Goal: Communication & Community: Answer question/provide support

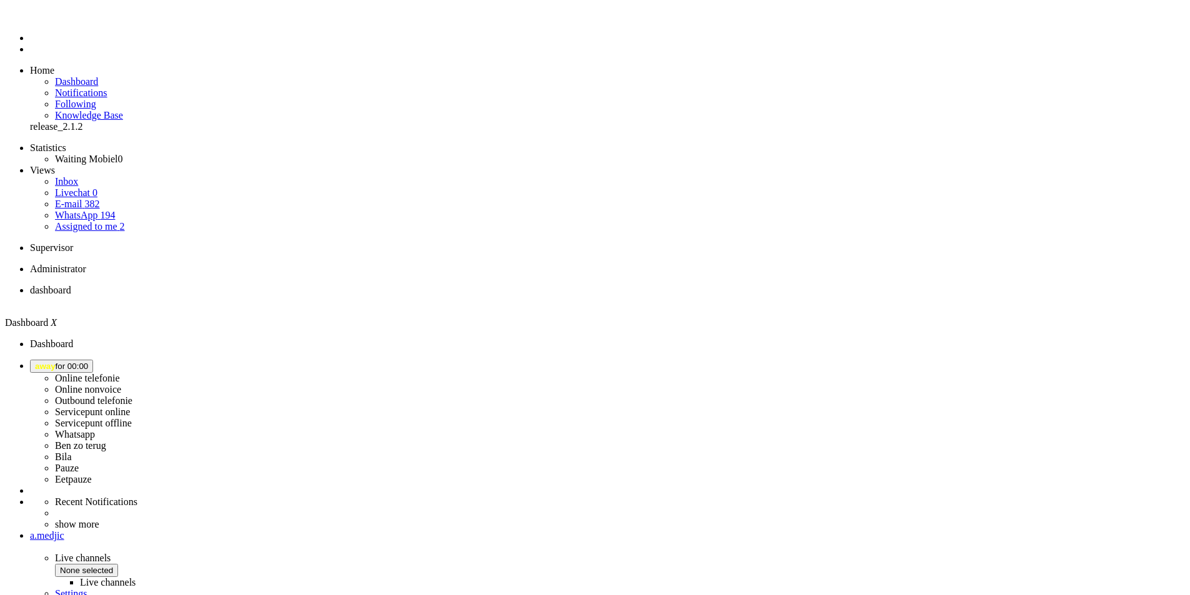
click at [88, 362] on span "away for 00:00" at bounding box center [61, 366] width 53 height 9
click at [121, 384] on label "Online nonvoice" at bounding box center [88, 389] width 66 height 11
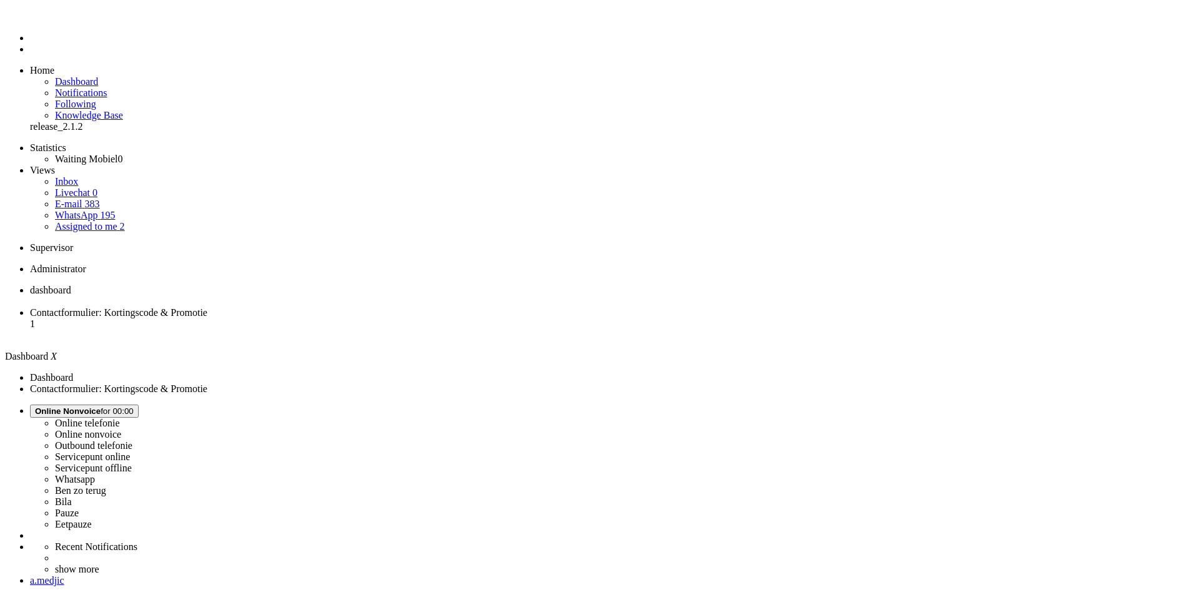
click at [75, 210] on span "WhatsApp" at bounding box center [76, 215] width 42 height 11
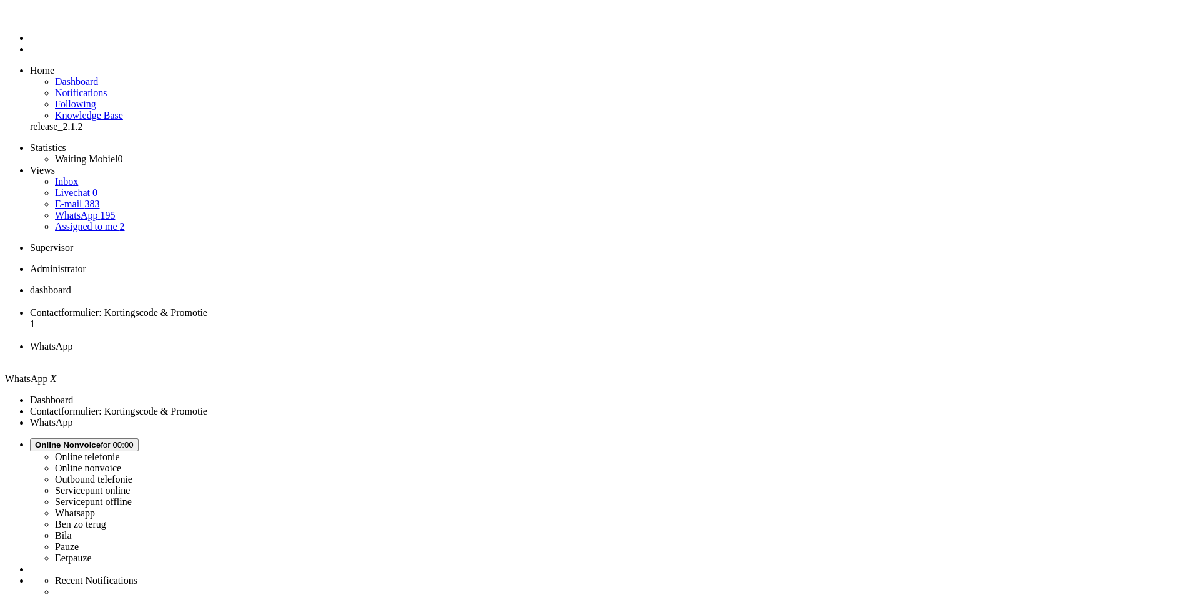
click at [470, 352] on div "Close tab" at bounding box center [612, 357] width 1164 height 11
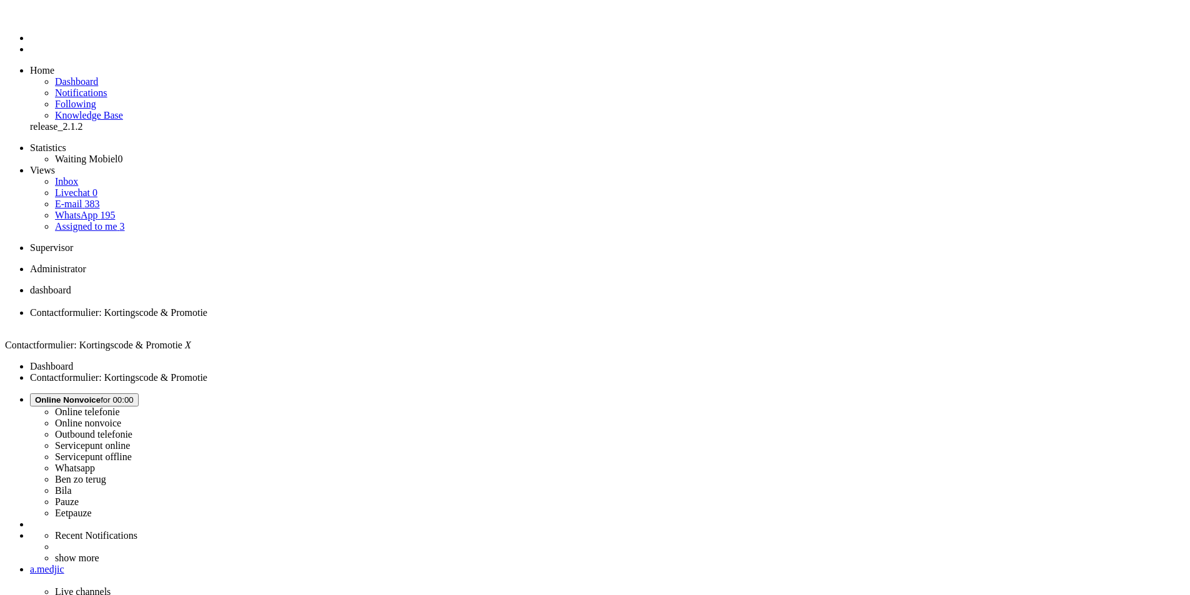
drag, startPoint x: 398, startPoint y: 373, endPoint x: 338, endPoint y: 374, distance: 60.0
copy div "Beste Zhou Bin,"
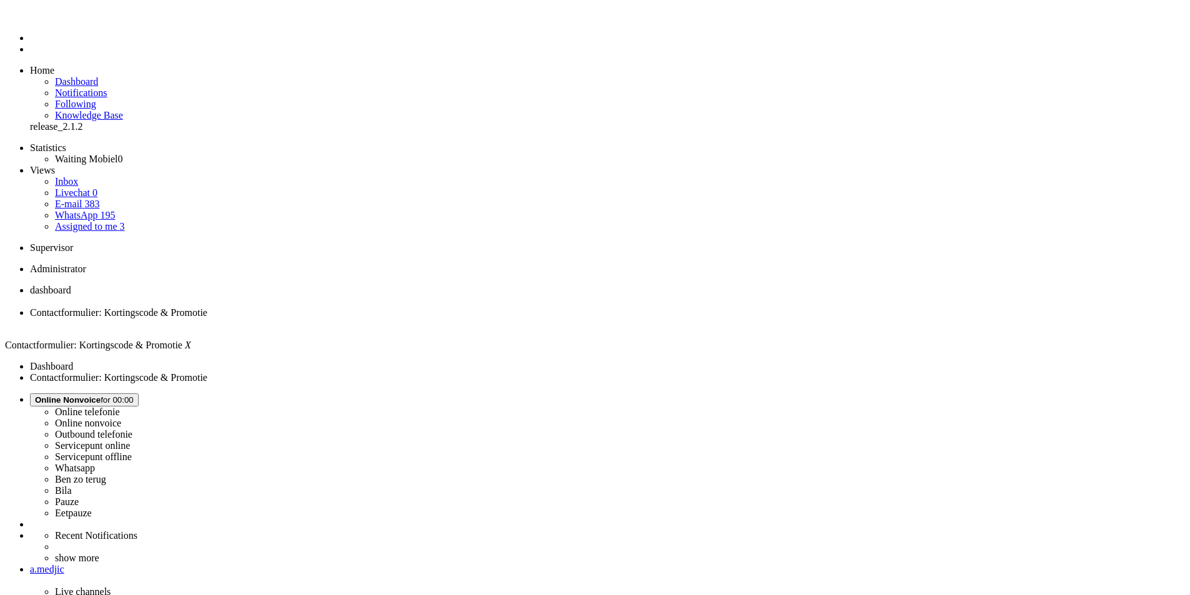
paste body "Rich Text Area. Press ALT-0 for help."
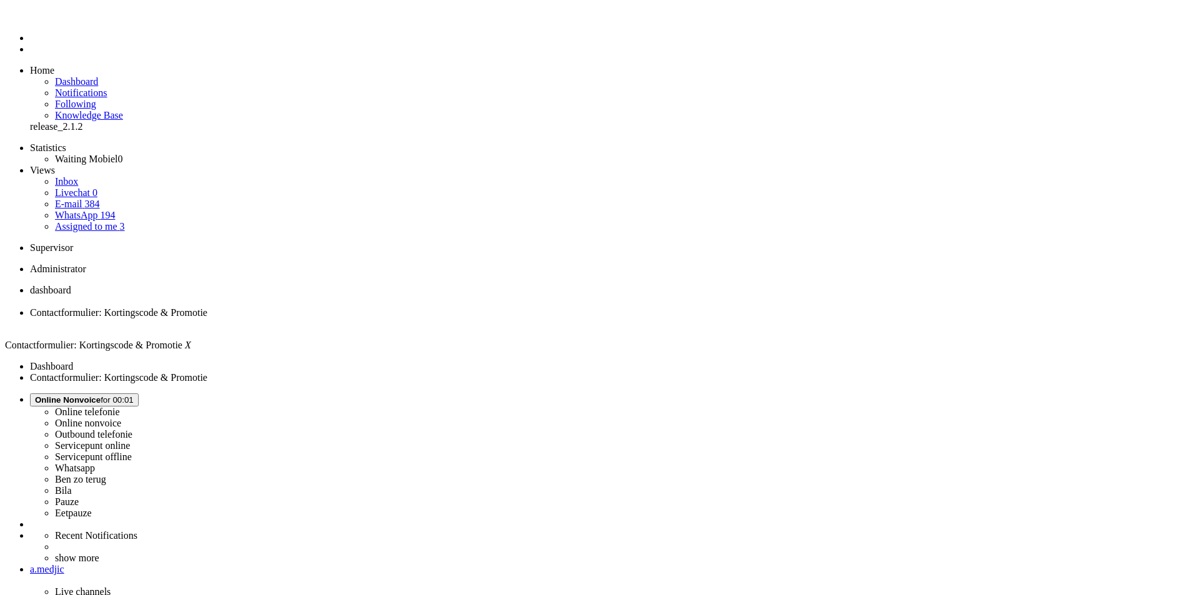
click at [134, 395] on span "Online Nonvoice for 00:02" at bounding box center [84, 399] width 99 height 9
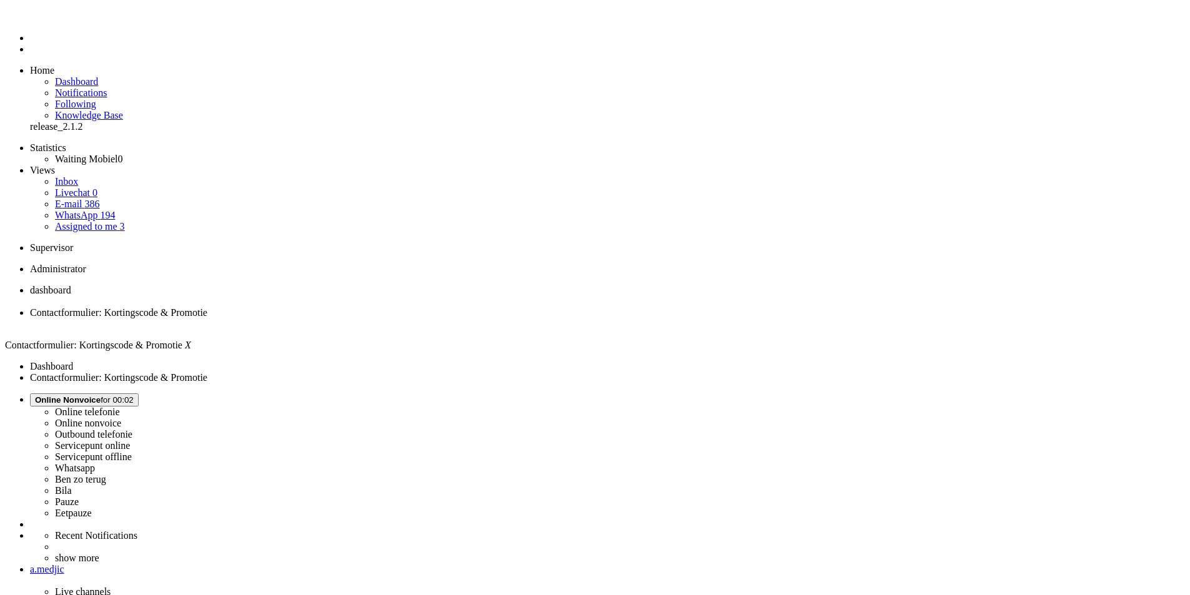
click at [95, 463] on label "Whatsapp" at bounding box center [75, 468] width 40 height 11
click at [362, 319] on div "Close tab" at bounding box center [607, 324] width 1155 height 11
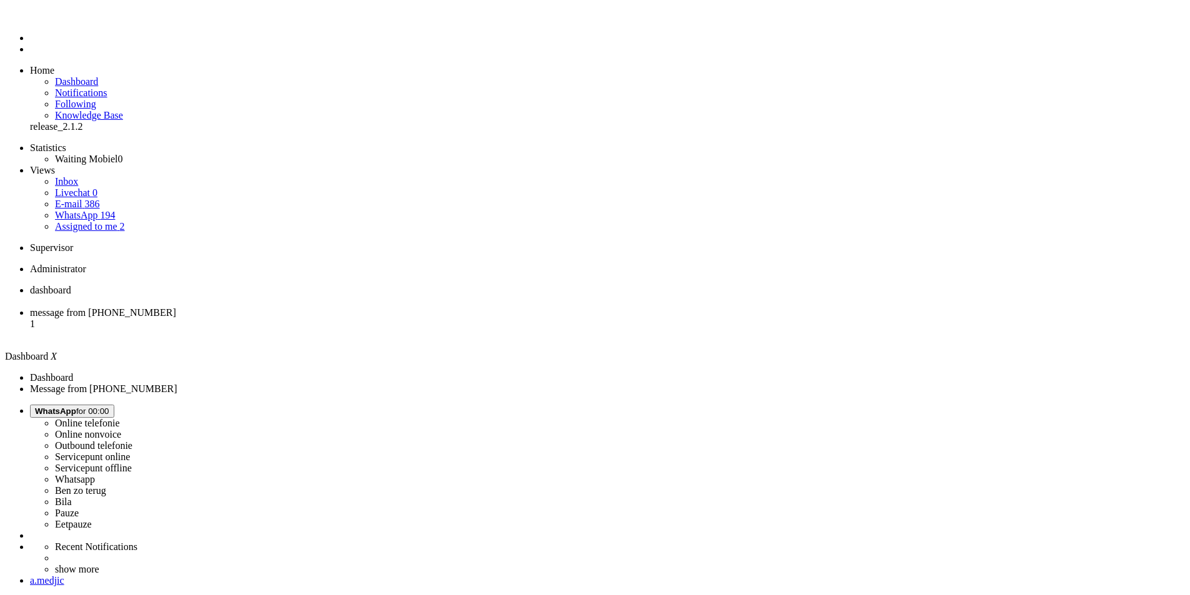
click at [176, 307] on span "message from +31687347745" at bounding box center [103, 312] width 146 height 11
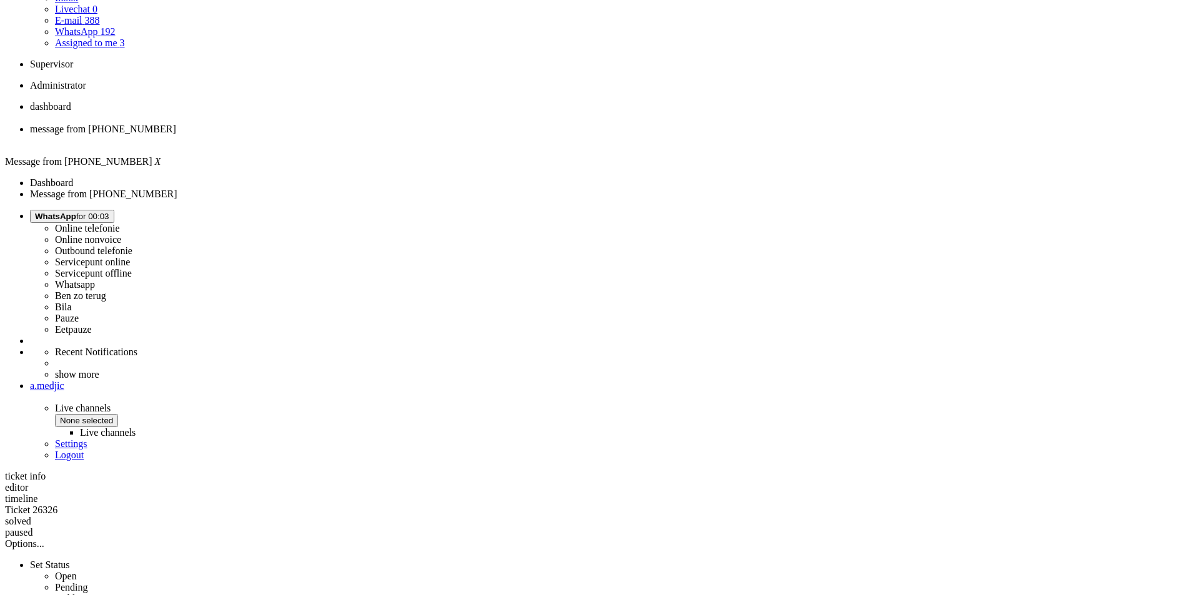
scroll to position [312, 0]
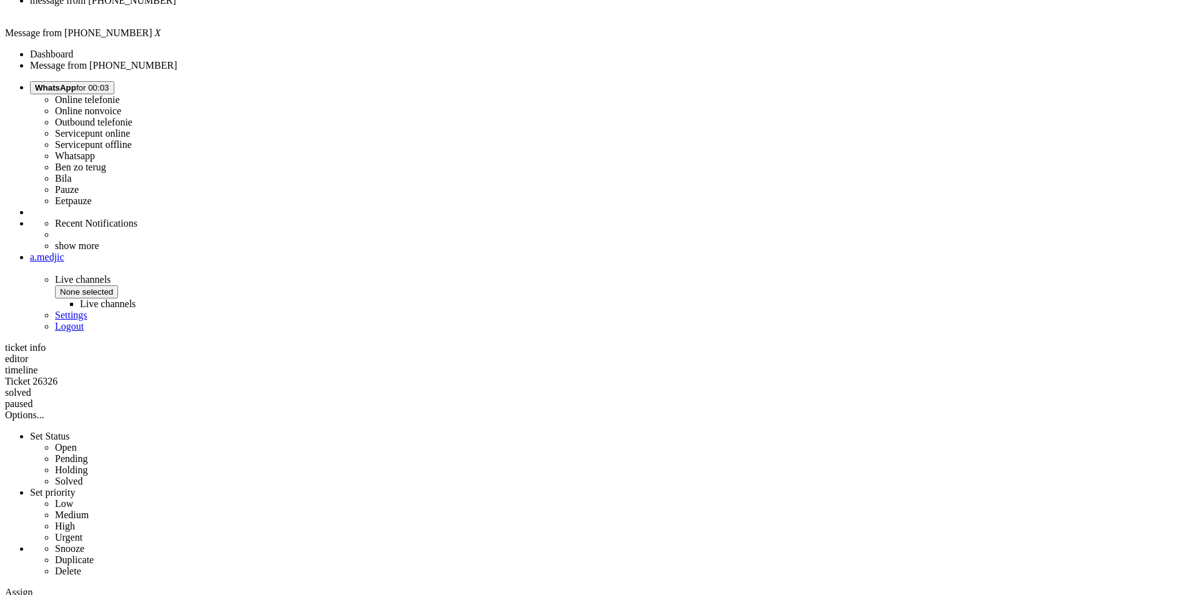
drag, startPoint x: 344, startPoint y: 463, endPoint x: 635, endPoint y: 466, distance: 290.5
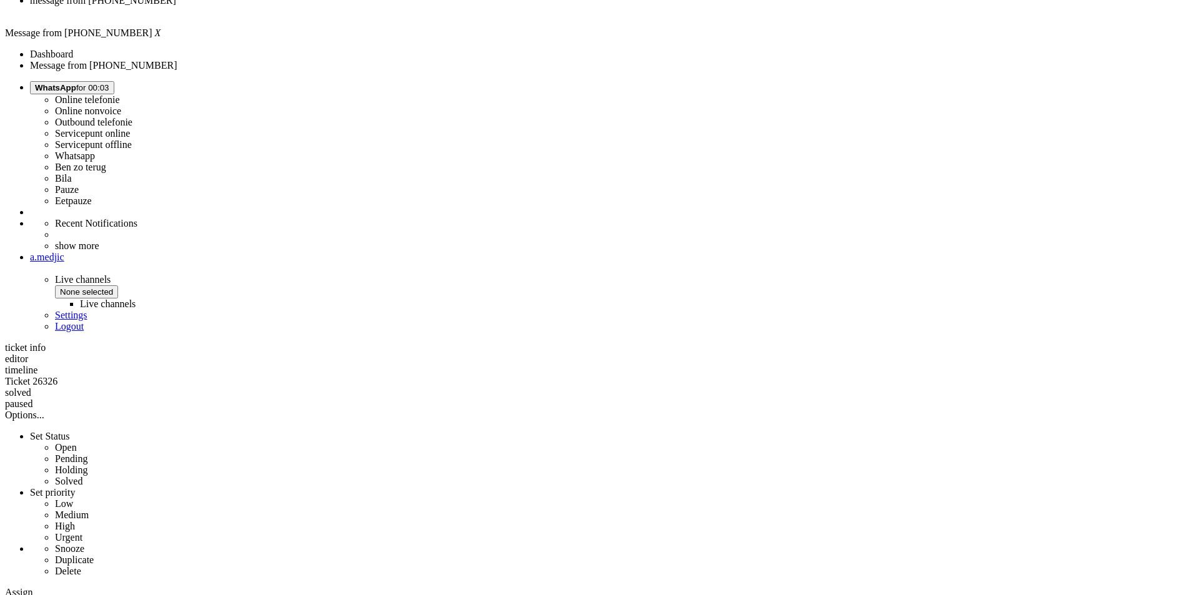
copy div "Hoe activeer ik de simkaart bij ontvangst en laad ik deze maandelijks op via de…"
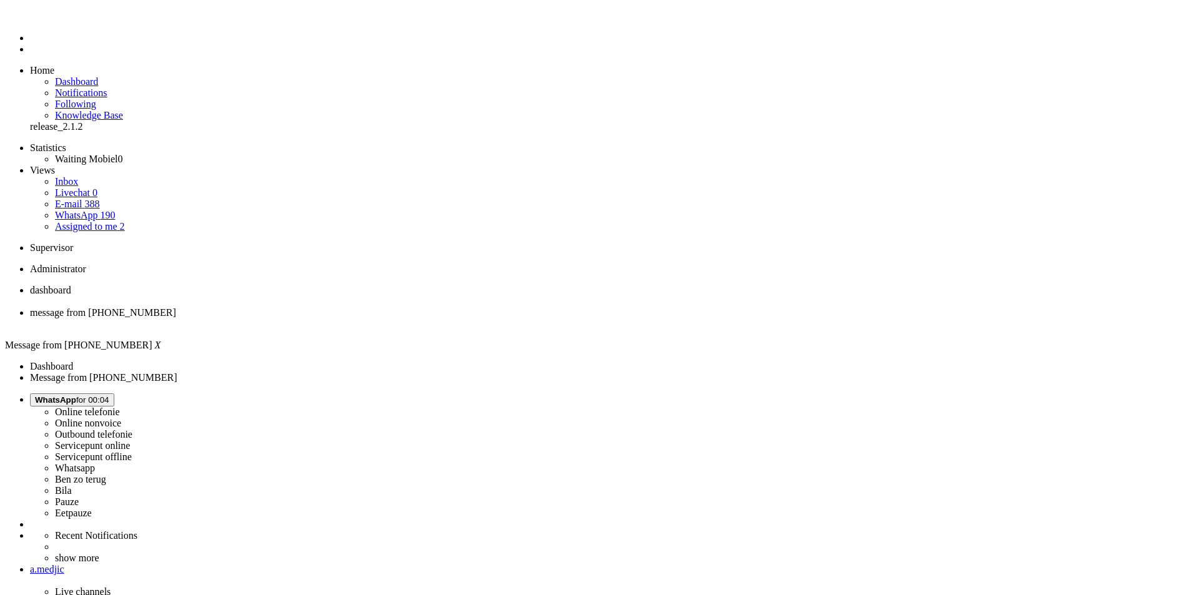
click at [362, 319] on div "Close tab" at bounding box center [607, 324] width 1155 height 11
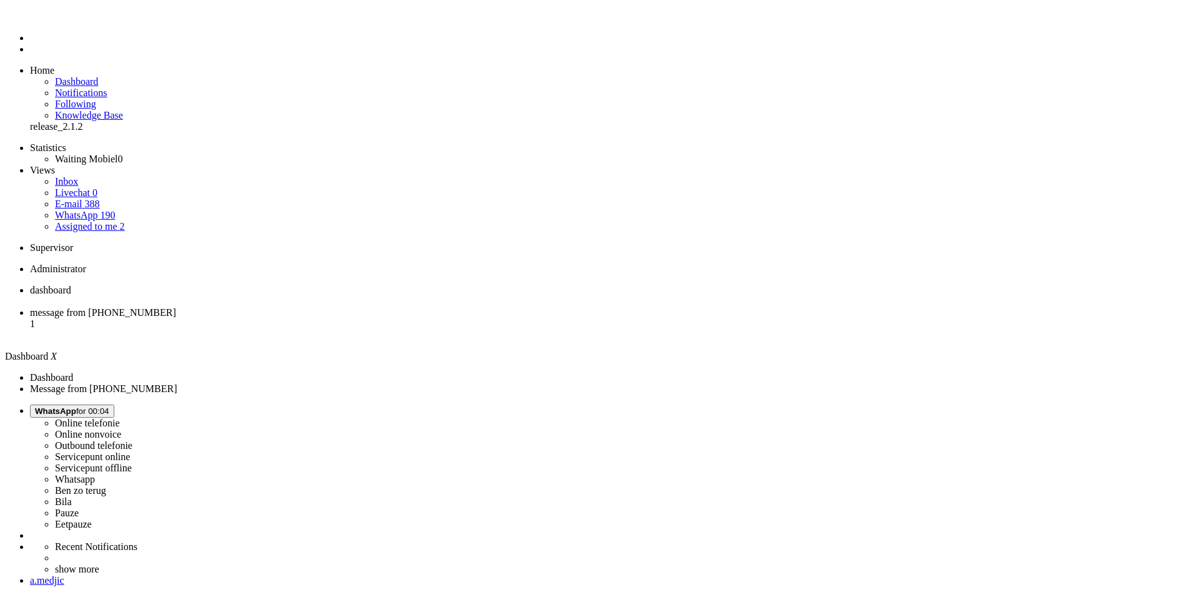
click at [176, 307] on span "message from +31620047085" at bounding box center [103, 312] width 146 height 11
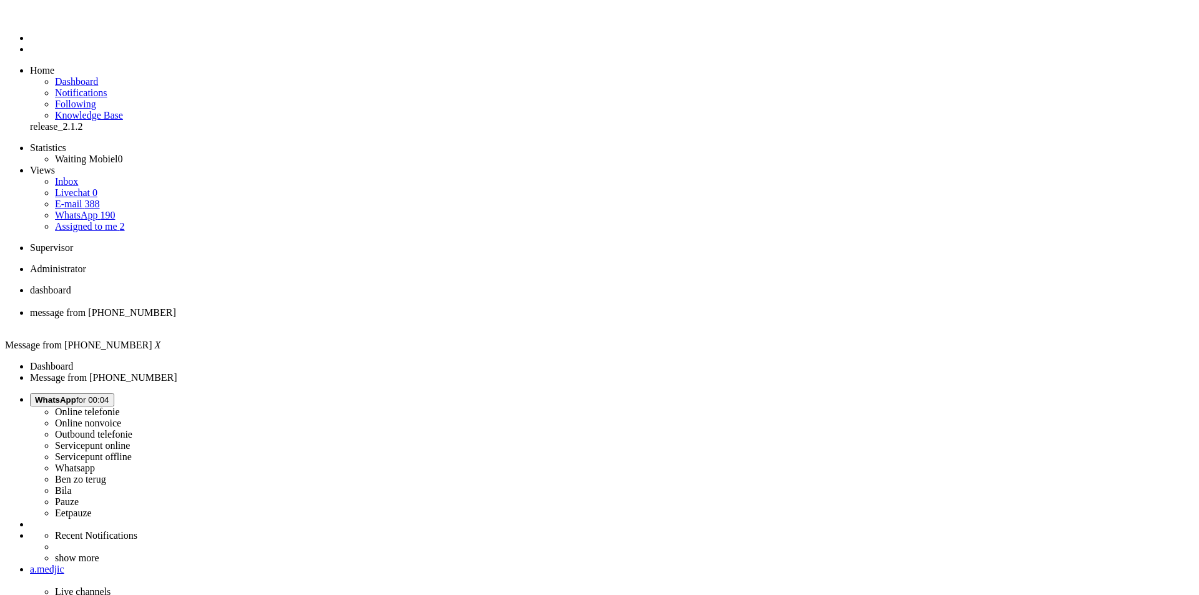
drag, startPoint x: 455, startPoint y: 2144, endPoint x: 175, endPoint y: 2139, distance: 280.5
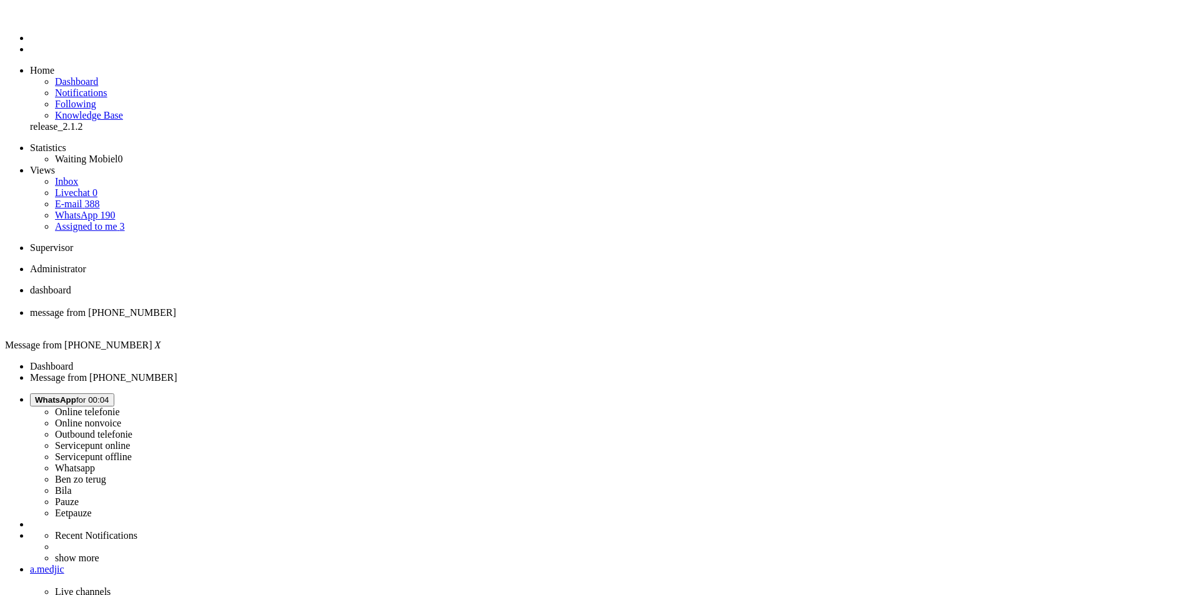
type input "on"
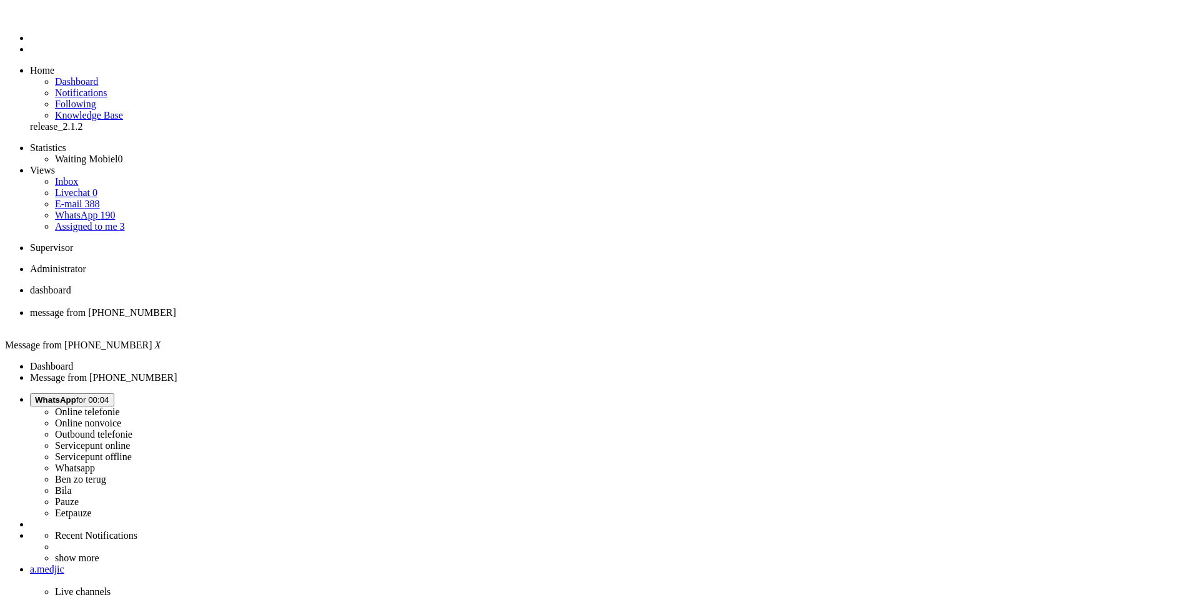
drag, startPoint x: 205, startPoint y: 480, endPoint x: 217, endPoint y: 465, distance: 18.6
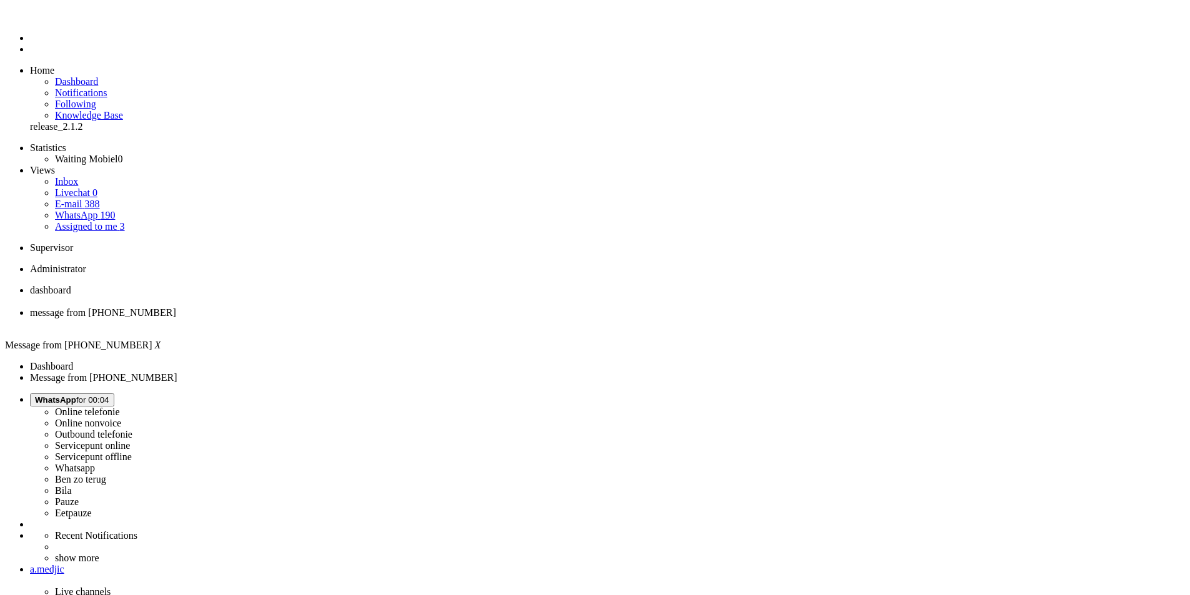
click at [360, 319] on div "Close tab" at bounding box center [607, 324] width 1155 height 11
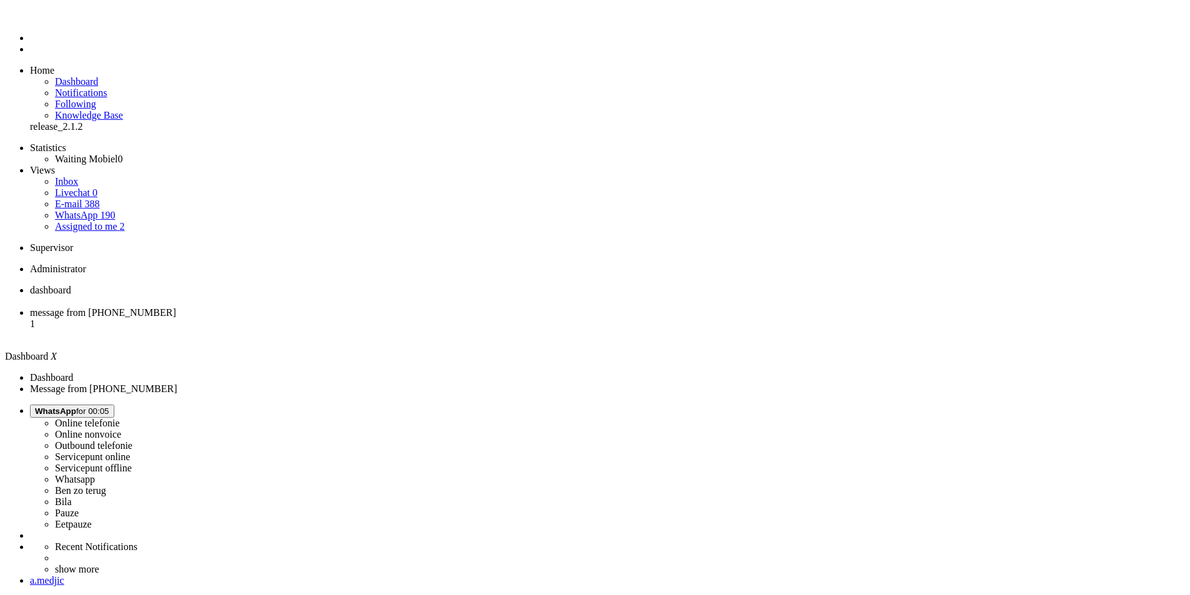
click at [176, 307] on span "message from +31635606717" at bounding box center [103, 312] width 146 height 11
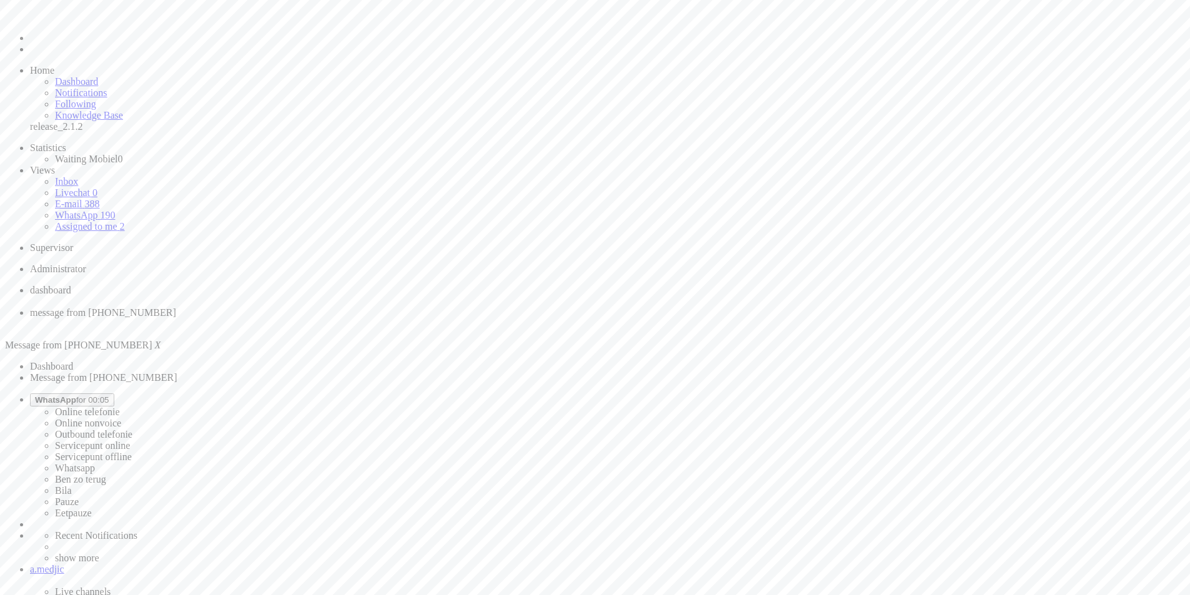
drag, startPoint x: 76, startPoint y: 2155, endPoint x: -10, endPoint y: 2141, distance: 86.7
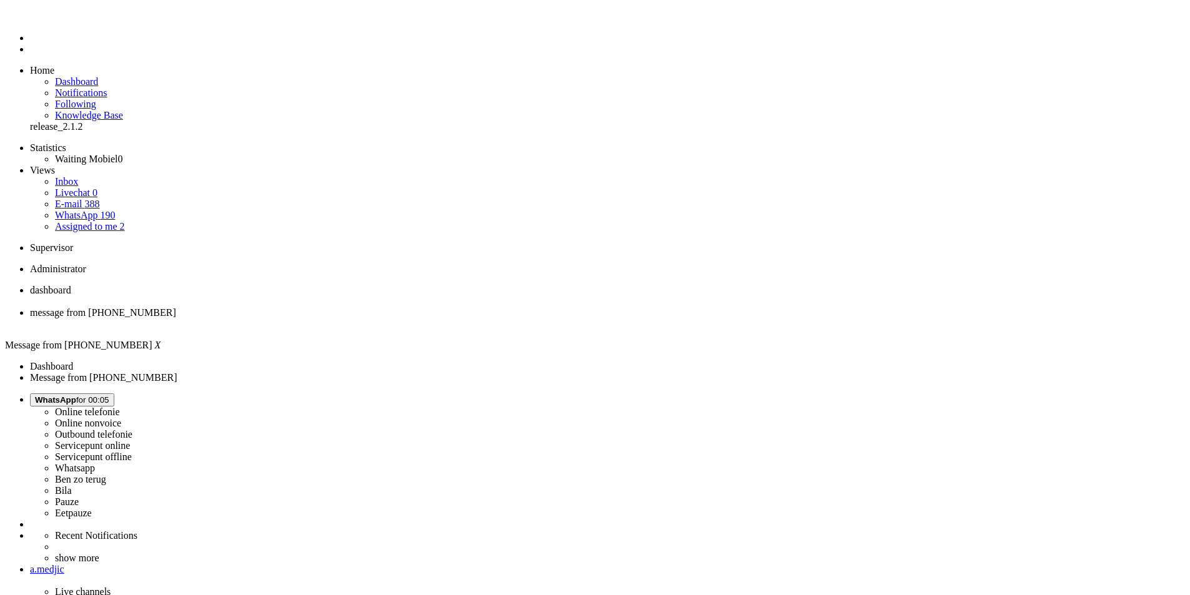
click at [362, 319] on div "Close tab" at bounding box center [607, 324] width 1155 height 11
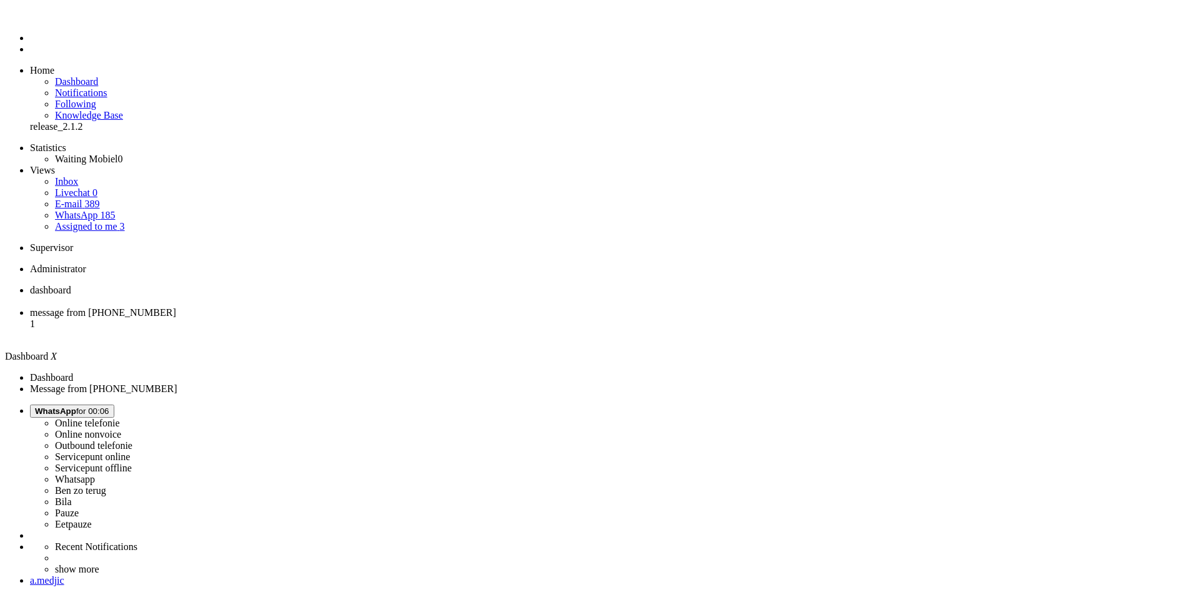
click at [176, 307] on span "message from +31622522282" at bounding box center [103, 312] width 146 height 11
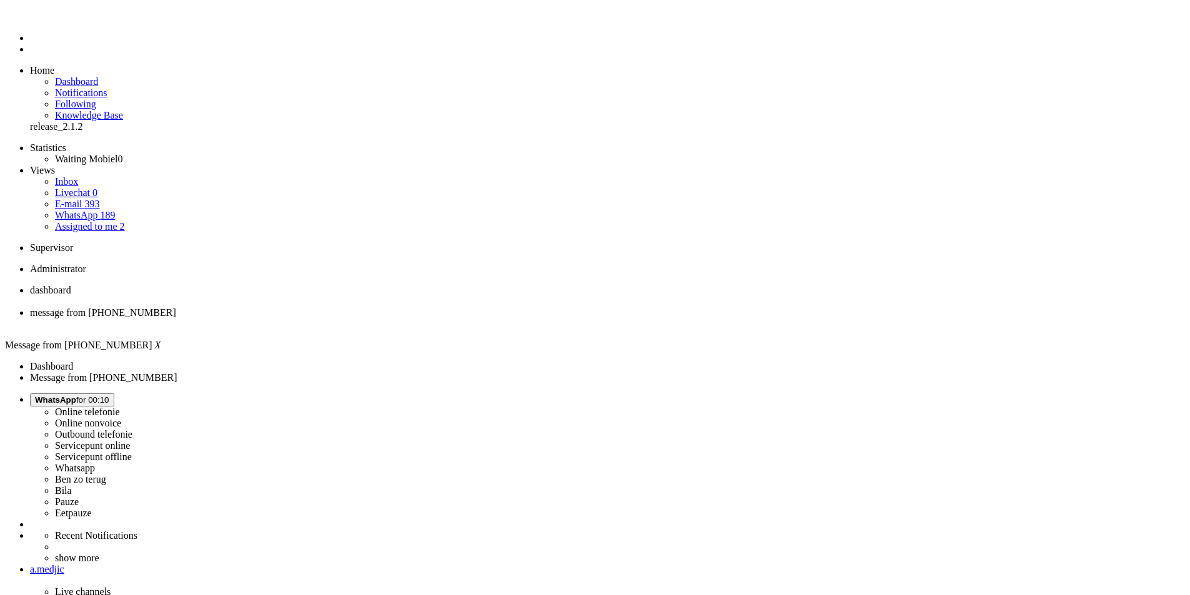
copy div "4683856"
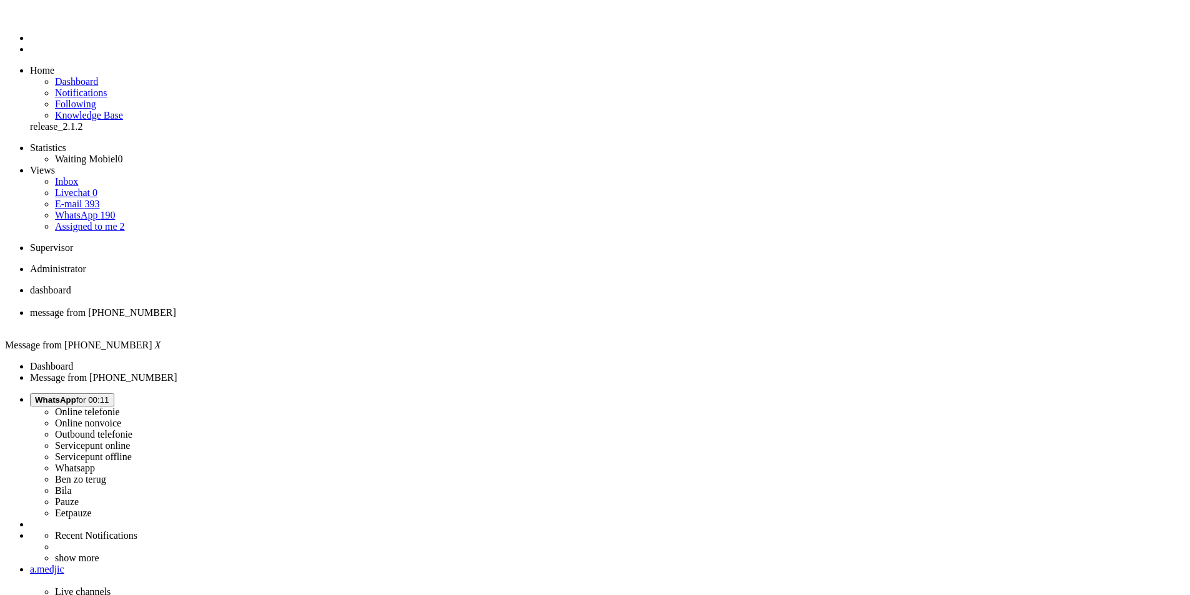
click at [360, 319] on div "Close tab" at bounding box center [607, 324] width 1155 height 11
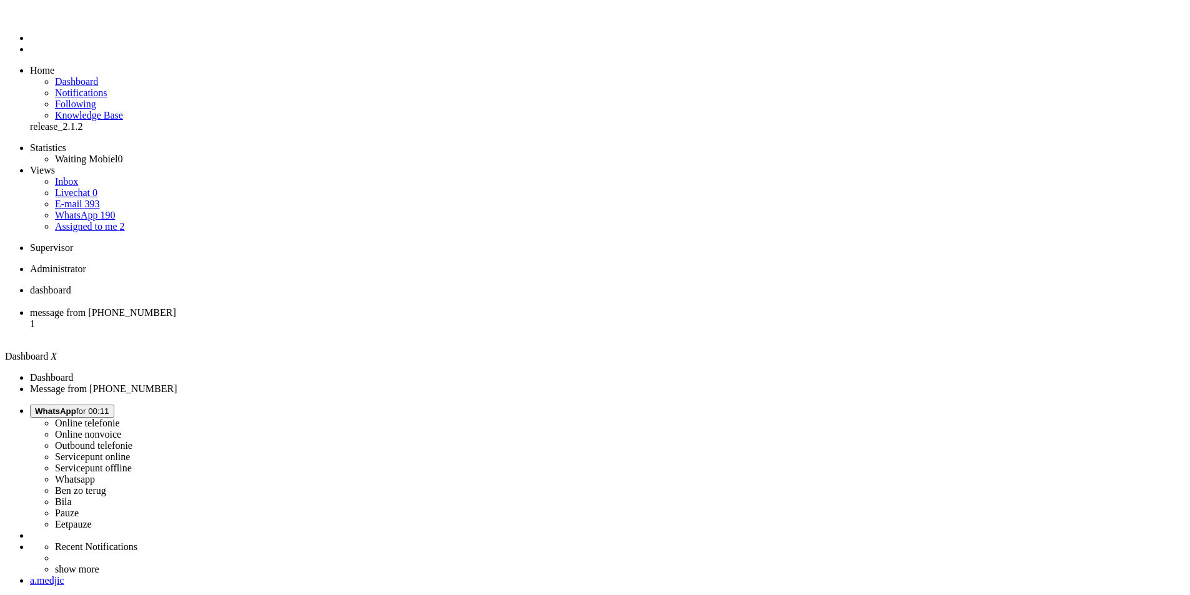
click at [176, 307] on span "message from +31617746037" at bounding box center [103, 312] width 146 height 11
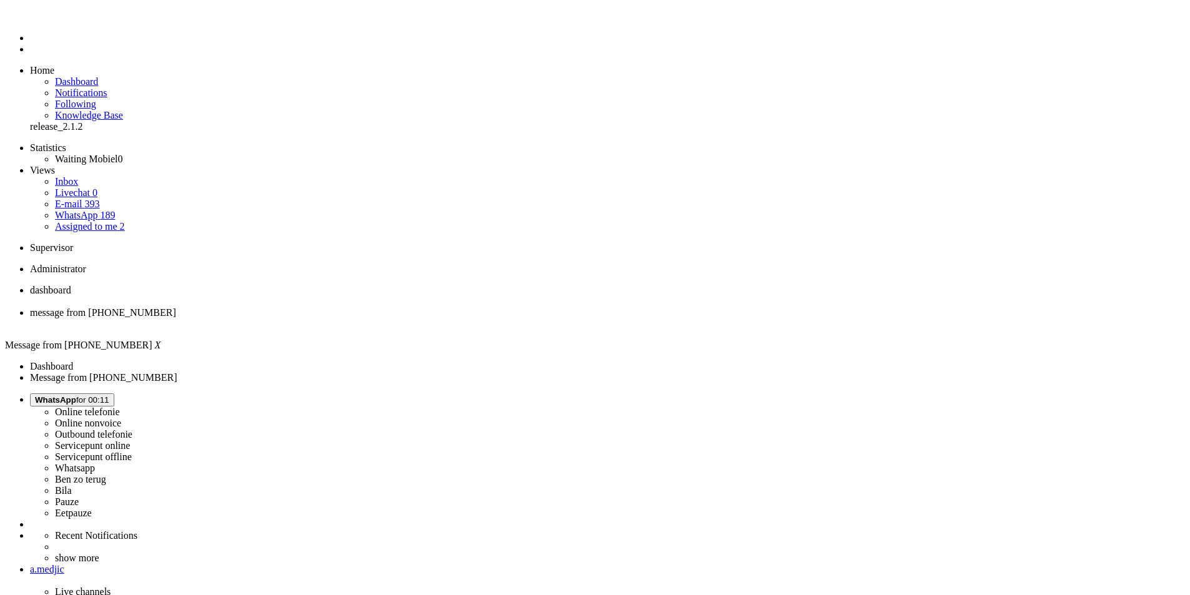
click at [362, 319] on div "Close tab" at bounding box center [607, 324] width 1155 height 11
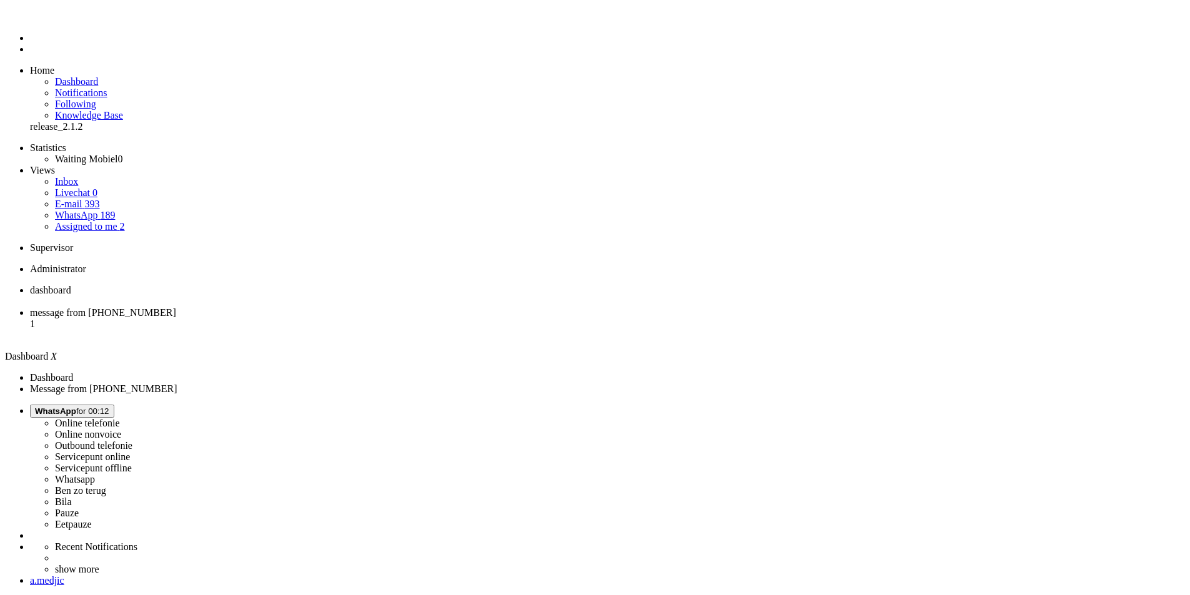
click at [176, 307] on span "message from +31618633946" at bounding box center [103, 312] width 146 height 11
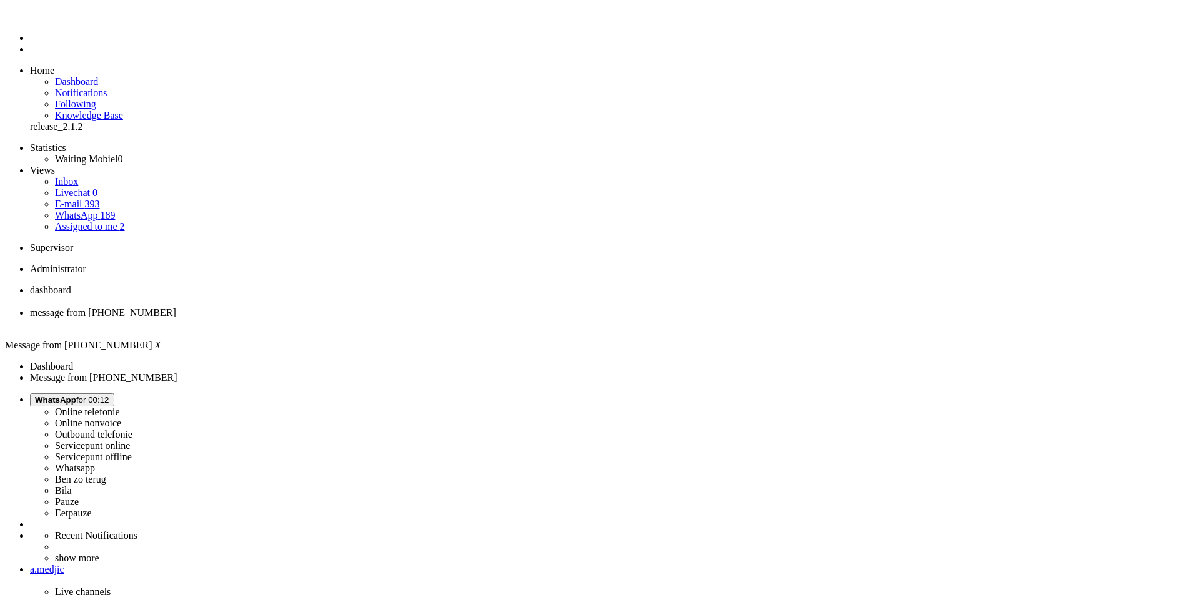
click at [204, 285] on li "dashboard" at bounding box center [607, 296] width 1155 height 22
click at [176, 307] on span "message from +31618633946" at bounding box center [103, 312] width 146 height 11
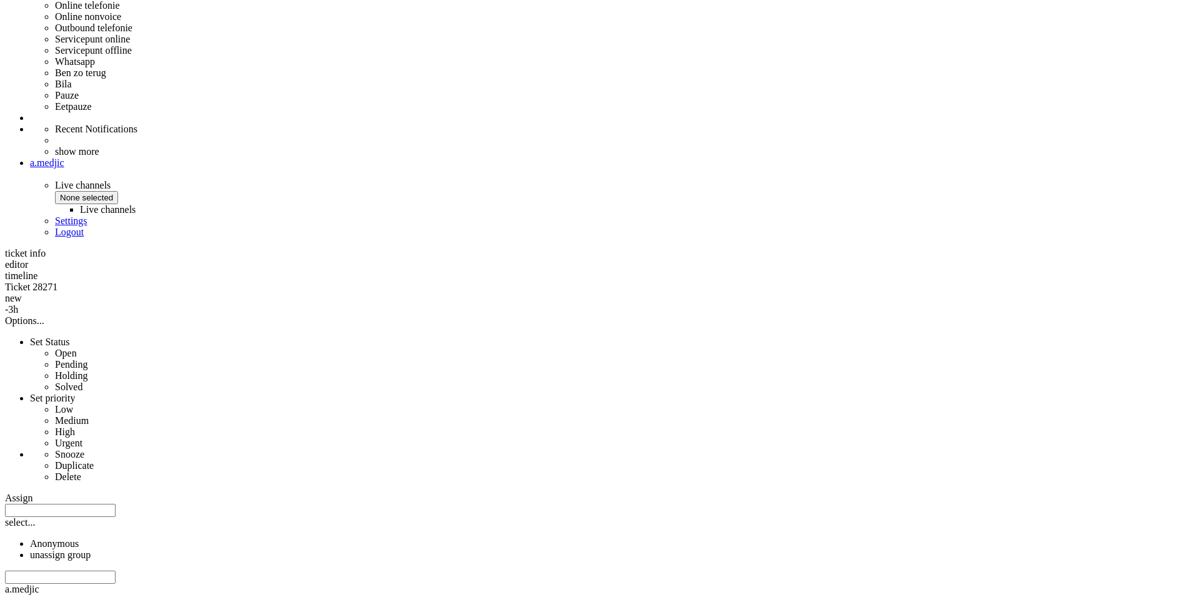
scroll to position [282, 0]
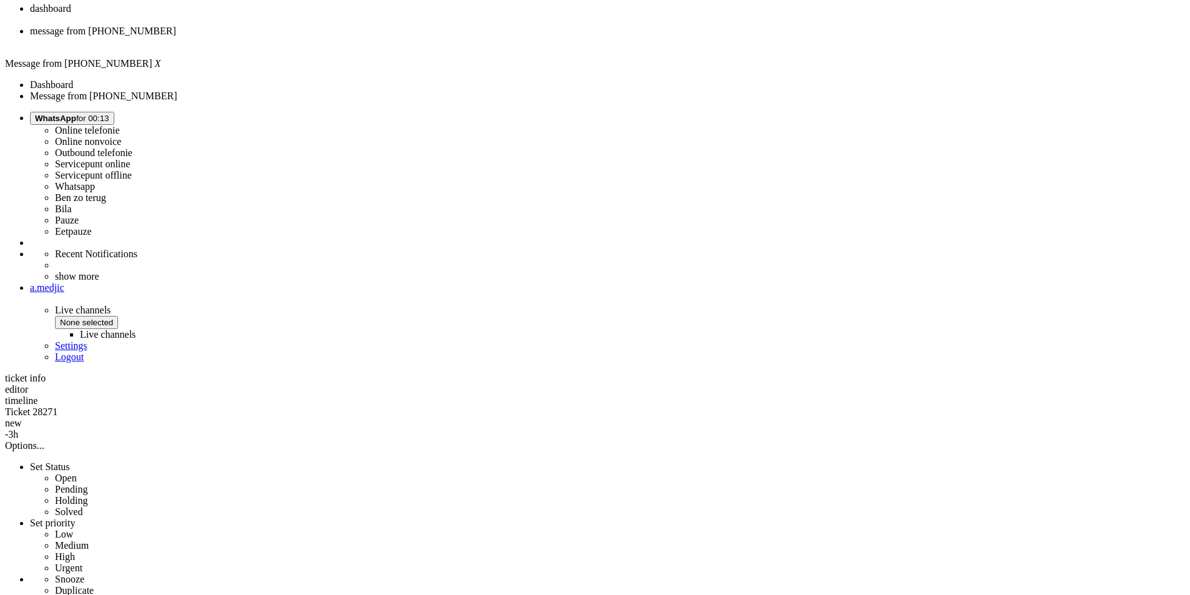
copy div "4696535"
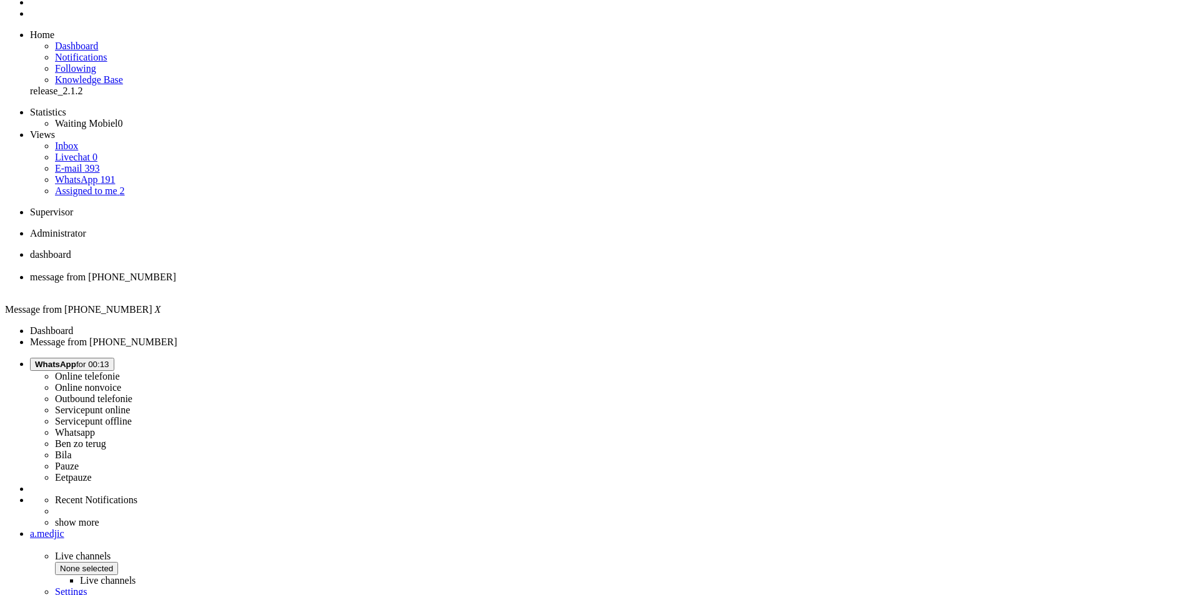
scroll to position [32, 0]
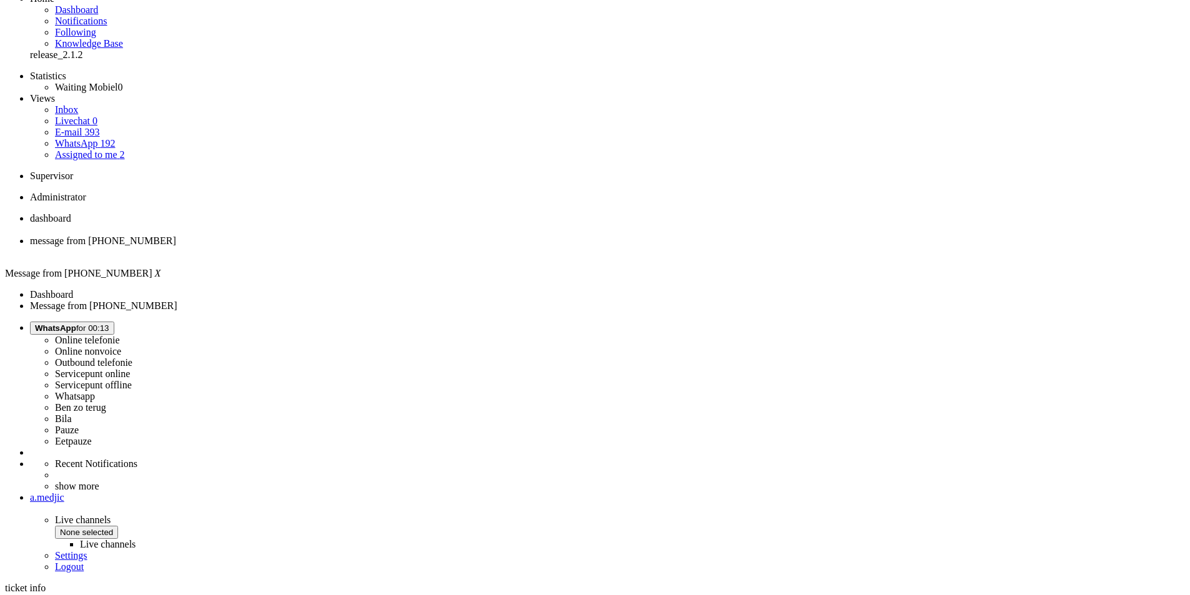
scroll to position [94, 0]
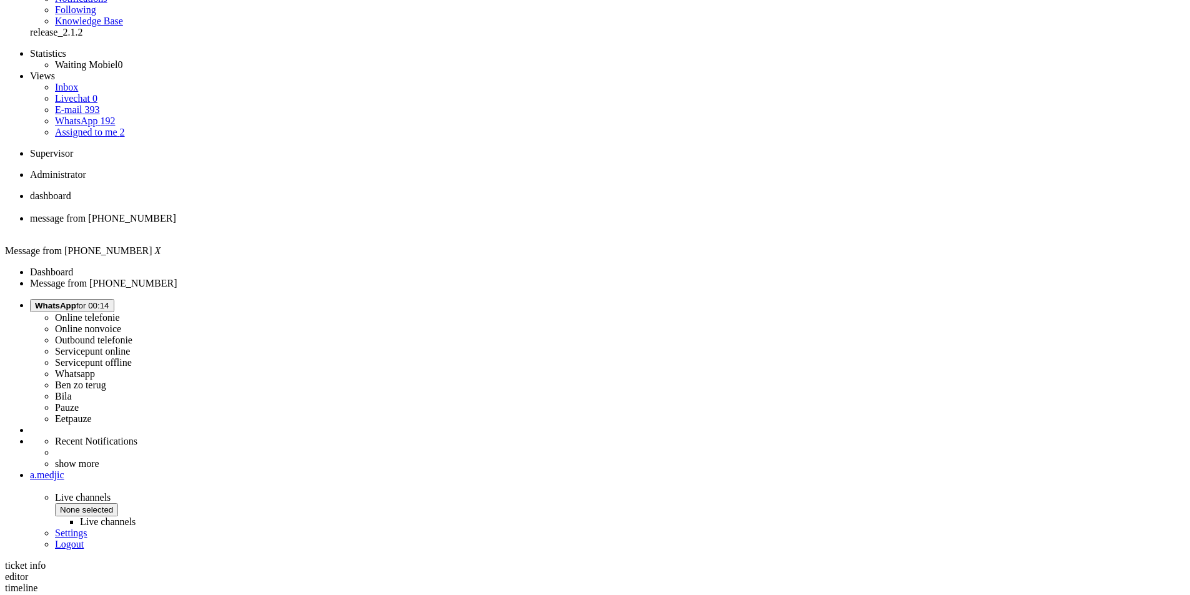
drag, startPoint x: 348, startPoint y: 294, endPoint x: 371, endPoint y: 299, distance: 23.8
drag, startPoint x: 343, startPoint y: 290, endPoint x: 648, endPoint y: 320, distance: 307.0
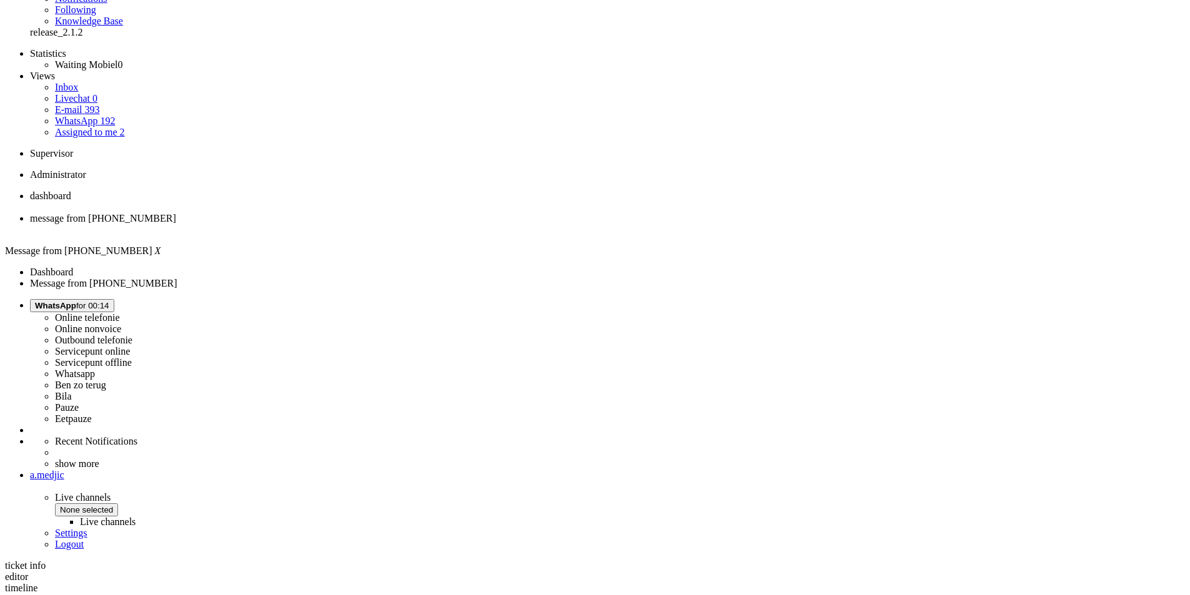
copy div "Het is helaas niet mogelijk om een inruilactie toe te voegen aan je bestaande b…"
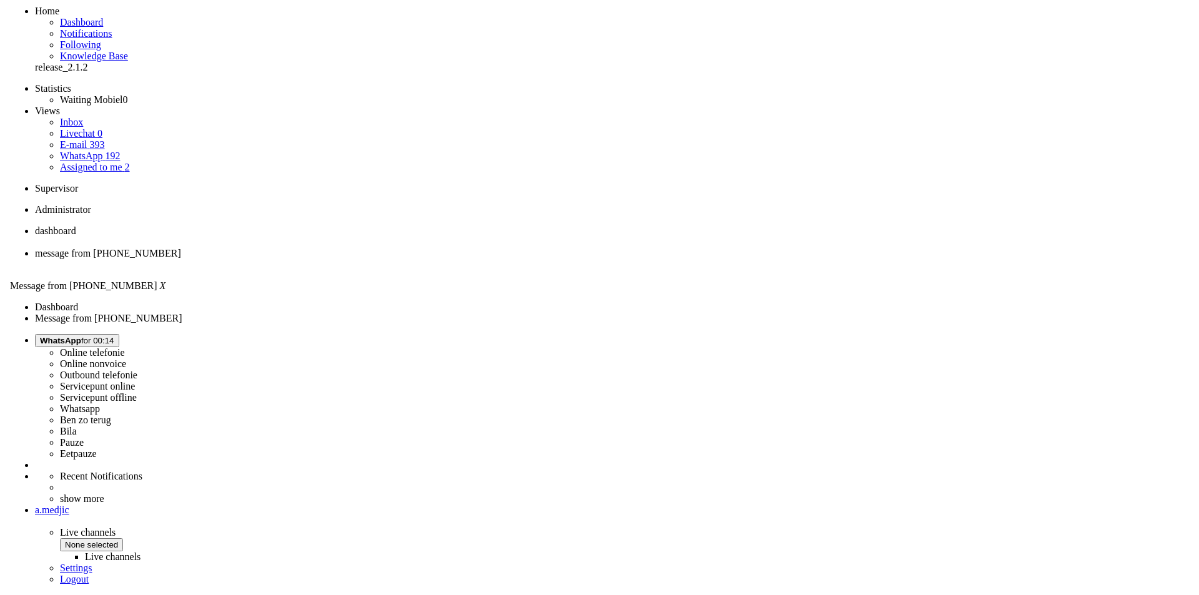
scroll to position [0, 0]
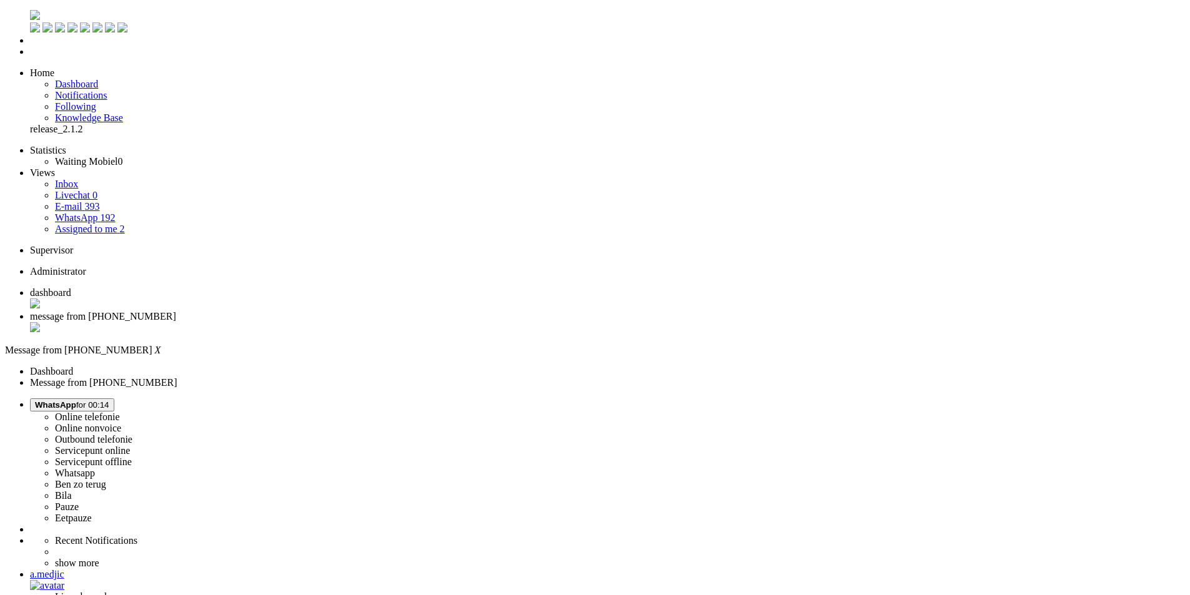
drag, startPoint x: 426, startPoint y: 2175, endPoint x: 410, endPoint y: 2172, distance: 16.5
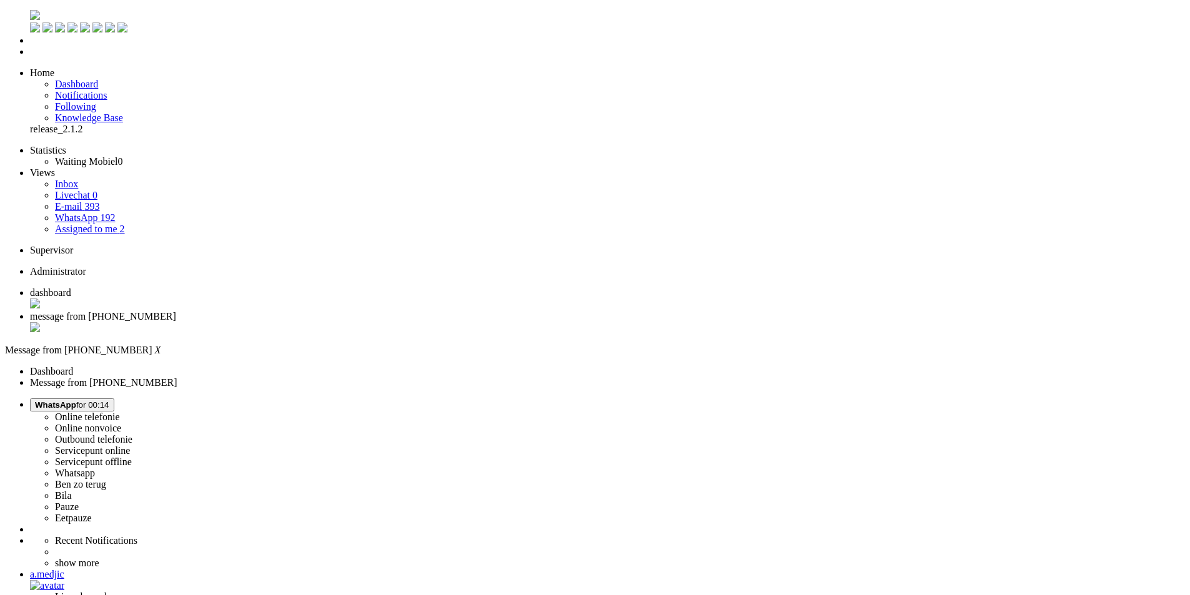
drag, startPoint x: 423, startPoint y: 2174, endPoint x: 250, endPoint y: 2176, distance: 173.7
copy body "https://tradein.recommerce.com/#/mobiel/nl"
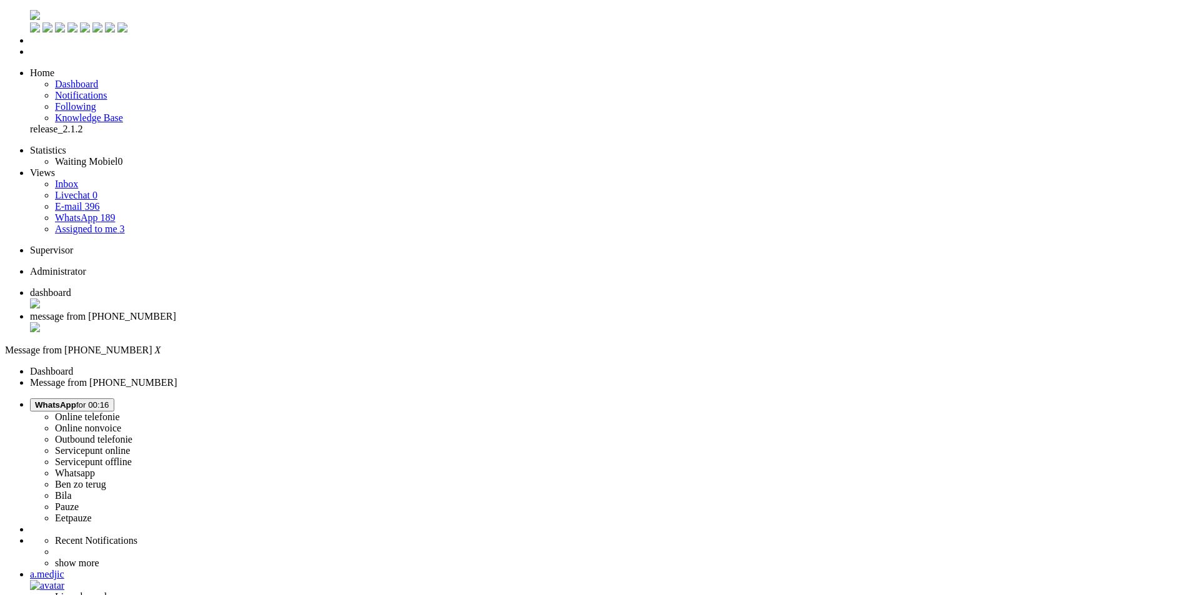
click at [364, 322] on div "Close tab" at bounding box center [607, 328] width 1155 height 12
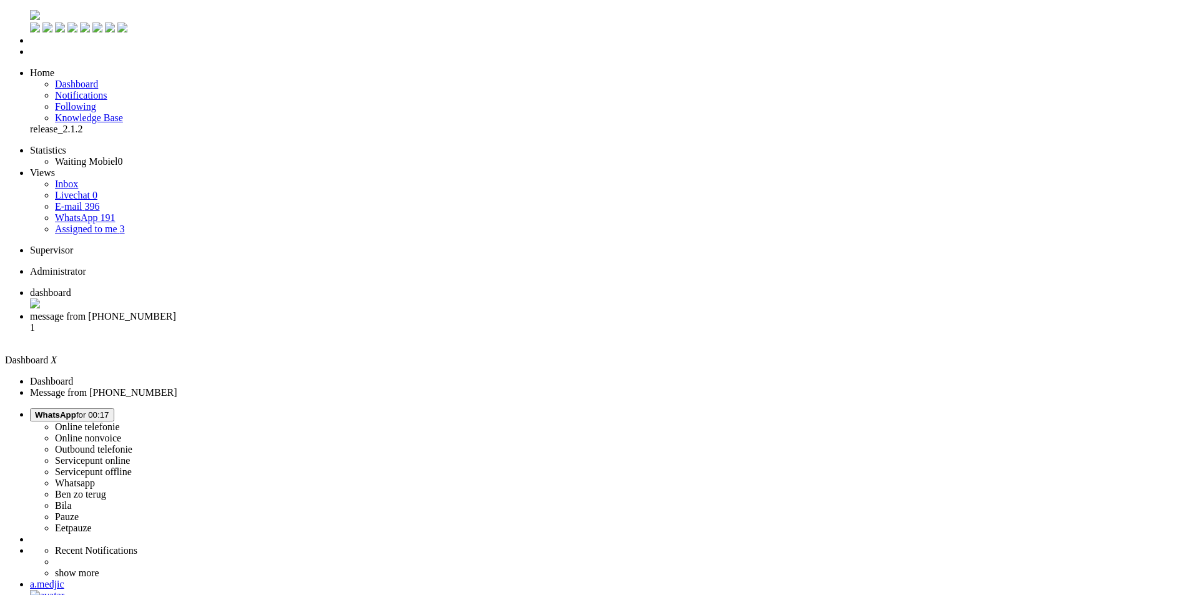
click at [176, 311] on span "message from +31629603476" at bounding box center [103, 316] width 146 height 11
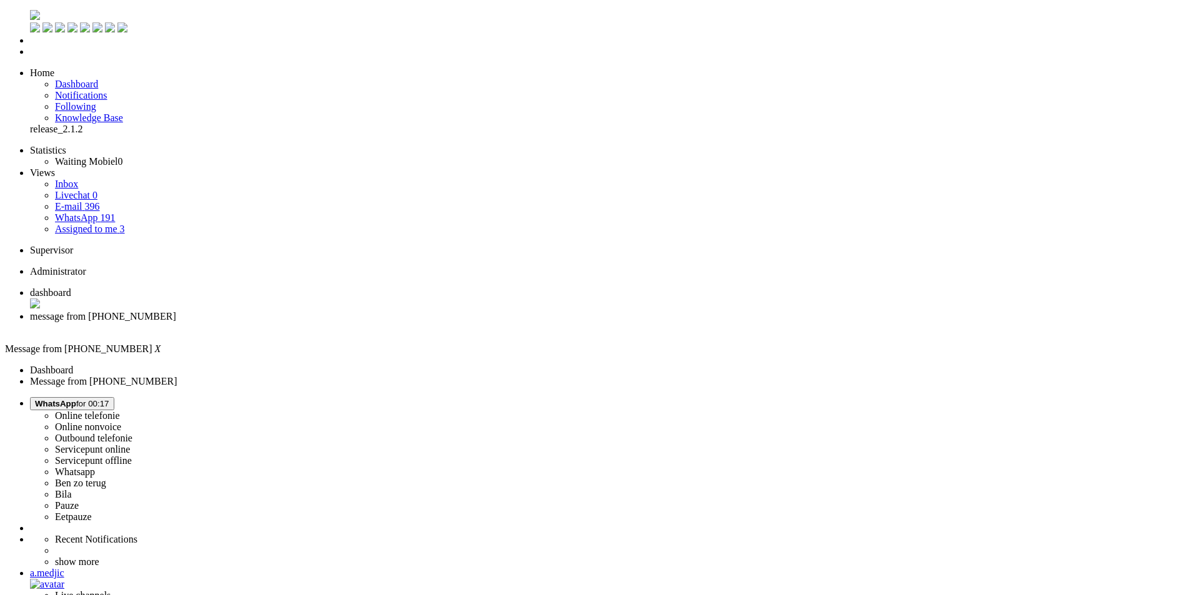
click at [362, 322] on div "Close tab" at bounding box center [607, 327] width 1155 height 11
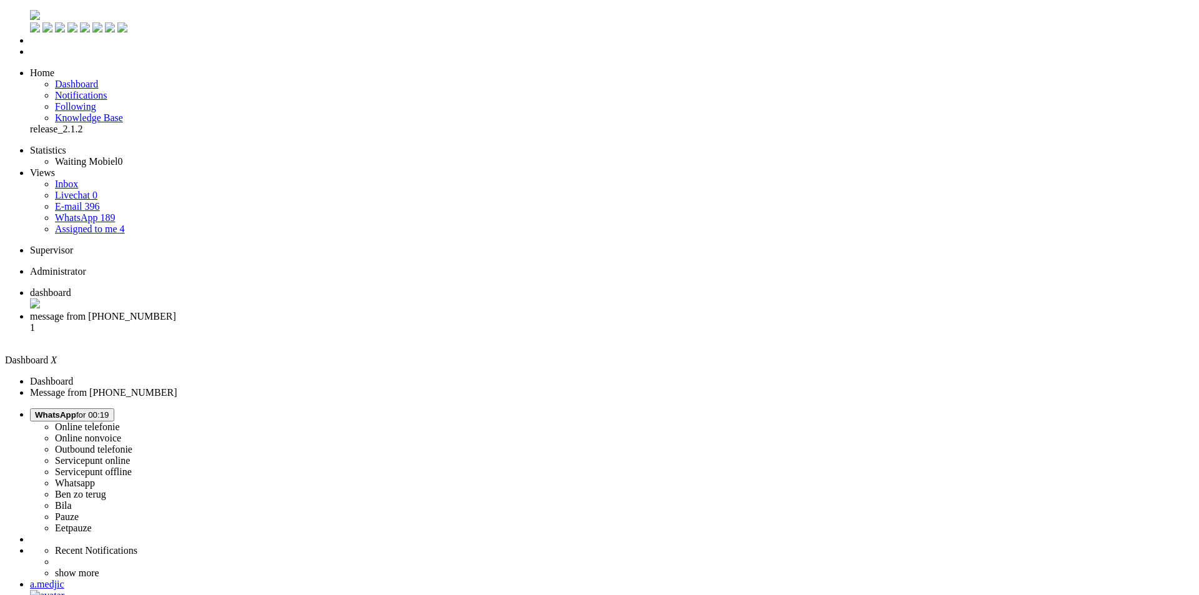
click at [176, 311] on span "message from +31614456222" at bounding box center [103, 316] width 146 height 11
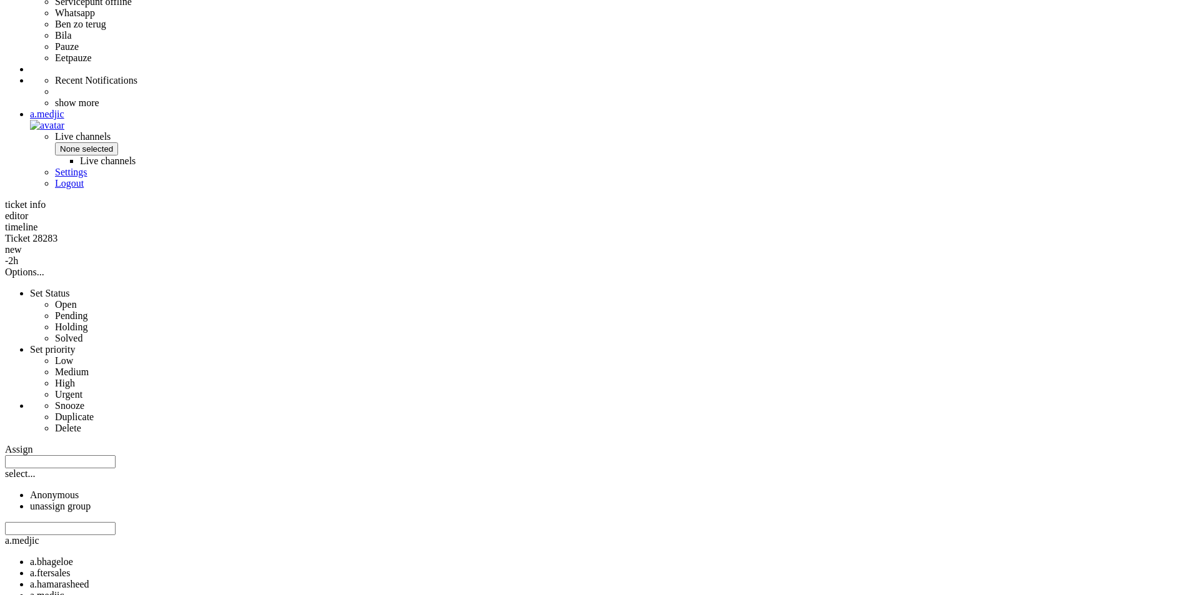
scroll to position [437, 0]
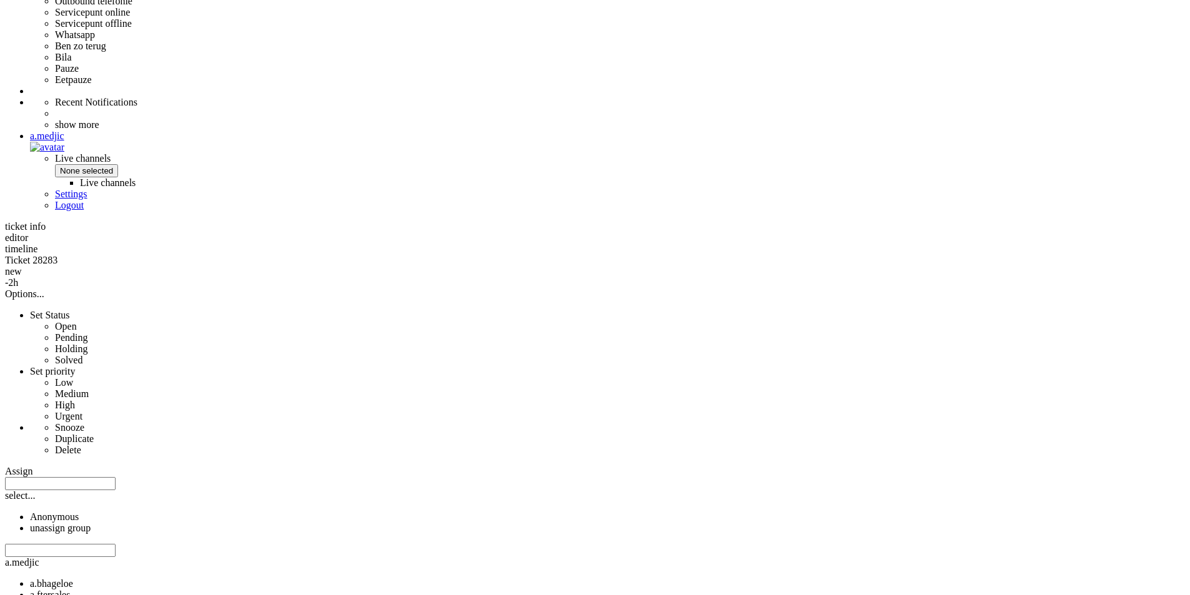
copy div "4674130"
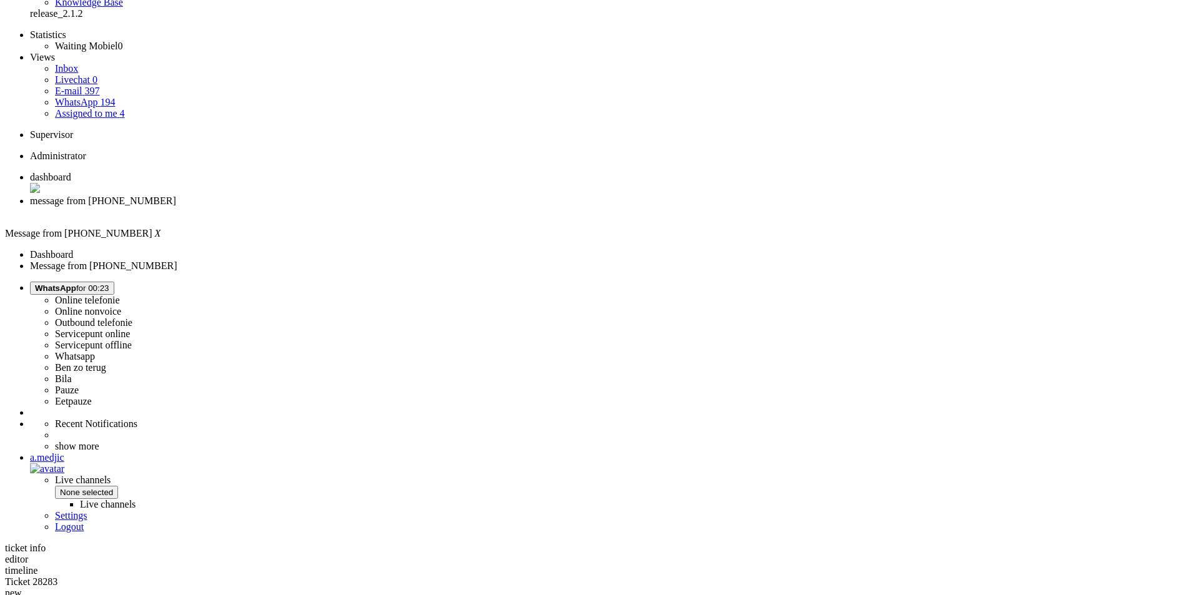
scroll to position [187, 0]
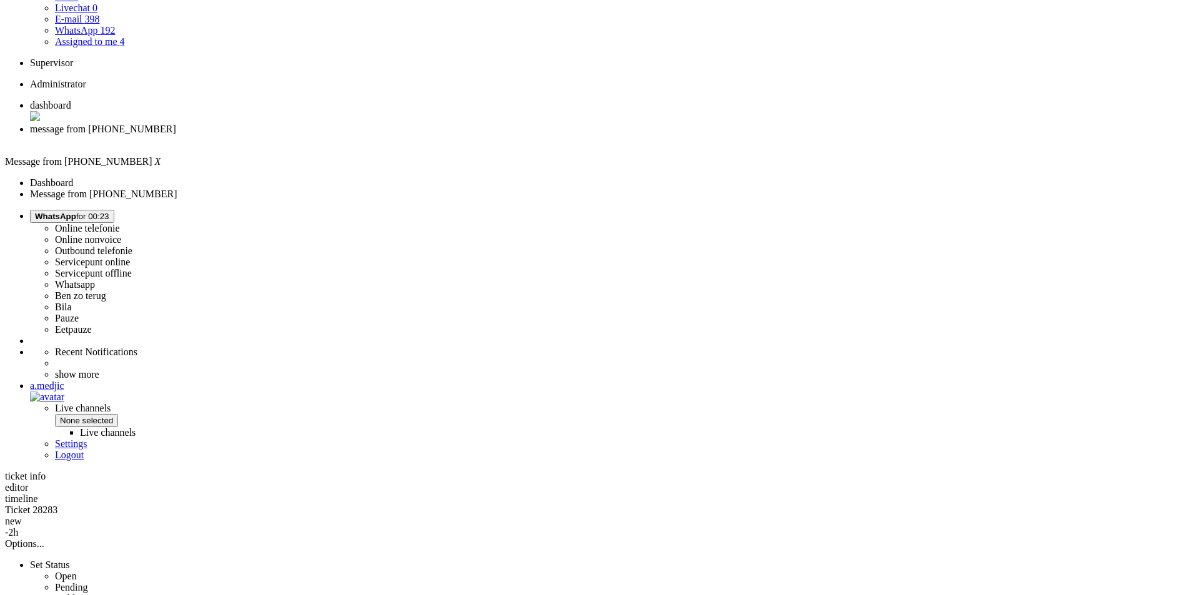
drag, startPoint x: 427, startPoint y: 270, endPoint x: 850, endPoint y: 306, distance: 425.0
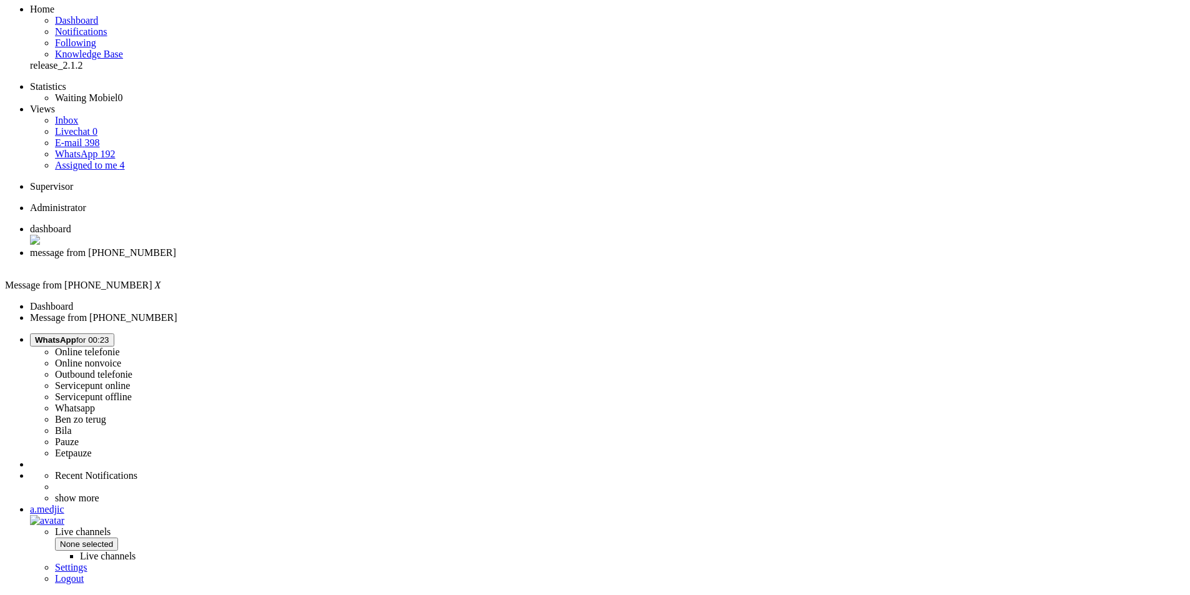
scroll to position [62, 0]
drag, startPoint x: 342, startPoint y: 203, endPoint x: 788, endPoint y: 232, distance: 446.9
copy div "Bedankt voor je bericht over je bestelling 4674130. We zien inderdaad dat deze …"
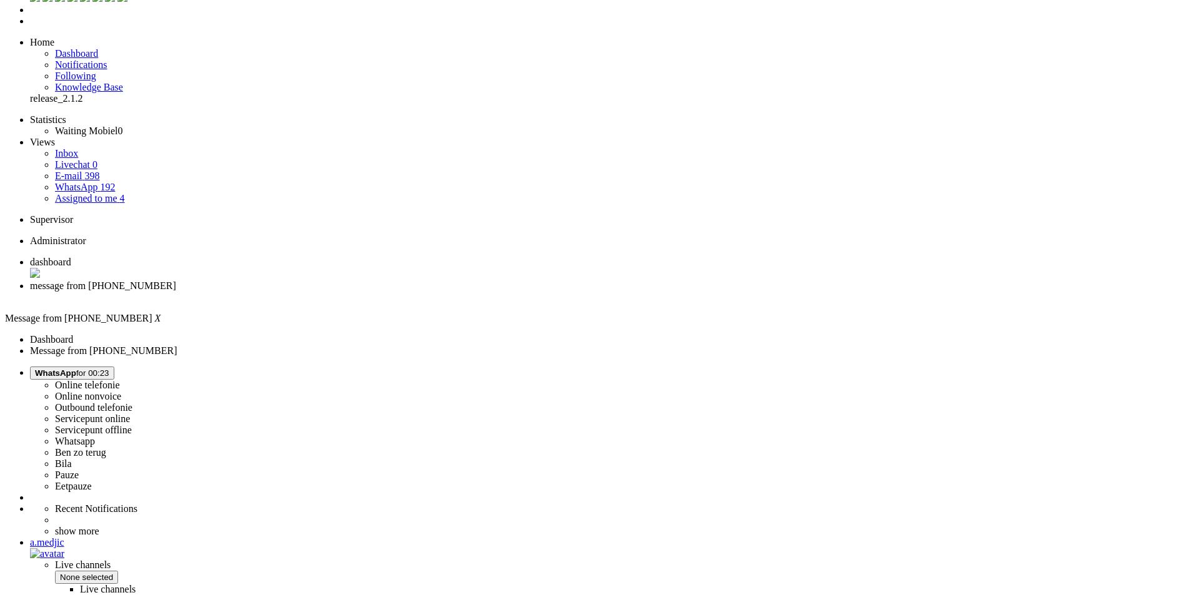
scroll to position [0, 0]
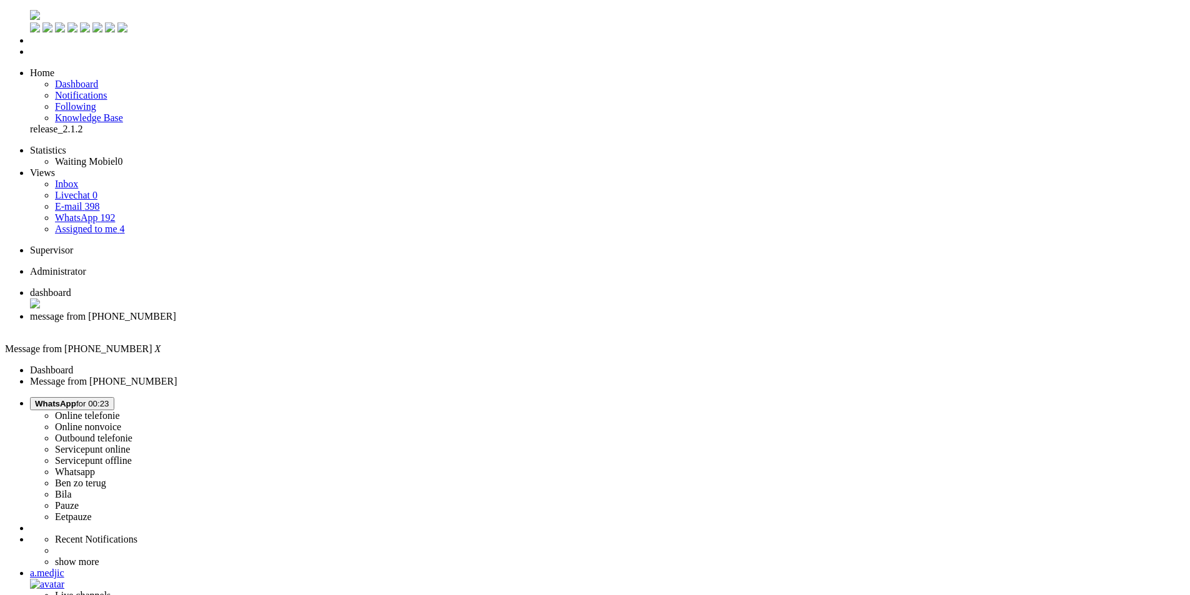
drag, startPoint x: 365, startPoint y: 2147, endPoint x: 169, endPoint y: 2147, distance: 196.1
drag, startPoint x: 178, startPoint y: 2146, endPoint x: 169, endPoint y: 2144, distance: 9.7
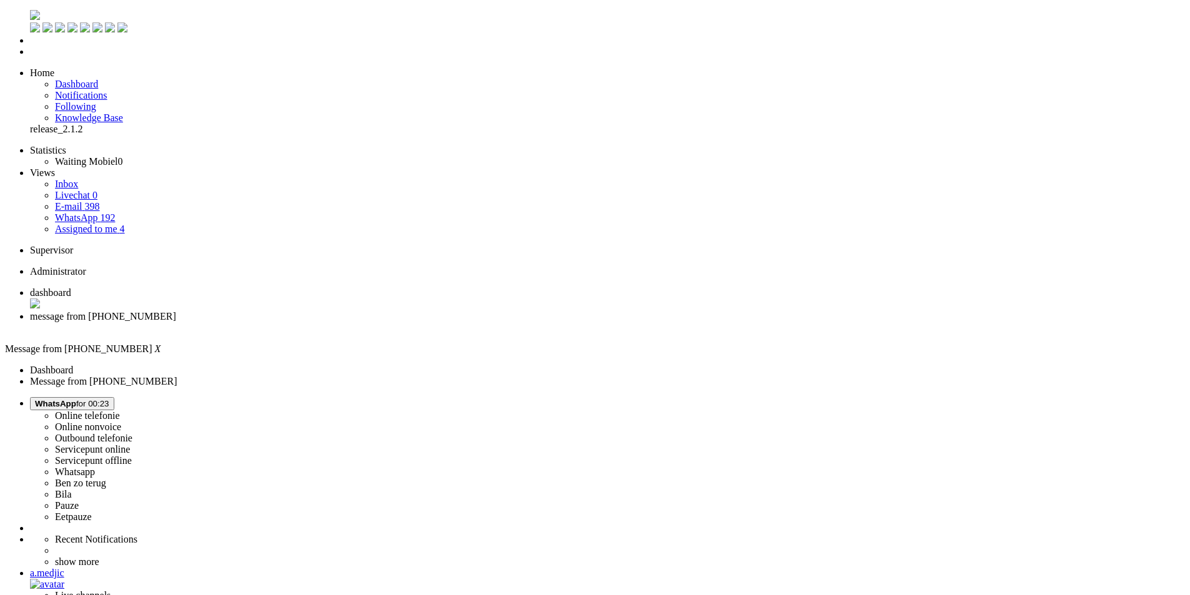
click at [76, 399] on span "WhatsApp" at bounding box center [55, 403] width 41 height 9
click at [132, 433] on label "Outbound telefonie" at bounding box center [93, 438] width 77 height 11
click at [87, 397] on button "Select status" at bounding box center [58, 403] width 57 height 13
click at [121, 422] on label "Online nonvoice" at bounding box center [88, 427] width 66 height 11
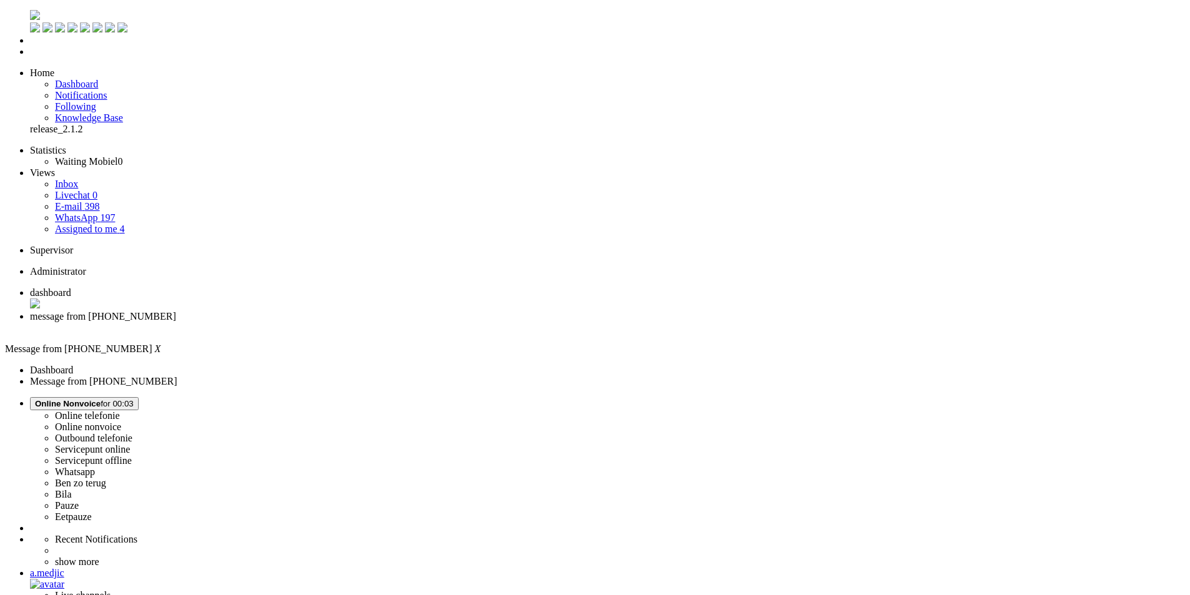
click at [359, 322] on div "Close tab" at bounding box center [607, 327] width 1155 height 11
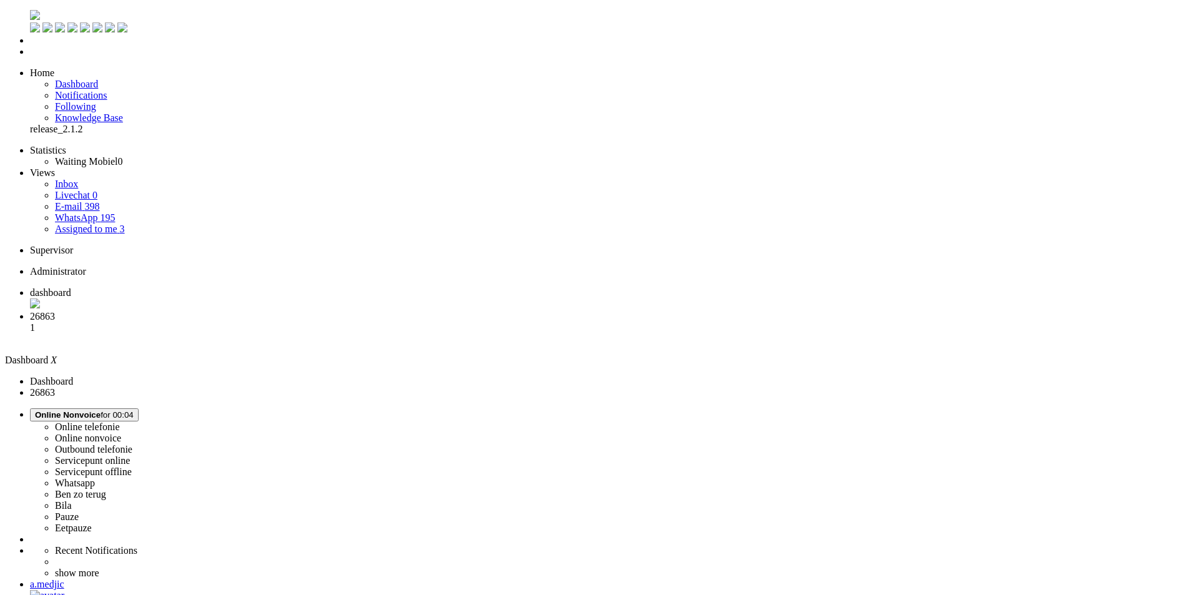
click at [55, 311] on span "26863" at bounding box center [42, 316] width 25 height 11
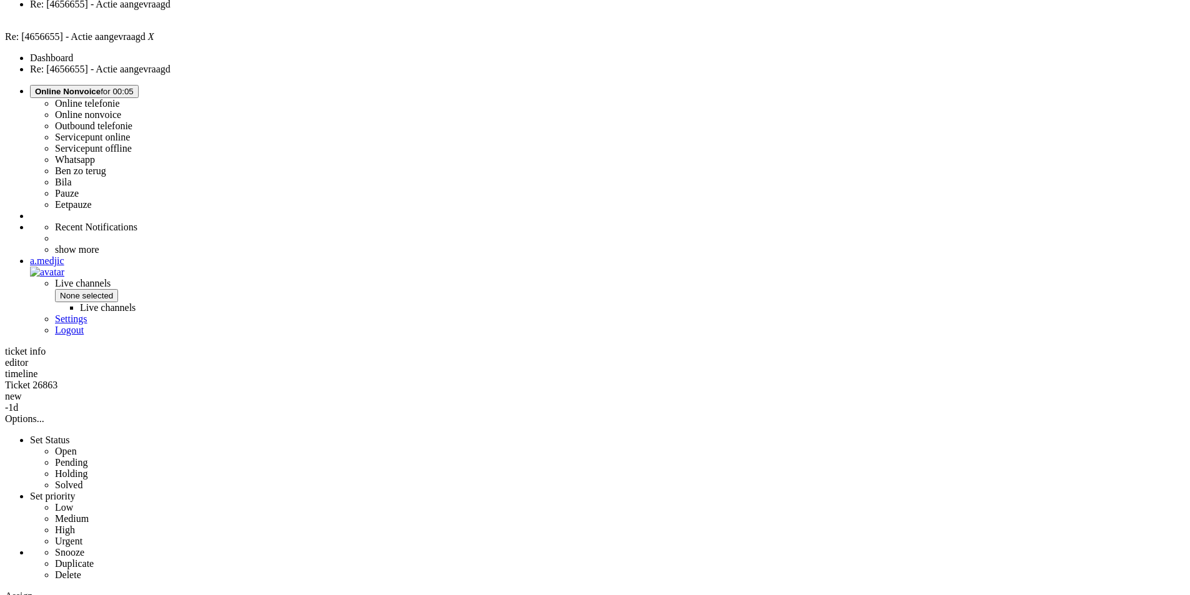
drag, startPoint x: 537, startPoint y: 493, endPoint x: 725, endPoint y: 578, distance: 206.1
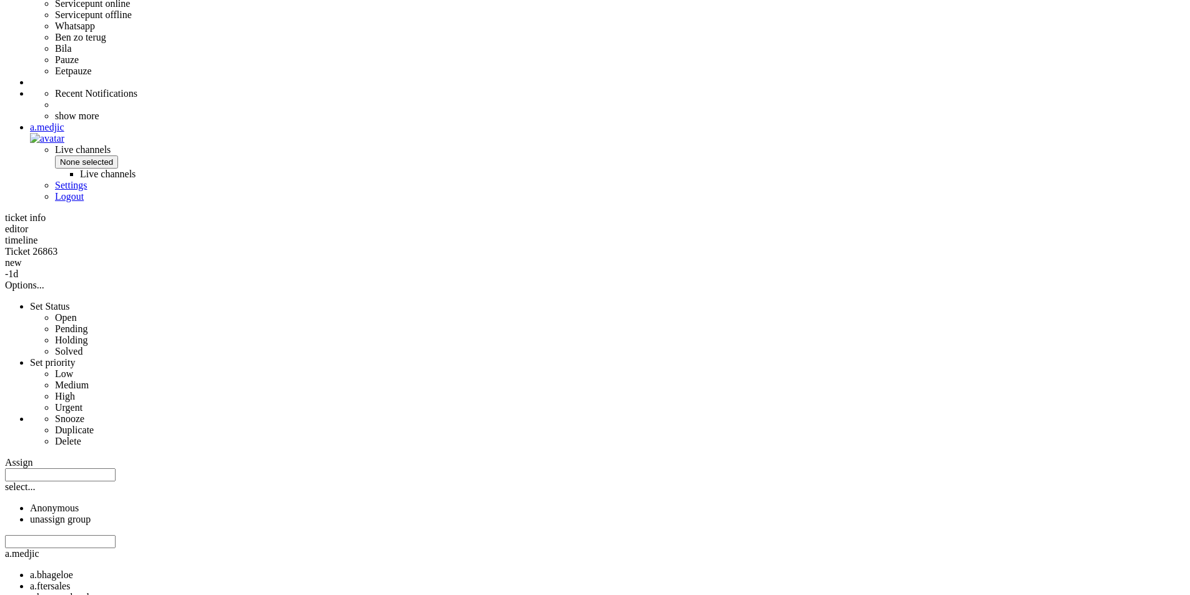
scroll to position [500, 0]
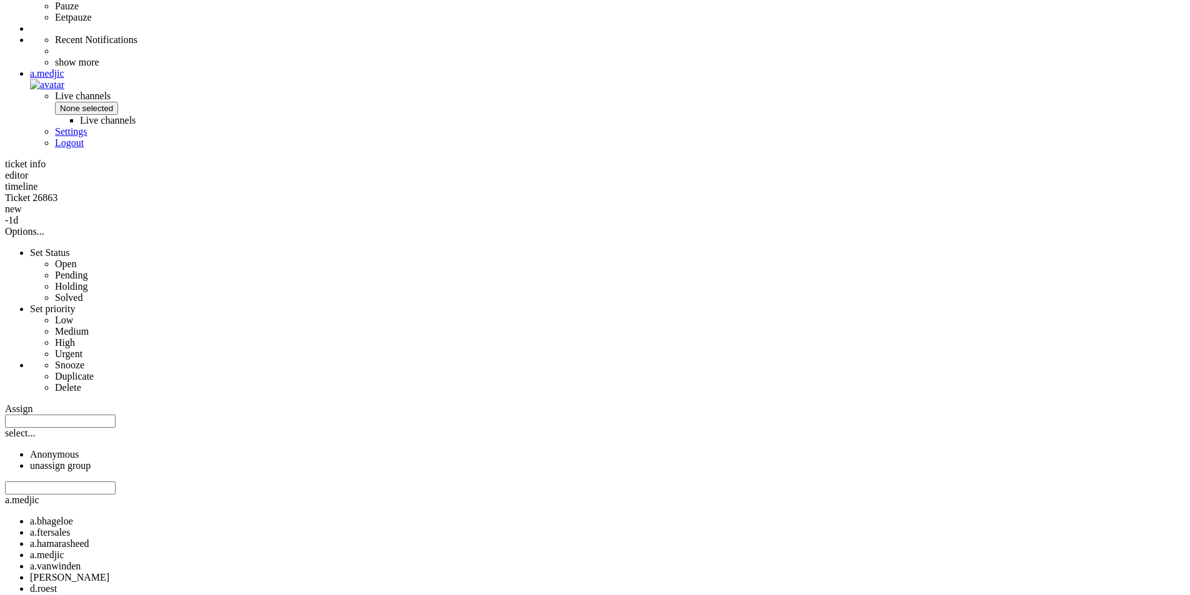
drag, startPoint x: 740, startPoint y: 387, endPoint x: 522, endPoint y: 318, distance: 229.3
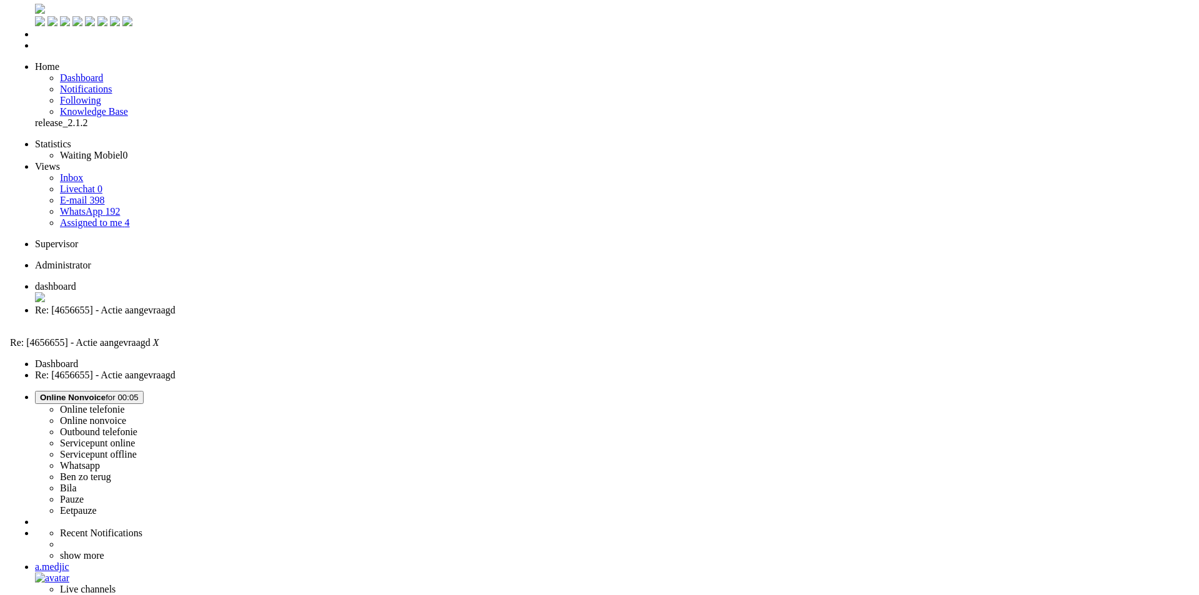
scroll to position [0, 0]
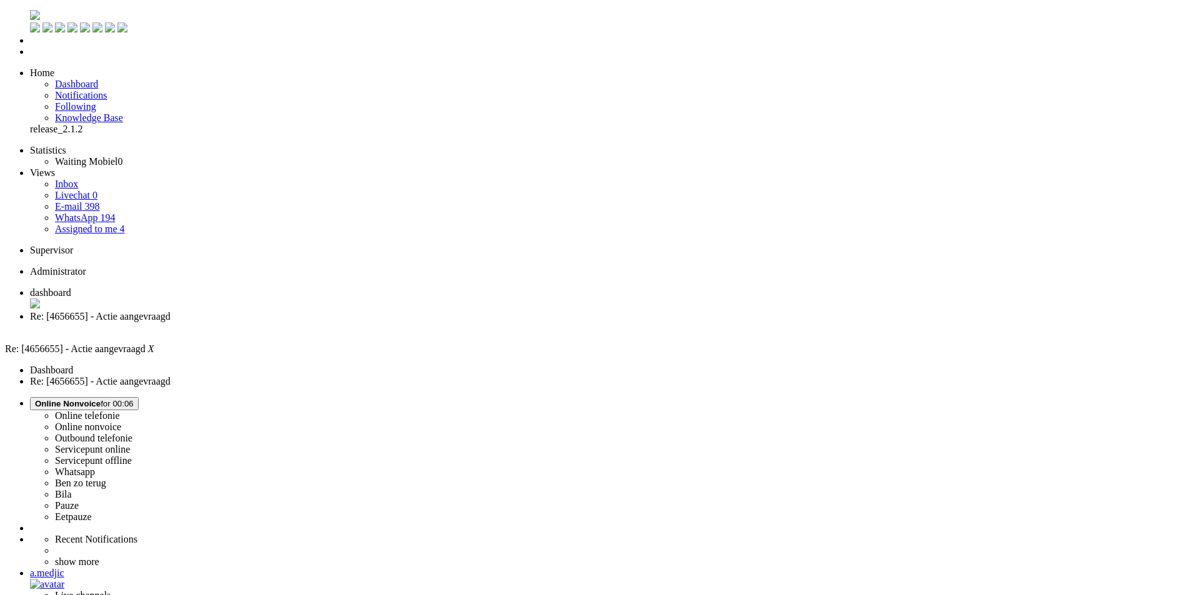
drag, startPoint x: 442, startPoint y: 519, endPoint x: 514, endPoint y: 519, distance: 72.5
drag, startPoint x: 789, startPoint y: 519, endPoint x: 948, endPoint y: 524, distance: 158.7
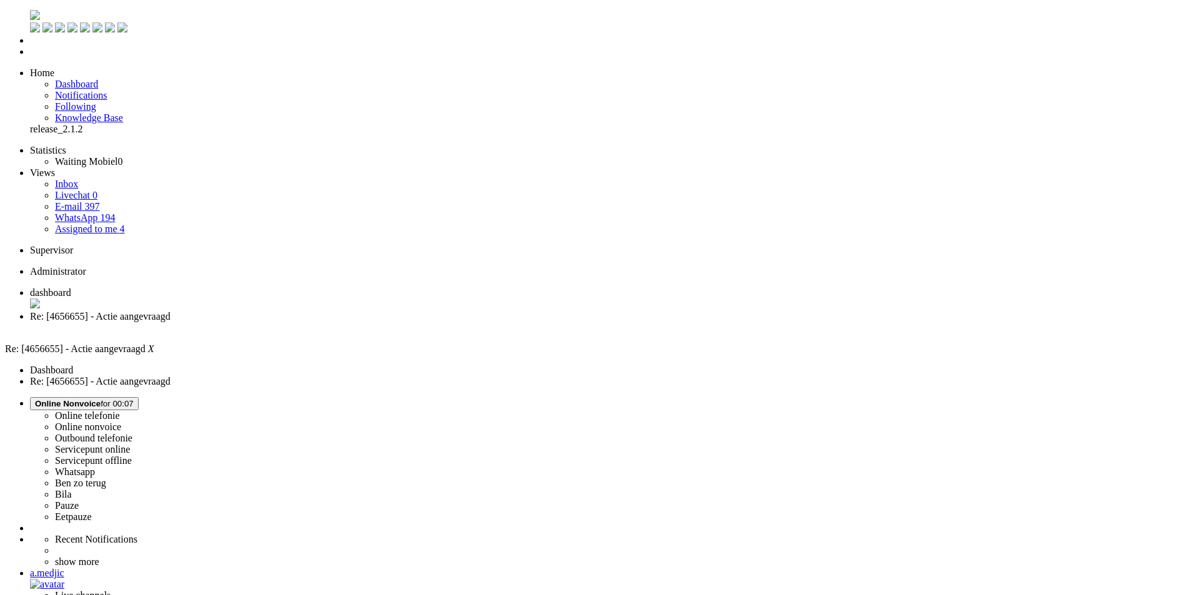
drag, startPoint x: 232, startPoint y: 449, endPoint x: 74, endPoint y: 442, distance: 158.2
type input "kortin"
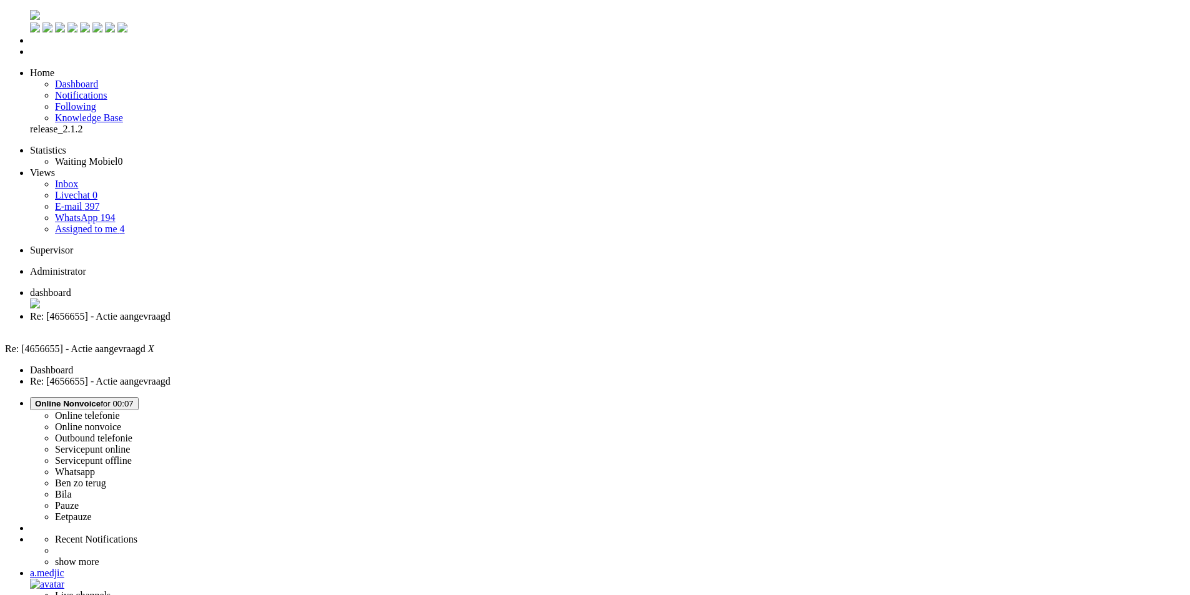
click at [363, 322] on div "Close tab" at bounding box center [607, 327] width 1155 height 11
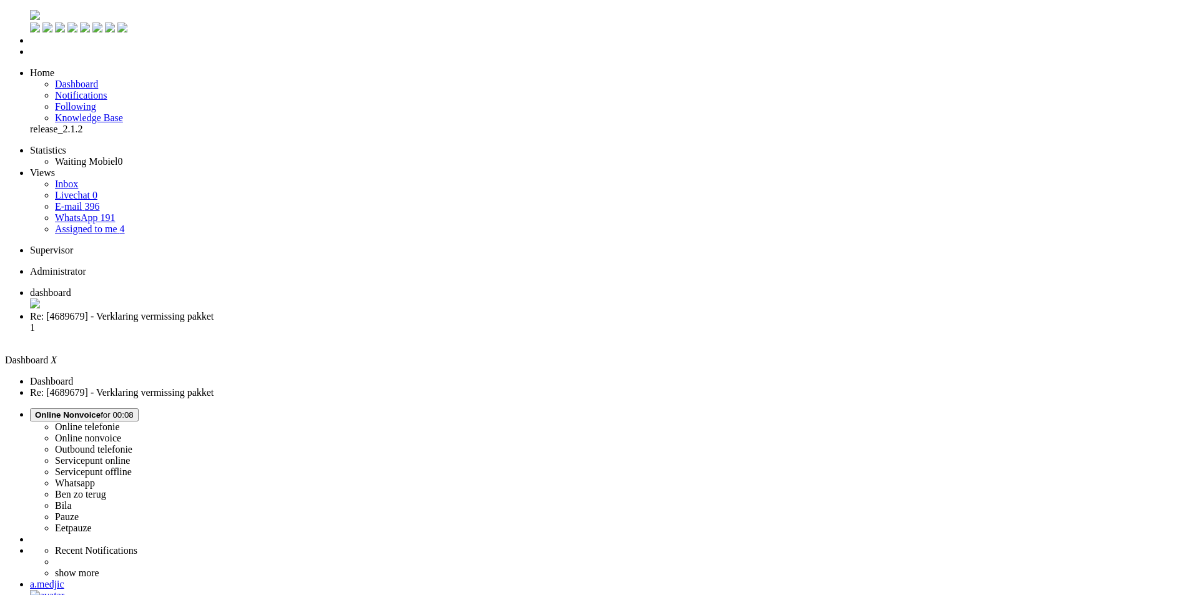
click at [334, 311] on li "Re: [4689679] - Verklaring vermissing pakket 1" at bounding box center [612, 328] width 1164 height 34
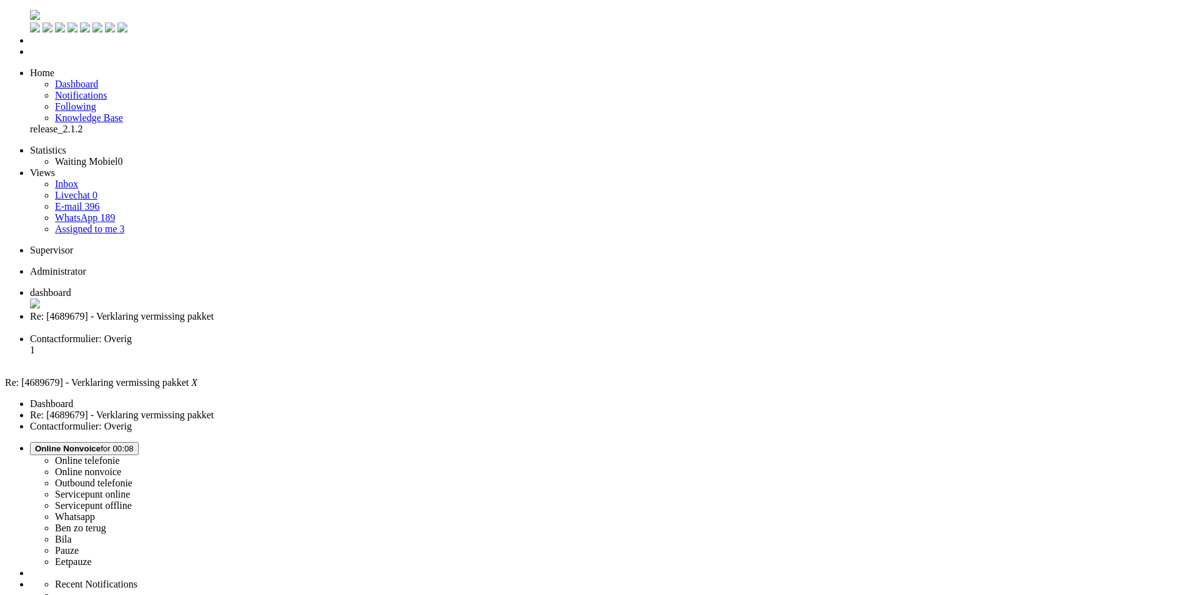
scroll to position [0, 0]
click at [366, 311] on li "Re: [4689679] - Verklaring vermissing pakket" at bounding box center [607, 322] width 1155 height 22
click at [361, 322] on div "Close tab" at bounding box center [607, 327] width 1155 height 11
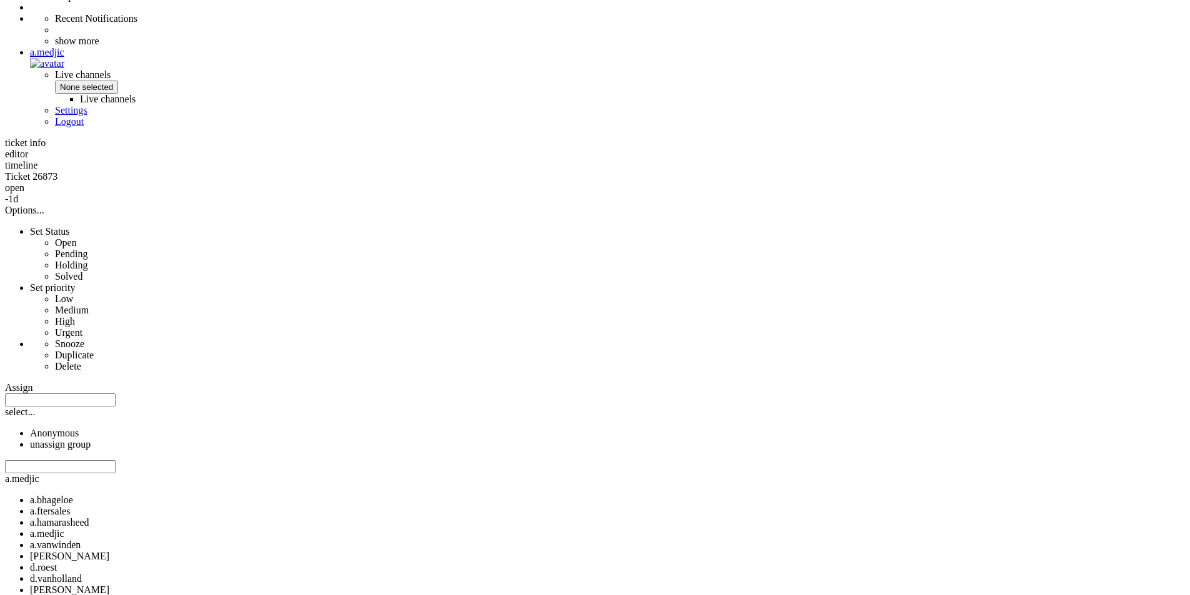
scroll to position [625, 0]
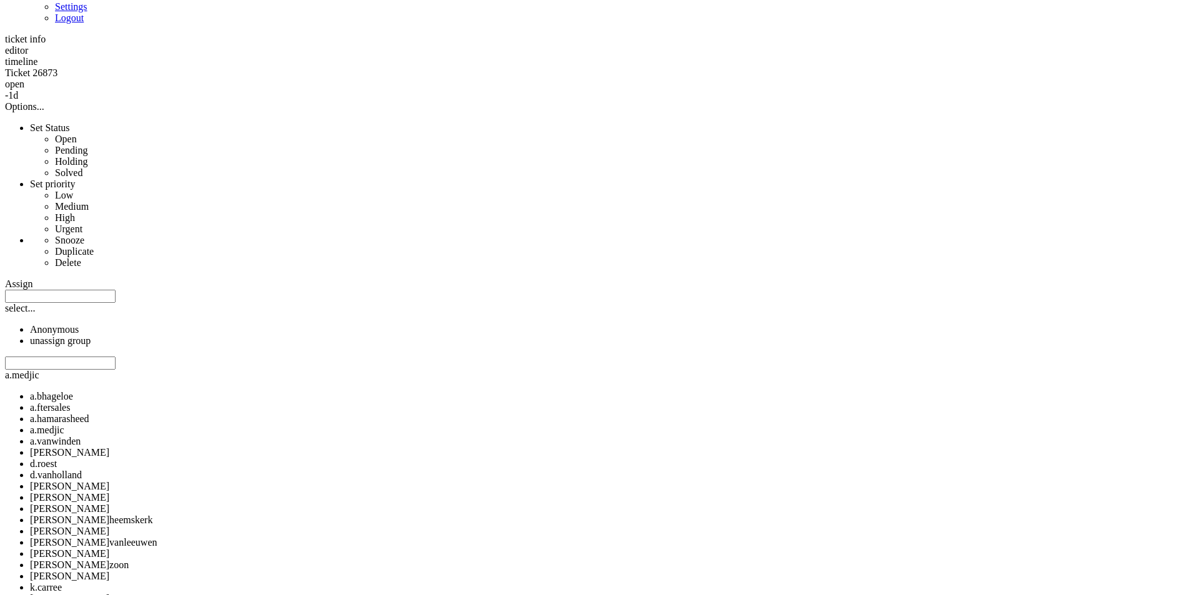
copy div "4691477"
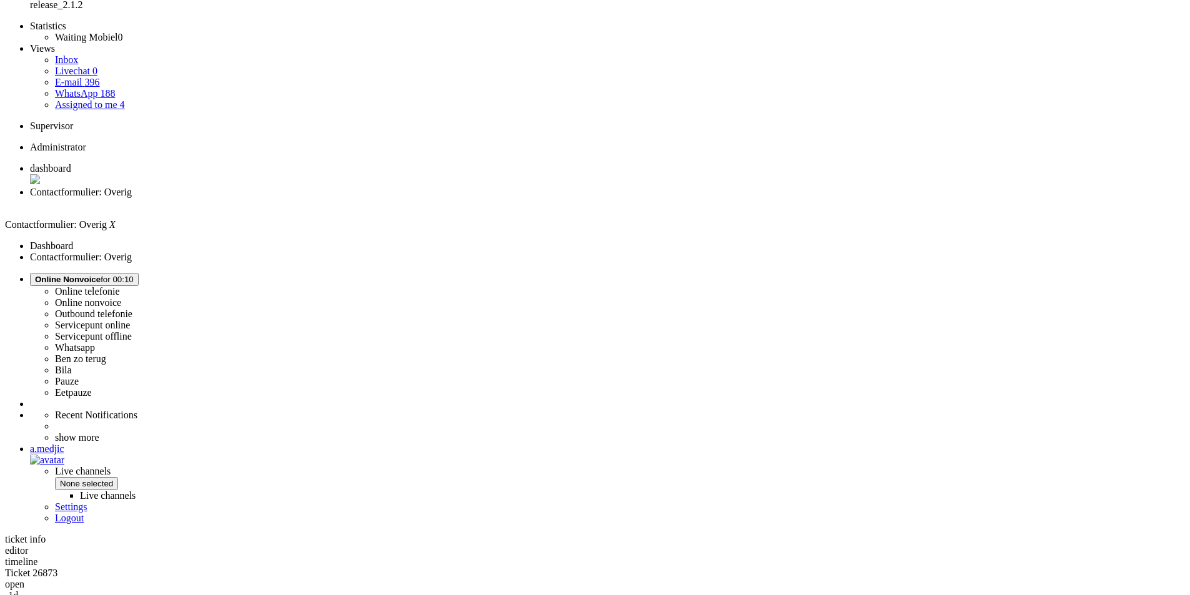
scroll to position [0, 0]
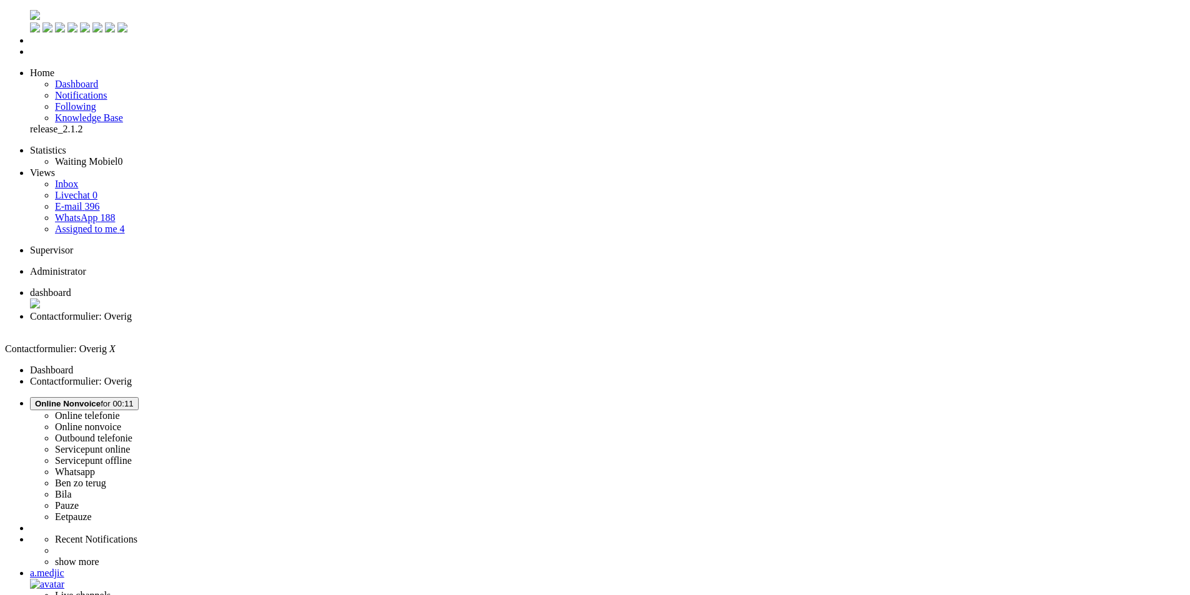
drag, startPoint x: 39, startPoint y: 2211, endPoint x: 118, endPoint y: 2211, distance: 79.3
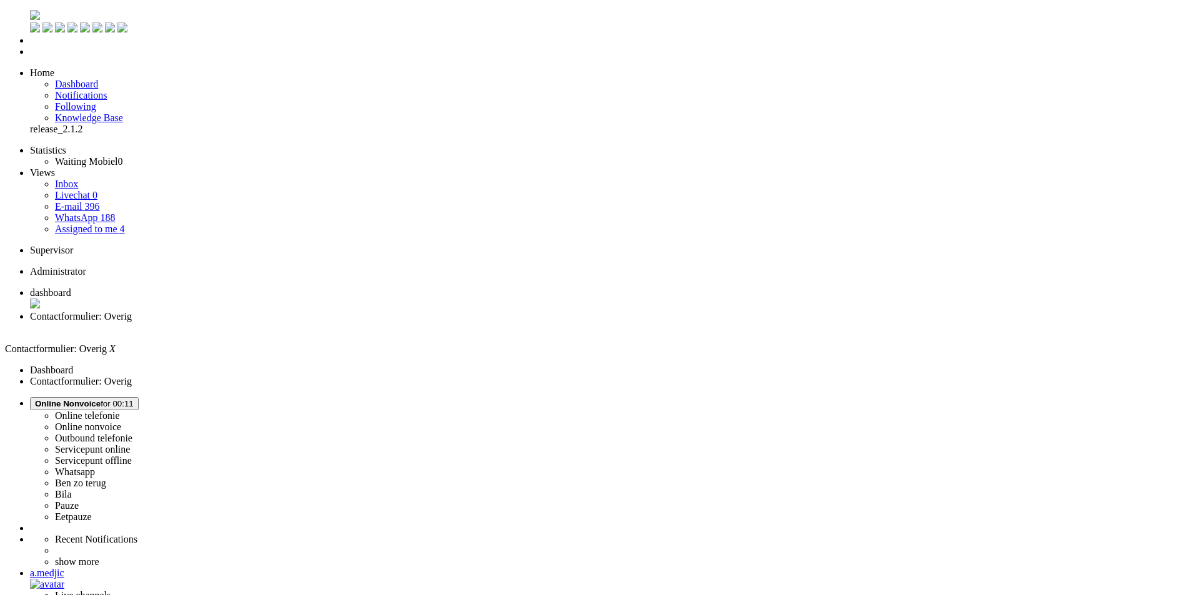
type input "re"
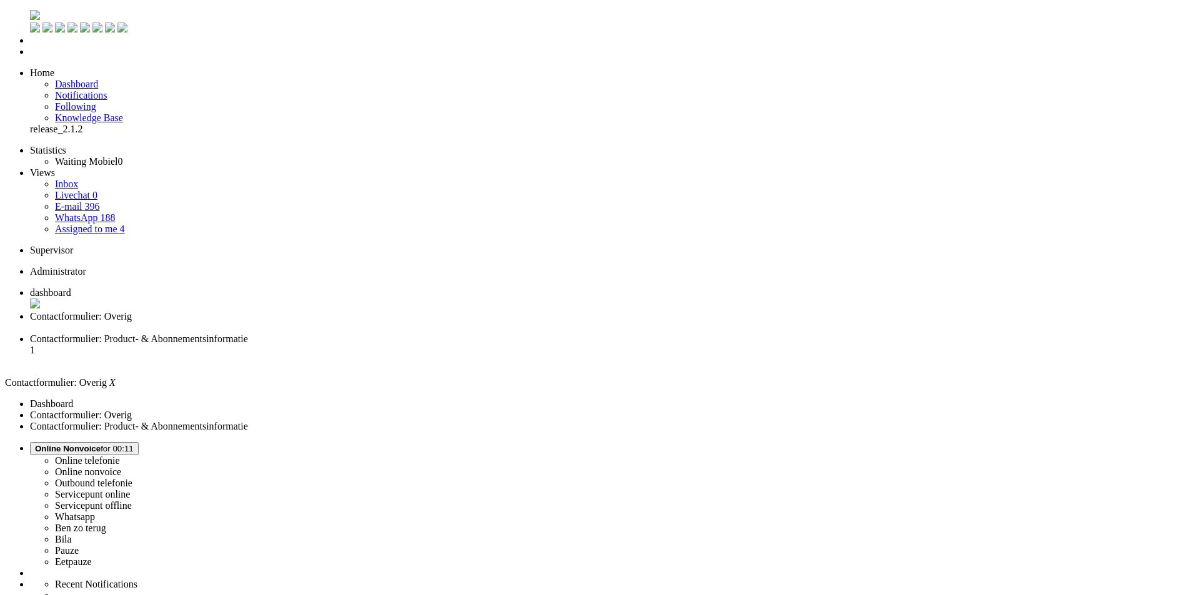
click at [360, 322] on div "Close tab" at bounding box center [607, 327] width 1155 height 11
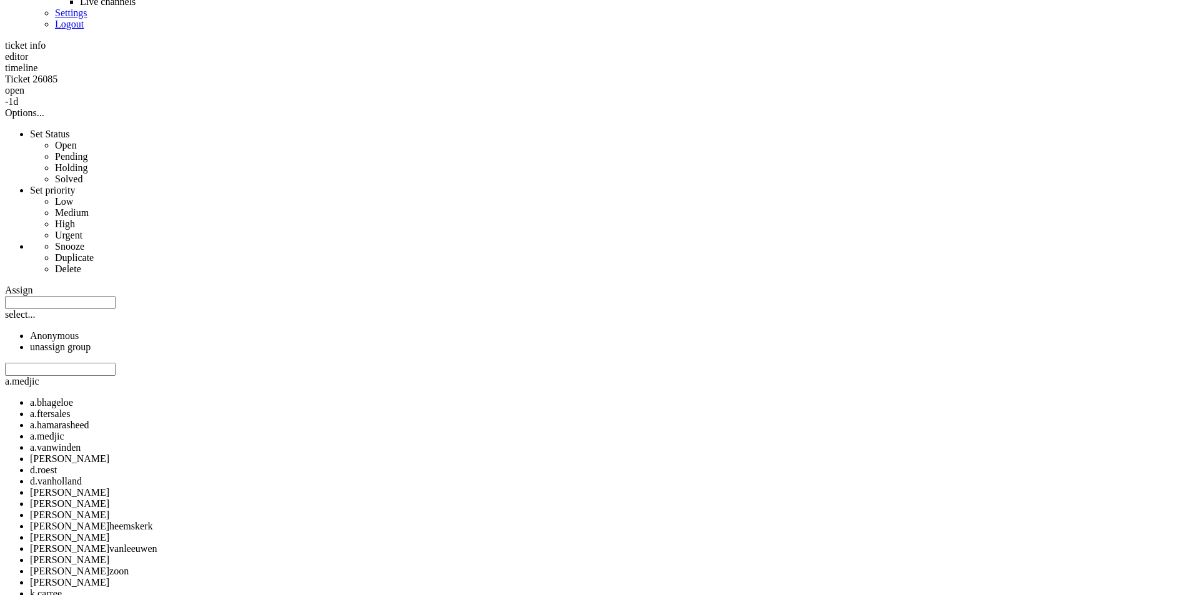
scroll to position [496, 0]
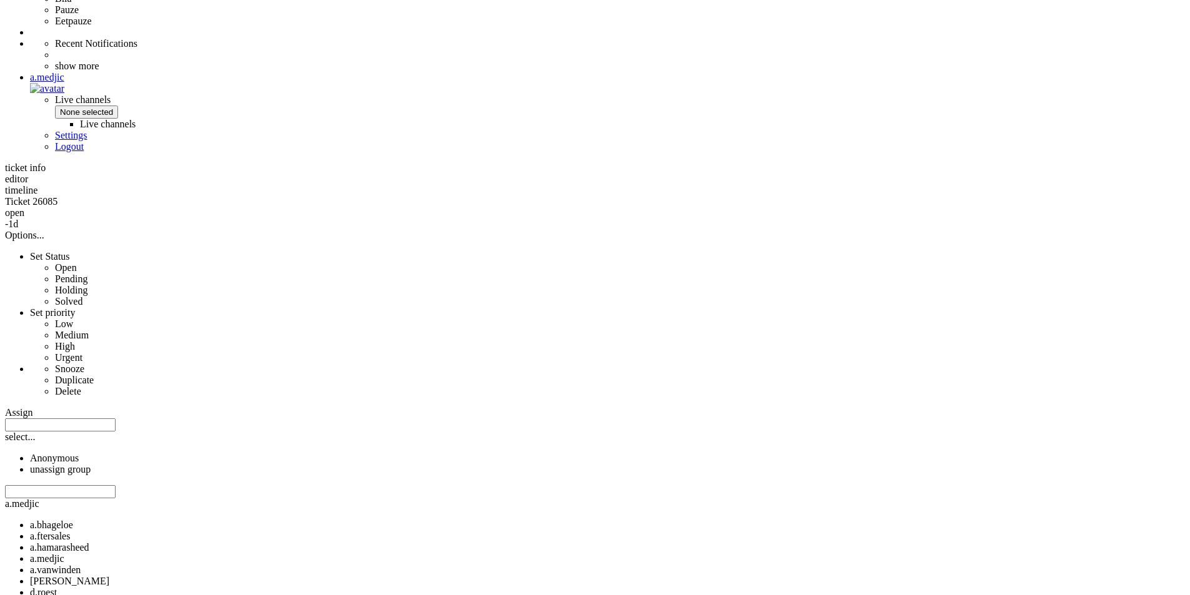
drag, startPoint x: 462, startPoint y: 163, endPoint x: 495, endPoint y: 165, distance: 33.8
copy span "4609861)"
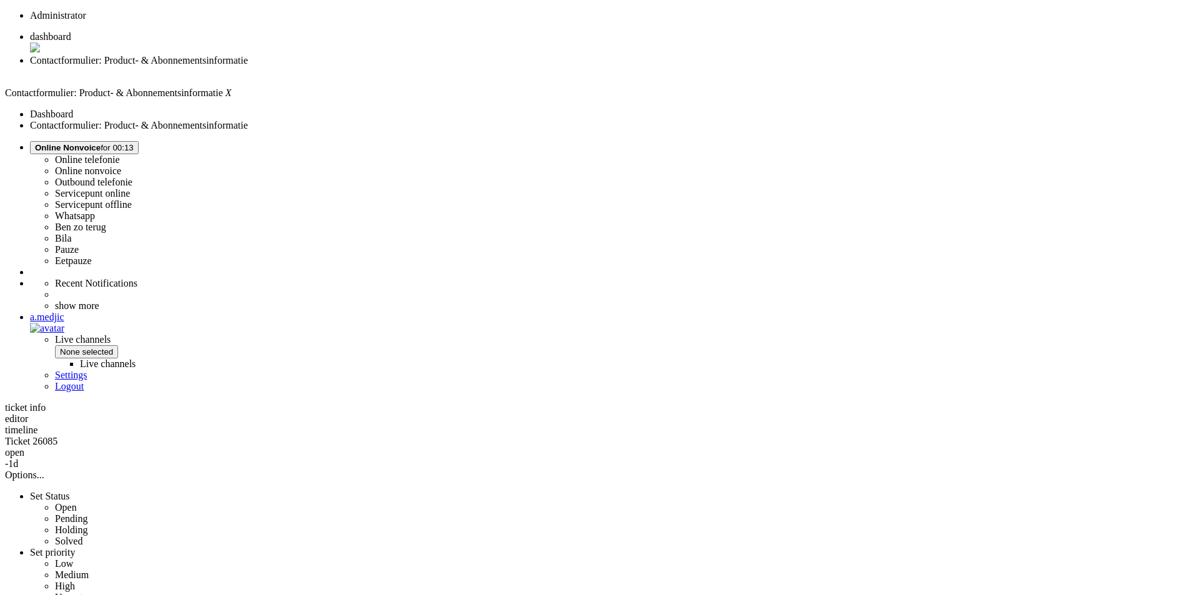
scroll to position [246, 0]
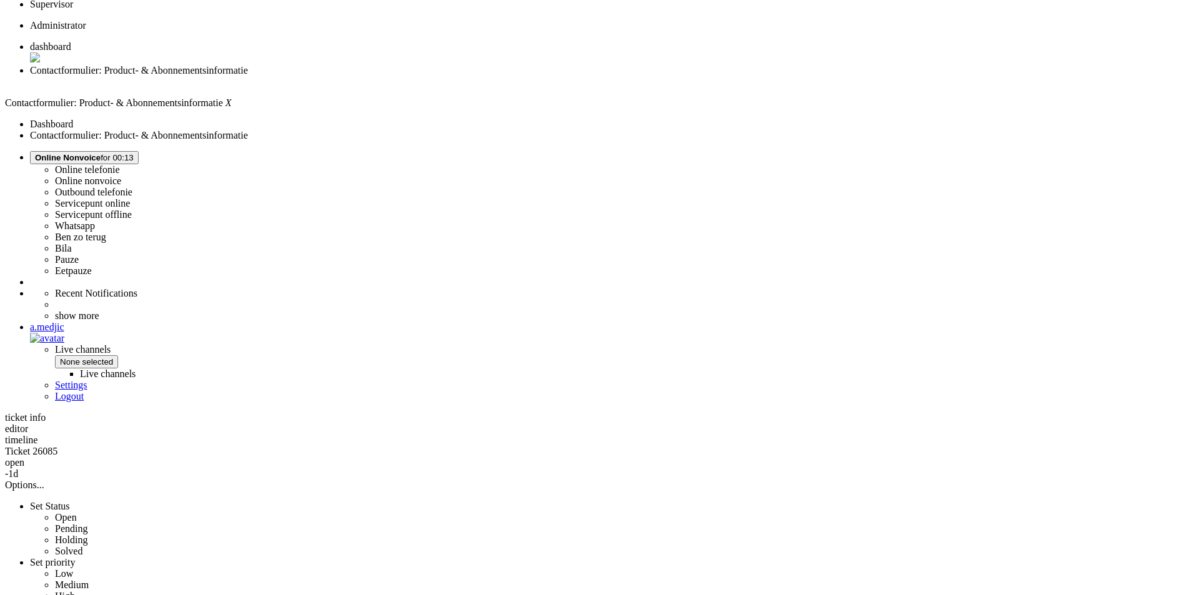
drag, startPoint x: 871, startPoint y: 177, endPoint x: 339, endPoint y: 123, distance: 534.3
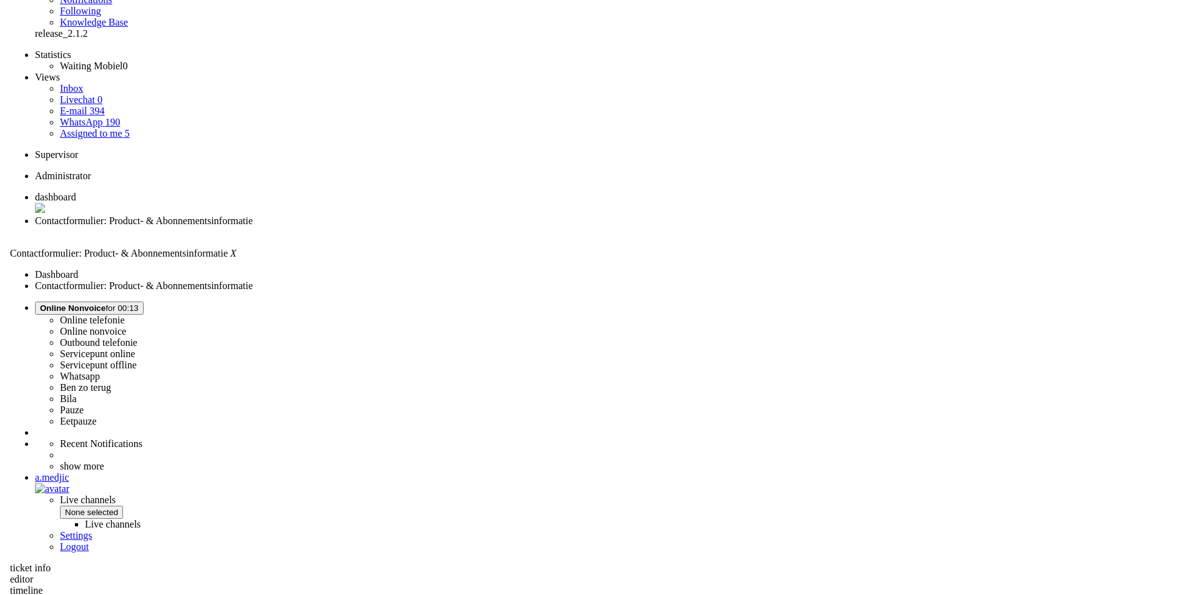
scroll to position [0, 0]
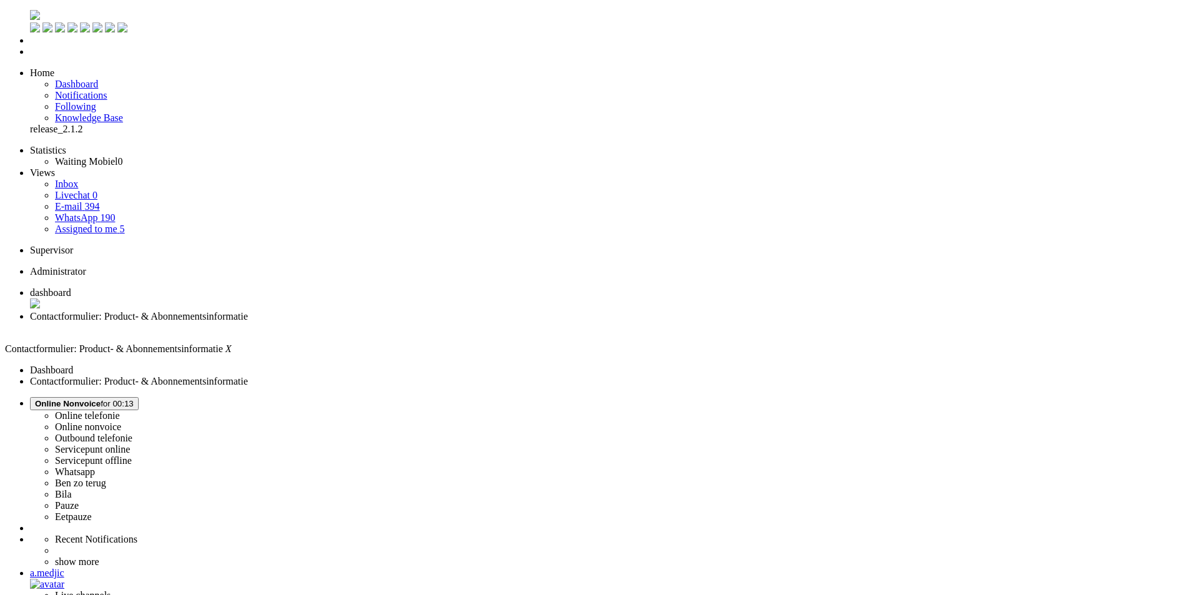
drag, startPoint x: 77, startPoint y: 2239, endPoint x: 143, endPoint y: 2241, distance: 65.6
drag, startPoint x: 370, startPoint y: 2244, endPoint x: 101, endPoint y: 2244, distance: 268.6
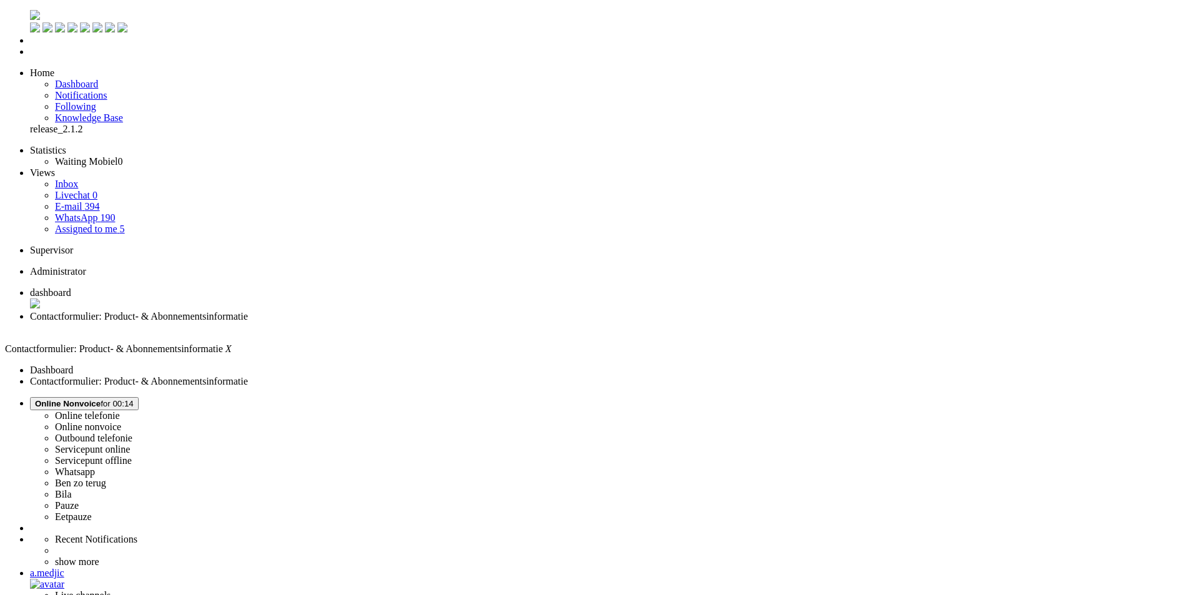
click at [361, 322] on div "Close tab" at bounding box center [607, 327] width 1155 height 11
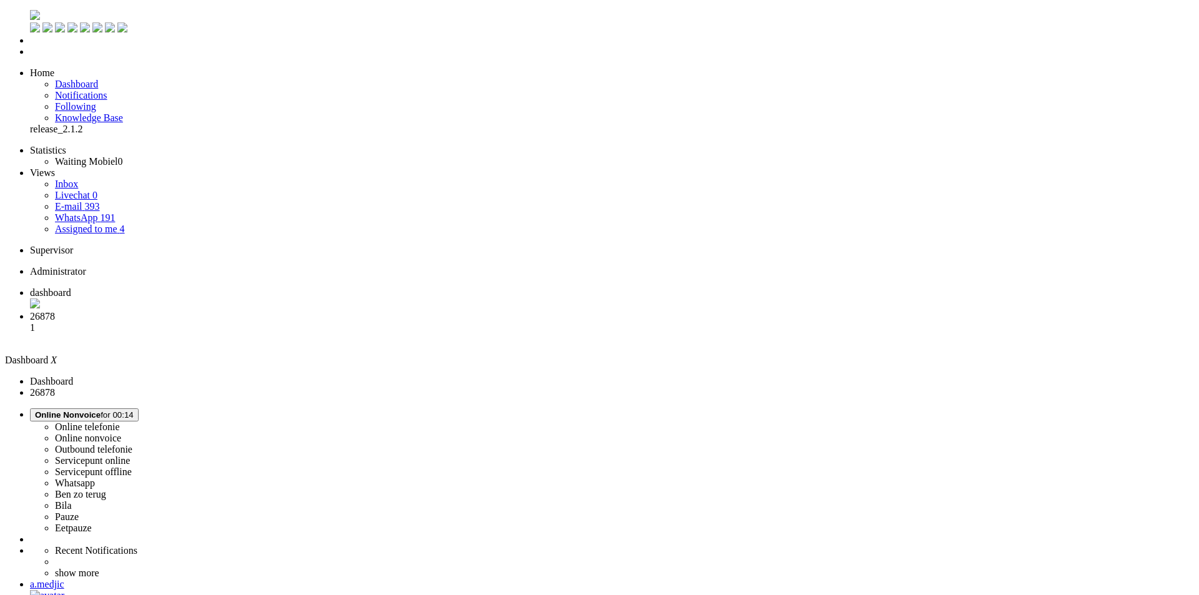
click at [314, 311] on li "Re: T/m 28 september: cadeau tot €60 voor Willemijn 1" at bounding box center [612, 328] width 1164 height 34
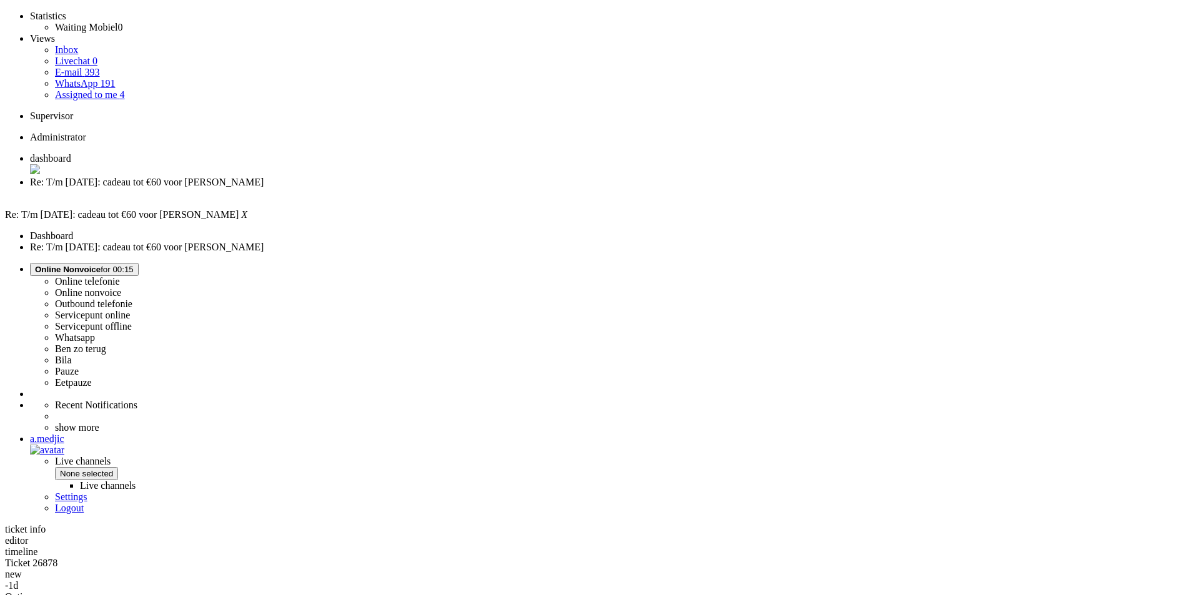
scroll to position [135, 0]
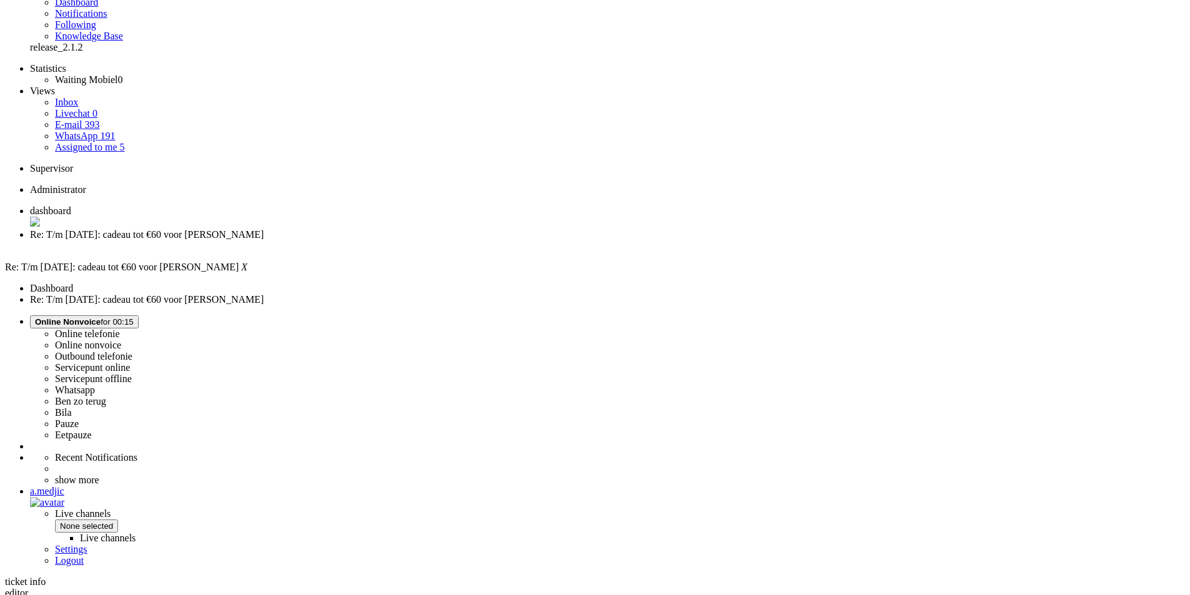
scroll to position [1, 0]
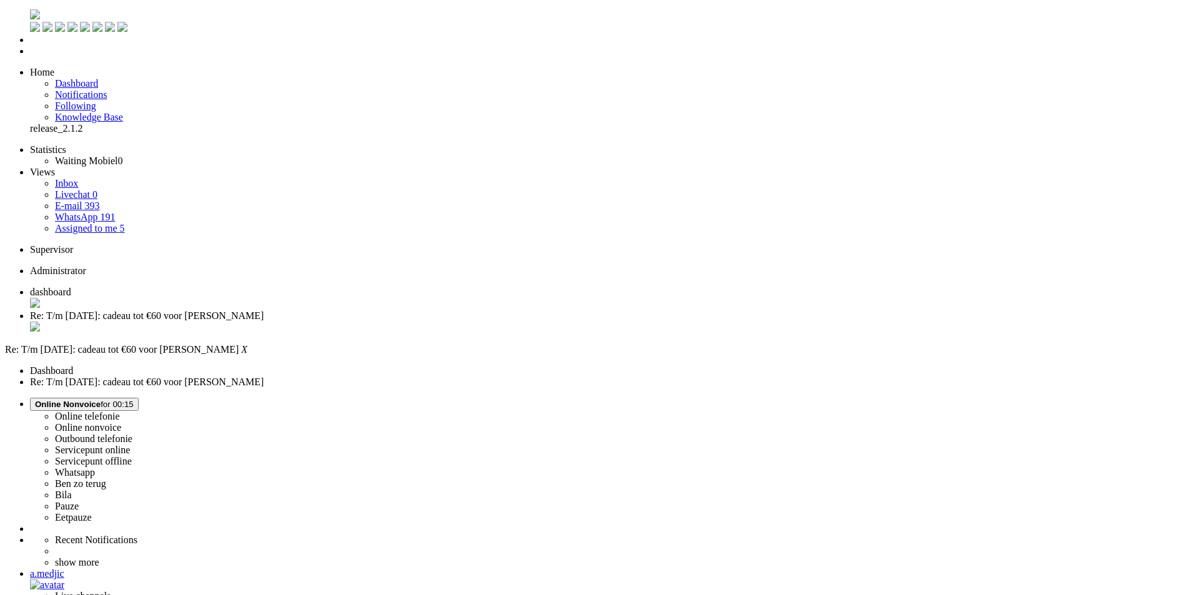
drag, startPoint x: 38, startPoint y: 2212, endPoint x: 132, endPoint y: 2215, distance: 94.4
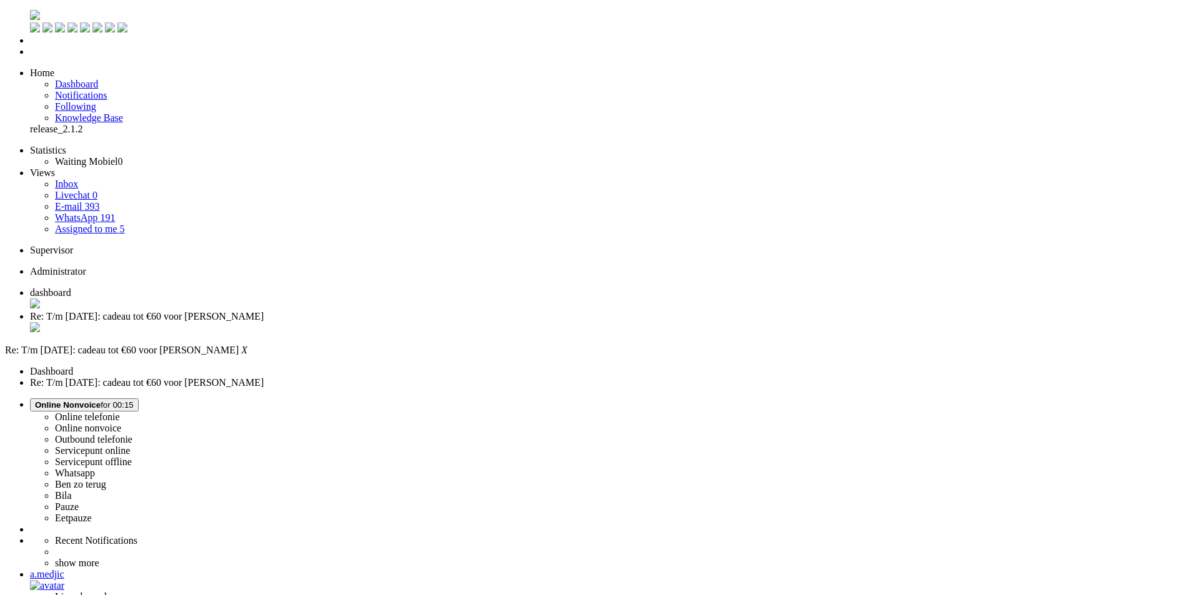
drag, startPoint x: 238, startPoint y: 465, endPoint x: 242, endPoint y: 455, distance: 10.7
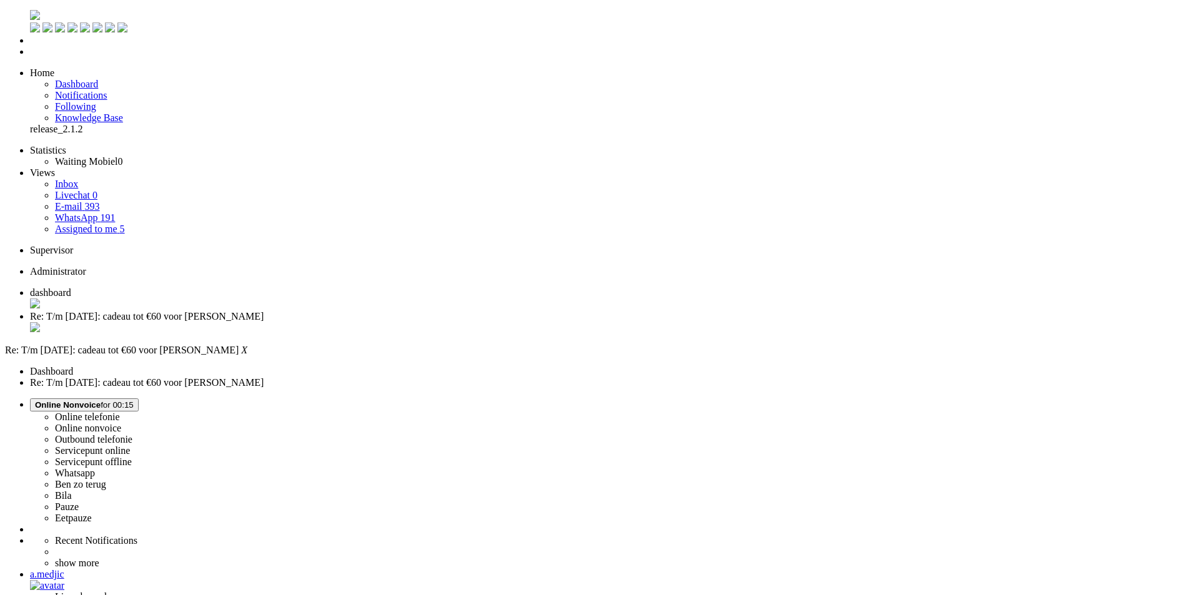
click at [362, 322] on div "Close tab" at bounding box center [607, 328] width 1155 height 12
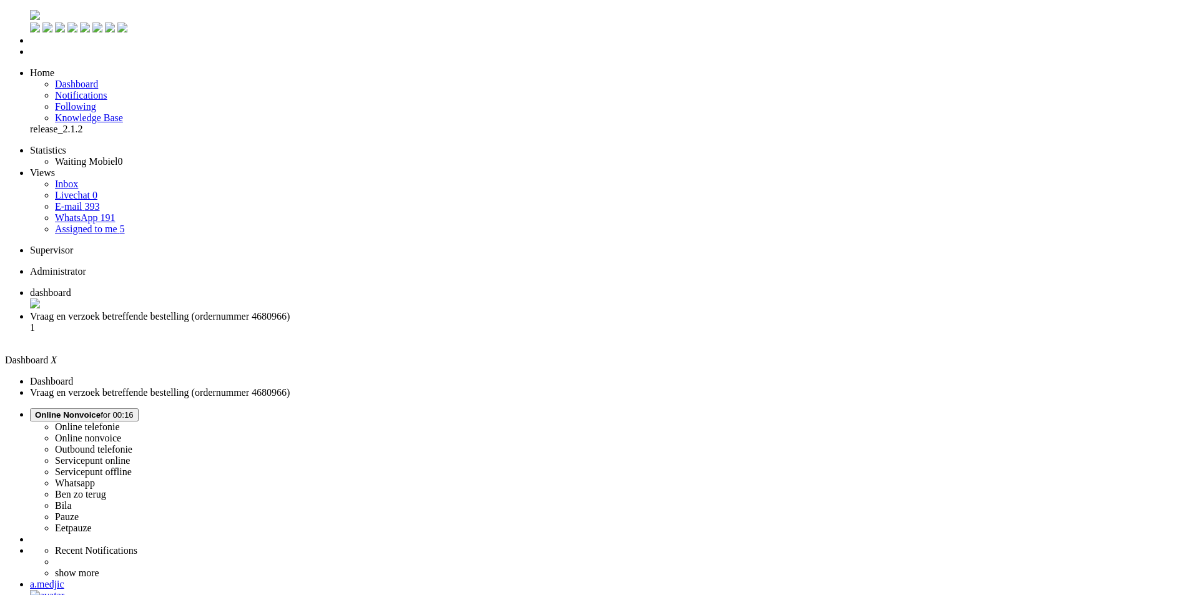
click at [290, 311] on span "Vraag en verzoek betreffende bestelling (ordernummer 4680966)" at bounding box center [160, 316] width 260 height 11
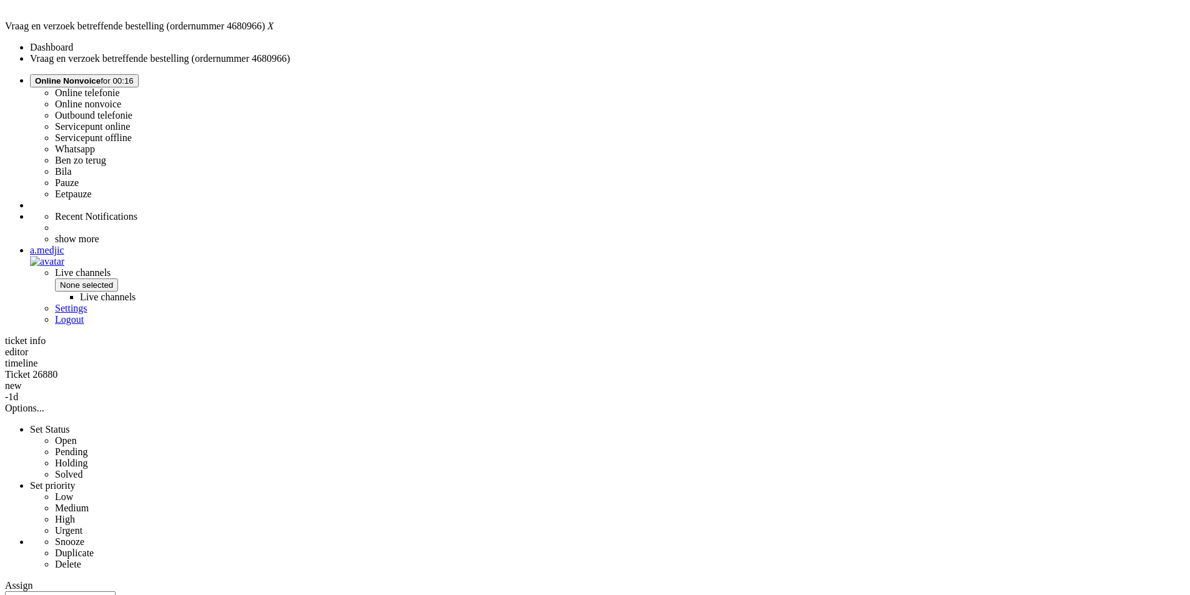
scroll to position [329, 0]
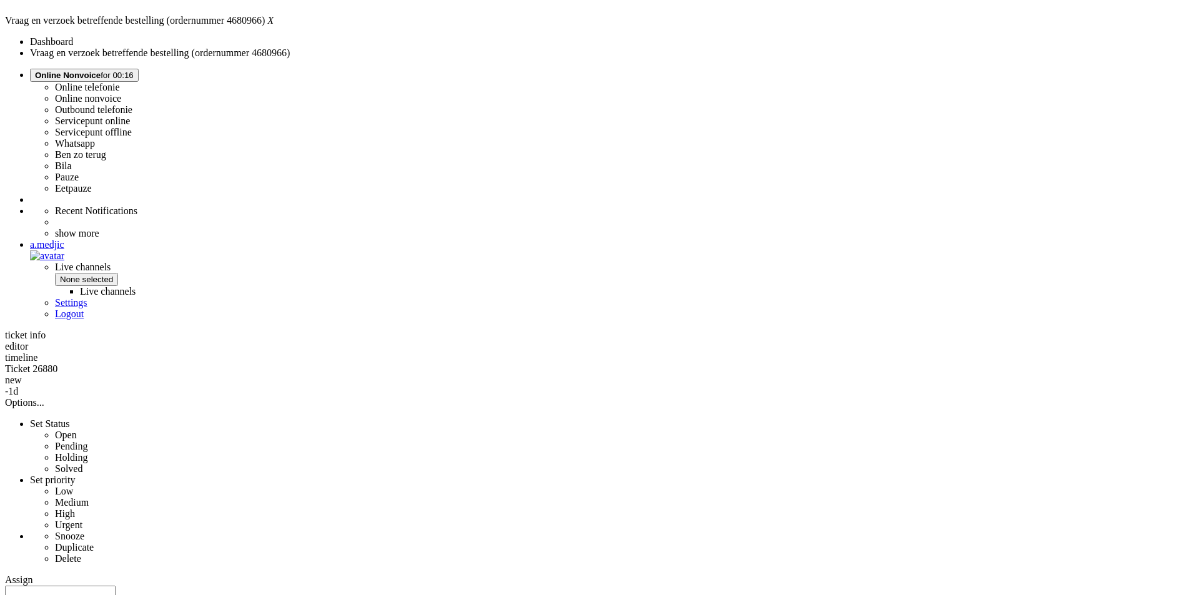
drag, startPoint x: 521, startPoint y: 478, endPoint x: 800, endPoint y: 581, distance: 297.0
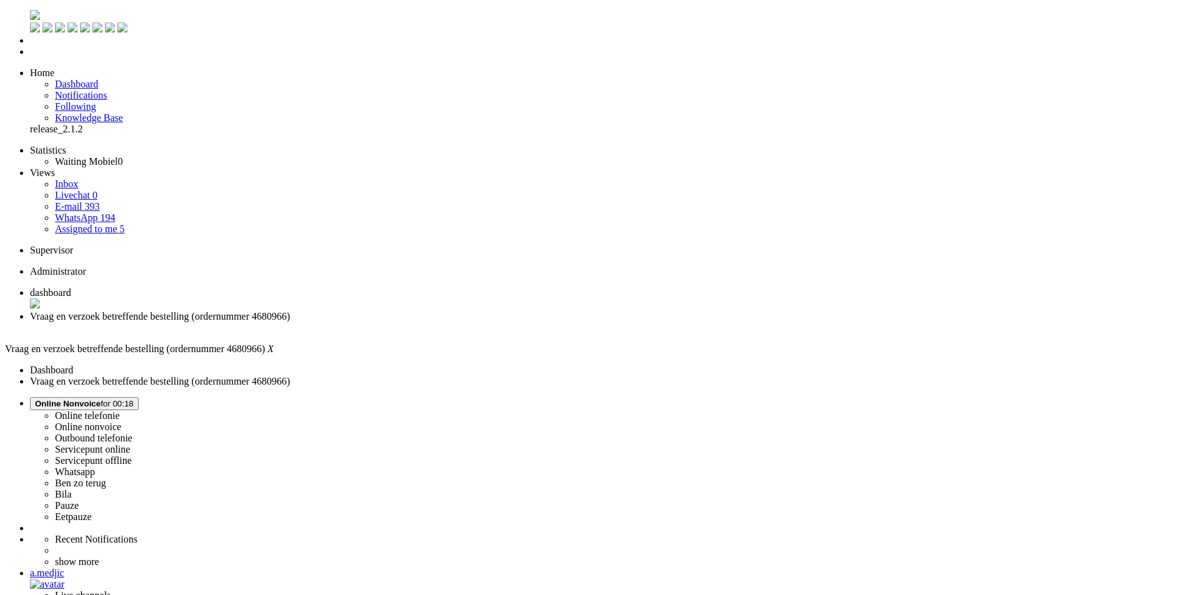
drag, startPoint x: 14, startPoint y: 2254, endPoint x: 722, endPoint y: 2258, distance: 707.7
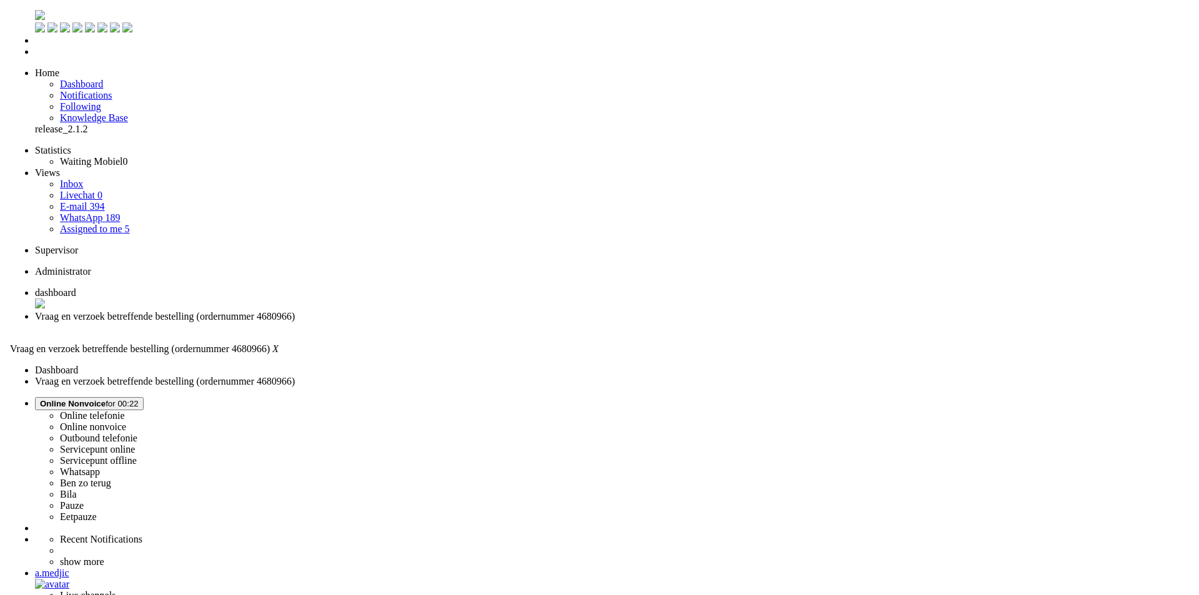
scroll to position [125, 0]
click at [360, 322] on div "Close tab" at bounding box center [607, 327] width 1155 height 11
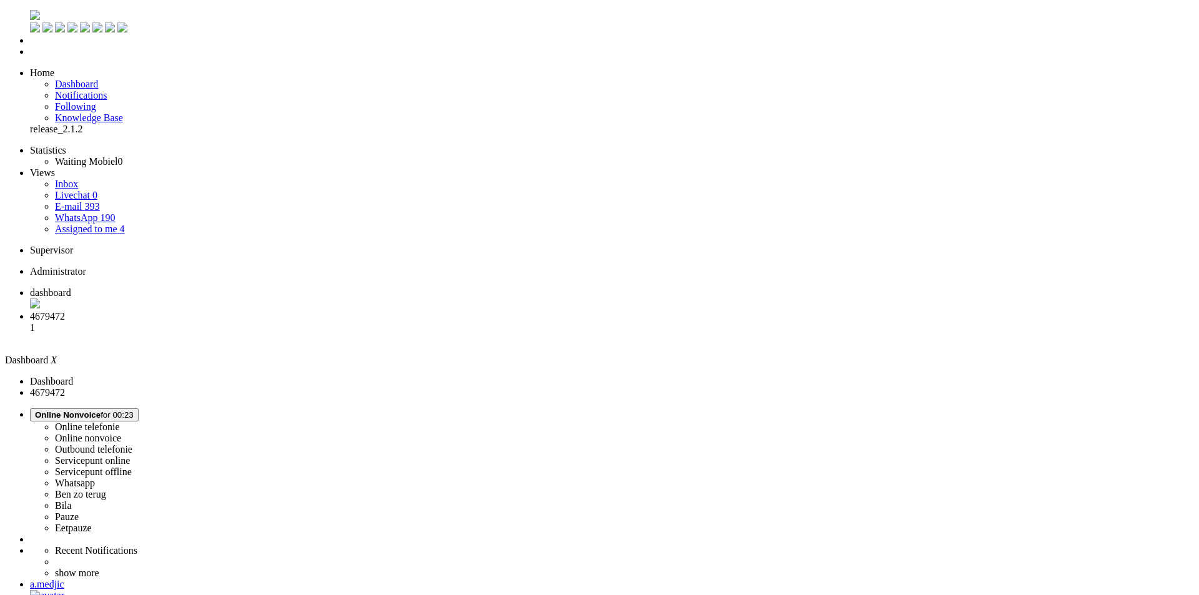
click at [65, 311] on span "4679472" at bounding box center [47, 316] width 35 height 11
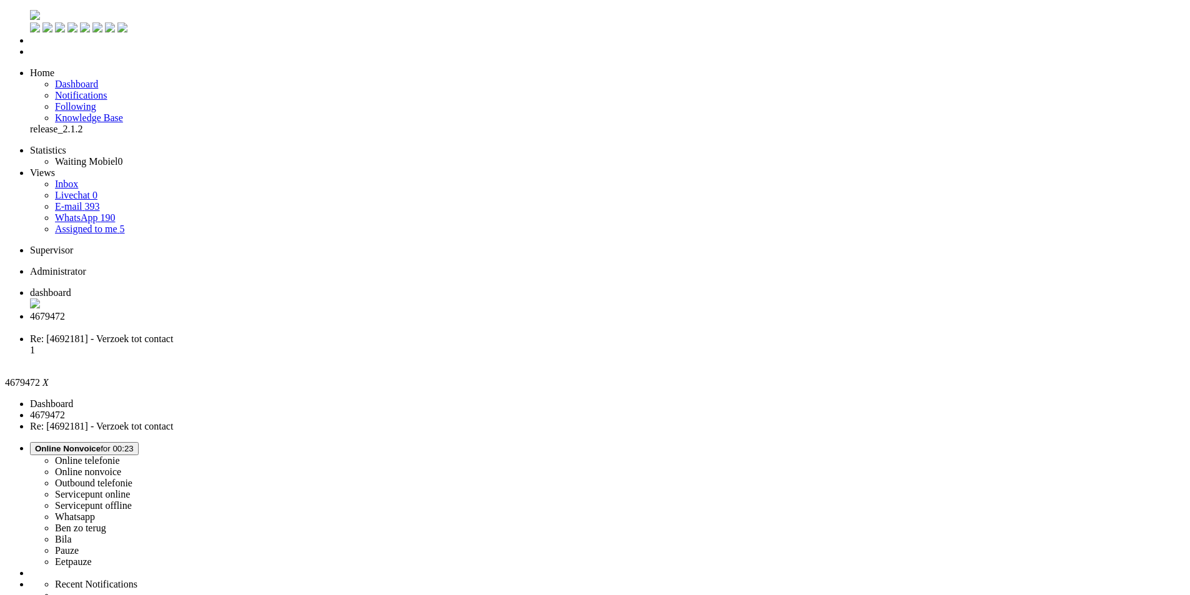
click at [364, 322] on div "Close tab" at bounding box center [607, 327] width 1155 height 11
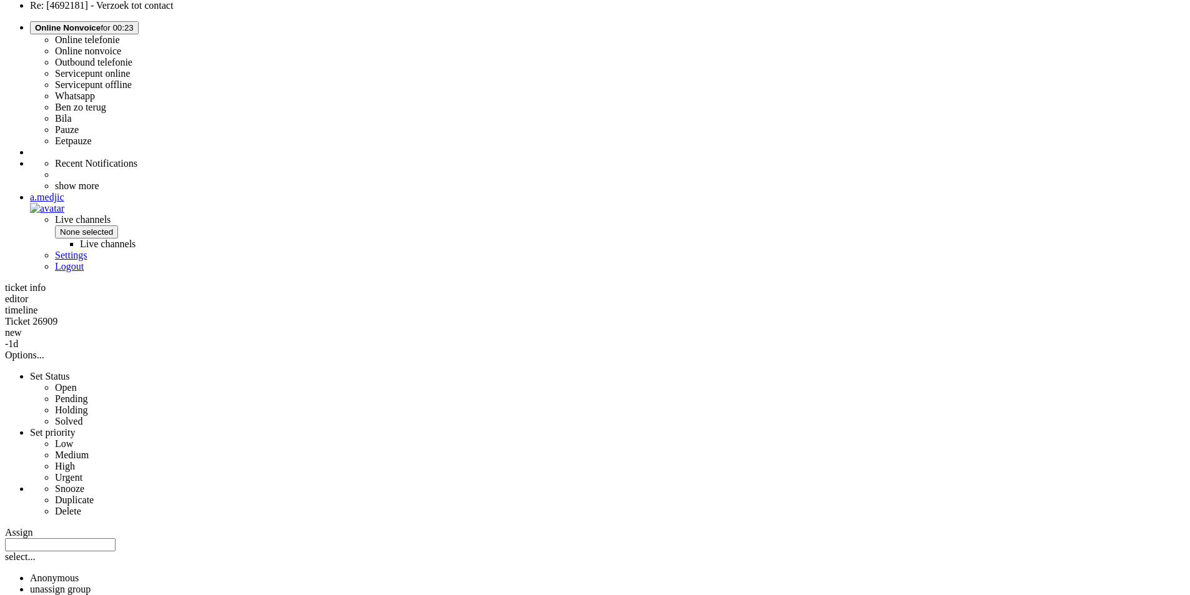
scroll to position [187, 0]
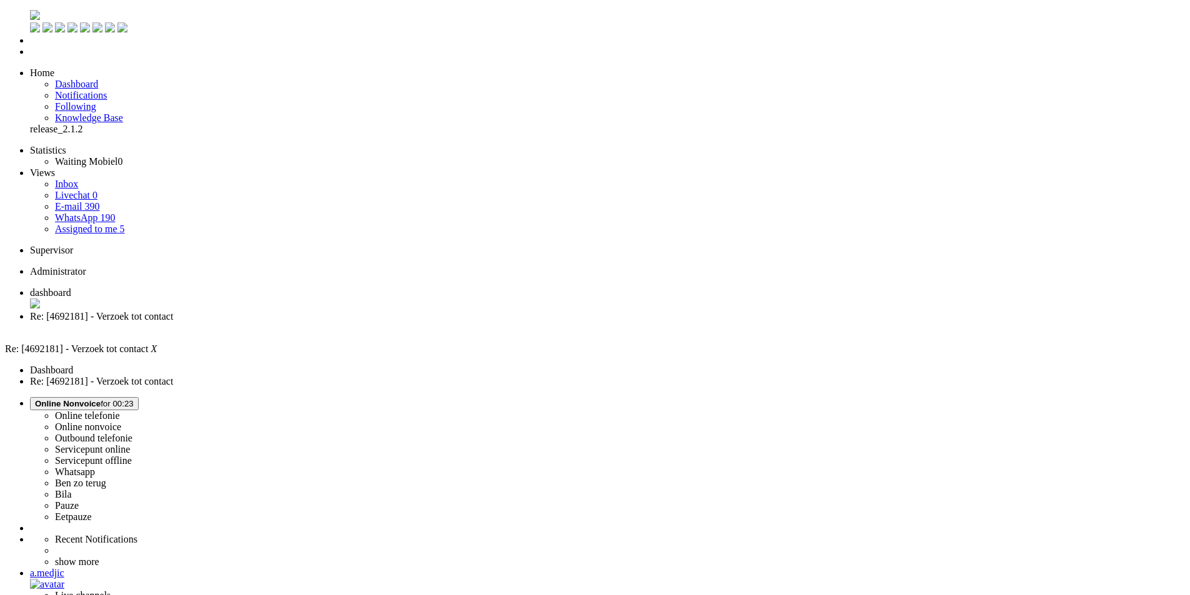
click at [364, 322] on div "Close tab" at bounding box center [607, 327] width 1155 height 11
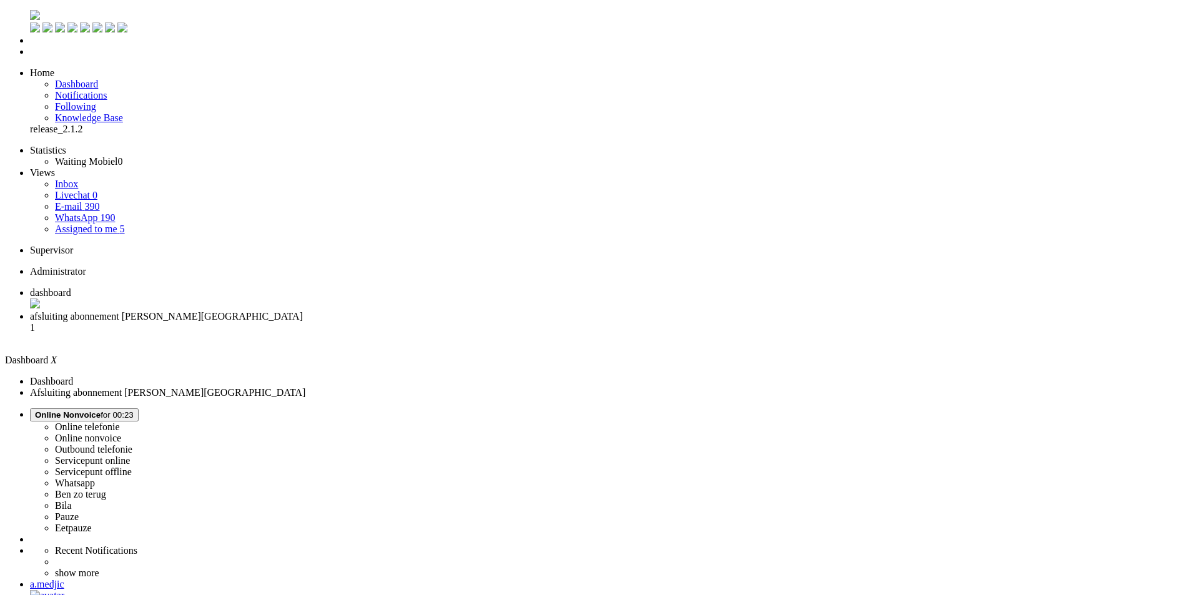
click at [303, 311] on span "afsluiting abonnement M. Tapia" at bounding box center [166, 316] width 273 height 11
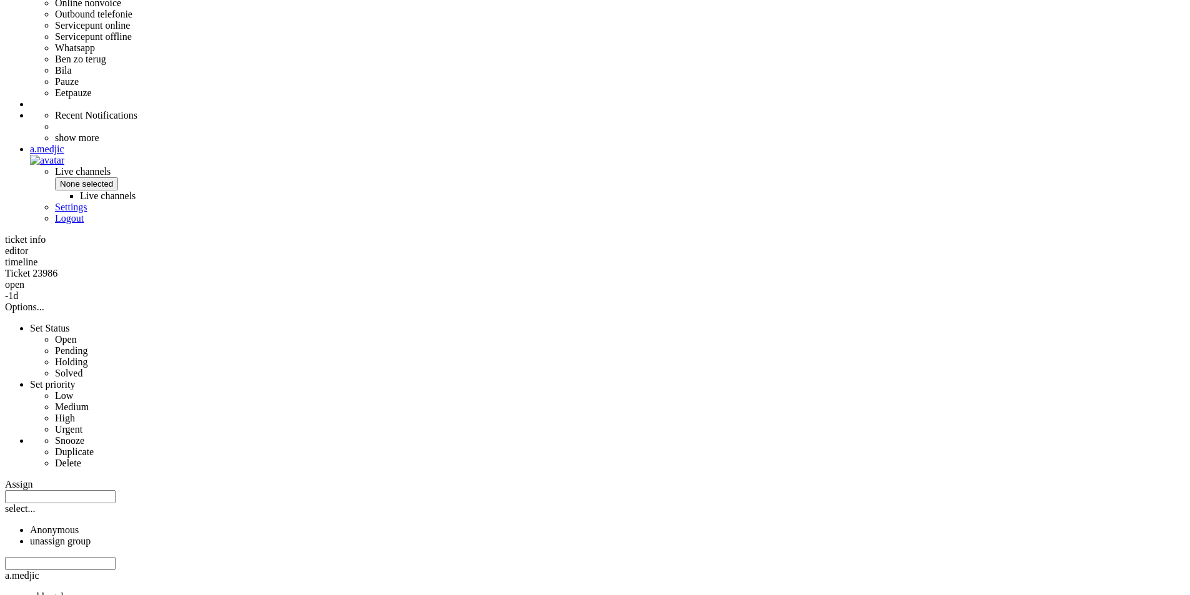
scroll to position [375, 0]
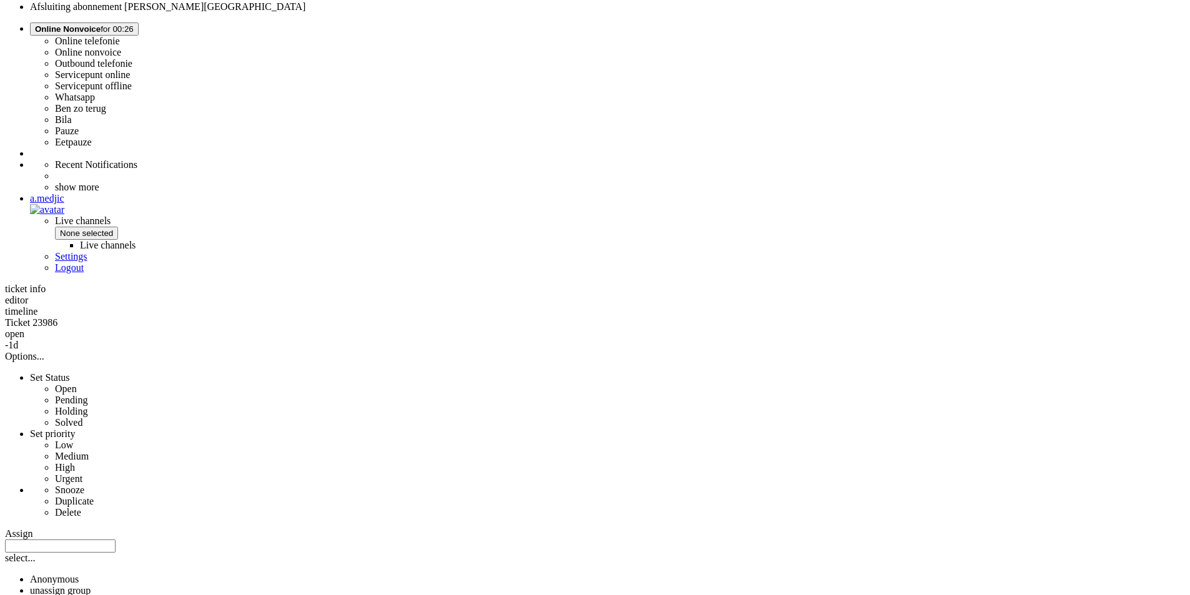
drag, startPoint x: 813, startPoint y: 210, endPoint x: 778, endPoint y: 210, distance: 35.6
drag, startPoint x: 781, startPoint y: 209, endPoint x: 819, endPoint y: 212, distance: 37.6
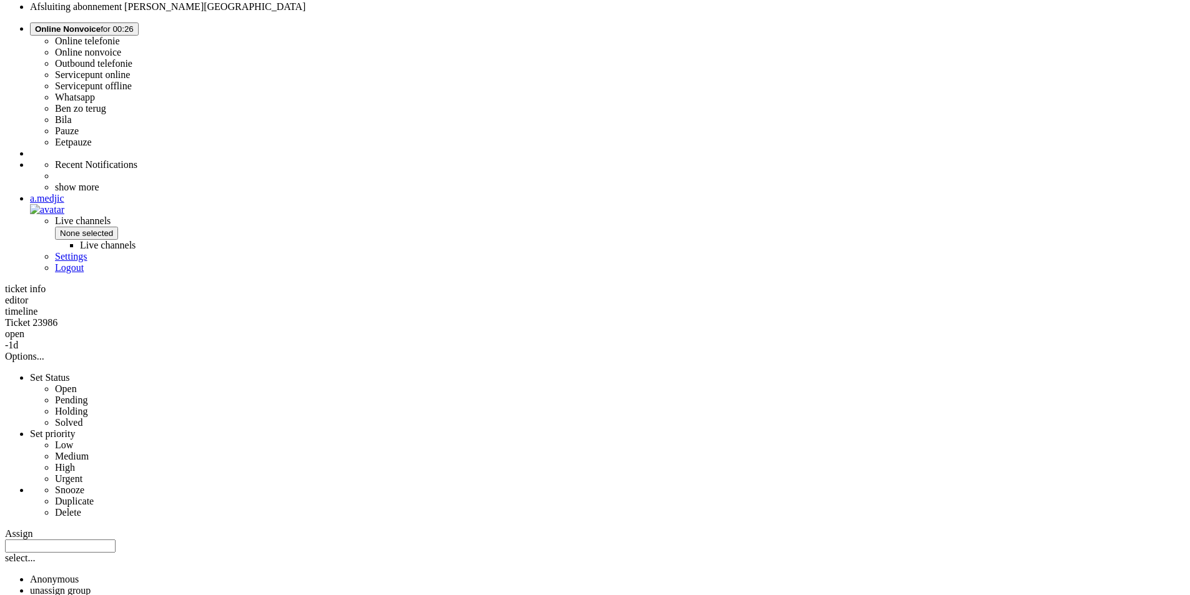
drag, startPoint x: 466, startPoint y: 257, endPoint x: 819, endPoint y: 249, distance: 353.0
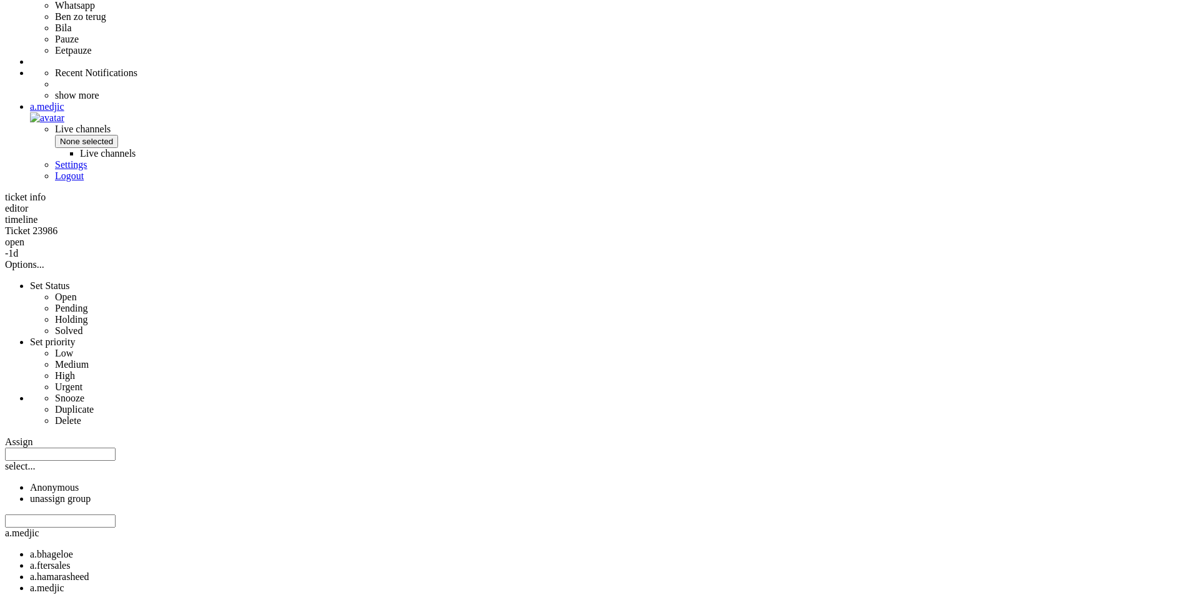
scroll to position [312, 0]
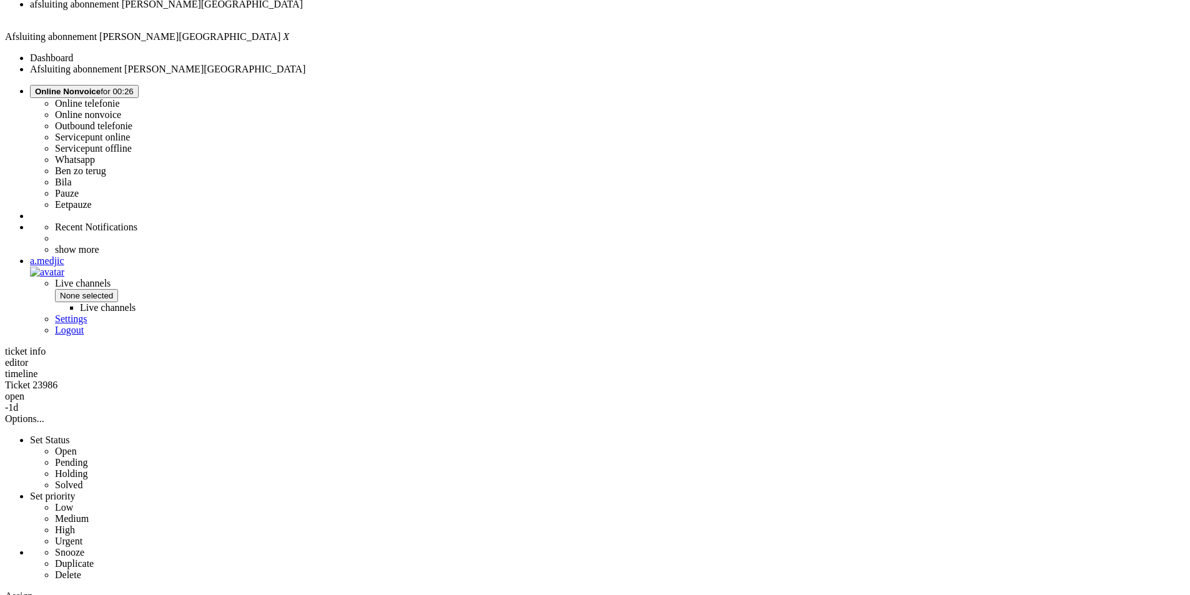
drag, startPoint x: 379, startPoint y: 372, endPoint x: 470, endPoint y: 375, distance: 91.2
drag, startPoint x: 378, startPoint y: 372, endPoint x: 752, endPoint y: 372, distance: 374.1
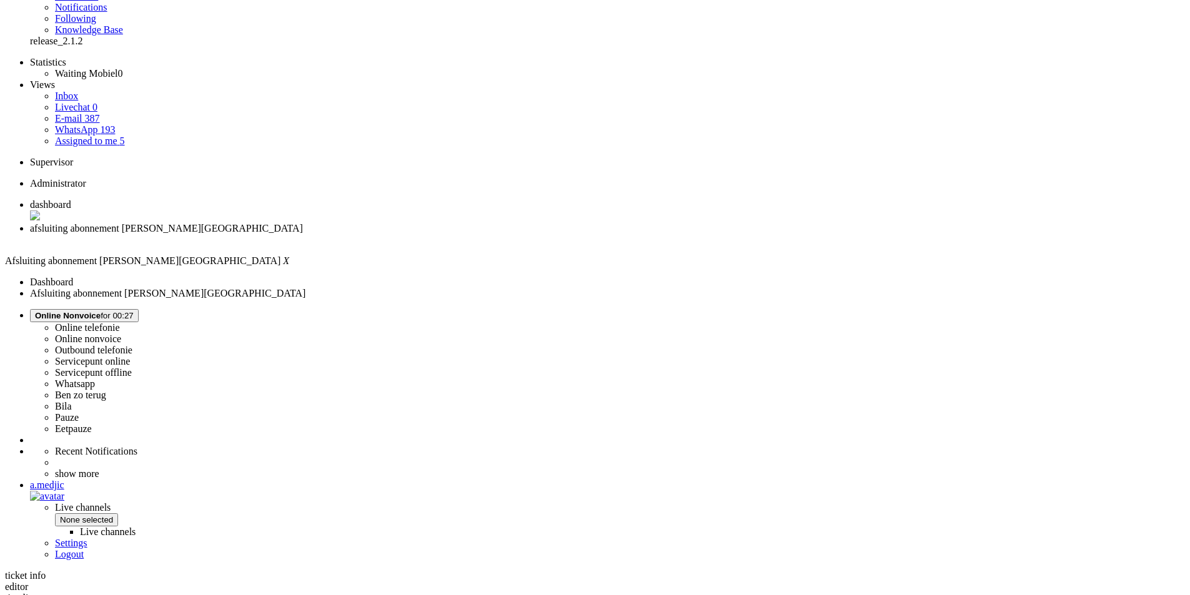
scroll to position [0, 0]
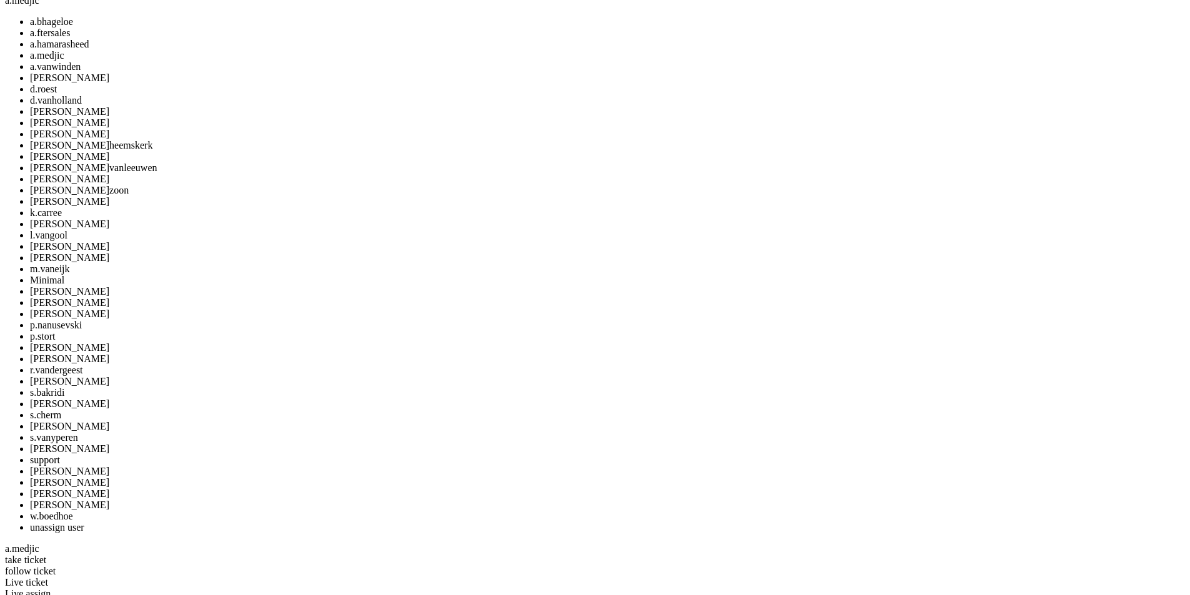
scroll to position [1187, 0]
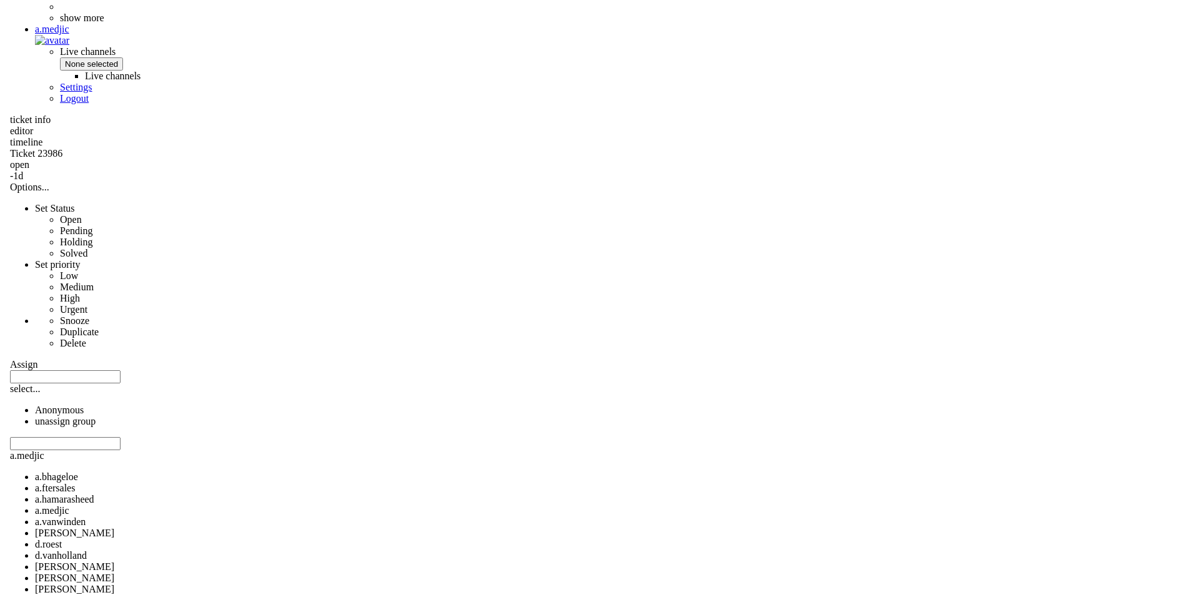
scroll to position [0, 0]
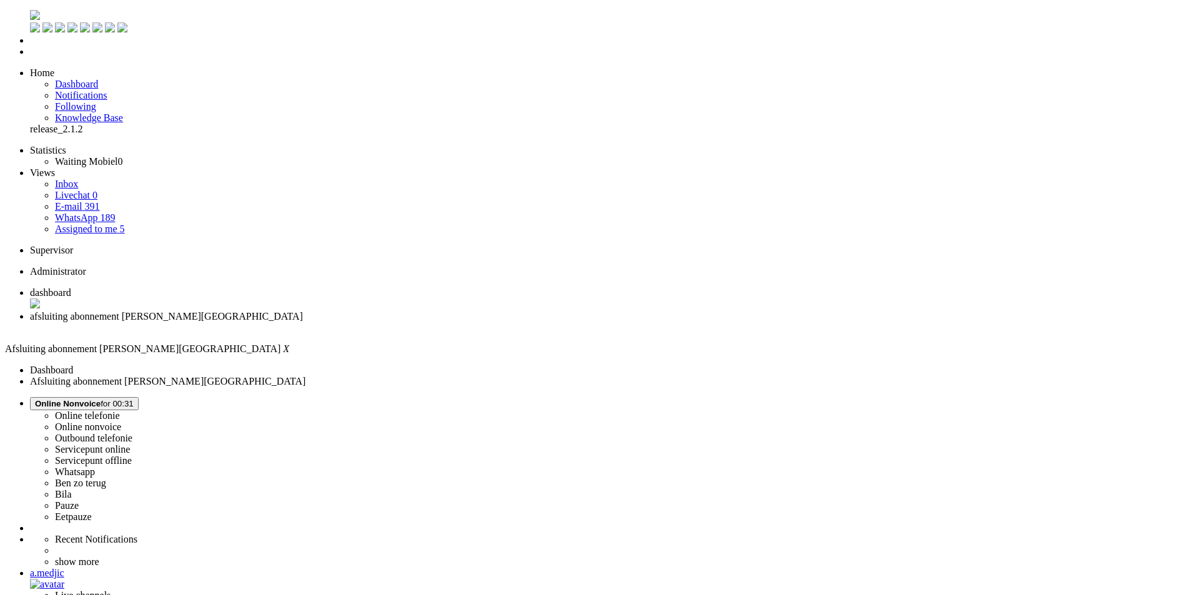
drag, startPoint x: 202, startPoint y: 370, endPoint x: 195, endPoint y: 102, distance: 268.0
click at [362, 322] on div "Close tab" at bounding box center [607, 327] width 1155 height 11
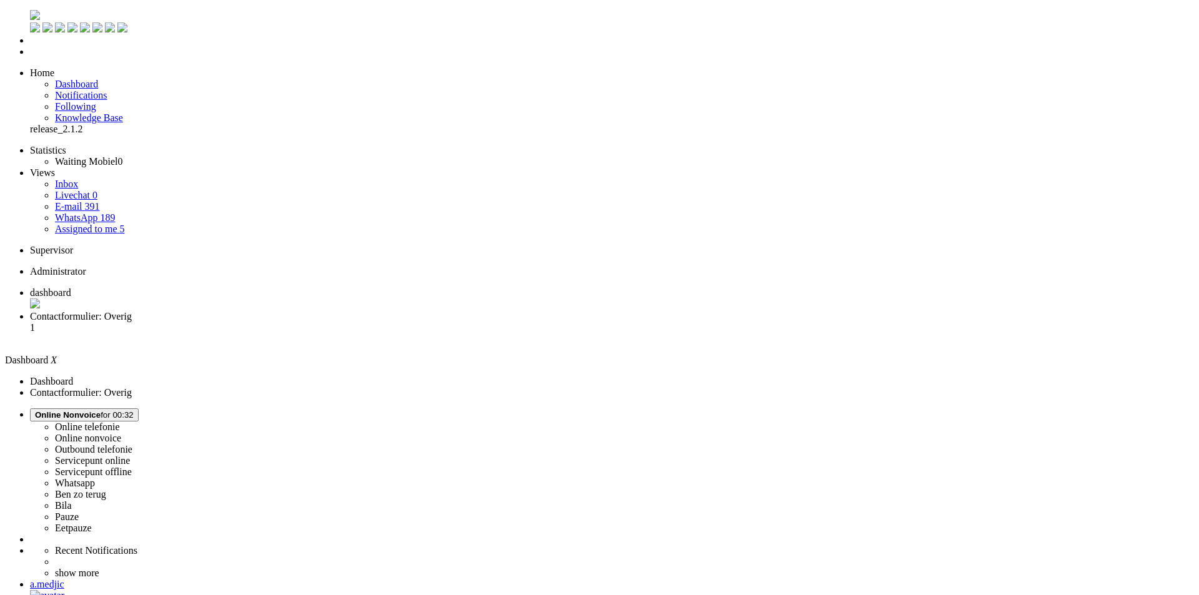
click at [132, 311] on span "Contactformulier: Overig" at bounding box center [81, 316] width 102 height 11
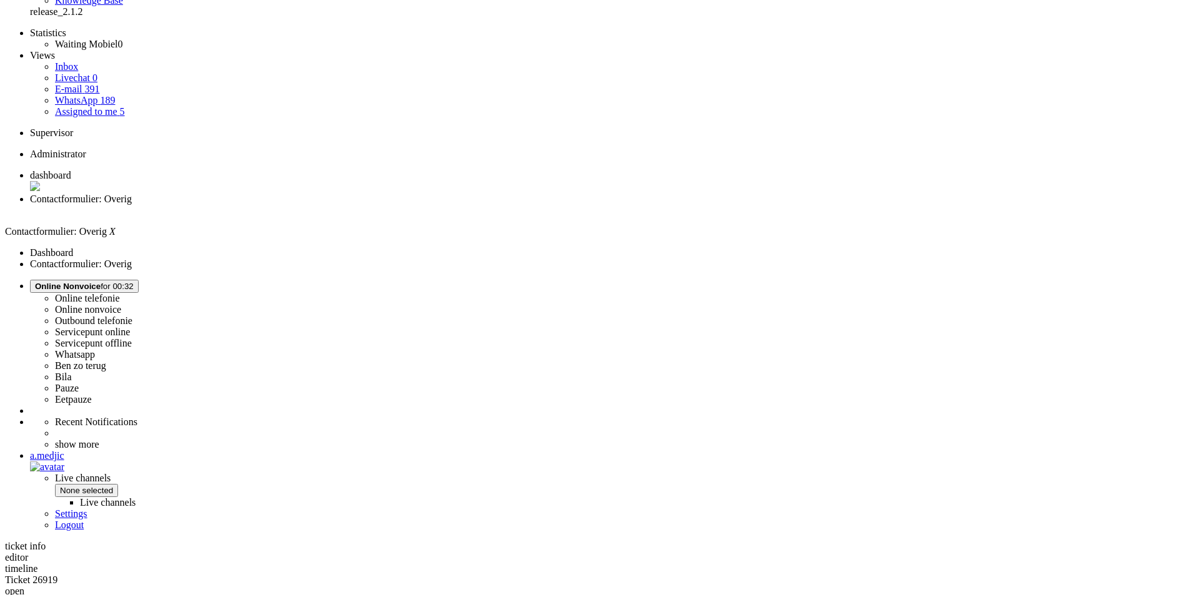
scroll to position [119, 0]
drag, startPoint x: 342, startPoint y: 247, endPoint x: 996, endPoint y: 302, distance: 656.9
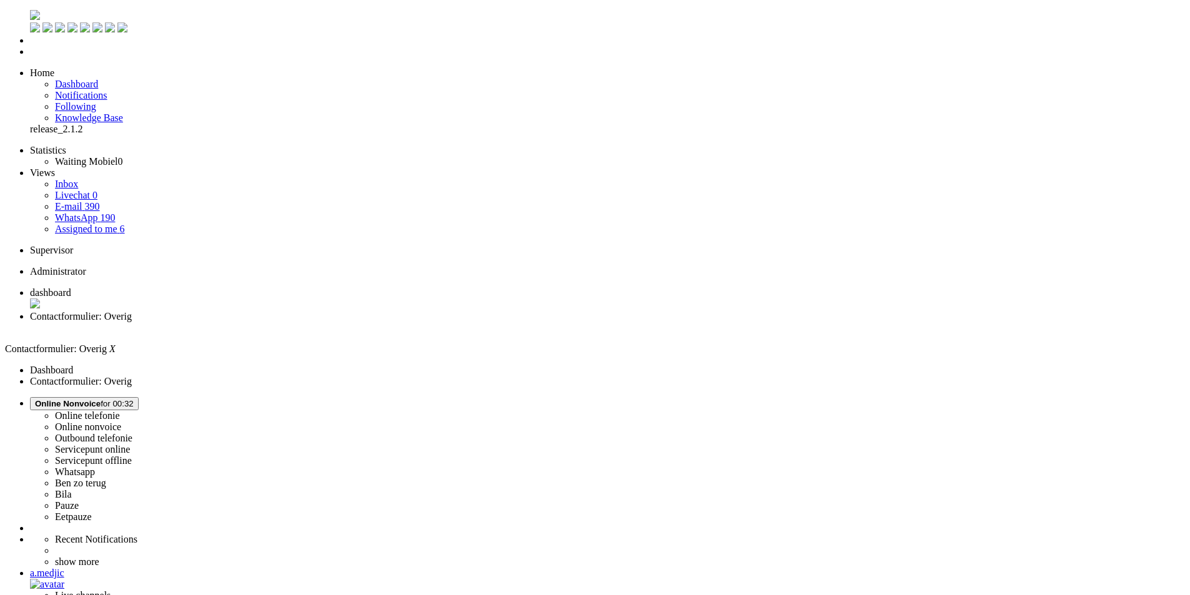
paste body "Rich Text Area. Press ALT-0 for help."
drag, startPoint x: 634, startPoint y: 2232, endPoint x: 6, endPoint y: 2228, distance: 627.8
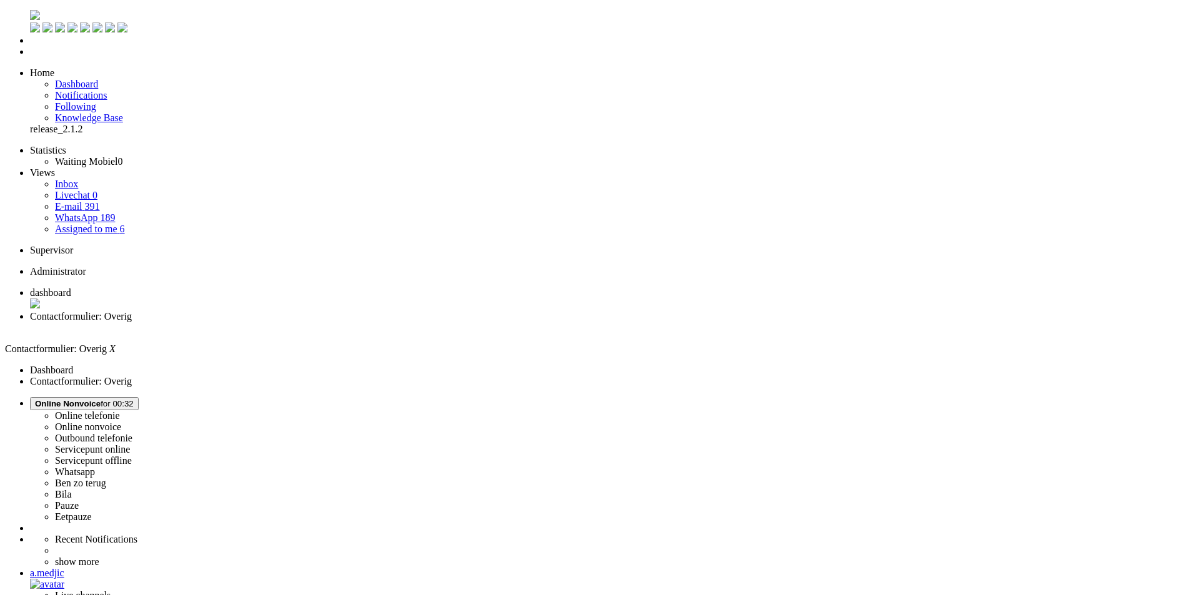
drag, startPoint x: 542, startPoint y: 2257, endPoint x: 224, endPoint y: 2239, distance: 319.1
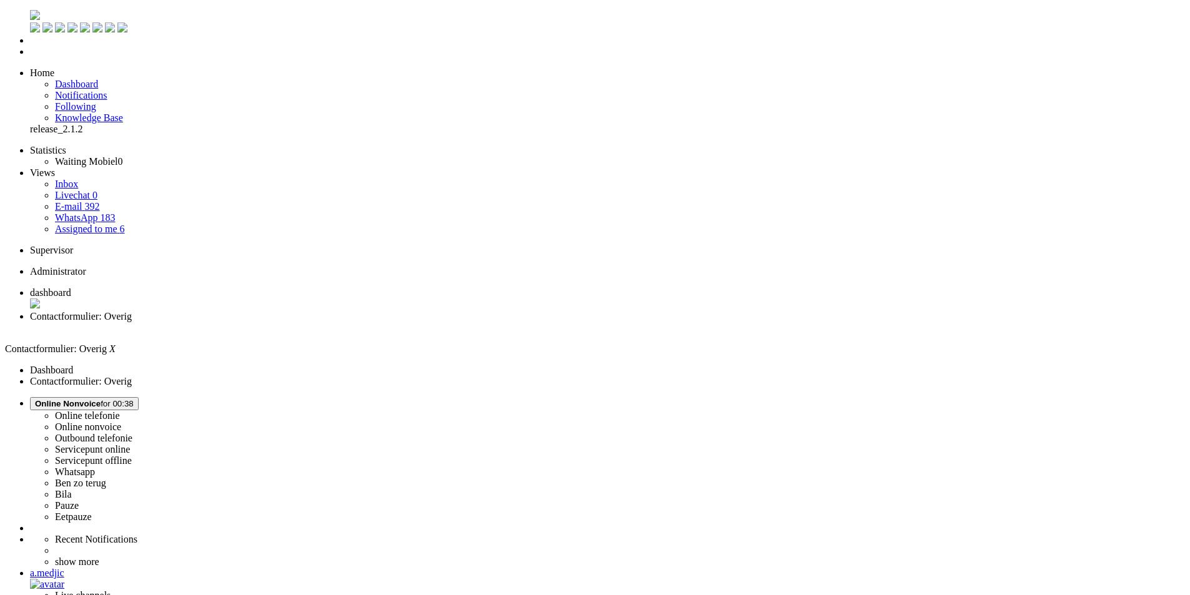
scroll to position [250, 0]
click at [361, 322] on div "Close tab" at bounding box center [607, 327] width 1155 height 11
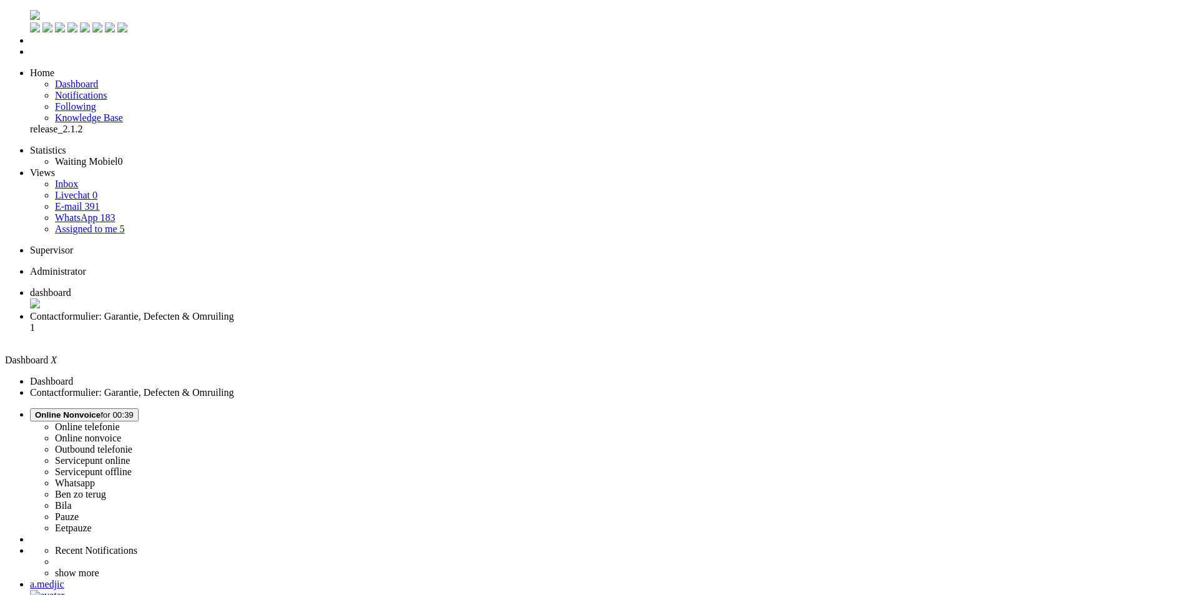
click at [234, 311] on span "Contactformulier: Garantie, Defecten & Omruiling" at bounding box center [132, 316] width 204 height 11
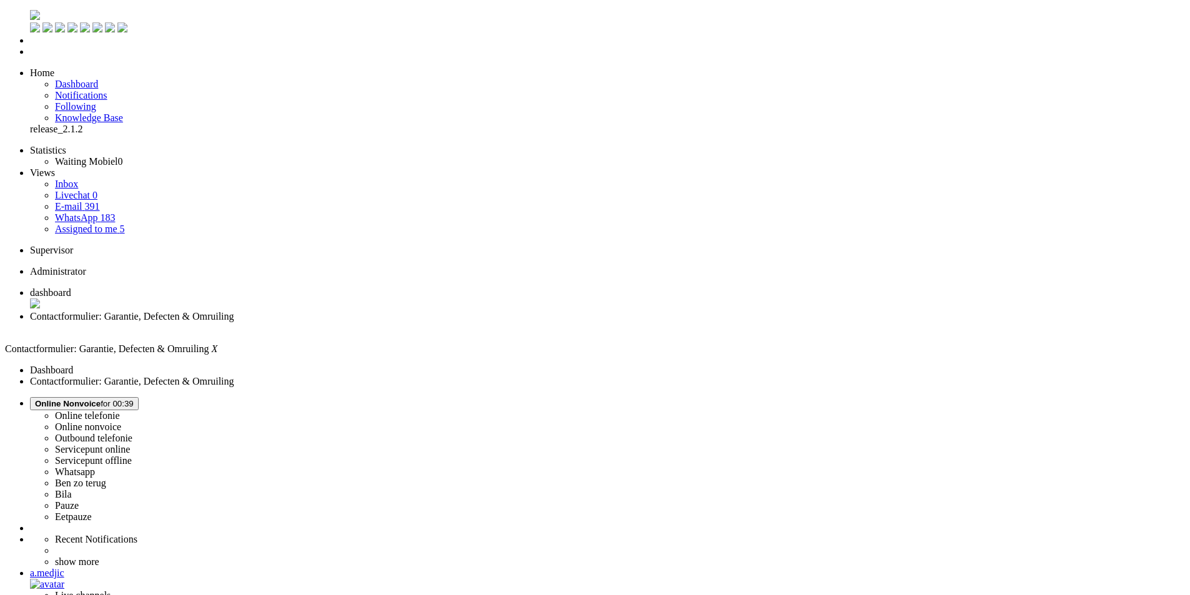
click at [107, 224] on li "Assigned to me 5" at bounding box center [620, 229] width 1130 height 11
click at [107, 224] on link "Assigned to me 5" at bounding box center [90, 229] width 70 height 11
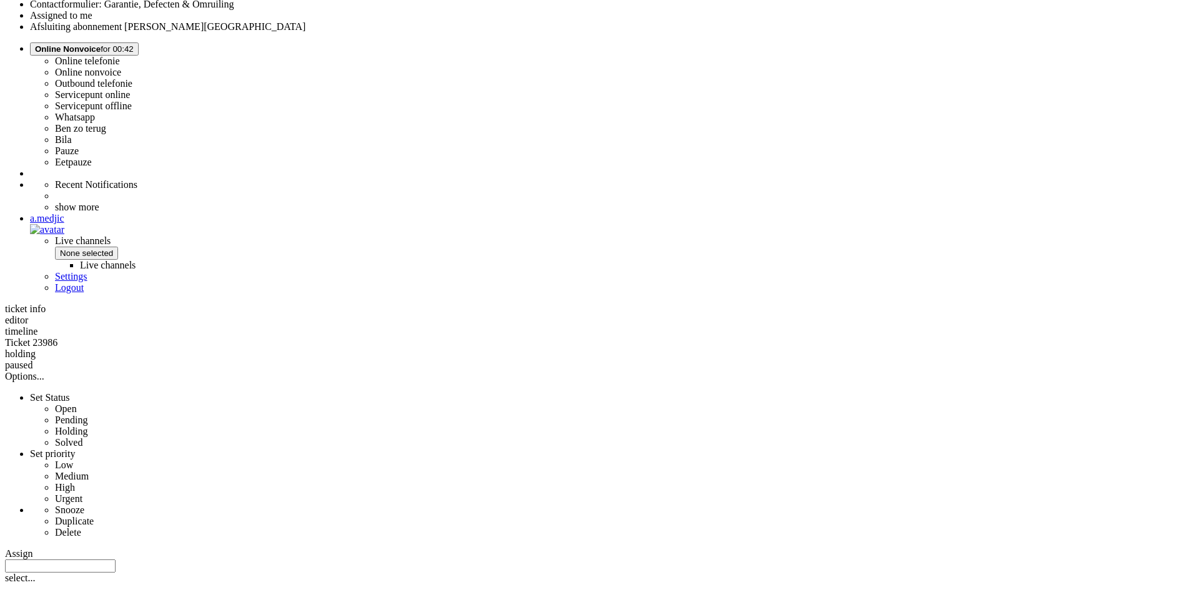
scroll to position [312, 0]
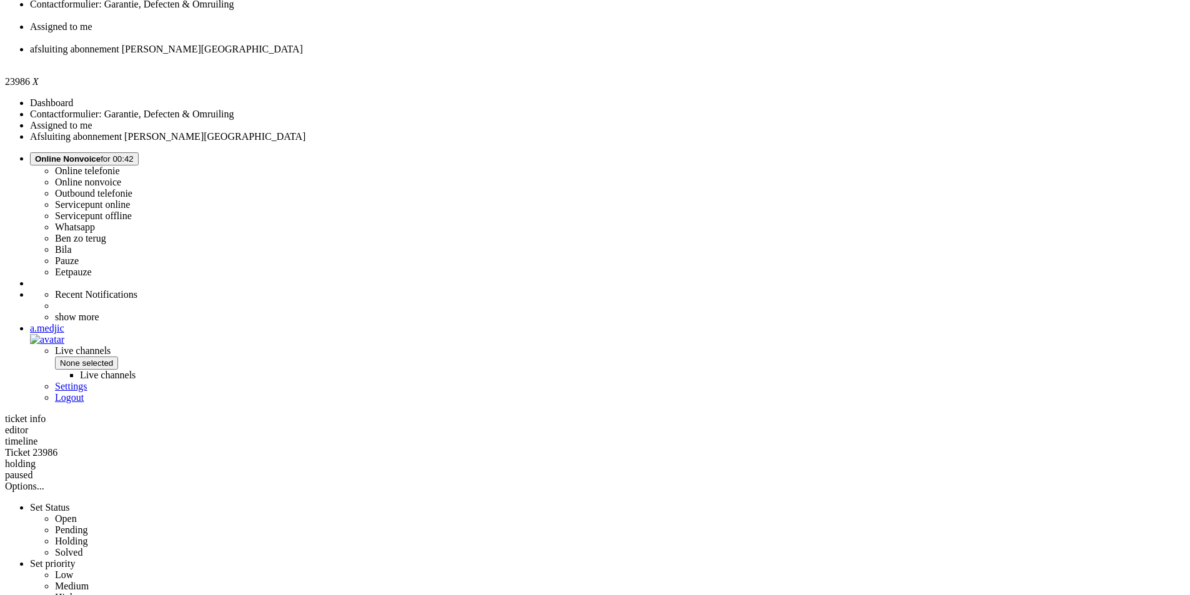
drag, startPoint x: 344, startPoint y: 238, endPoint x: 881, endPoint y: 421, distance: 567.5
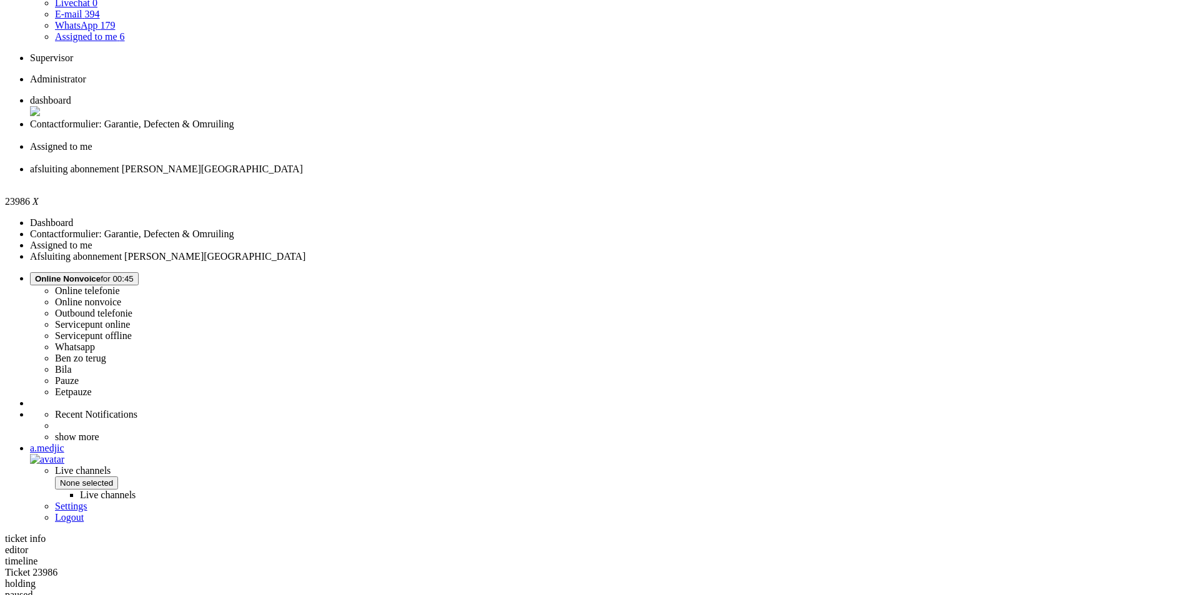
scroll to position [125, 0]
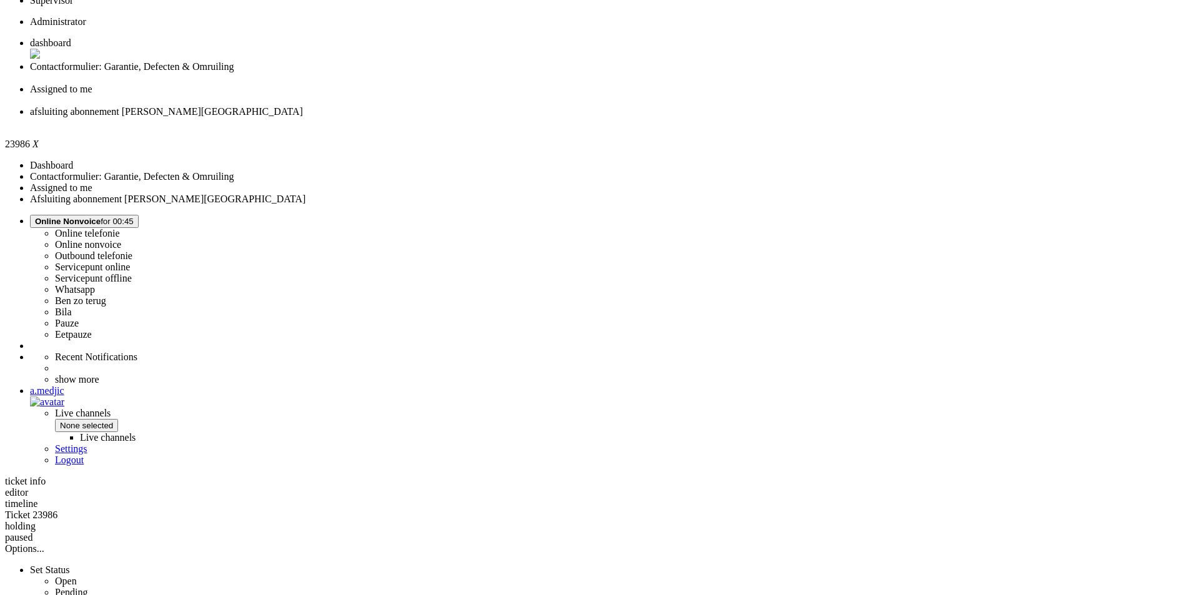
drag, startPoint x: 396, startPoint y: 354, endPoint x: 481, endPoint y: 497, distance: 166.9
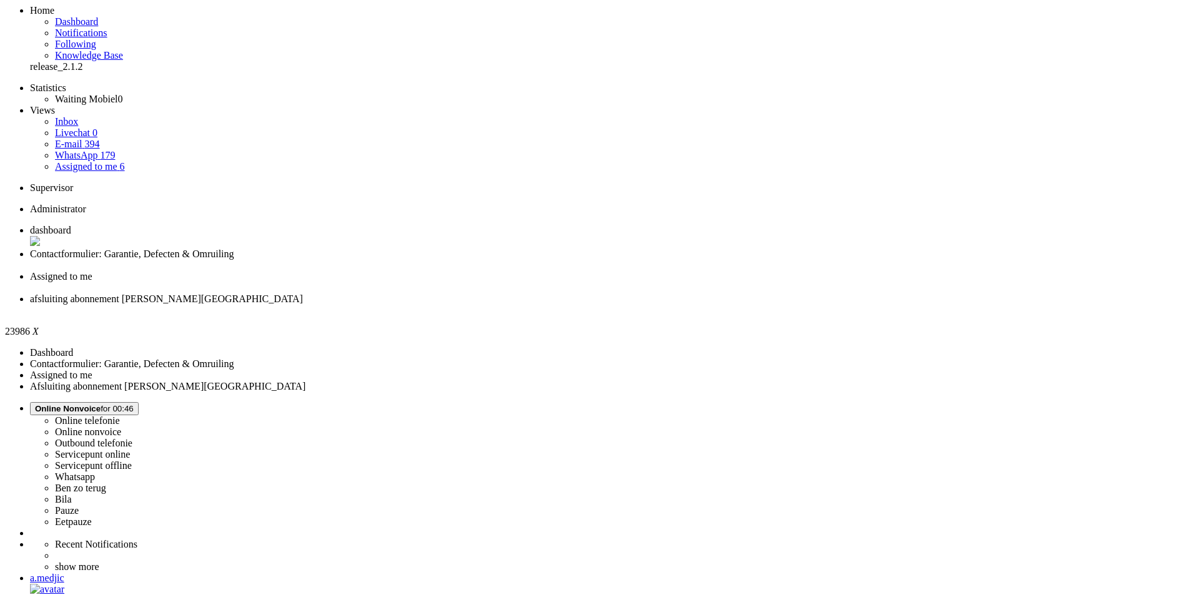
scroll to position [0, 0]
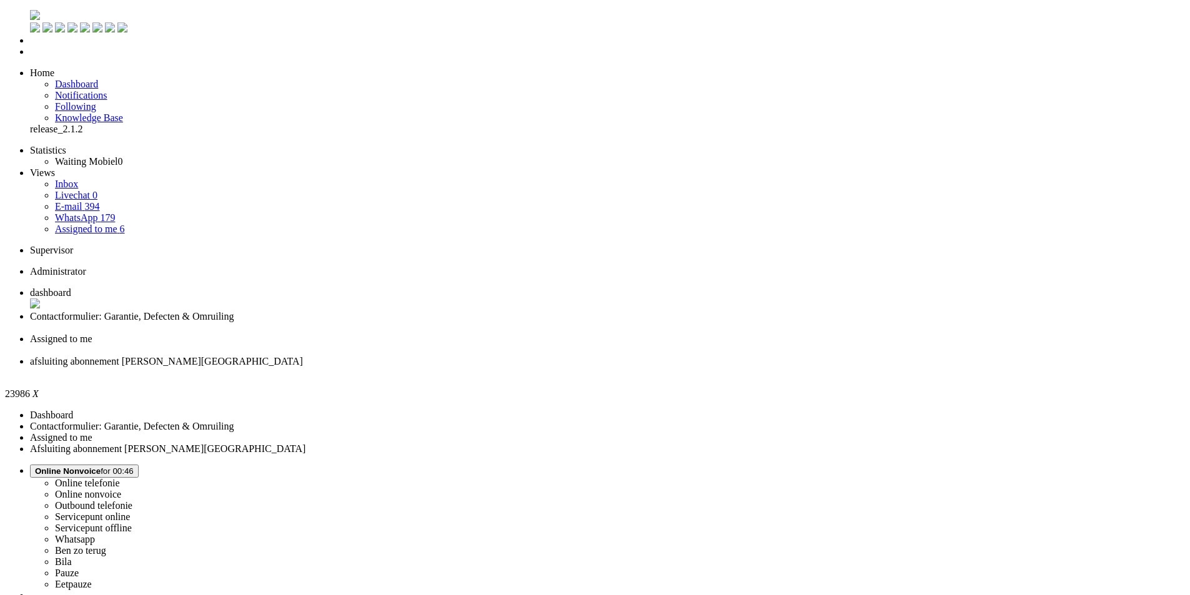
paste body "Rich Text Area. Press ALT-0 for help."
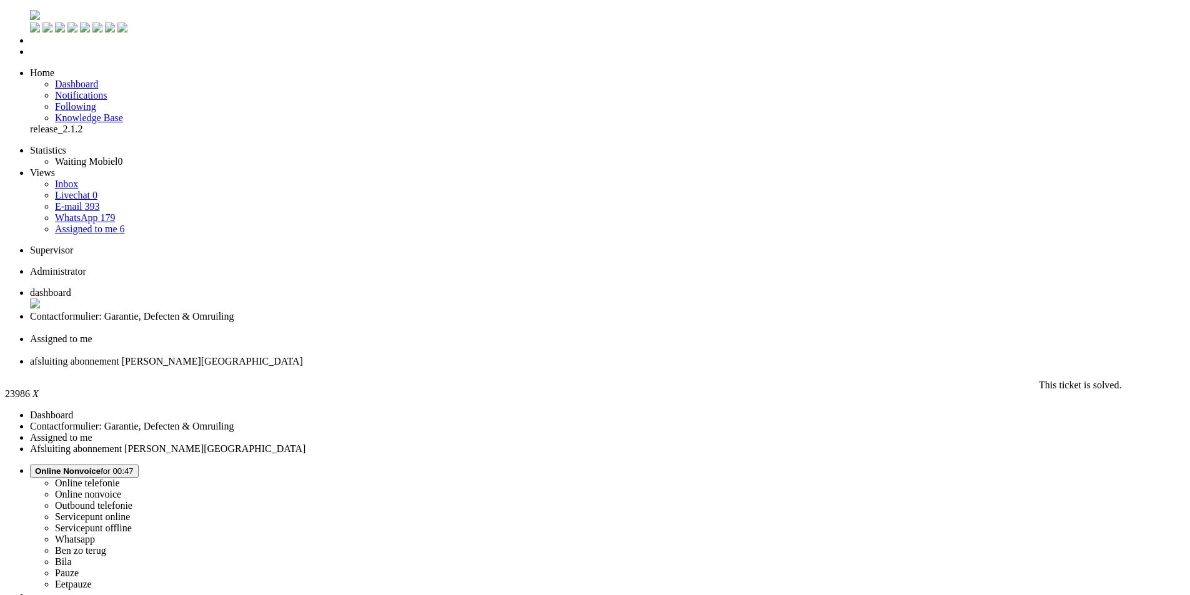
click at [577, 370] on div "Close tab" at bounding box center [607, 376] width 1155 height 12
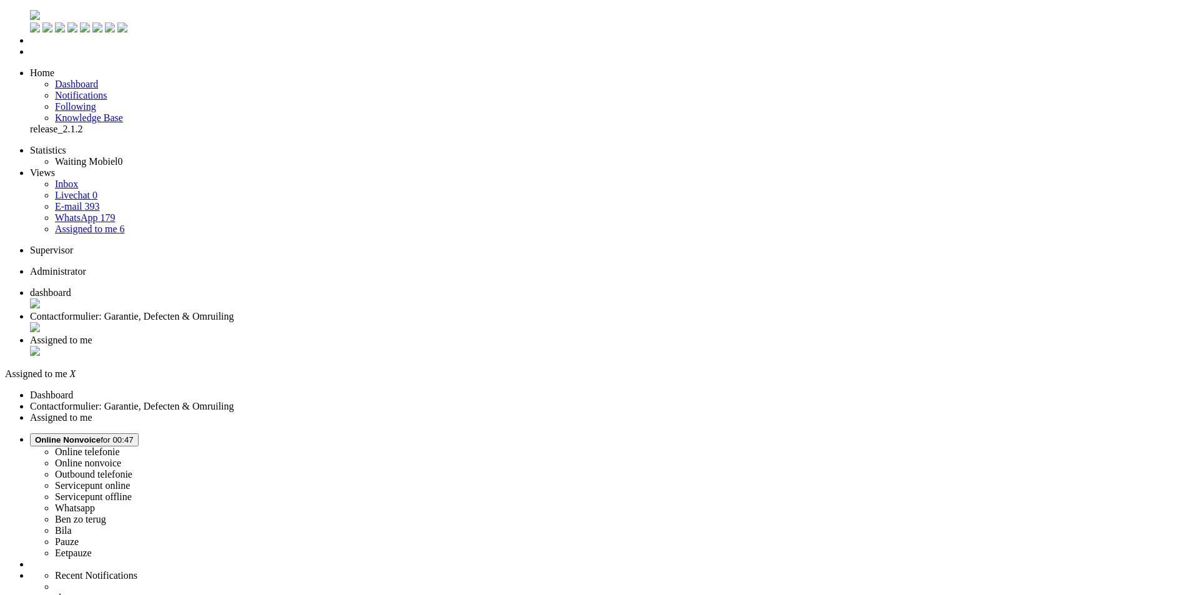
click at [234, 311] on span "Contactformulier: Garantie, Defecten & Omruiling" at bounding box center [132, 316] width 204 height 11
click at [465, 346] on div "Close tab" at bounding box center [607, 352] width 1155 height 12
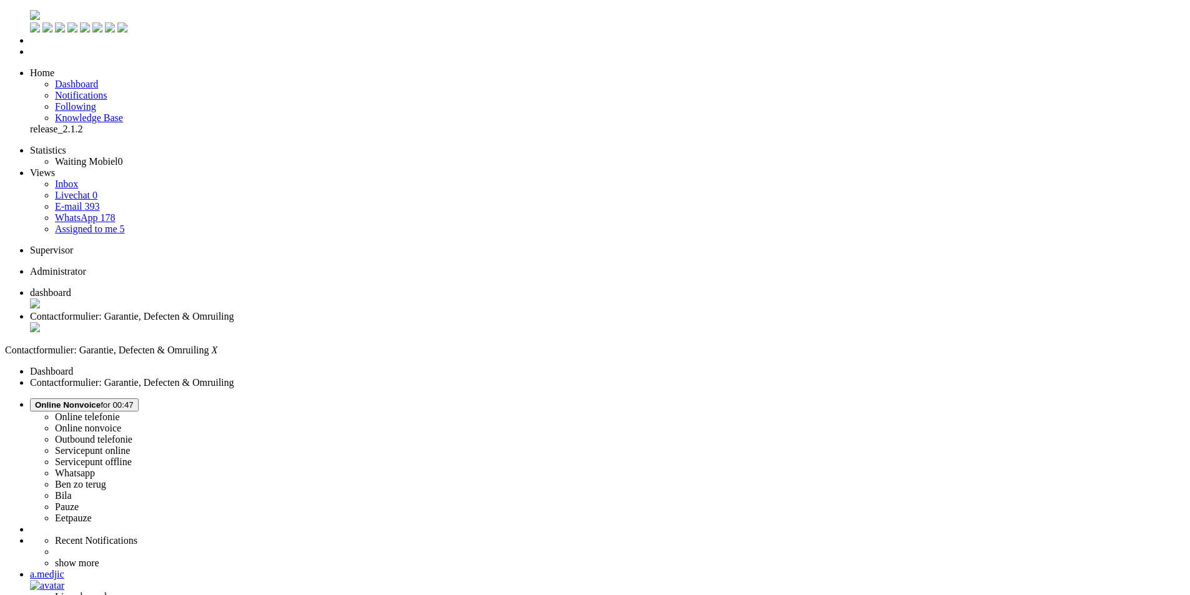
click at [102, 224] on li "Assigned to me 5" at bounding box center [620, 229] width 1130 height 11
click at [89, 224] on span "Assigned to me" at bounding box center [86, 229] width 62 height 11
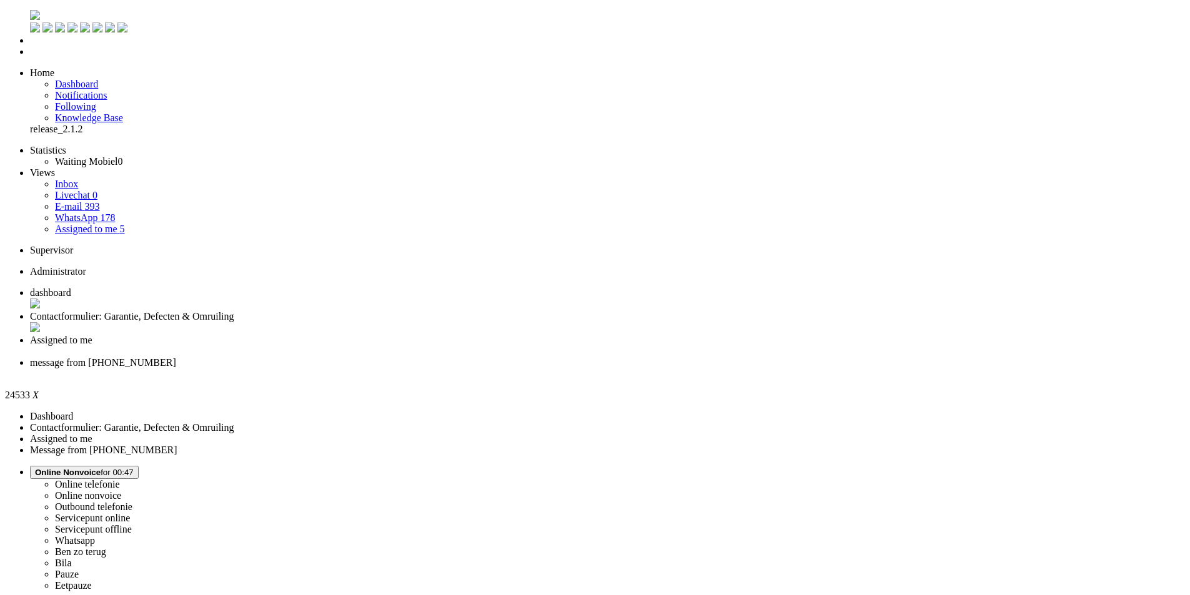
click at [574, 369] on div "Close tab" at bounding box center [607, 374] width 1155 height 11
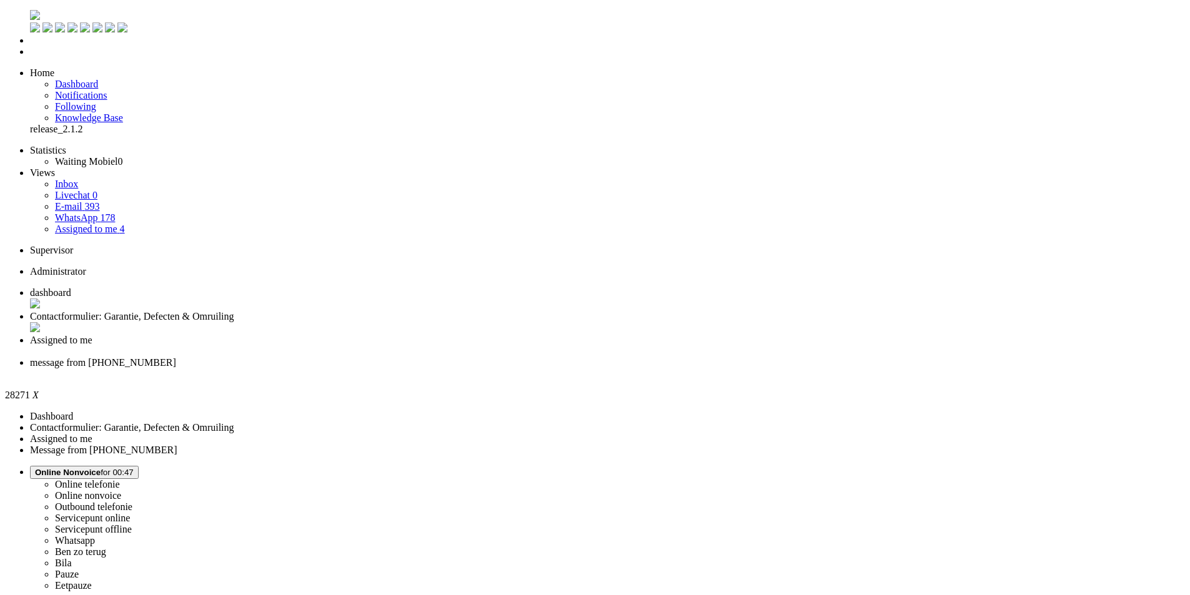
click at [568, 357] on li "message from +31618633946" at bounding box center [607, 368] width 1155 height 22
click at [571, 369] on div "Close tab" at bounding box center [607, 374] width 1155 height 11
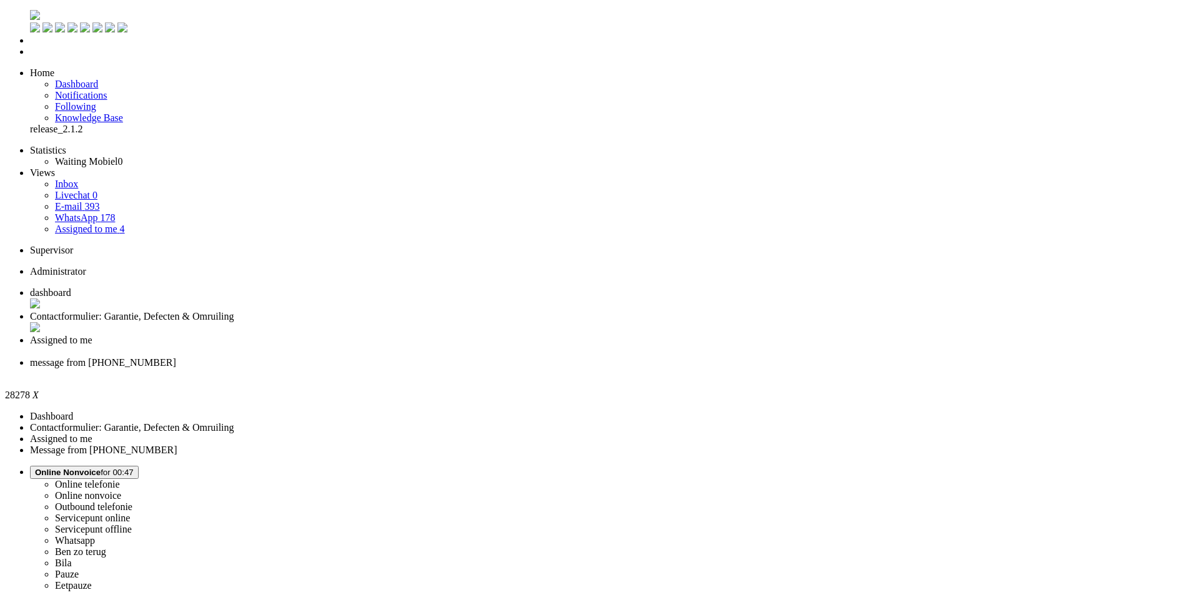
drag, startPoint x: 920, startPoint y: 243, endPoint x: 340, endPoint y: 249, distance: 579.7
paste body "Rich Text Area. Press ALT-0 for help."
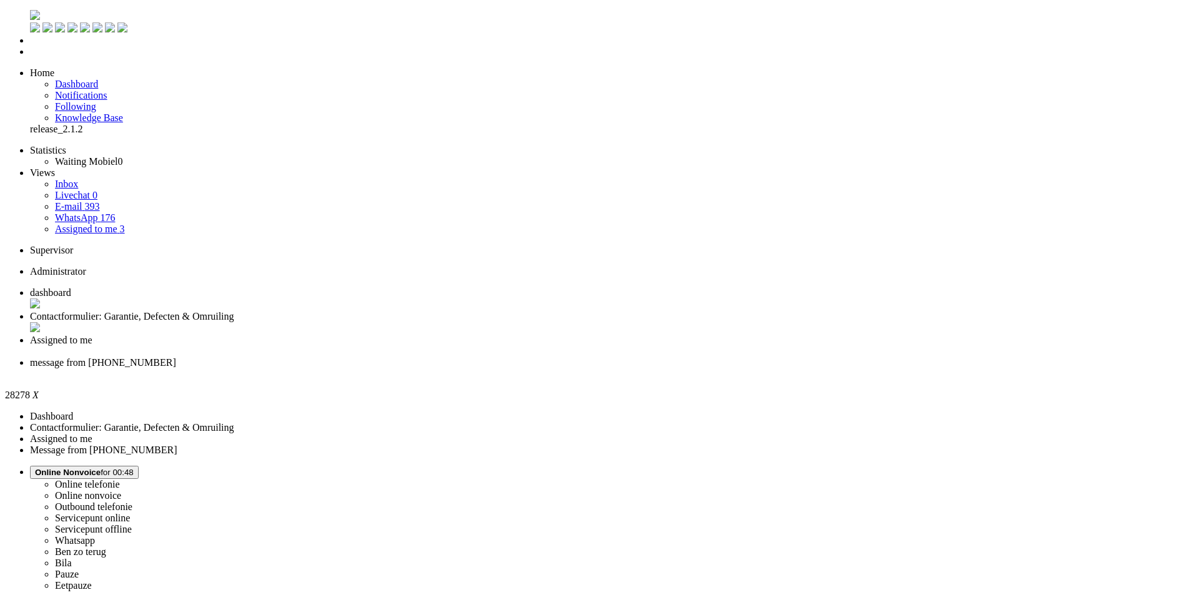
drag, startPoint x: 51, startPoint y: 2147, endPoint x: -23, endPoint y: 2145, distance: 73.7
drag, startPoint x: 418, startPoint y: 2146, endPoint x: 407, endPoint y: 2147, distance: 11.4
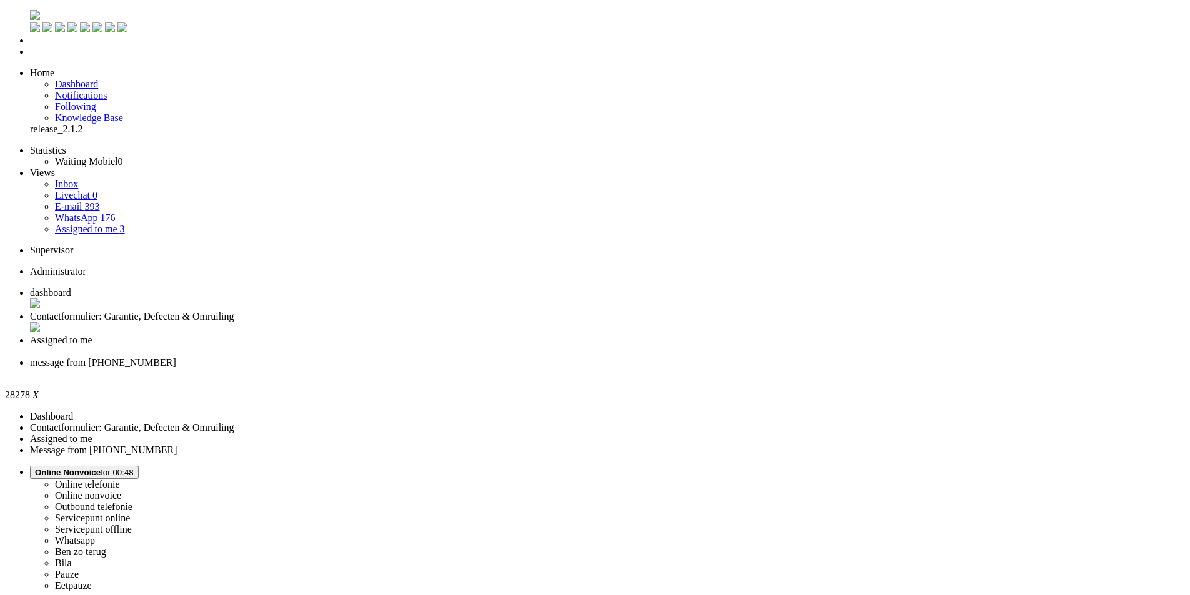
drag, startPoint x: 203, startPoint y: 455, endPoint x: 220, endPoint y: 436, distance: 25.7
drag, startPoint x: 220, startPoint y: 436, endPoint x: 573, endPoint y: 16, distance: 548.8
click at [573, 369] on div "Close tab" at bounding box center [607, 374] width 1155 height 11
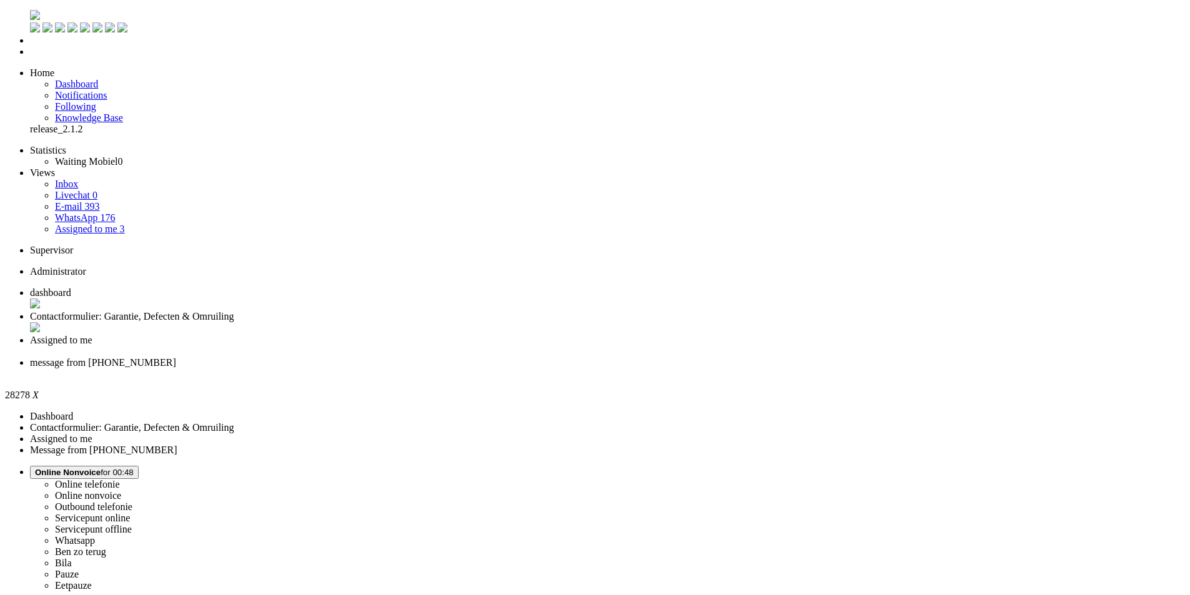
click at [575, 369] on div "Close tab" at bounding box center [607, 374] width 1155 height 11
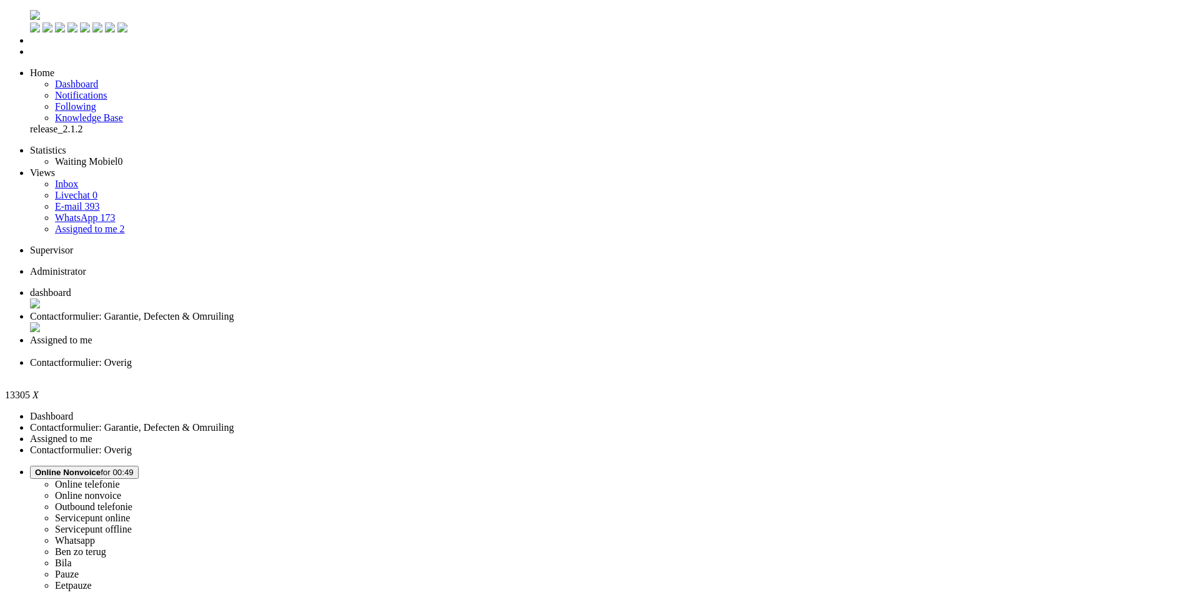
click at [573, 369] on div "Close tab" at bounding box center [607, 374] width 1155 height 11
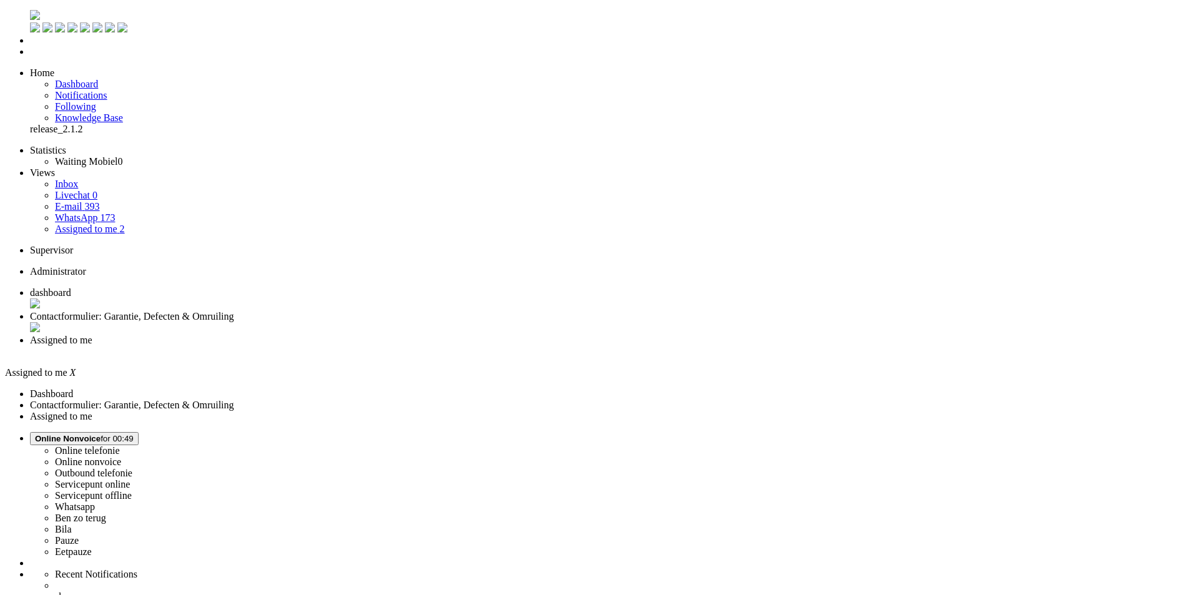
click at [468, 346] on div "Close tab" at bounding box center [612, 351] width 1164 height 11
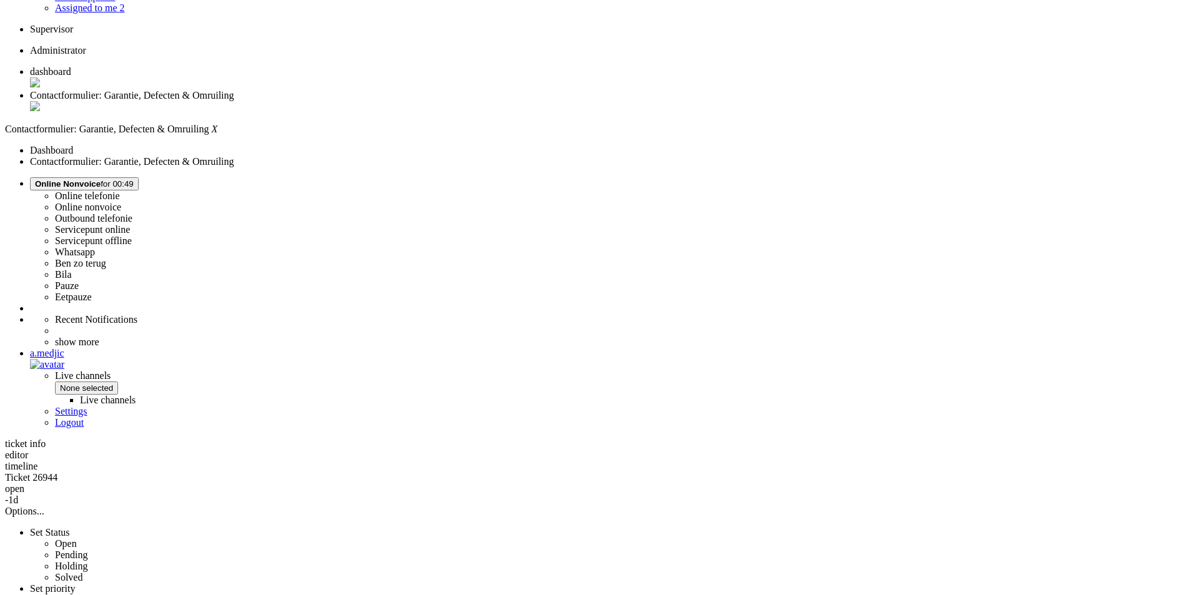
scroll to position [240, 0]
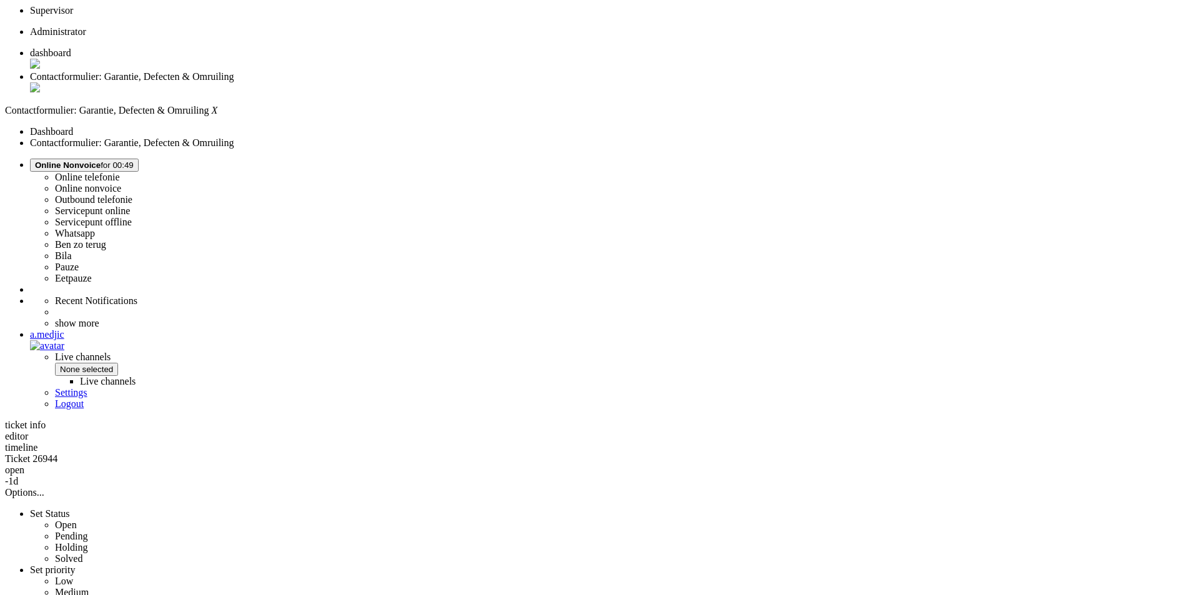
drag, startPoint x: 342, startPoint y: 129, endPoint x: 801, endPoint y: 229, distance: 469.8
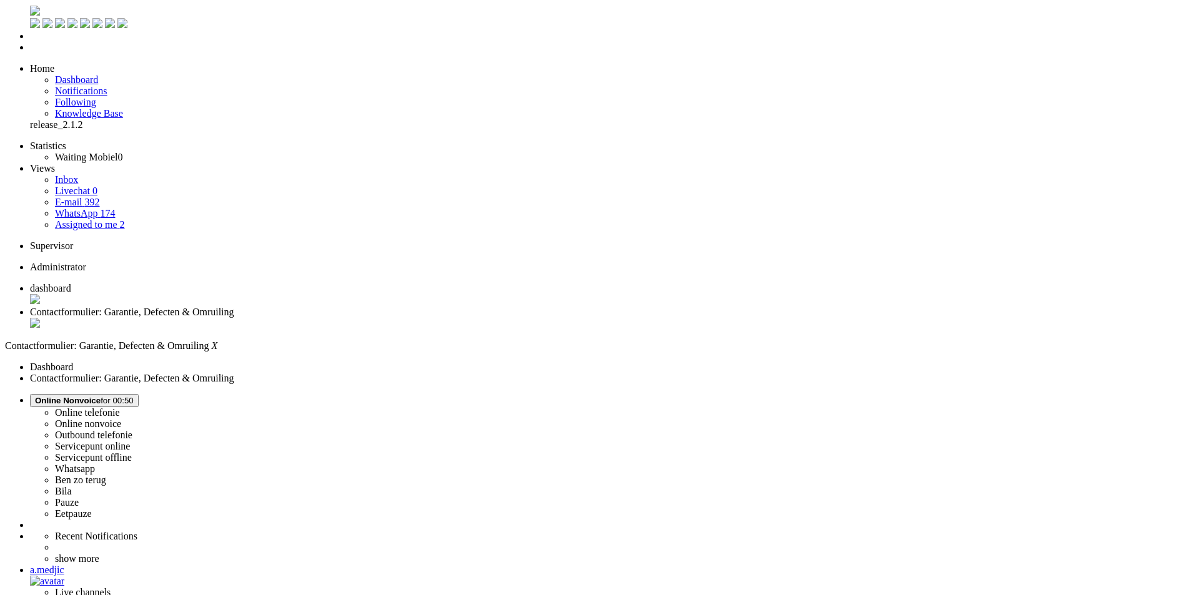
scroll to position [0, 0]
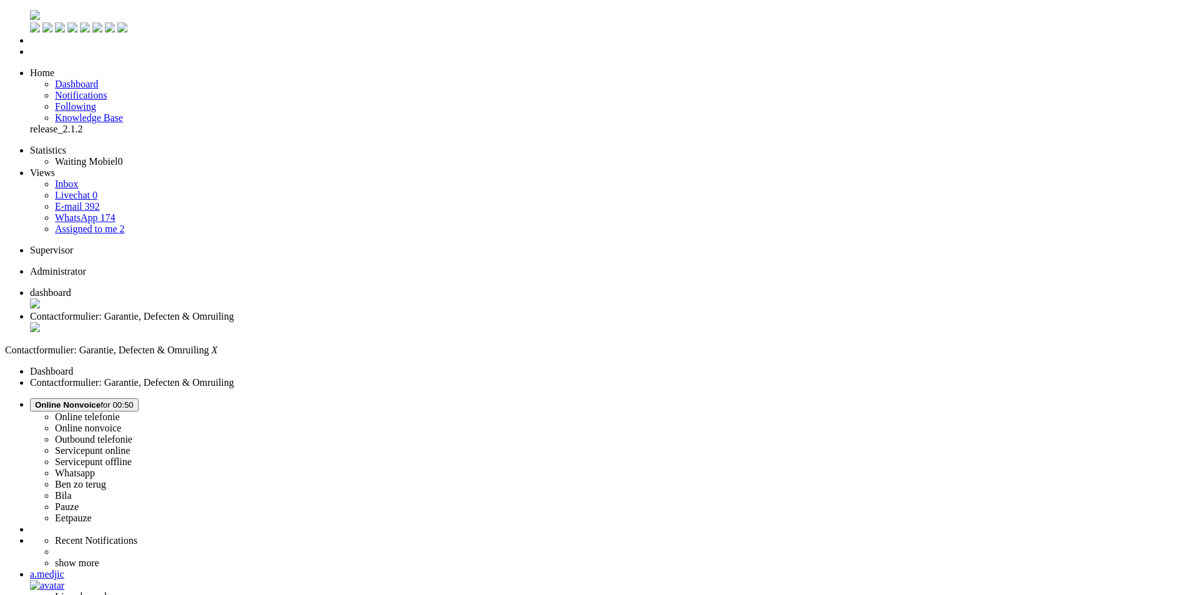
paste body "Rich Text Area. Press ALT-0 for help."
drag, startPoint x: 387, startPoint y: 2228, endPoint x: 112, endPoint y: 2232, distance: 275.5
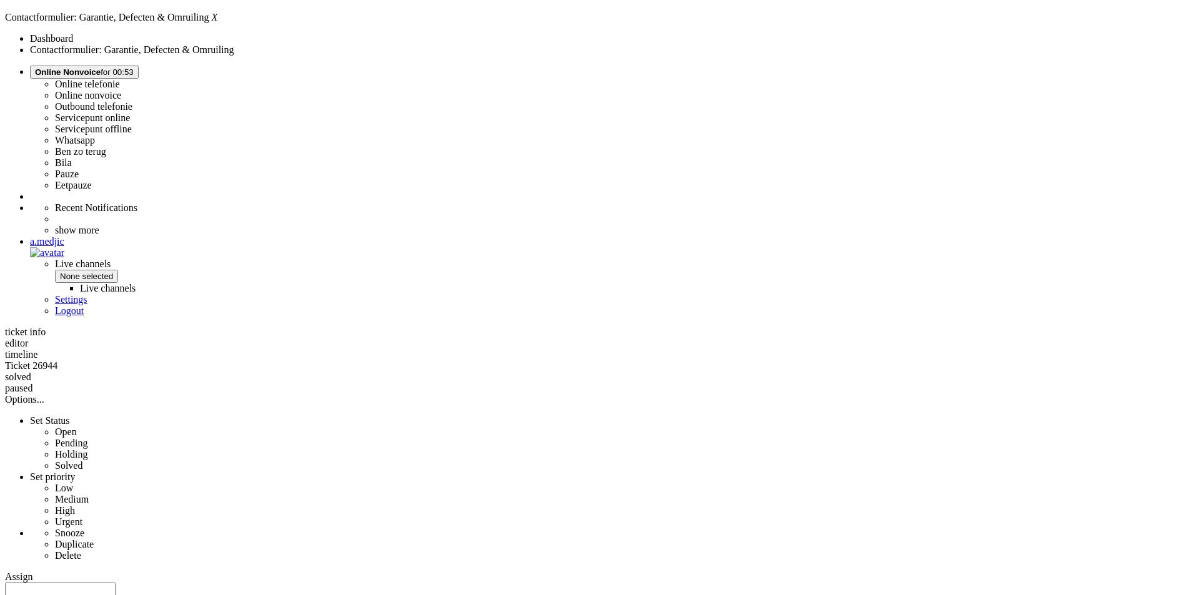
scroll to position [448, 0]
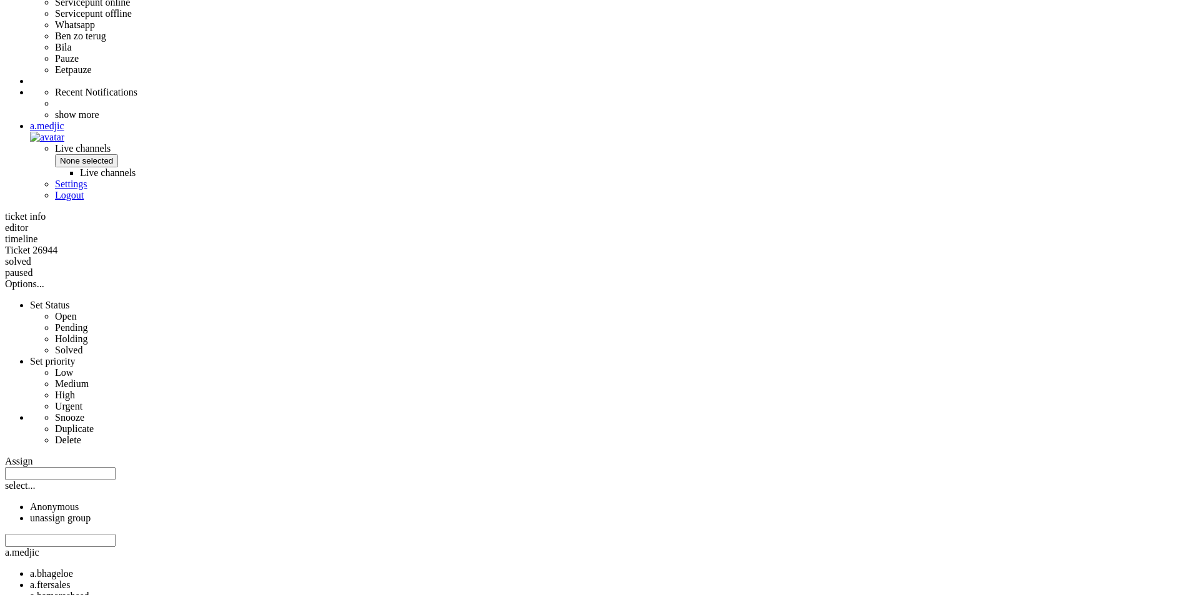
drag, startPoint x: 428, startPoint y: 377, endPoint x: 370, endPoint y: 367, distance: 58.4
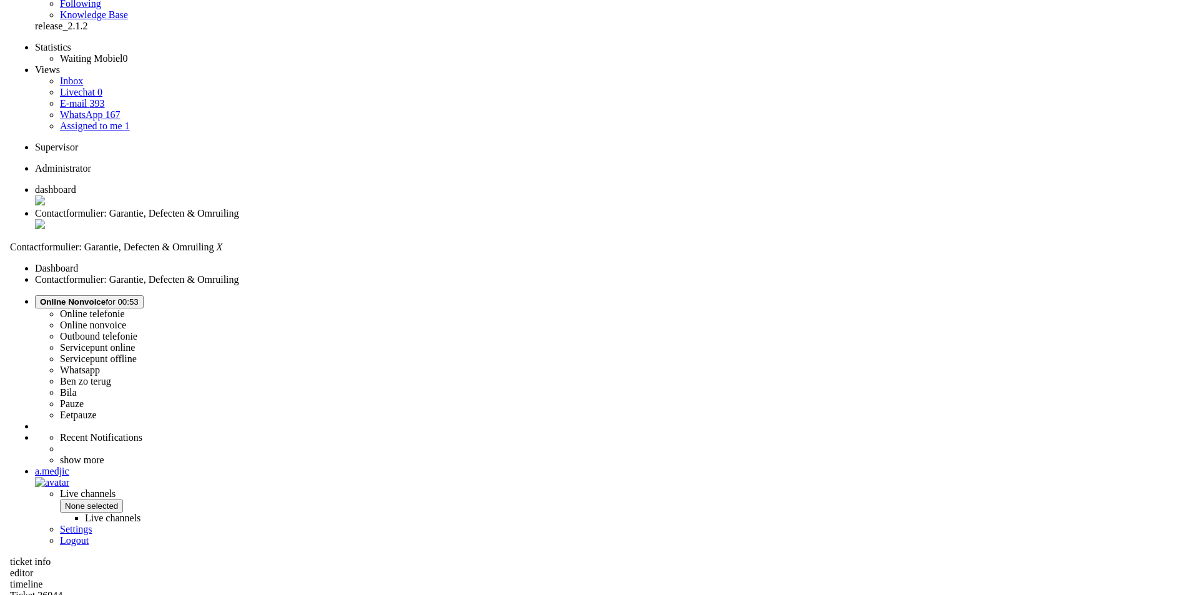
scroll to position [0, 0]
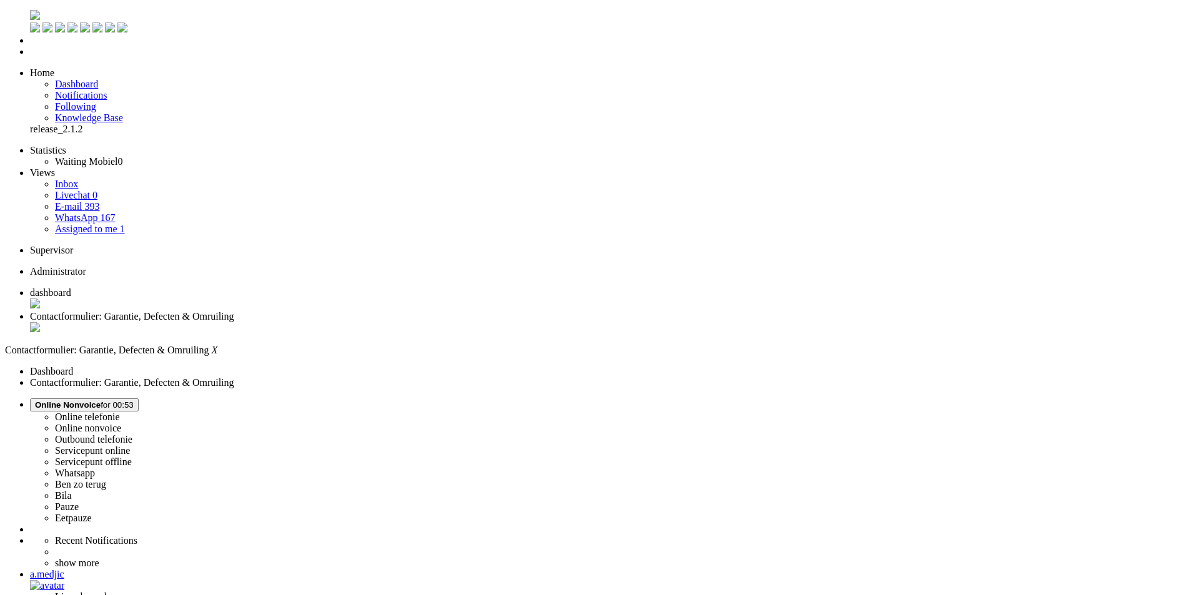
click at [364, 322] on div "Close tab" at bounding box center [607, 328] width 1155 height 12
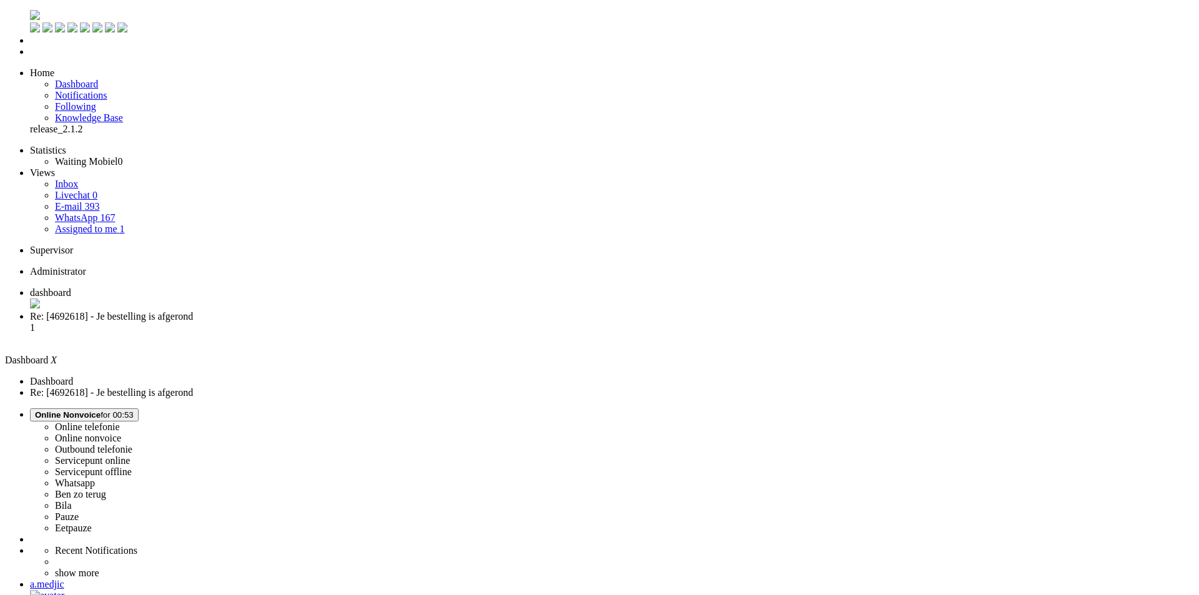
click at [193, 311] on span "Re: [4692618] - Je bestelling is afgerond" at bounding box center [111, 316] width 163 height 11
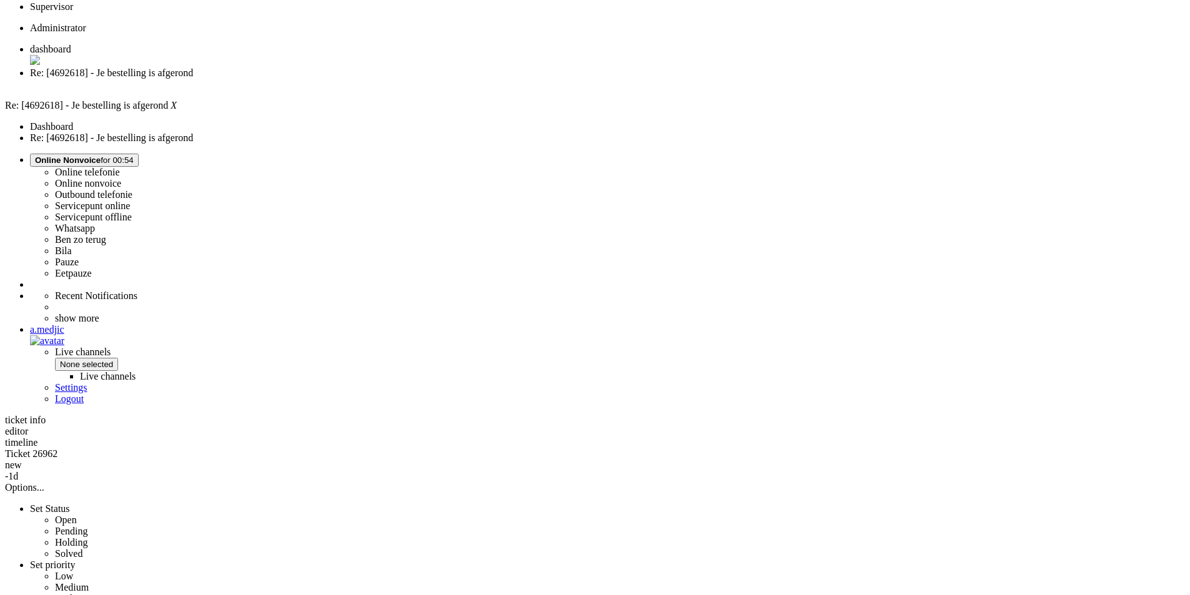
scroll to position [250, 0]
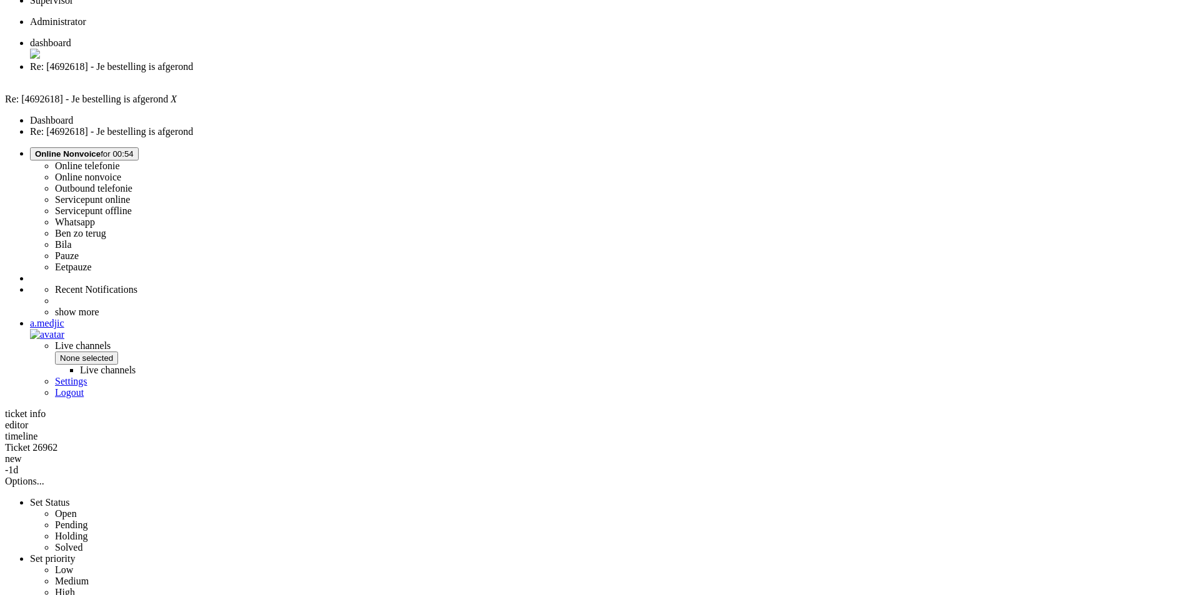
drag, startPoint x: 661, startPoint y: 392, endPoint x: 344, endPoint y: 345, distance: 321.4
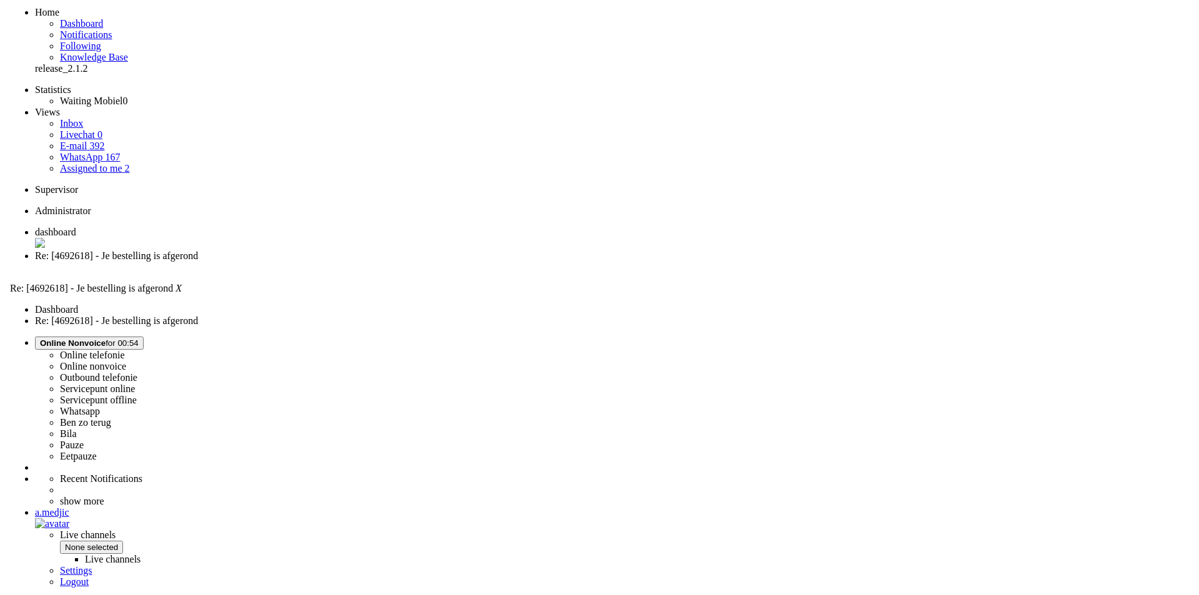
scroll to position [0, 0]
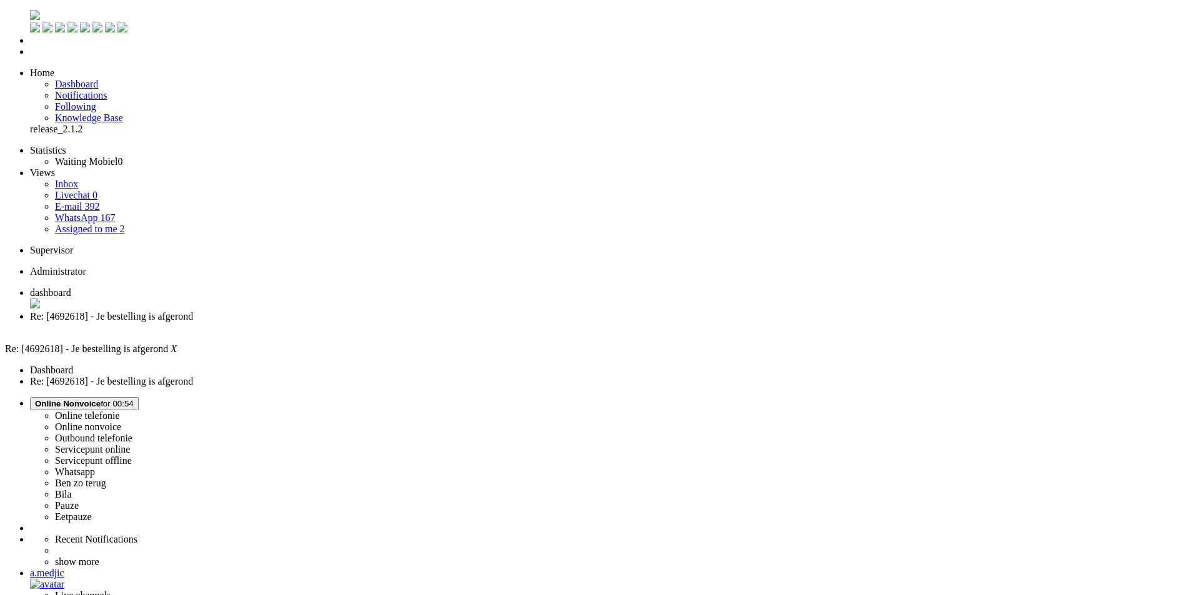
paste body "Rich Text Area. Press ALT-0 for help."
type input "korting"
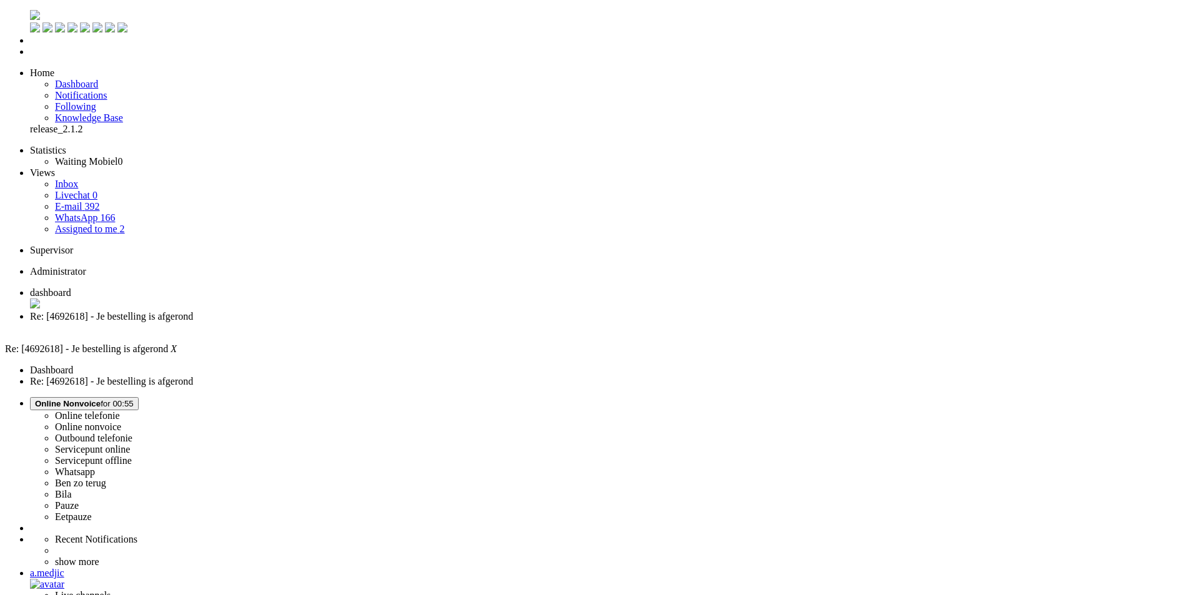
click at [359, 322] on div "Close tab" at bounding box center [607, 327] width 1155 height 11
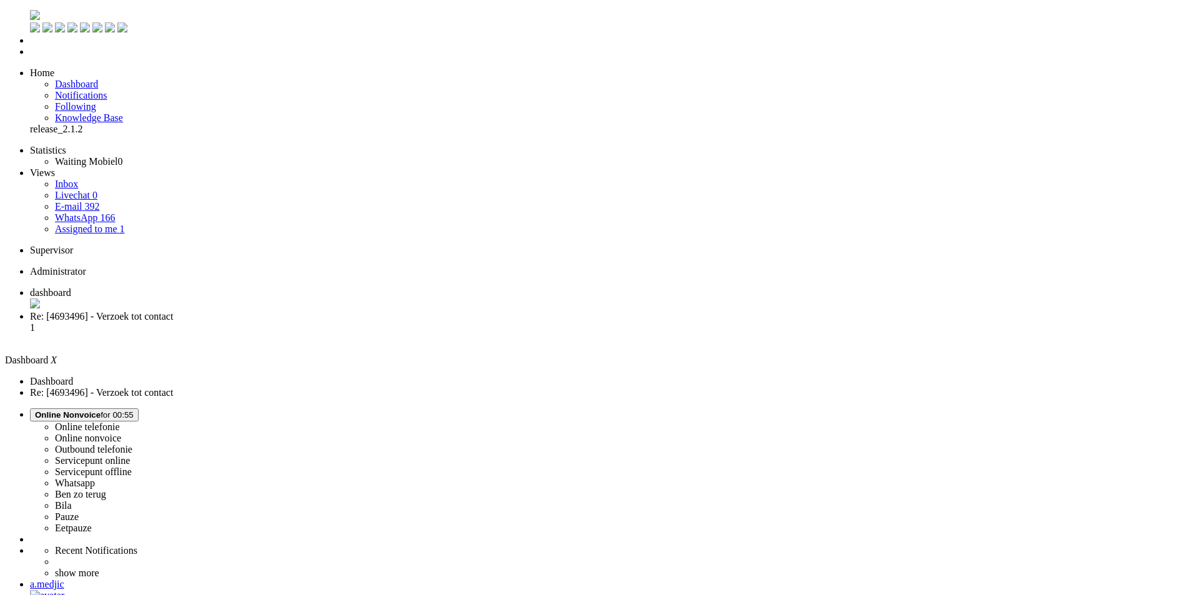
click at [173, 311] on span "Re: [4693496] - Verzoek tot contact" at bounding box center [101, 316] width 143 height 11
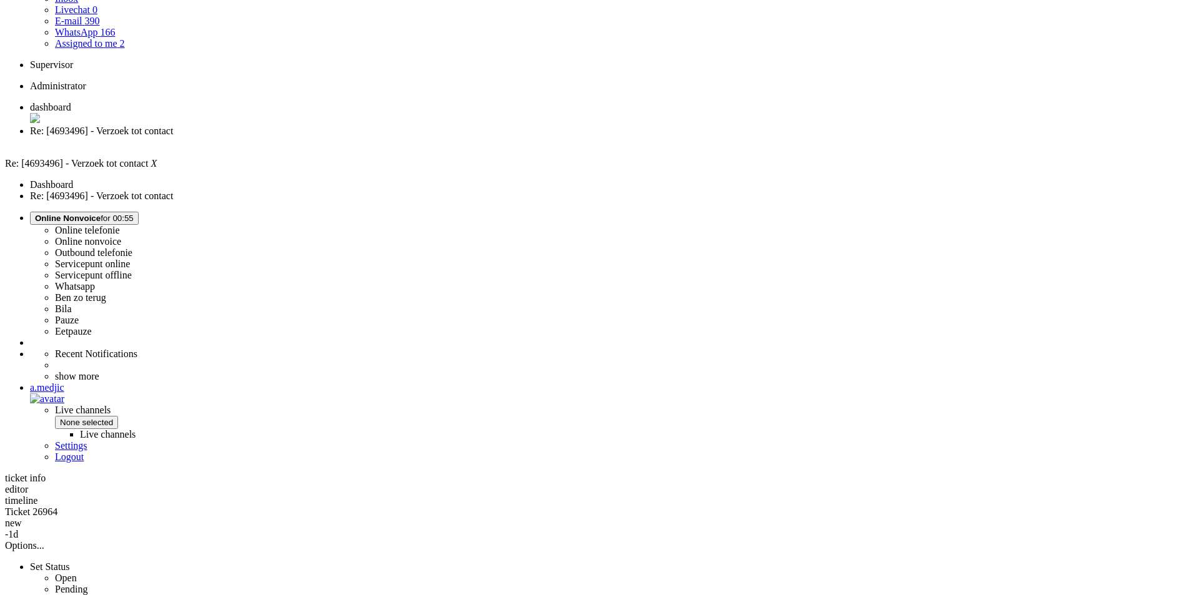
scroll to position [187, 0]
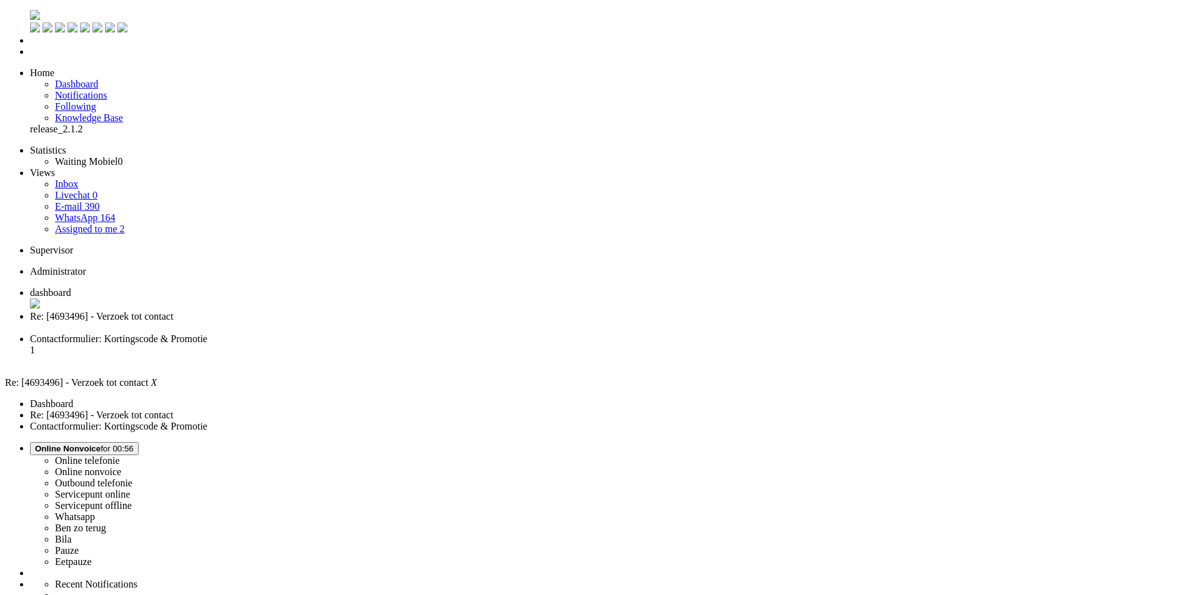
scroll to position [0, 0]
click at [365, 311] on li "Re: [4693496] - Verzoek tot contact" at bounding box center [607, 322] width 1155 height 22
click at [364, 322] on div "Close tab" at bounding box center [607, 327] width 1155 height 11
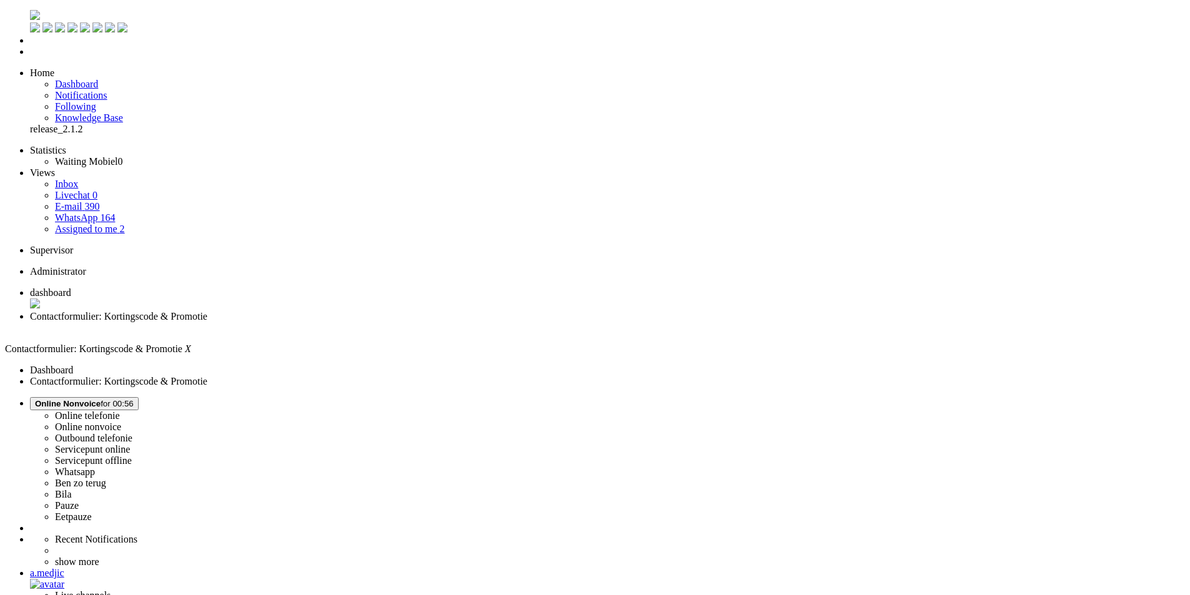
click at [221, 287] on li "dashboard" at bounding box center [607, 299] width 1155 height 24
click at [207, 311] on span "Contactformulier: Kortingscode & Promotie" at bounding box center [118, 316] width 177 height 11
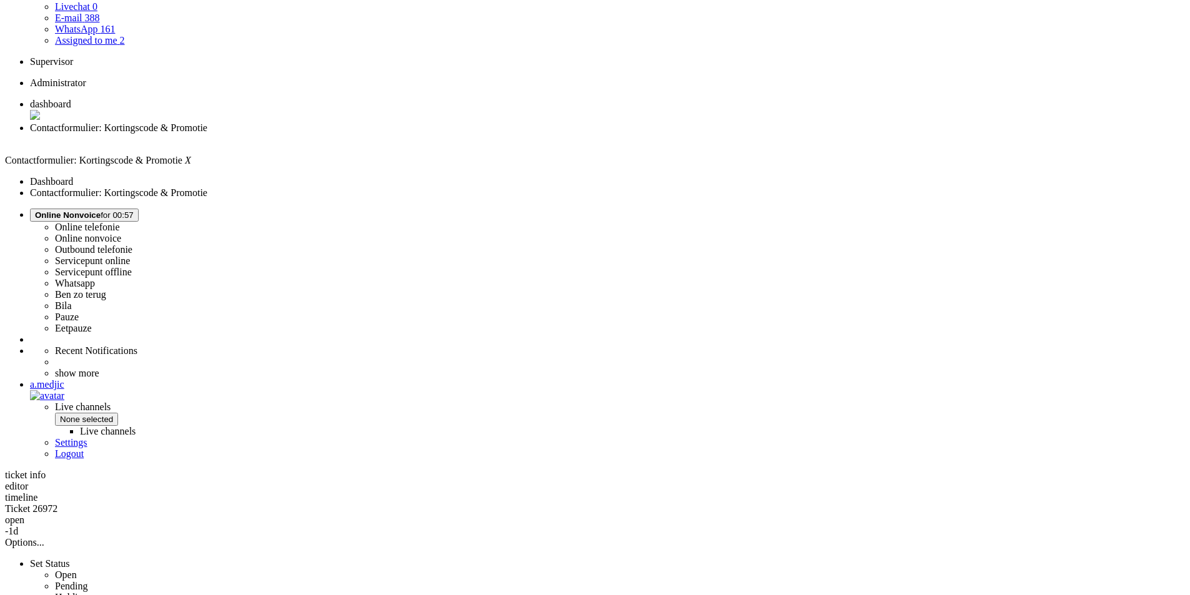
scroll to position [194, 0]
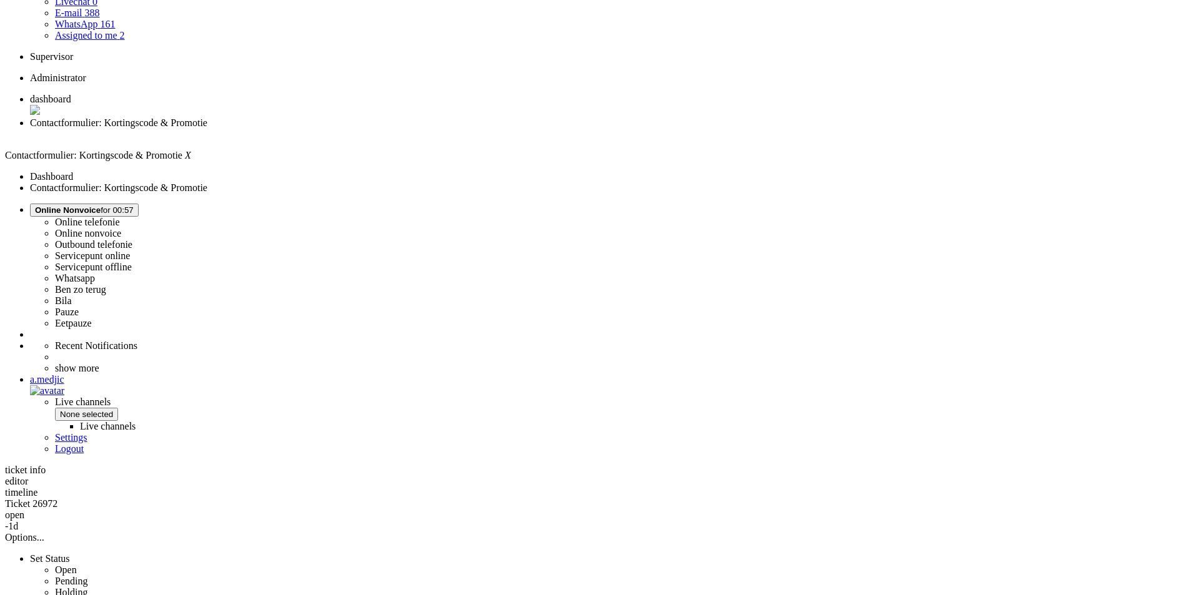
drag, startPoint x: 625, startPoint y: 452, endPoint x: 703, endPoint y: 455, distance: 78.8
drag, startPoint x: 343, startPoint y: 175, endPoint x: 896, endPoint y: 195, distance: 553.1
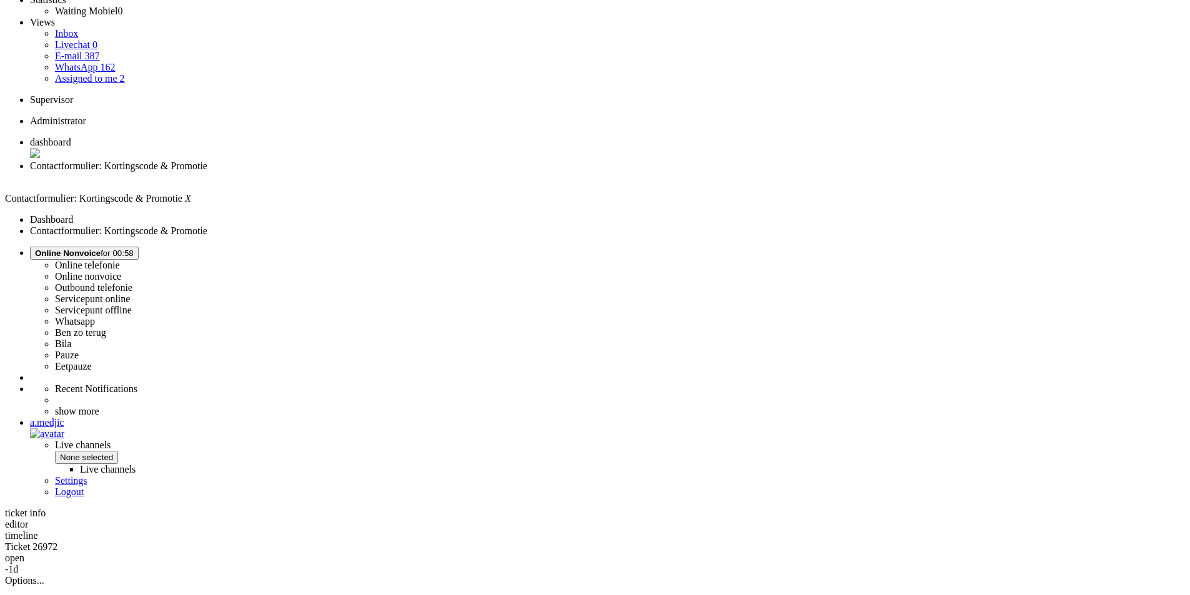
scroll to position [0, 0]
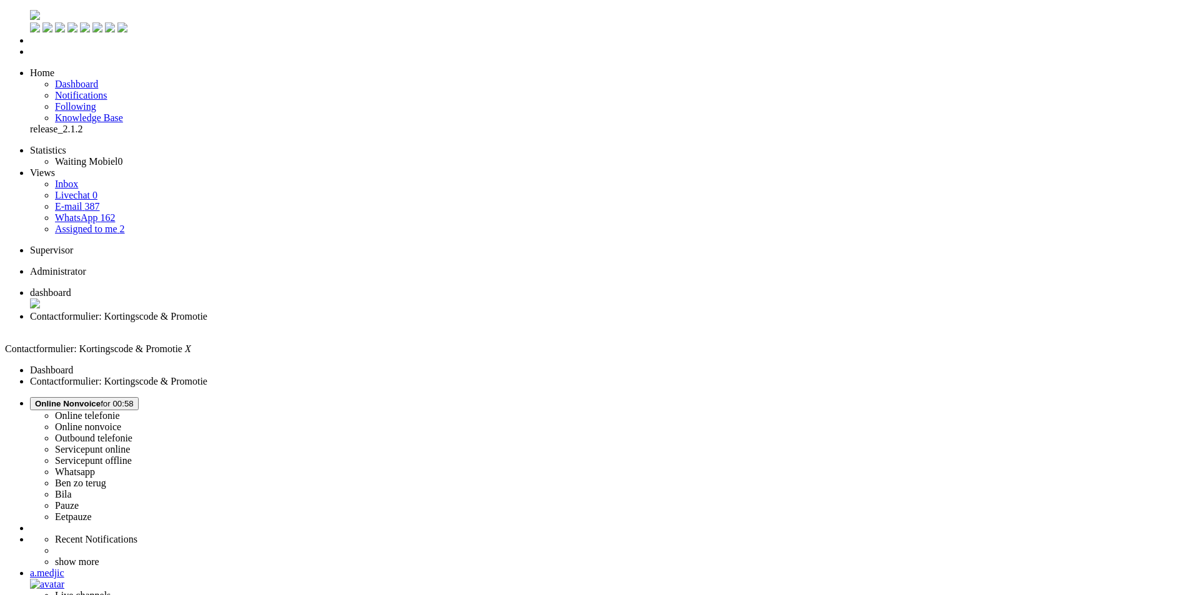
paste body "Rich Text Area. Press ALT-0 for help."
drag, startPoint x: 98, startPoint y: 2239, endPoint x: 79, endPoint y: 2239, distance: 19.4
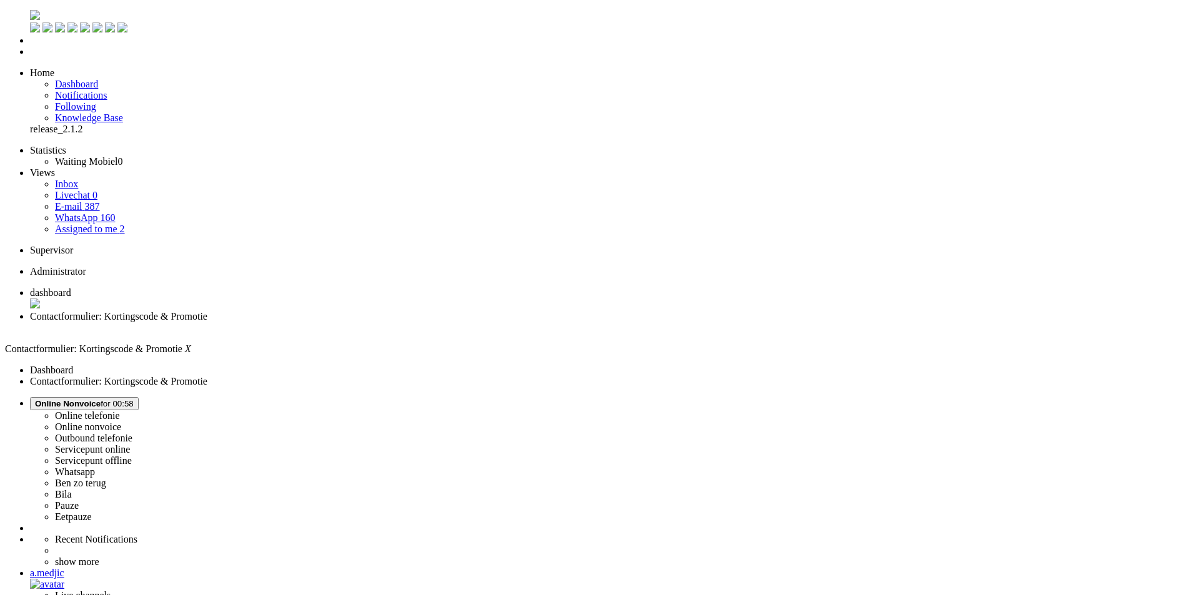
type input "kortin"
drag, startPoint x: 1041, startPoint y: 327, endPoint x: 1032, endPoint y: 349, distance: 22.7
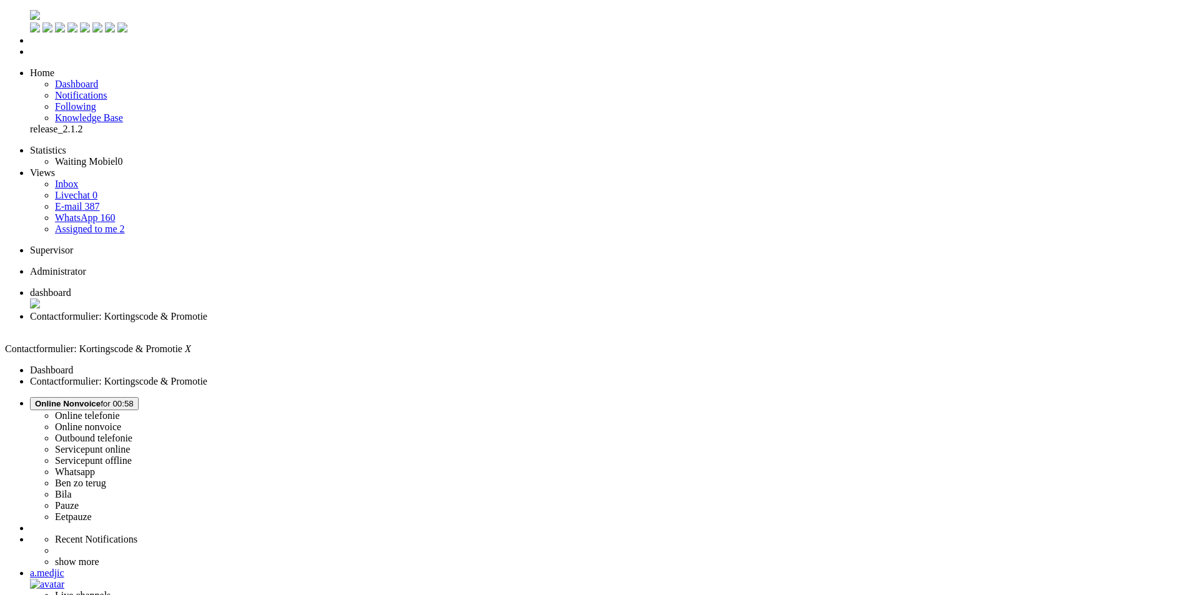
click at [359, 322] on div "Close tab" at bounding box center [607, 327] width 1155 height 11
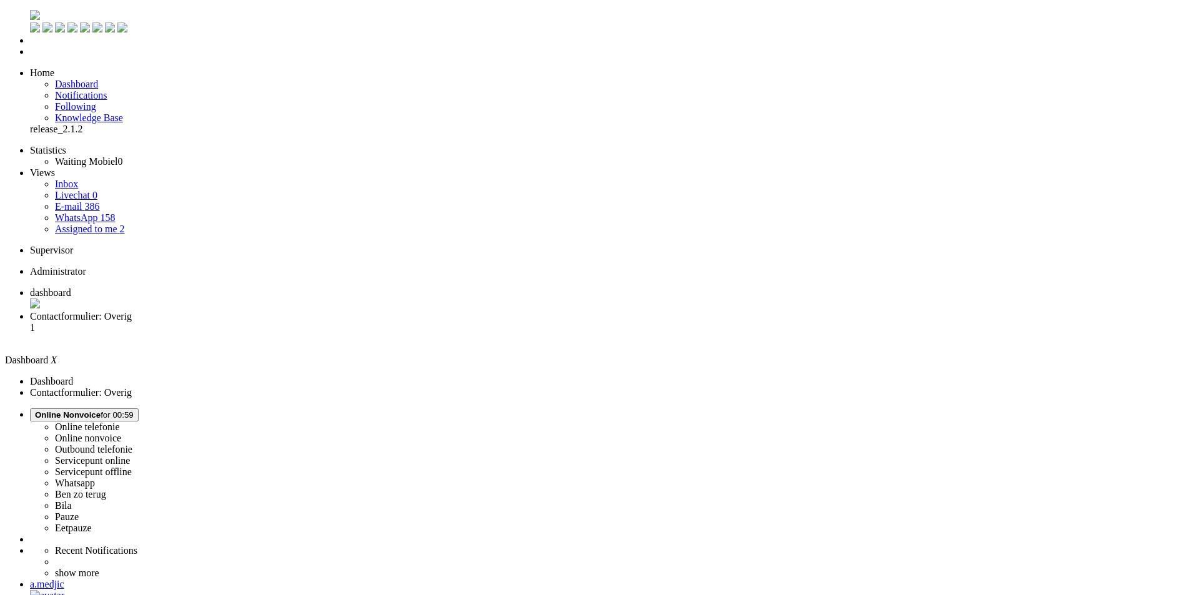
click at [312, 311] on li "Contactformulier: Overig 1" at bounding box center [612, 328] width 1164 height 34
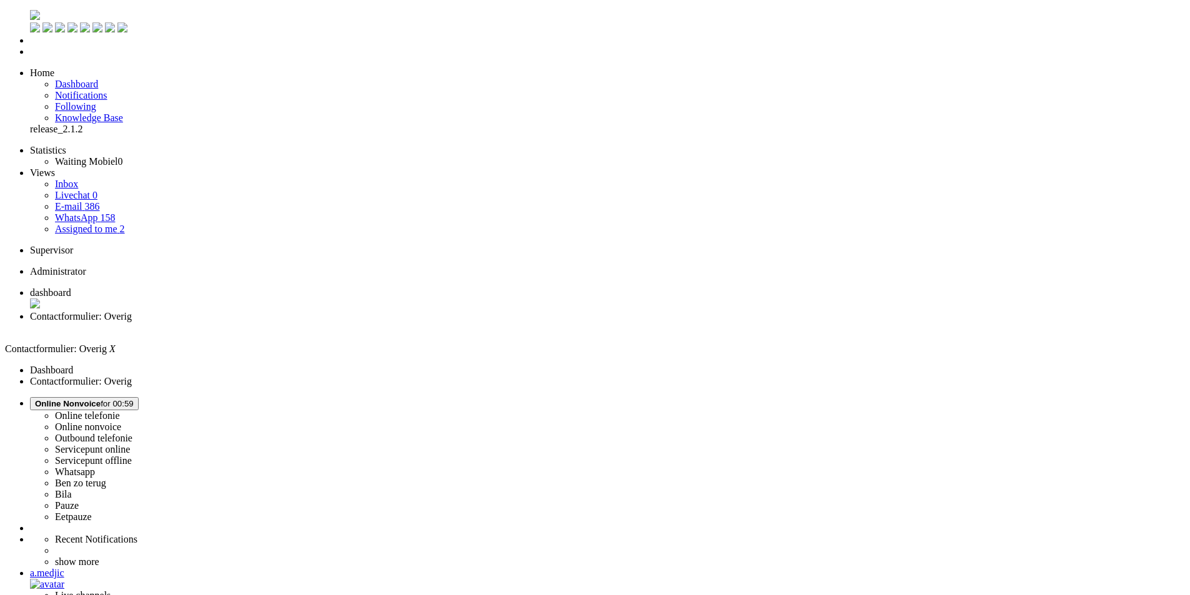
drag, startPoint x: 264, startPoint y: 405, endPoint x: 277, endPoint y: 95, distance: 310.7
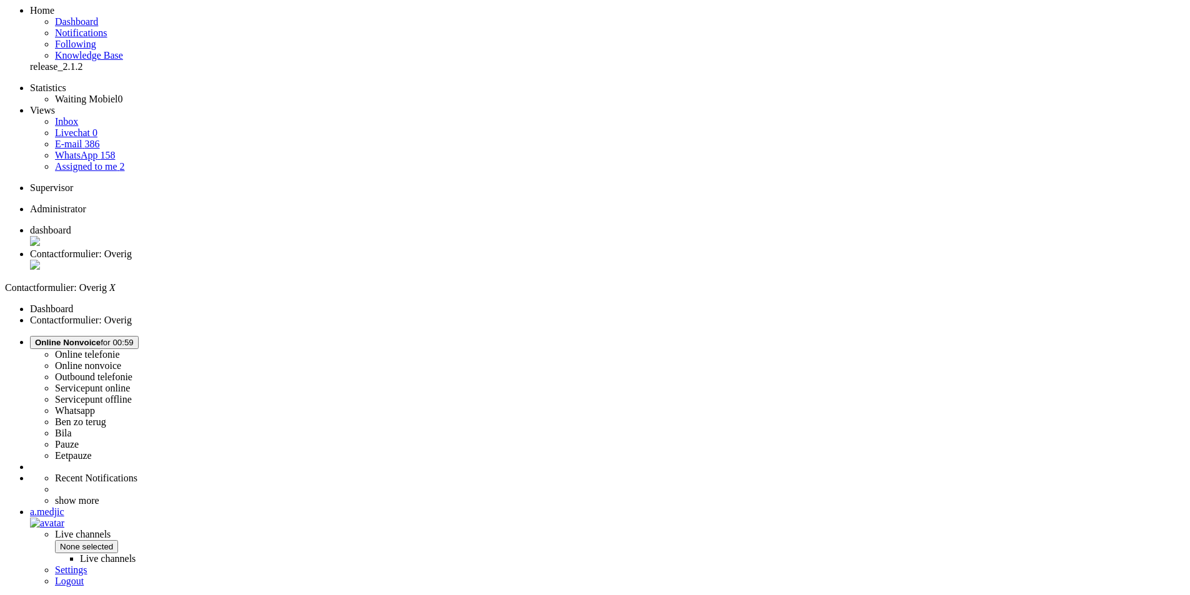
scroll to position [187, 0]
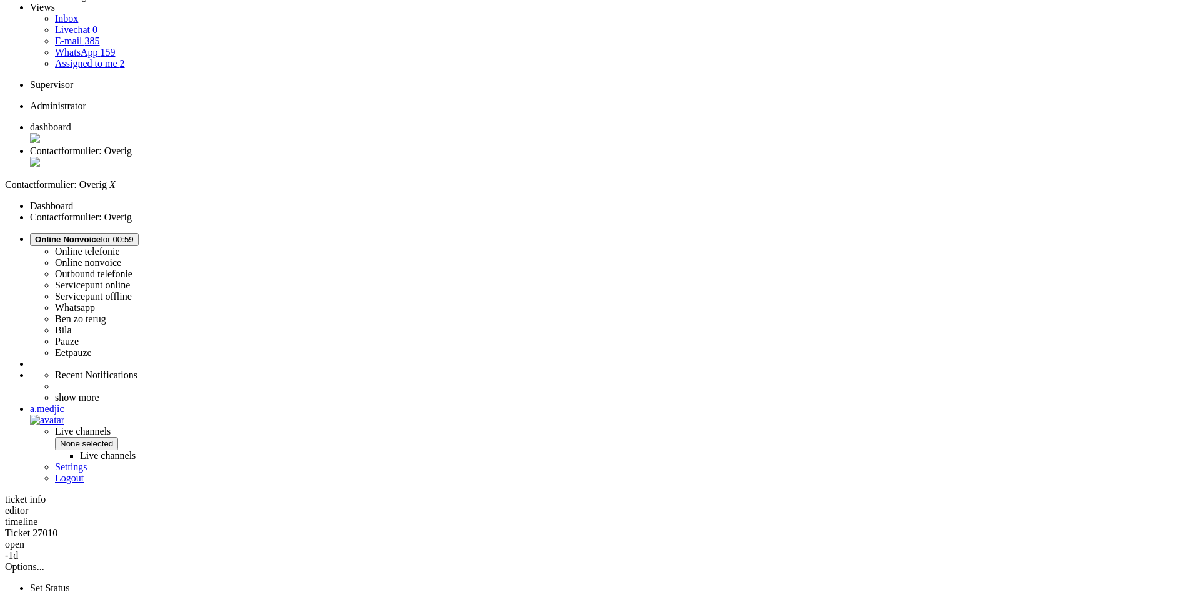
scroll to position [0, 0]
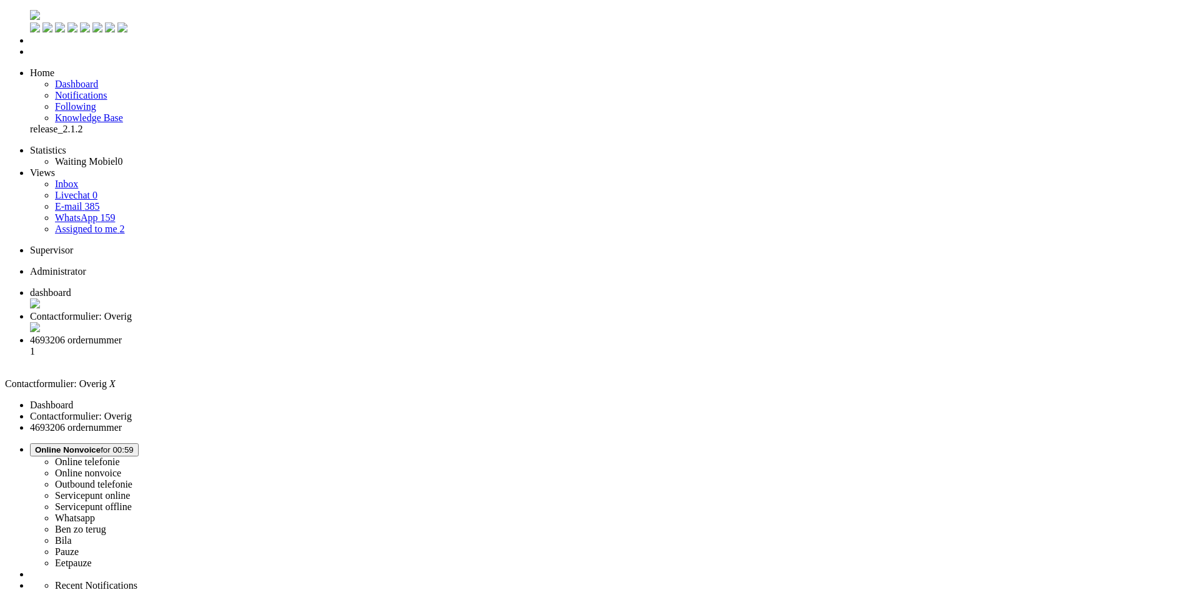
click at [355, 322] on div "Close tab" at bounding box center [607, 328] width 1155 height 12
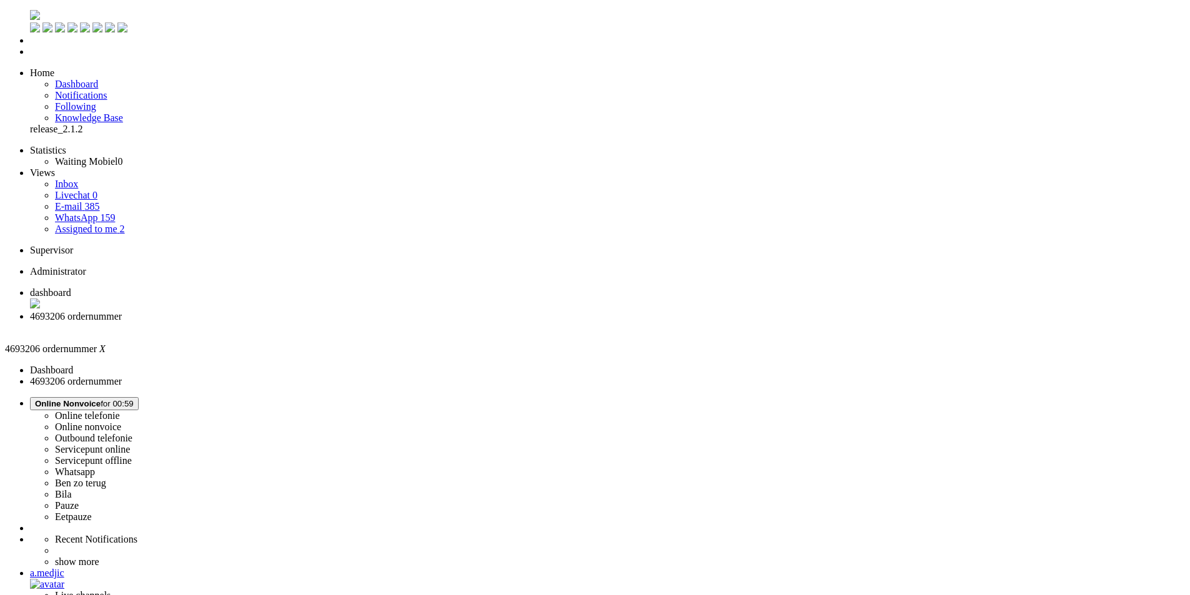
click at [225, 287] on li "dashboard" at bounding box center [607, 299] width 1155 height 24
click at [312, 311] on li "4693206 ordernummer" at bounding box center [607, 322] width 1155 height 22
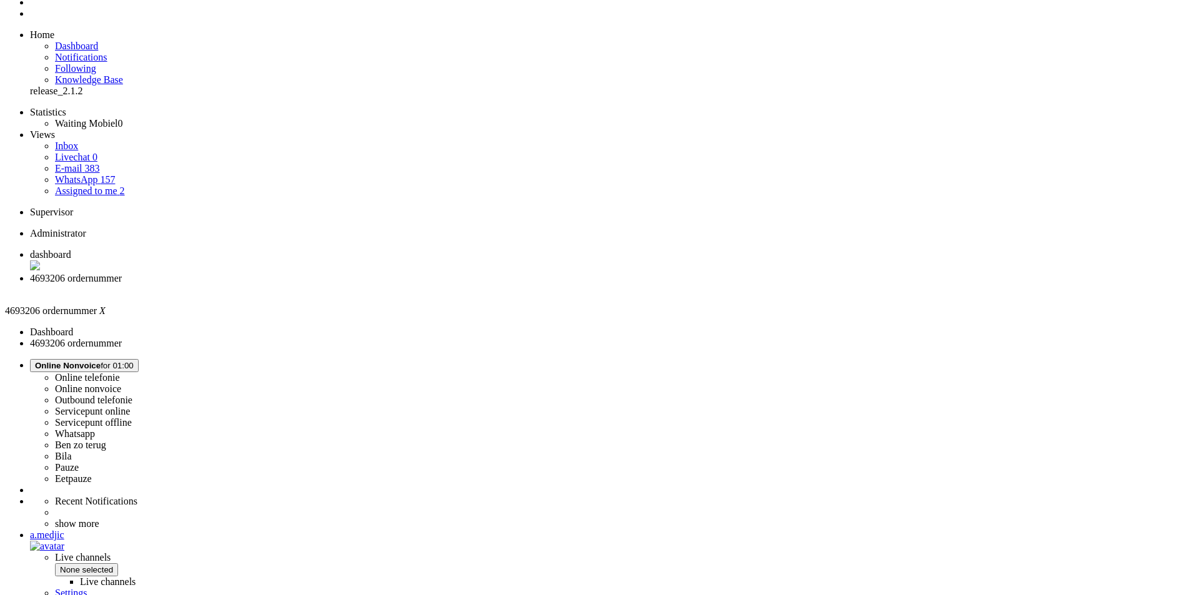
scroll to position [119, 0]
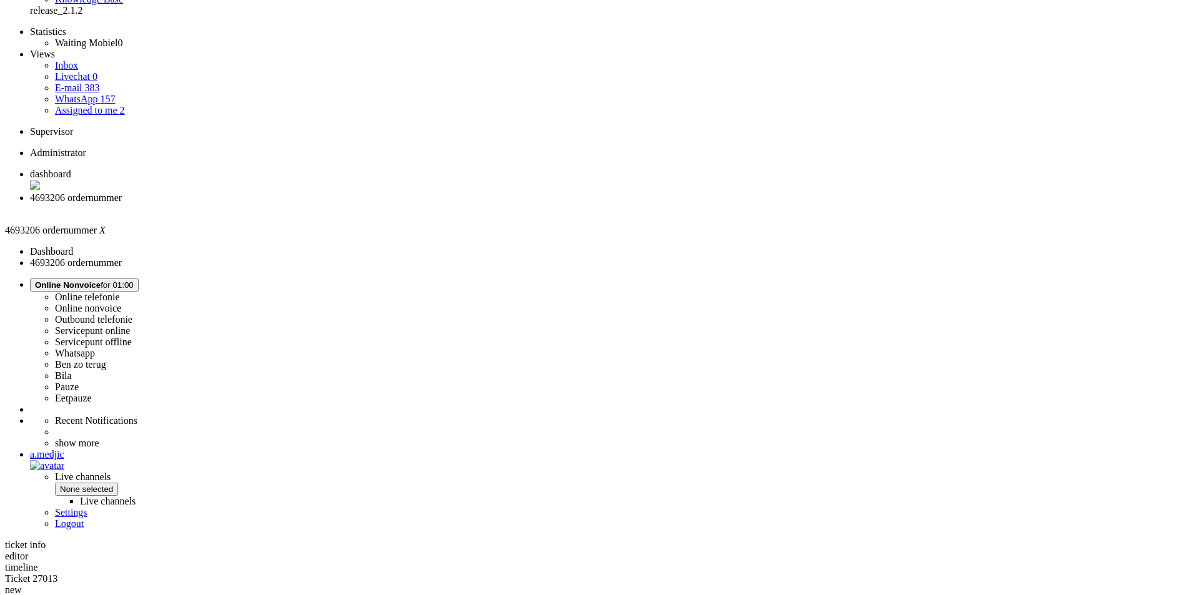
drag, startPoint x: 342, startPoint y: 252, endPoint x: 648, endPoint y: 299, distance: 309.0
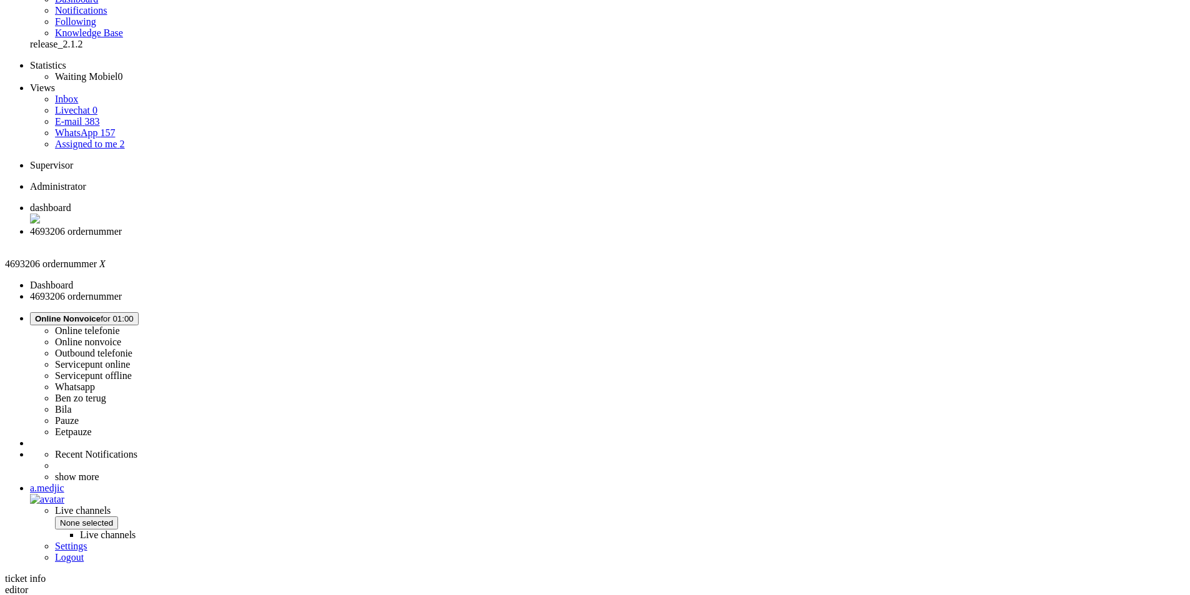
scroll to position [0, 0]
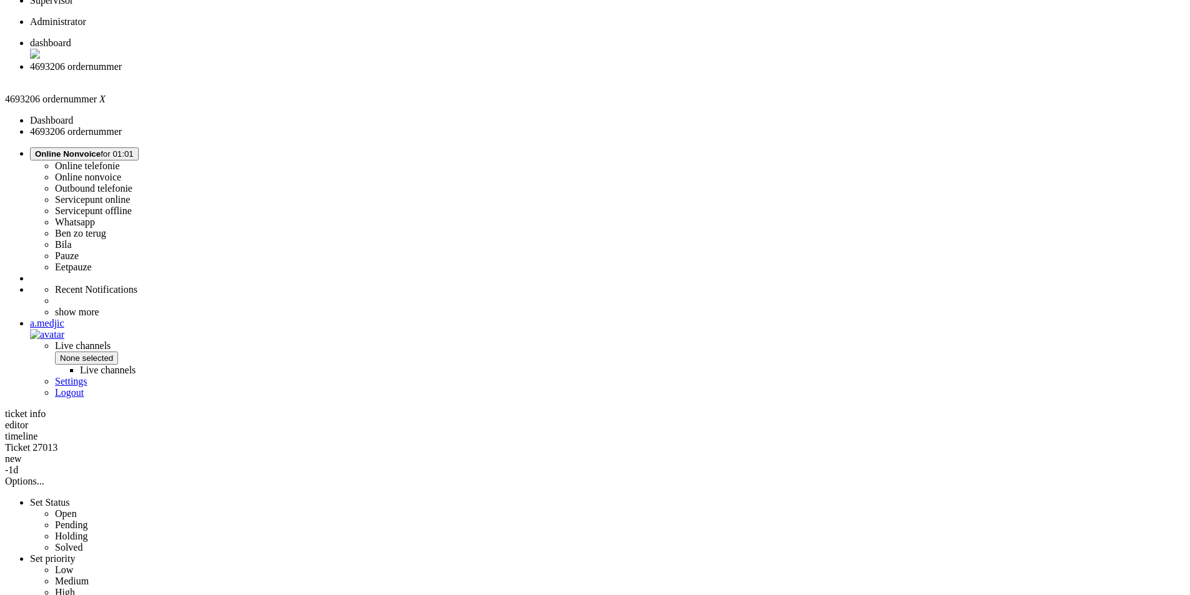
scroll to position [187, 0]
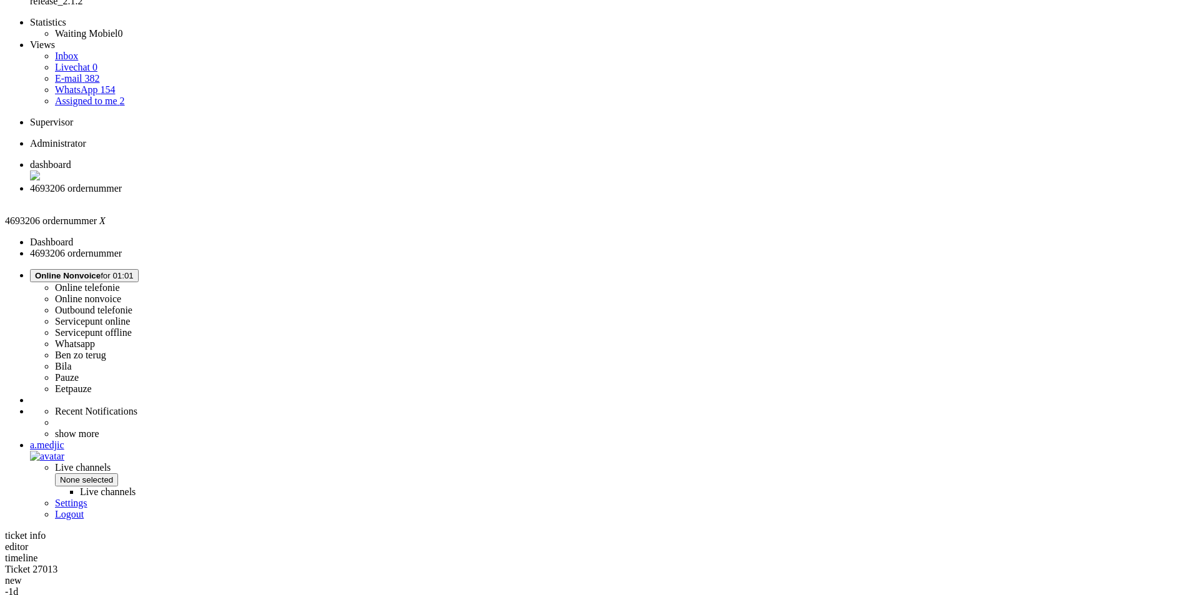
scroll to position [62, 0]
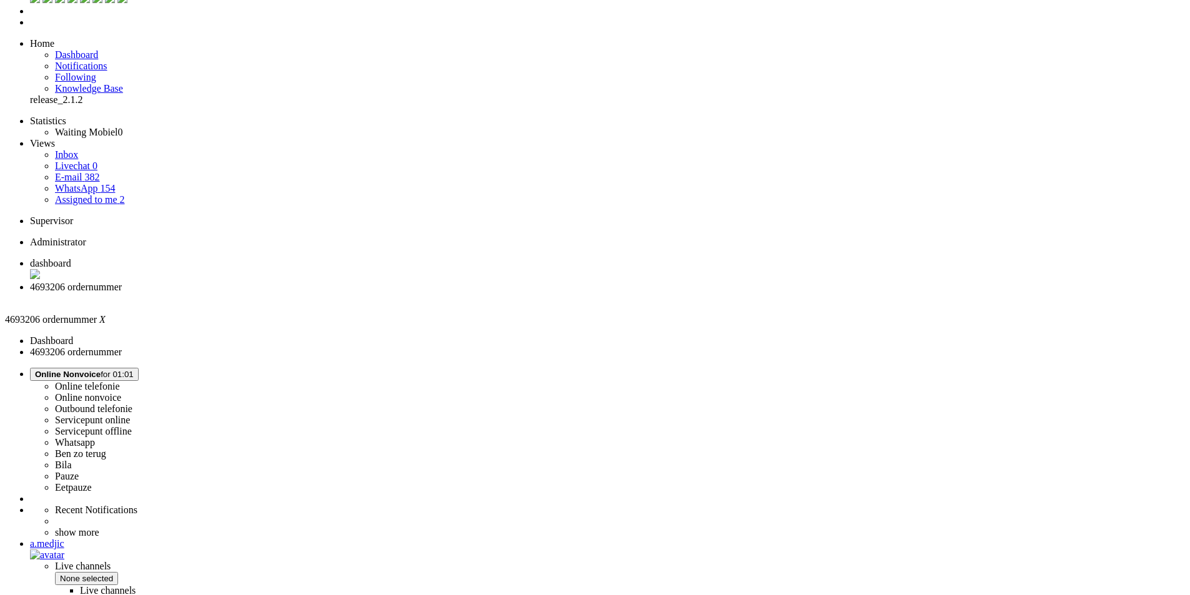
scroll to position [0, 0]
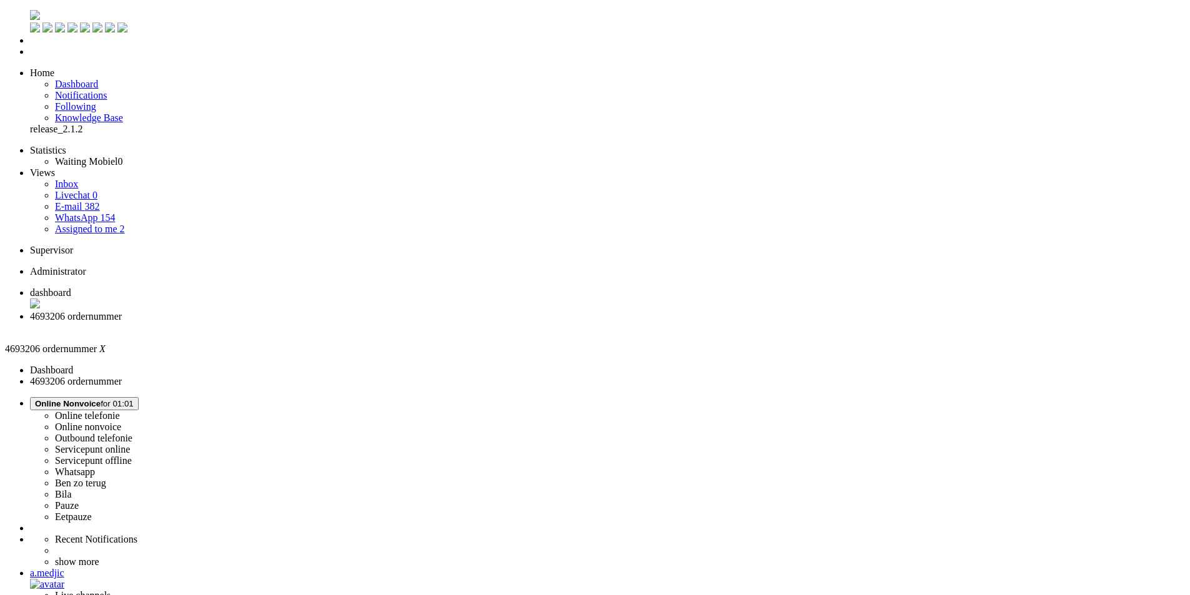
click at [361, 322] on div "Close tab" at bounding box center [607, 327] width 1155 height 11
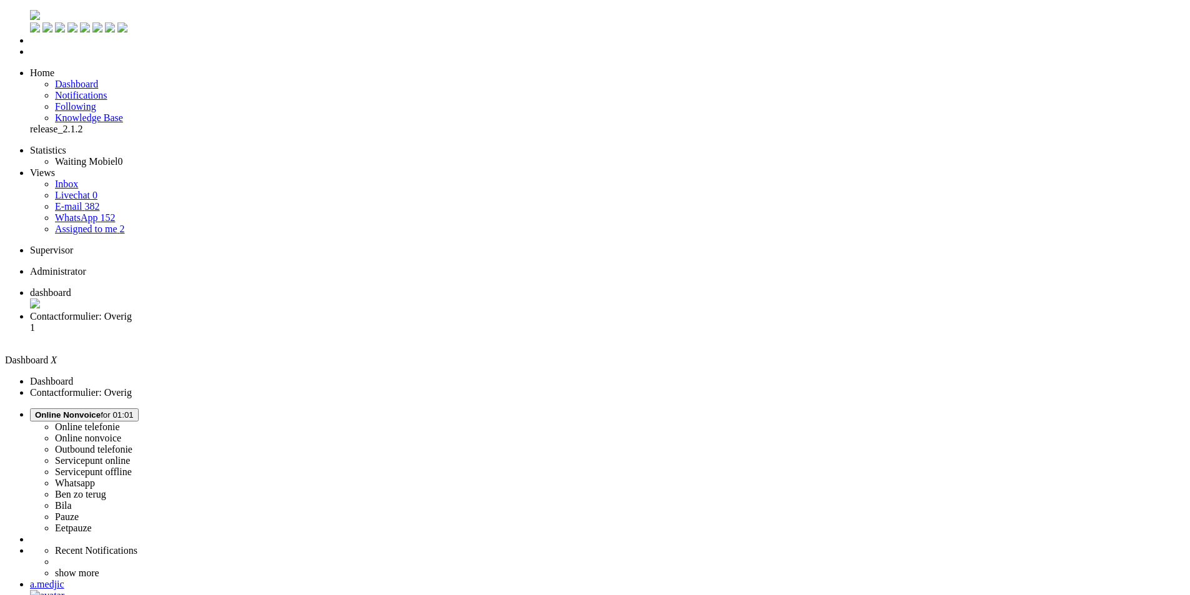
click at [132, 311] on span "Contactformulier: Overig" at bounding box center [81, 316] width 102 height 11
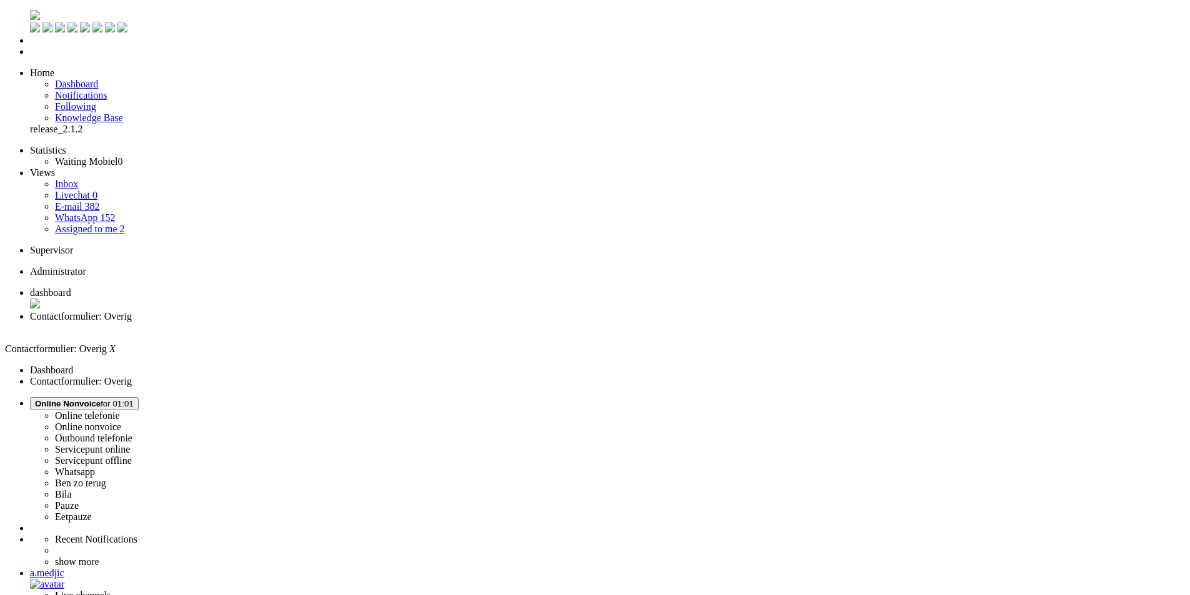
scroll to position [250, 0]
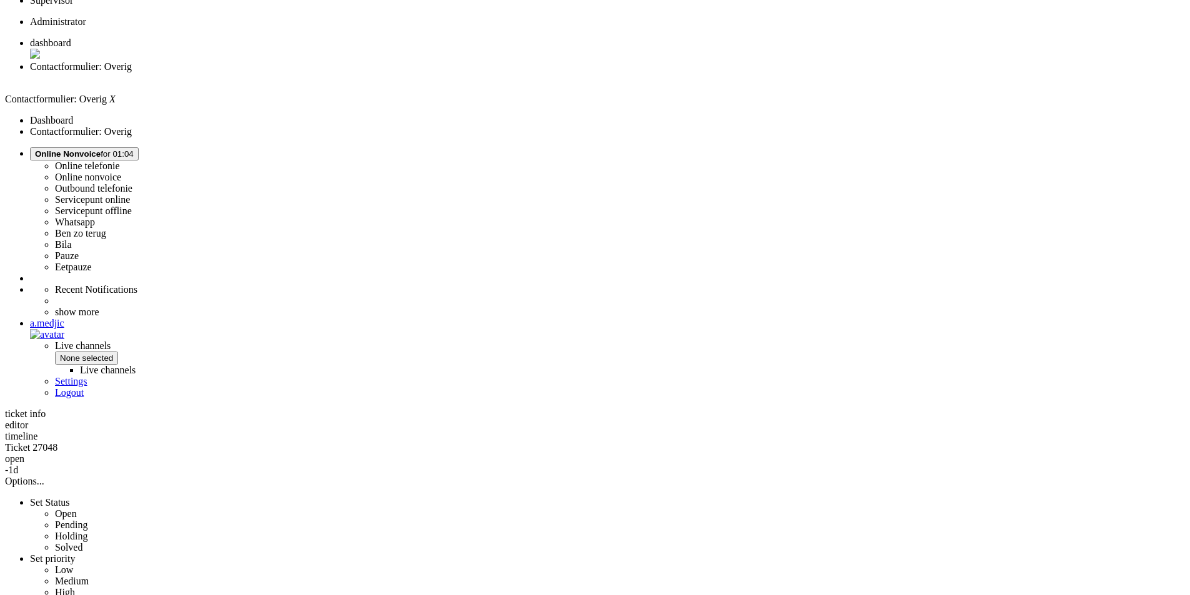
drag, startPoint x: 741, startPoint y: 418, endPoint x: 395, endPoint y: 388, distance: 347.4
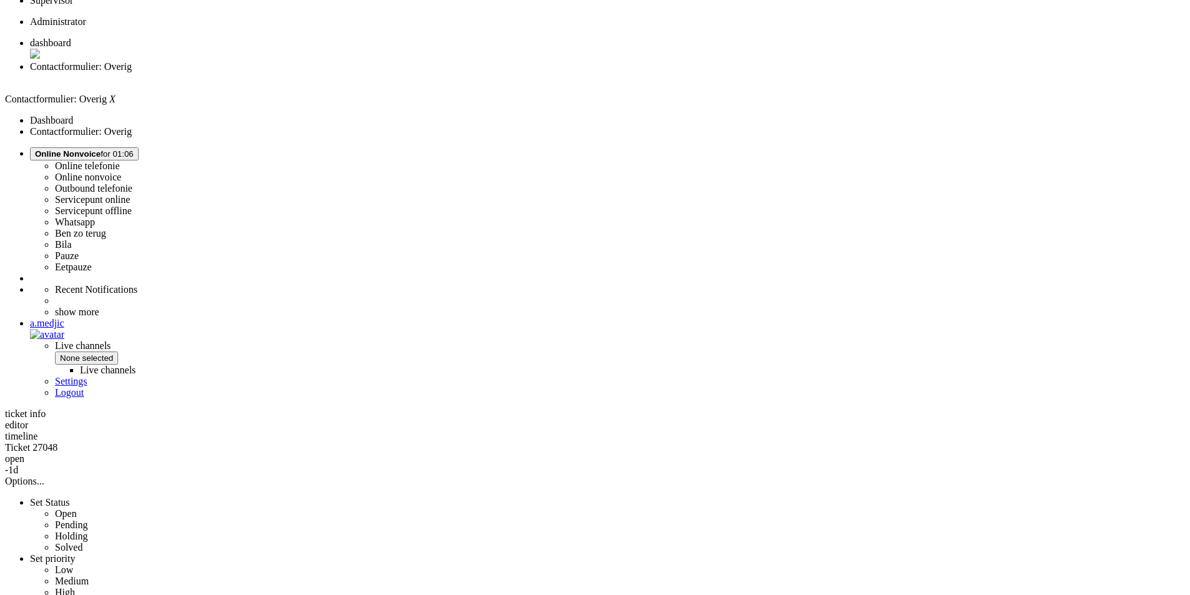
drag, startPoint x: 436, startPoint y: 397, endPoint x: 1004, endPoint y: 397, distance: 567.8
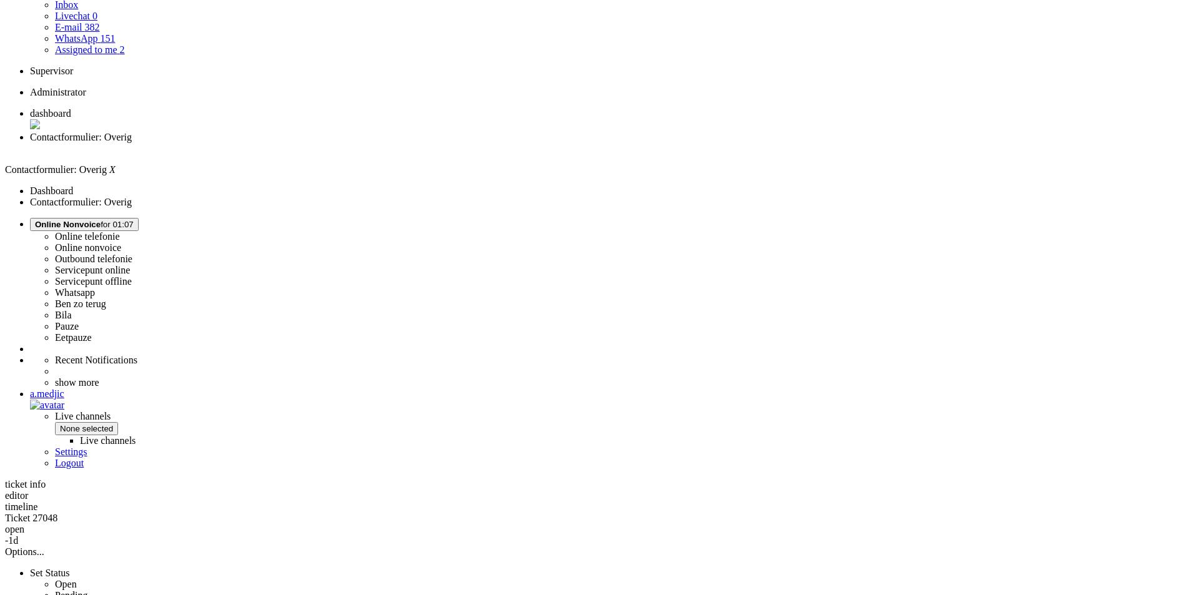
scroll to position [0, 0]
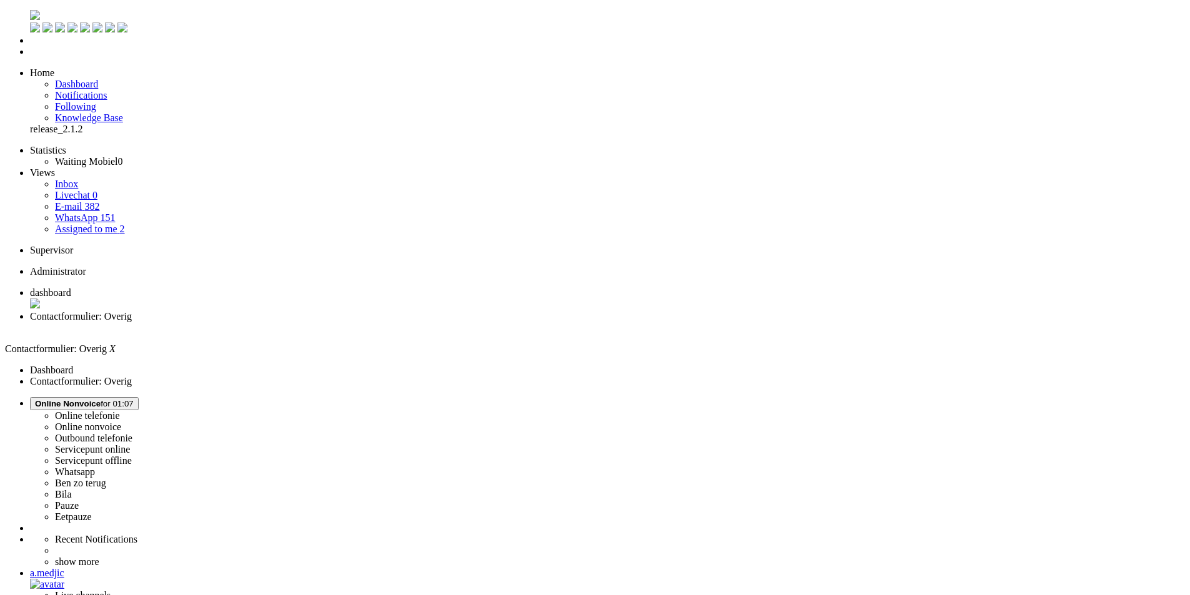
drag, startPoint x: 344, startPoint y: 365, endPoint x: 384, endPoint y: 366, distance: 40.6
paste body "Rich Text Area. Press ALT-0 for help."
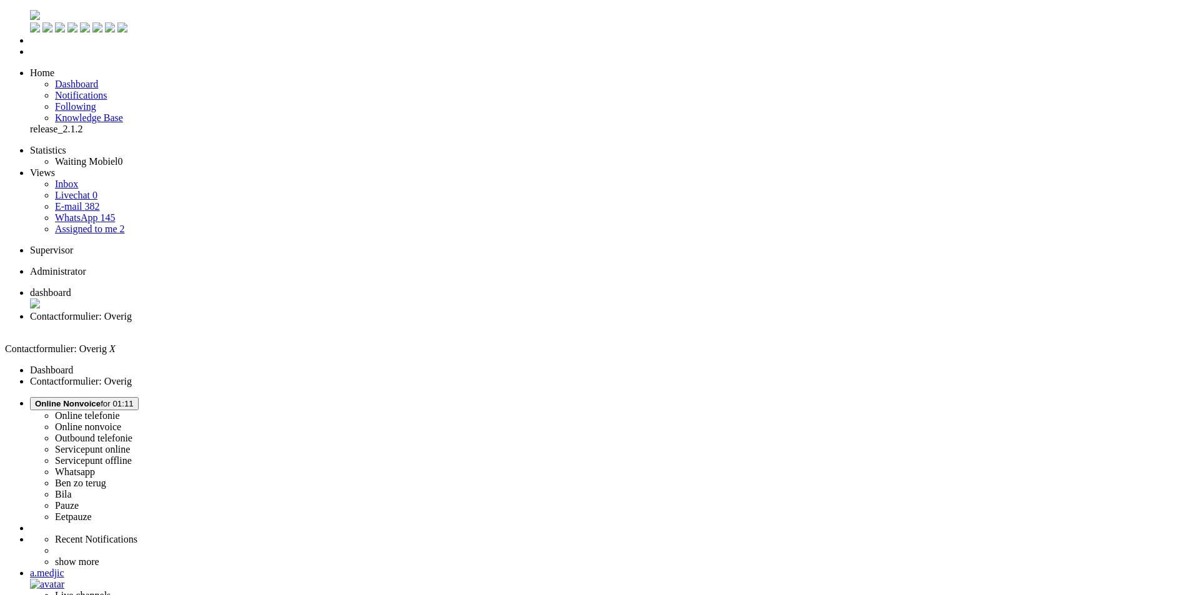
drag, startPoint x: 640, startPoint y: 2271, endPoint x: 693, endPoint y: 2252, distance: 56.9
drag, startPoint x: 275, startPoint y: 463, endPoint x: 267, endPoint y: 455, distance: 11.1
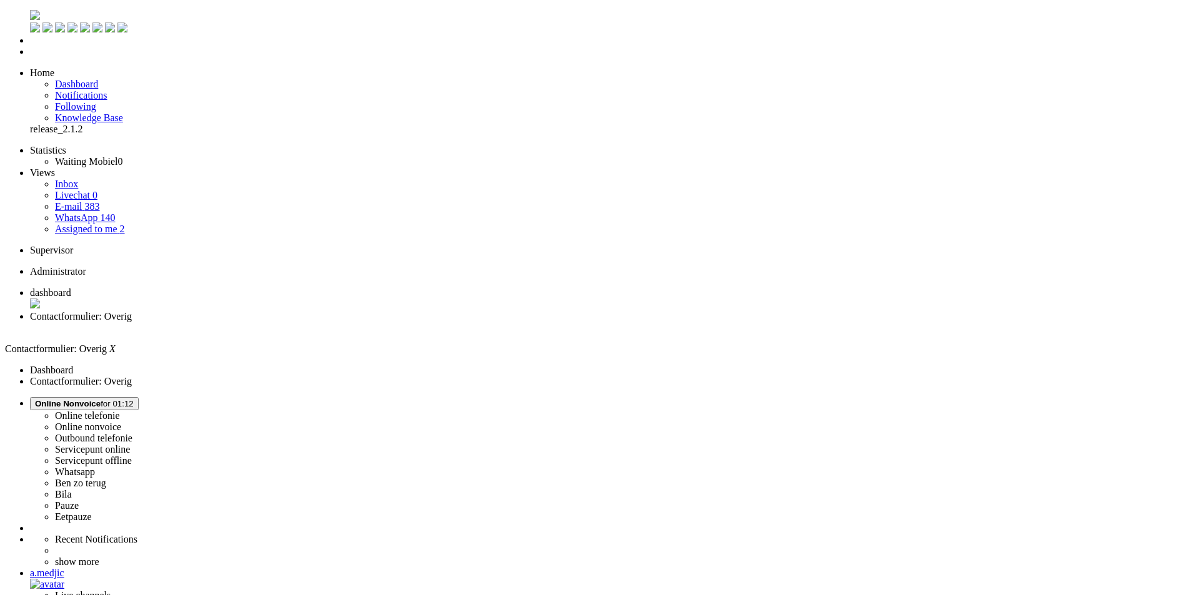
click at [357, 322] on div "Close tab" at bounding box center [607, 327] width 1155 height 11
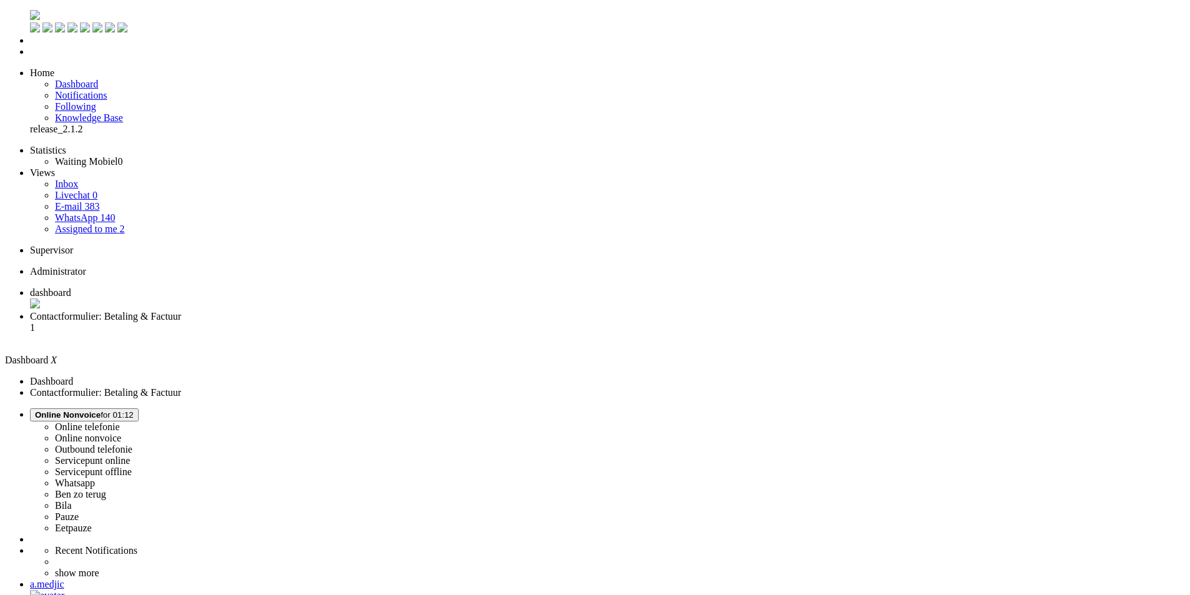
click at [333, 311] on li "Contactformulier: Betaling & Factuur 1" at bounding box center [607, 328] width 1155 height 34
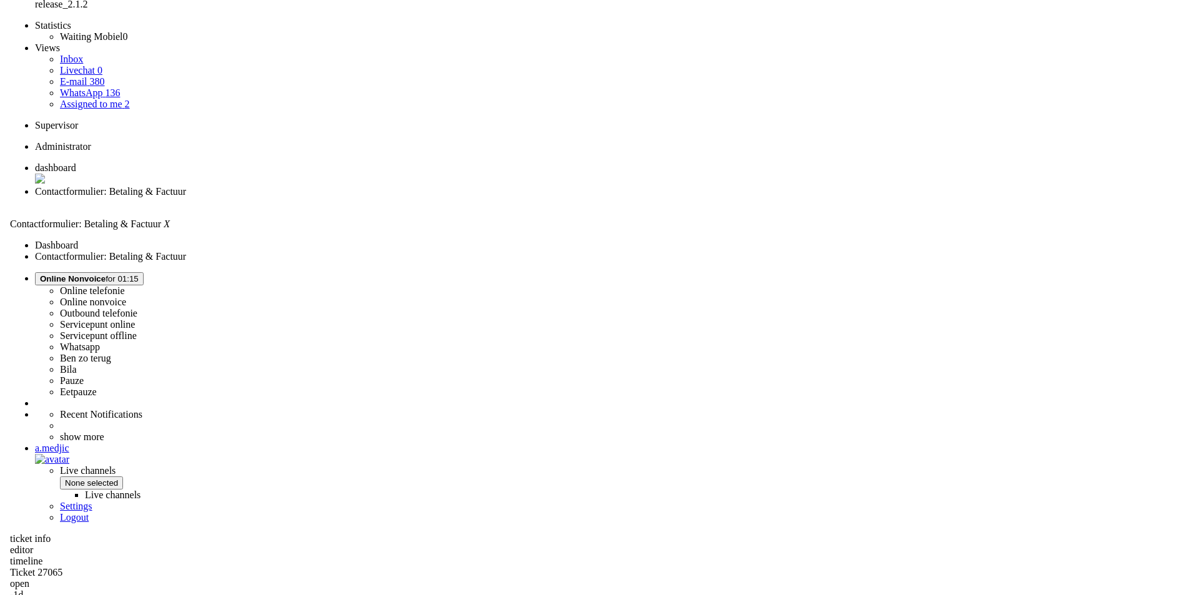
scroll to position [0, 0]
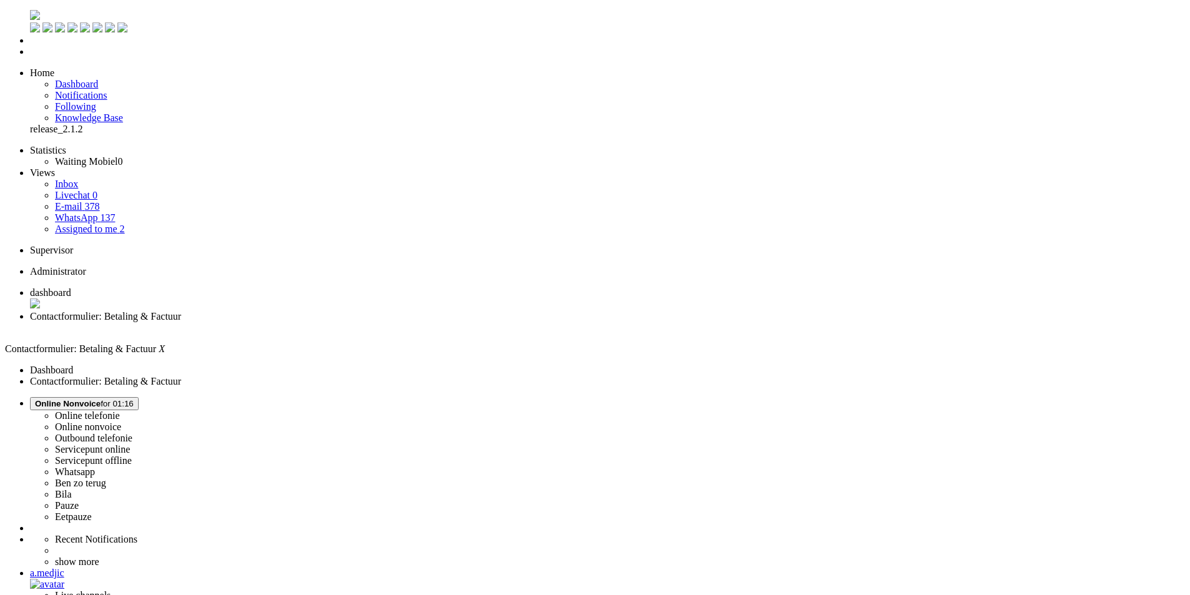
click at [358, 322] on div "Close tab" at bounding box center [607, 327] width 1155 height 11
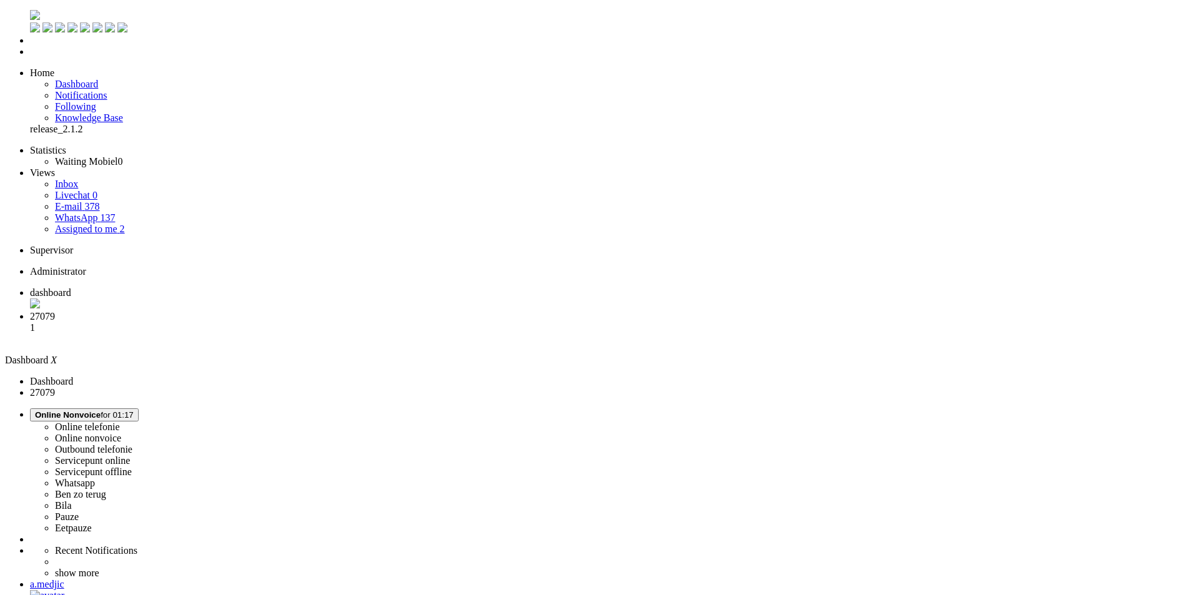
click at [181, 311] on span "Contactformulier: Betaling & Factuur" at bounding box center [105, 316] width 151 height 11
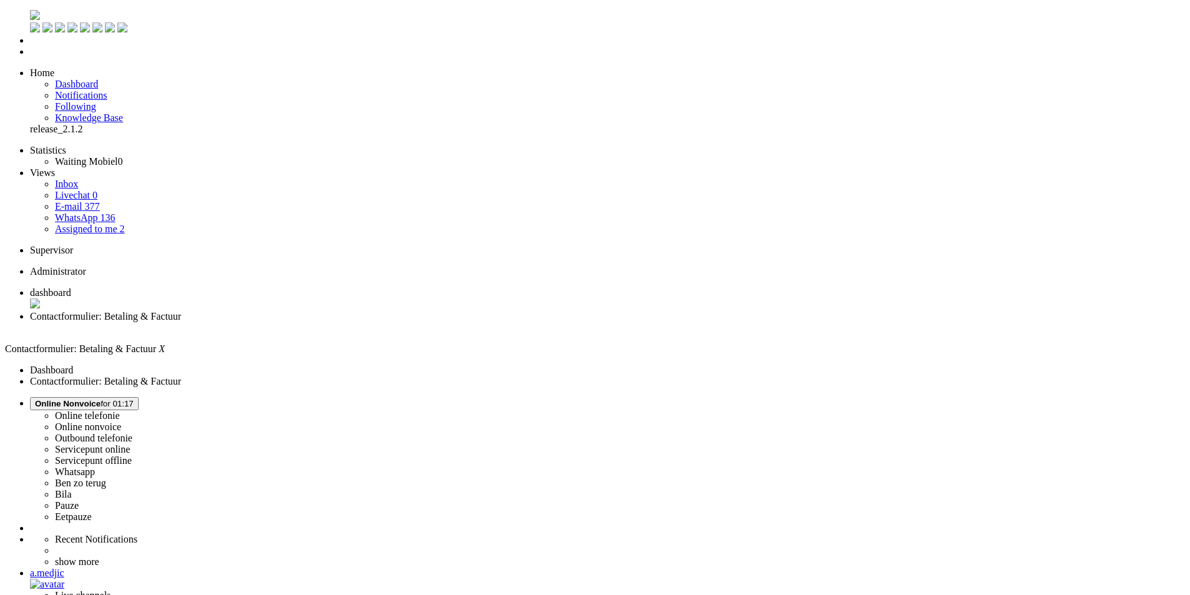
click at [362, 322] on div "Close tab" at bounding box center [607, 327] width 1155 height 11
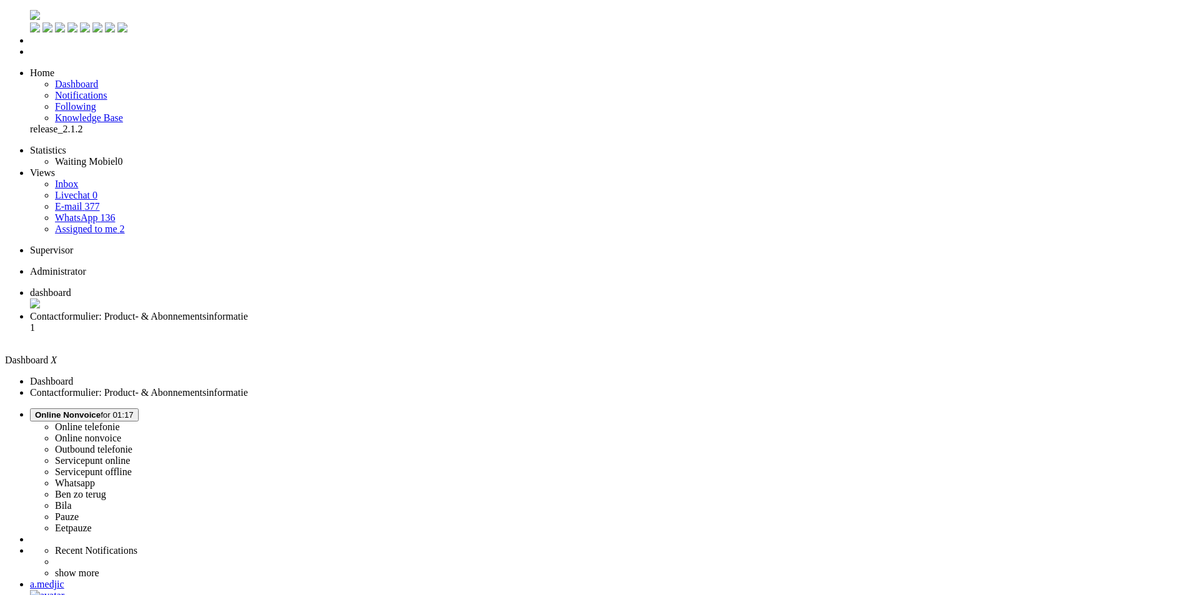
click at [313, 311] on li "Contactformulier: Product- & Abonnementsinformatie 1" at bounding box center [607, 328] width 1155 height 34
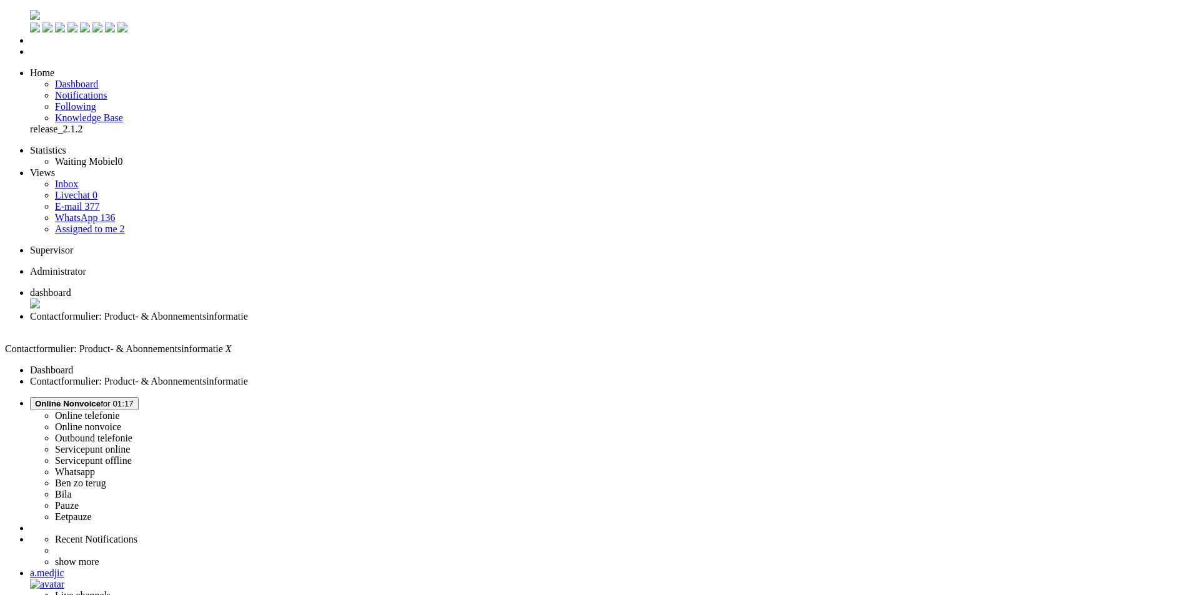
scroll to position [1, 0]
click at [214, 286] on li "dashboard" at bounding box center [607, 298] width 1155 height 24
click at [248, 311] on span "Contactformulier: Product- & Abonnementsinformatie" at bounding box center [139, 316] width 218 height 11
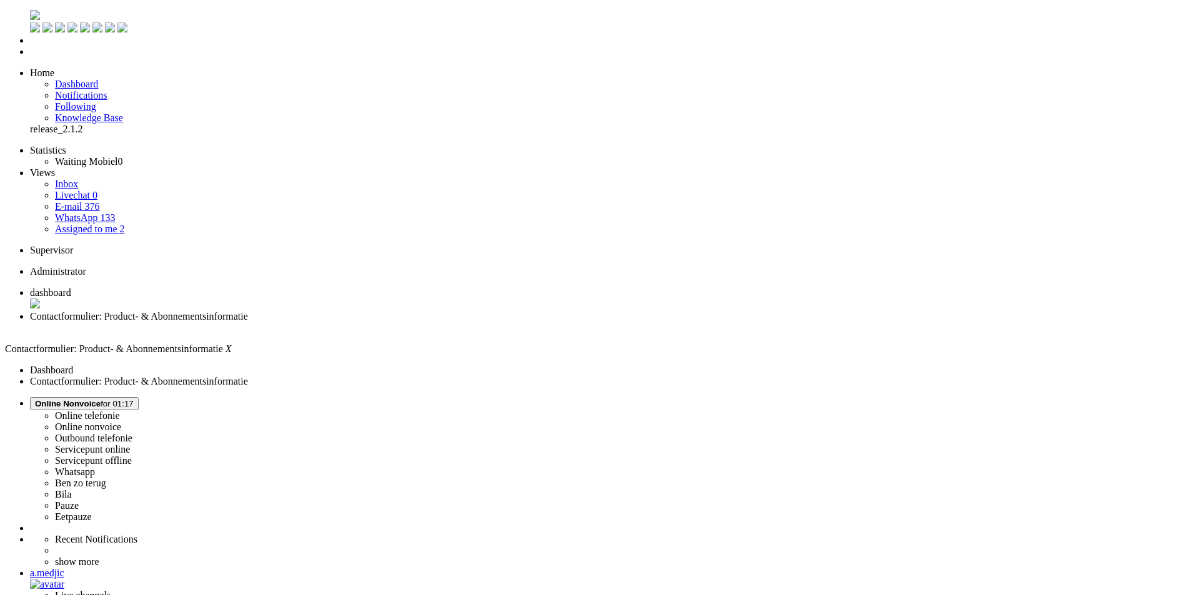
scroll to position [1, 0]
drag, startPoint x: 381, startPoint y: 572, endPoint x: 402, endPoint y: 568, distance: 21.6
drag, startPoint x: 409, startPoint y: 568, endPoint x: 379, endPoint y: 568, distance: 30.6
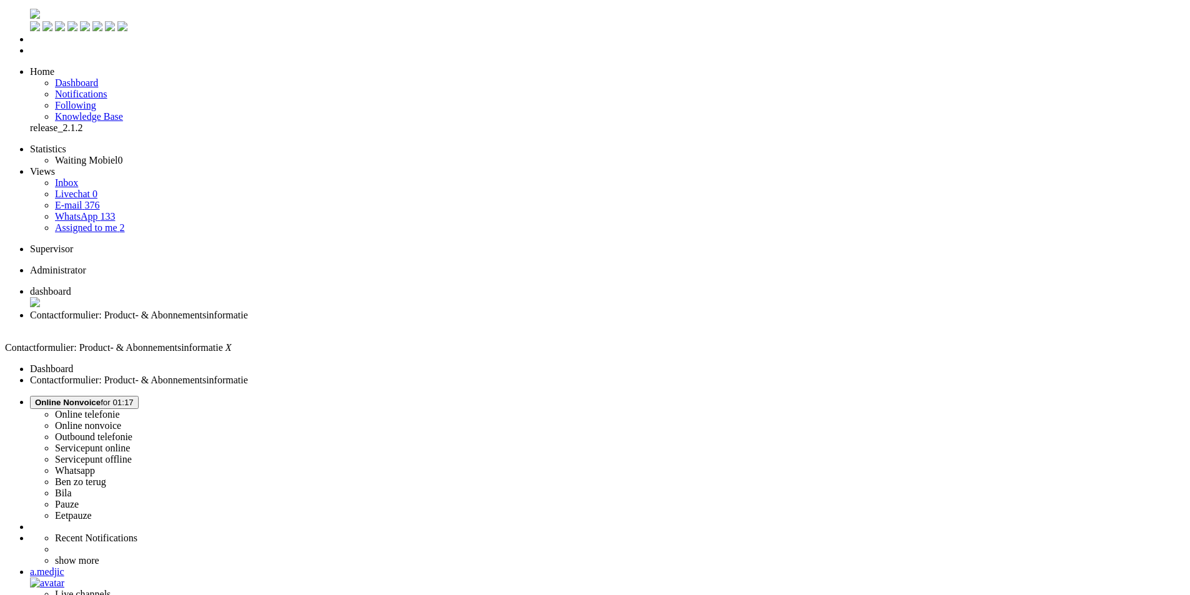
drag, startPoint x: 516, startPoint y: 570, endPoint x: 749, endPoint y: 575, distance: 233.0
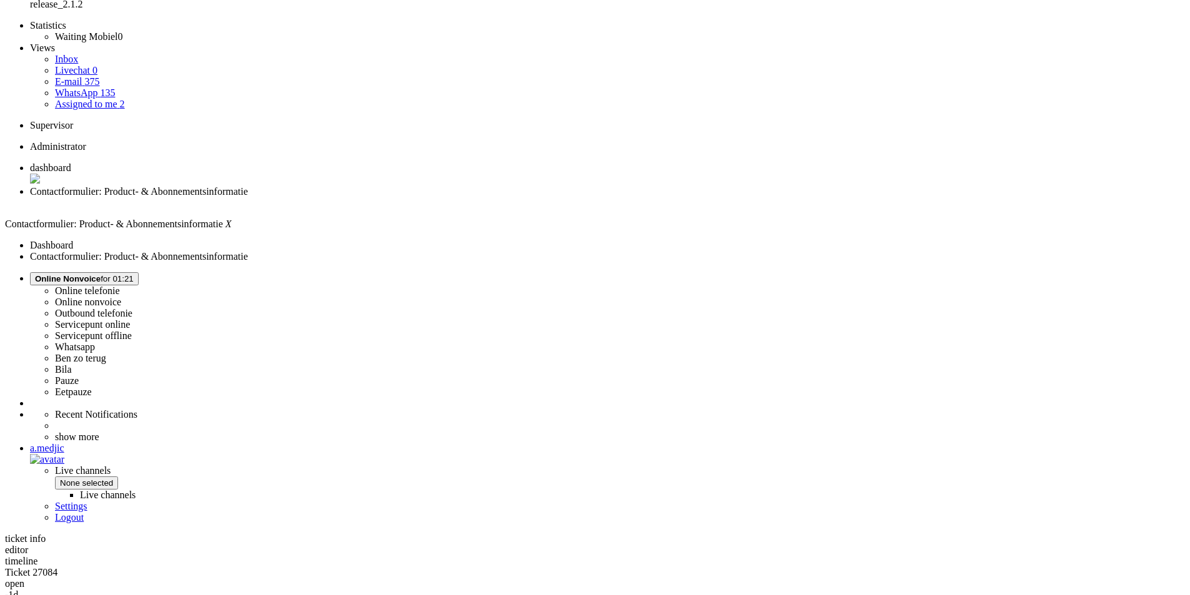
scroll to position [187, 0]
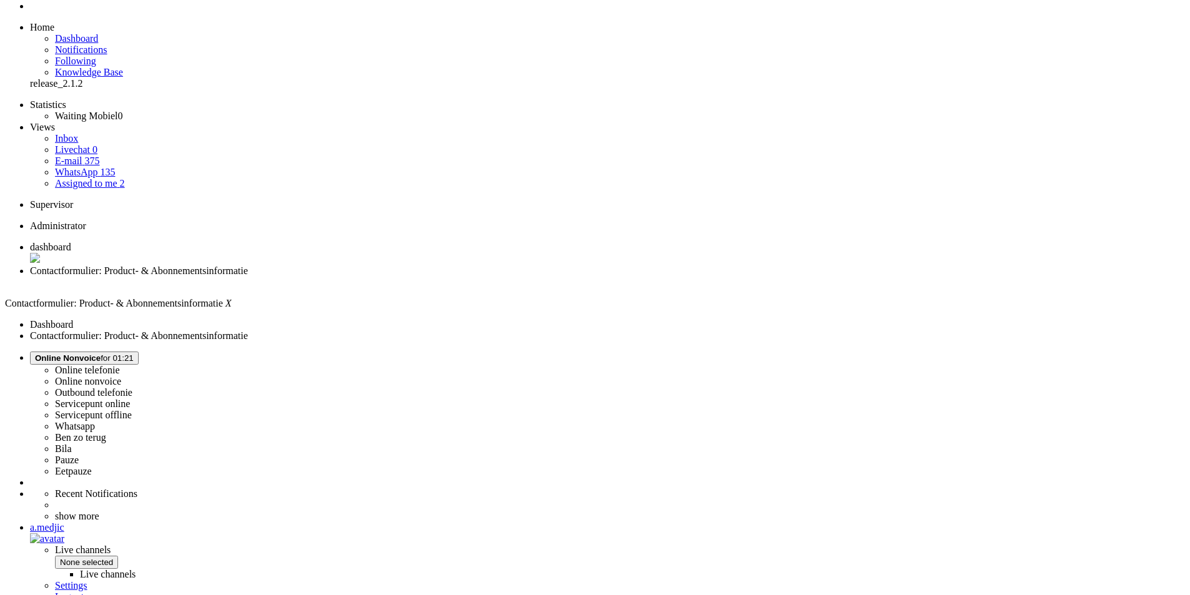
scroll to position [0, 0]
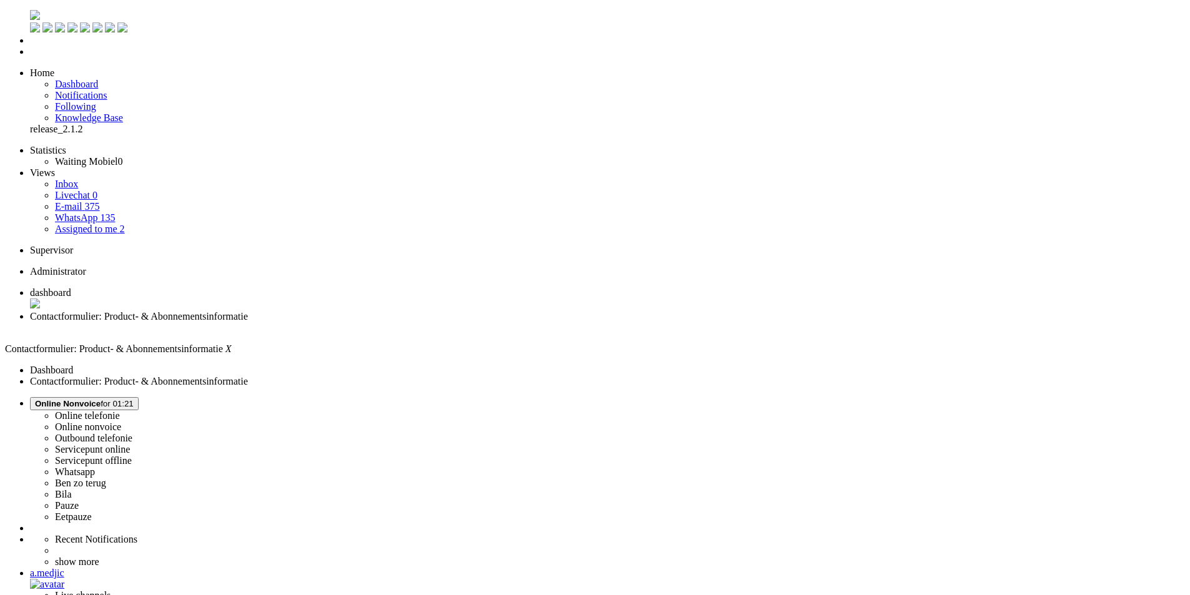
click at [362, 322] on div "Close tab" at bounding box center [607, 327] width 1155 height 11
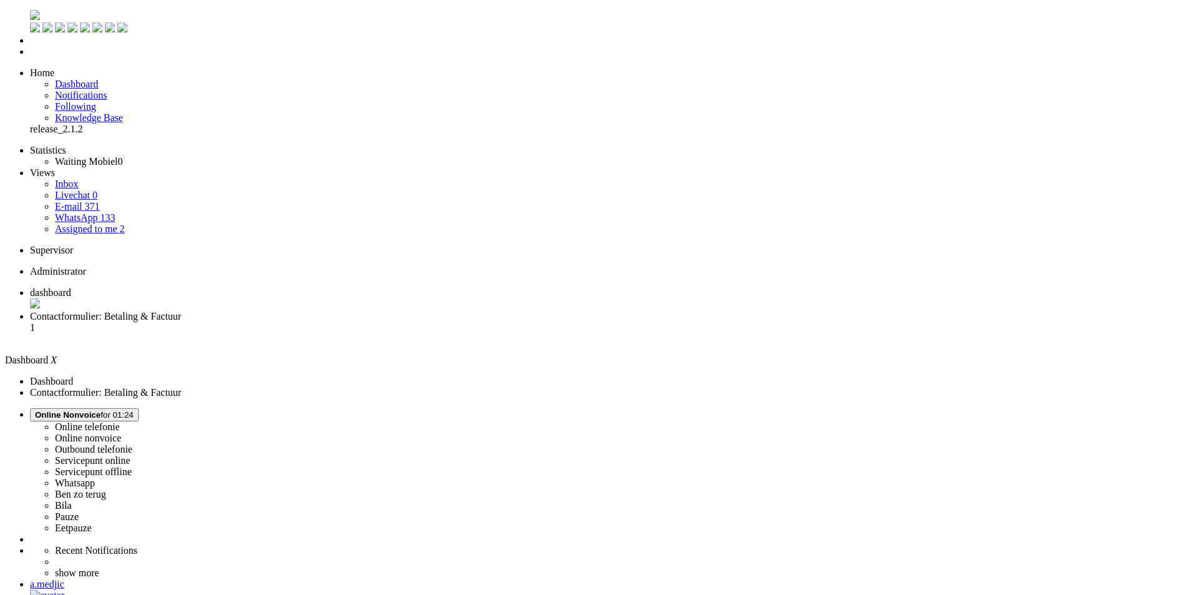
click at [324, 311] on li "Contactformulier: Betaling & Factuur 1" at bounding box center [607, 328] width 1155 height 34
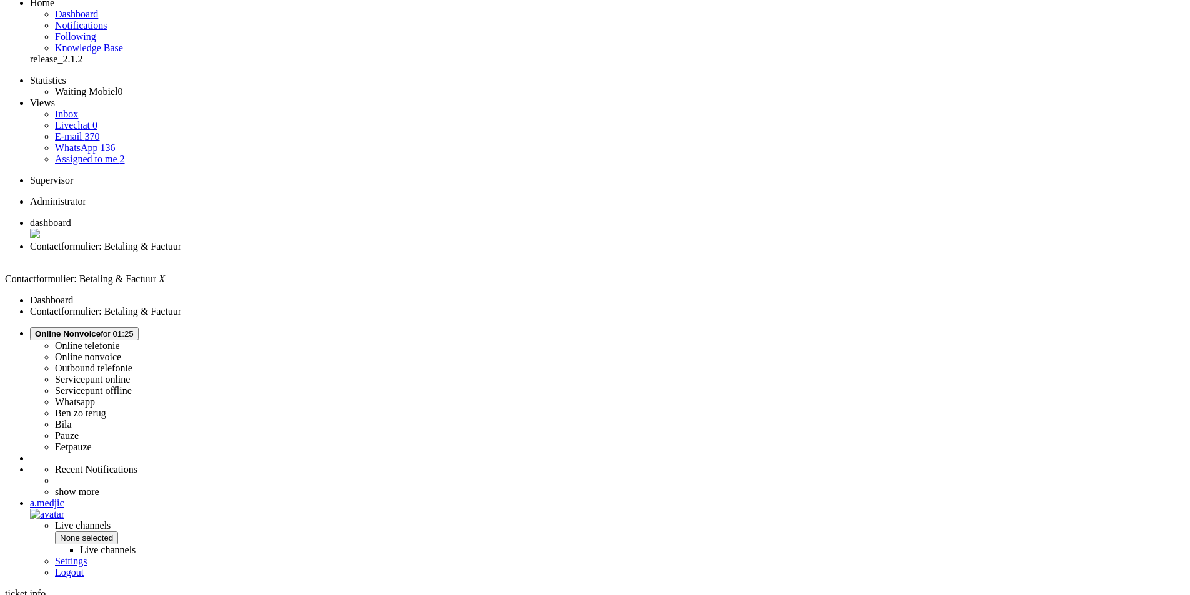
scroll to position [4, 0]
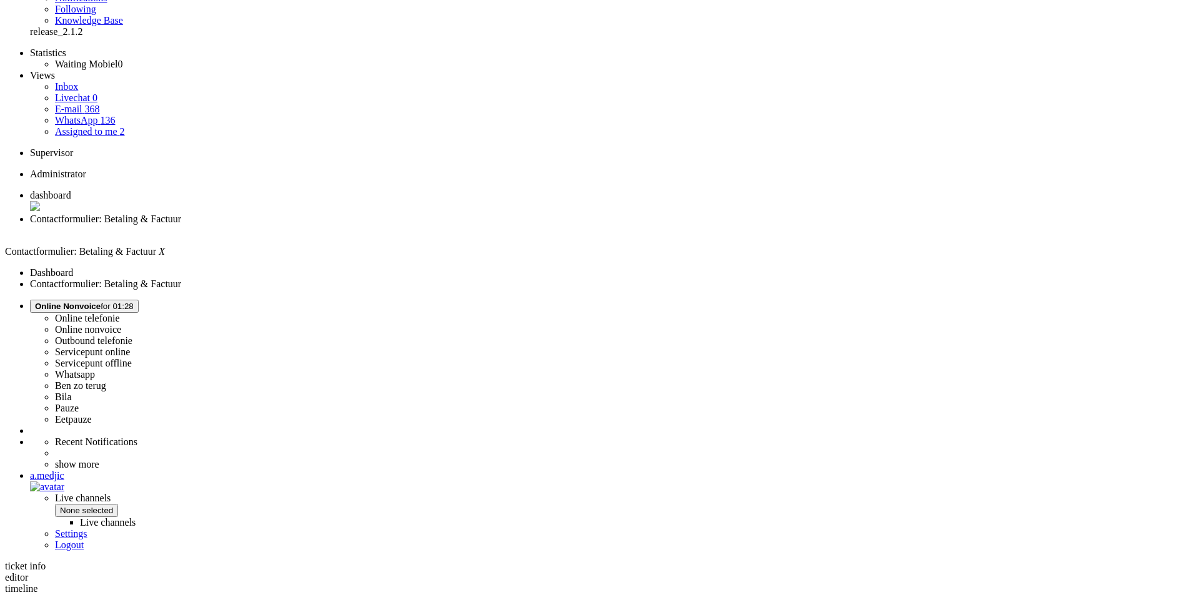
scroll to position [0, 0]
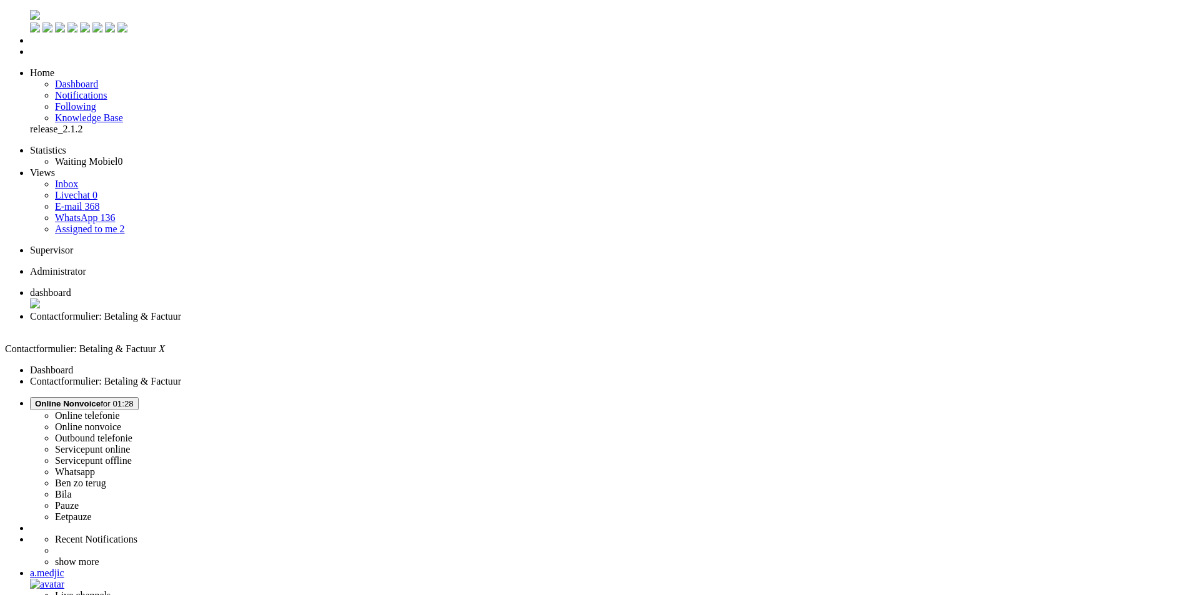
drag, startPoint x: 1036, startPoint y: 344, endPoint x: 1036, endPoint y: 332, distance: 11.9
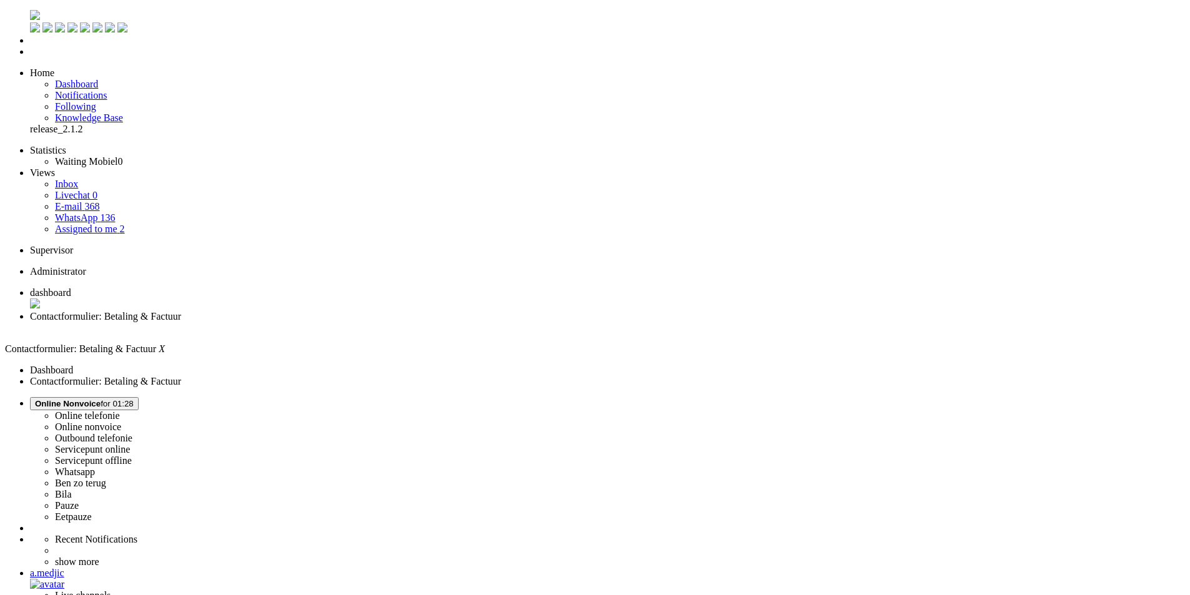
click at [359, 322] on div "Close tab" at bounding box center [607, 327] width 1155 height 11
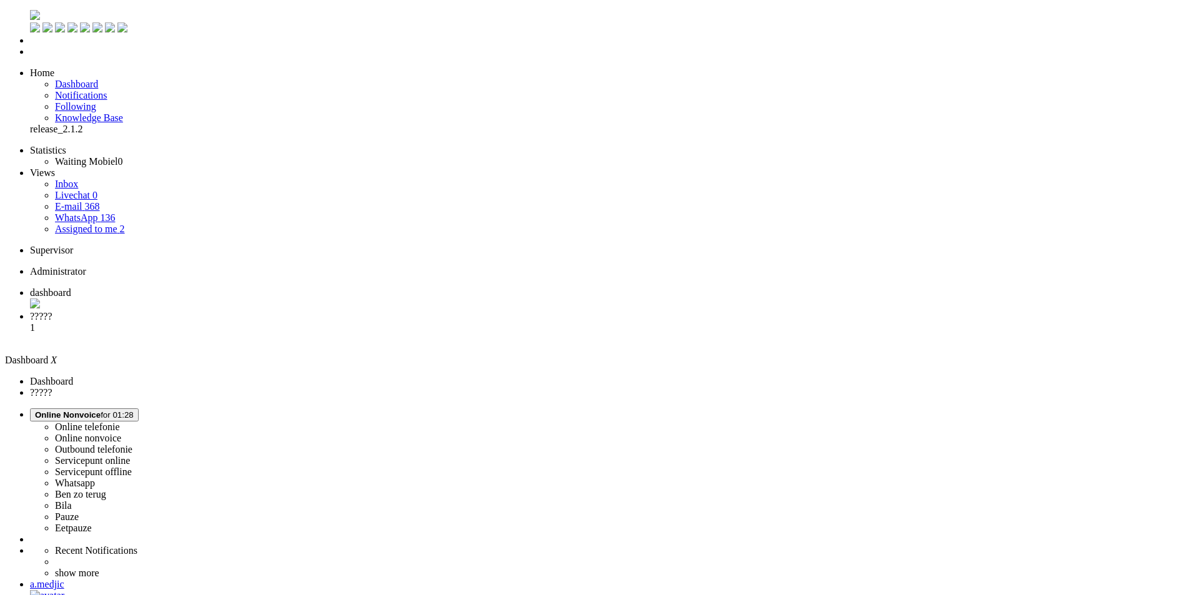
click at [52, 311] on span "?????" at bounding box center [41, 316] width 22 height 11
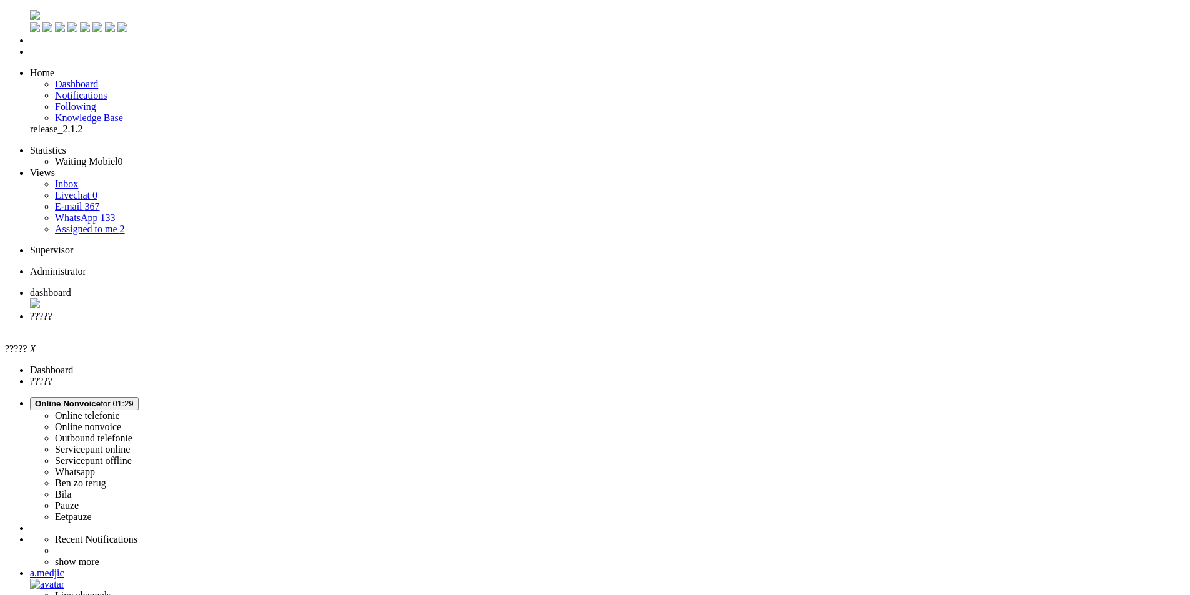
click at [364, 322] on div "Close tab" at bounding box center [607, 328] width 1155 height 12
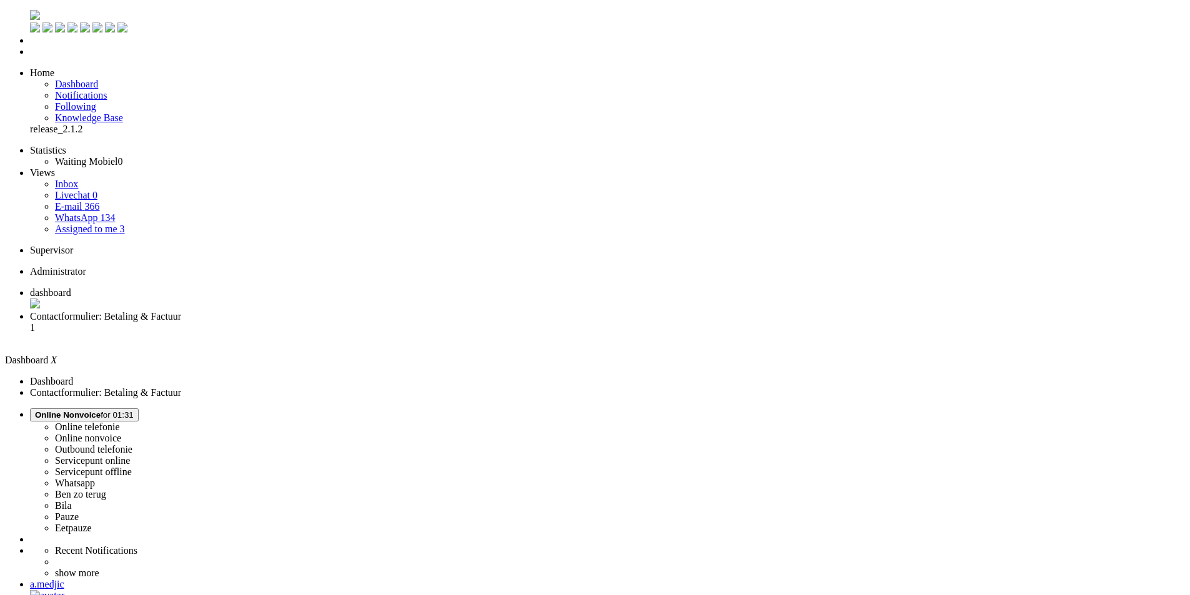
click at [326, 311] on li "Contactformulier: Betaling & Factuur 1" at bounding box center [607, 328] width 1155 height 34
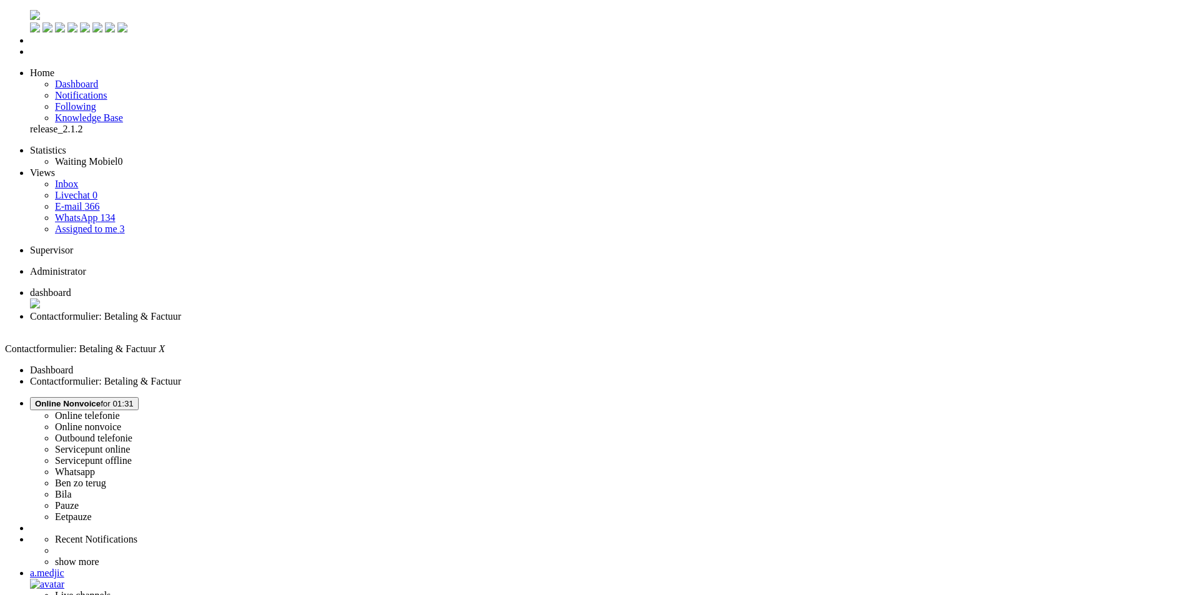
scroll to position [187, 0]
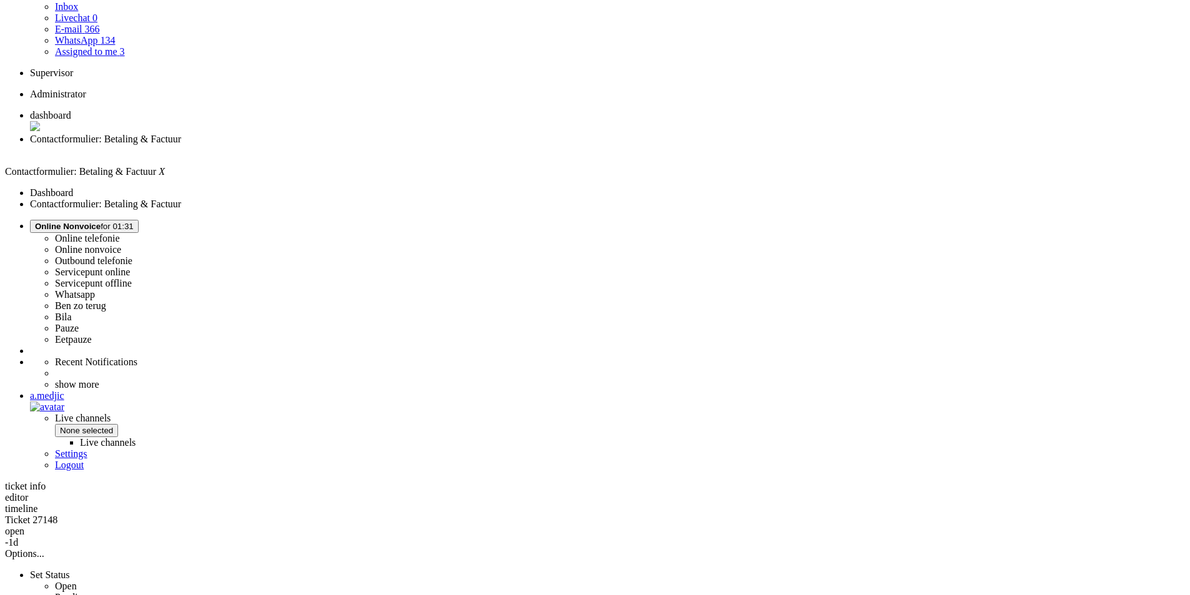
scroll to position [0, 0]
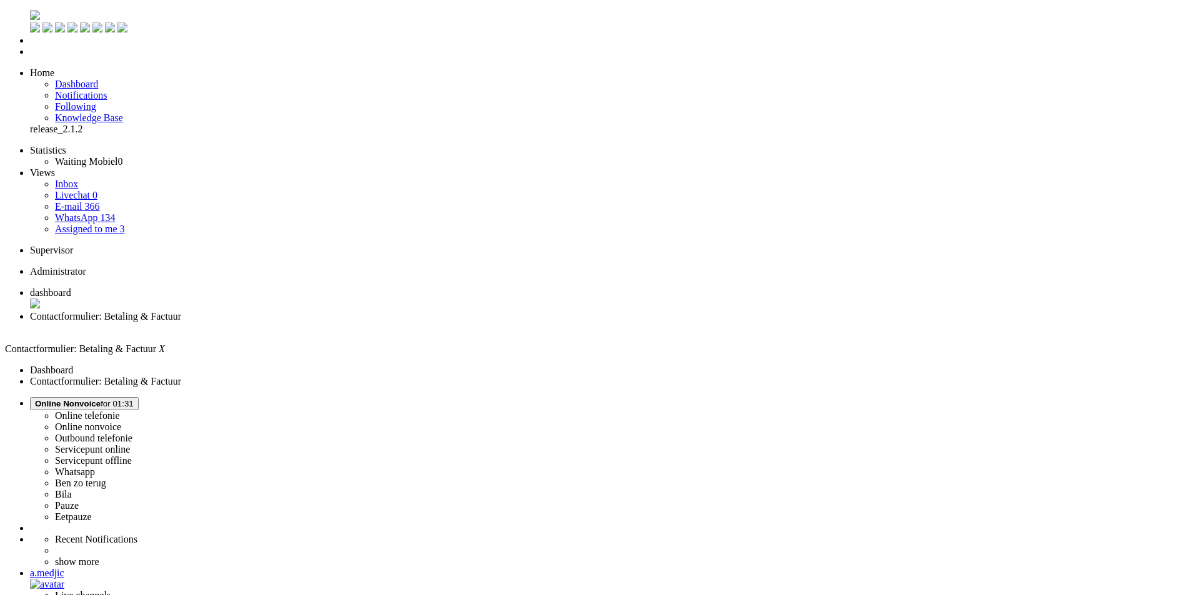
drag, startPoint x: 710, startPoint y: 2675, endPoint x: 432, endPoint y: 2365, distance: 415.8
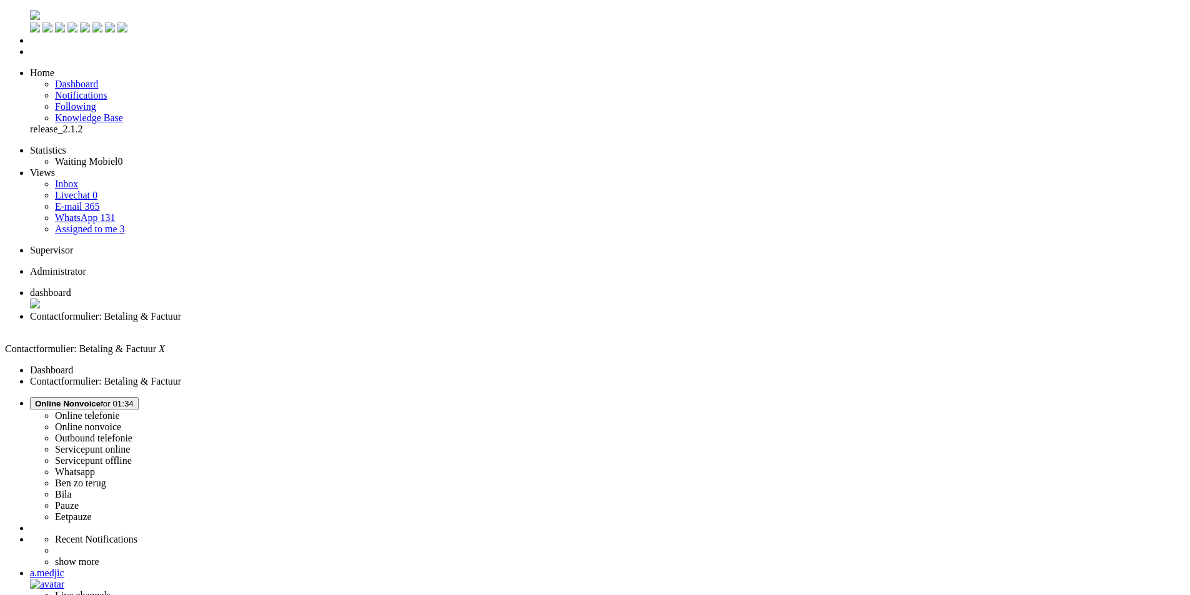
paste body "Rich Text Area. Press ALT-0 for help."
drag, startPoint x: 39, startPoint y: 2211, endPoint x: 134, endPoint y: 2213, distance: 95.0
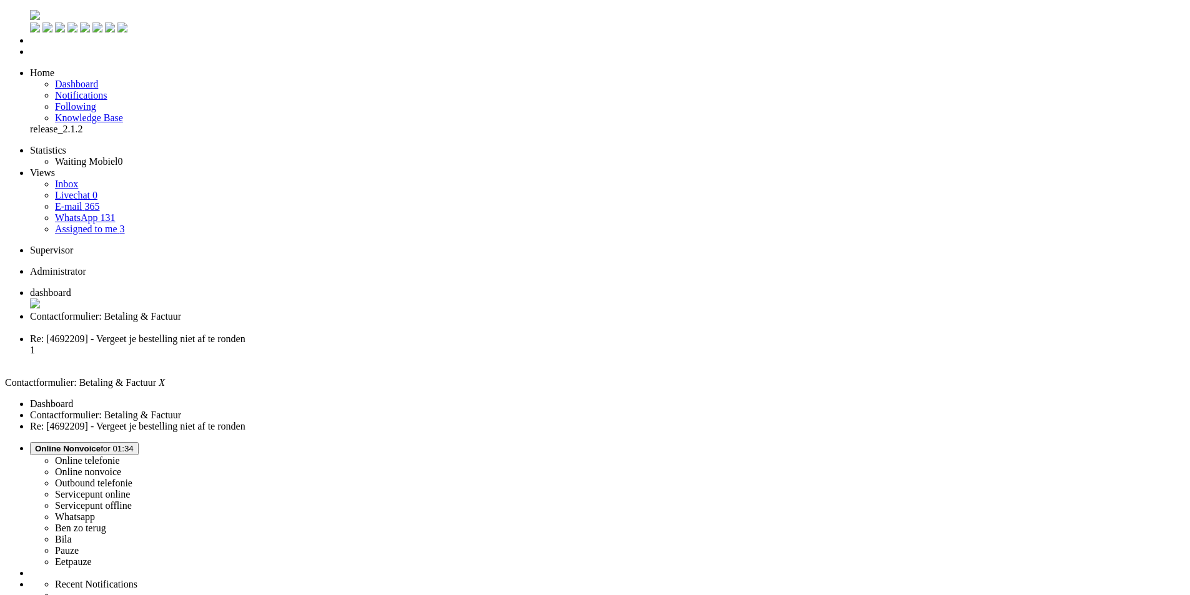
click at [364, 322] on div "Close tab" at bounding box center [607, 327] width 1155 height 11
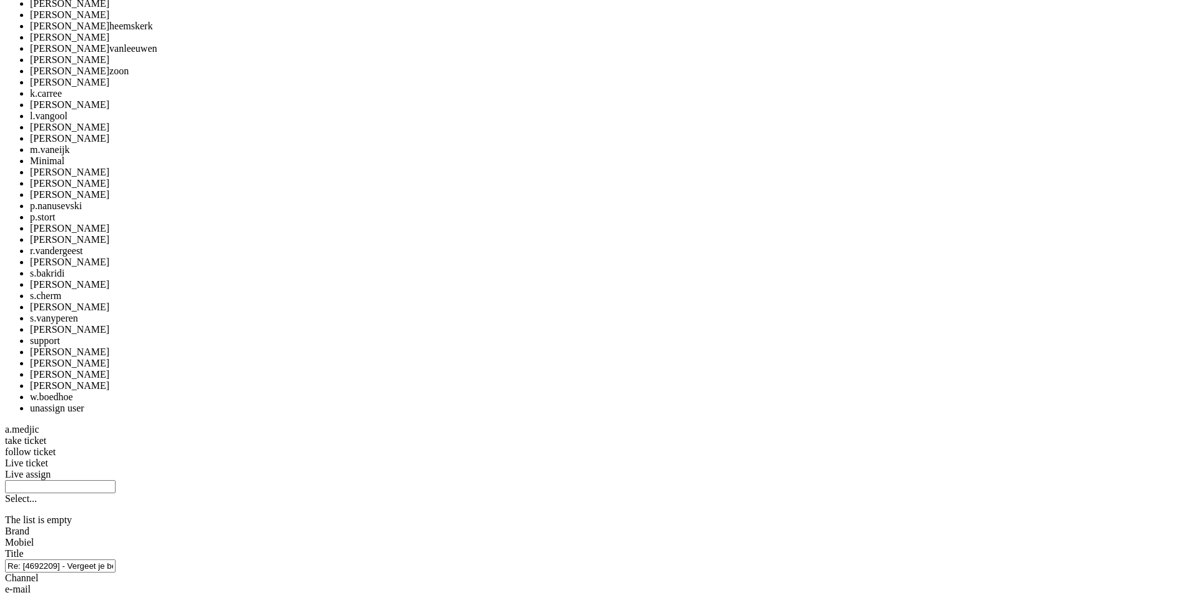
scroll to position [1205, 0]
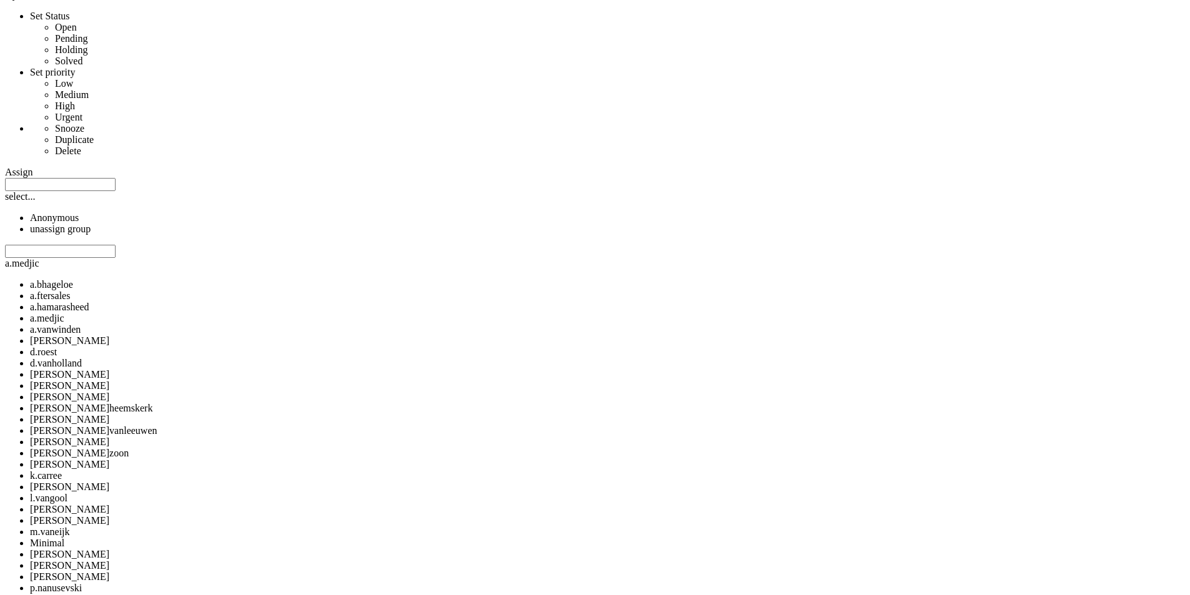
drag, startPoint x: 229, startPoint y: 395, endPoint x: 255, endPoint y: 254, distance: 143.6
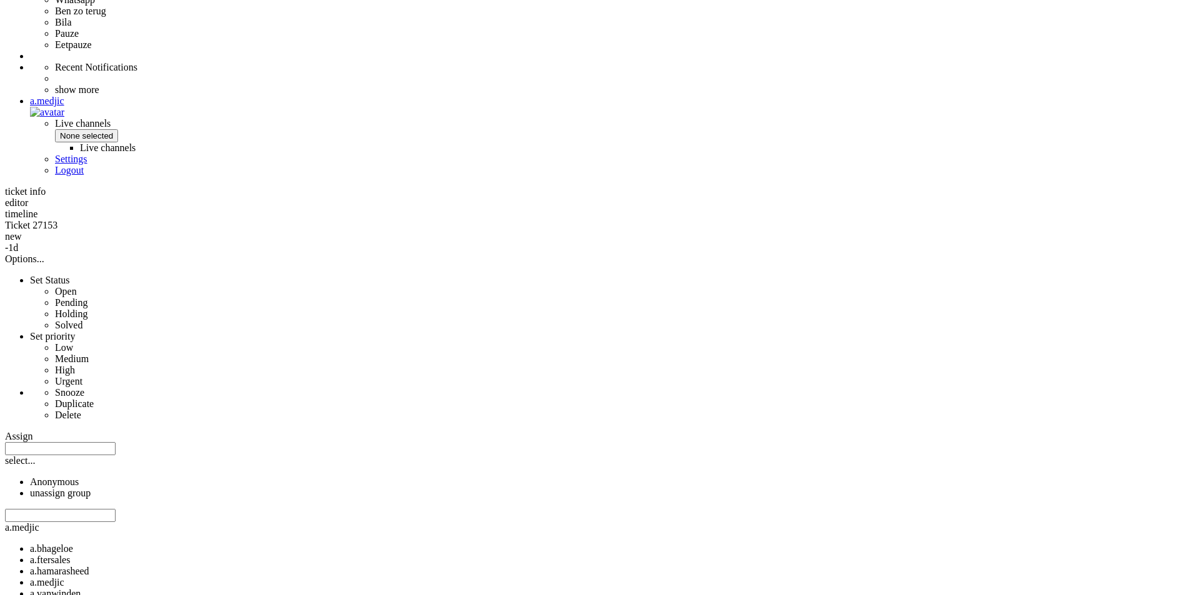
scroll to position [485, 0]
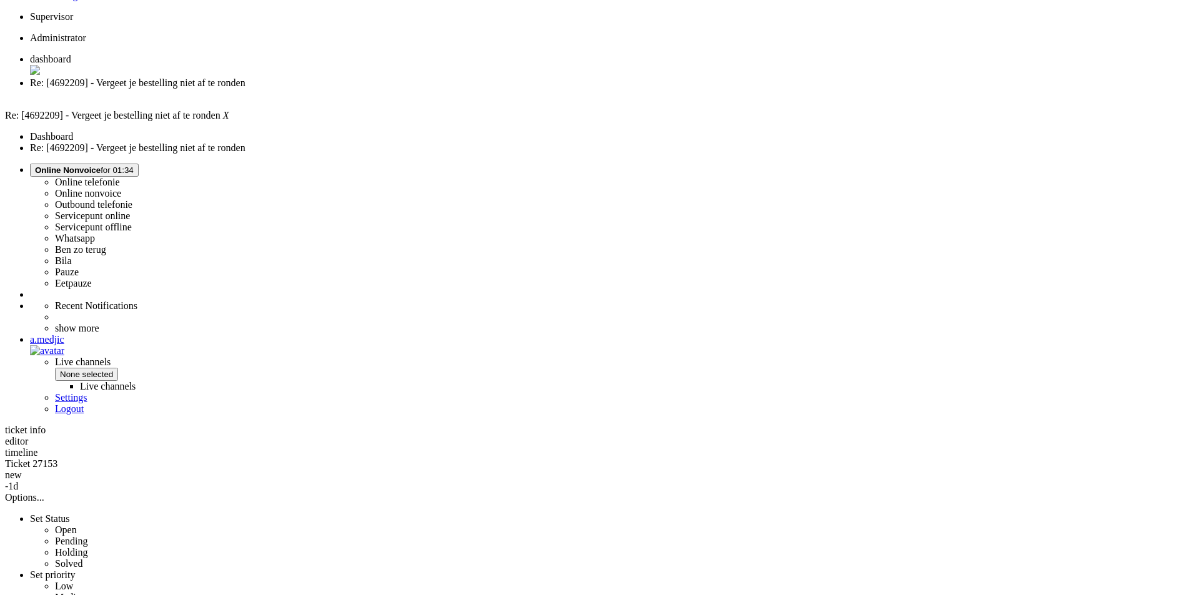
drag, startPoint x: 245, startPoint y: 318, endPoint x: 245, endPoint y: 280, distance: 37.5
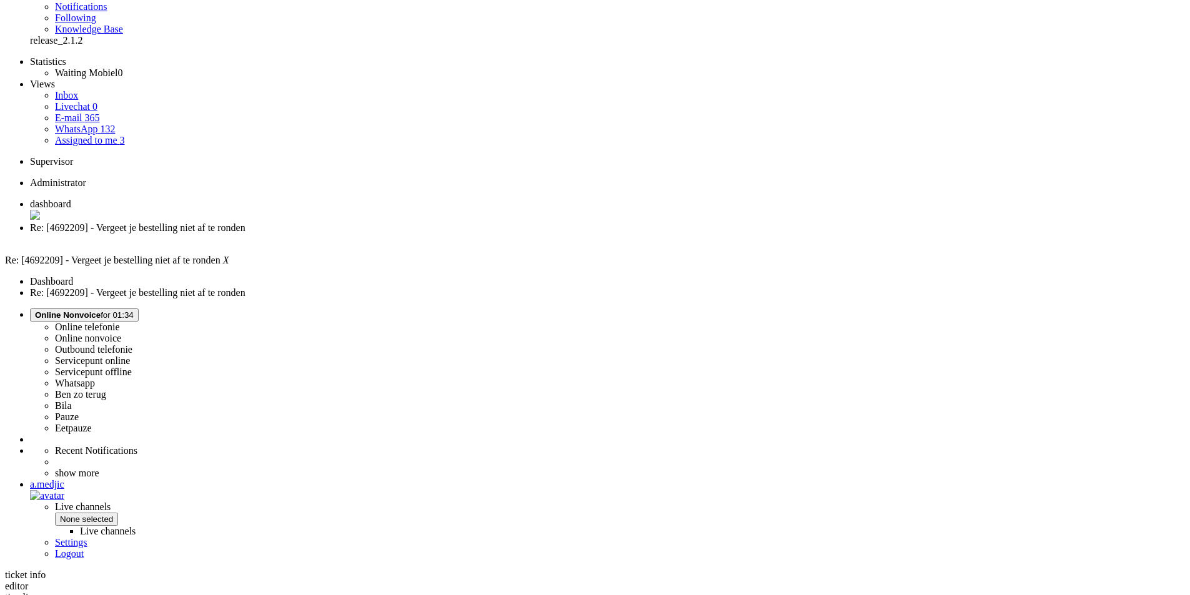
scroll to position [0, 0]
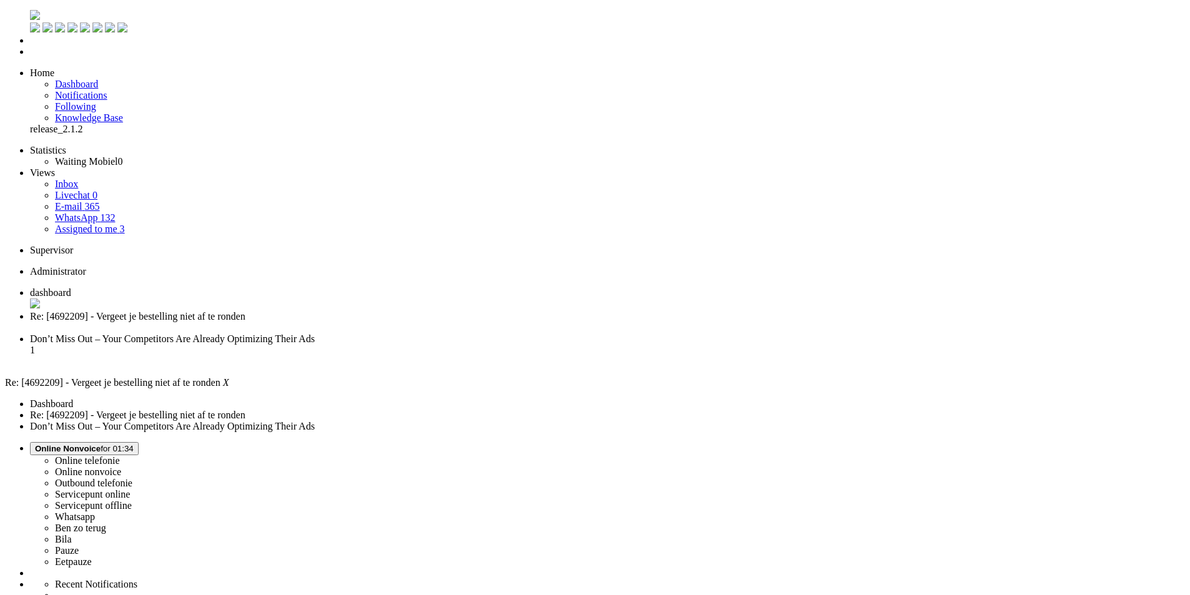
scroll to position [0, 0]
click at [362, 322] on div "Close tab" at bounding box center [607, 327] width 1155 height 11
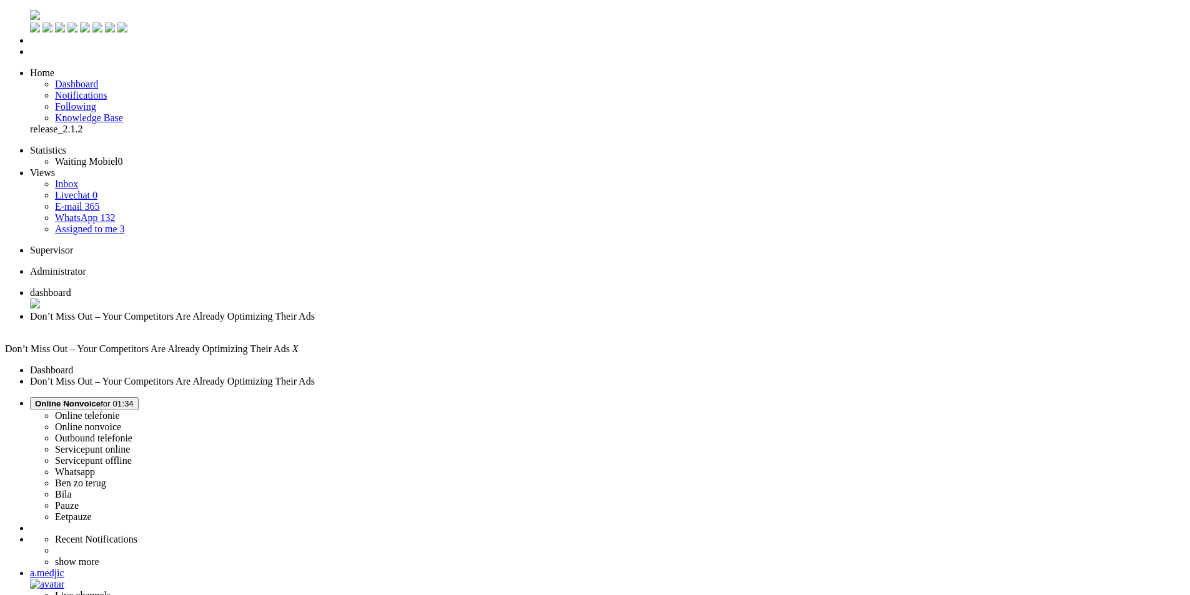
click at [357, 322] on div "Close tab" at bounding box center [607, 327] width 1155 height 11
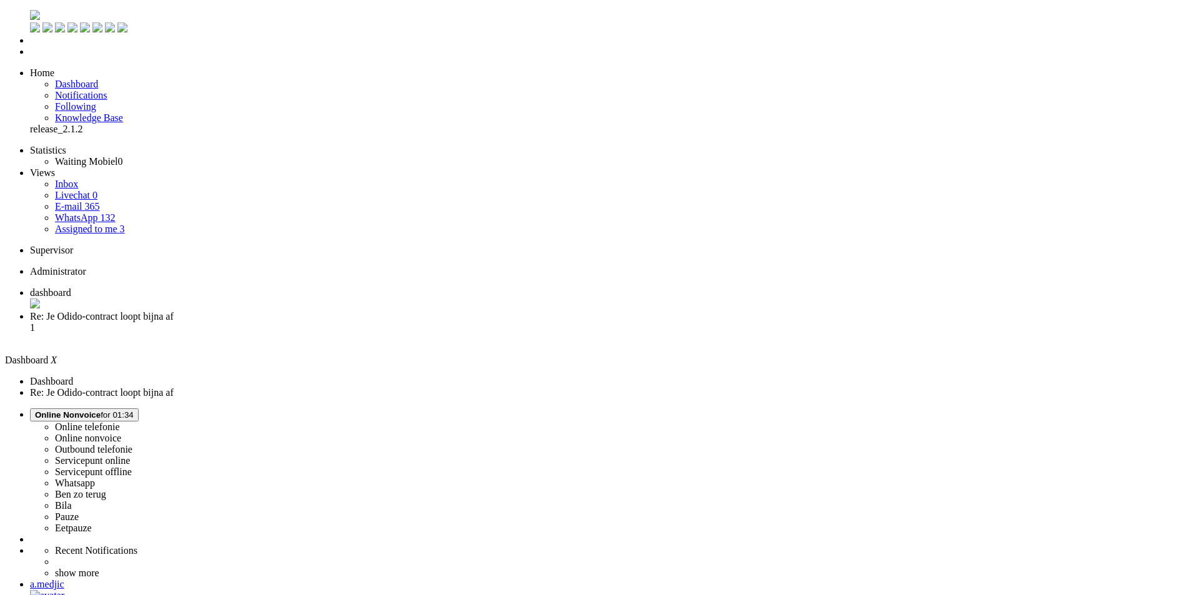
click at [174, 311] on span "Re: Je Odido-contract loopt bijna af" at bounding box center [102, 316] width 144 height 11
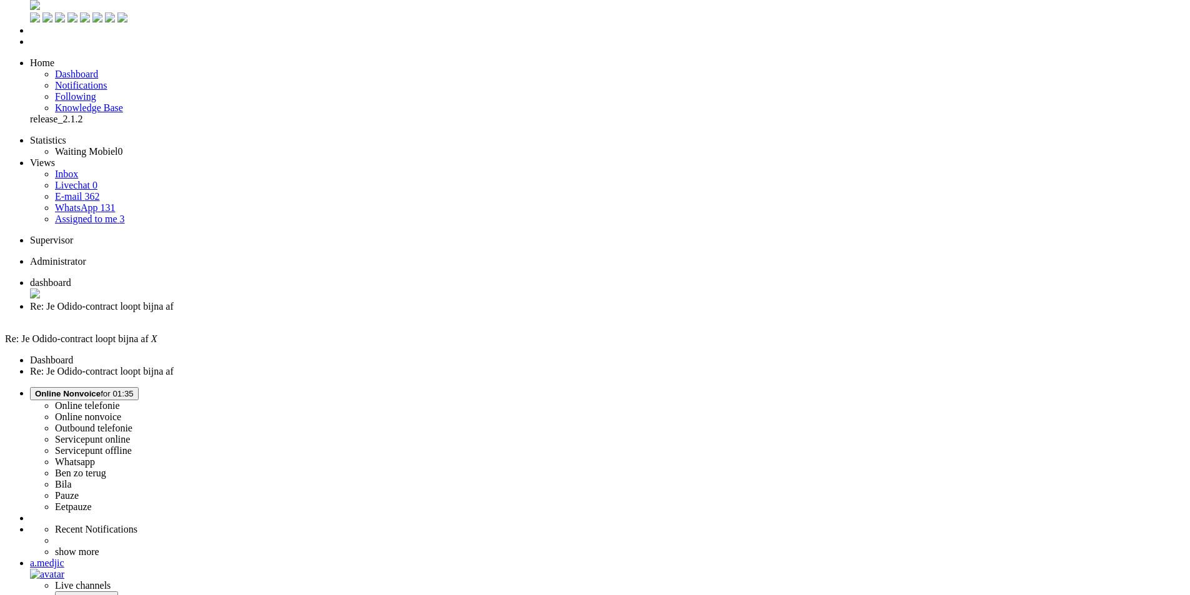
scroll to position [114, 0]
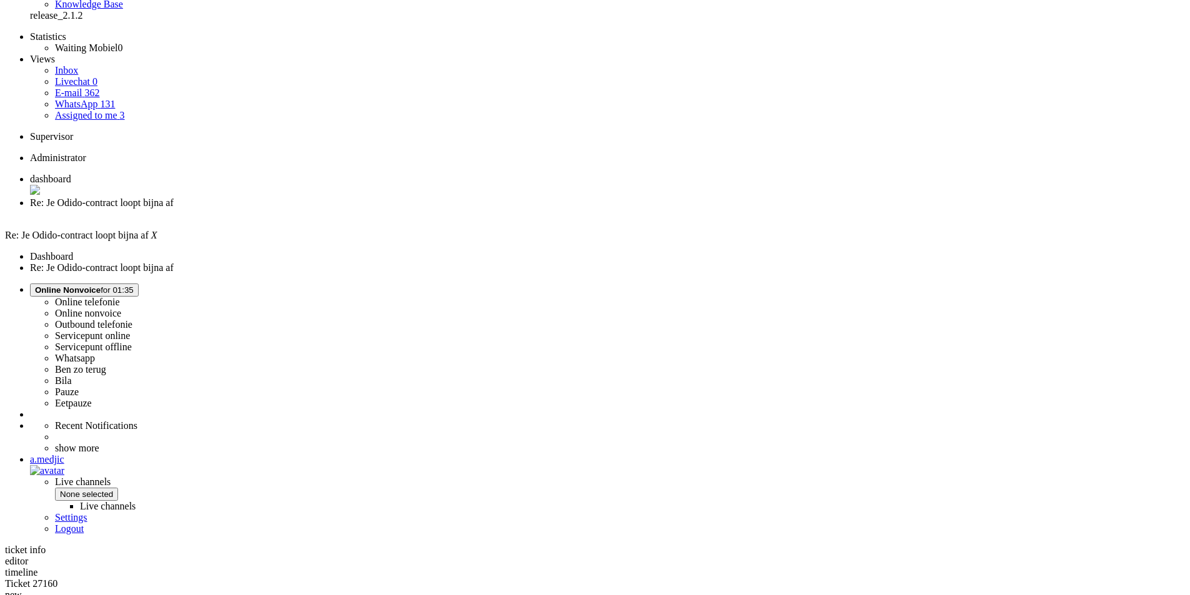
drag, startPoint x: 248, startPoint y: 2209, endPoint x: 247, endPoint y: 2095, distance: 114.3
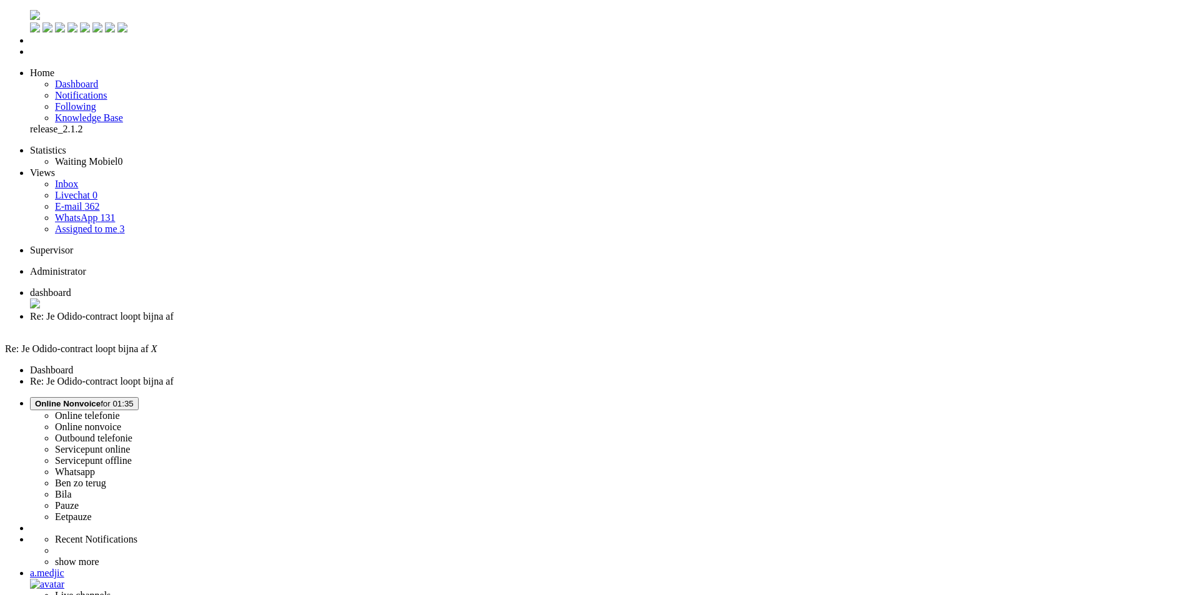
paste body "Rich Text Area. Press ALT-0 for help."
drag, startPoint x: 39, startPoint y: 2211, endPoint x: 132, endPoint y: 2212, distance: 93.7
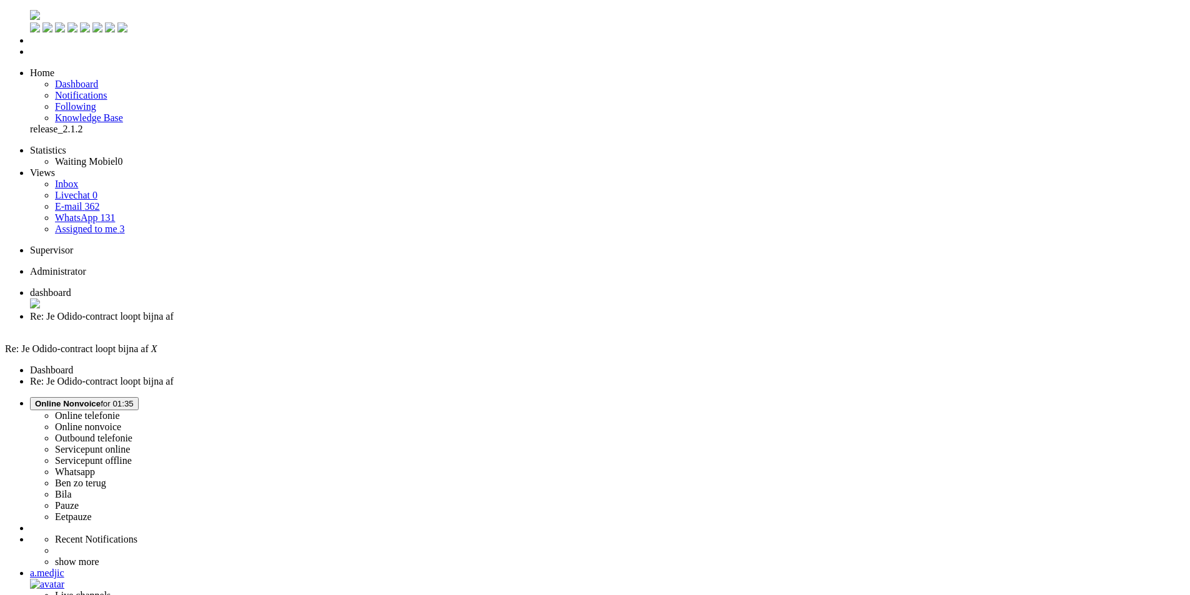
type input "fout"
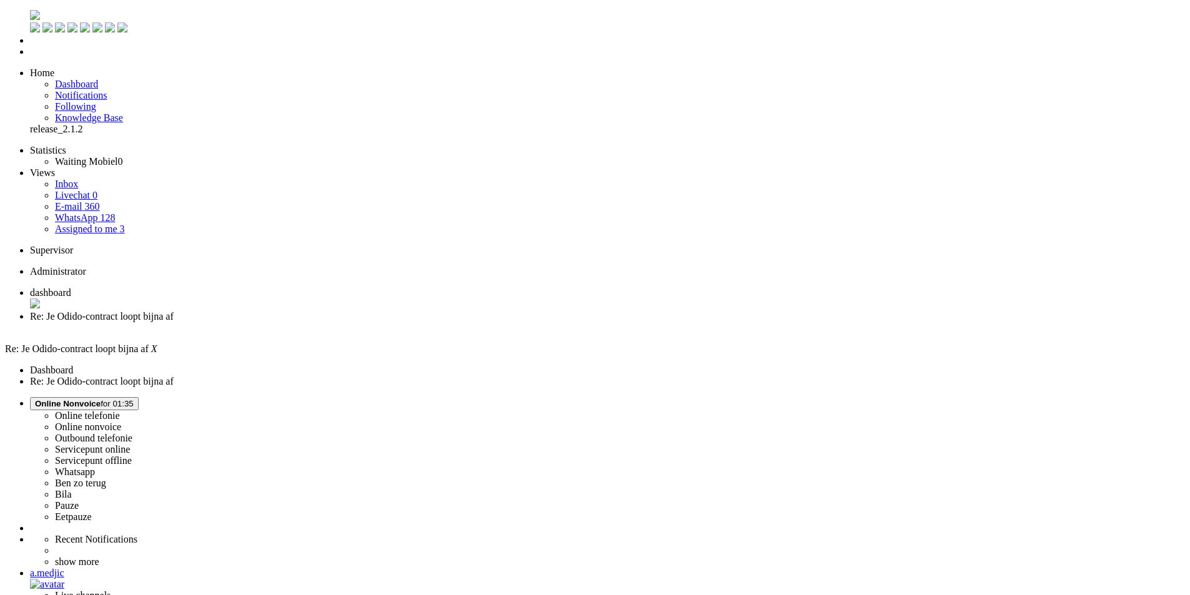
click at [360, 322] on div "Close tab" at bounding box center [607, 327] width 1155 height 11
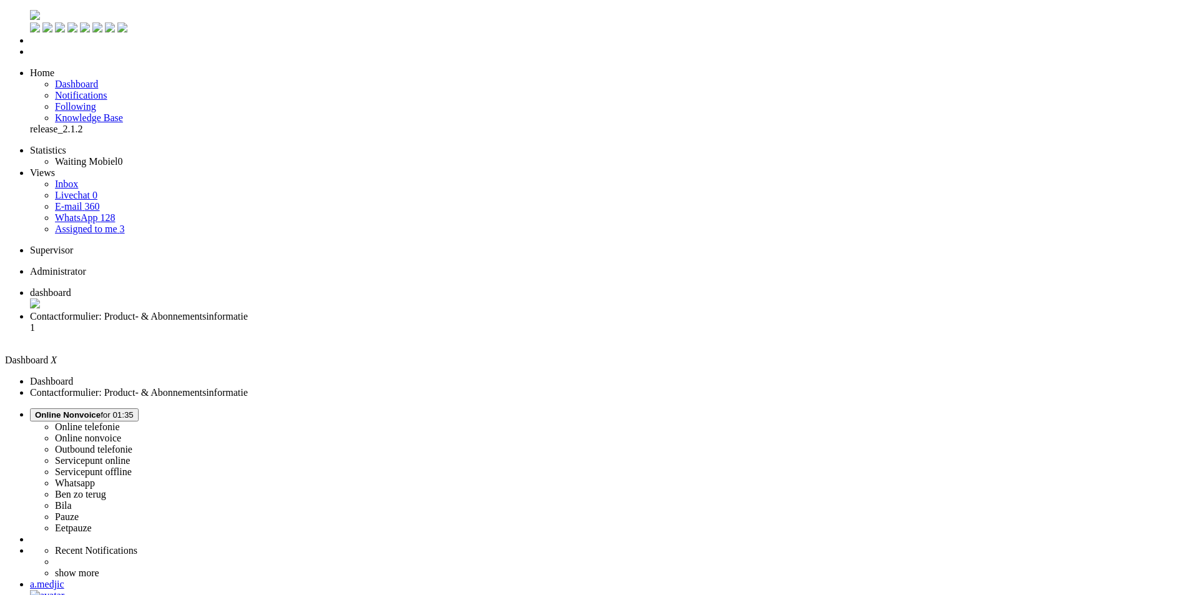
click at [248, 311] on span "Contactformulier: Product- & Abonnementsinformatie" at bounding box center [139, 316] width 218 height 11
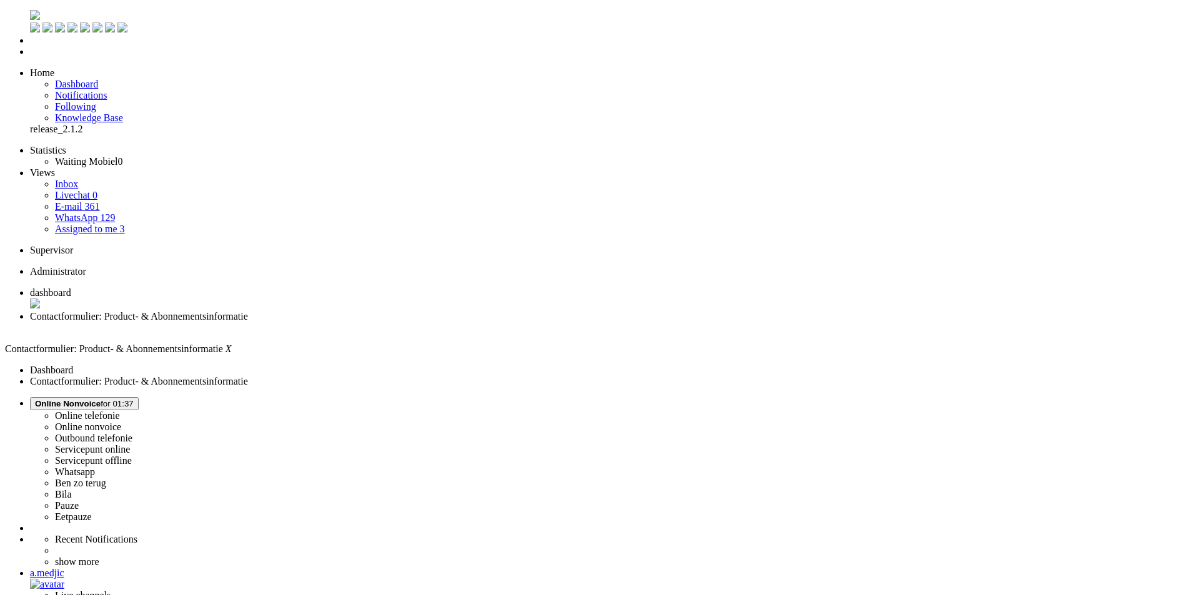
click at [134, 399] on span "Online Nonvoice for 01:37" at bounding box center [84, 403] width 99 height 9
click at [79, 500] on label "Pauze" at bounding box center [67, 505] width 24 height 11
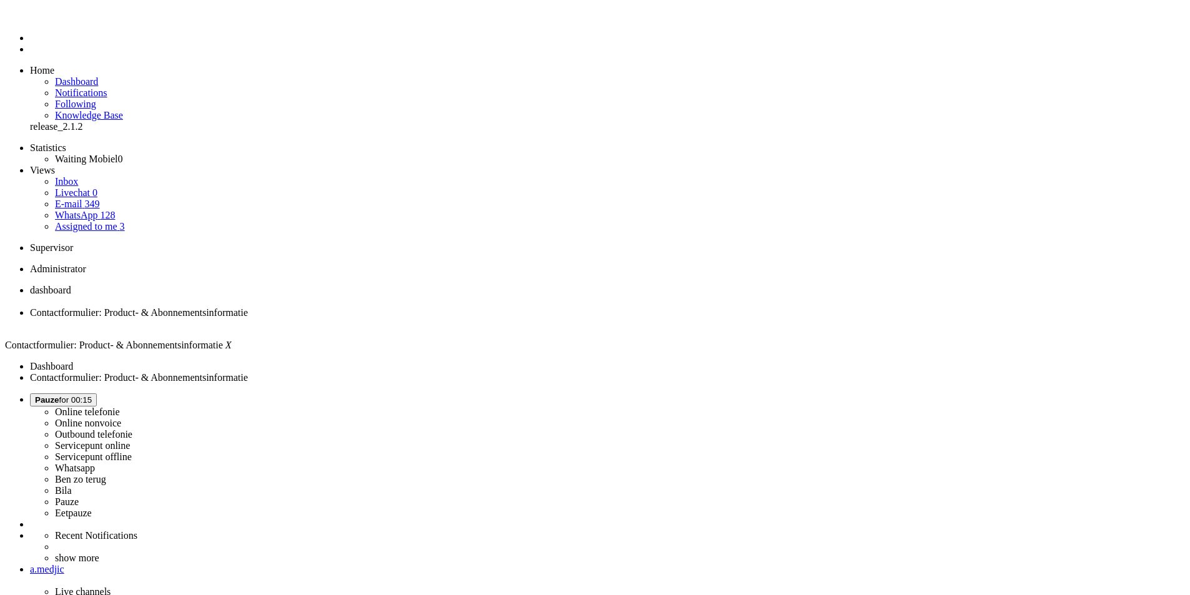
click at [92, 395] on span "Pauze for 00:15" at bounding box center [63, 399] width 57 height 9
click at [121, 418] on label "Online nonvoice" at bounding box center [88, 423] width 66 height 11
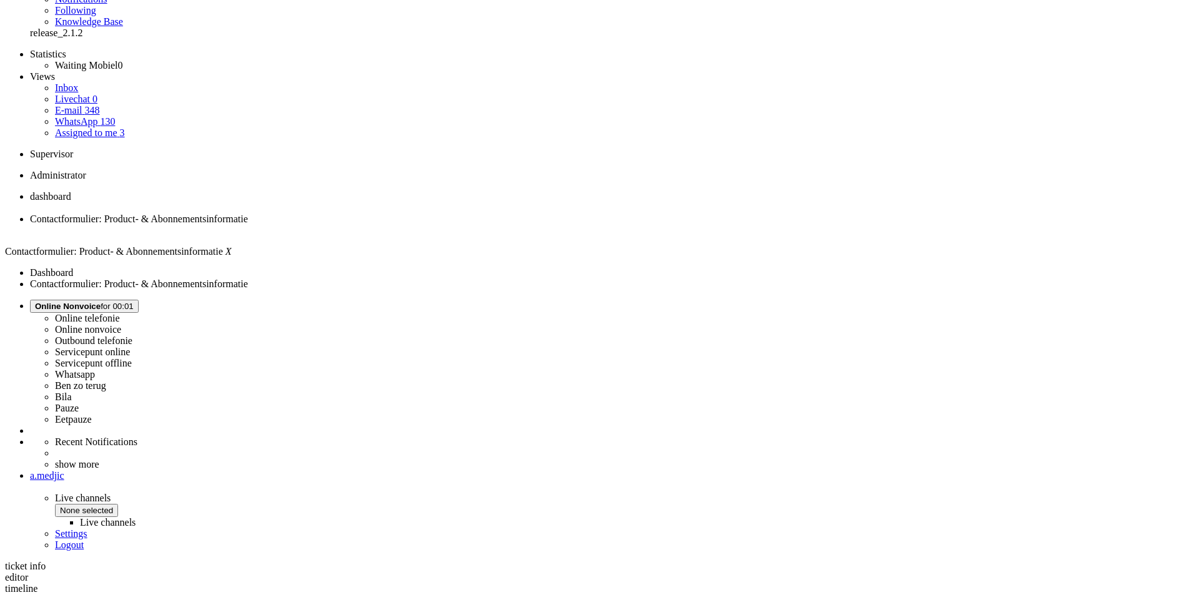
scroll to position [182, 0]
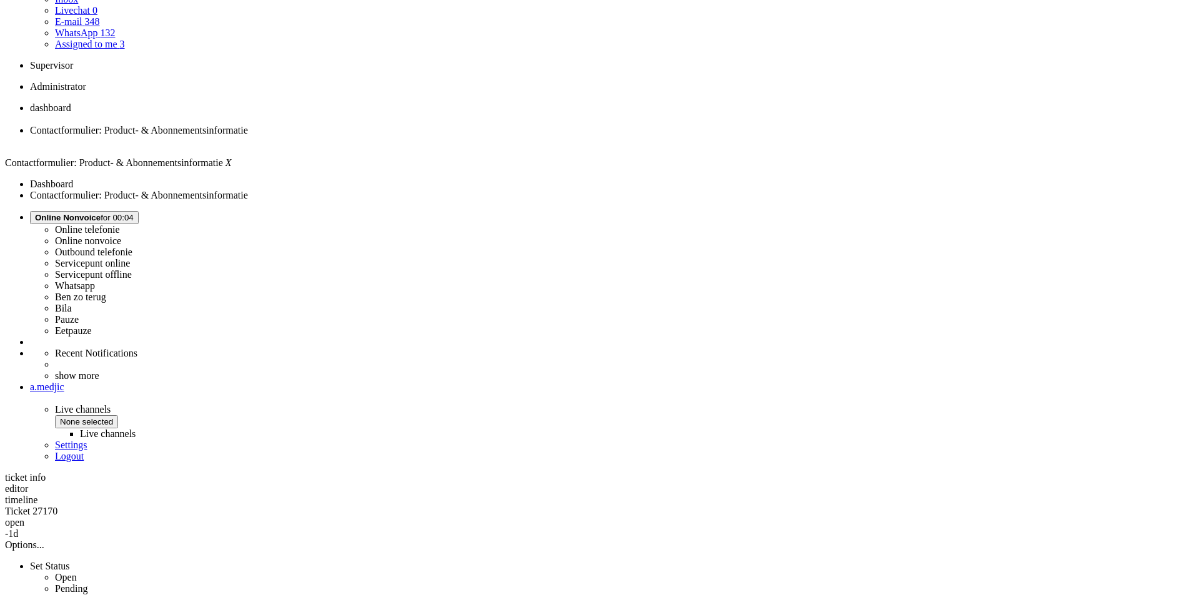
drag, startPoint x: 451, startPoint y: 395, endPoint x: 406, endPoint y: 399, distance: 45.1
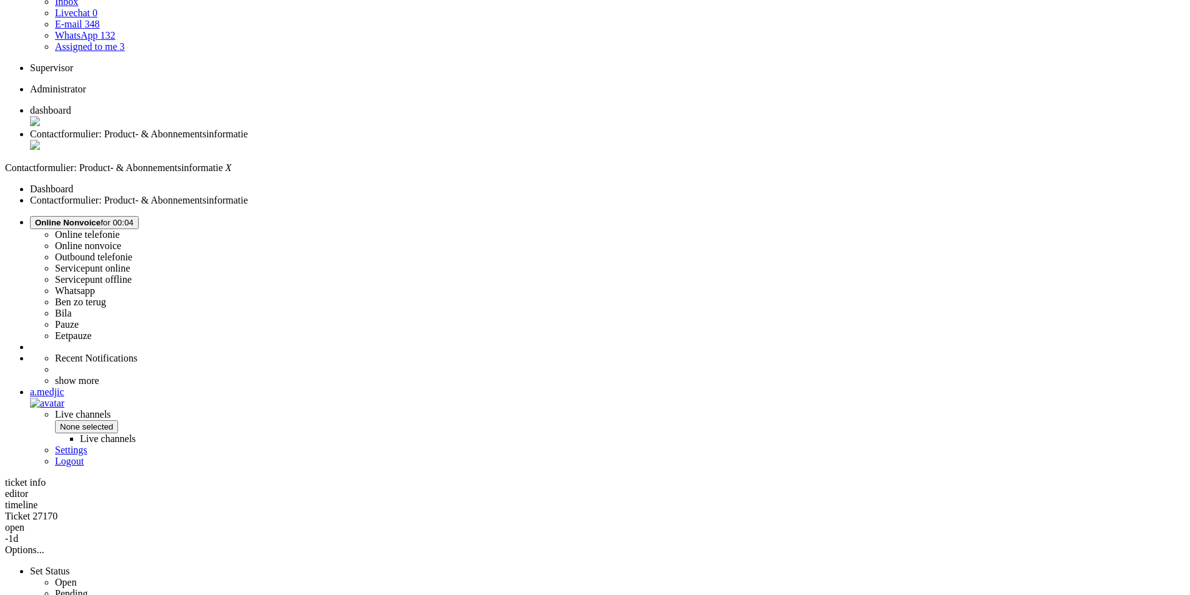
drag, startPoint x: 430, startPoint y: 400, endPoint x: 399, endPoint y: 403, distance: 30.7
copy div "4652521"
drag, startPoint x: 625, startPoint y: 414, endPoint x: 633, endPoint y: 417, distance: 9.3
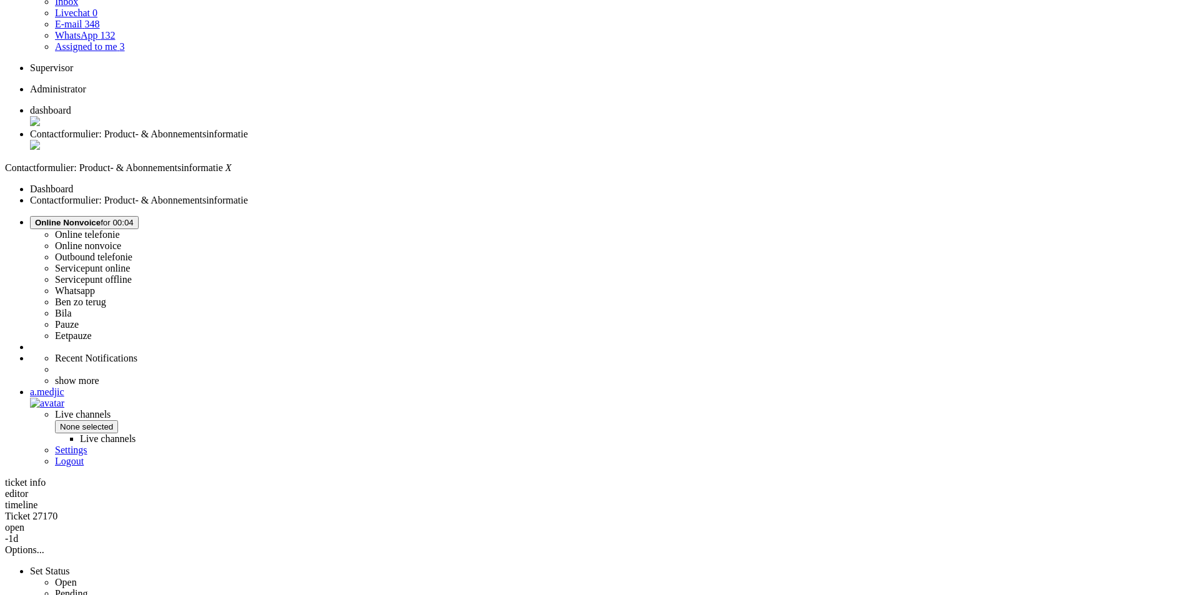
drag, startPoint x: 633, startPoint y: 420, endPoint x: 1029, endPoint y: 436, distance: 395.7
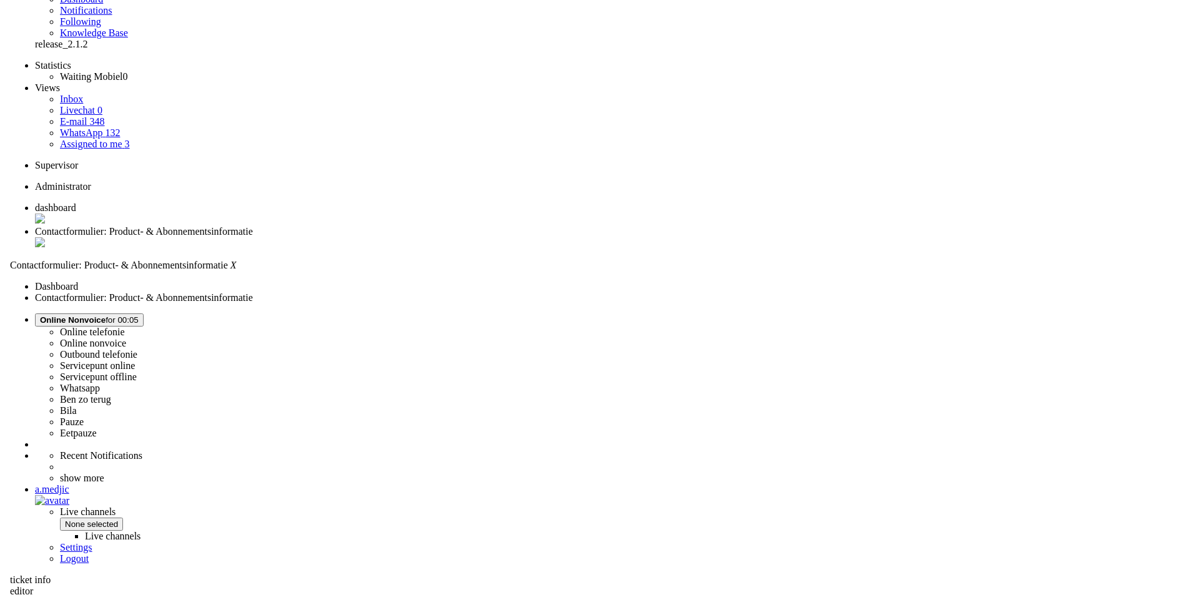
scroll to position [0, 0]
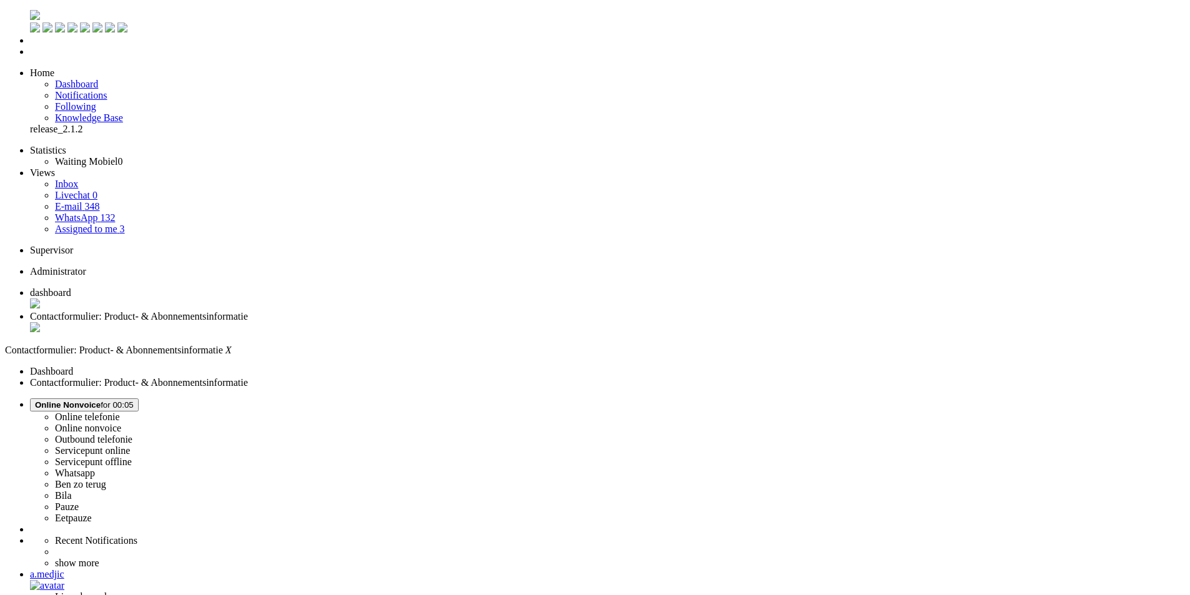
click at [101, 400] on span "Online Nonvoice" at bounding box center [68, 404] width 66 height 9
click at [95, 468] on label "Whatsapp" at bounding box center [75, 473] width 40 height 11
click at [365, 322] on div "Close tab" at bounding box center [607, 328] width 1155 height 12
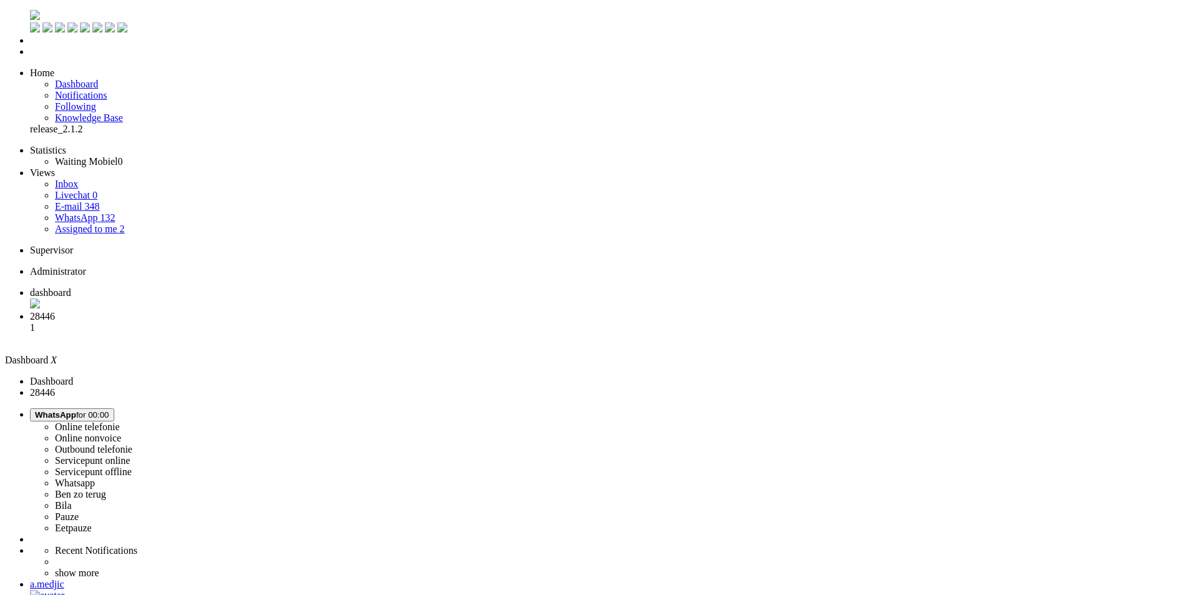
click at [104, 224] on li "Assigned to me 2" at bounding box center [624, 229] width 1139 height 11
click at [102, 224] on link "Assigned to me 2" at bounding box center [90, 229] width 70 height 11
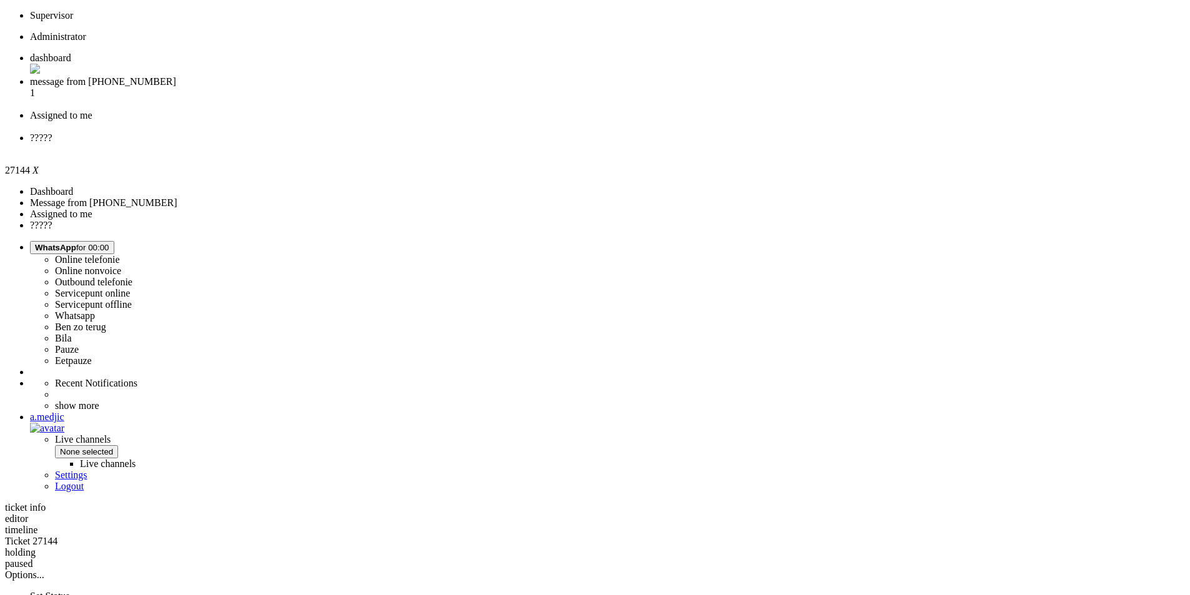
scroll to position [171, 0]
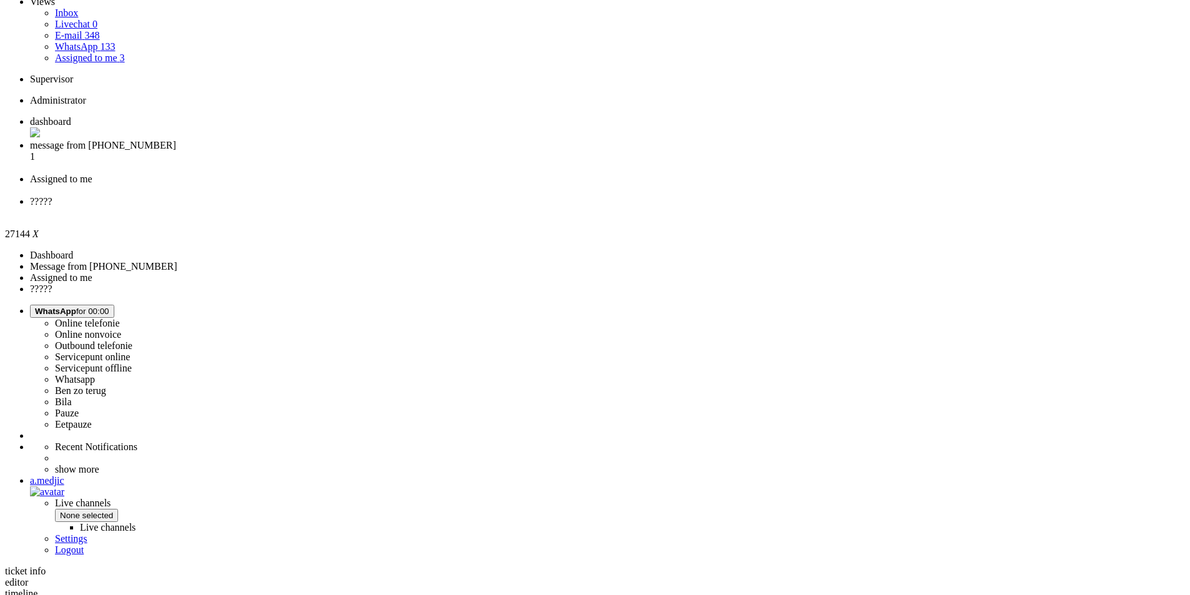
copy div "4691855"
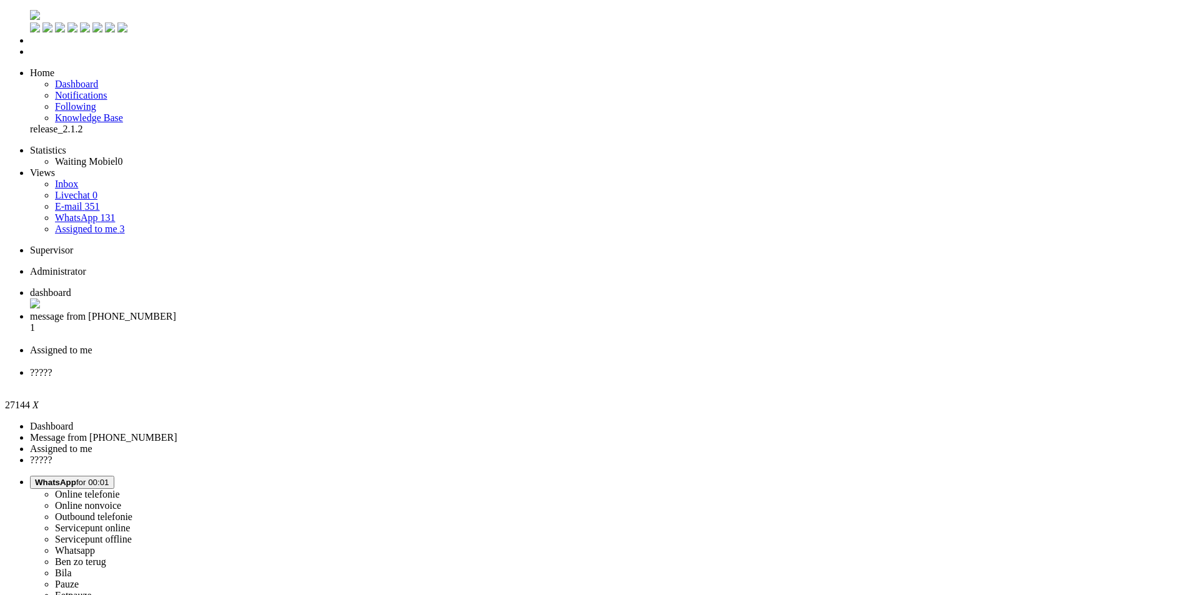
paste body "Rich Text Area. Press ALT-0 for help."
drag, startPoint x: 38, startPoint y: 2226, endPoint x: 111, endPoint y: 2226, distance: 72.5
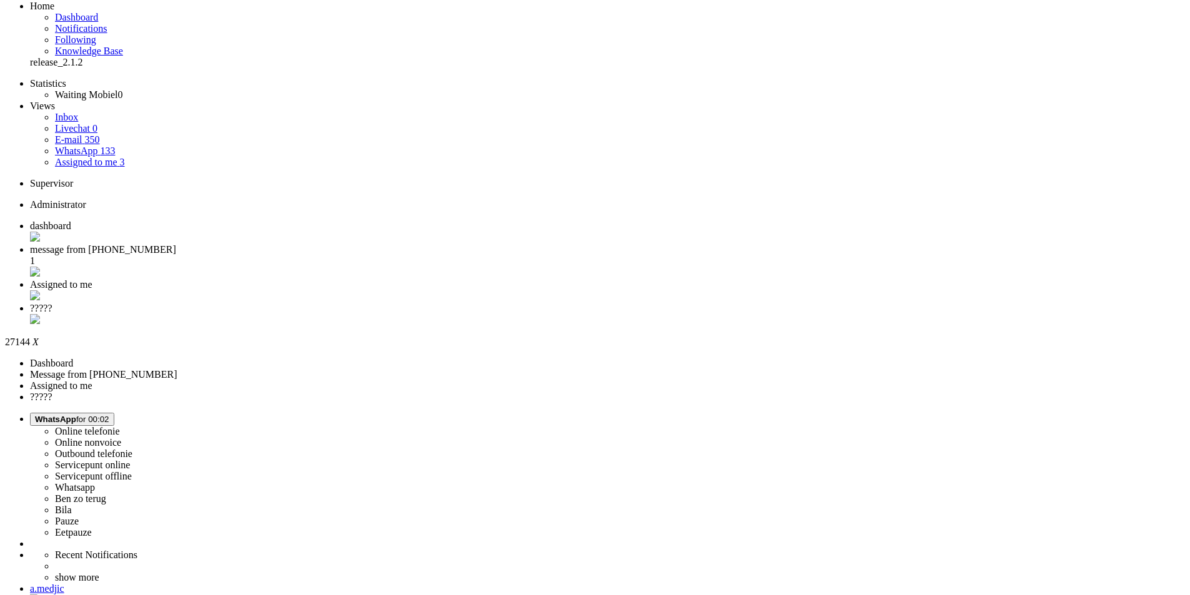
scroll to position [0, 0]
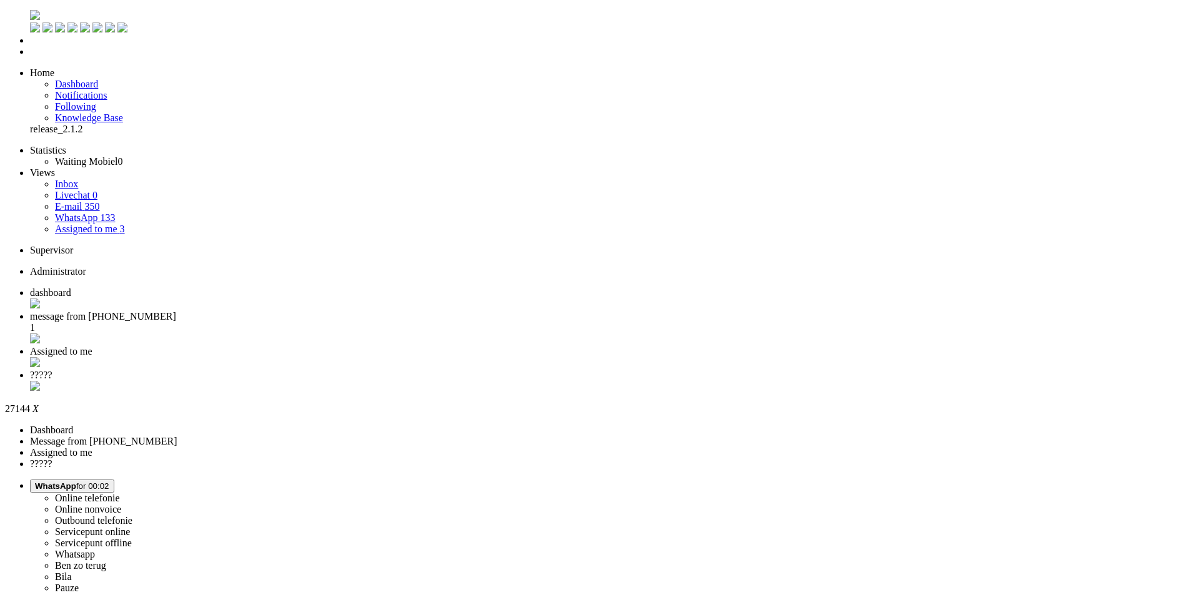
click at [577, 381] on div "Close tab" at bounding box center [607, 387] width 1155 height 12
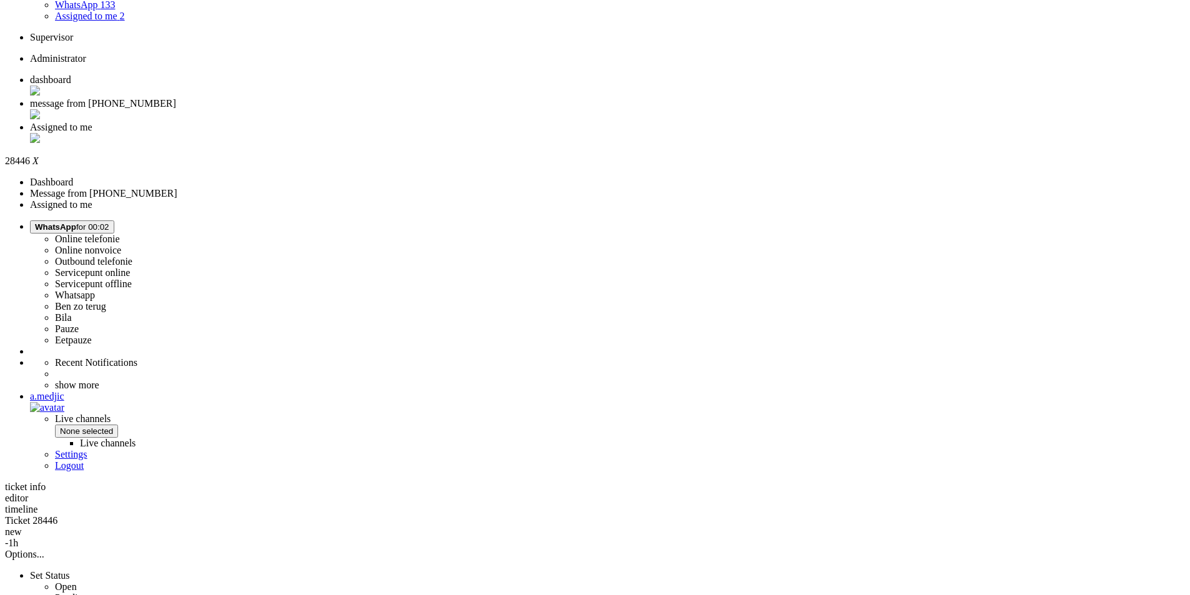
scroll to position [120, 0]
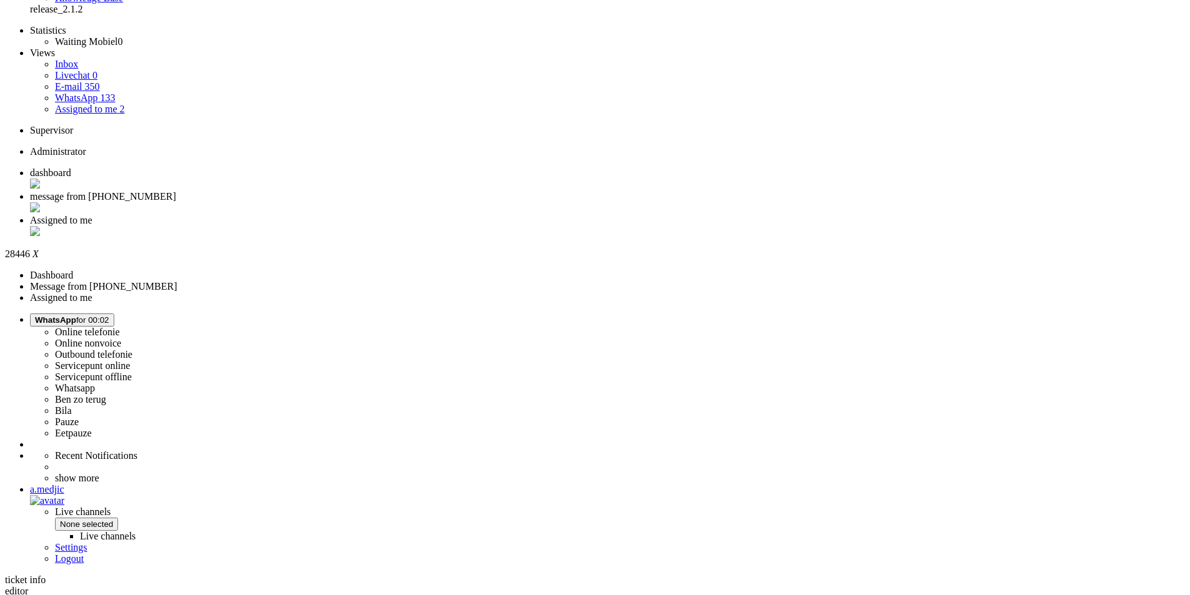
copy div "4696882"
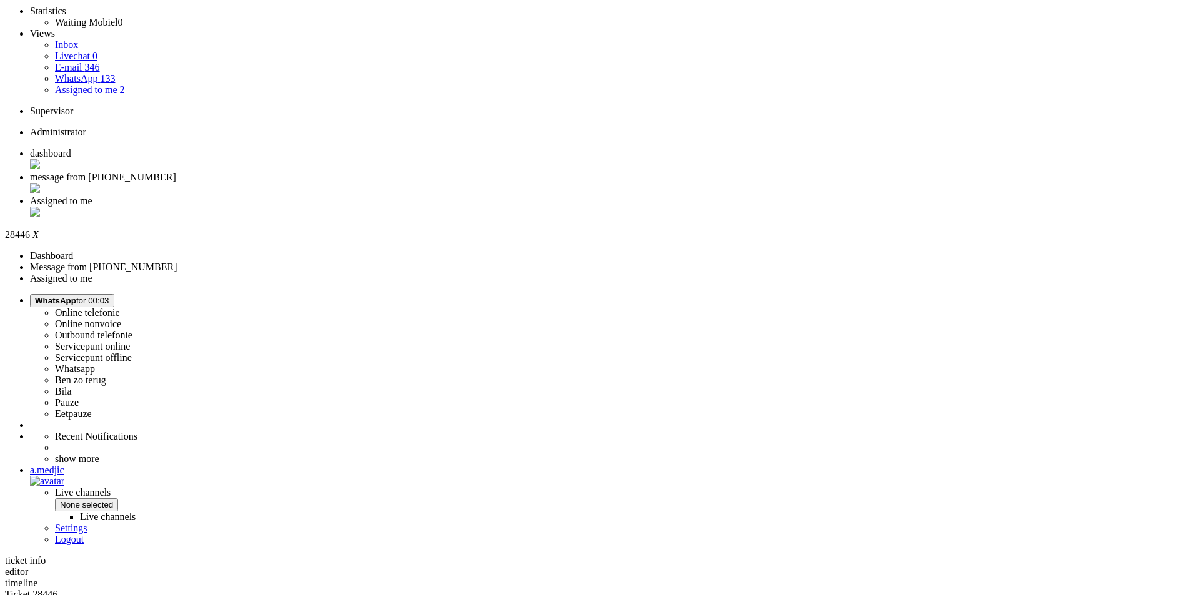
scroll to position [0, 0]
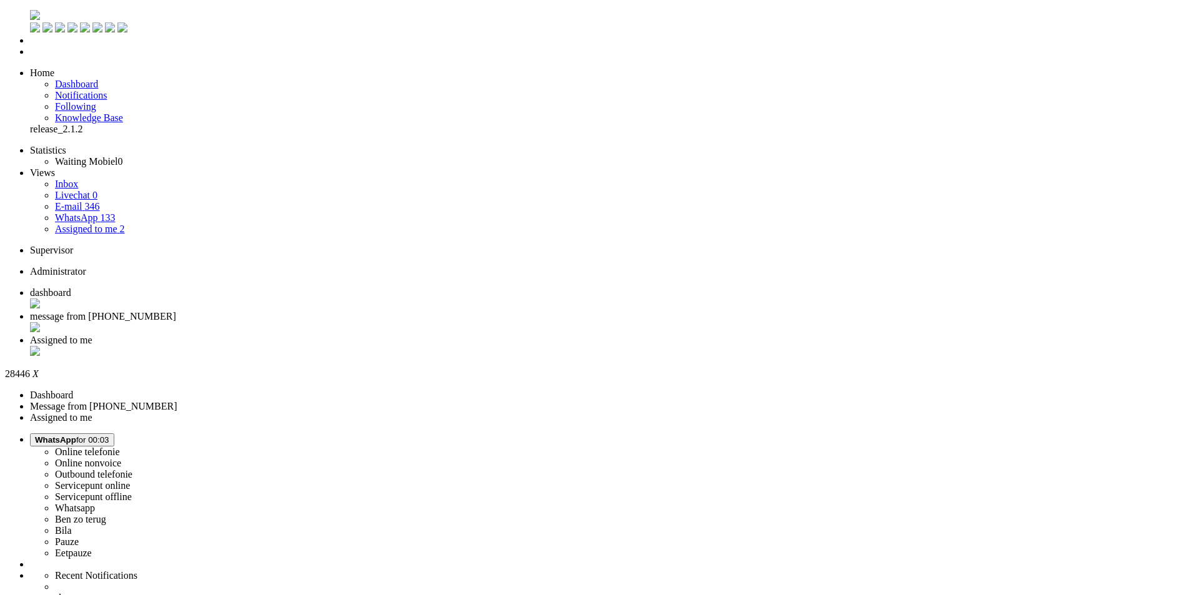
drag, startPoint x: 314, startPoint y: 202, endPoint x: 319, endPoint y: 207, distance: 6.6
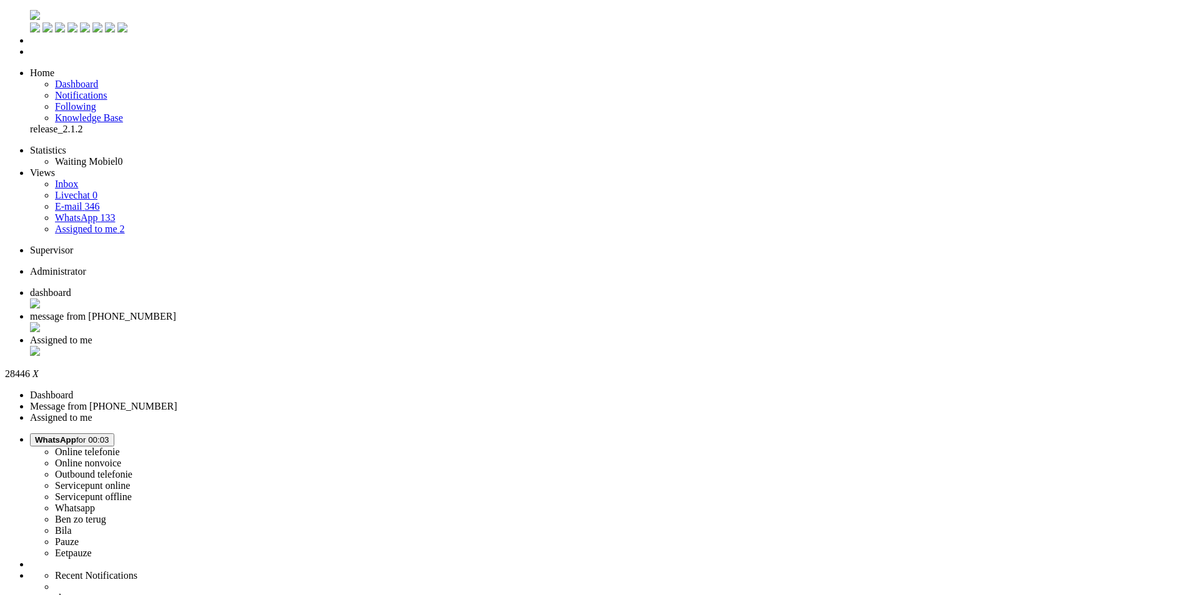
click at [109, 435] on span "WhatsApp for 00:03" at bounding box center [72, 439] width 74 height 9
click at [121, 458] on label "Online nonvoice" at bounding box center [88, 463] width 66 height 11
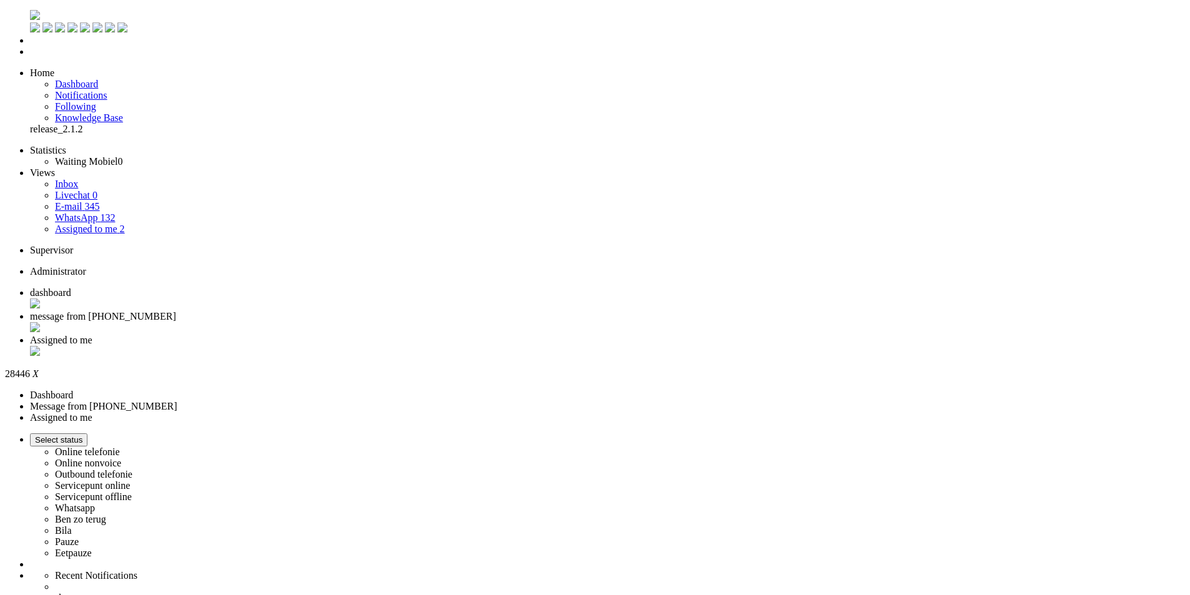
click at [361, 322] on div "Close tab" at bounding box center [607, 328] width 1155 height 12
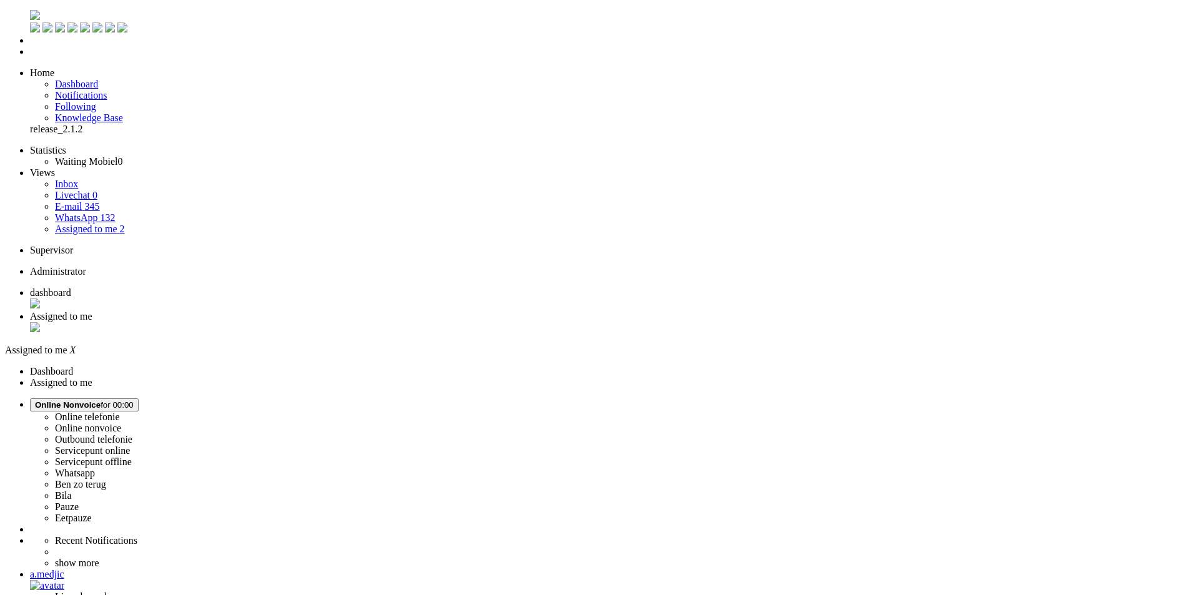
click at [361, 322] on div "Close tab" at bounding box center [612, 328] width 1164 height 12
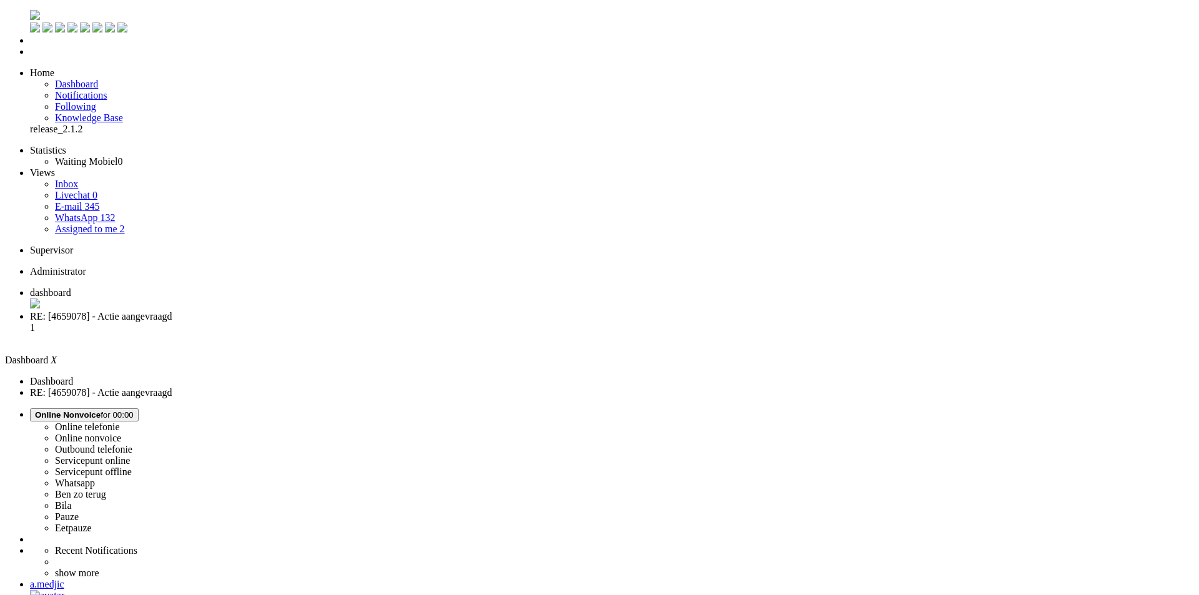
click at [172, 311] on span "RE: [4659078] - Actie aangevraagd" at bounding box center [101, 316] width 142 height 11
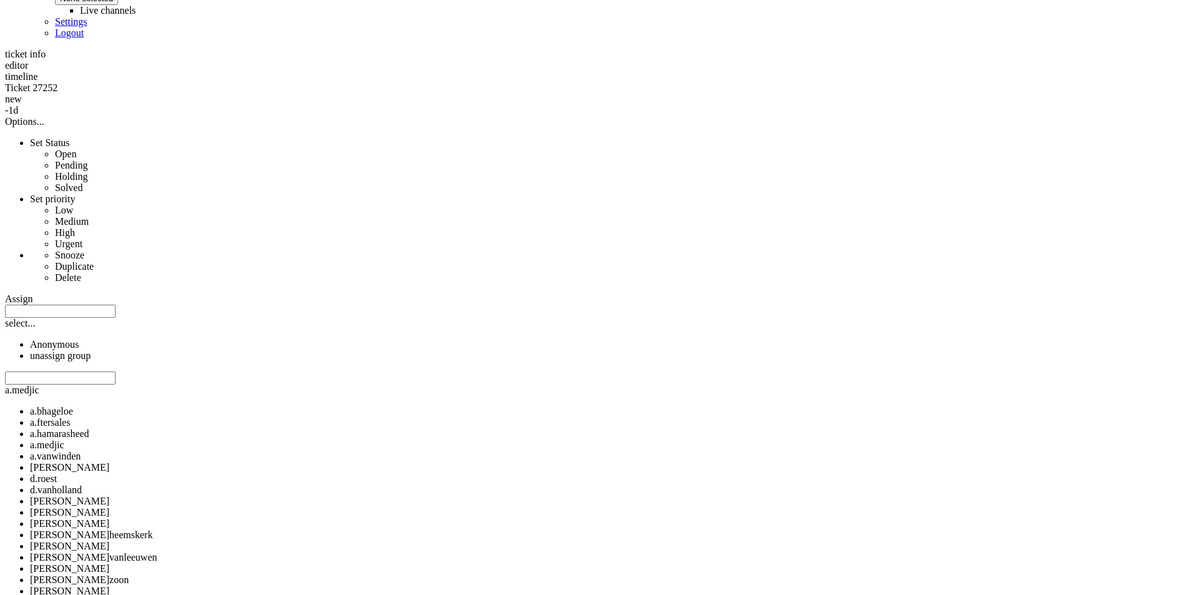
scroll to position [500, 0]
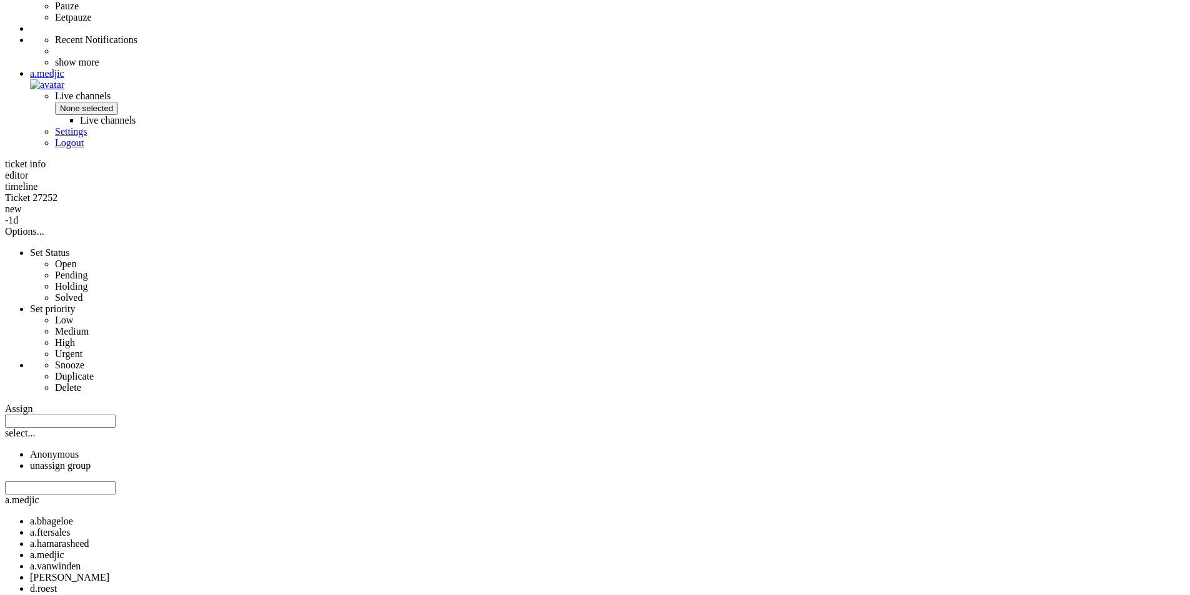
drag, startPoint x: 719, startPoint y: 392, endPoint x: 517, endPoint y: 337, distance: 209.5
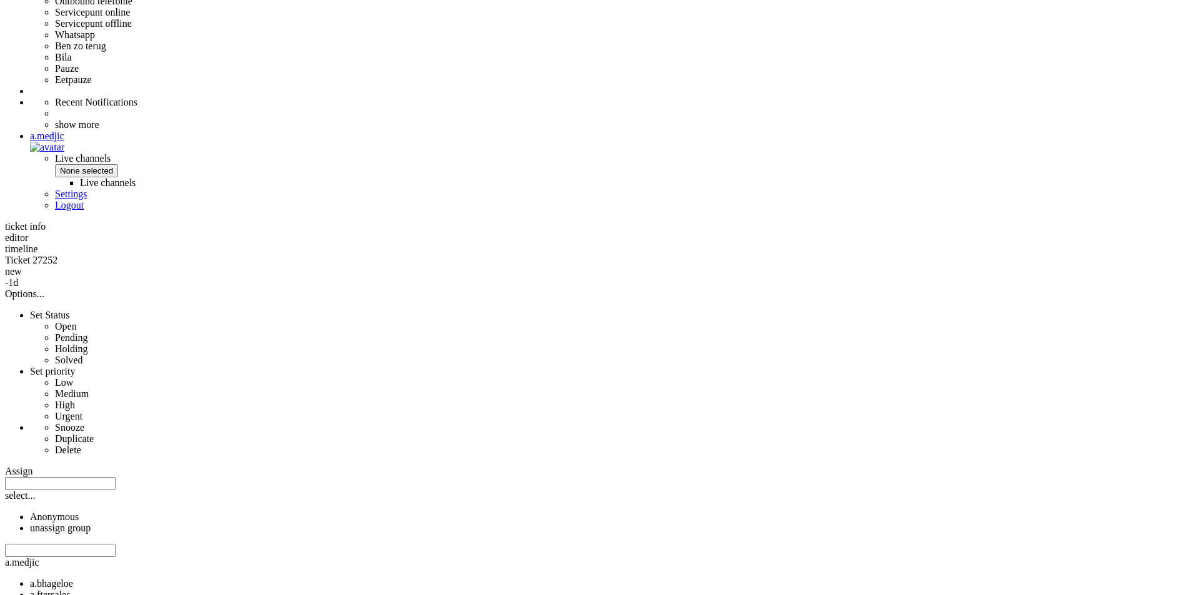
copy div "4659078"
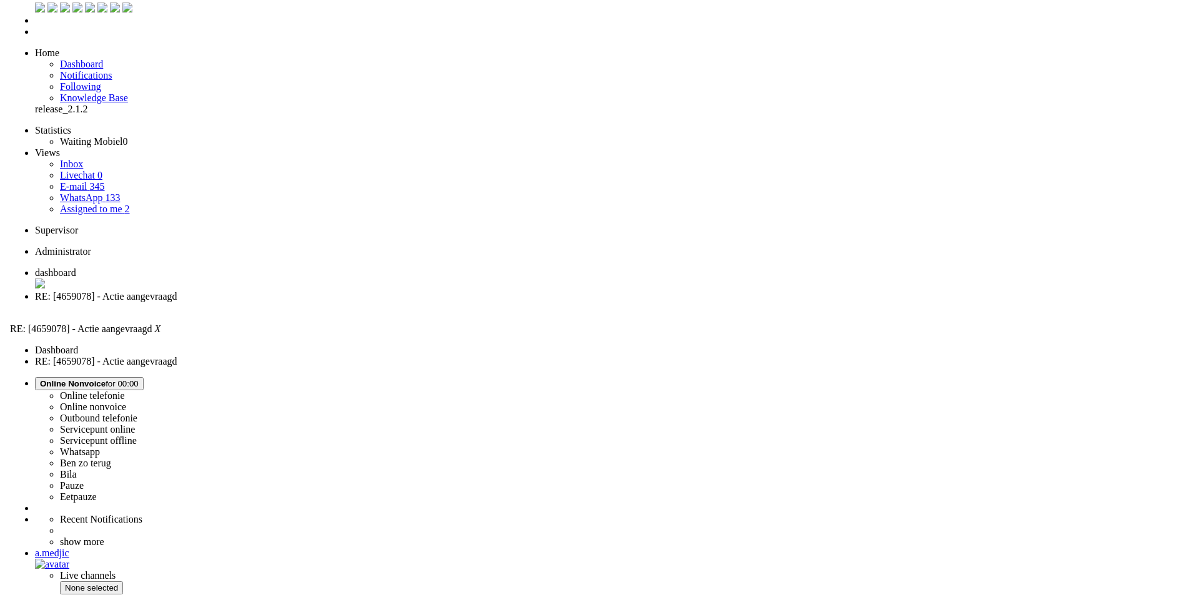
scroll to position [0, 0]
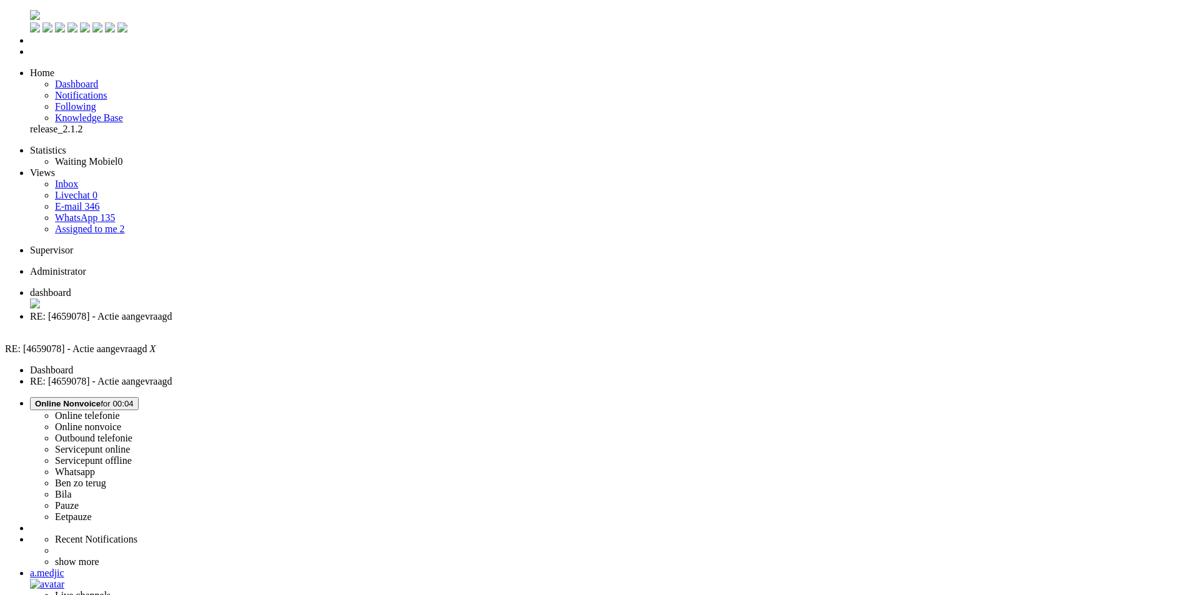
drag, startPoint x: 79, startPoint y: 2262, endPoint x: 77, endPoint y: 2255, distance: 7.7
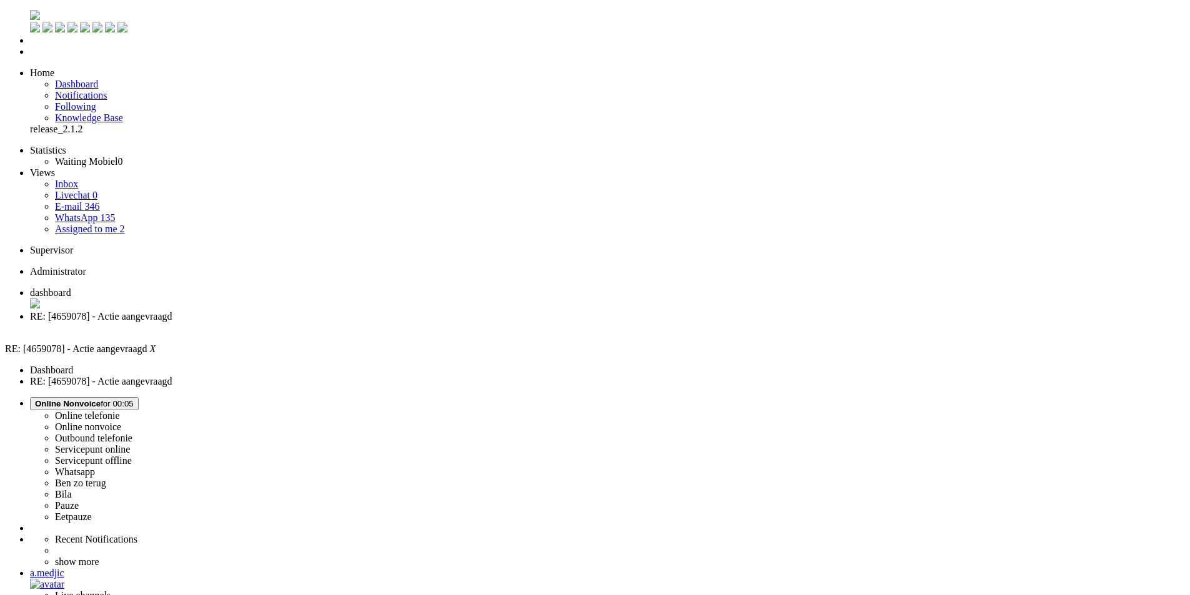
click at [361, 322] on div "Close tab" at bounding box center [607, 328] width 1155 height 12
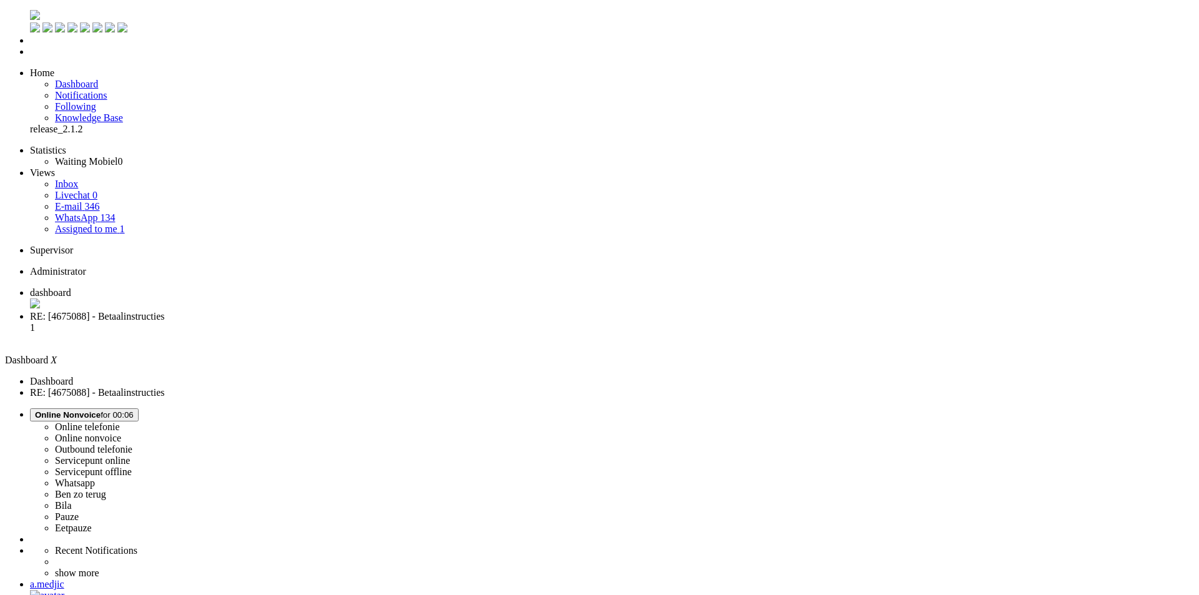
click at [165, 311] on span "RE: [4675088] - Betaalinstructies" at bounding box center [97, 316] width 135 height 11
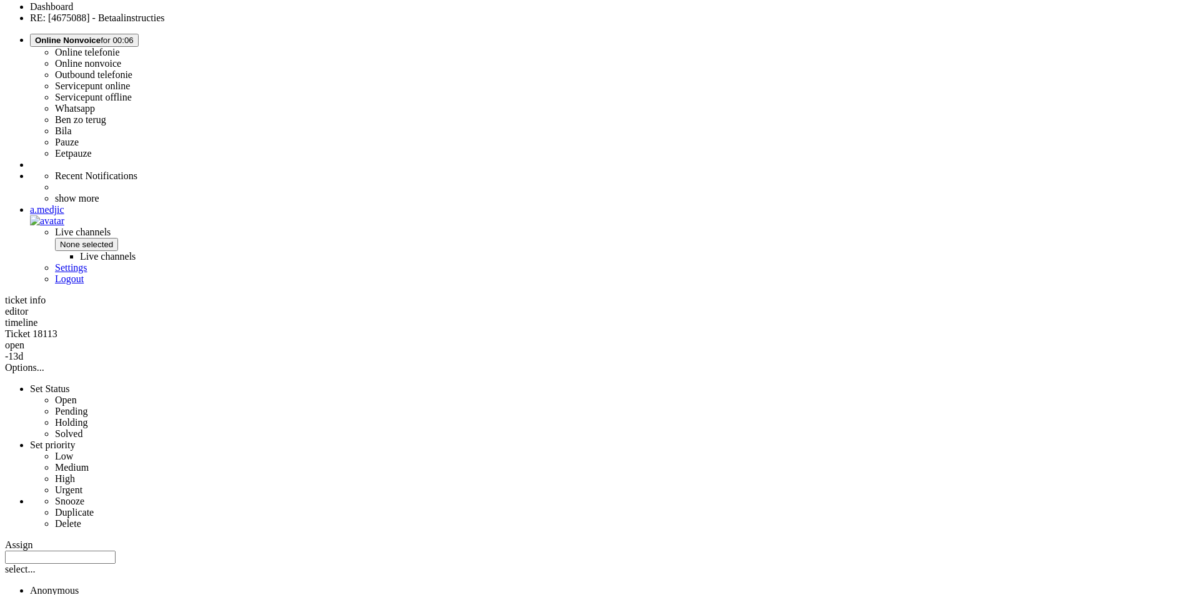
scroll to position [500, 0]
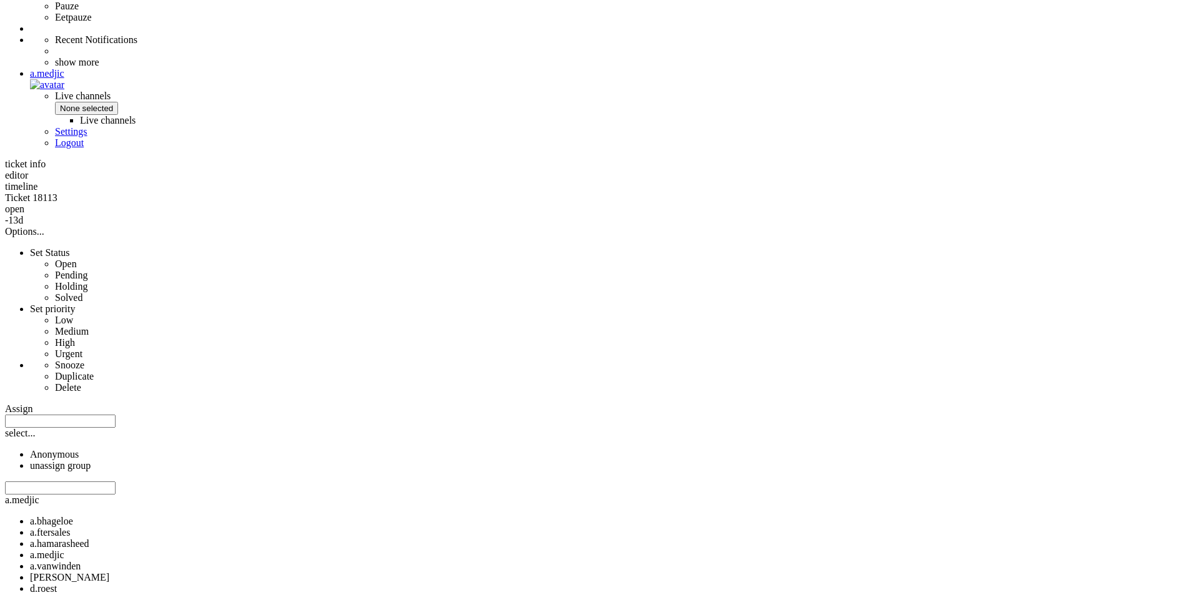
copy span "4675088"
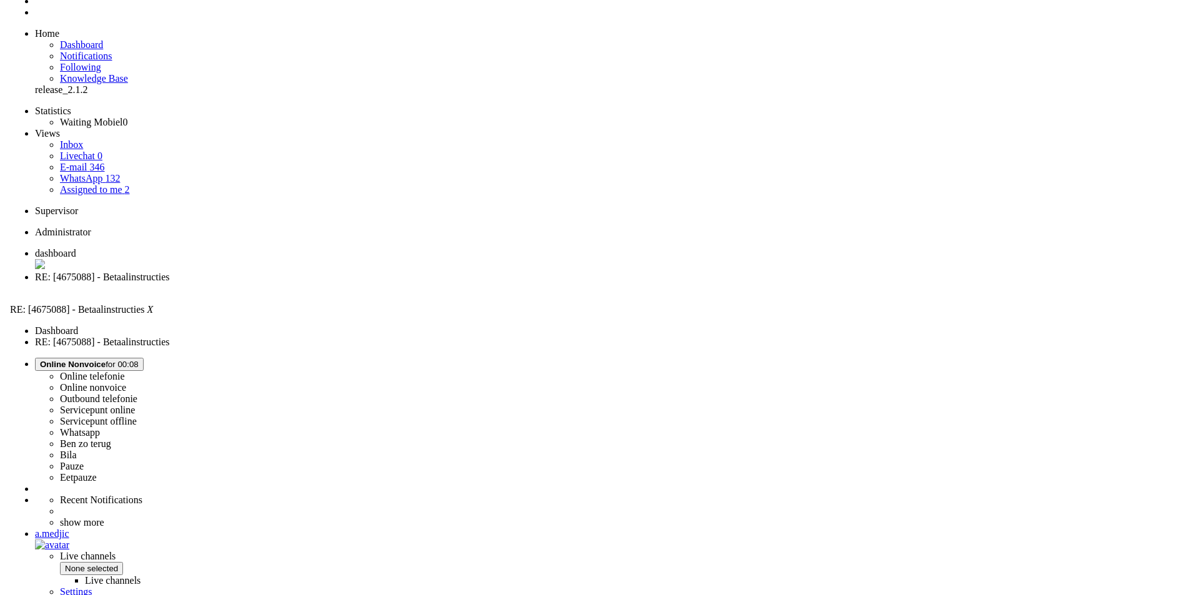
scroll to position [0, 0]
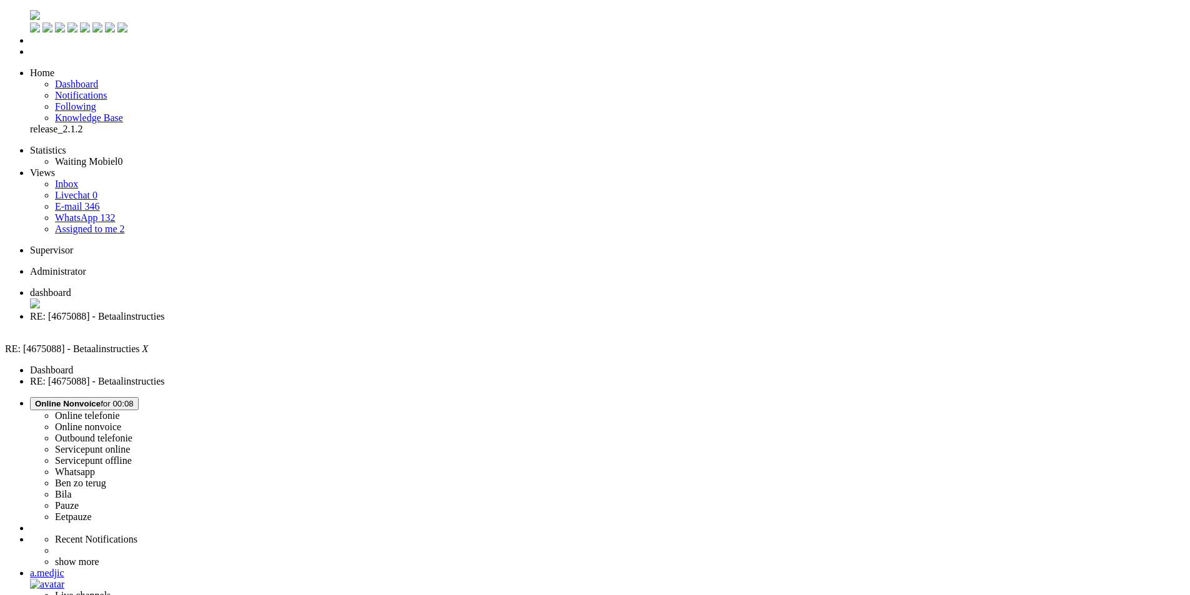
click at [101, 201] on li "E-mail 346" at bounding box center [620, 206] width 1130 height 11
click at [98, 201] on link "E-mail 346" at bounding box center [77, 206] width 45 height 11
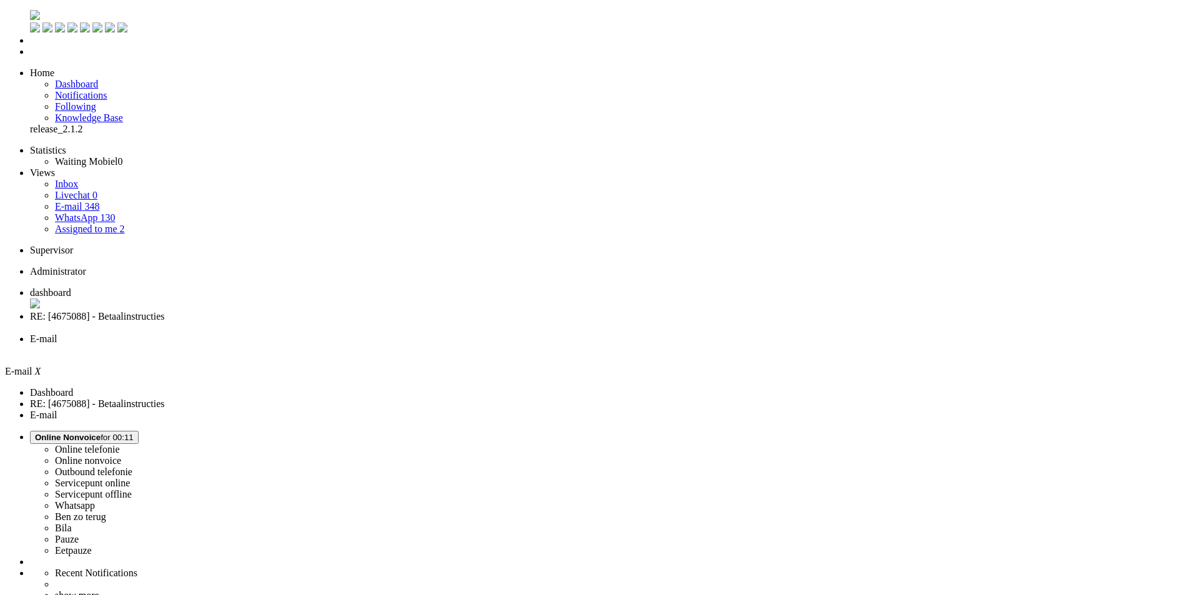
click at [325, 311] on li "RE: [4675088] - Betaalinstructies" at bounding box center [612, 322] width 1164 height 22
click at [361, 322] on div "Close tab" at bounding box center [607, 328] width 1155 height 12
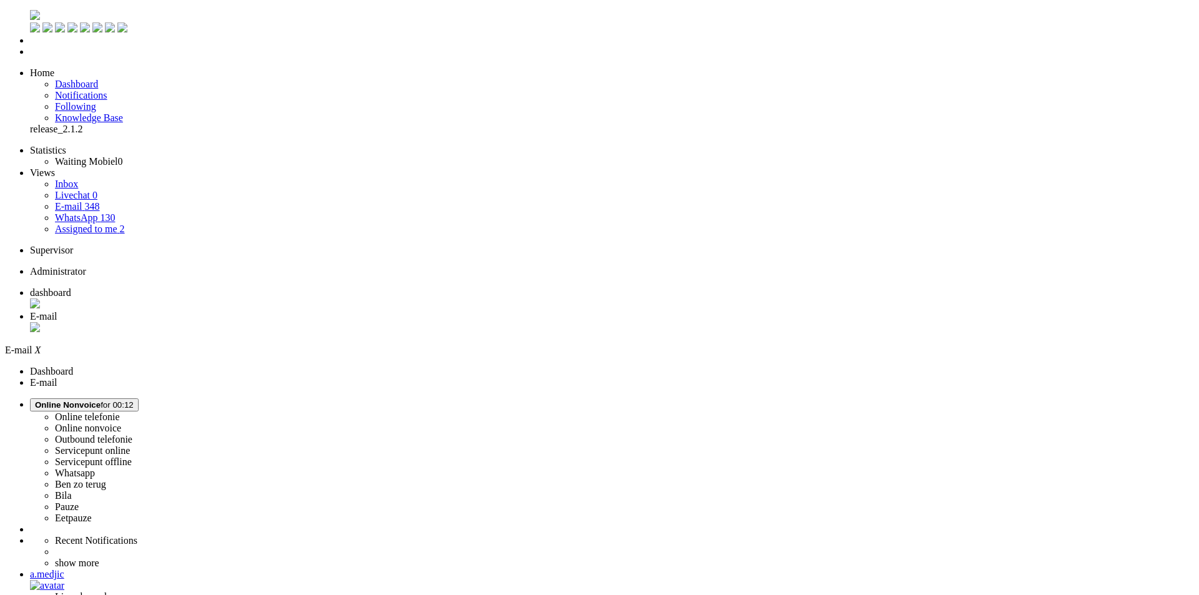
click at [361, 322] on div "Close tab" at bounding box center [612, 328] width 1164 height 12
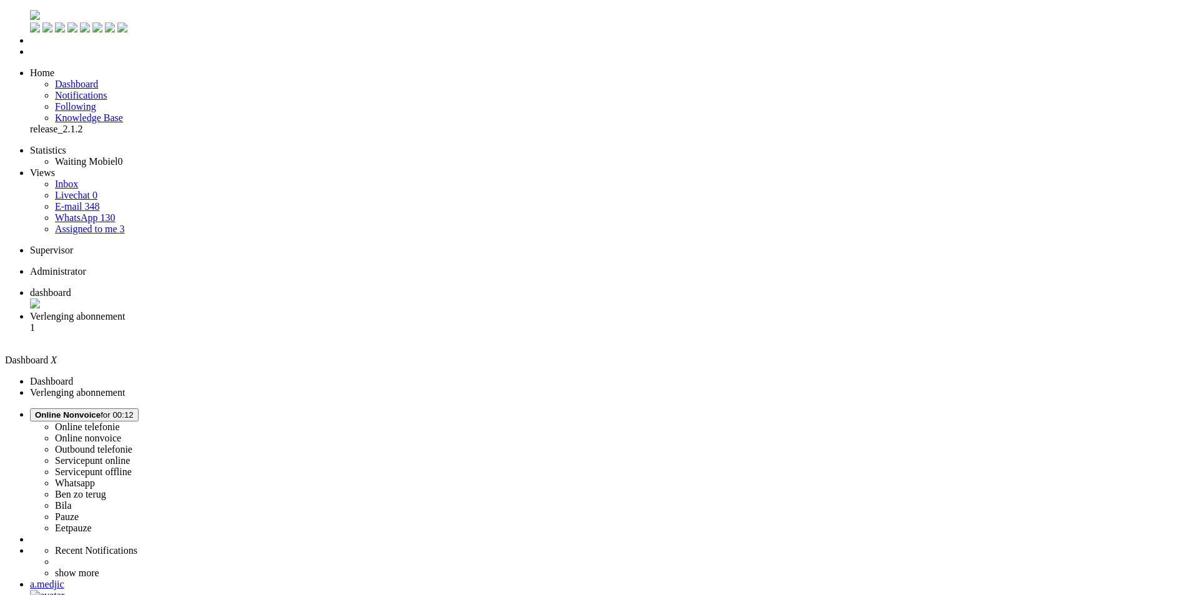
click at [331, 311] on li "Verlenging abonnement 1" at bounding box center [612, 328] width 1164 height 34
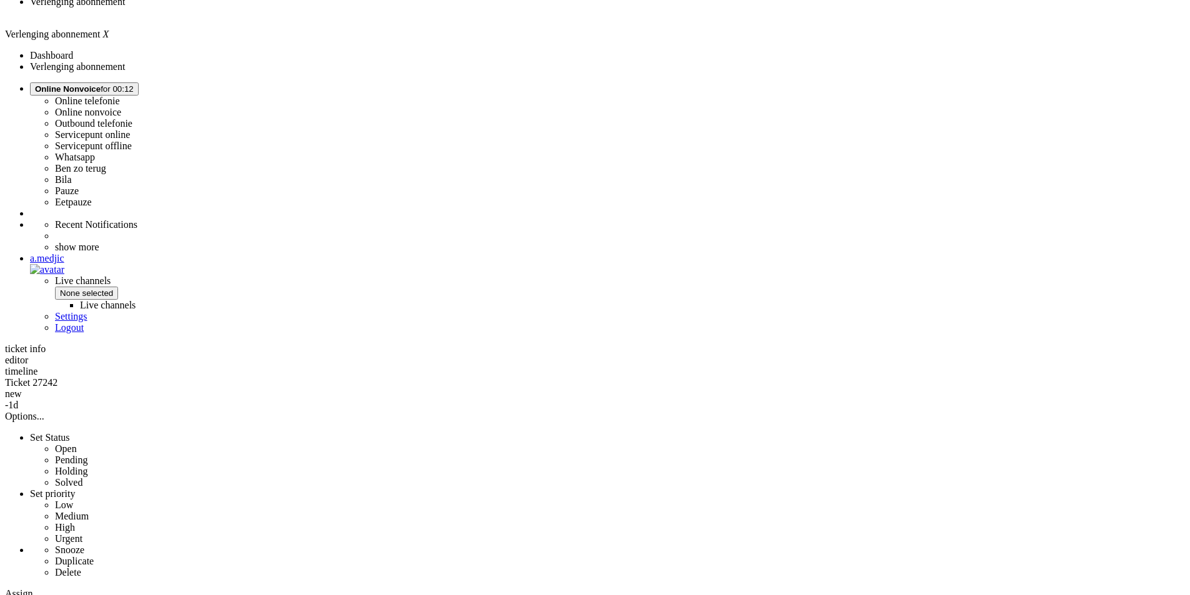
scroll to position [312, 0]
drag, startPoint x: 534, startPoint y: 272, endPoint x: 770, endPoint y: 281, distance: 236.3
drag, startPoint x: 883, startPoint y: 281, endPoint x: 890, endPoint y: 279, distance: 7.7
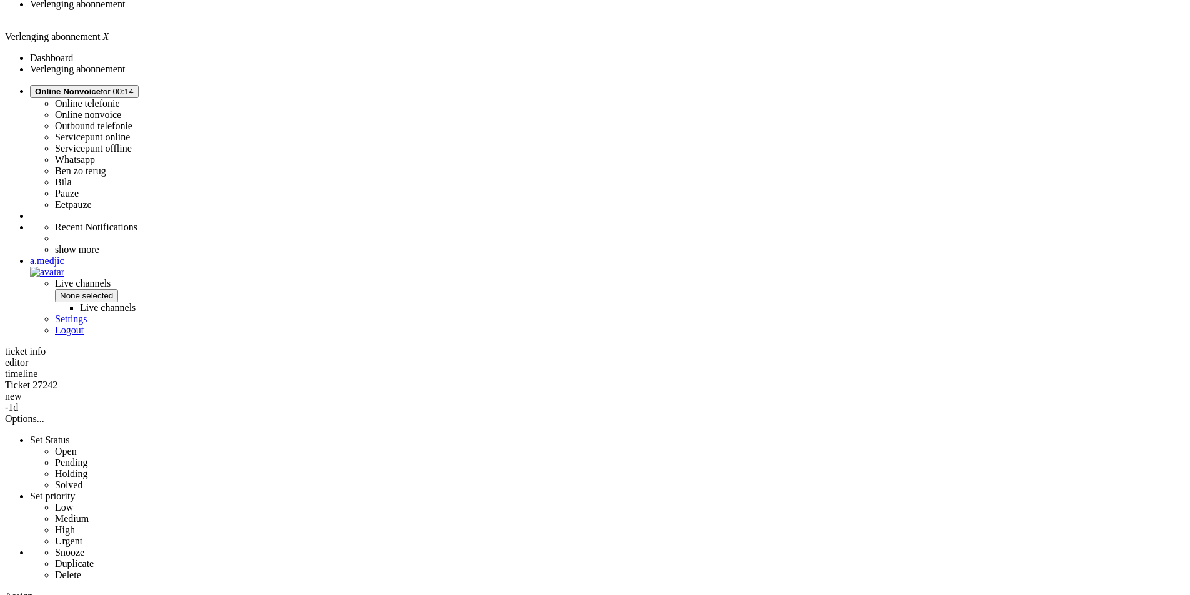
drag, startPoint x: 356, startPoint y: 367, endPoint x: 629, endPoint y: 364, distance: 273.0
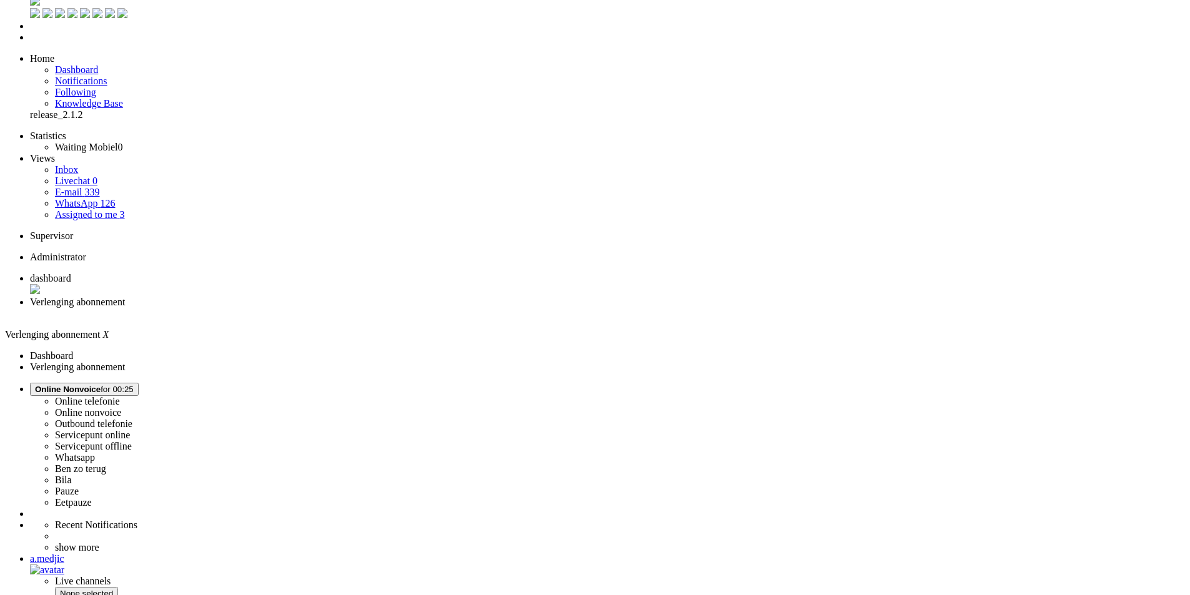
scroll to position [0, 0]
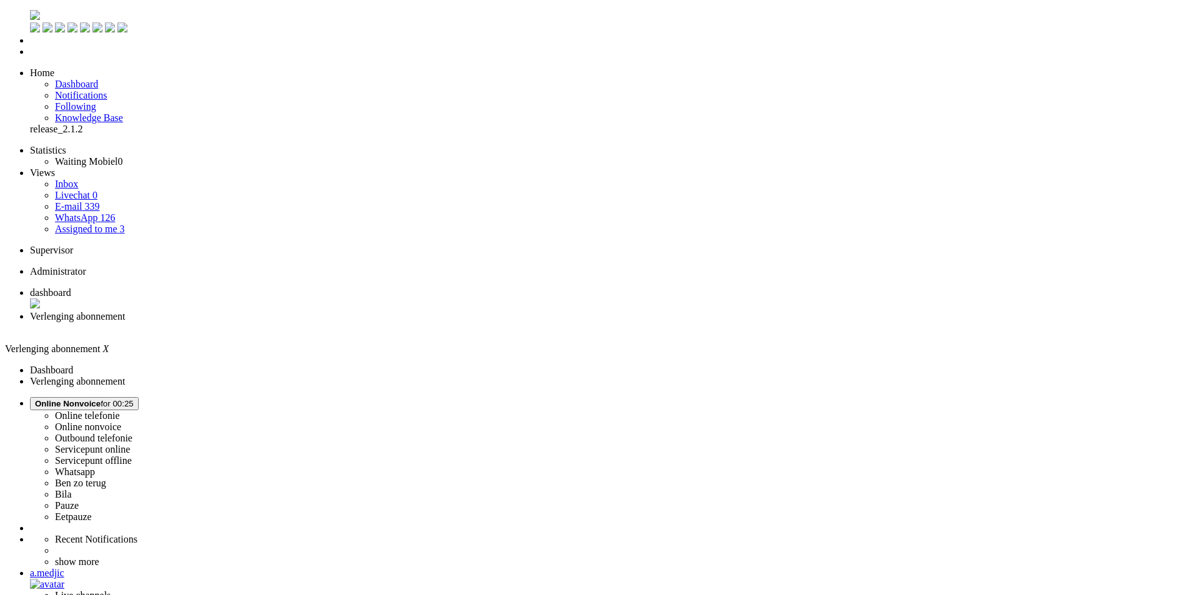
drag, startPoint x: 948, startPoint y: 415, endPoint x: 343, endPoint y: 368, distance: 607.1
copy div "Beste Janneke, Bedankt voor je bericht. Vervelend om te horen dat het niet lukt…"
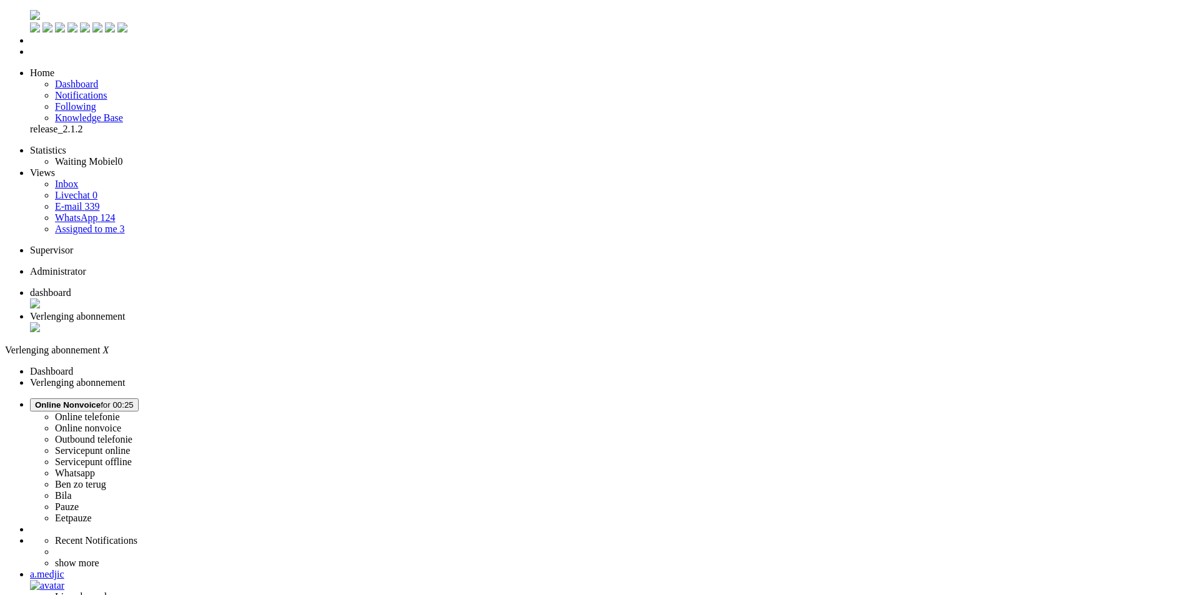
paste body "Rich Text Area. Press ALT-0 for help."
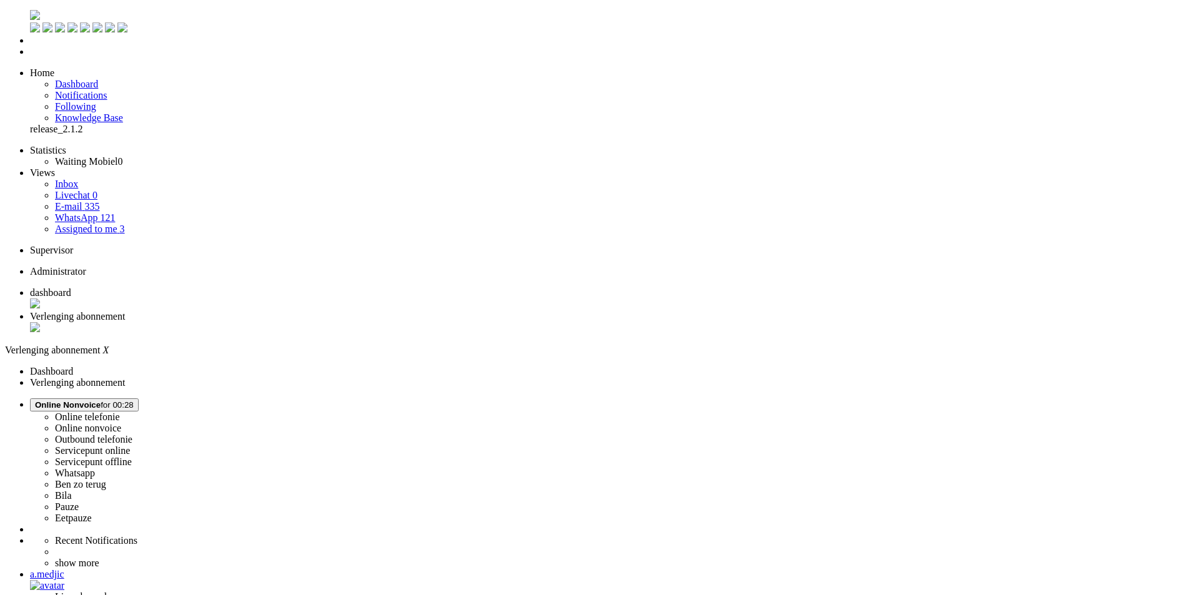
click at [363, 322] on div "Close tab" at bounding box center [607, 328] width 1155 height 12
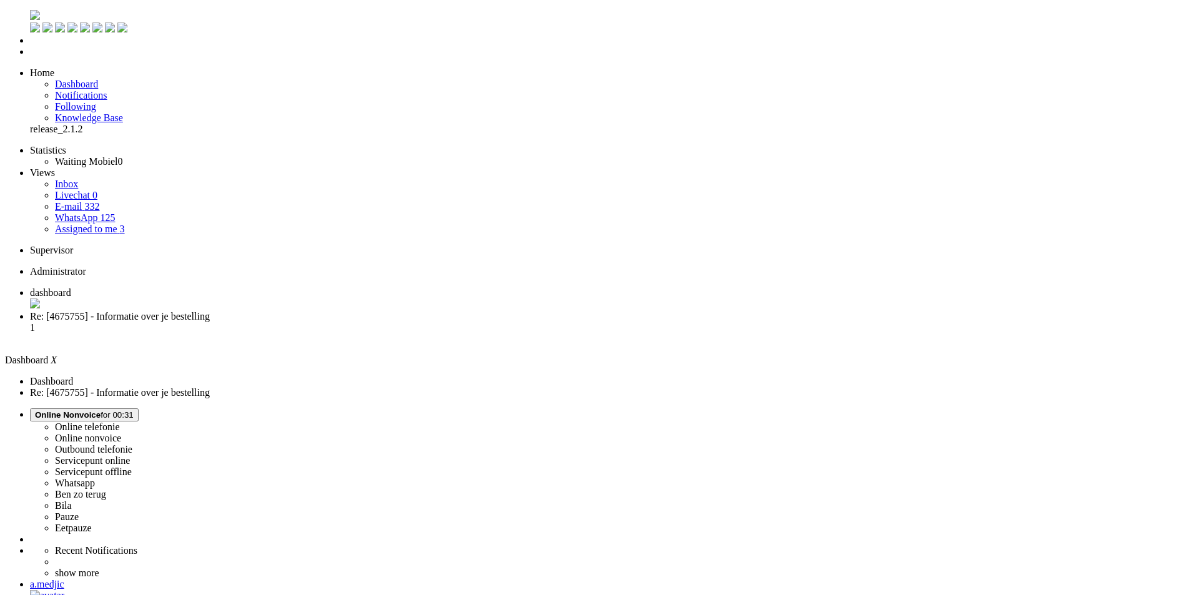
click at [210, 311] on span "Re: [4675755] - Informatie over je bestelling" at bounding box center [120, 316] width 180 height 11
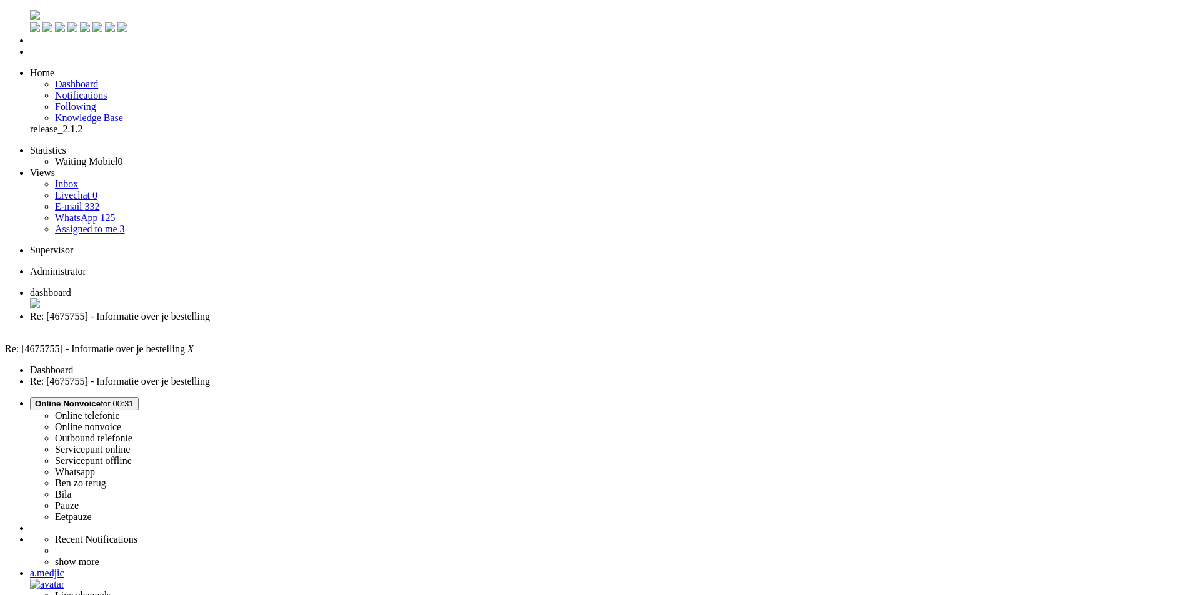
click at [224, 287] on li "dashboard" at bounding box center [607, 299] width 1155 height 24
click at [210, 311] on span "Re: [4675755] - Informatie over je bestelling" at bounding box center [120, 316] width 180 height 11
click at [121, 224] on link "Assigned to me 3" at bounding box center [90, 229] width 70 height 11
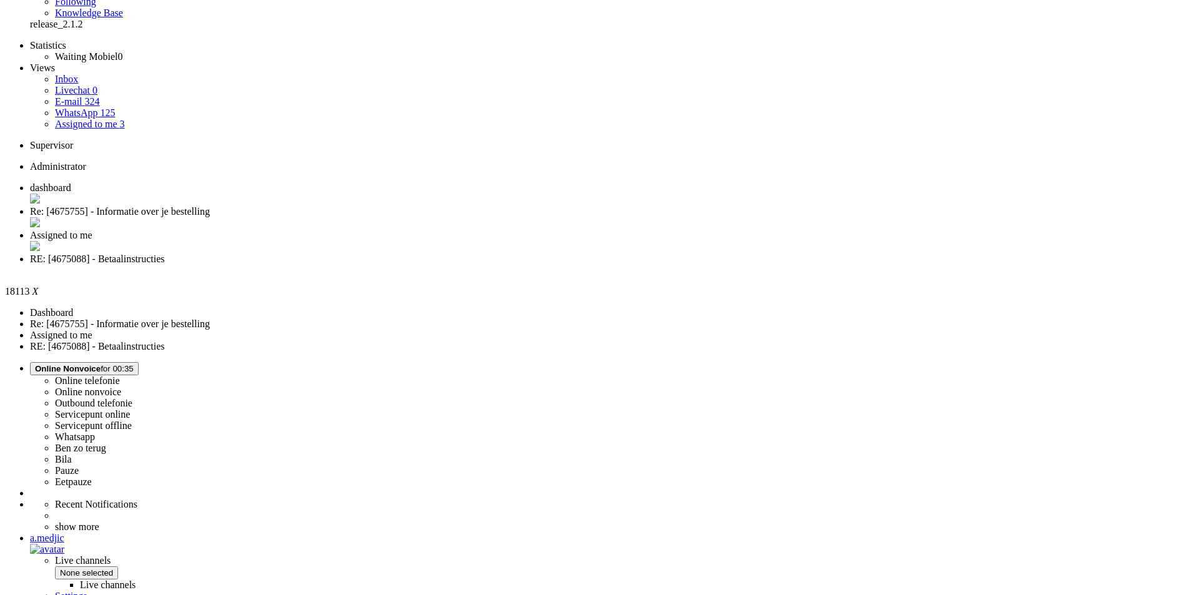
scroll to position [125, 0]
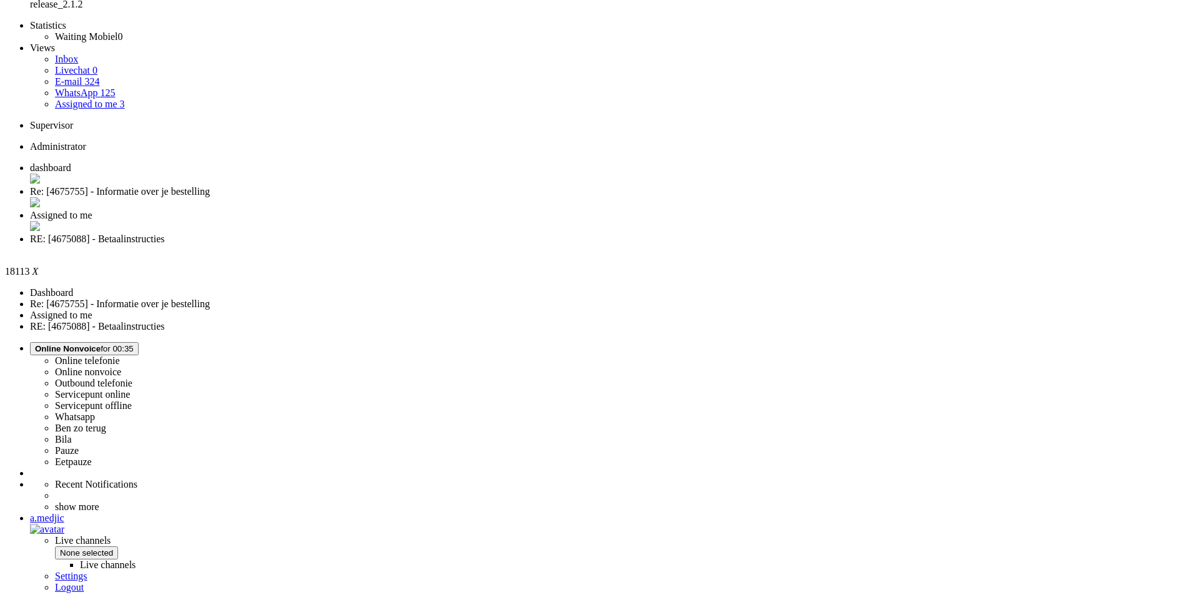
drag, startPoint x: 788, startPoint y: 450, endPoint x: 492, endPoint y: 432, distance: 296.6
copy div "Het bedrag is inmiddels overgemaakt, wij hebben tot op heden nog niet doorgekre…"
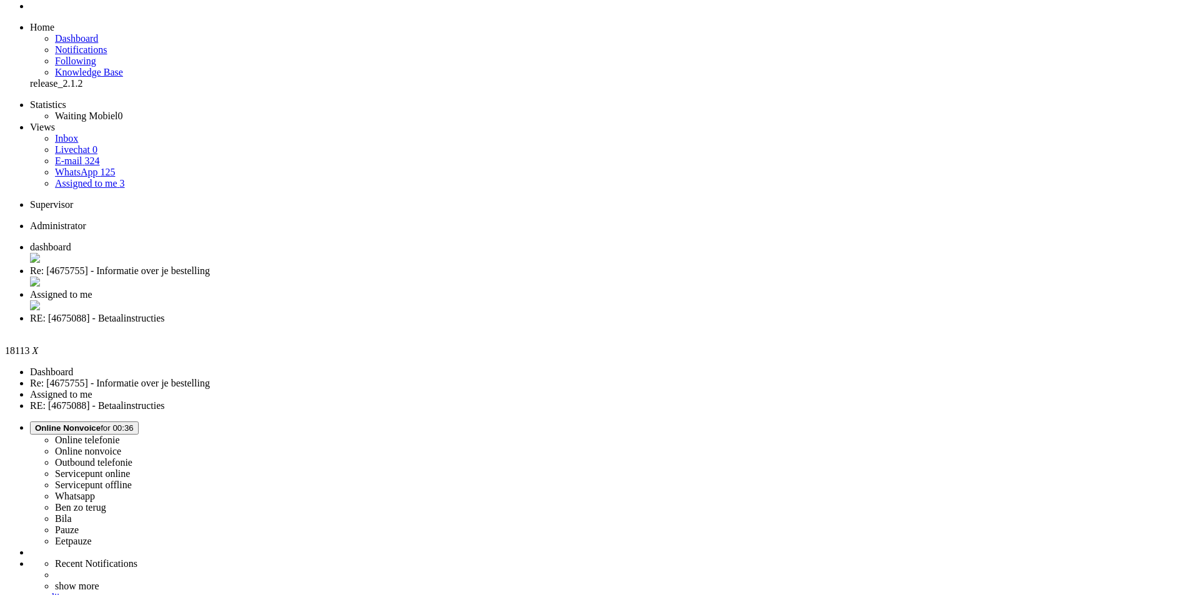
scroll to position [0, 0]
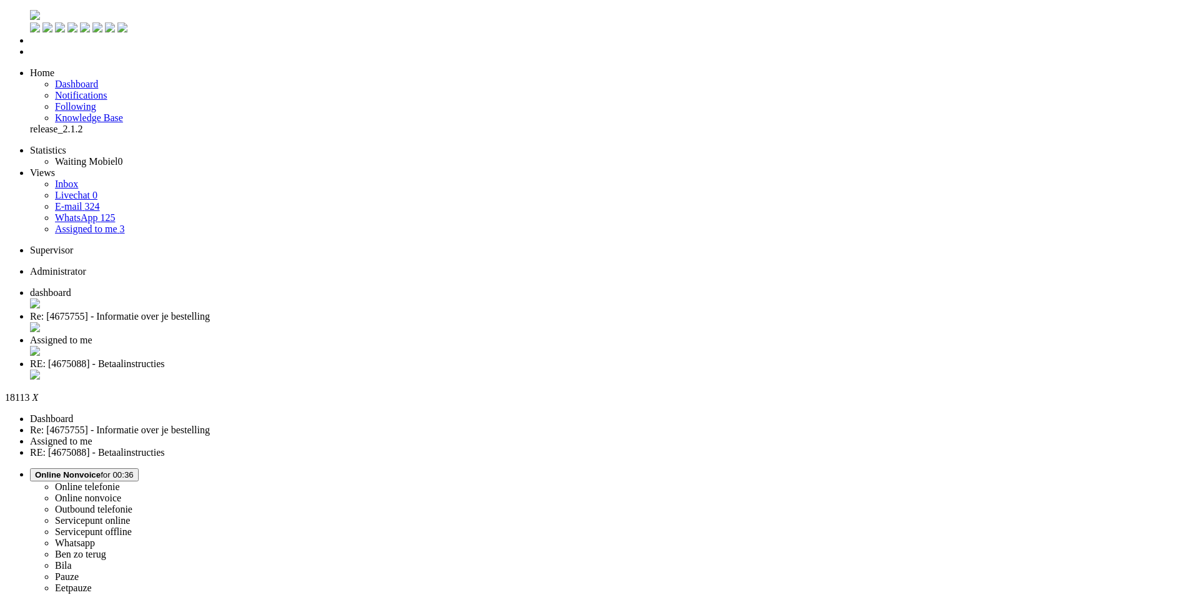
click at [572, 370] on div "Close tab" at bounding box center [607, 376] width 1155 height 12
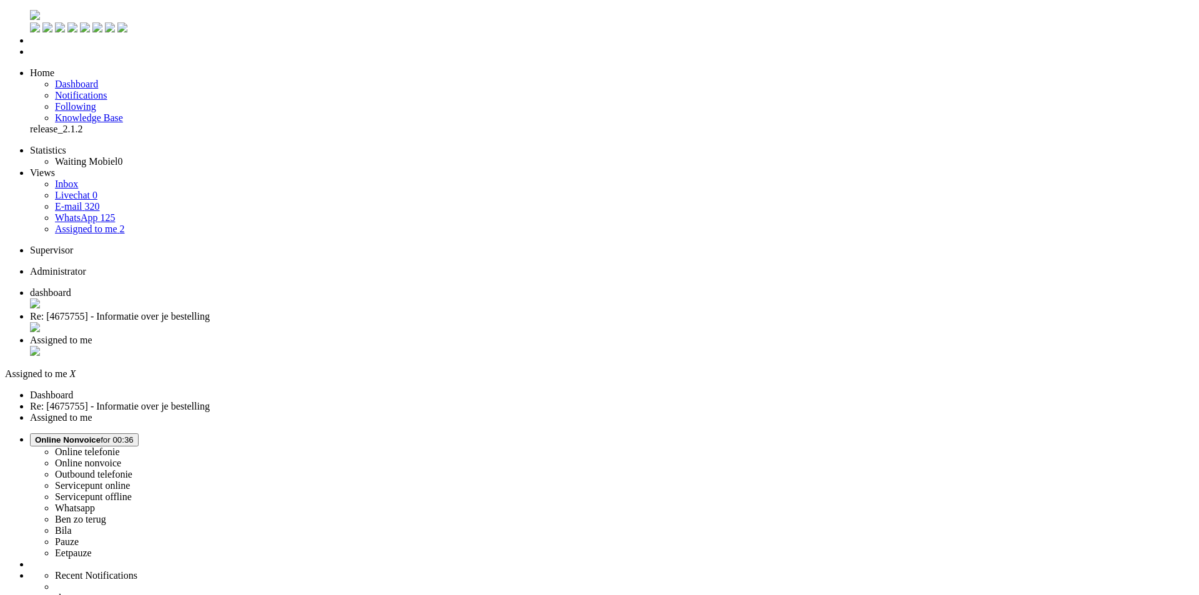
click at [92, 335] on span "Assigned to me" at bounding box center [61, 340] width 62 height 11
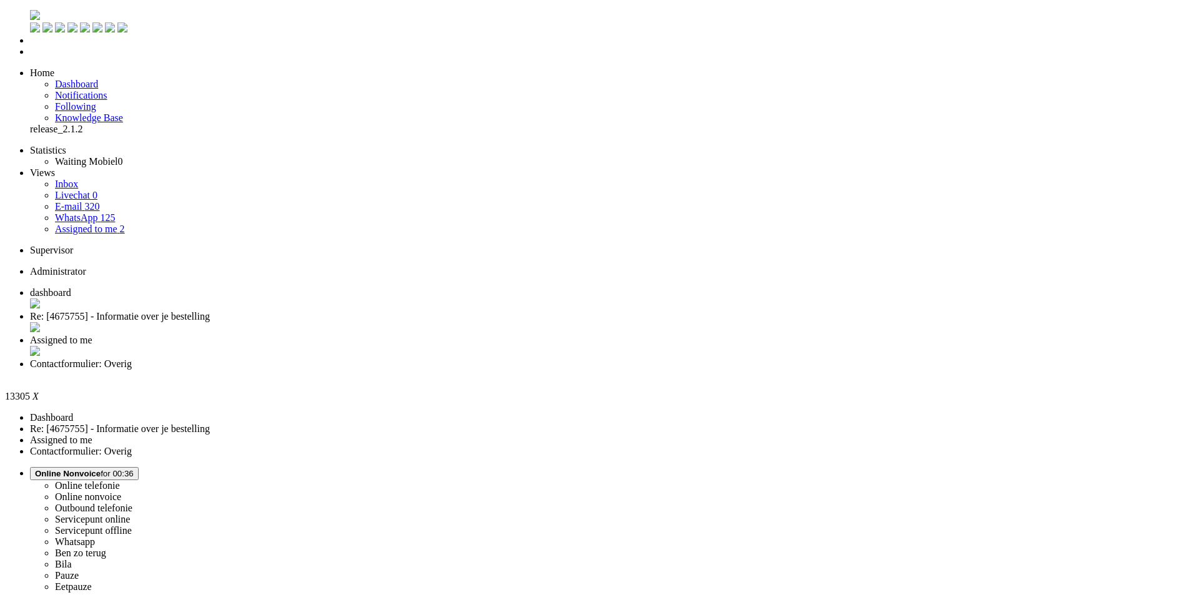
click at [575, 370] on div "Close tab" at bounding box center [607, 375] width 1155 height 11
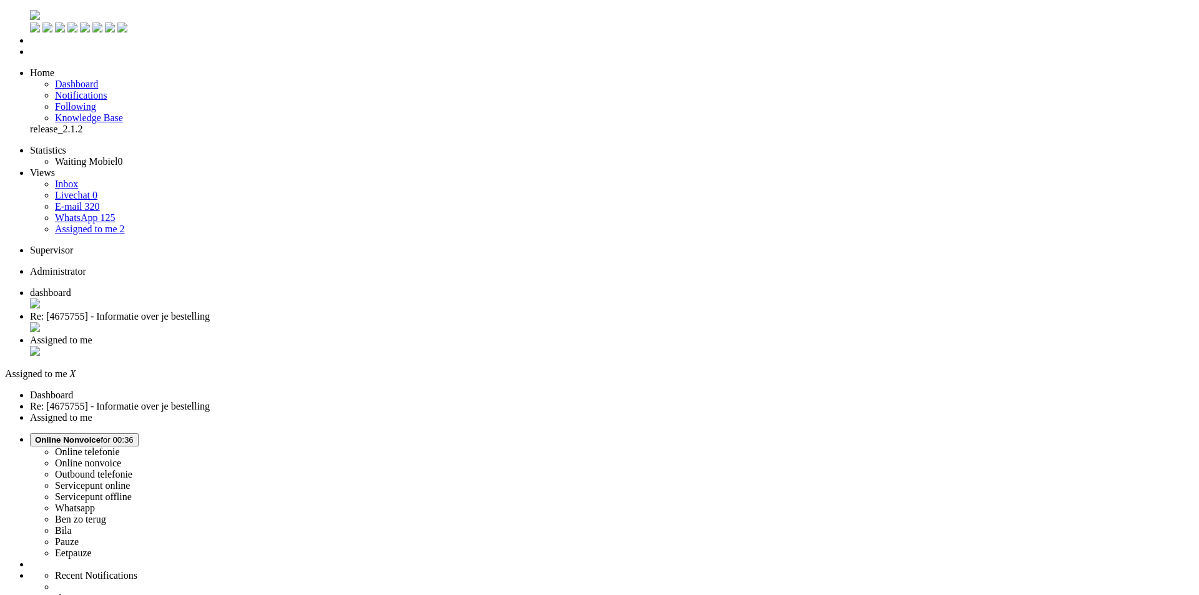
click at [463, 346] on div "Close tab" at bounding box center [612, 352] width 1164 height 12
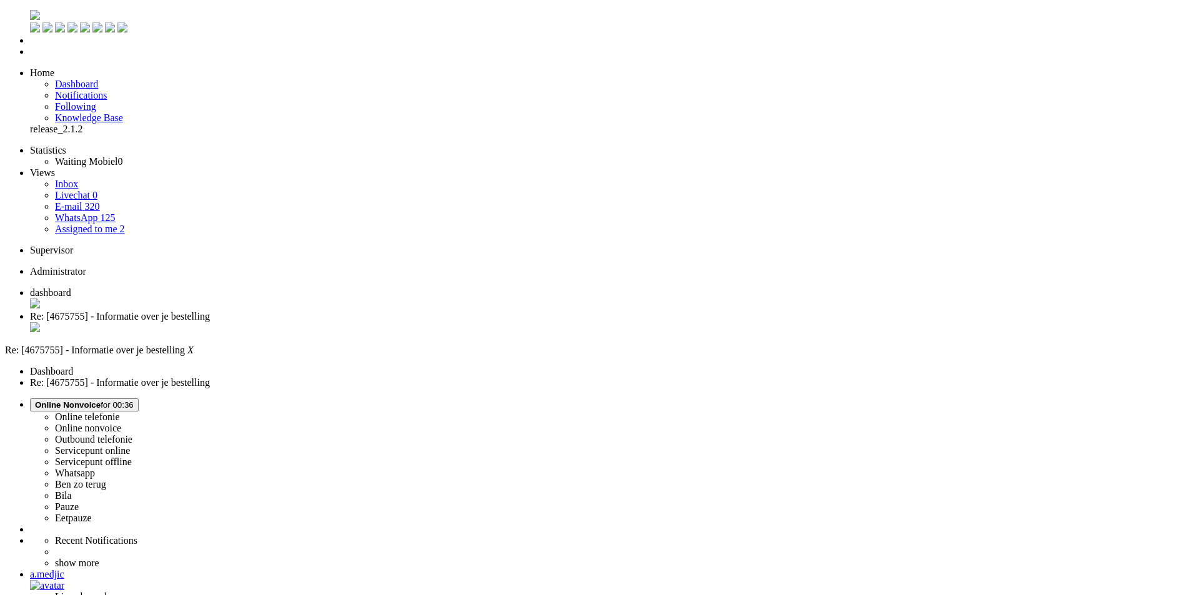
click at [204, 287] on li "dashboard" at bounding box center [607, 299] width 1155 height 24
click at [329, 311] on li "Re: [4675755] - Informatie over je bestelling" at bounding box center [612, 323] width 1164 height 24
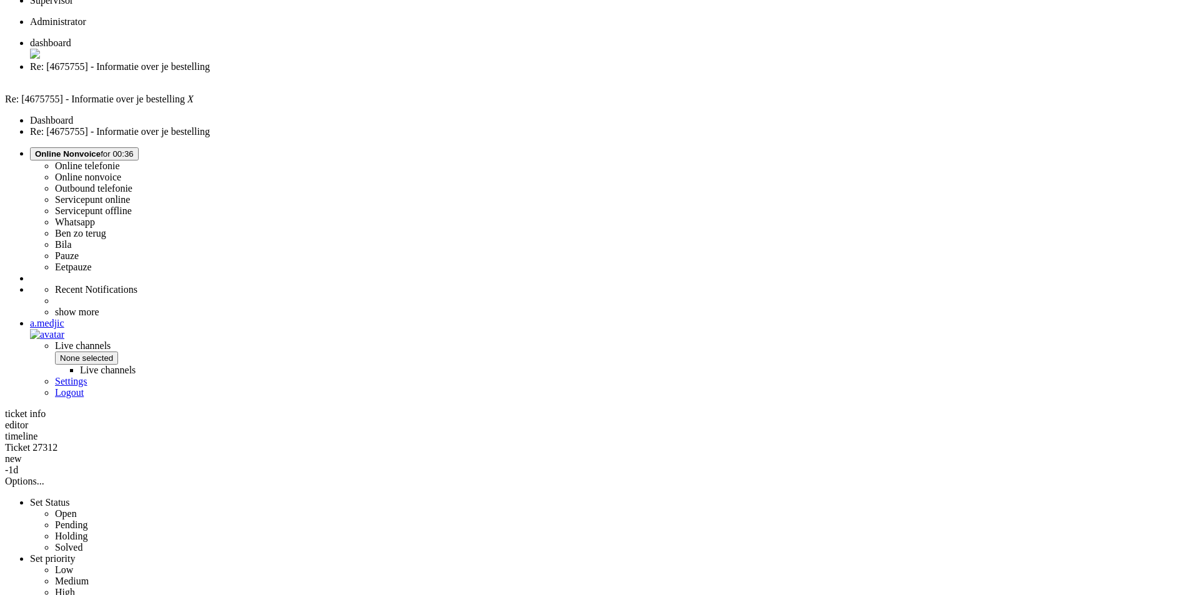
scroll to position [250, 0]
drag, startPoint x: 534, startPoint y: 335, endPoint x: 805, endPoint y: 547, distance: 343.9
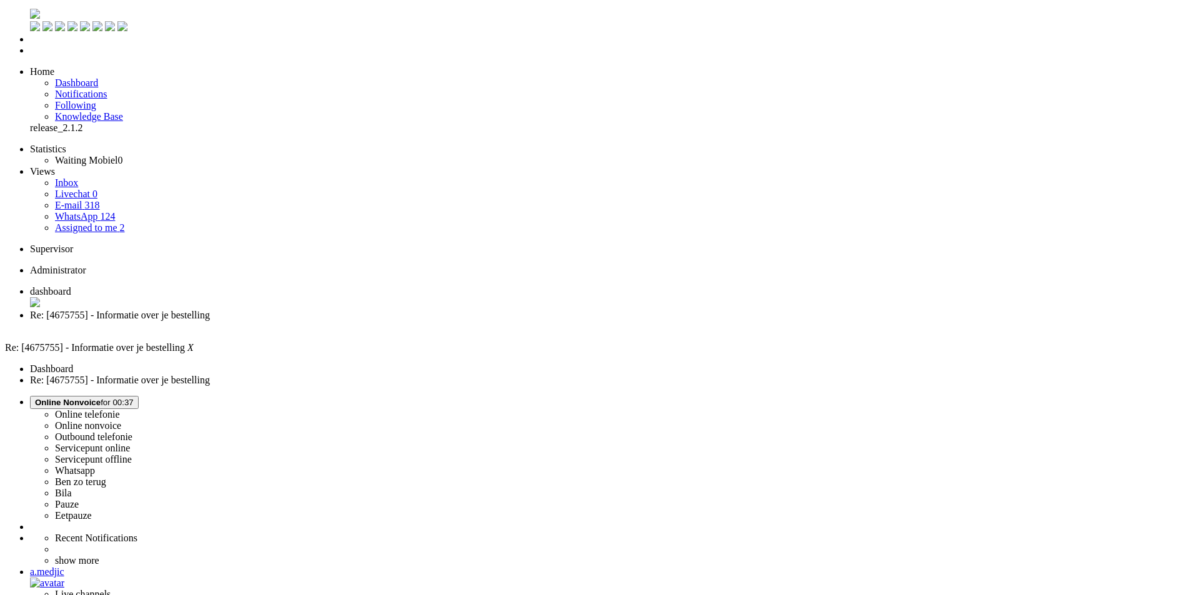
scroll to position [0, 0]
drag, startPoint x: 342, startPoint y: 367, endPoint x: 681, endPoint y: 402, distance: 340.4
copy div "Beste Van, Bedankt voor je bericht. We begrijpen dat je je toestel snel in huis…"
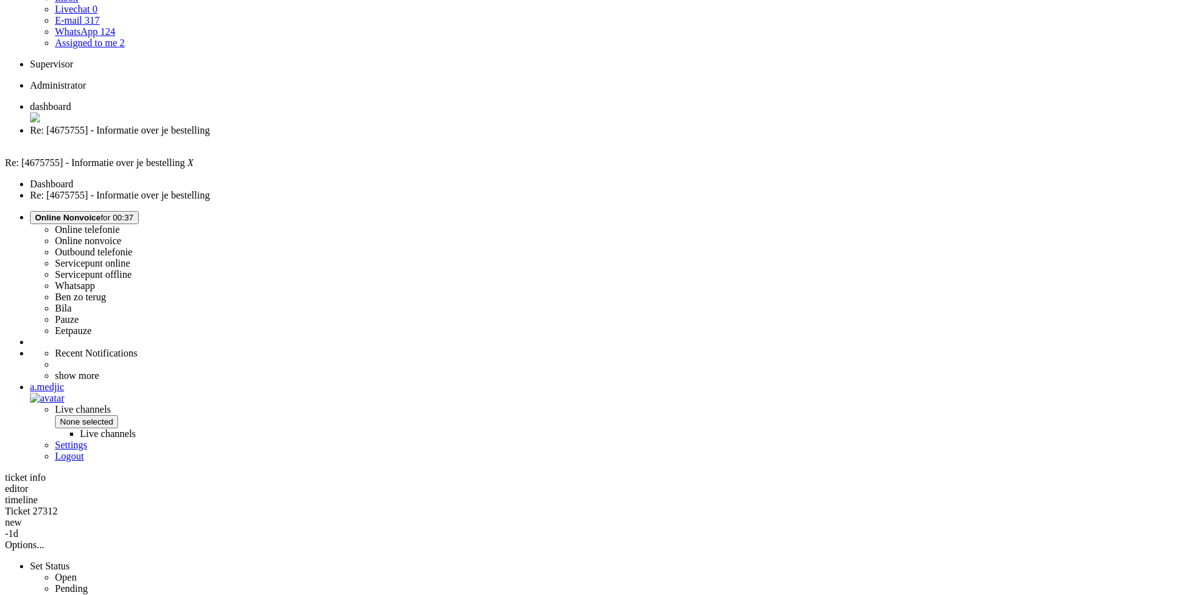
scroll to position [312, 0]
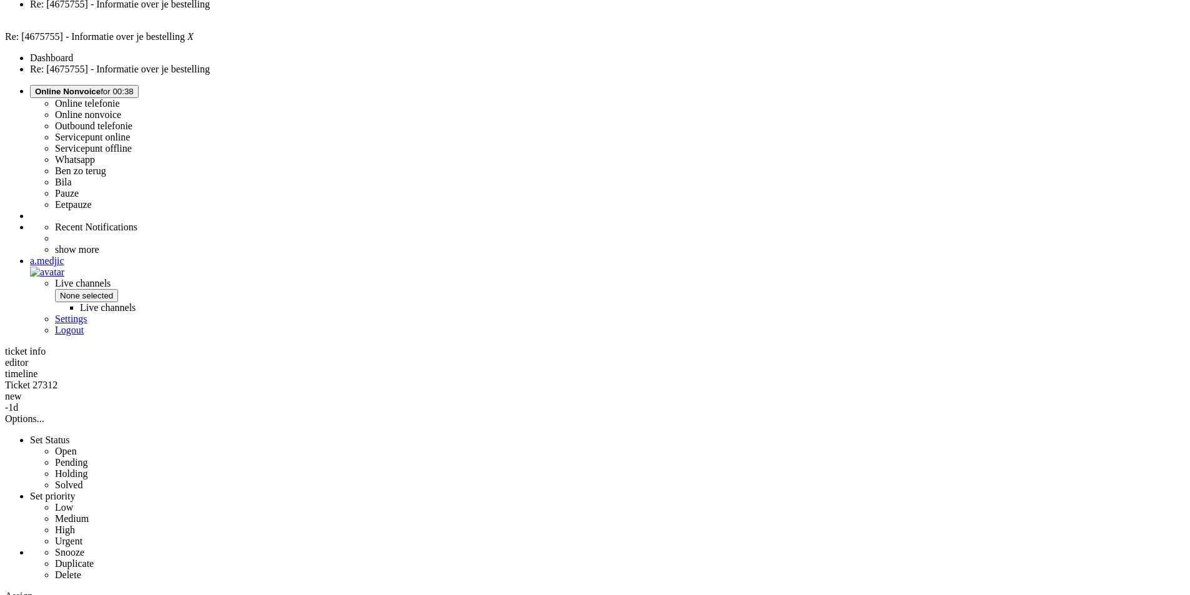
drag, startPoint x: 633, startPoint y: 502, endPoint x: 529, endPoint y: 499, distance: 104.3
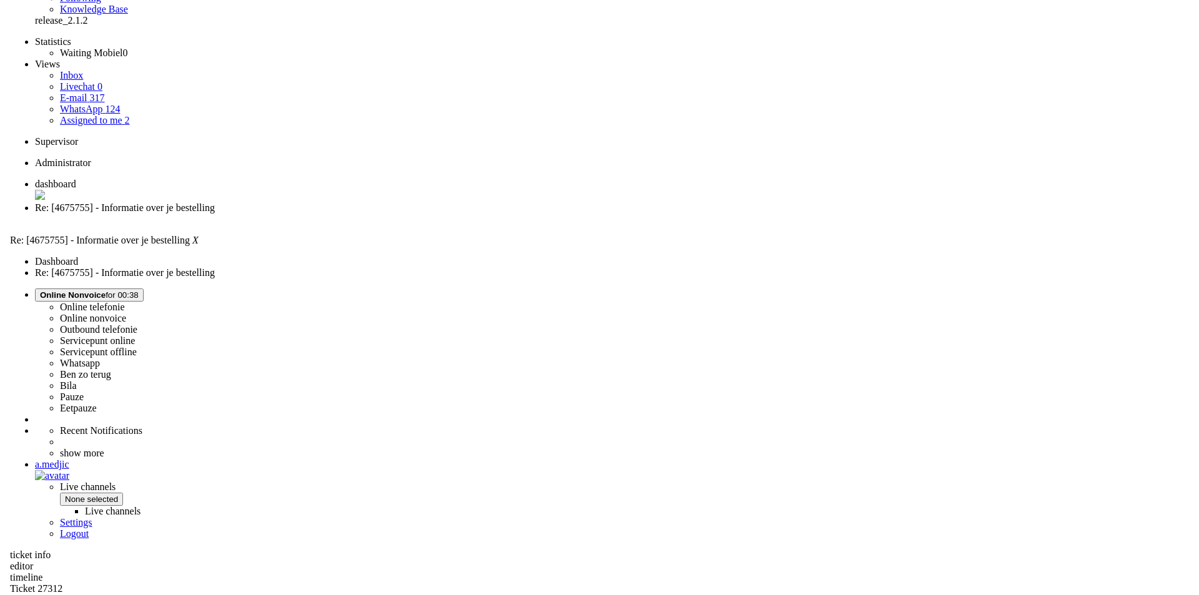
scroll to position [0, 0]
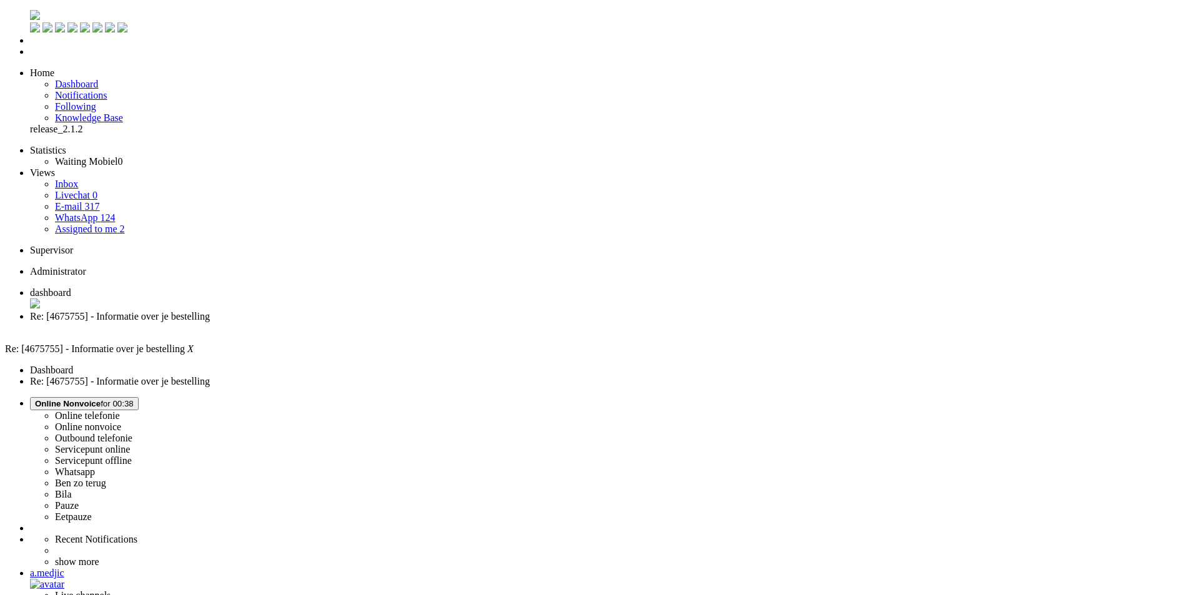
paste body "Rich Text Area. Press ALT-0 for help."
drag, startPoint x: 54, startPoint y: 2212, endPoint x: 37, endPoint y: 2212, distance: 16.9
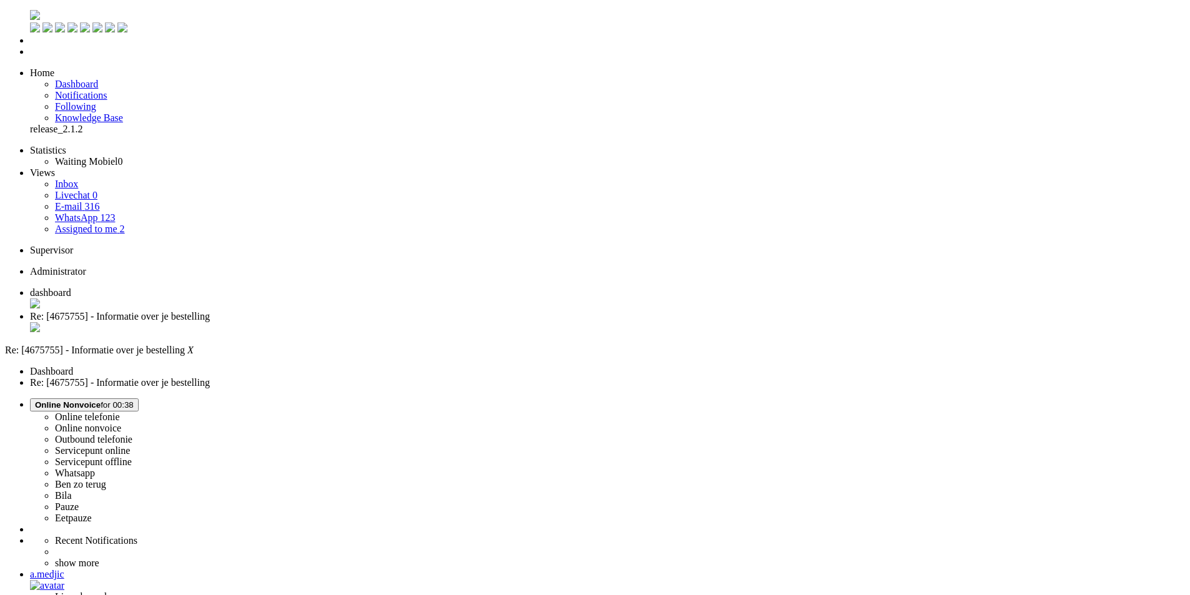
drag, startPoint x: 988, startPoint y: 387, endPoint x: 455, endPoint y: 176, distance: 573.9
click at [357, 322] on div "Close tab" at bounding box center [607, 328] width 1155 height 12
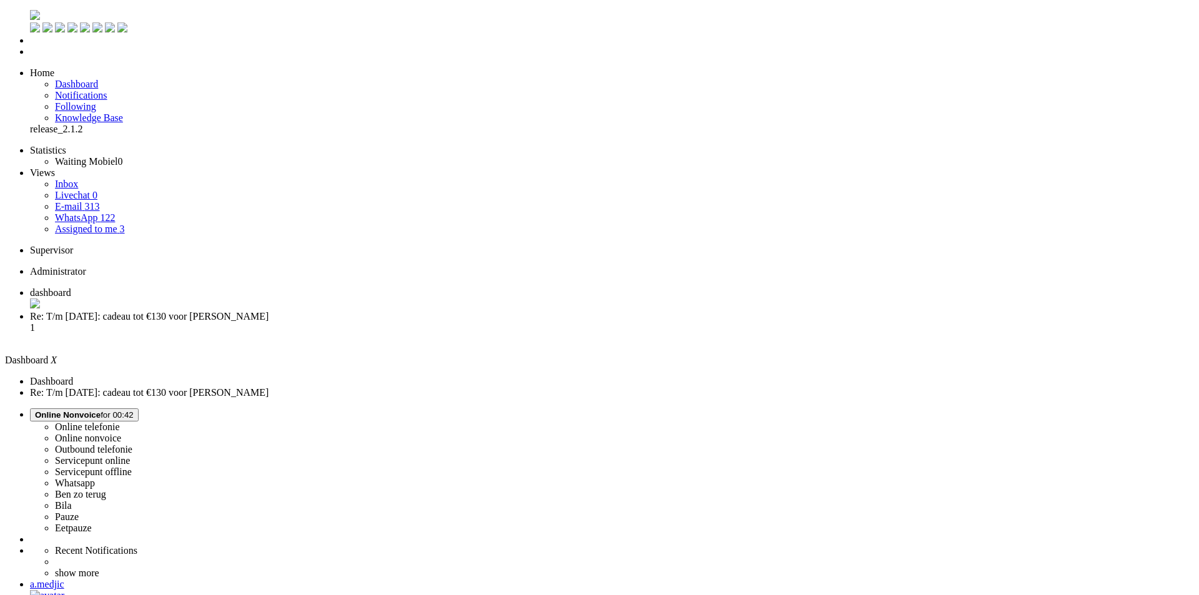
click at [269, 311] on span "Re: T/m 28 september: cadeau tot €130 voor Jacob" at bounding box center [149, 316] width 239 height 11
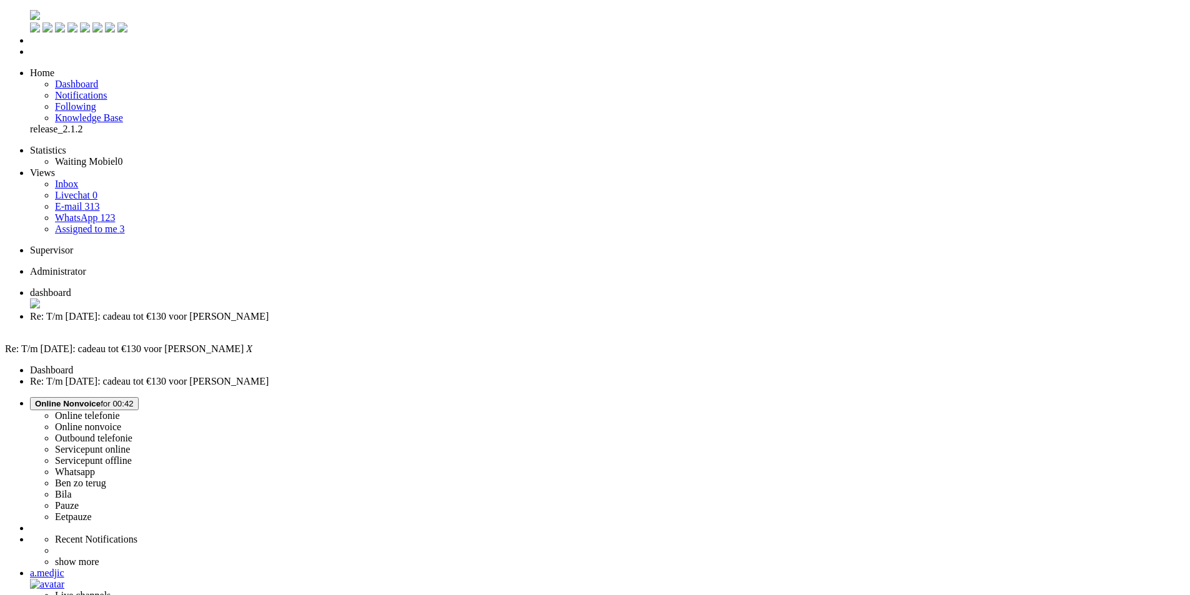
paste body "Rich Text Area. Press ALT-0 for help."
drag, startPoint x: 39, startPoint y: 2212, endPoint x: 134, endPoint y: 2209, distance: 94.3
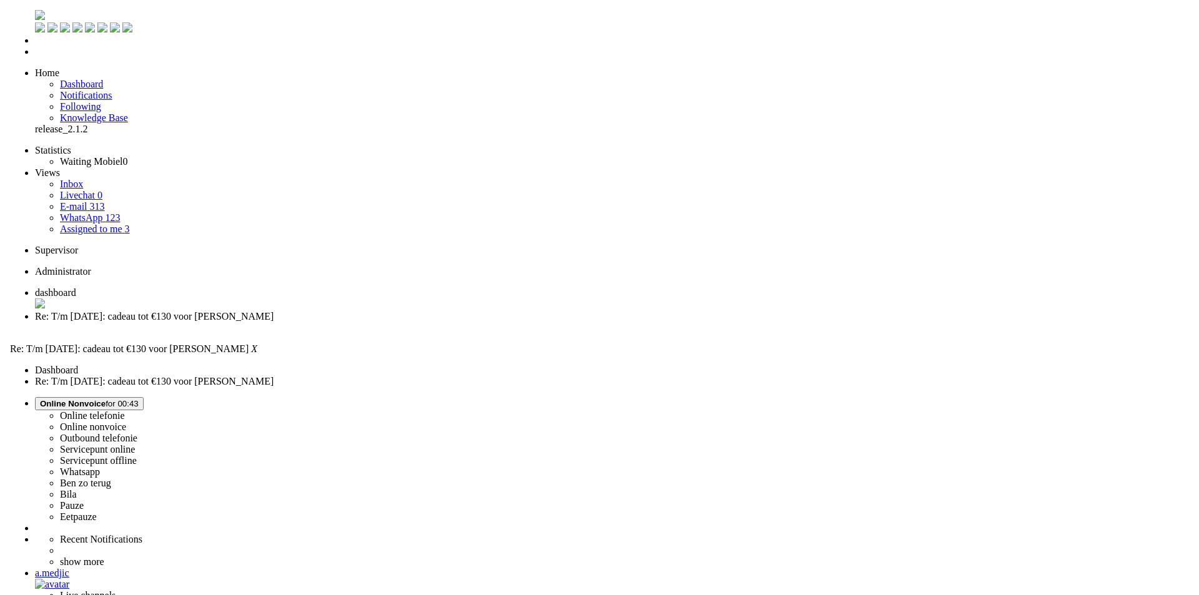
scroll to position [62, 0]
click at [360, 322] on div "Close tab" at bounding box center [607, 328] width 1155 height 12
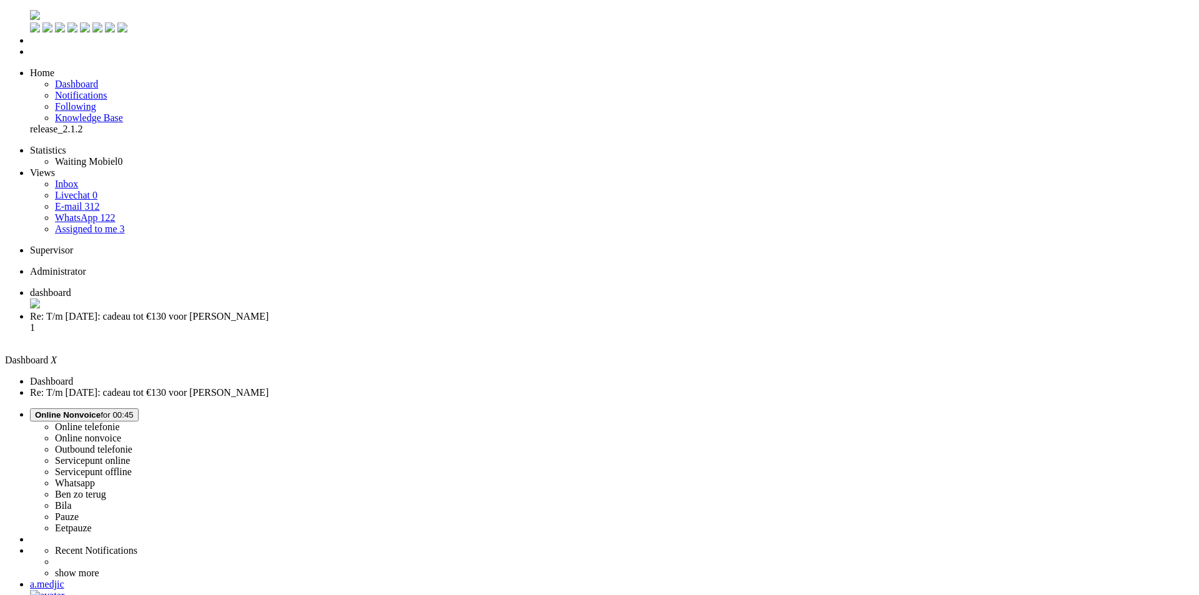
click at [269, 311] on span "Re: T/m 28 september: cadeau tot €130 voor Arjan" at bounding box center [149, 316] width 239 height 11
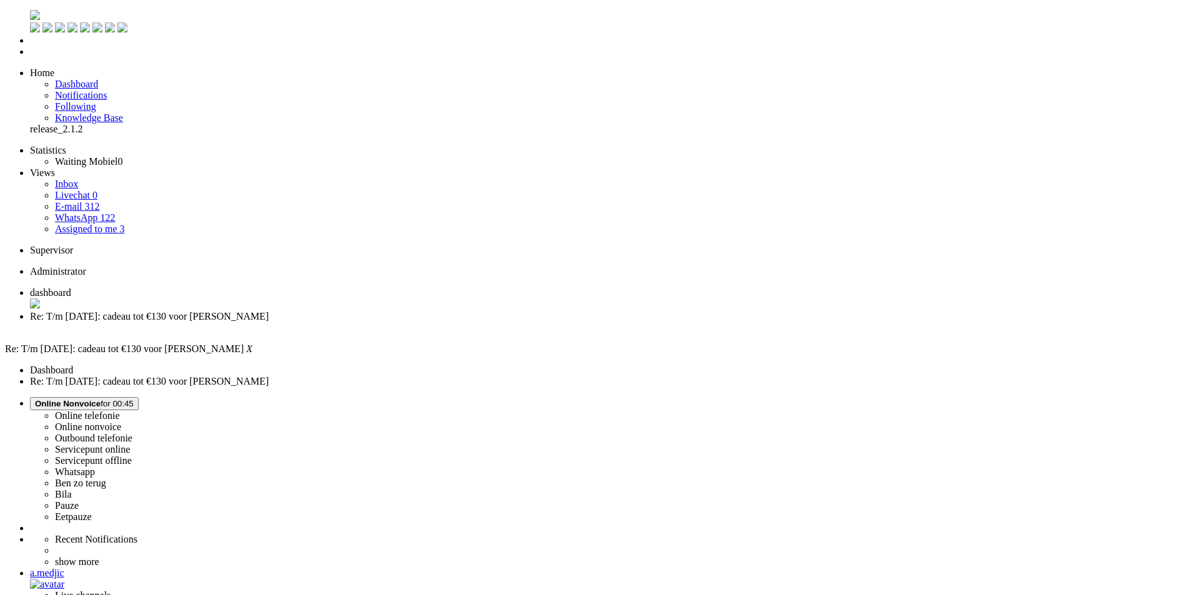
drag, startPoint x: 507, startPoint y: 403, endPoint x: 437, endPoint y: 400, distance: 69.4
copy p "[EMAIL_ADDRESS][PERSON_NAME][DOMAIN_NAME]"
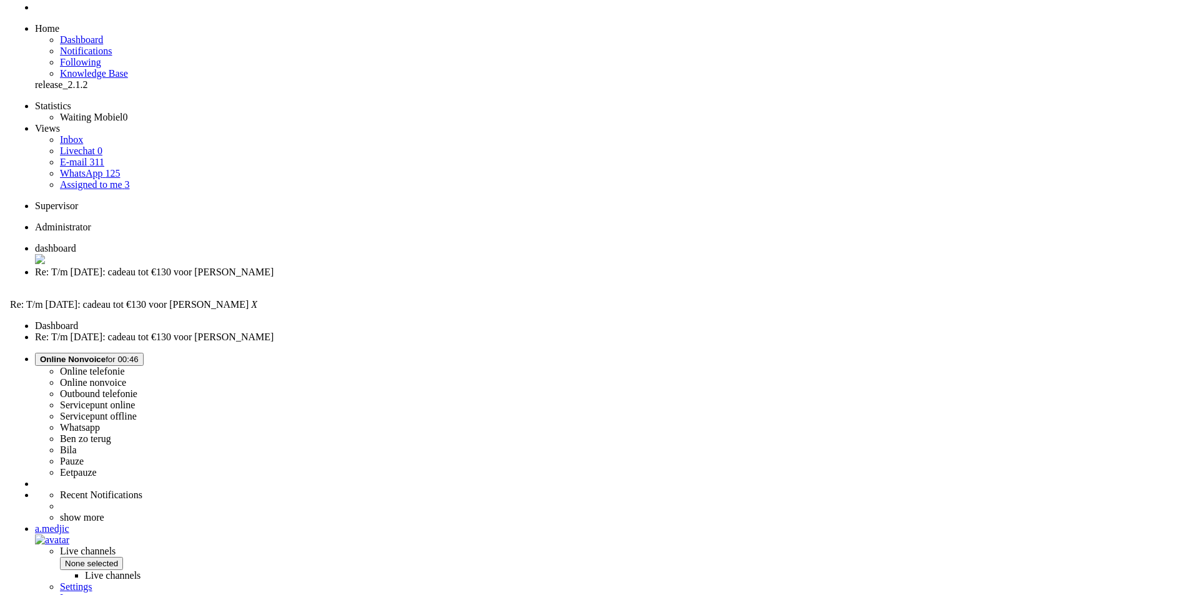
scroll to position [0, 0]
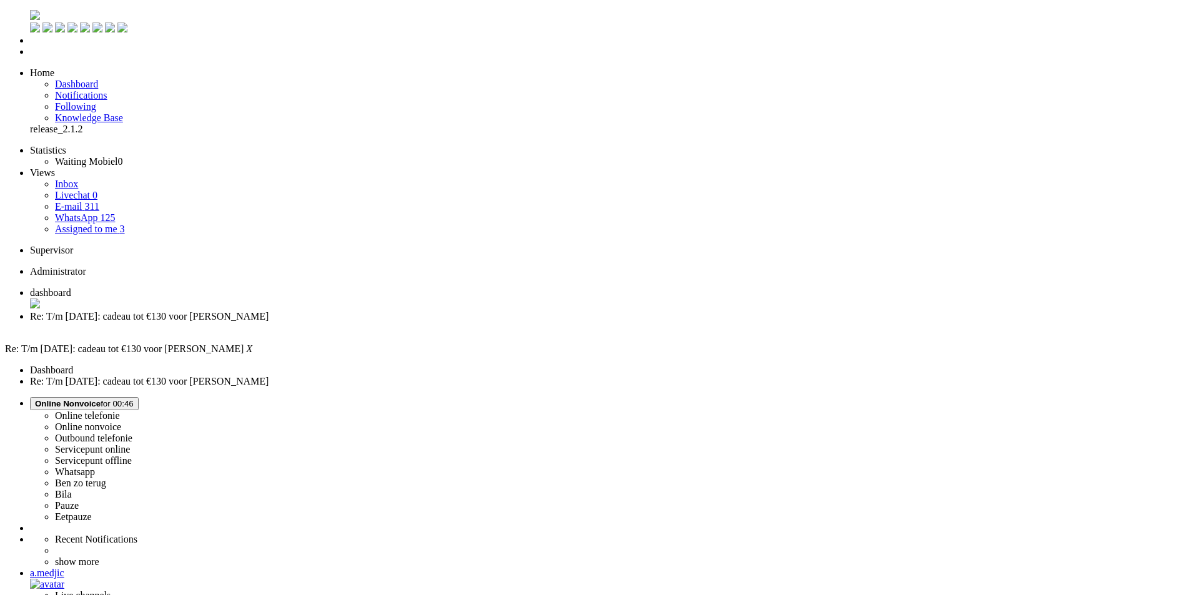
drag, startPoint x: 457, startPoint y: 2280, endPoint x: -69, endPoint y: 2195, distance: 532.1
copy body "Beste Arjan, Bedankt voor je mail! Wij hebben het mailadres voor je gewijzigd i…"
click at [30, 19] on img "Omnidesk" at bounding box center [35, 15] width 10 height 10
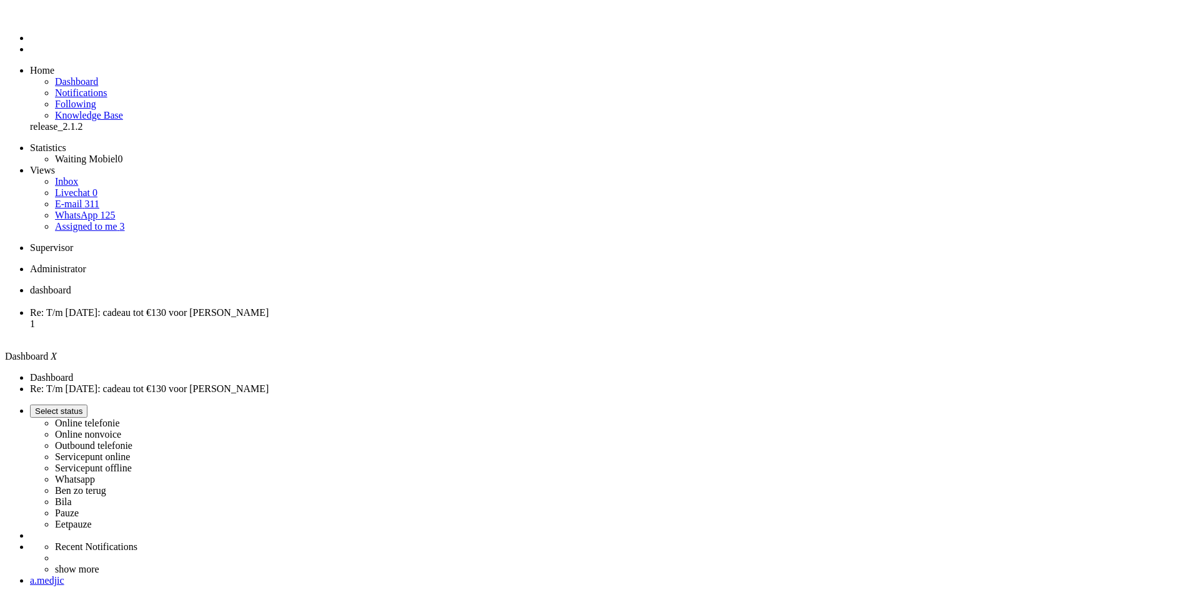
click at [269, 307] on span "Re: T/m [DATE]: cadeau tot €130 voor [PERSON_NAME]" at bounding box center [149, 312] width 239 height 11
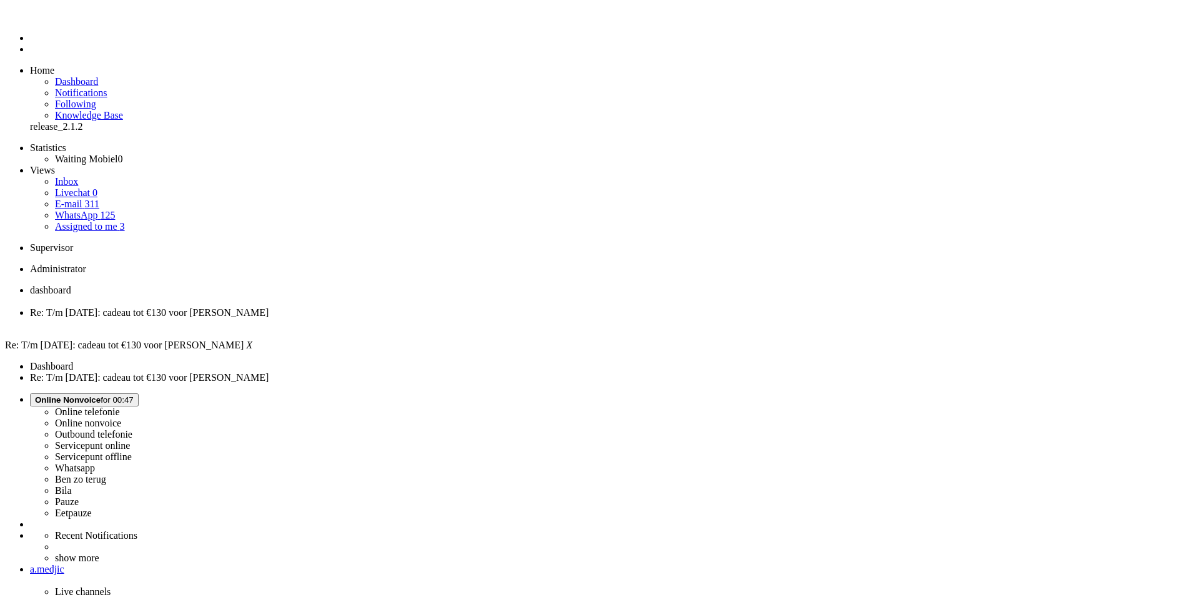
click at [71, 285] on span "dashboard" at bounding box center [50, 290] width 41 height 11
click at [269, 307] on span "Re: T/m [DATE]: cadeau tot €130 voor [PERSON_NAME]" at bounding box center [149, 312] width 239 height 11
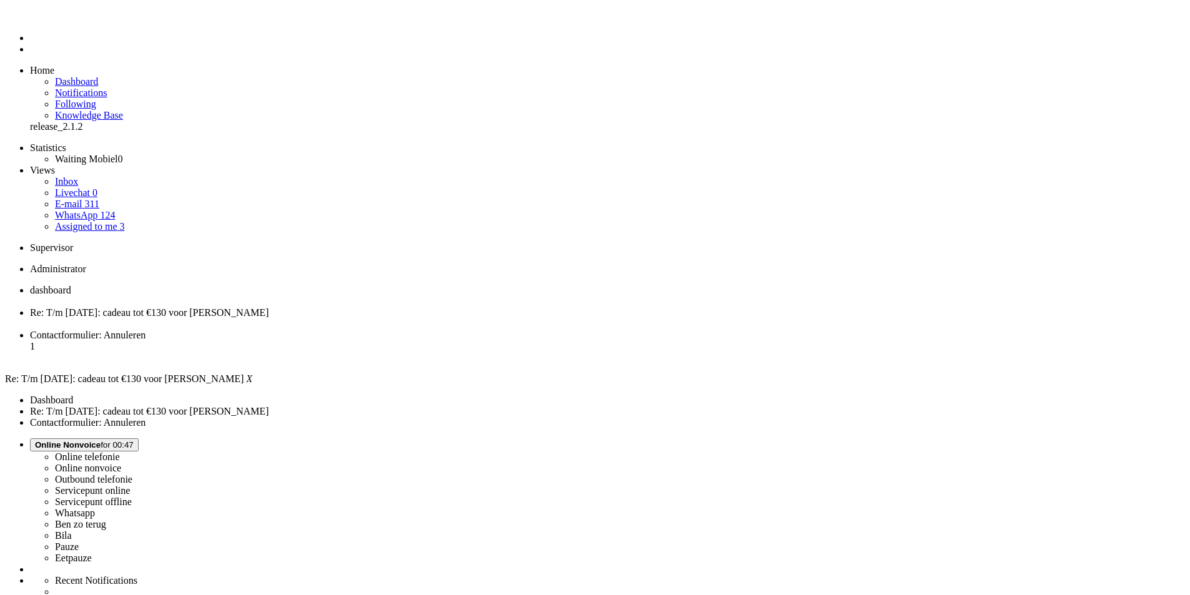
click at [360, 319] on div "Close tab" at bounding box center [607, 324] width 1155 height 11
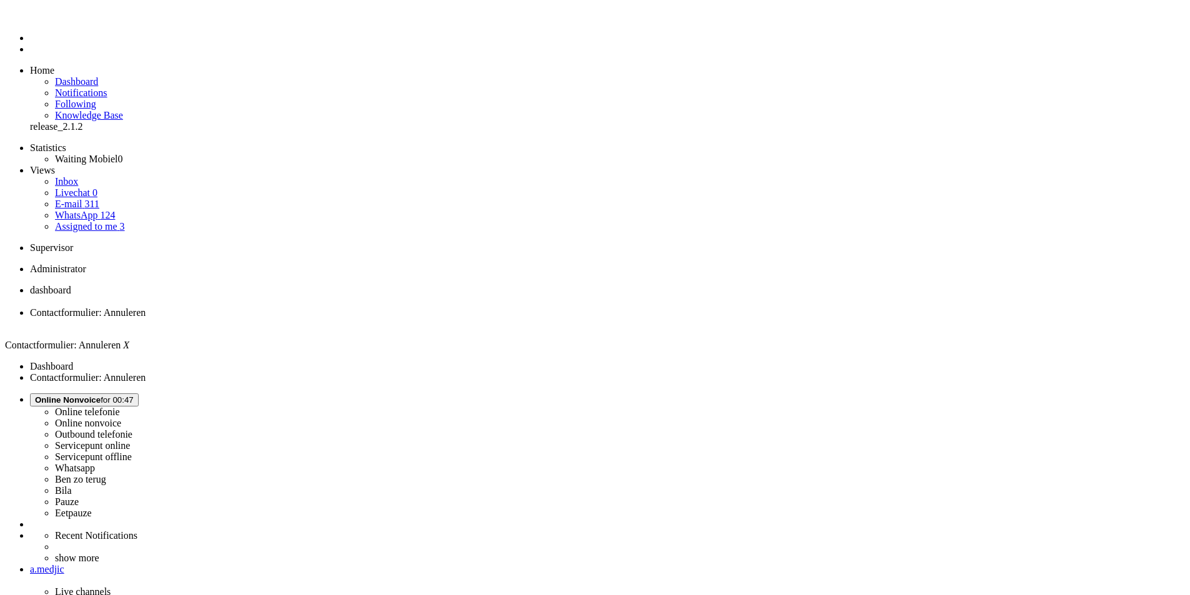
click at [30, 19] on img "Omnidesk" at bounding box center [41, 19] width 22 height 0
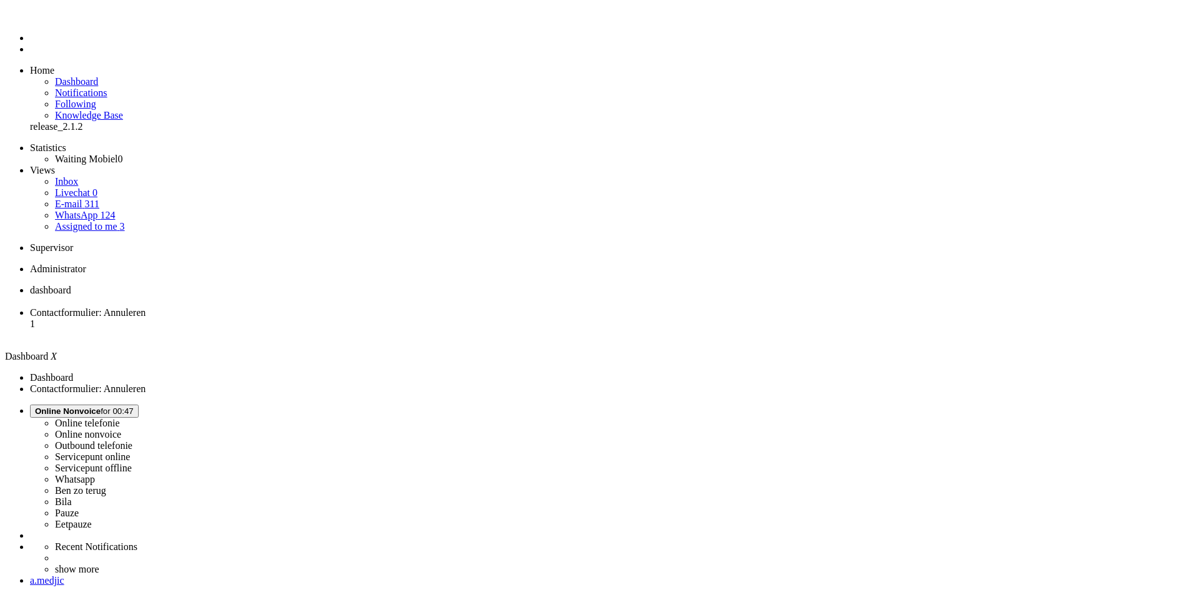
click at [146, 307] on span "Contactformulier: Annuleren" at bounding box center [88, 312] width 116 height 11
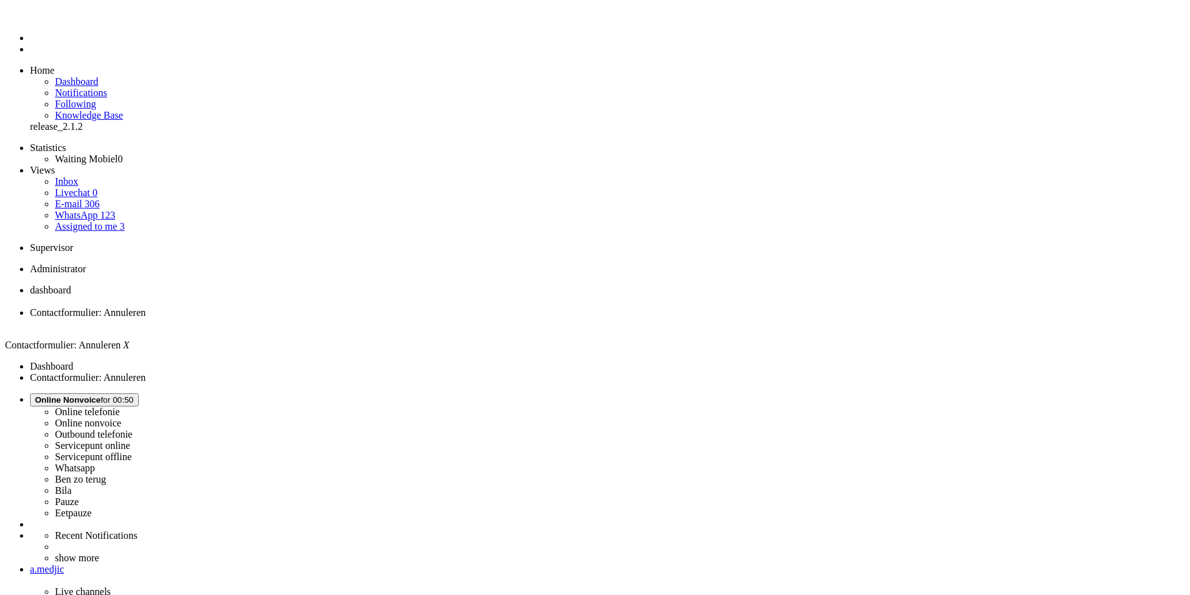
paste body "Rich Text Area. Press ALT-0 for help."
drag, startPoint x: 41, startPoint y: 2209, endPoint x: 133, endPoint y: 2209, distance: 92.4
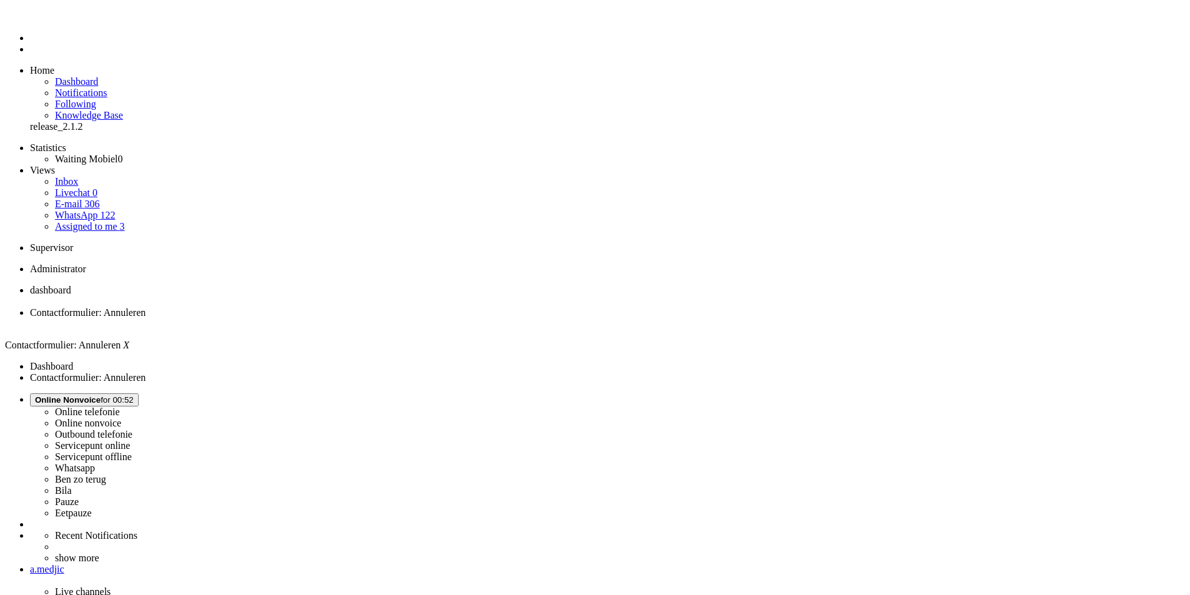
drag, startPoint x: 611, startPoint y: 2242, endPoint x: 131, endPoint y: 2243, distance: 480.3
drag, startPoint x: 229, startPoint y: 504, endPoint x: 239, endPoint y: 503, distance: 10.0
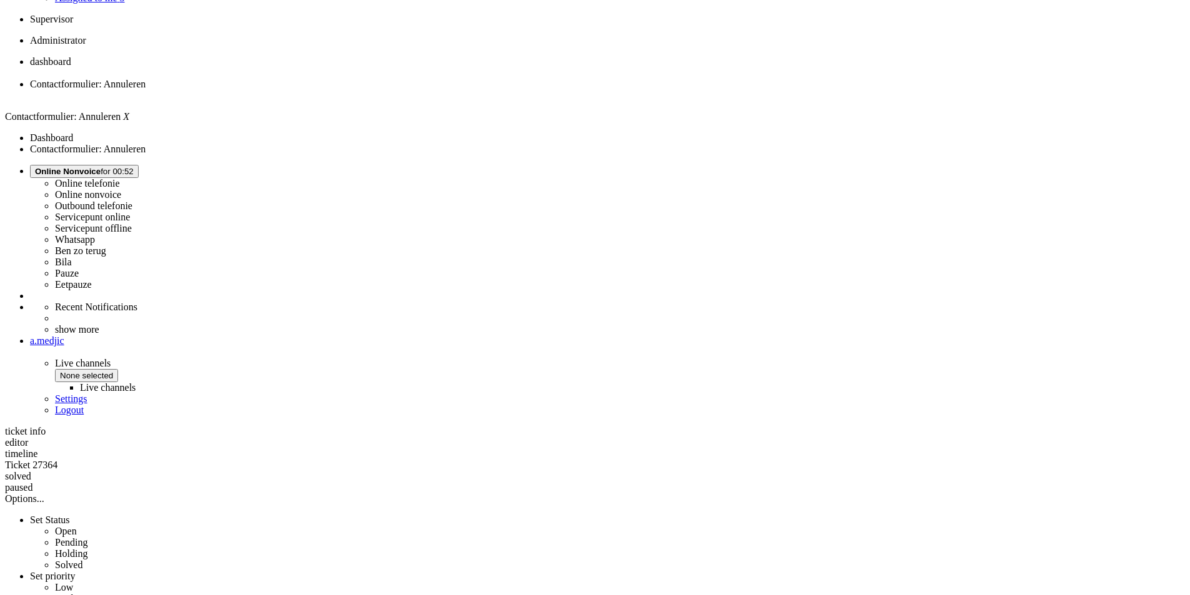
scroll to position [292, 0]
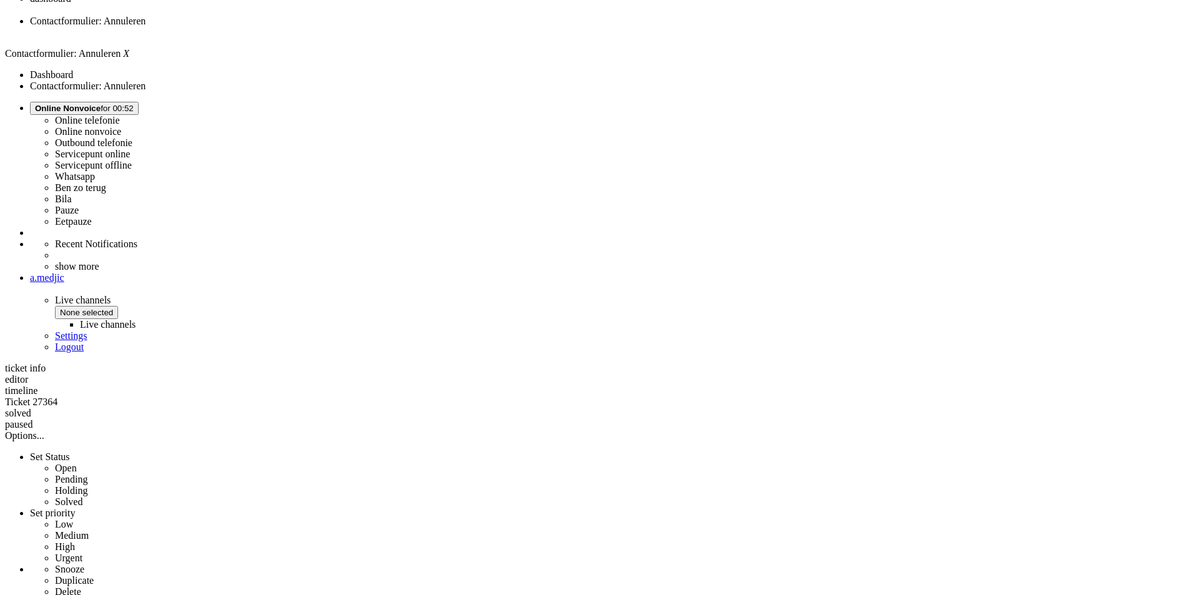
drag, startPoint x: 369, startPoint y: 443, endPoint x: 1041, endPoint y: 457, distance: 671.6
copy div "Ik had een dubbel abonnement afgesloten, voor deze moest ik contact opnemen en …"
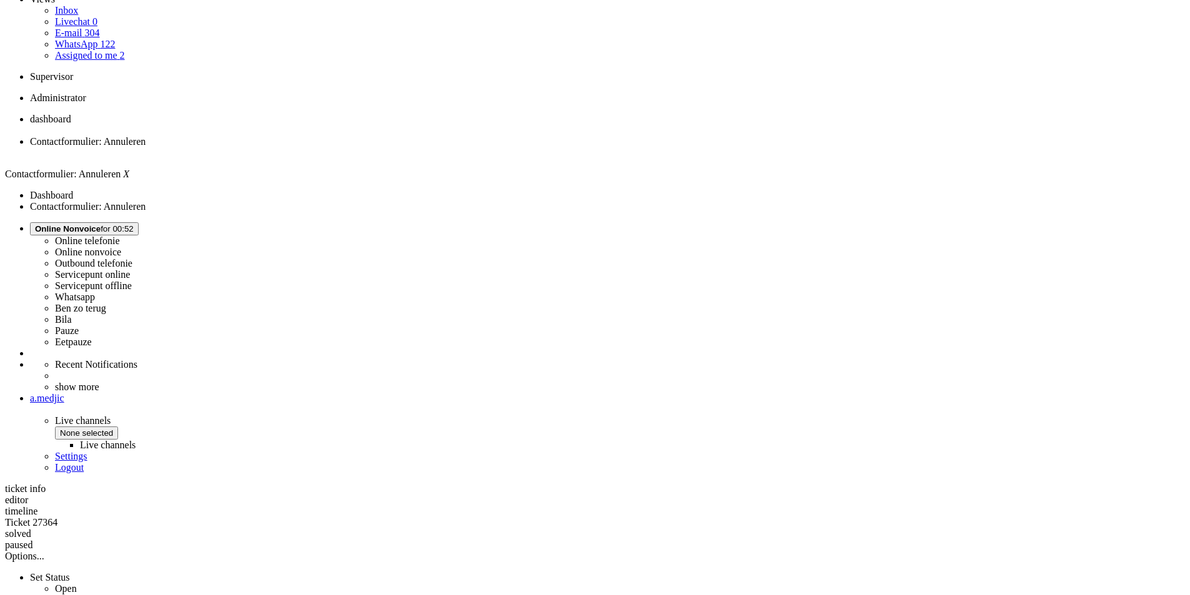
scroll to position [0, 0]
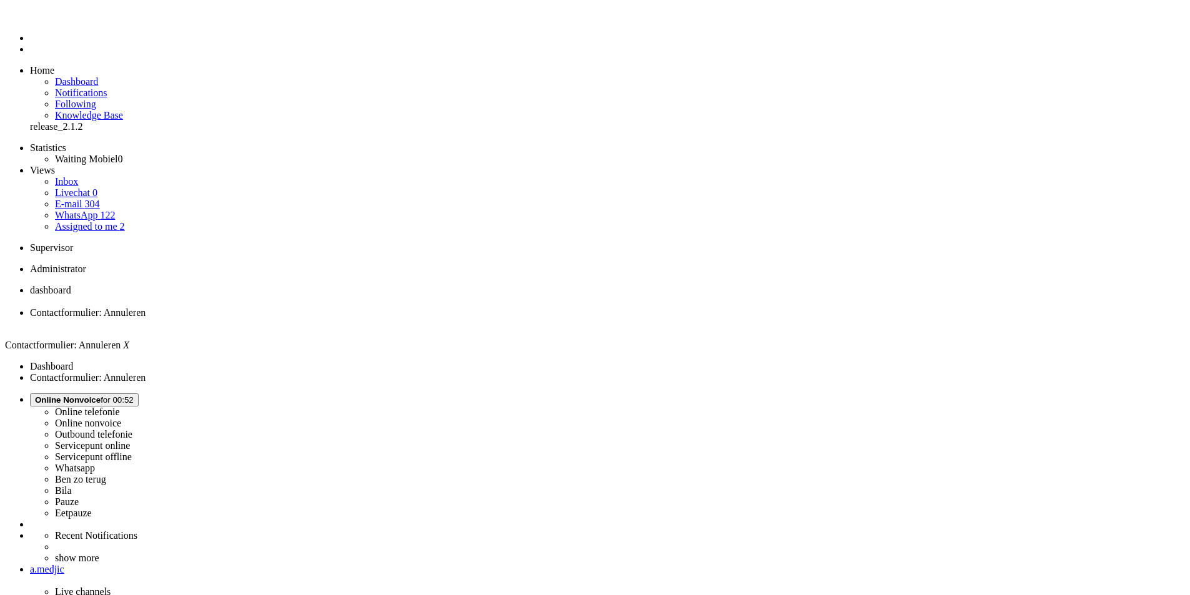
click at [362, 319] on div "Close tab" at bounding box center [607, 324] width 1155 height 11
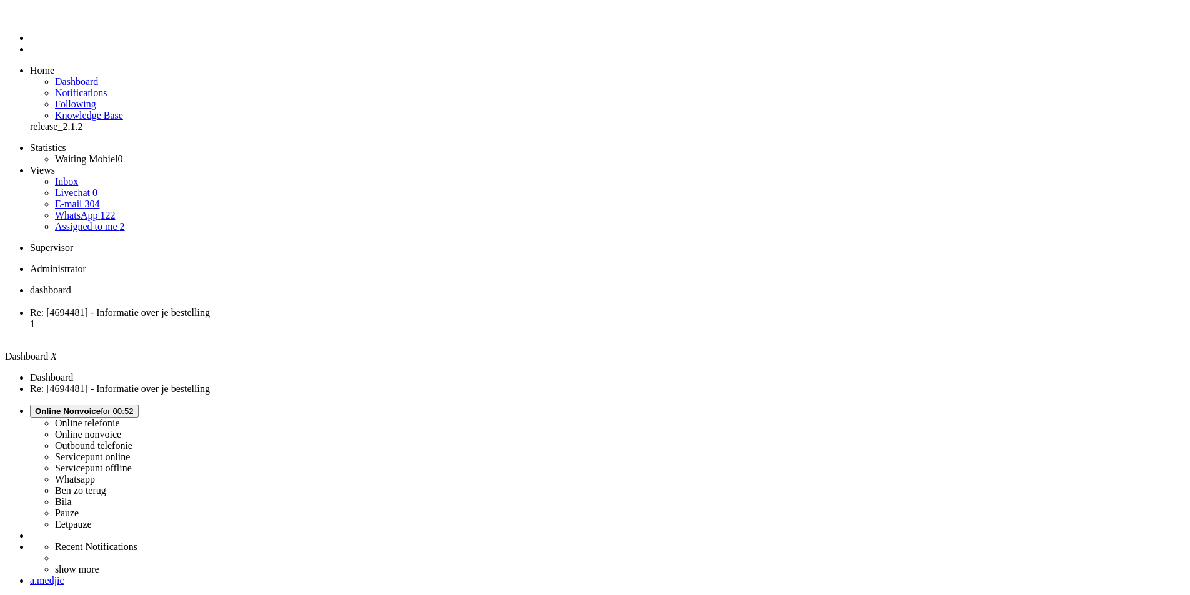
click at [210, 307] on span "Re: [4694481] - Informatie over je bestelling" at bounding box center [120, 312] width 180 height 11
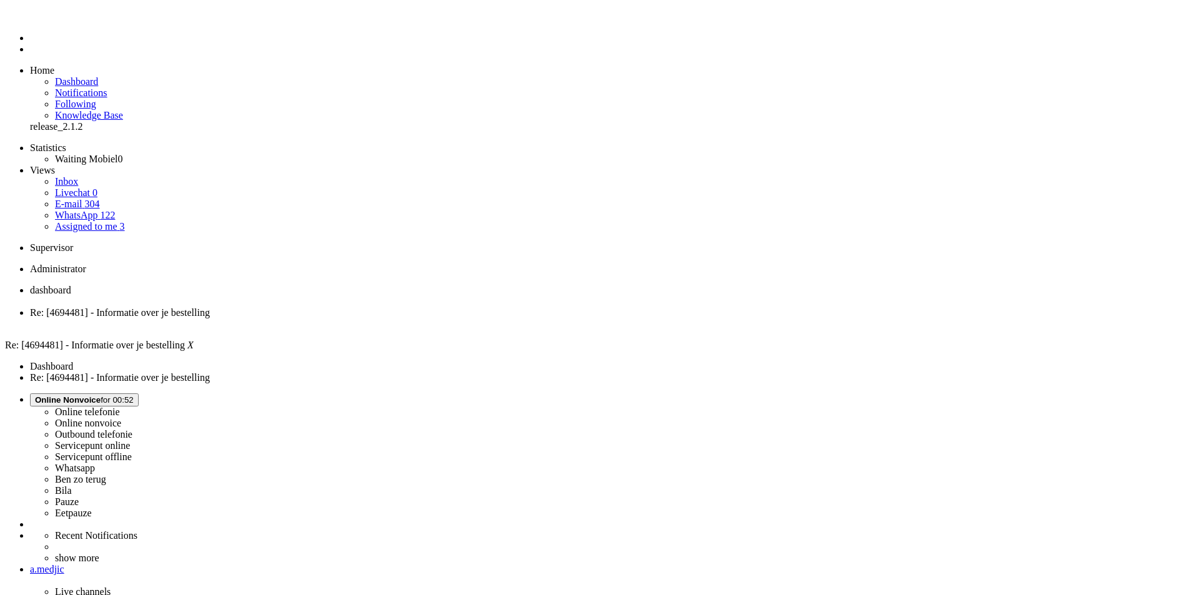
click at [362, 319] on div "Close tab" at bounding box center [607, 324] width 1155 height 11
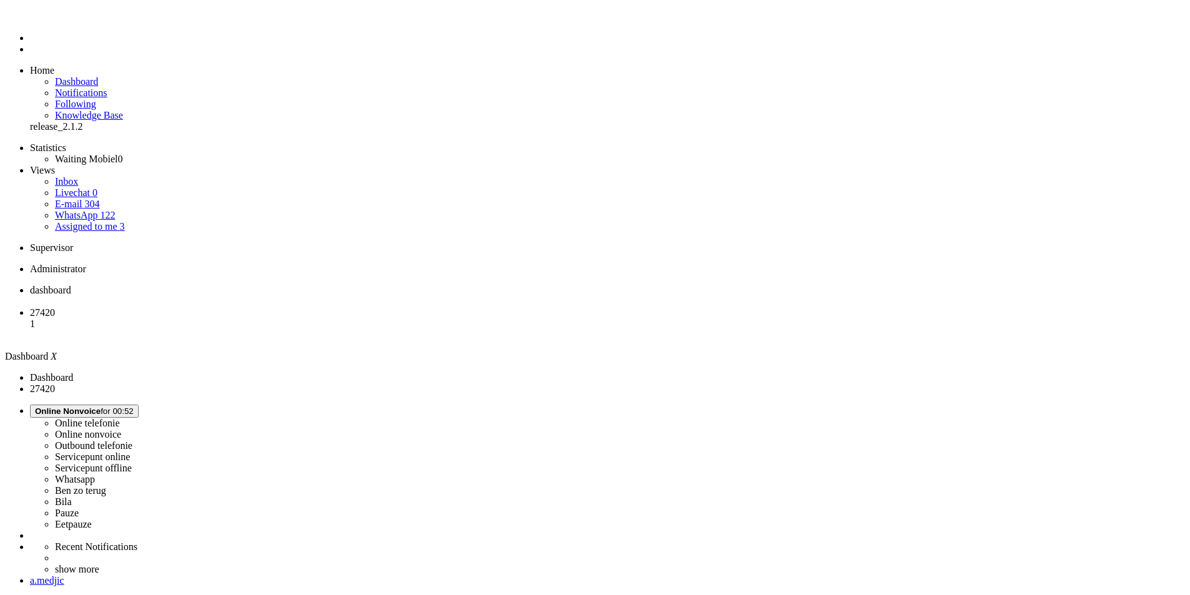
click at [313, 307] on li "27420 1" at bounding box center [607, 324] width 1155 height 34
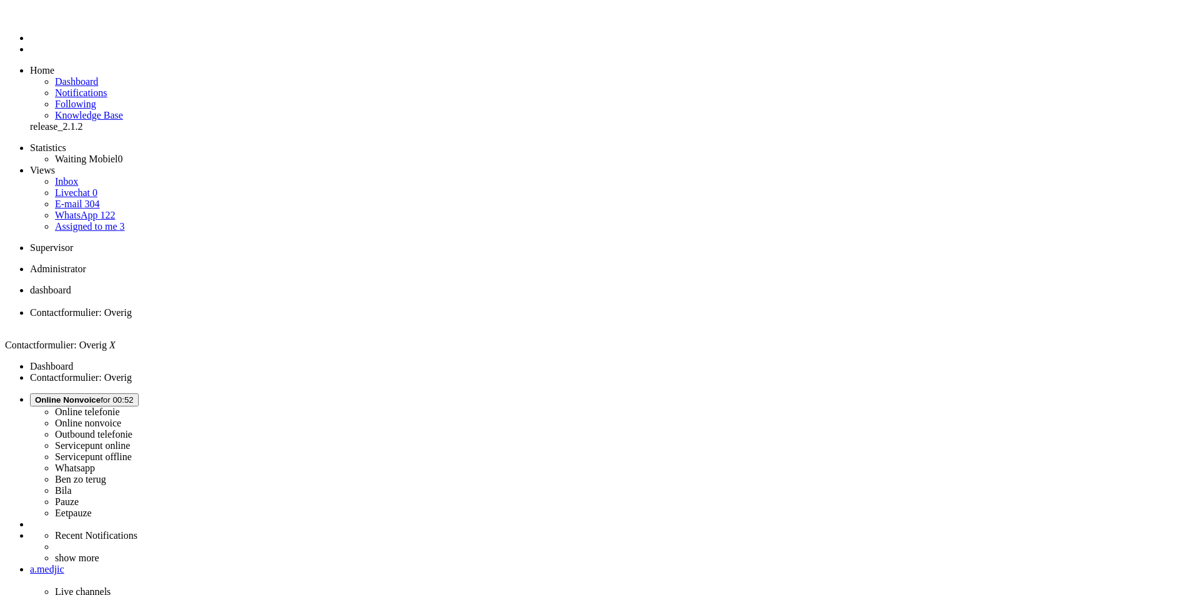
drag, startPoint x: 254, startPoint y: 467, endPoint x: 270, endPoint y: 172, distance: 295.3
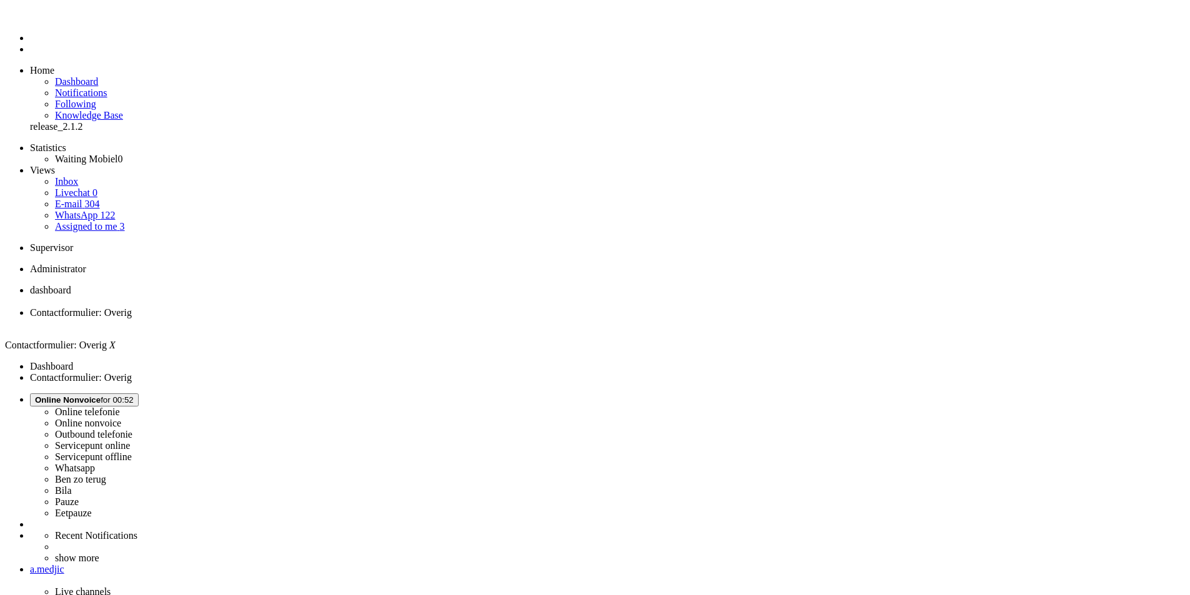
click at [359, 319] on div "Close tab" at bounding box center [607, 324] width 1155 height 11
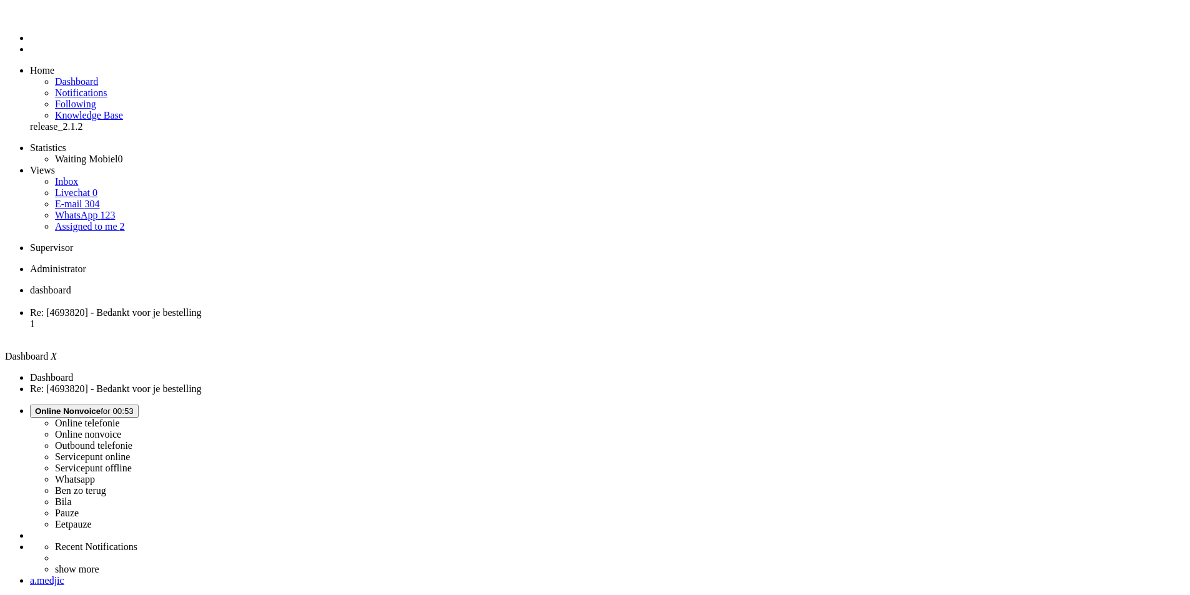
click at [202, 307] on span "Re: [4693820] - Bedankt voor je bestelling" at bounding box center [116, 312] width 172 height 11
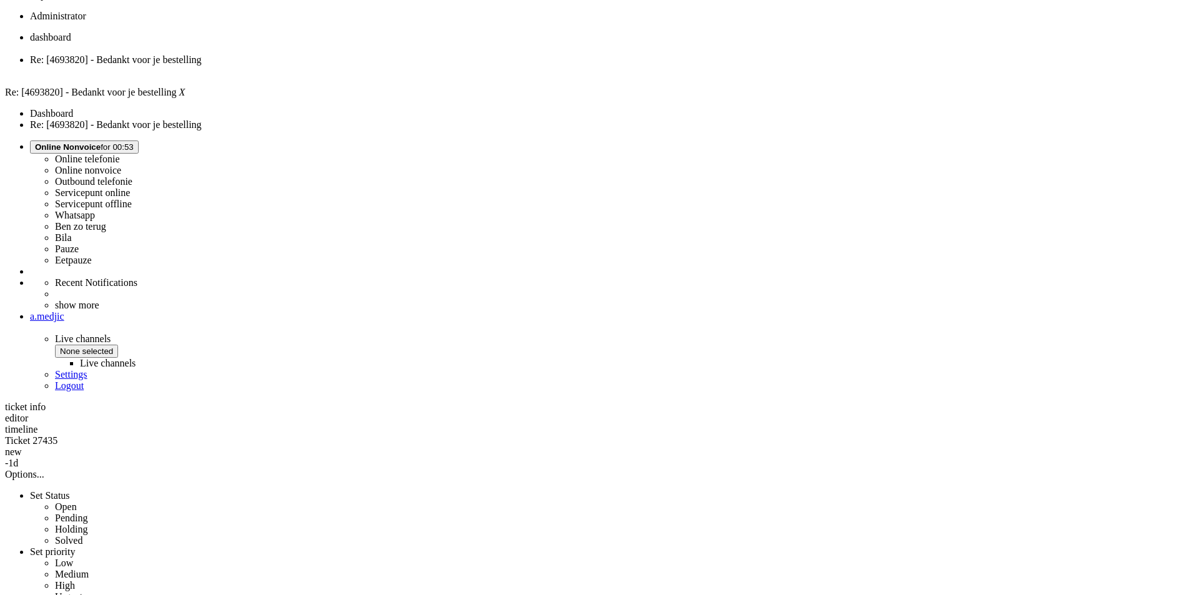
scroll to position [62, 0]
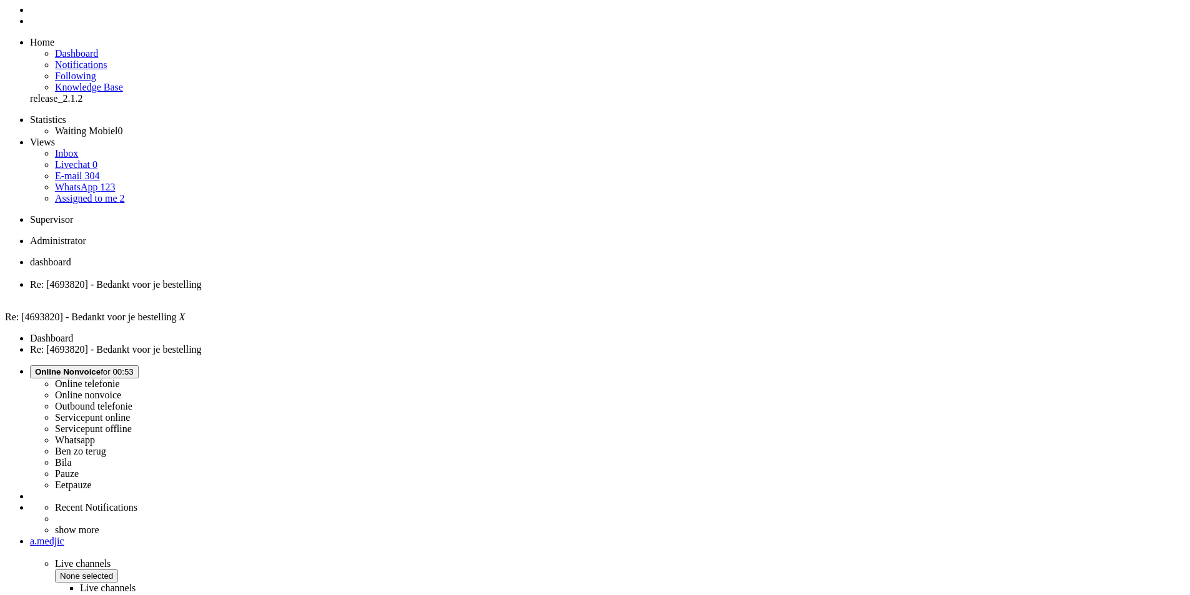
scroll to position [0, 0]
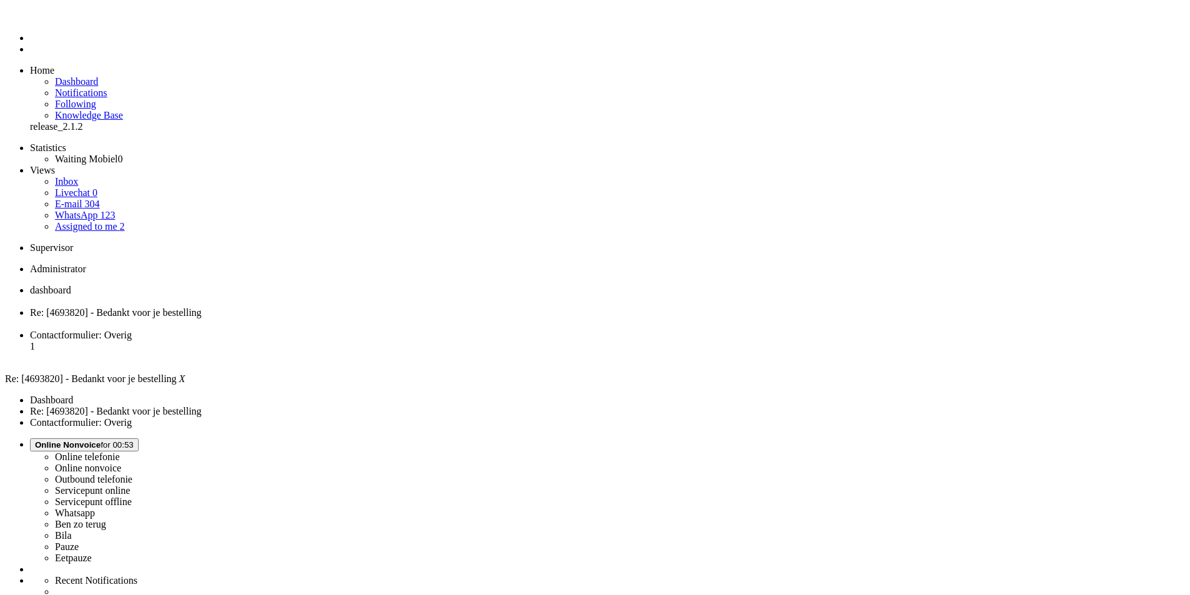
click at [360, 319] on div "Close tab" at bounding box center [607, 324] width 1155 height 11
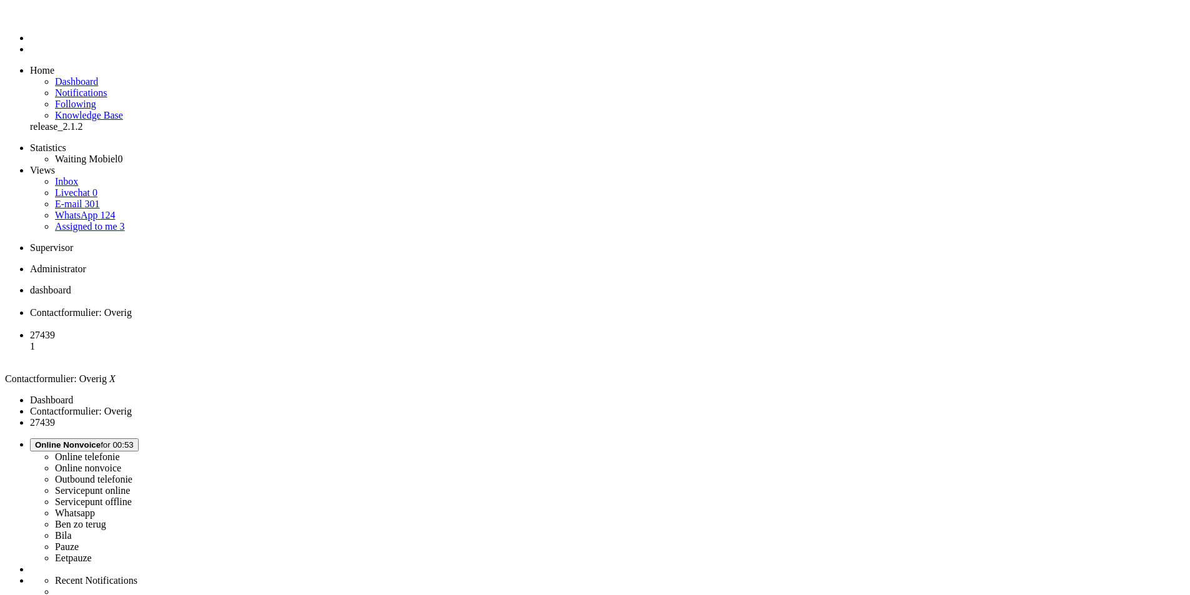
click at [358, 319] on div "Close tab" at bounding box center [607, 324] width 1155 height 11
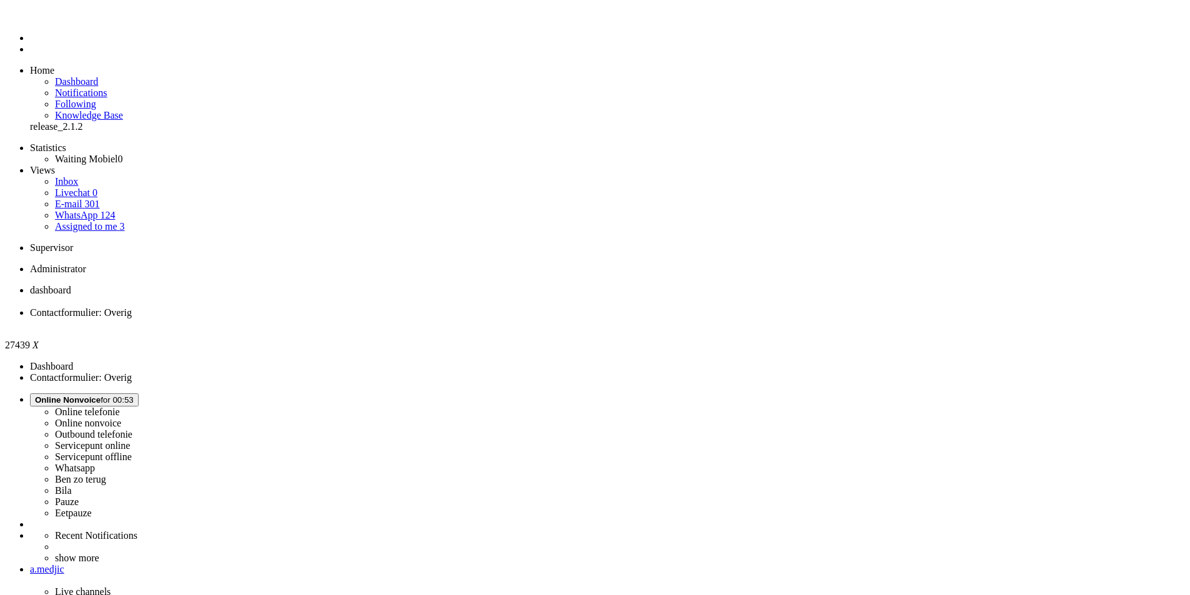
click at [360, 319] on div "Close tab" at bounding box center [607, 324] width 1155 height 11
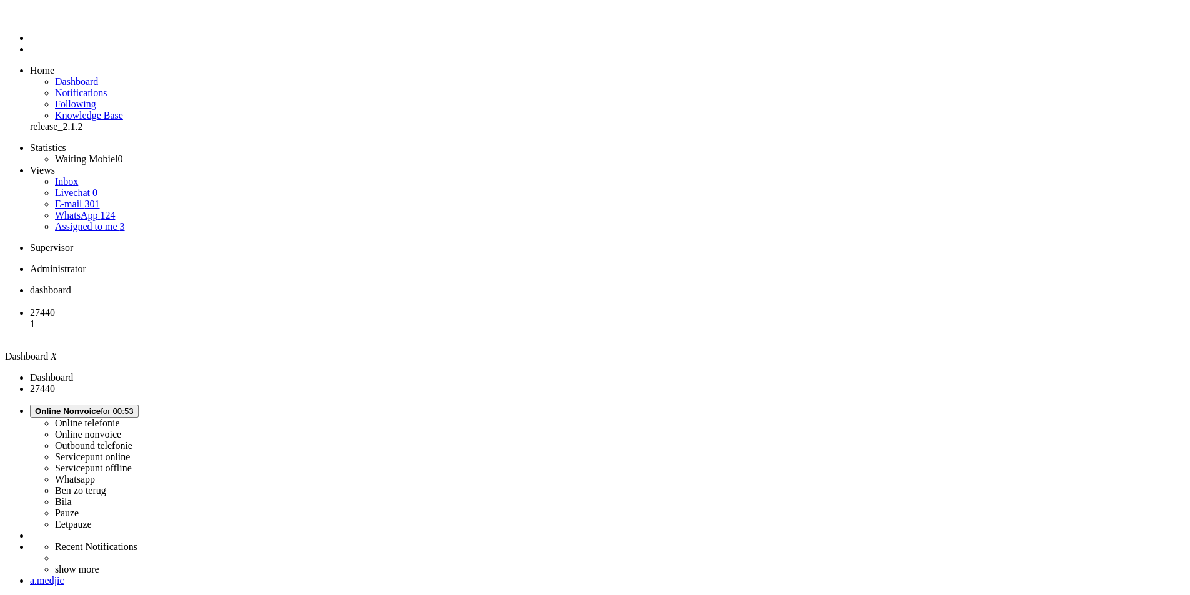
click at [55, 307] on span "27440" at bounding box center [42, 312] width 25 height 11
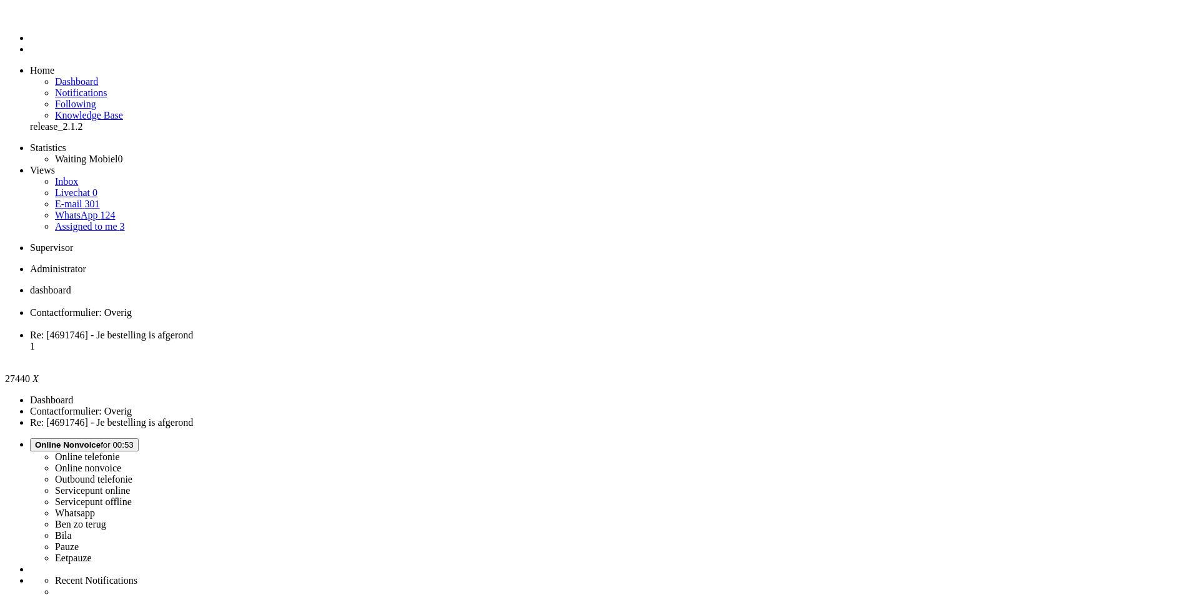
scroll to position [0, 0]
click at [362, 319] on div "Close tab" at bounding box center [607, 324] width 1155 height 11
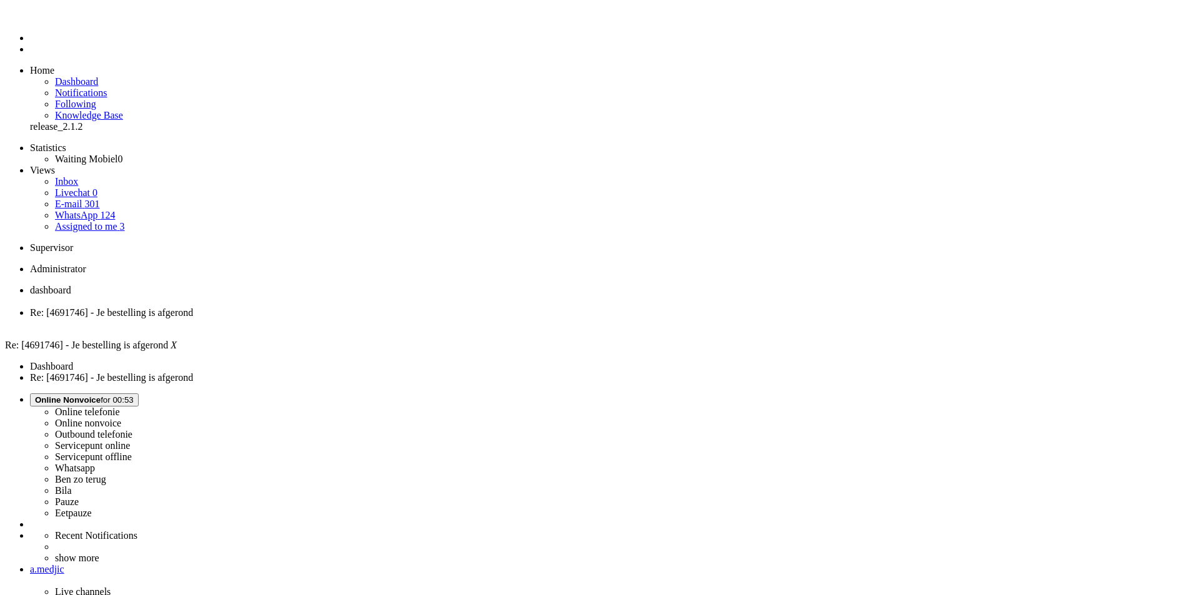
drag, startPoint x: 304, startPoint y: 2603, endPoint x: 22, endPoint y: 2267, distance: 437.6
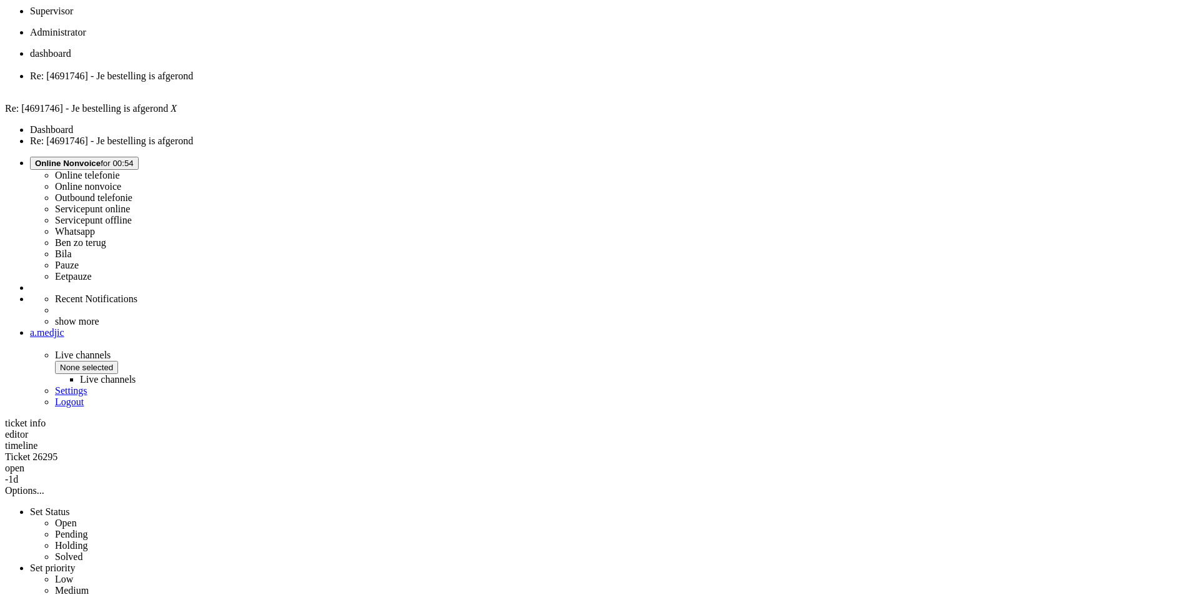
scroll to position [312, 0]
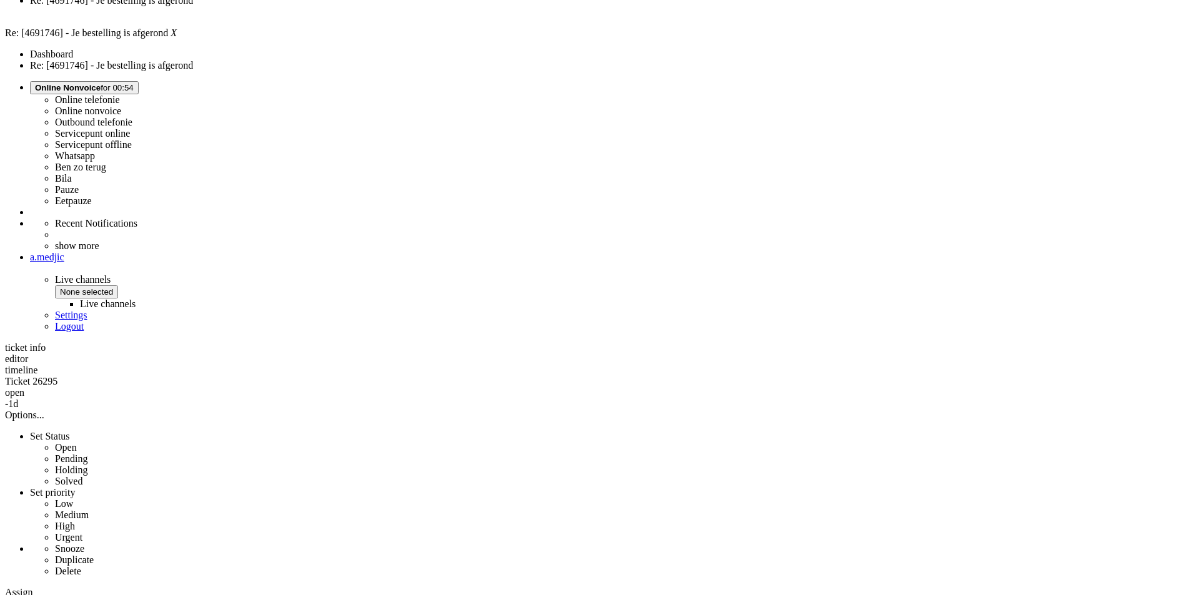
drag, startPoint x: 366, startPoint y: 280, endPoint x: 545, endPoint y: 299, distance: 180.2
drag, startPoint x: 350, startPoint y: 325, endPoint x: 656, endPoint y: 368, distance: 309.0
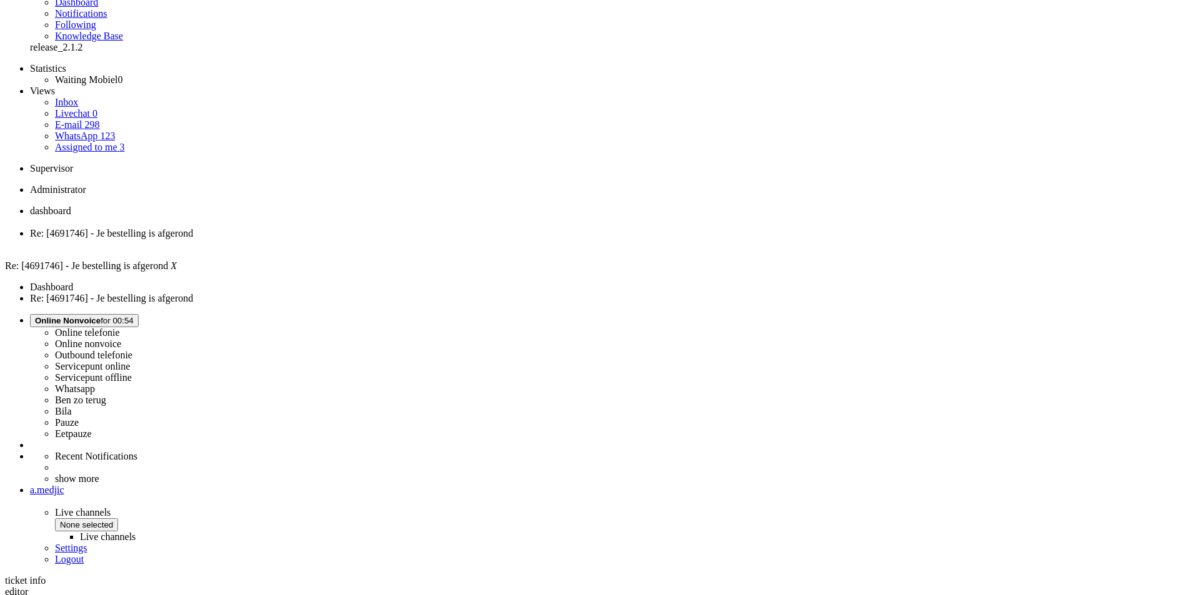
scroll to position [0, 0]
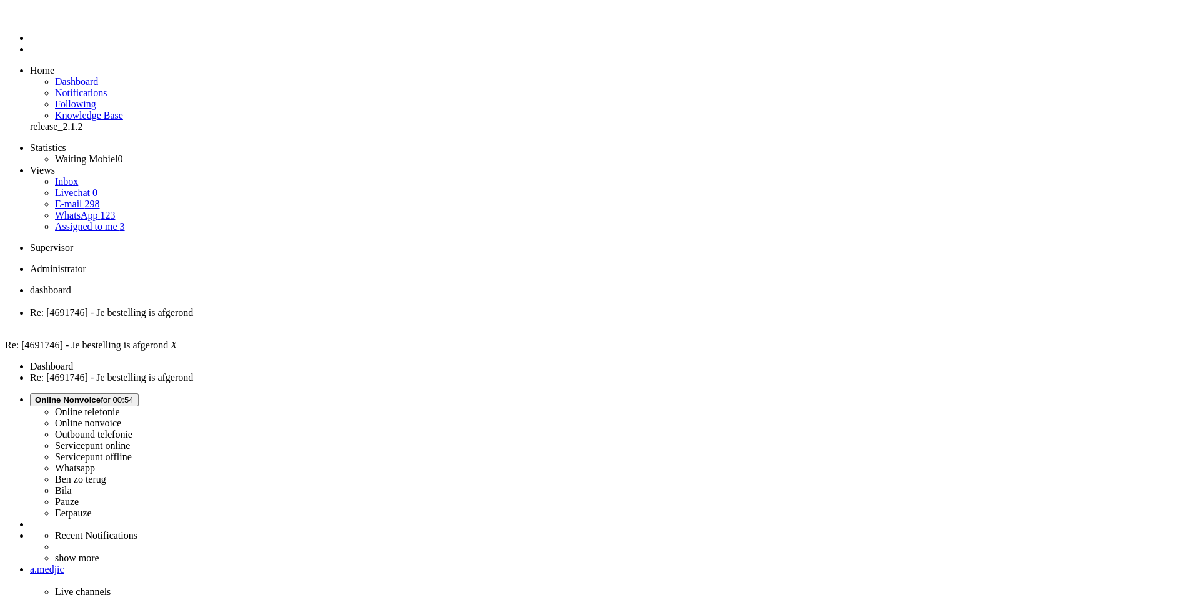
click at [101, 395] on span "Online Nonvoice" at bounding box center [68, 399] width 66 height 9
click at [95, 463] on label "Whatsapp" at bounding box center [75, 468] width 40 height 11
click at [359, 319] on div "Close tab" at bounding box center [607, 324] width 1155 height 11
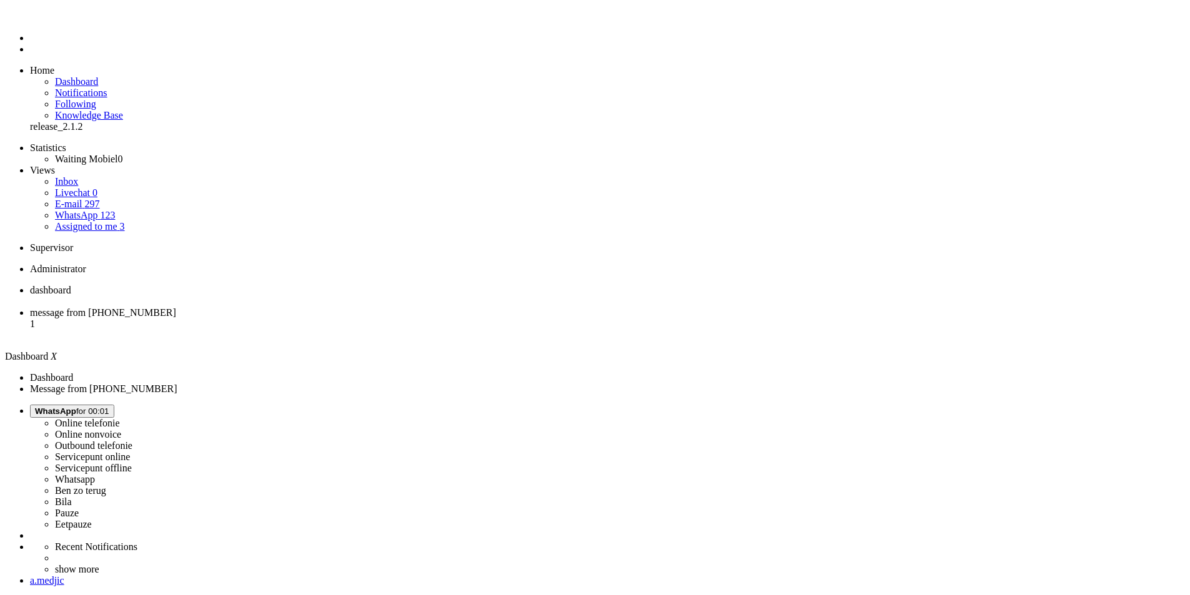
click at [327, 307] on li "message from +31637608614 1" at bounding box center [607, 324] width 1155 height 34
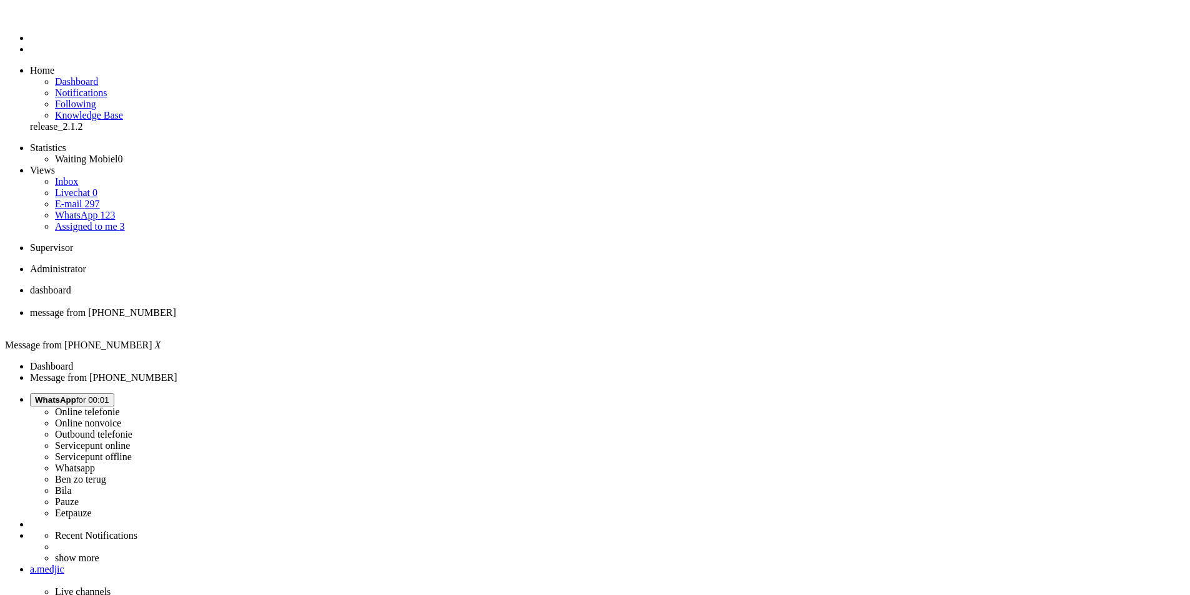
scroll to position [229, 0]
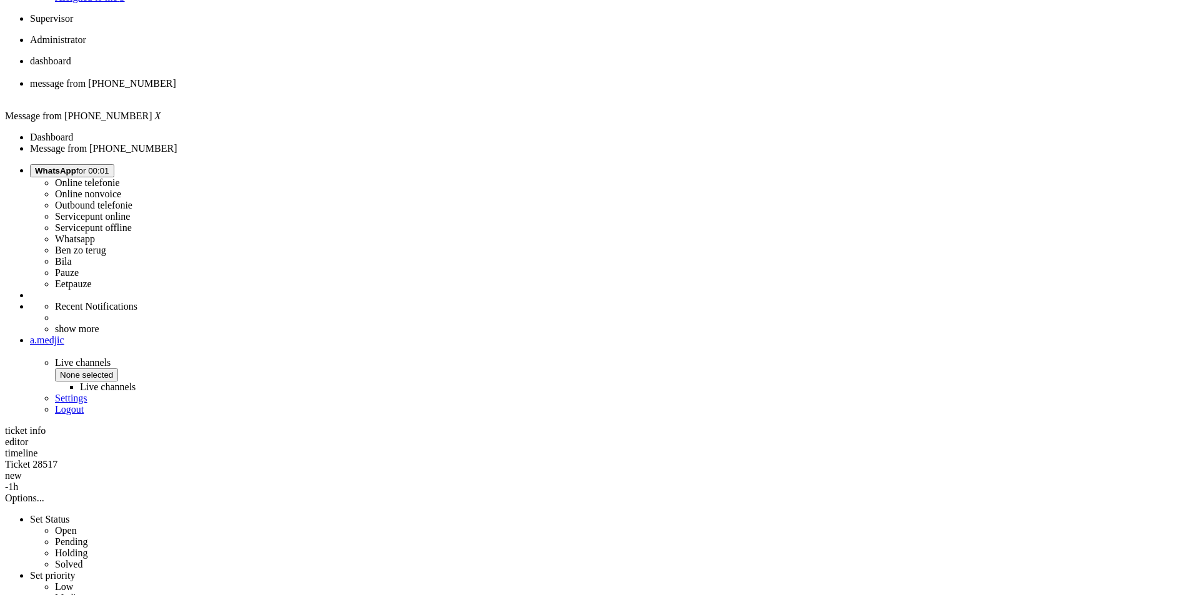
copy div "4695182"
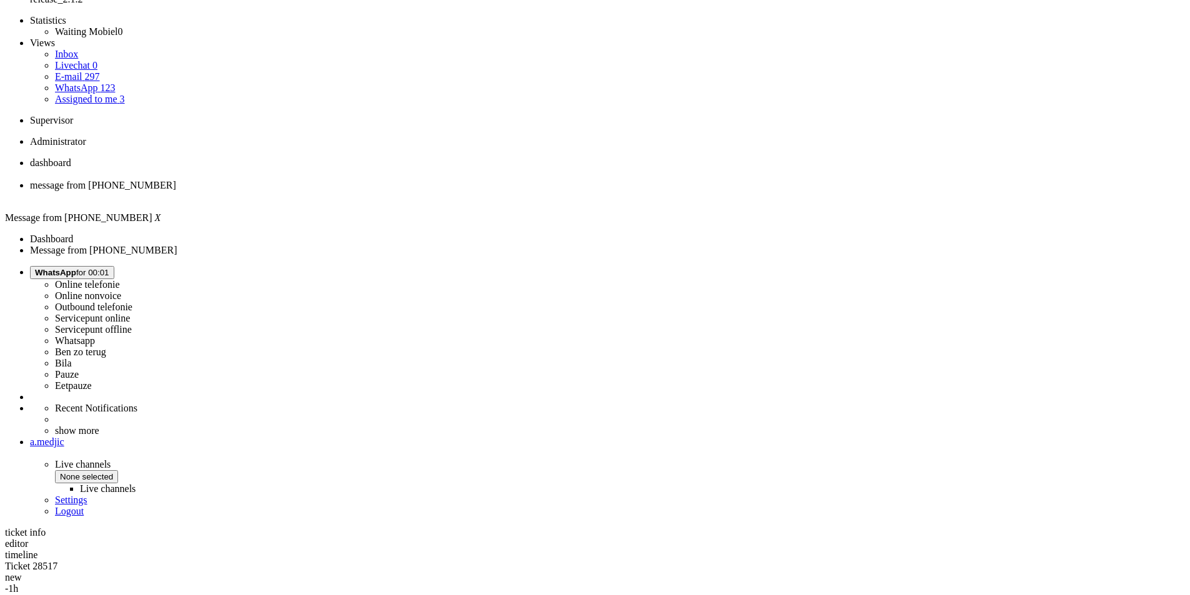
scroll to position [0, 0]
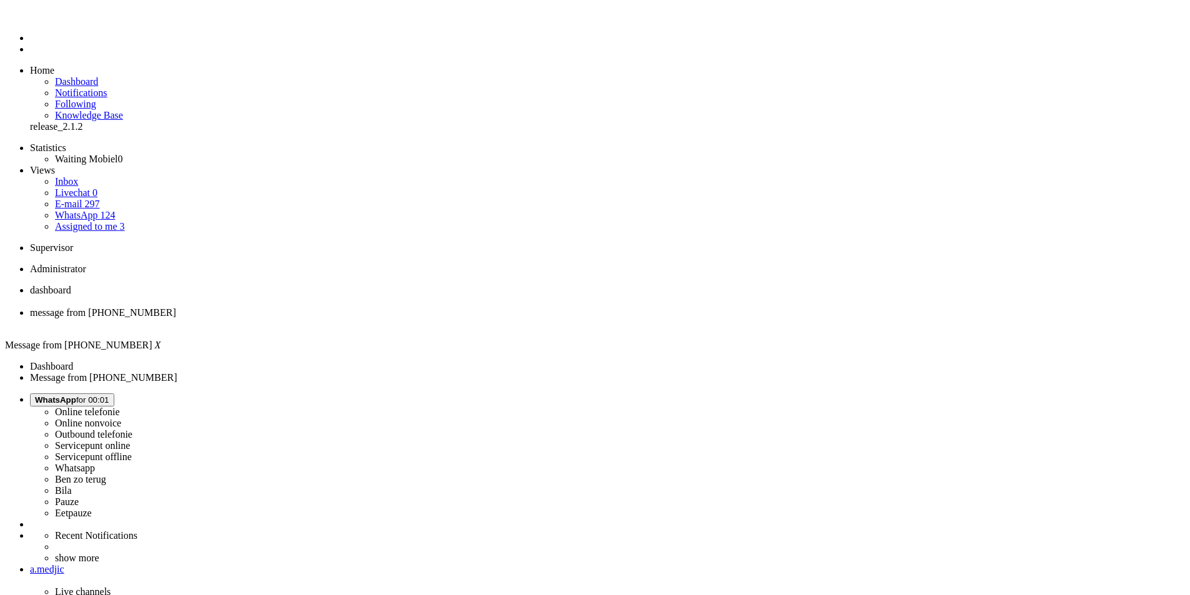
drag, startPoint x: 342, startPoint y: 286, endPoint x: 683, endPoint y: 286, distance: 341.0
drag, startPoint x: 470, startPoint y: 332, endPoint x: 374, endPoint y: 270, distance: 114.2
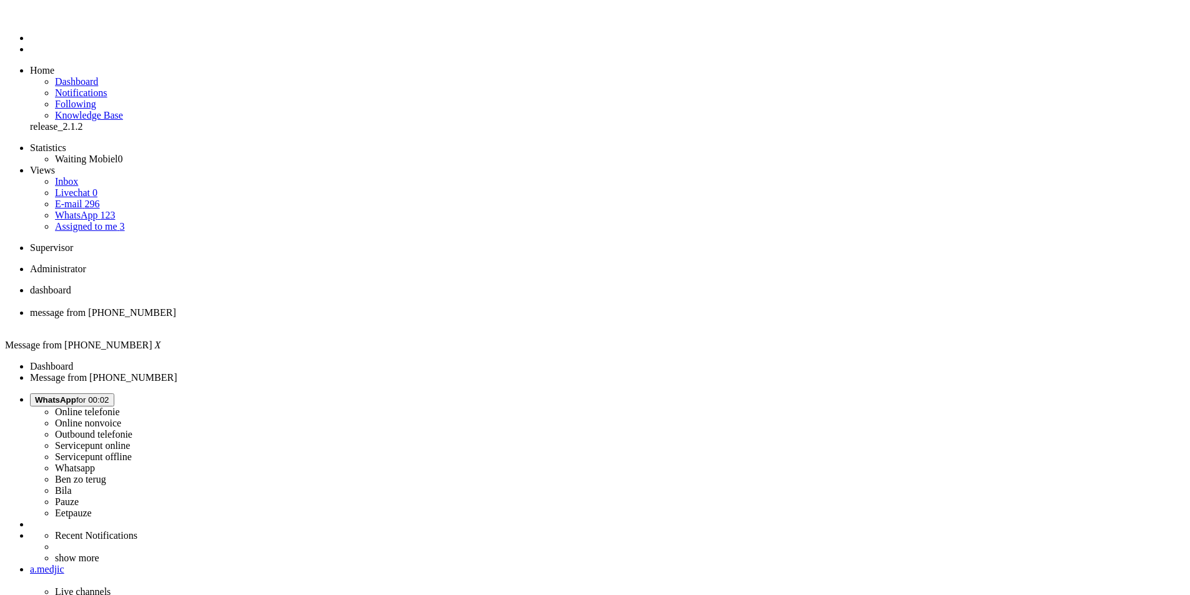
copy div "voor je bericht. We zien dat je aanvraag voor nummerbehoud succesvol is goedgek…"
drag, startPoint x: 572, startPoint y: 2141, endPoint x: 225, endPoint y: 2144, distance: 346.0
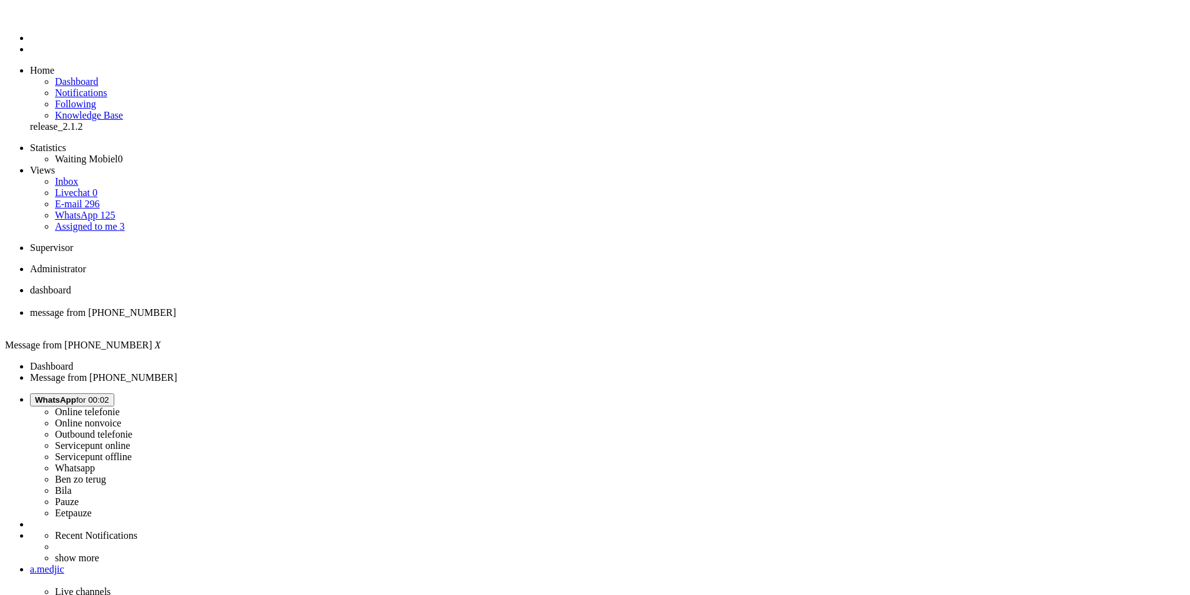
click at [359, 319] on div "Close tab" at bounding box center [607, 324] width 1155 height 11
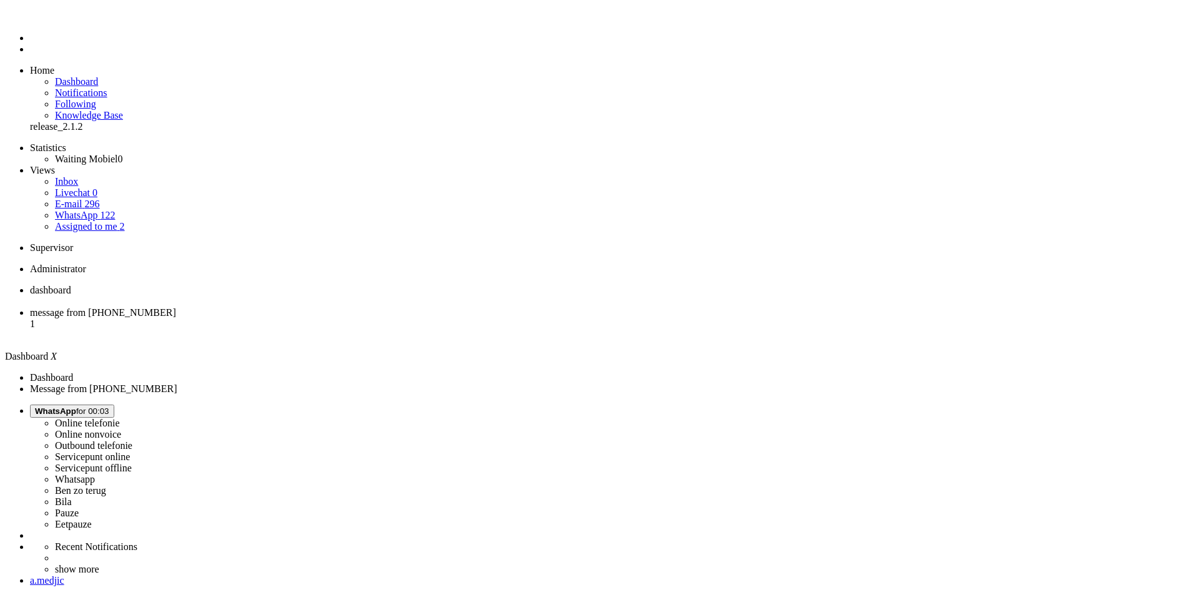
click at [176, 307] on span "message from +31652476967" at bounding box center [103, 312] width 146 height 11
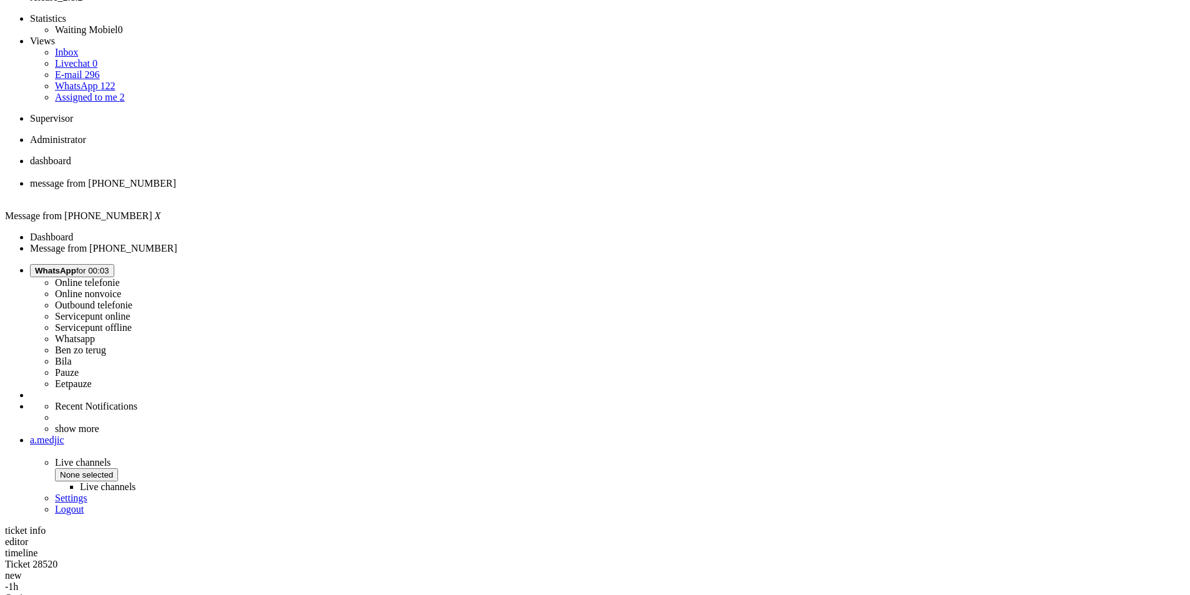
scroll to position [214, 0]
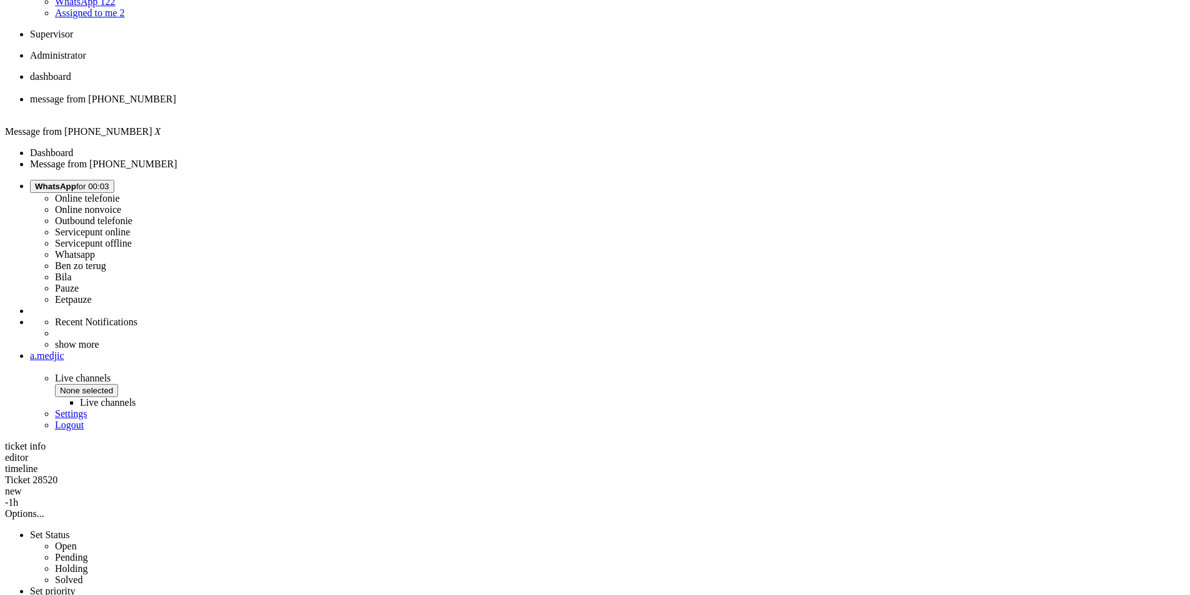
copy div "4697043"
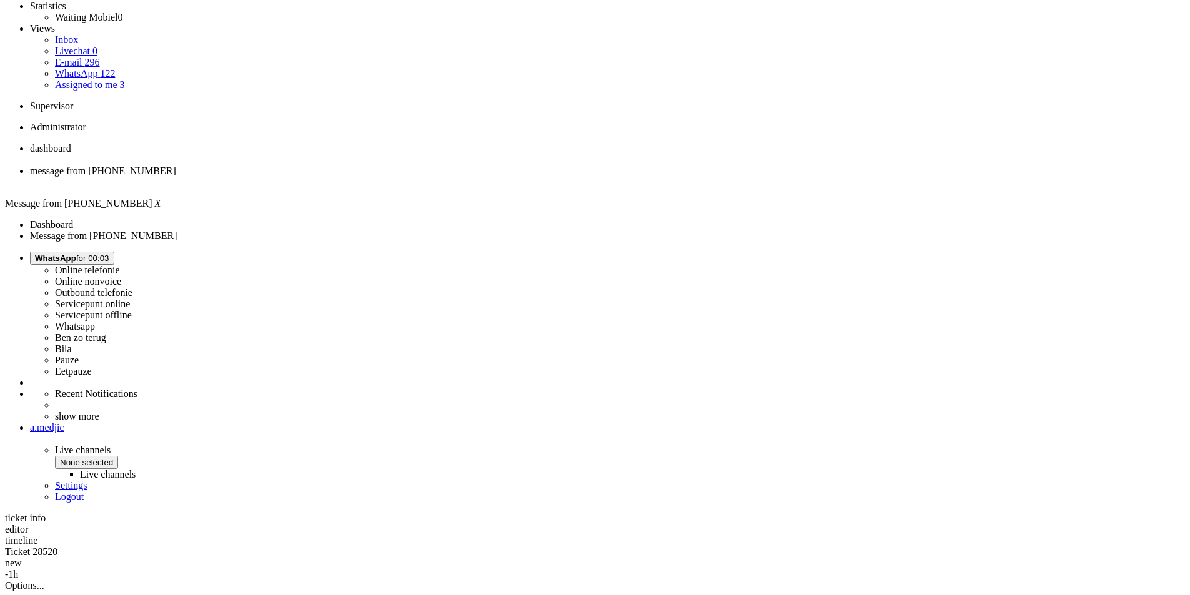
scroll to position [26, 0]
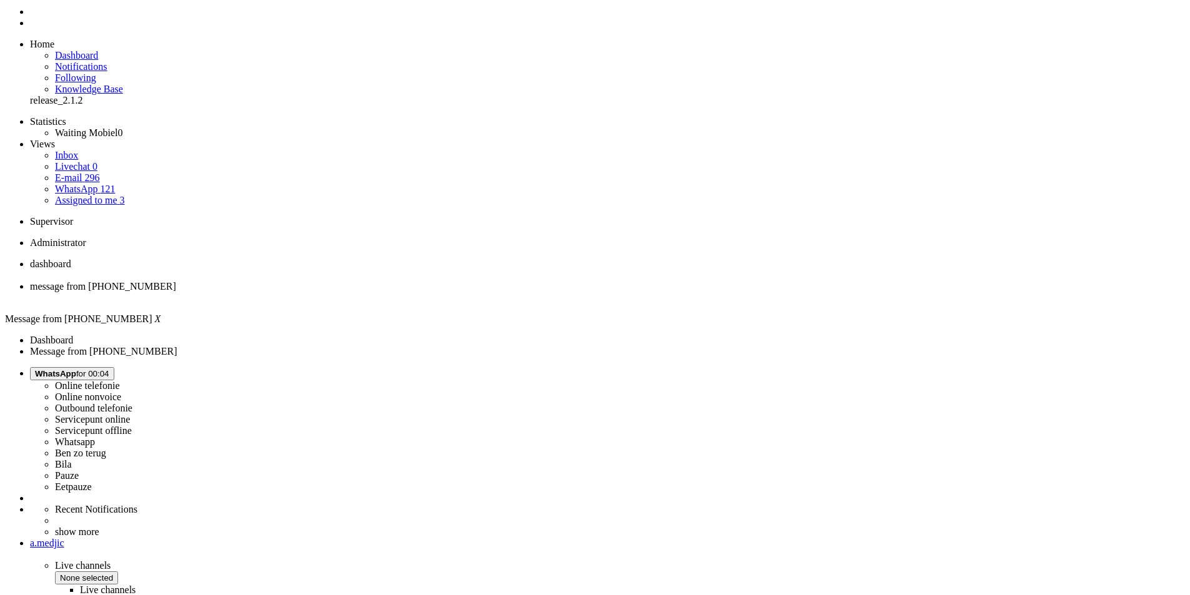
drag, startPoint x: 733, startPoint y: 302, endPoint x: 344, endPoint y: 294, distance: 389.2
copy div "De levertijden op onze website zijn altijd onder voorbehoud en afhankelijk van …"
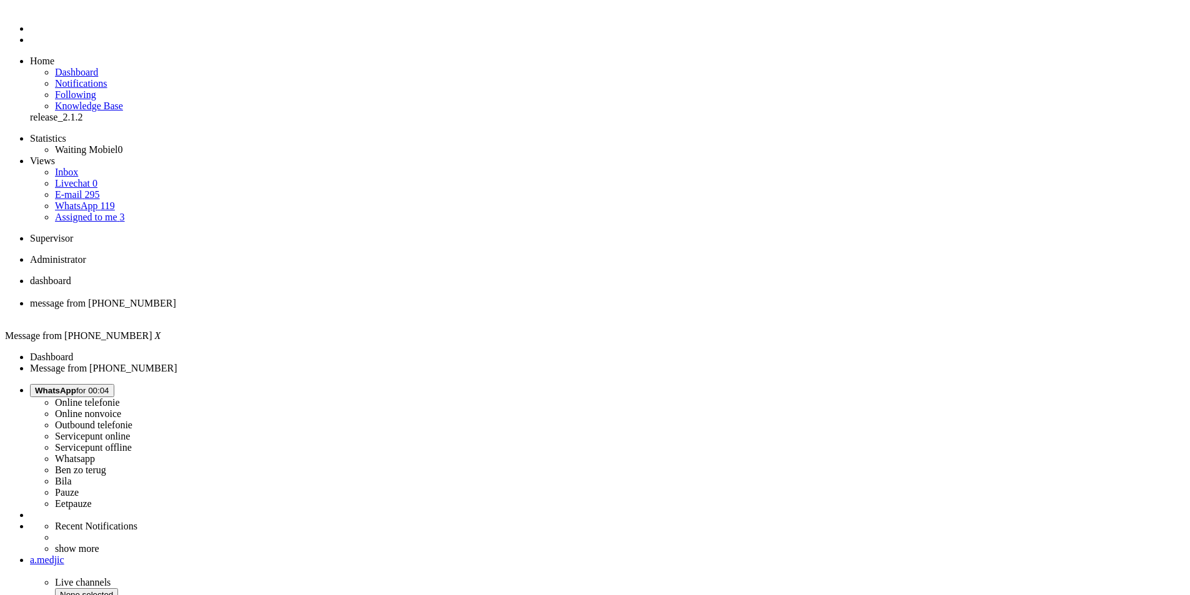
scroll to position [0, 0]
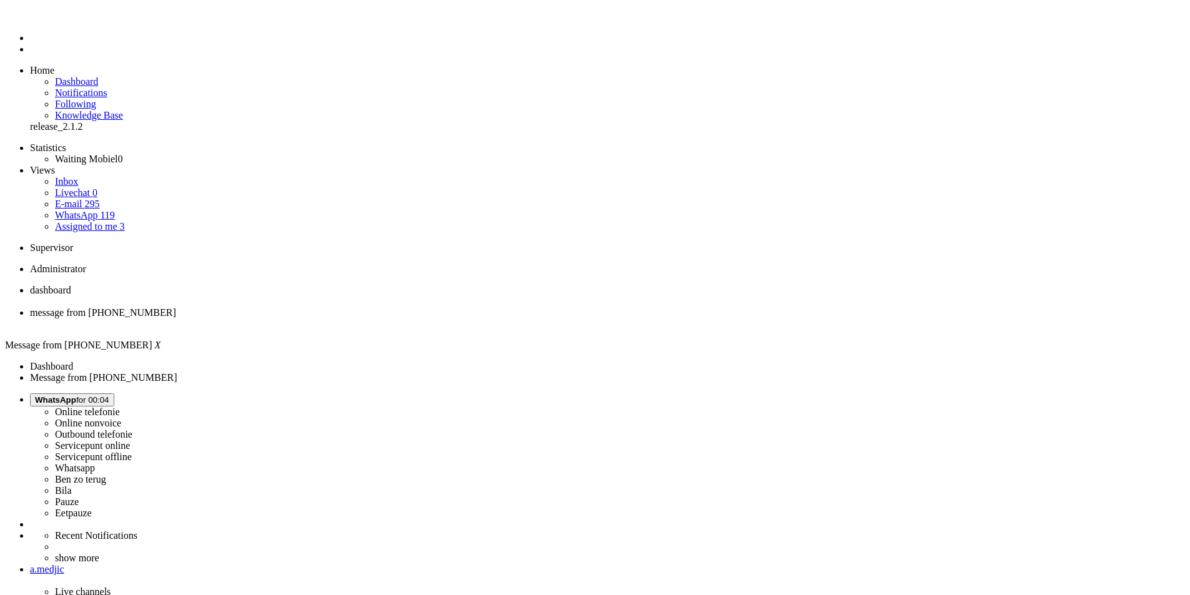
drag, startPoint x: 345, startPoint y: 367, endPoint x: 773, endPoint y: 369, distance: 427.2
drag, startPoint x: 774, startPoint y: 368, endPoint x: 324, endPoint y: 364, distance: 450.4
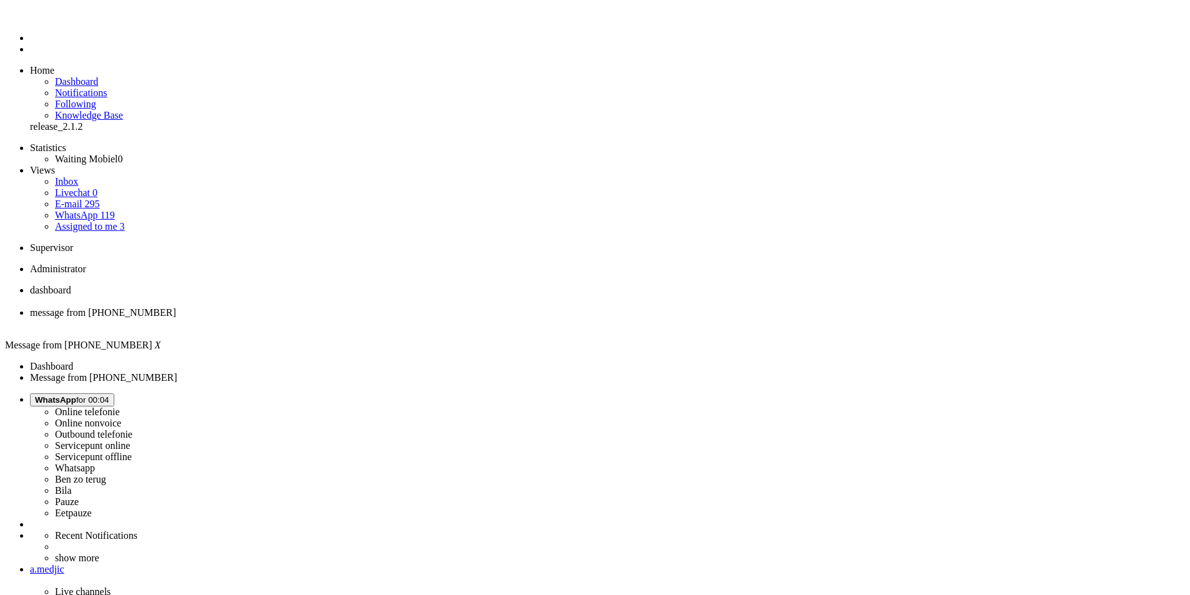
copy div "De nieuwe iPhone 17-modellen zijn ontzettend populair en de eerste voorraad is …"
type input "voor"
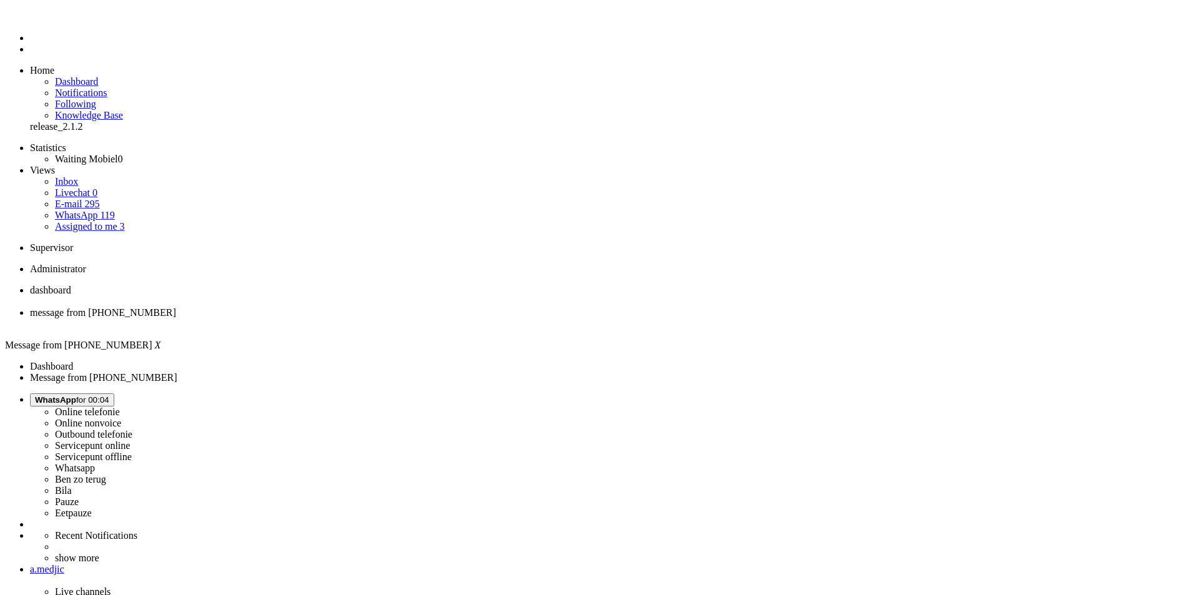
drag, startPoint x: 341, startPoint y: 2167, endPoint x: 166, endPoint y: 2153, distance: 175.5
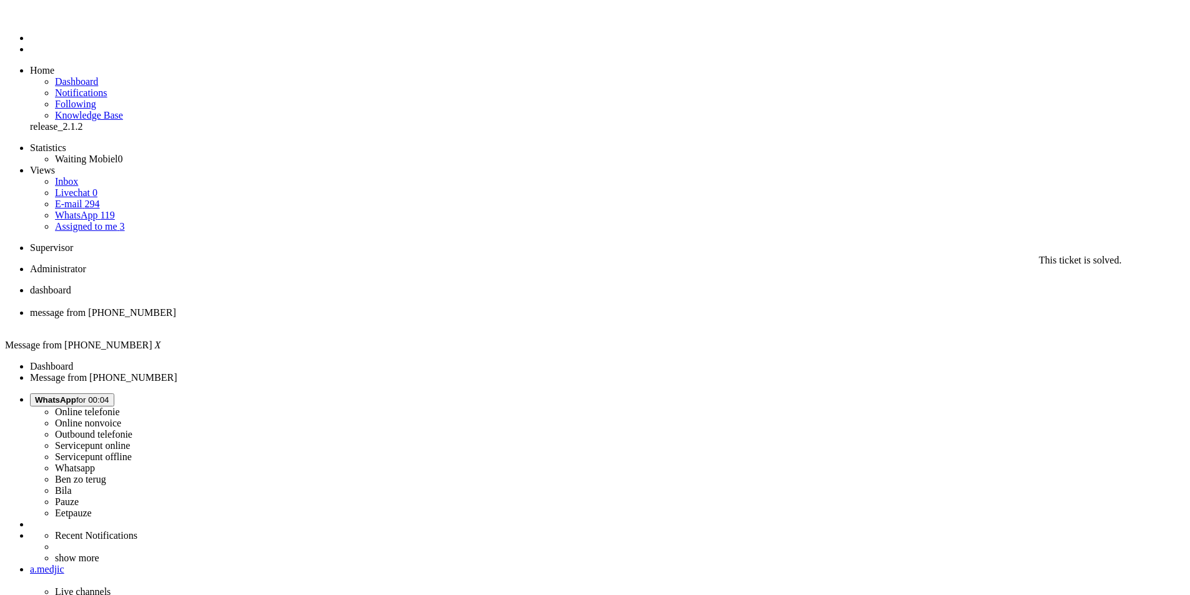
click at [360, 319] on div "Close tab" at bounding box center [607, 324] width 1155 height 11
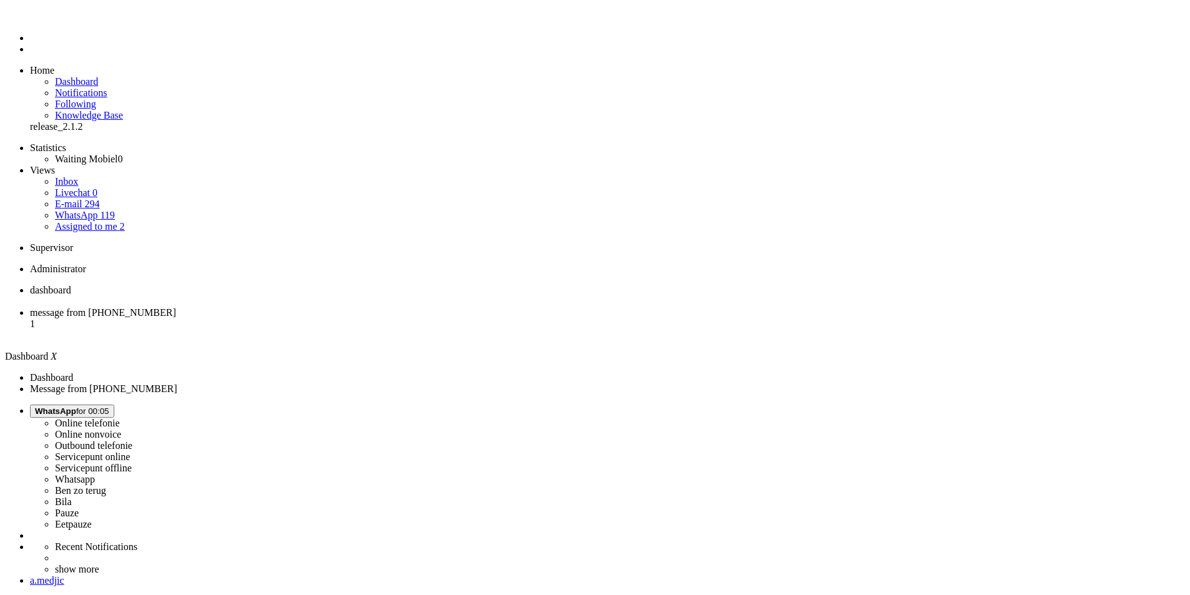
click at [176, 307] on span "message from +31641011830" at bounding box center [103, 312] width 146 height 11
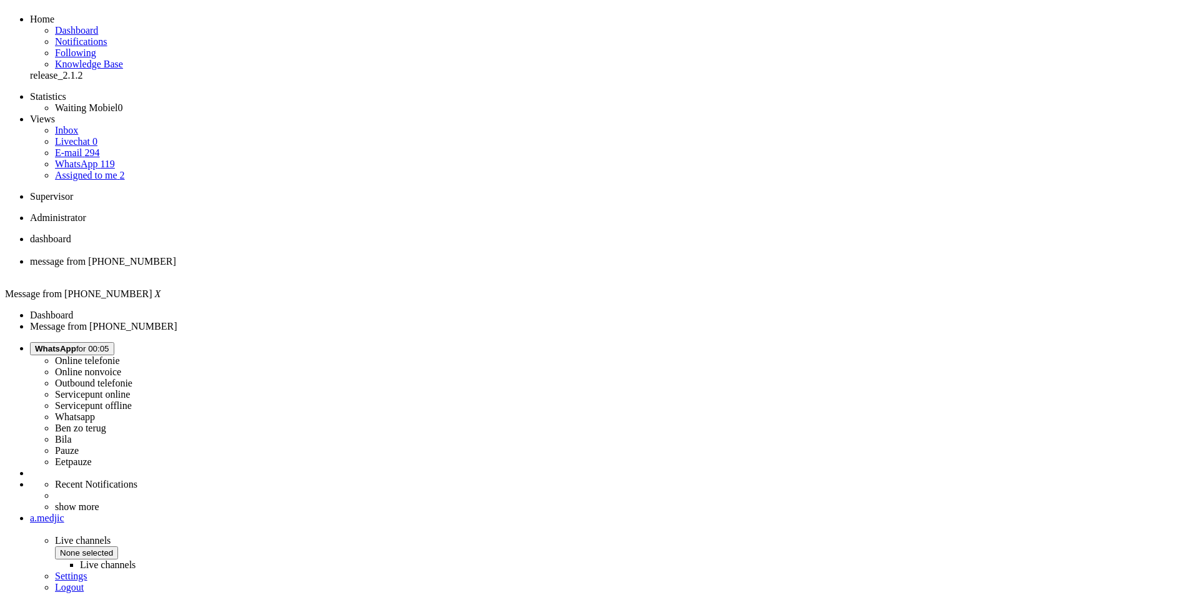
scroll to position [148, 0]
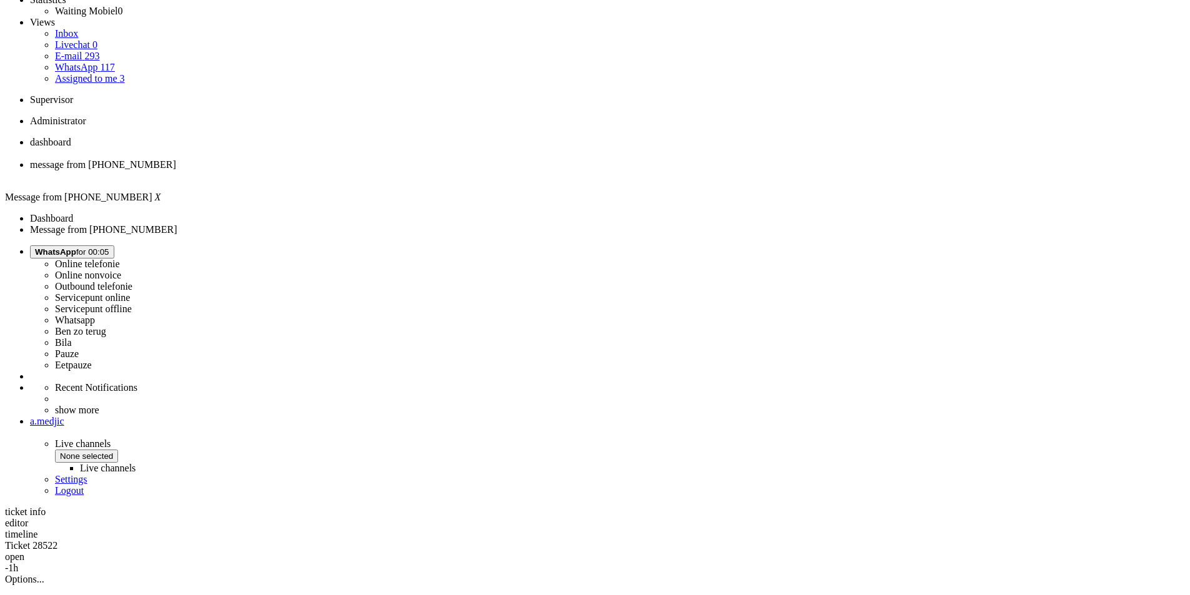
drag, startPoint x: 377, startPoint y: 472, endPoint x: 334, endPoint y: 467, distance: 43.3
copy div "4697030"
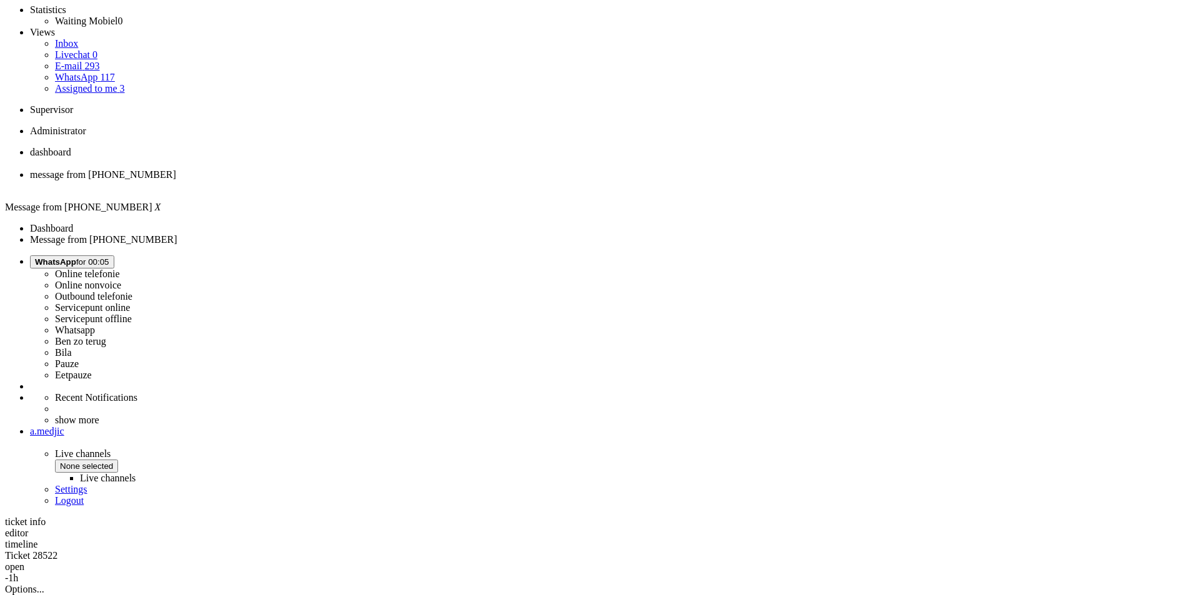
scroll to position [0, 0]
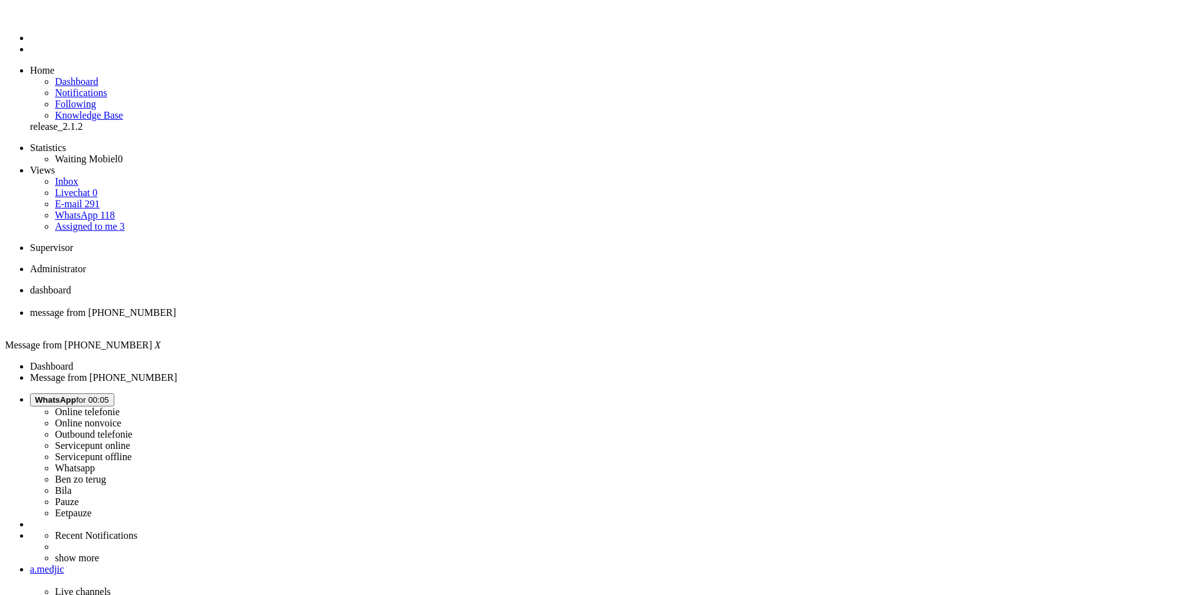
drag, startPoint x: 494, startPoint y: 482, endPoint x: 350, endPoint y: 464, distance: 145.4
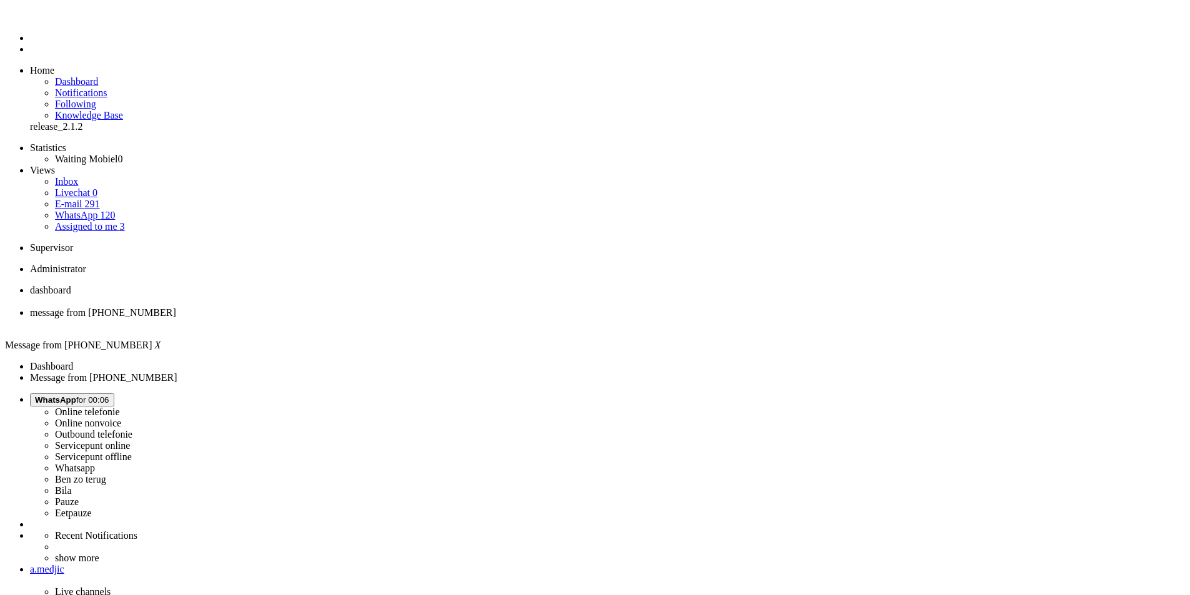
drag, startPoint x: 663, startPoint y: 2141, endPoint x: 605, endPoint y: 2140, distance: 58.1
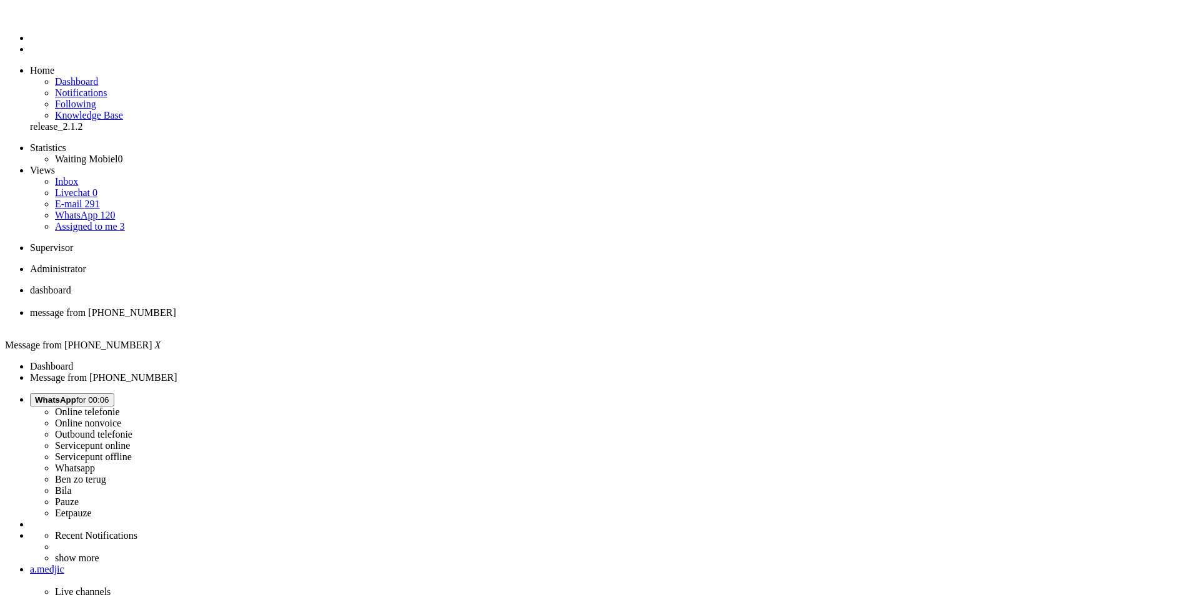
click at [362, 319] on div "Close tab" at bounding box center [607, 324] width 1155 height 11
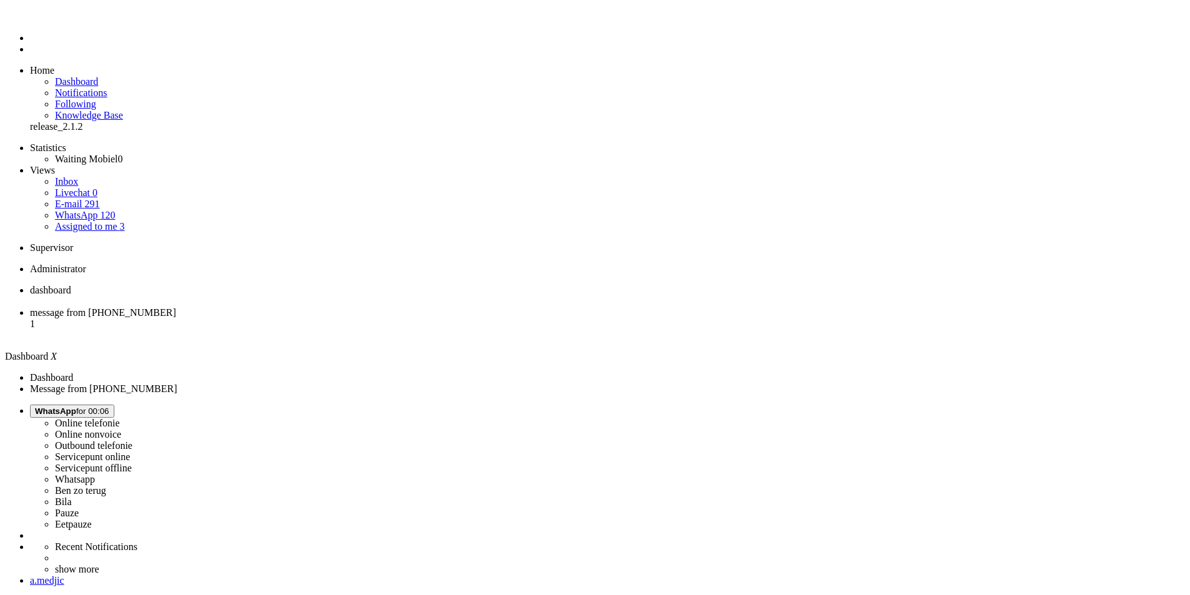
drag, startPoint x: 308, startPoint y: 36, endPoint x: 314, endPoint y: 28, distance: 9.4
click at [314, 311] on li "message from +31630015221 1" at bounding box center [607, 328] width 1155 height 35
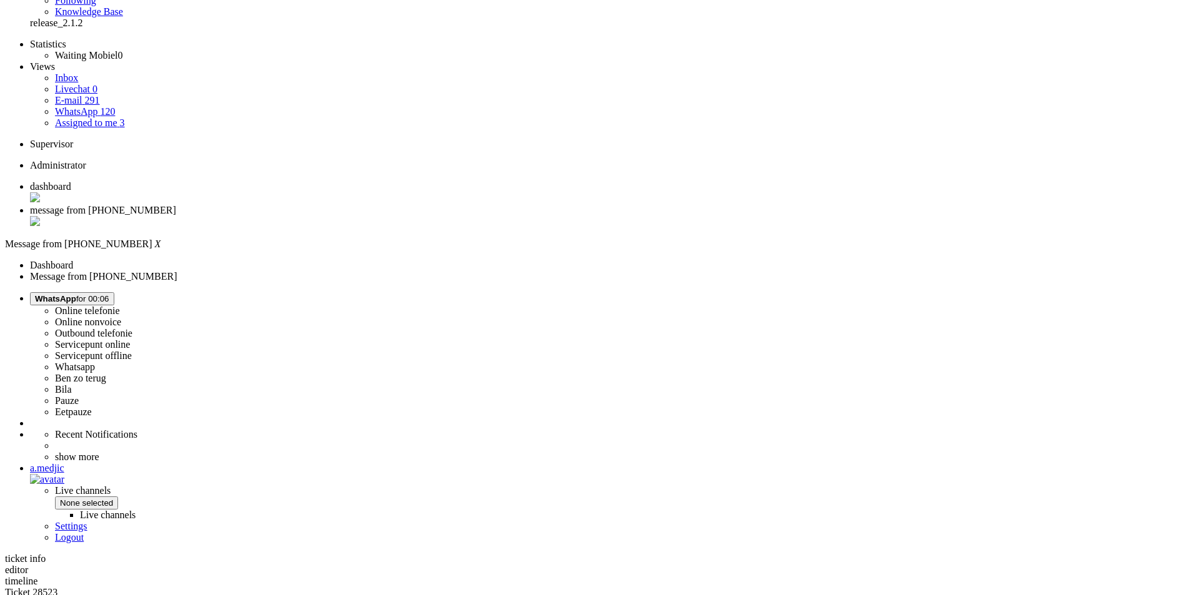
scroll to position [187, 0]
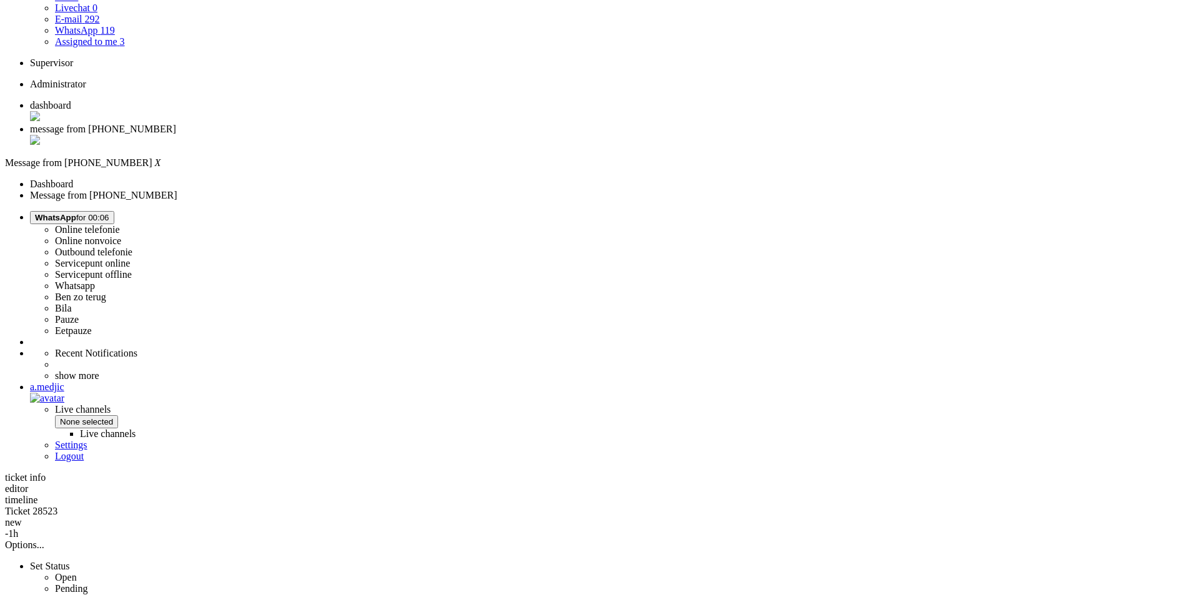
copy div "4684722"
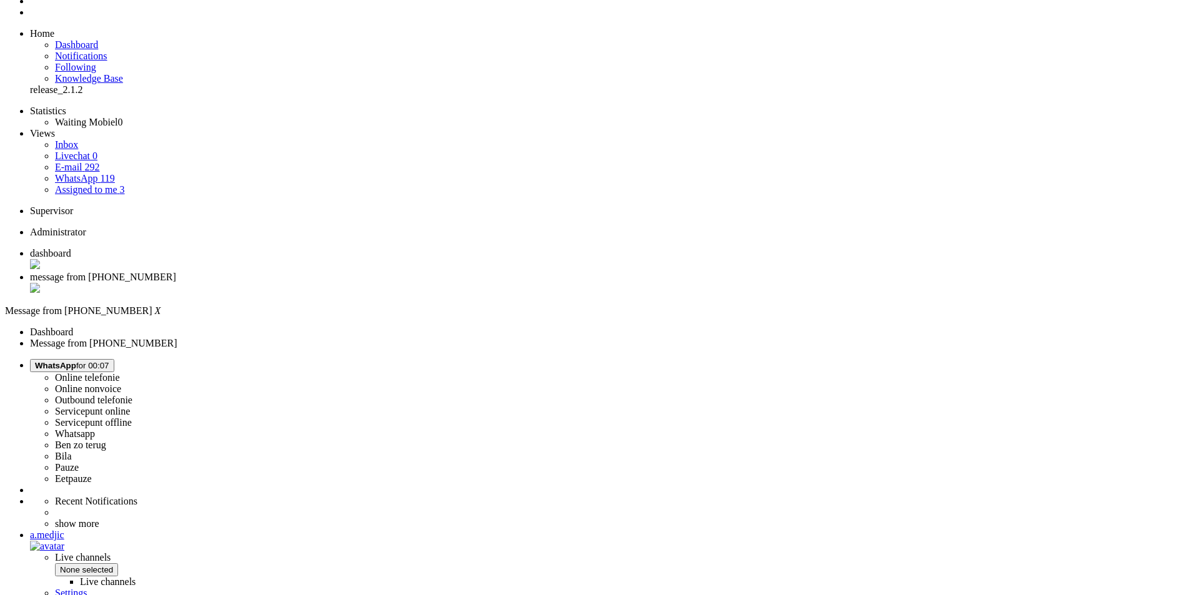
scroll to position [0, 0]
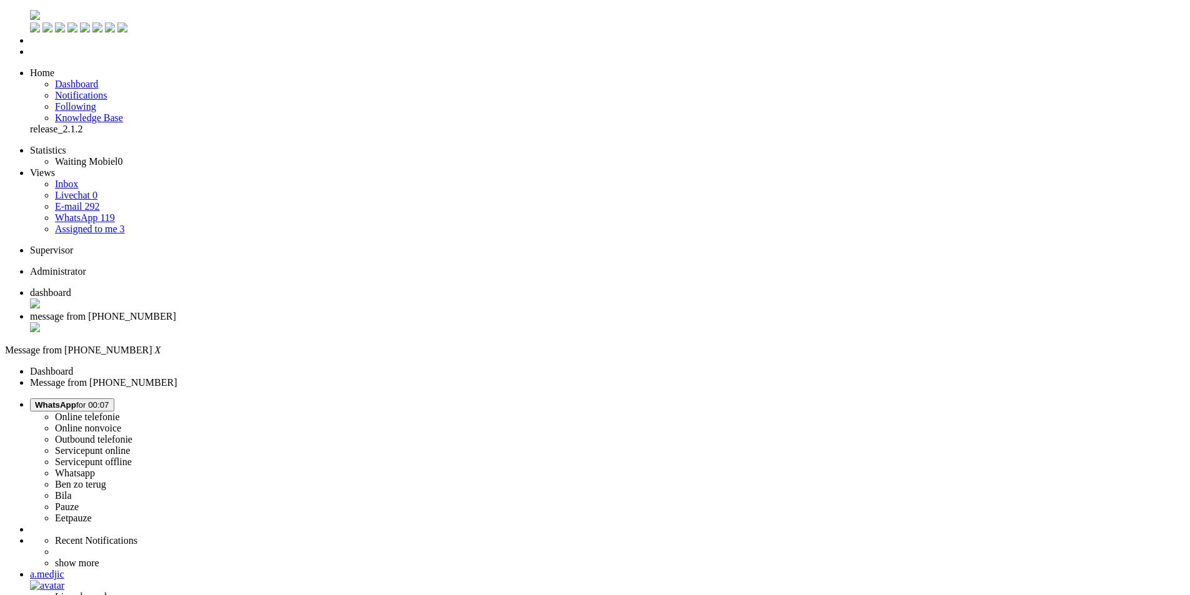
drag, startPoint x: 517, startPoint y: 2157, endPoint x: 247, endPoint y: 2169, distance: 269.5
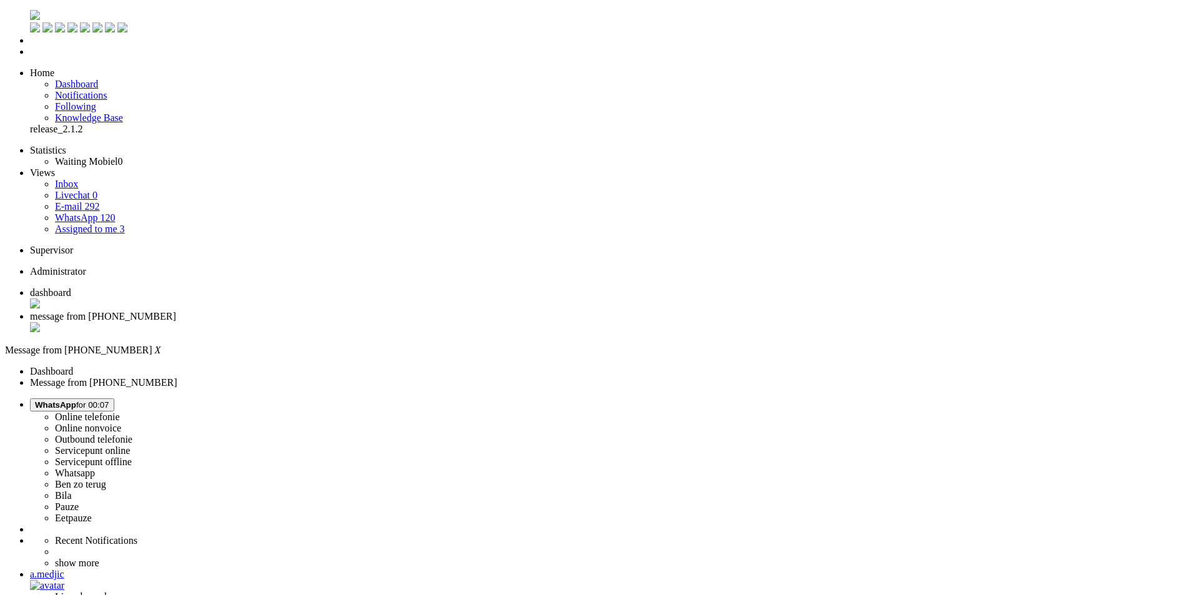
click at [360, 322] on div "Close tab" at bounding box center [607, 328] width 1155 height 12
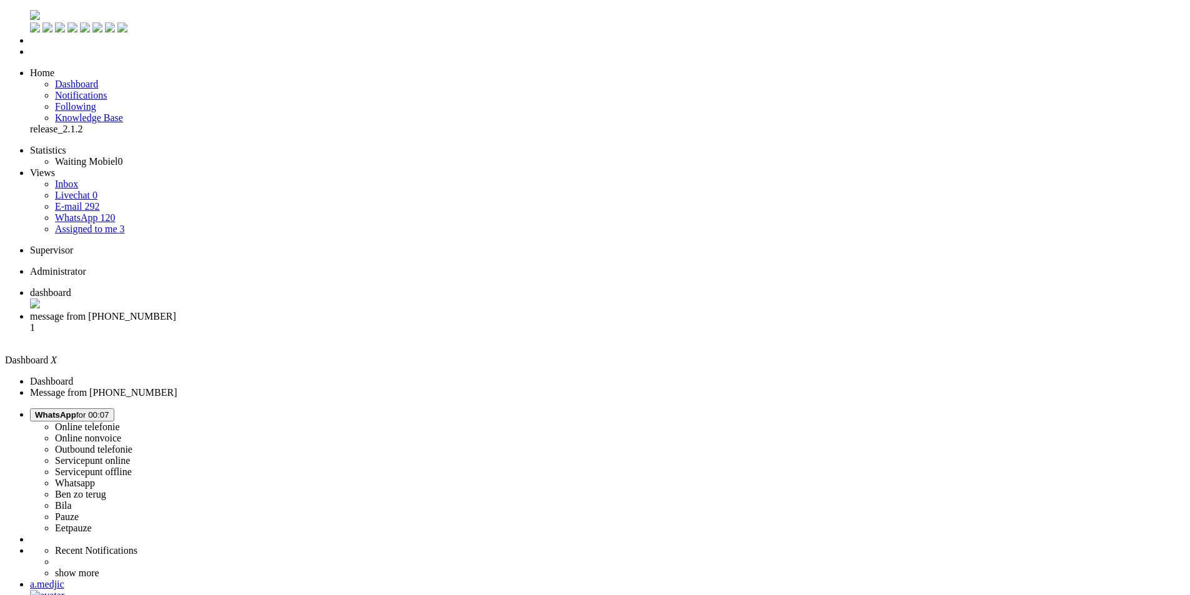
click at [316, 311] on li "message from +31619175526 1" at bounding box center [607, 328] width 1155 height 34
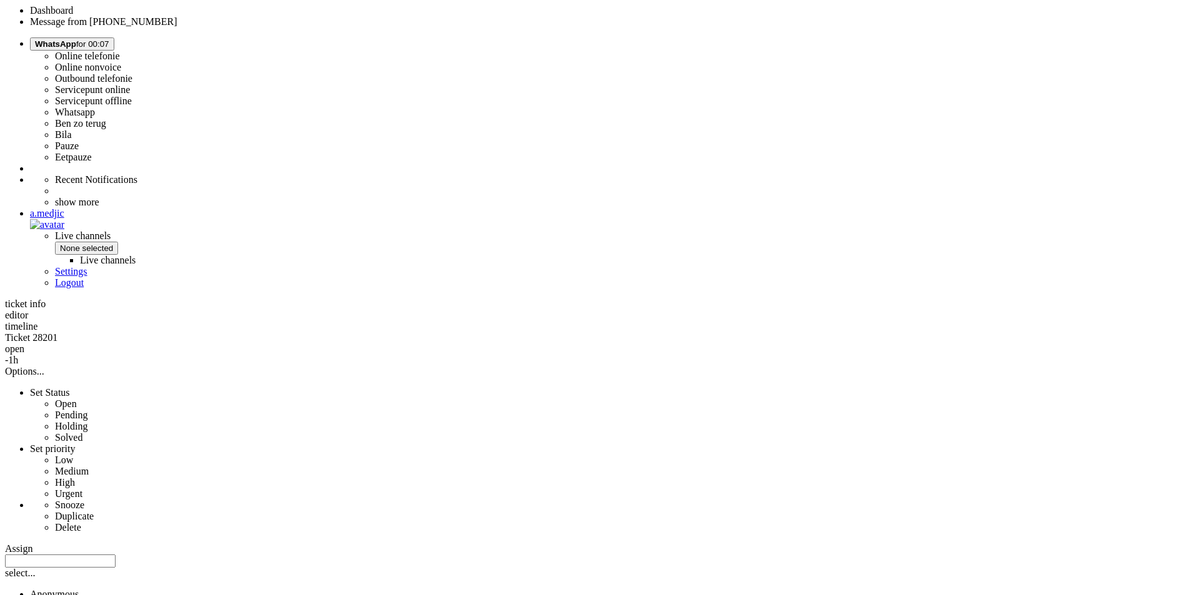
scroll to position [483, 0]
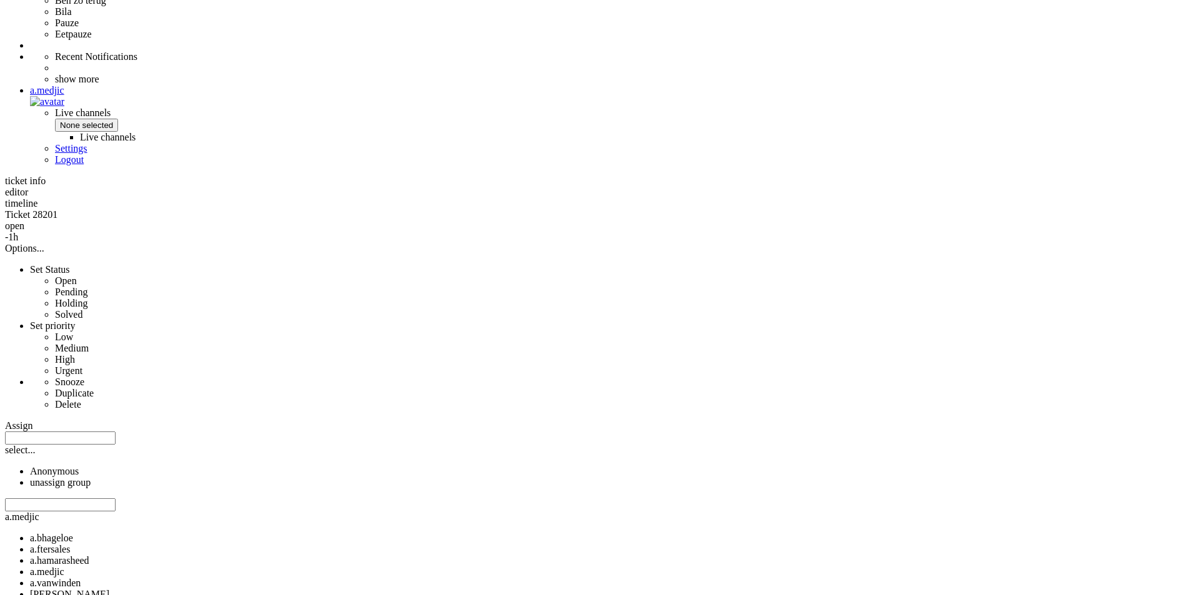
drag, startPoint x: 370, startPoint y: 558, endPoint x: 339, endPoint y: 560, distance: 30.7
copy div "3024XE"
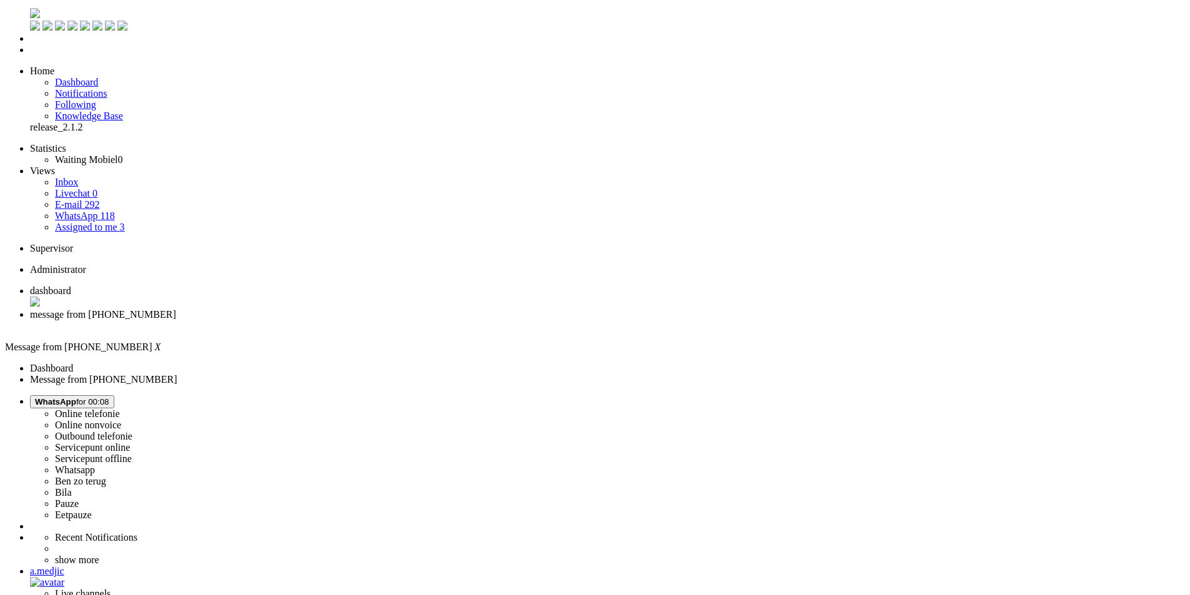
scroll to position [0, 0]
click at [114, 212] on span "119" at bounding box center [107, 217] width 14 height 11
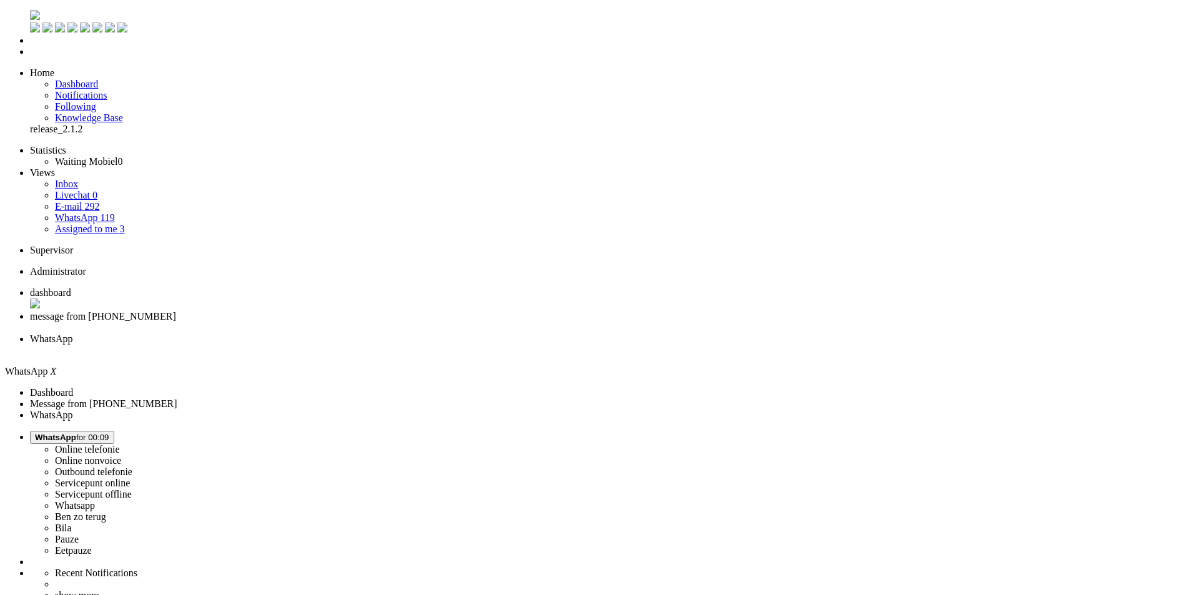
click at [470, 345] on div "Close tab" at bounding box center [612, 350] width 1164 height 11
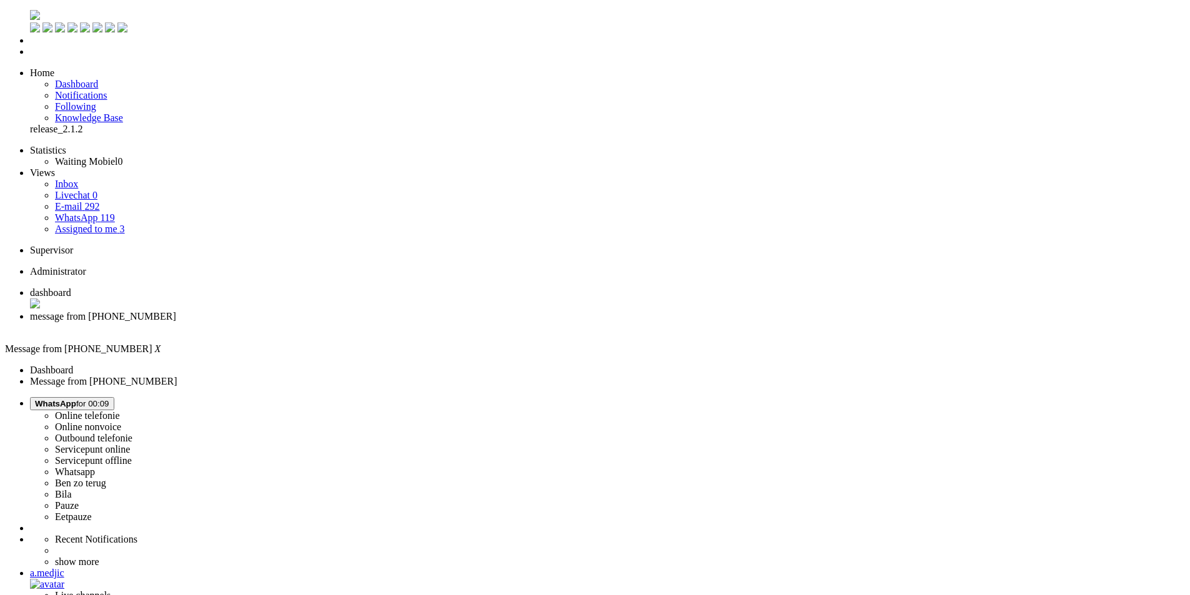
click at [114, 397] on button "WhatsApp for 00:09" at bounding box center [72, 403] width 84 height 13
click at [121, 422] on label "Online nonvoice" at bounding box center [88, 427] width 66 height 11
click at [363, 322] on div "Close tab" at bounding box center [607, 327] width 1155 height 11
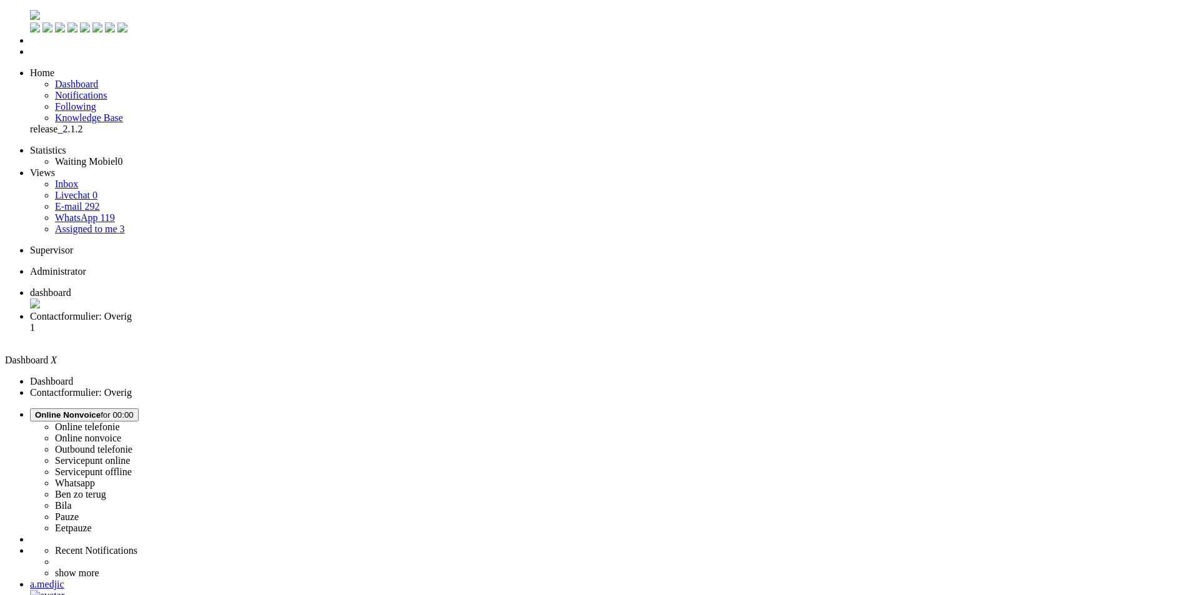
click at [317, 311] on li "Contactformulier: Overig 1" at bounding box center [612, 328] width 1164 height 34
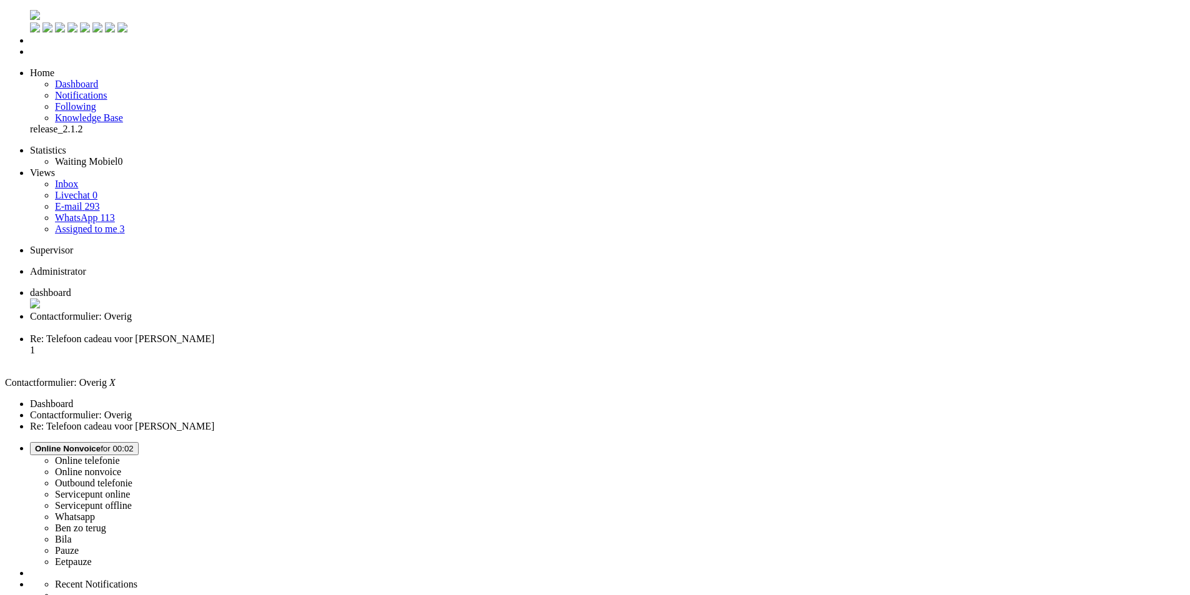
click at [362, 322] on div "Close tab" at bounding box center [607, 327] width 1155 height 11
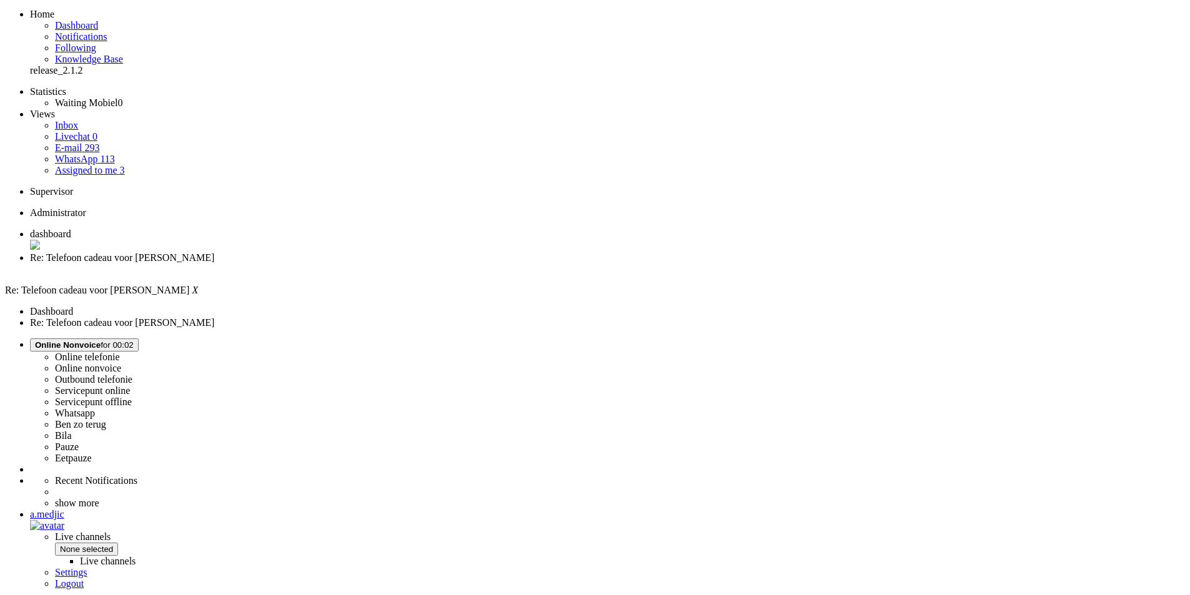
scroll to position [114, 0]
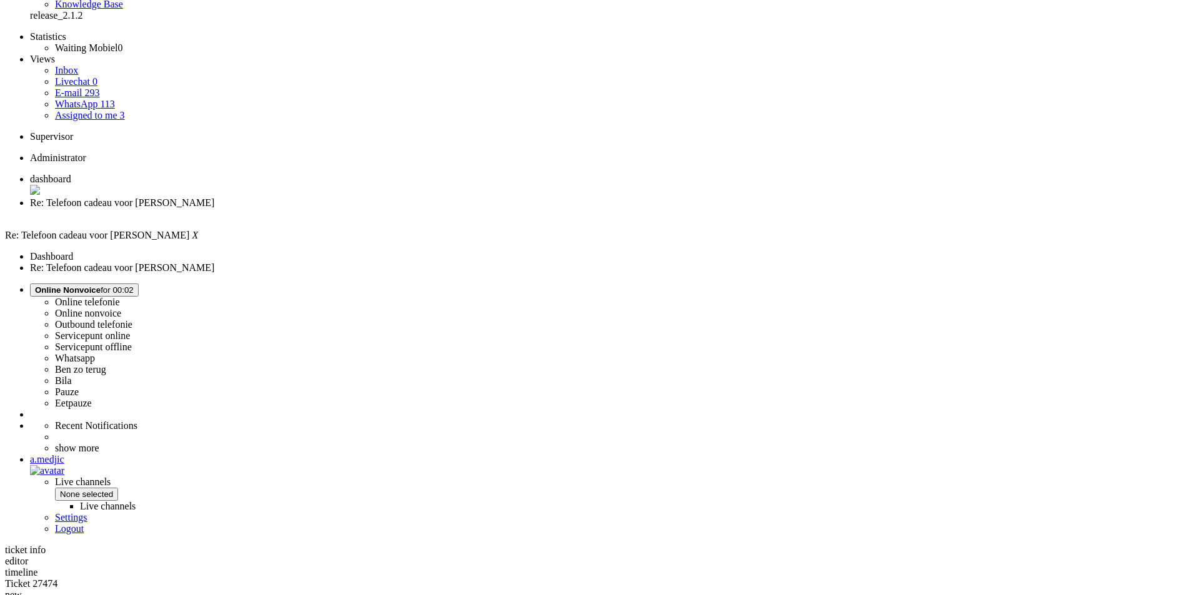
drag, startPoint x: 447, startPoint y: 438, endPoint x: 352, endPoint y: 396, distance: 103.8
drag, startPoint x: 374, startPoint y: 460, endPoint x: 362, endPoint y: 403, distance: 58.1
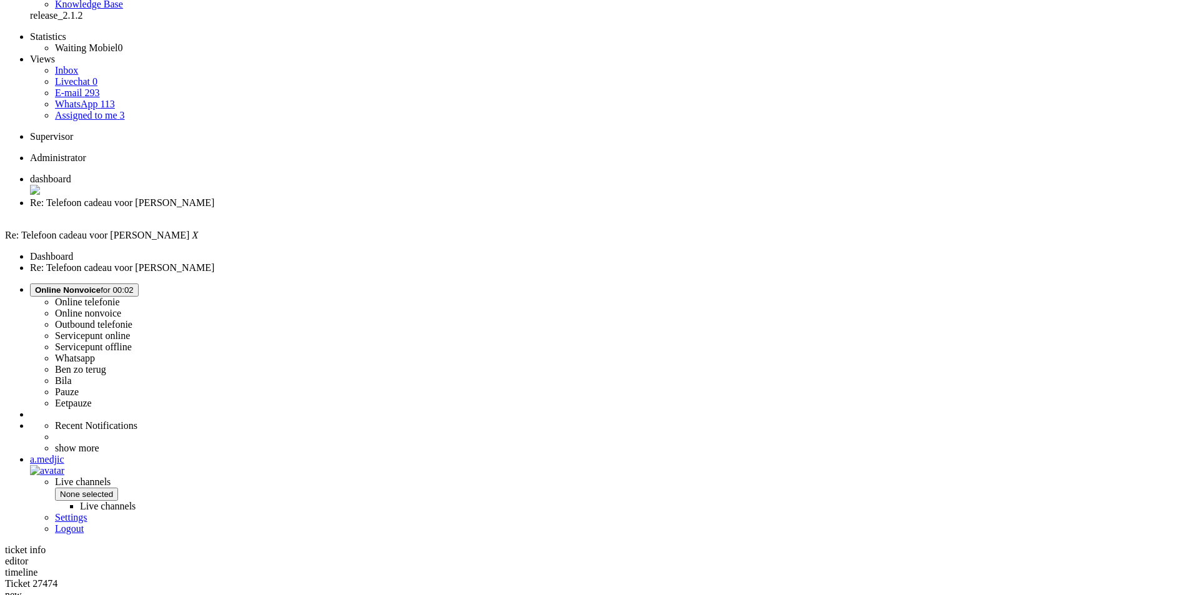
drag, startPoint x: 858, startPoint y: 277, endPoint x: 339, endPoint y: 259, distance: 519.3
copy div "Beste Wim, Bedankt voor je bericht. Het is ons alleen niet helemaal duidelijk w…"
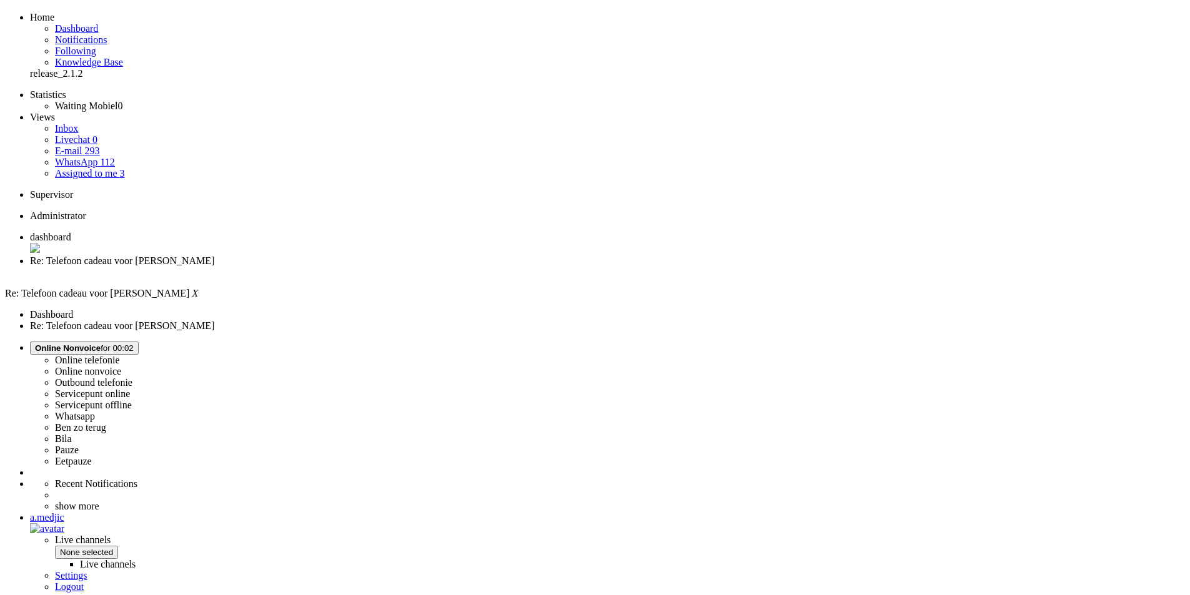
scroll to position [0, 0]
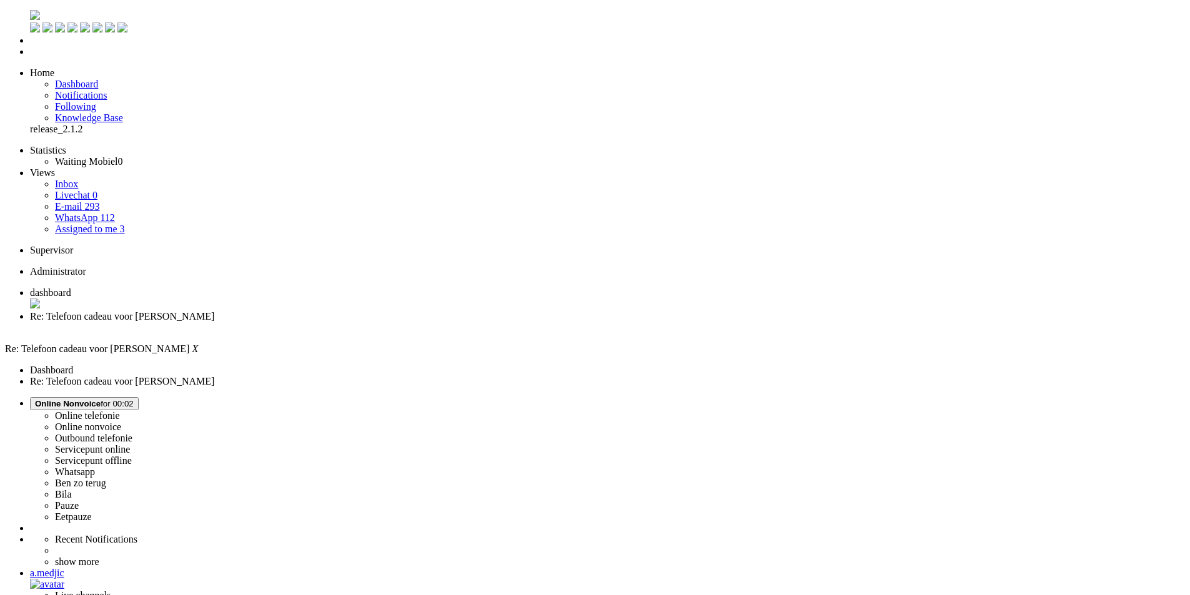
drag, startPoint x: 104, startPoint y: 2230, endPoint x: 78, endPoint y: 2232, distance: 25.6
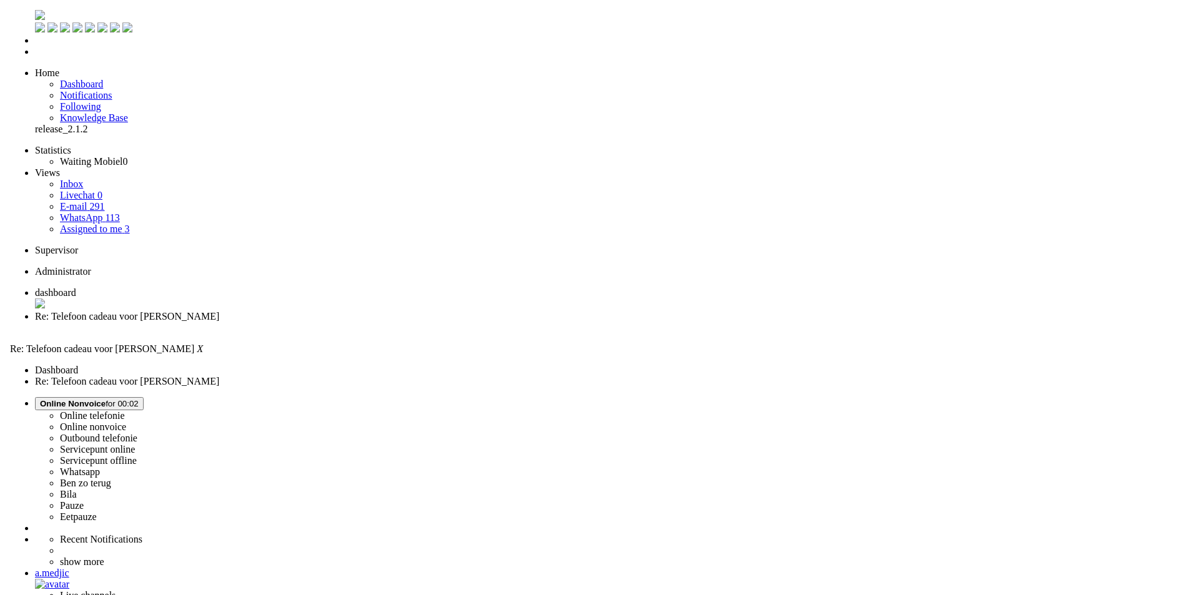
scroll to position [187, 0]
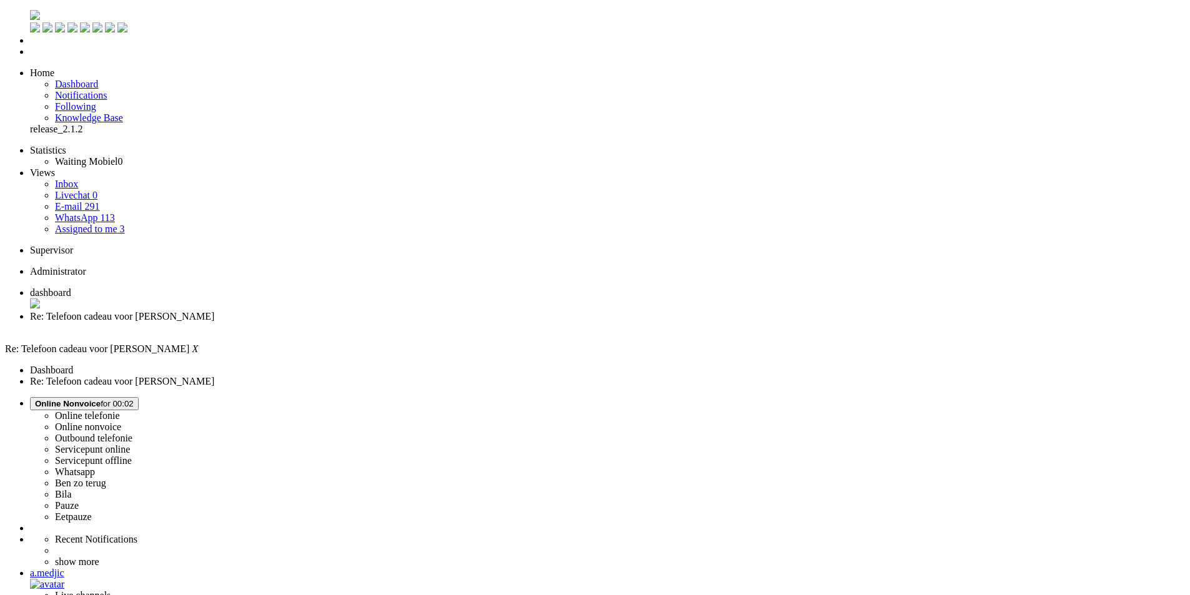
click at [364, 322] on div "Close tab" at bounding box center [607, 327] width 1155 height 11
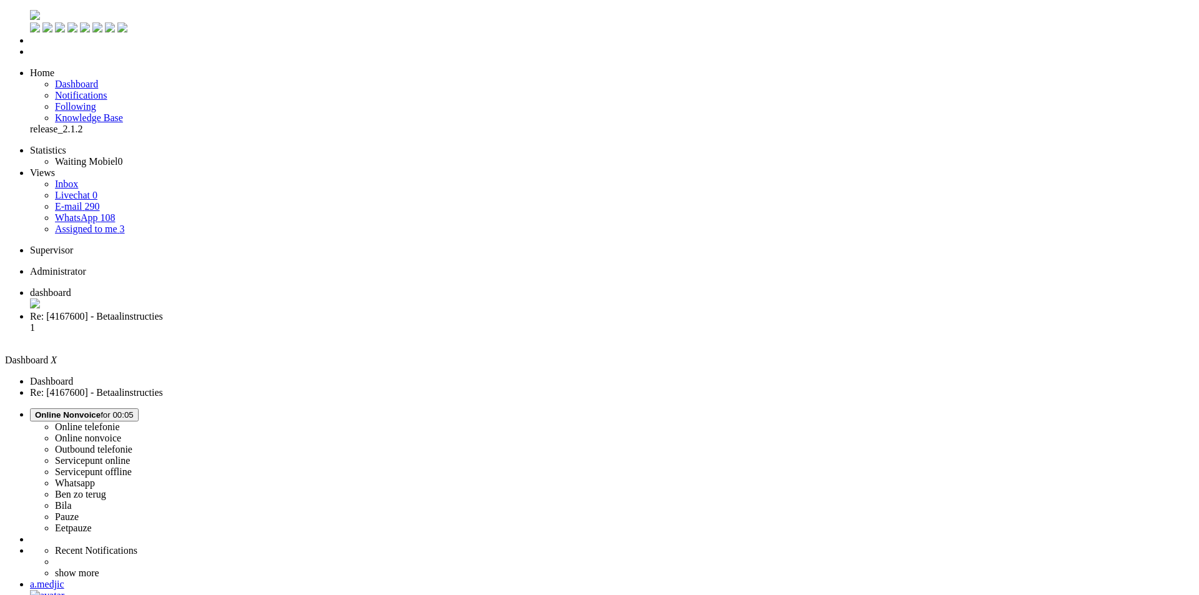
click at [163, 311] on span "Re: [4167600] - Betaalinstructies" at bounding box center [96, 316] width 133 height 11
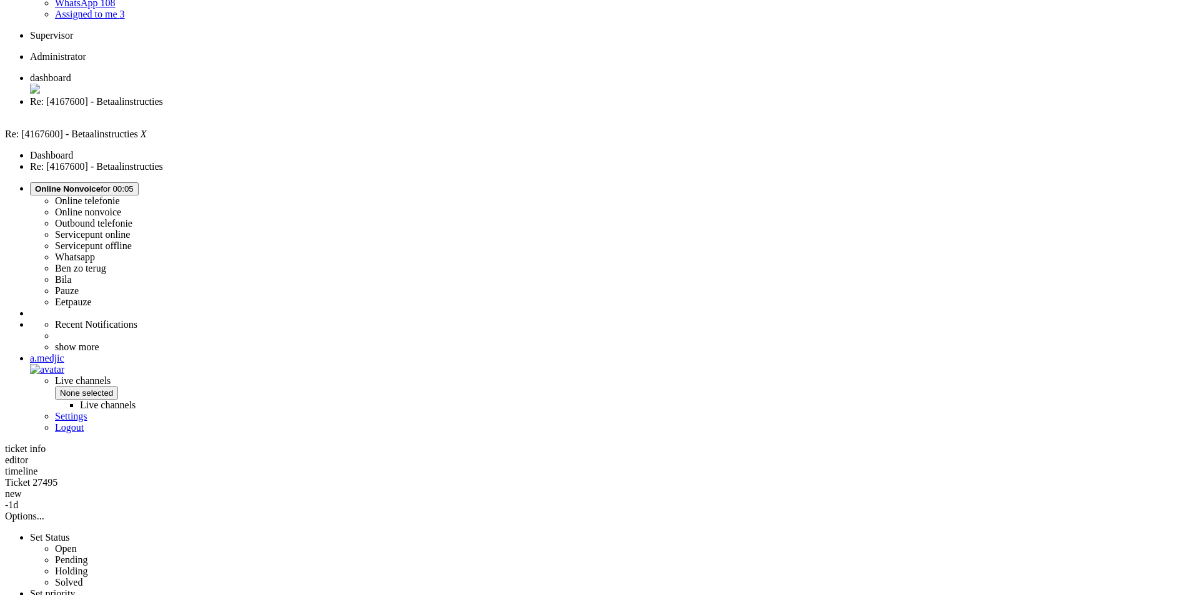
scroll to position [487, 0]
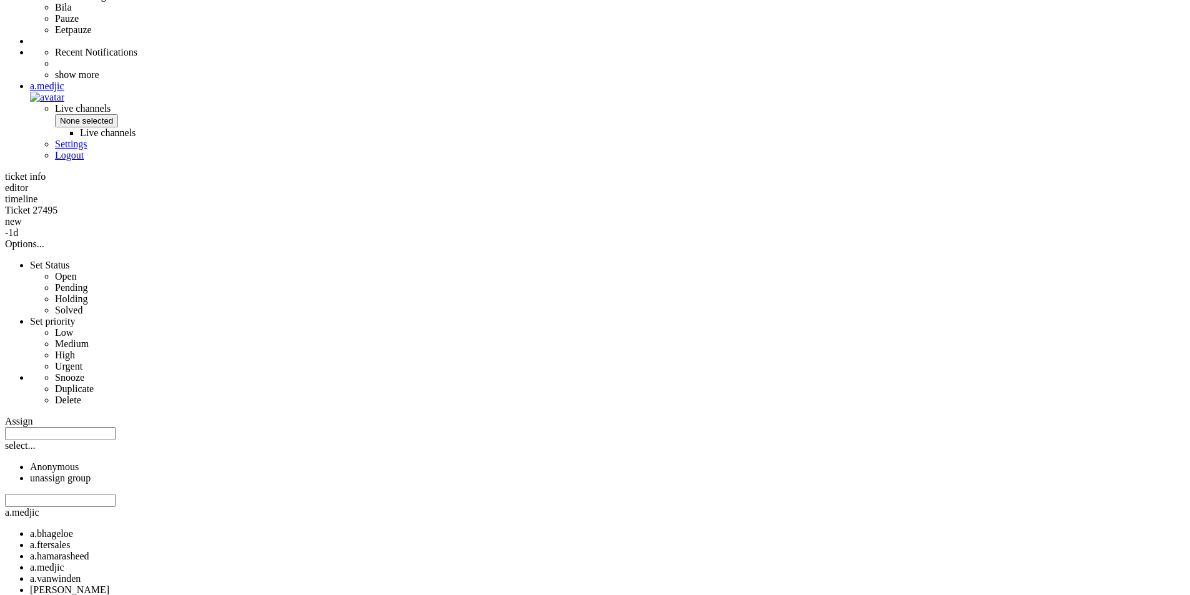
drag, startPoint x: 527, startPoint y: 283, endPoint x: 723, endPoint y: 327, distance: 201.7
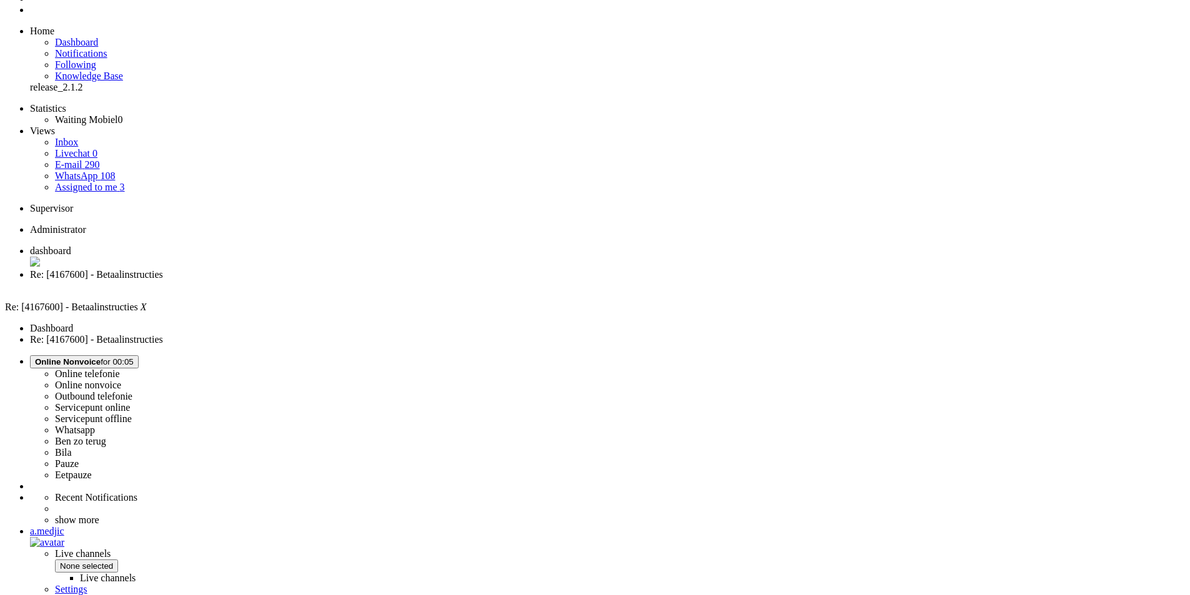
scroll to position [0, 0]
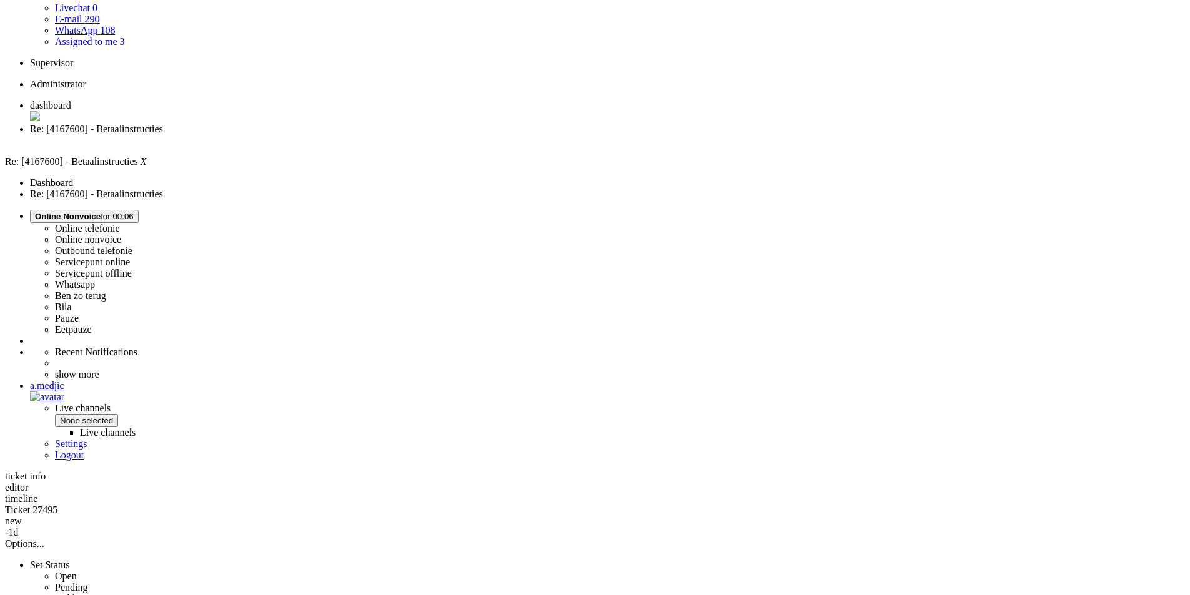
scroll to position [62, 0]
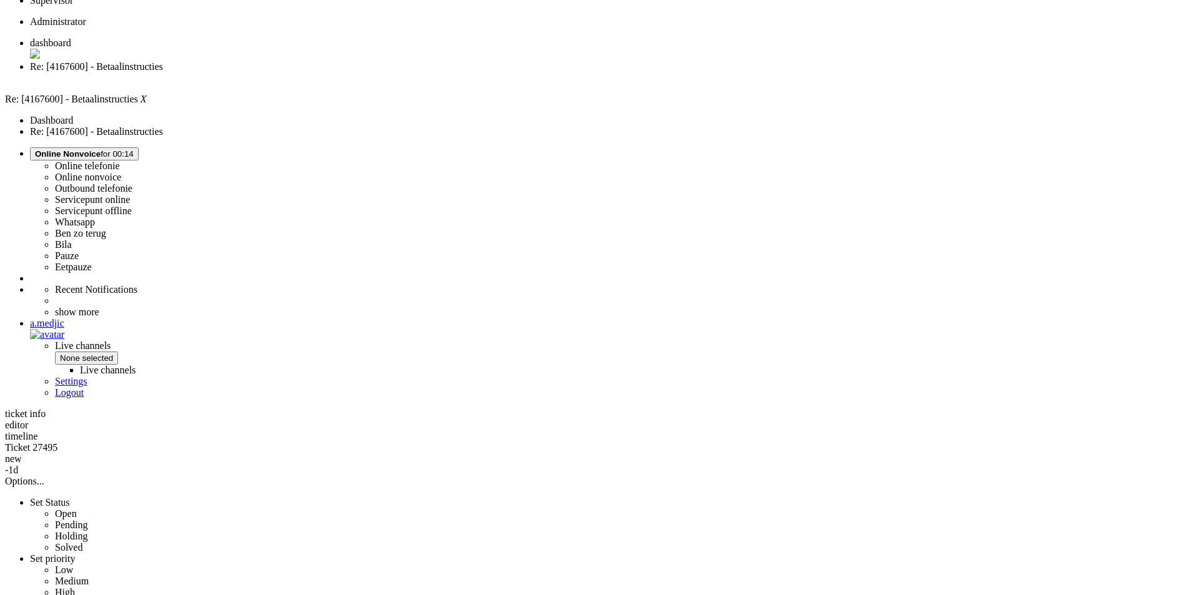
scroll to position [125, 0]
drag, startPoint x: 714, startPoint y: 440, endPoint x: 508, endPoint y: 354, distance: 223.4
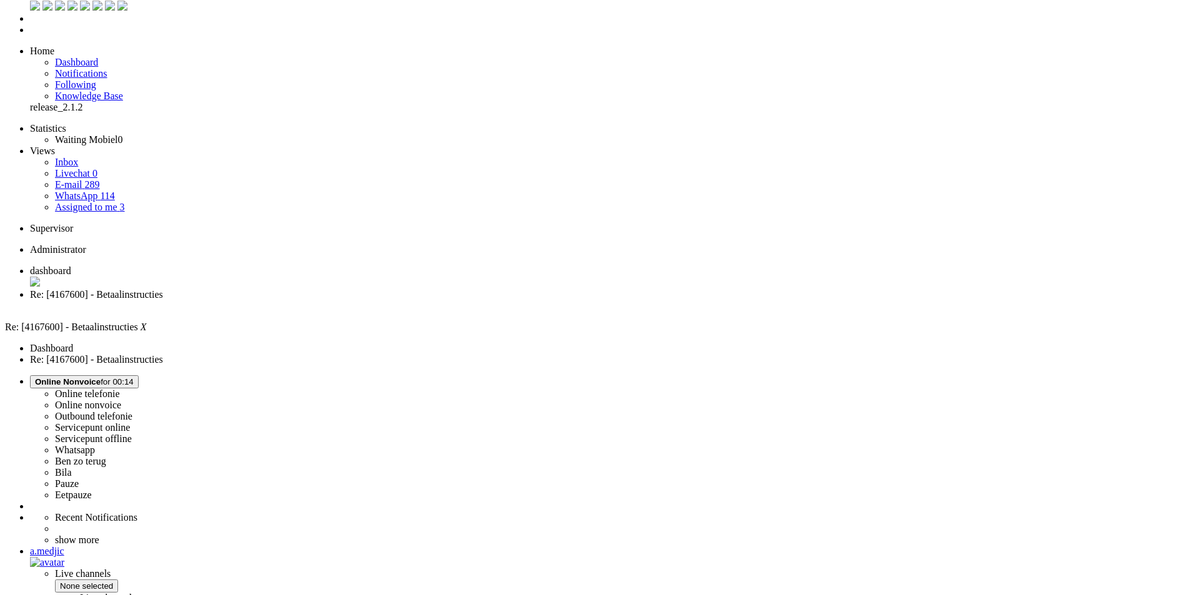
scroll to position [0, 0]
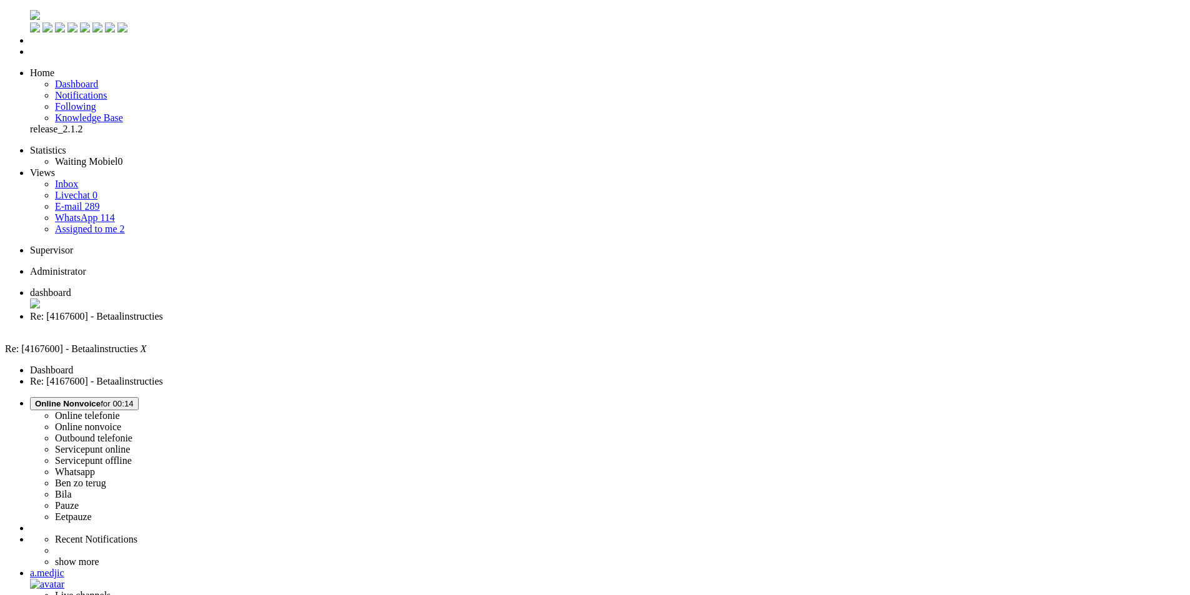
click at [361, 322] on div "Close tab" at bounding box center [607, 327] width 1155 height 11
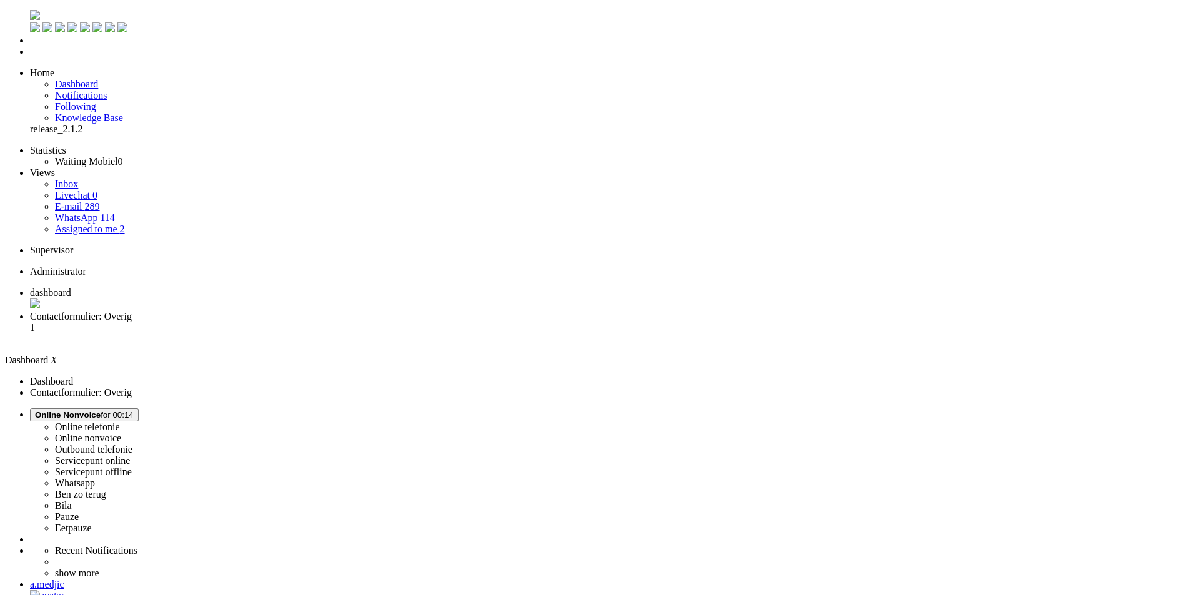
click at [132, 311] on span "Contactformulier: Overig" at bounding box center [81, 316] width 102 height 11
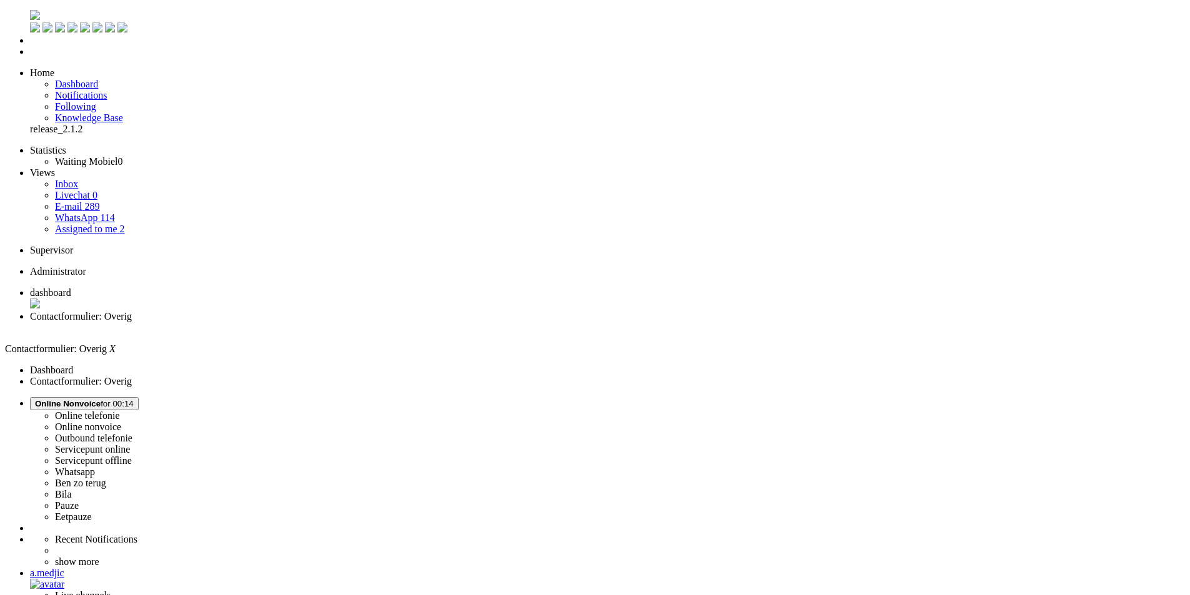
scroll to position [194, 0]
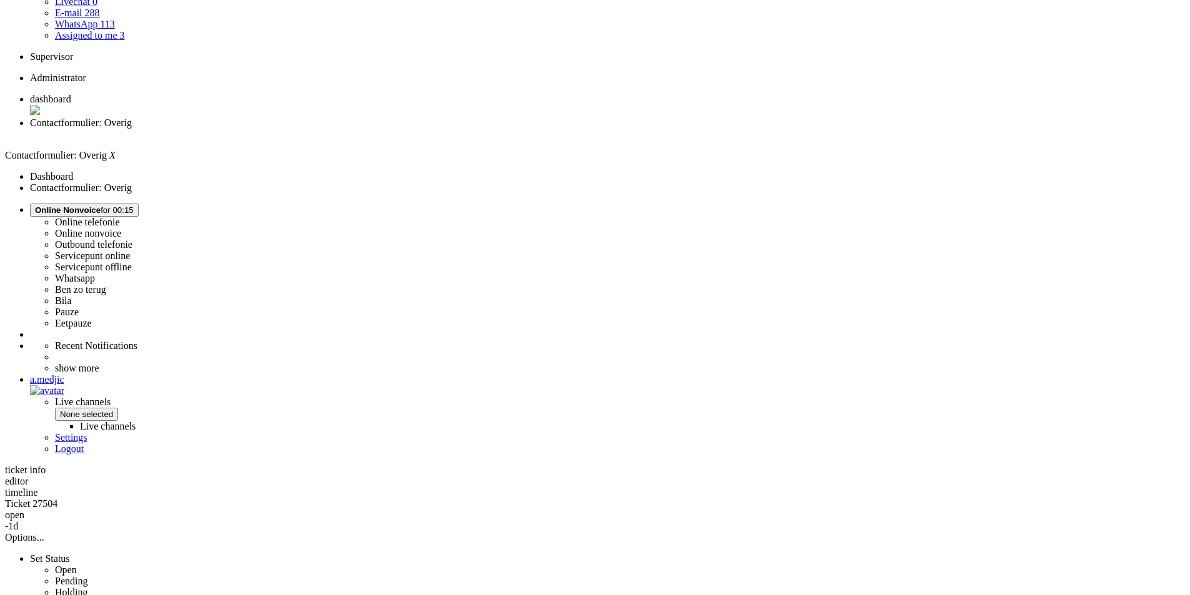
drag, startPoint x: 461, startPoint y: 232, endPoint x: 341, endPoint y: 179, distance: 131.4
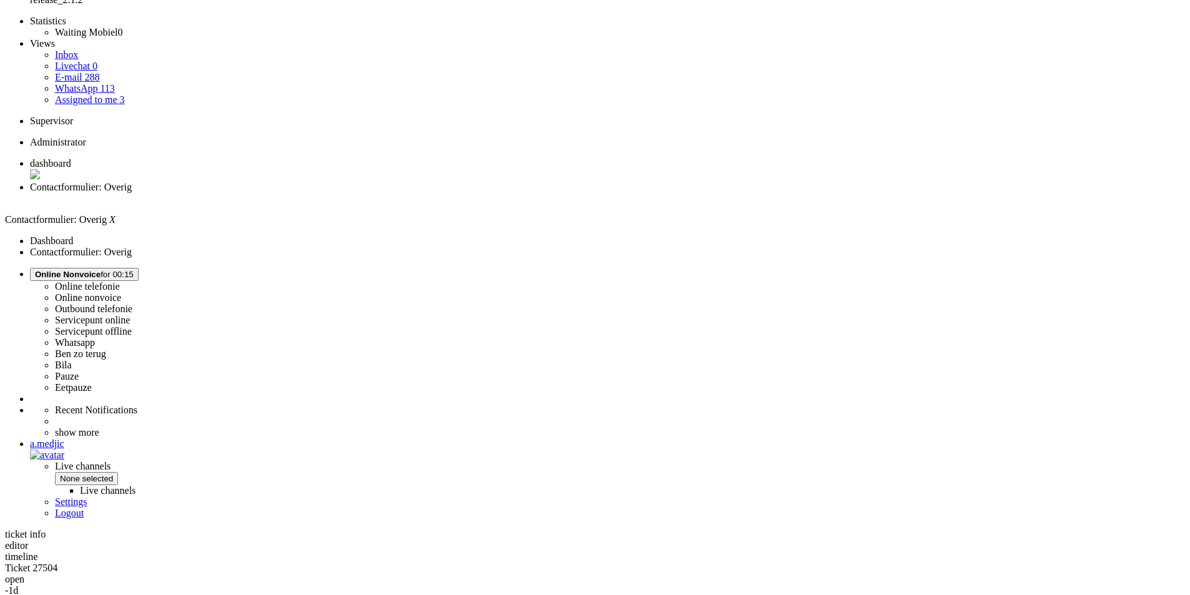
scroll to position [6, 0]
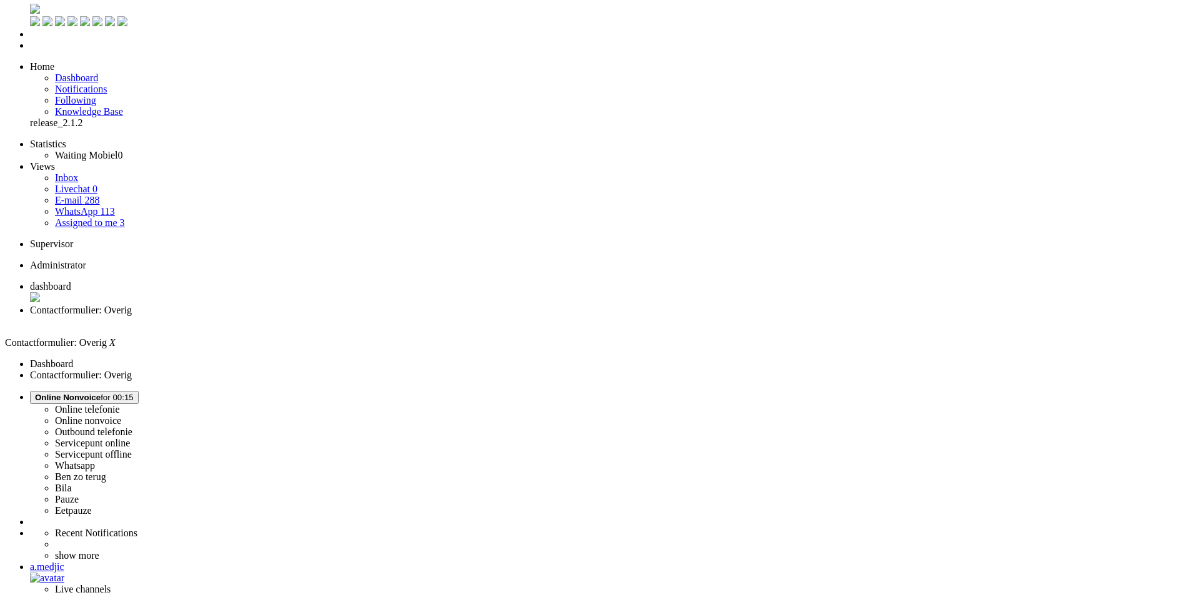
drag, startPoint x: 31, startPoint y: 2203, endPoint x: -24, endPoint y: 2206, distance: 55.1
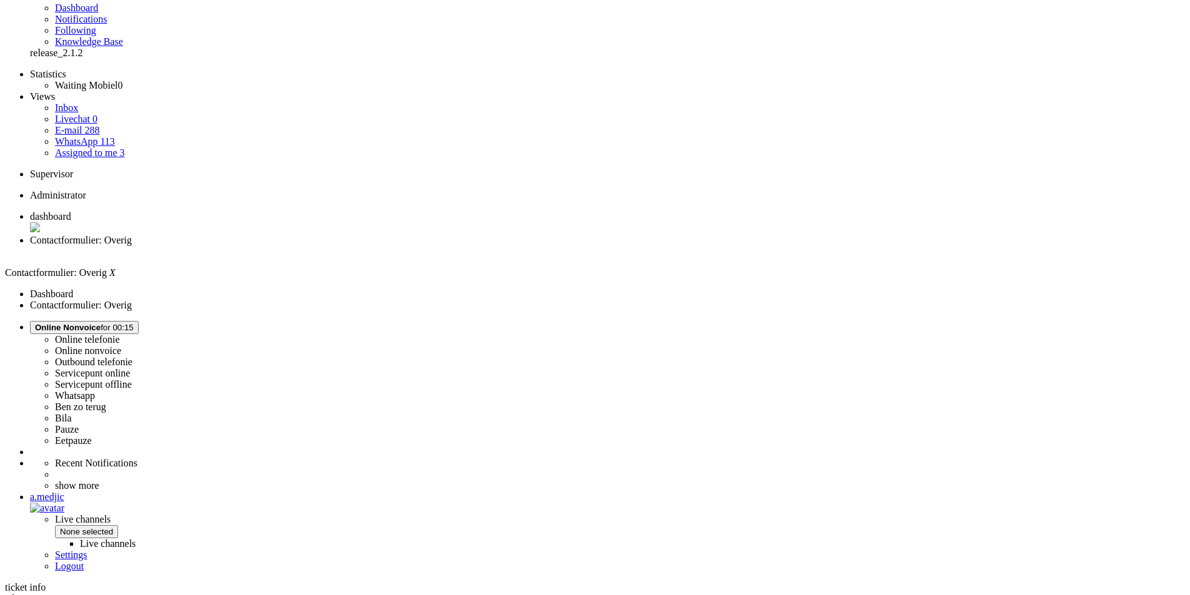
scroll to position [131, 0]
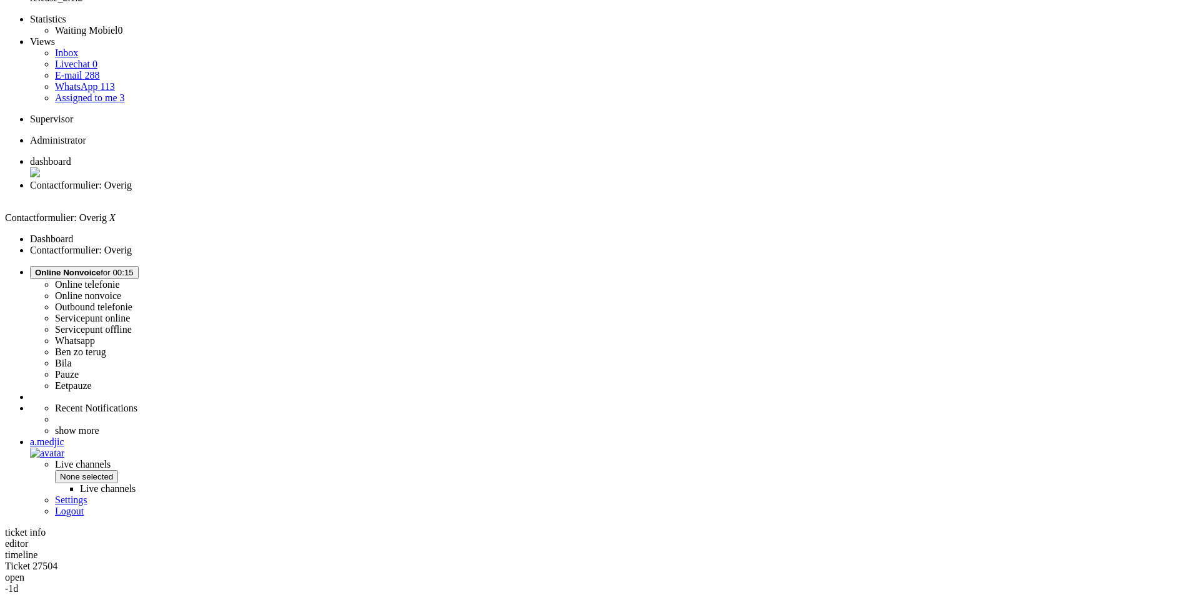
drag, startPoint x: 343, startPoint y: 459, endPoint x: 939, endPoint y: 460, distance: 596.5
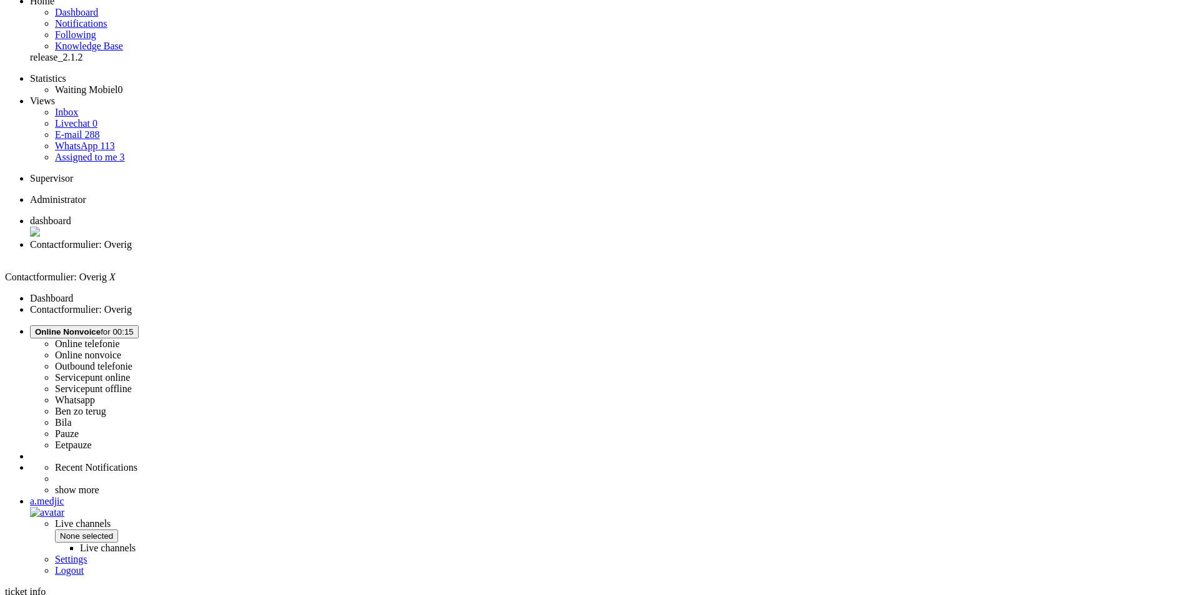
scroll to position [0, 0]
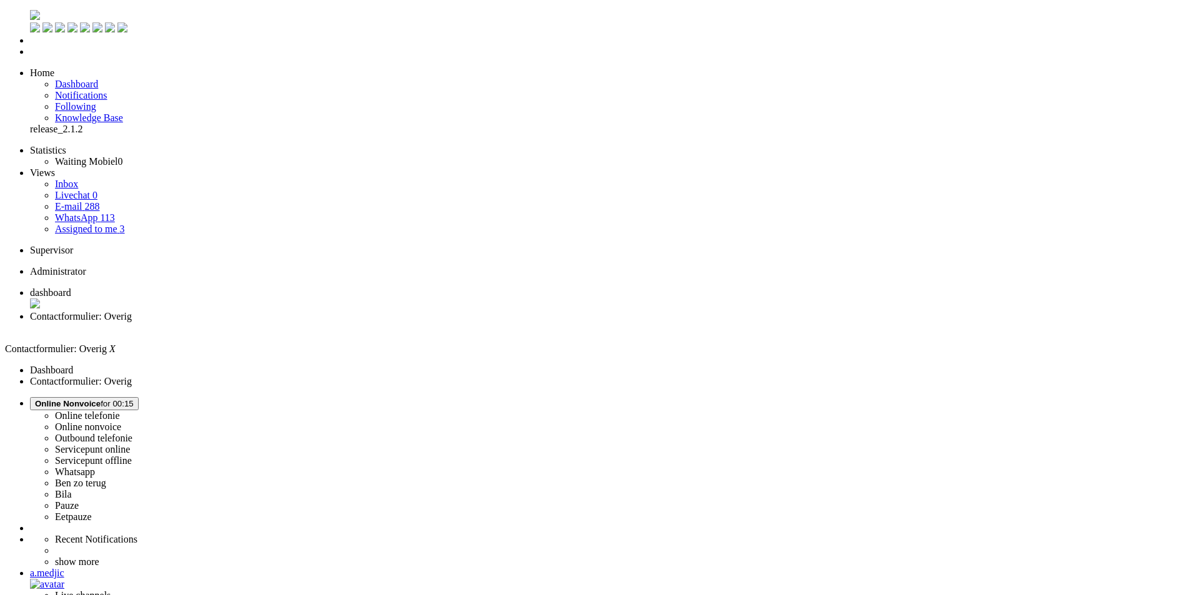
drag, startPoint x: 374, startPoint y: 2283, endPoint x: 653, endPoint y: 2278, distance: 279.2
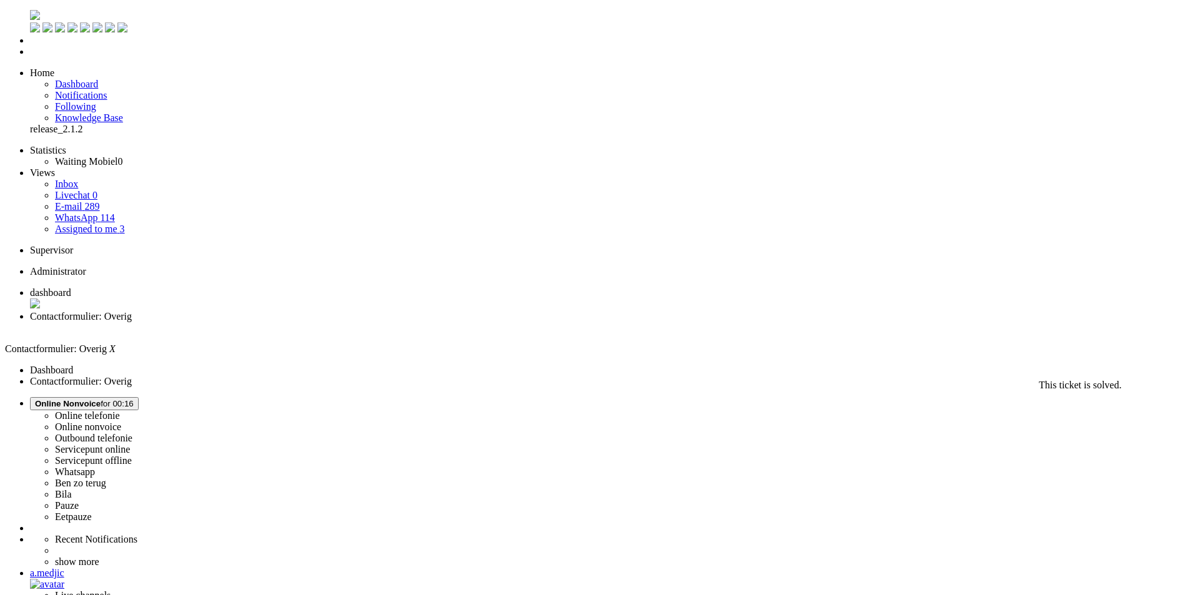
click at [362, 322] on div "Close tab" at bounding box center [607, 327] width 1155 height 11
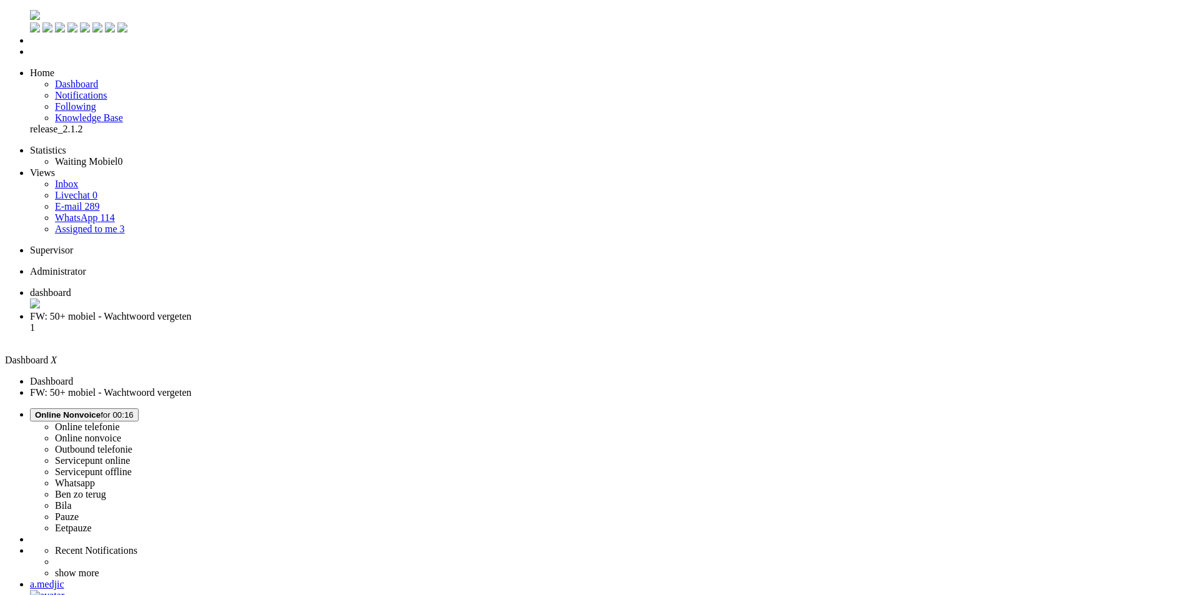
click at [305, 311] on li "FW: 50+ mobiel - Wachtwoord vergeten 1" at bounding box center [612, 328] width 1164 height 34
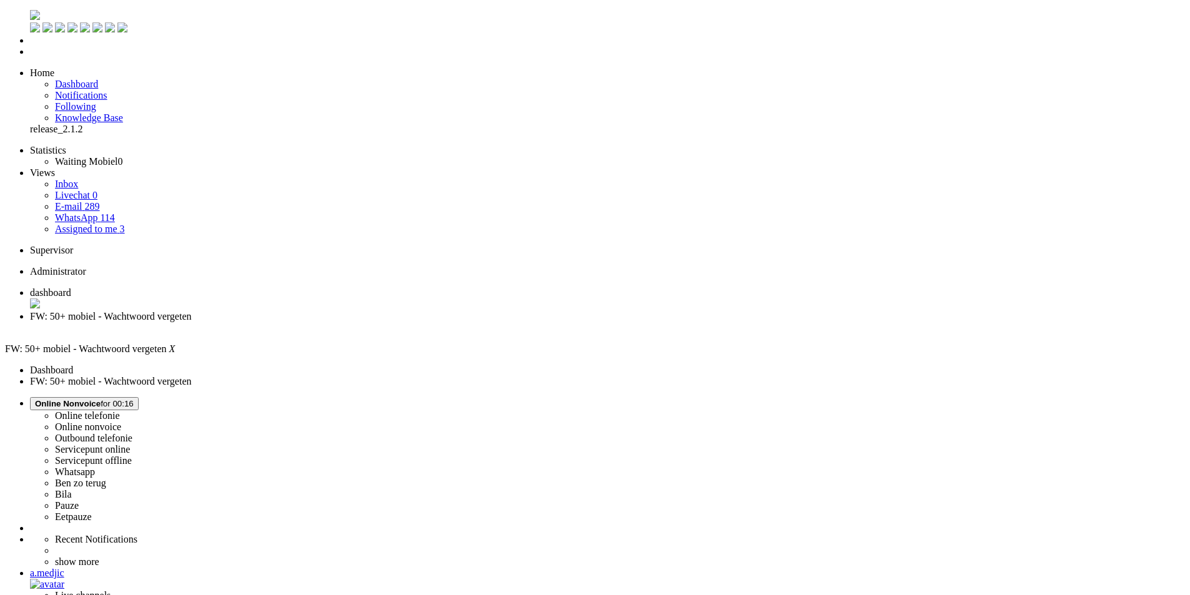
drag, startPoint x: 819, startPoint y: 2320, endPoint x: 520, endPoint y: 2247, distance: 308.4
paste body "Rich Text Area. Press ALT-0 for help."
drag, startPoint x: 39, startPoint y: 2211, endPoint x: 134, endPoint y: 2213, distance: 95.0
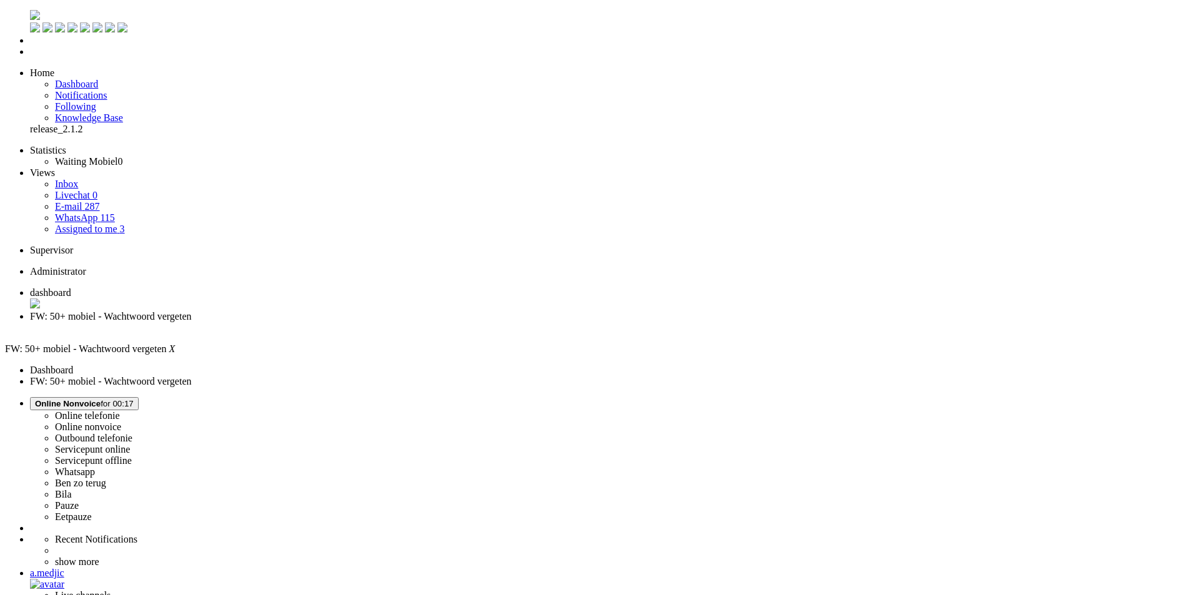
type input "ver"
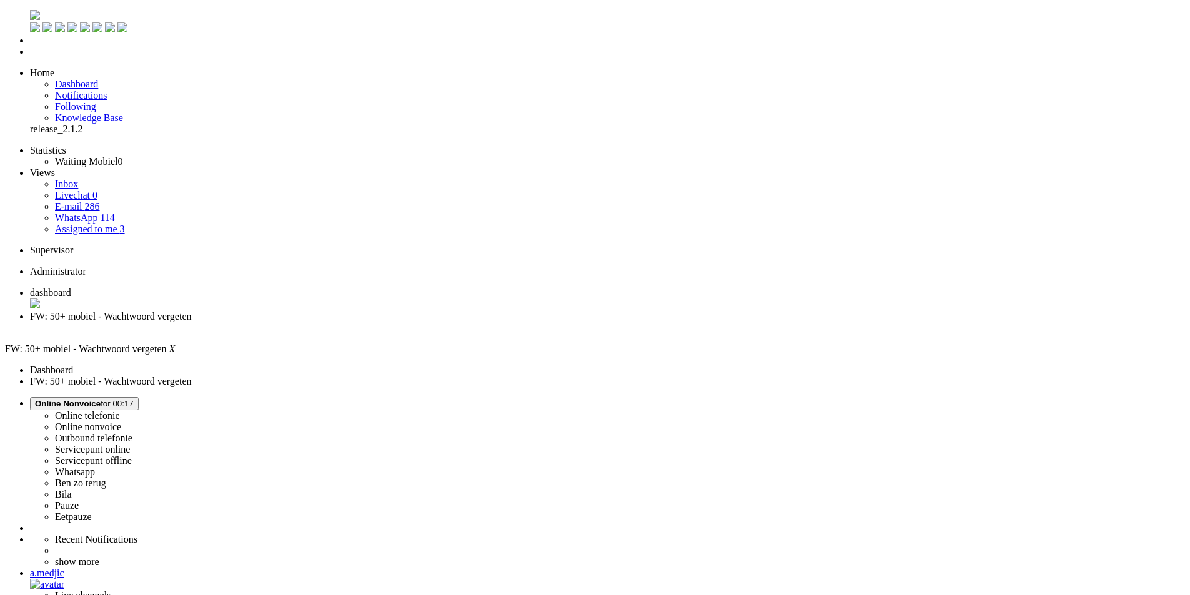
click at [362, 322] on div "Close tab" at bounding box center [607, 327] width 1155 height 11
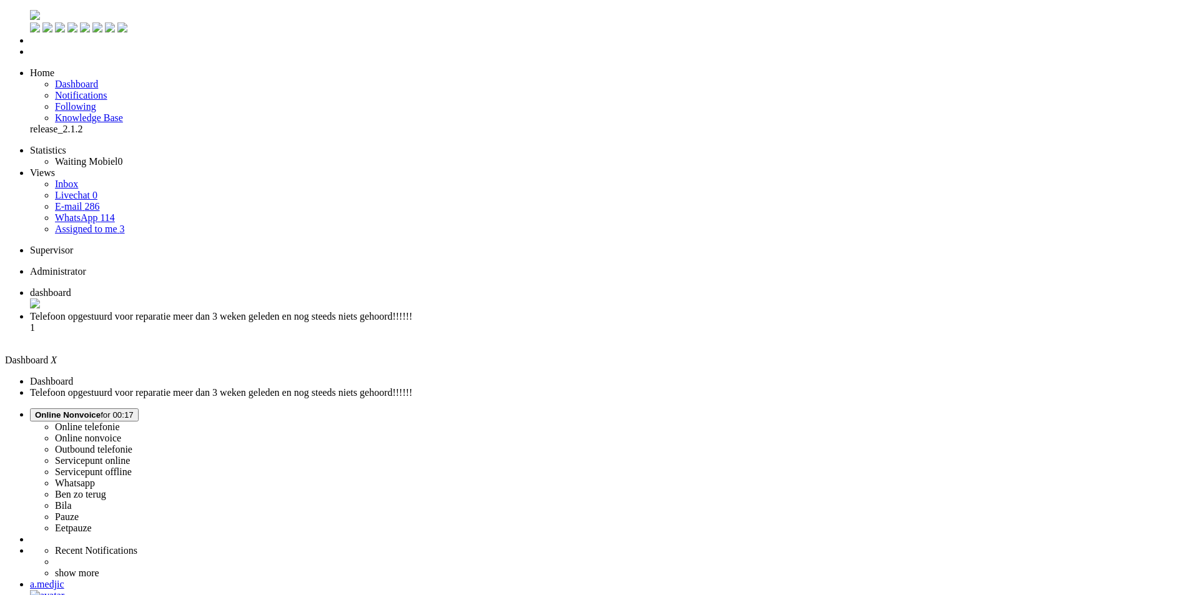
click at [314, 311] on span "Telefoon opgestuurd voor reparatie meer dan 3 weken geleden en nog steeds niets…" at bounding box center [221, 316] width 382 height 11
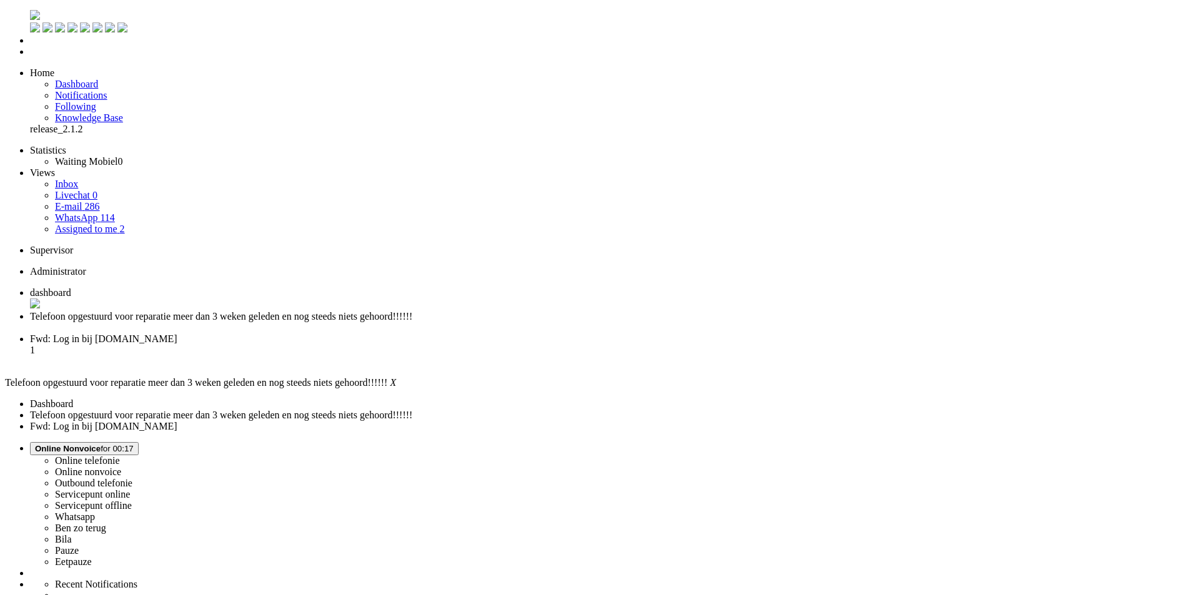
click at [364, 322] on div "Close tab" at bounding box center [607, 327] width 1155 height 11
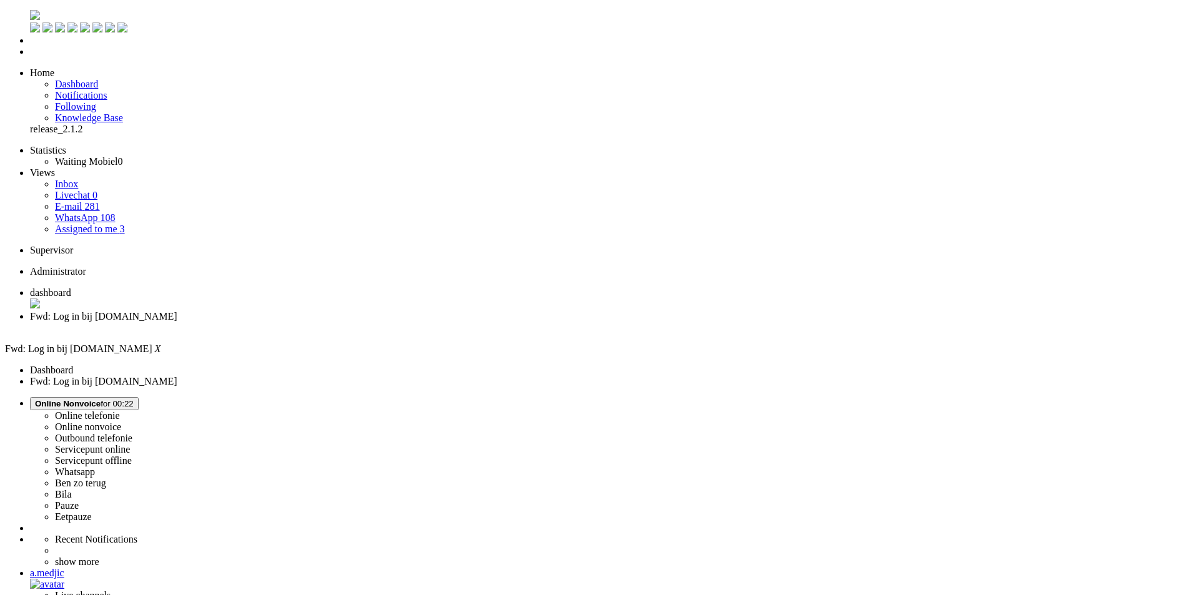
click at [71, 287] on span "dashboard" at bounding box center [50, 292] width 41 height 11
click at [177, 311] on span "Fwd: Log in bij Mobiel.nl" at bounding box center [103, 316] width 147 height 11
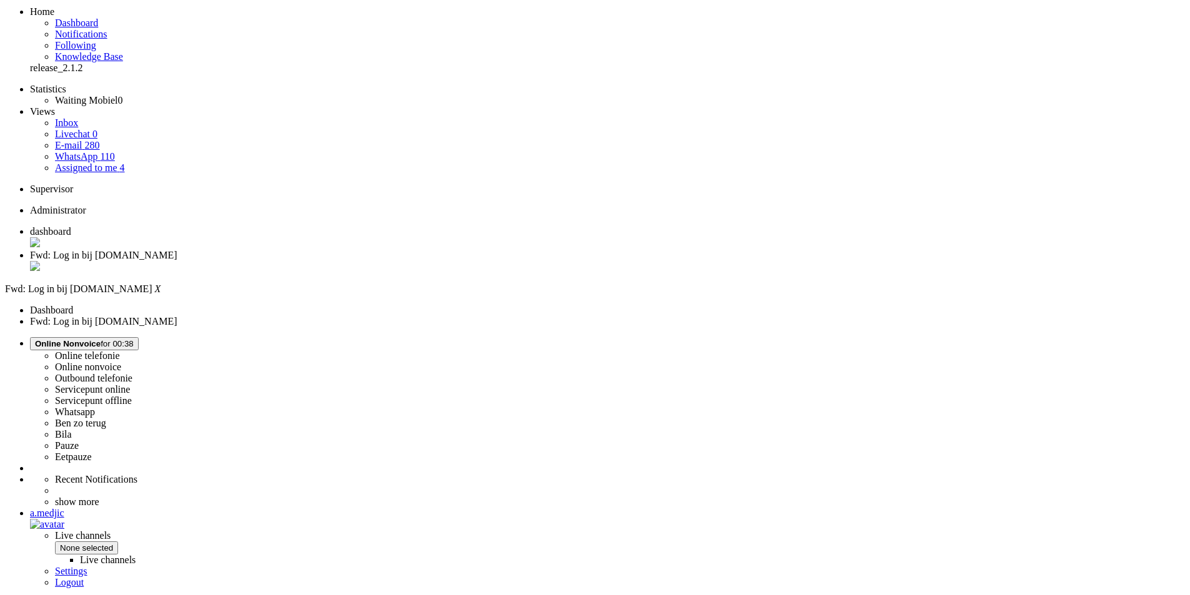
scroll to position [62, 0]
drag, startPoint x: 750, startPoint y: 375, endPoint x: 341, endPoint y: 312, distance: 414.0
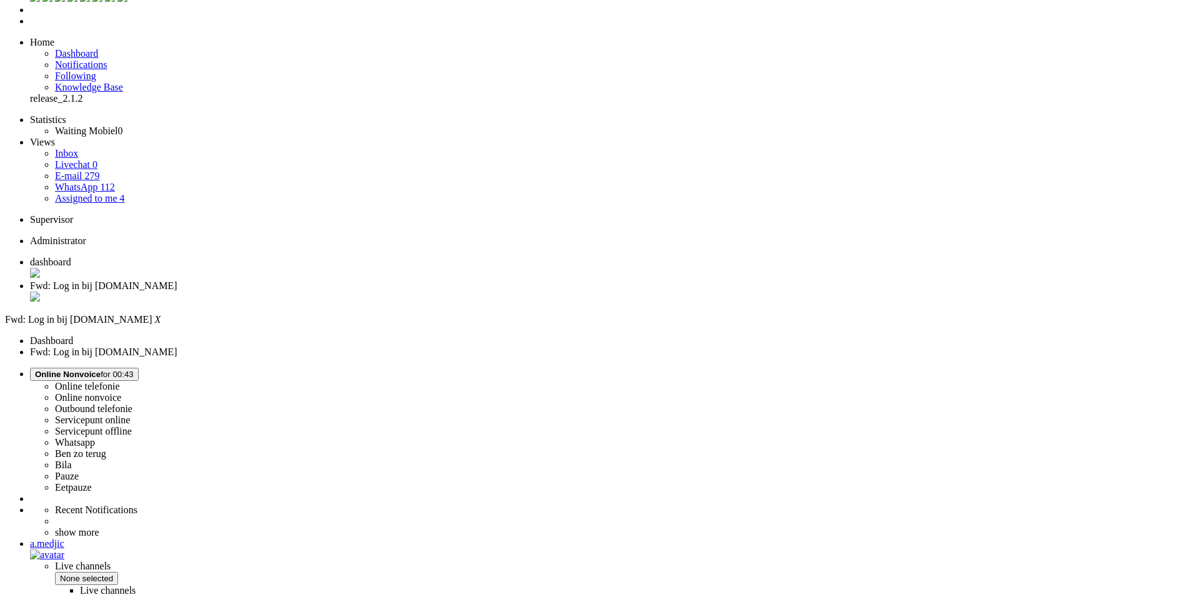
scroll to position [0, 0]
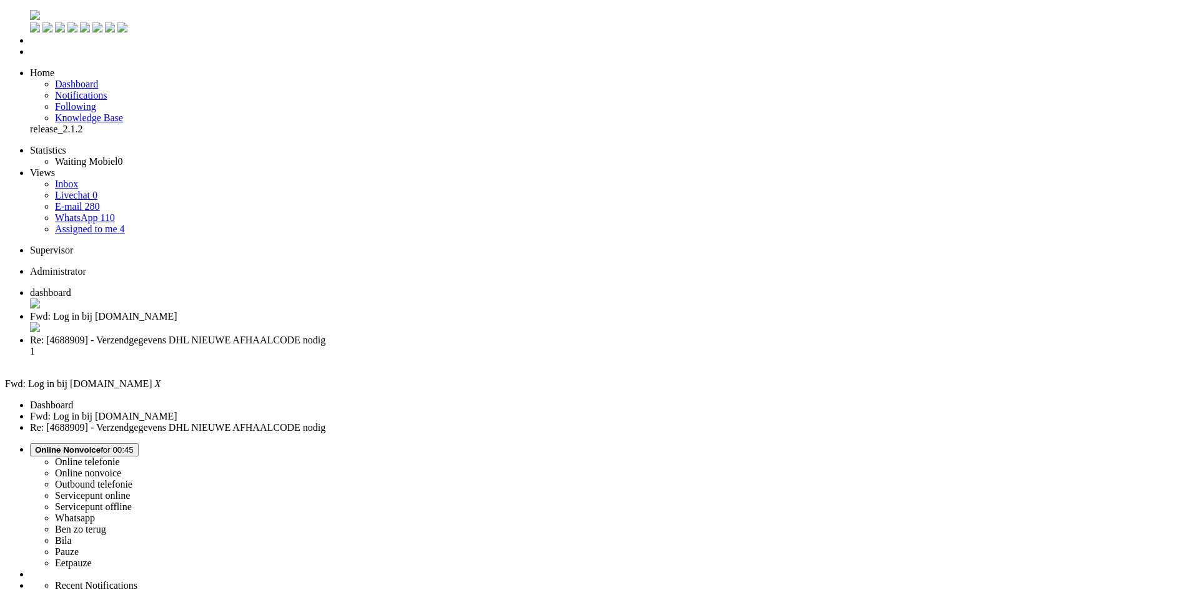
click at [364, 322] on div "Close tab" at bounding box center [607, 328] width 1155 height 12
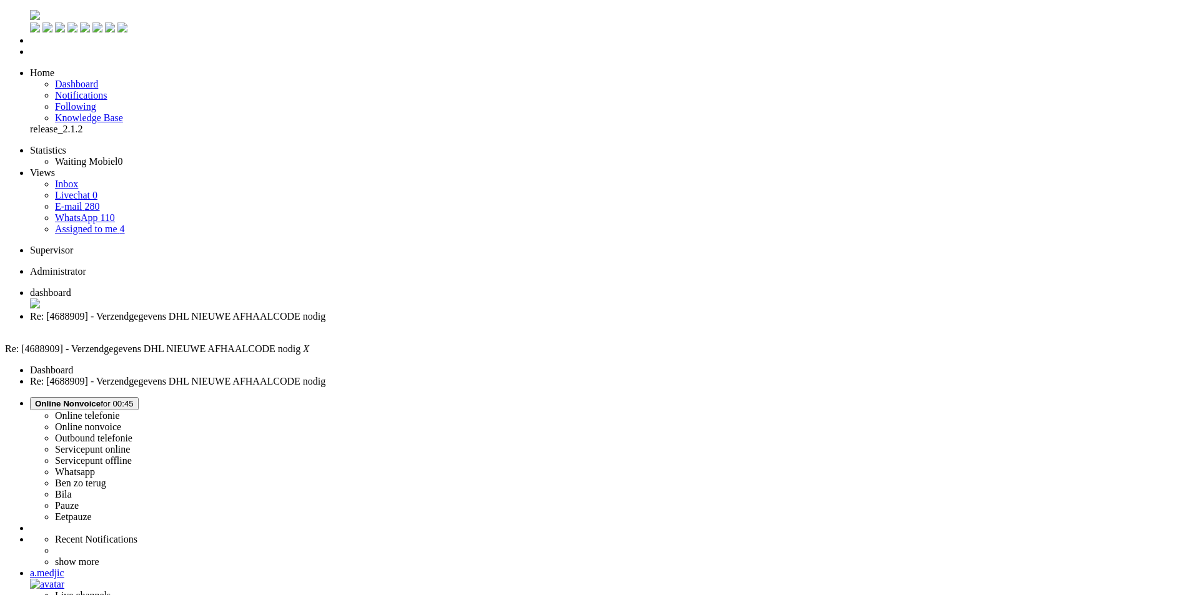
click at [224, 287] on li "dashboard" at bounding box center [607, 299] width 1155 height 24
click at [321, 311] on li "Re: [4688909] - Verzendgegevens DHL NIEUWE AFHAALCODE nodig" at bounding box center [612, 322] width 1164 height 22
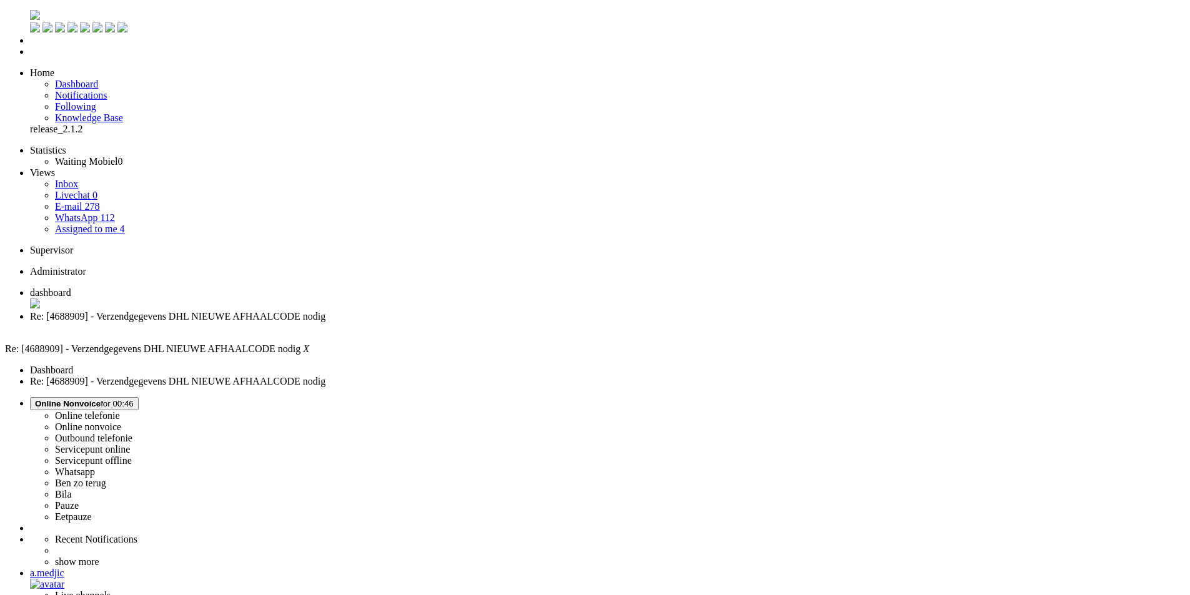
click at [139, 397] on button "Online Nonvoice for 00:46" at bounding box center [84, 403] width 109 height 13
drag, startPoint x: 1017, startPoint y: 106, endPoint x: 713, endPoint y: 44, distance: 310.5
click at [95, 467] on label "Whatsapp" at bounding box center [75, 472] width 40 height 11
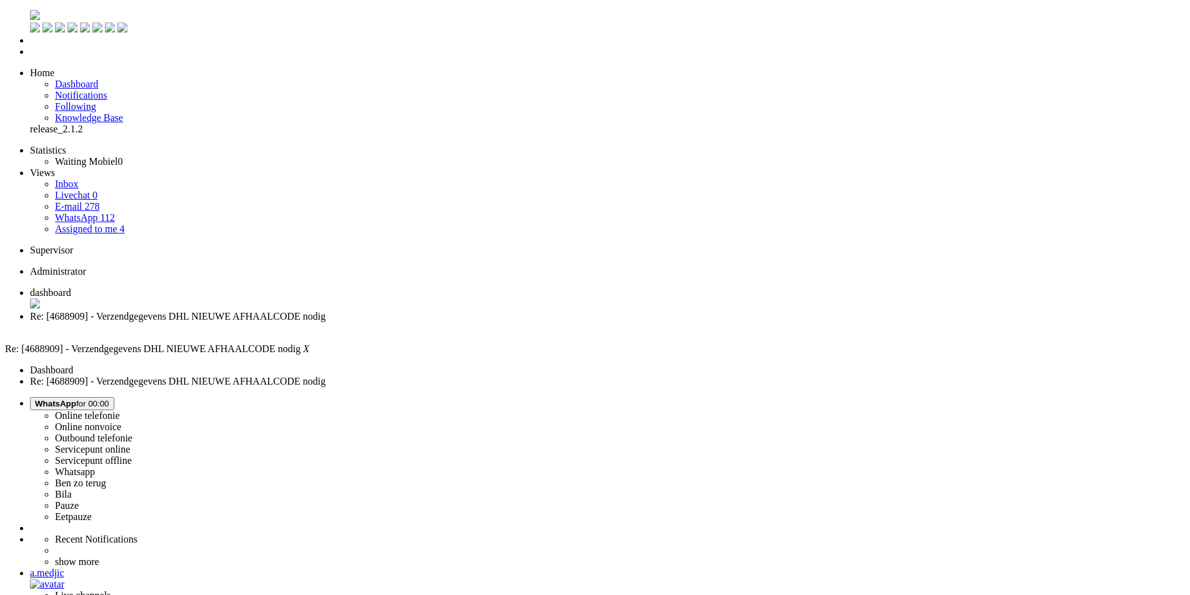
click at [364, 322] on div "Close tab" at bounding box center [607, 327] width 1155 height 11
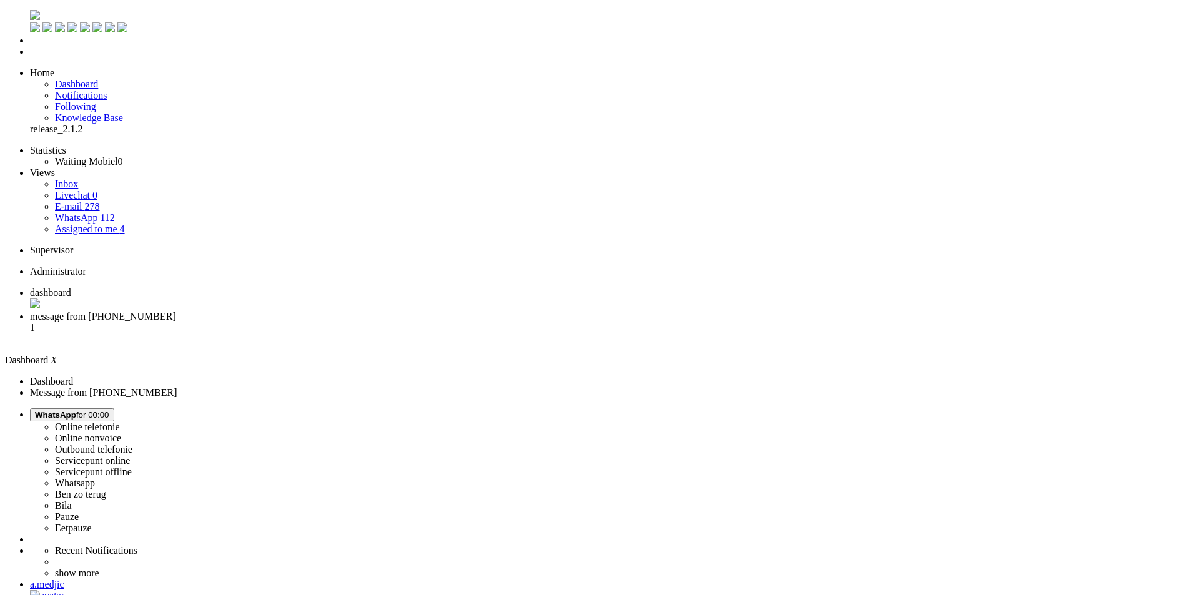
click at [176, 311] on span "message from +31643403300" at bounding box center [103, 316] width 146 height 11
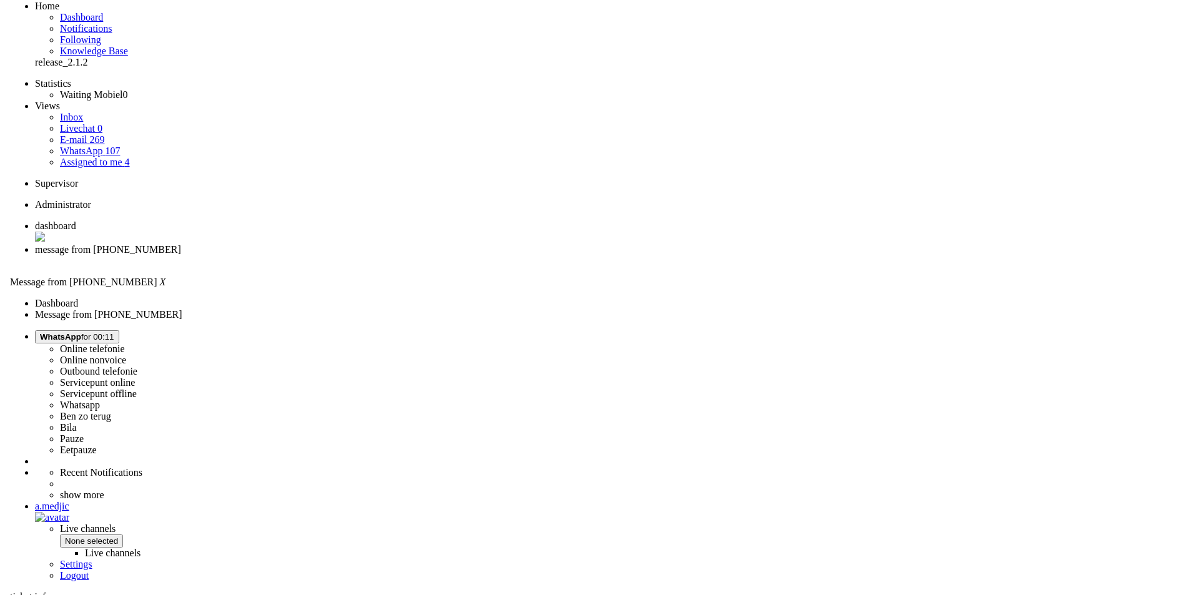
scroll to position [0, 0]
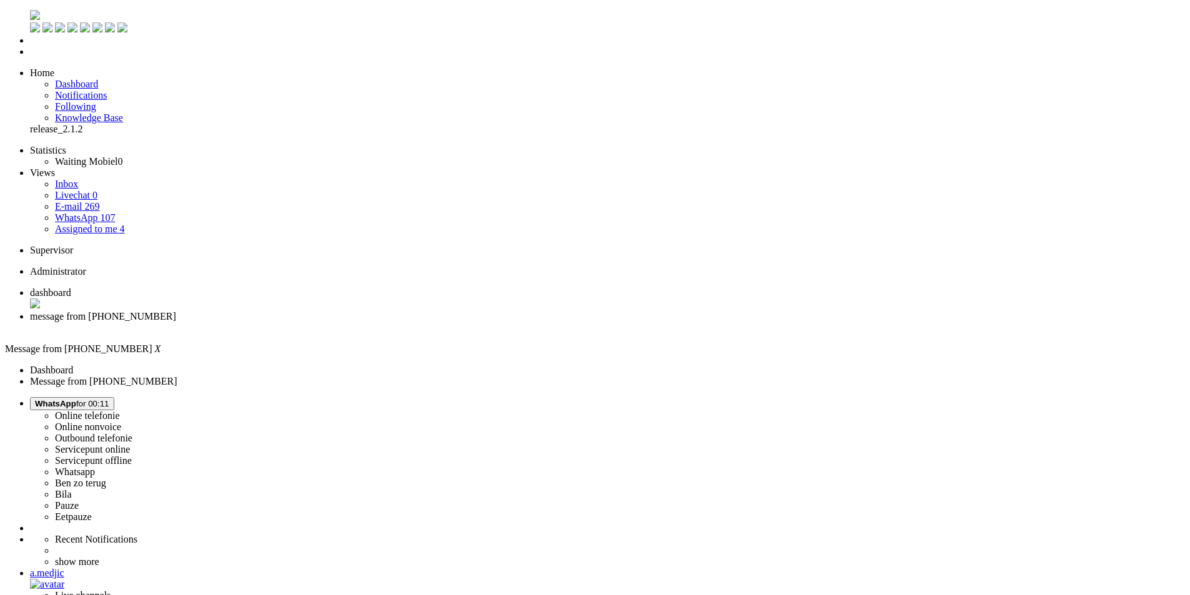
click at [360, 322] on div "Close tab" at bounding box center [607, 327] width 1155 height 11
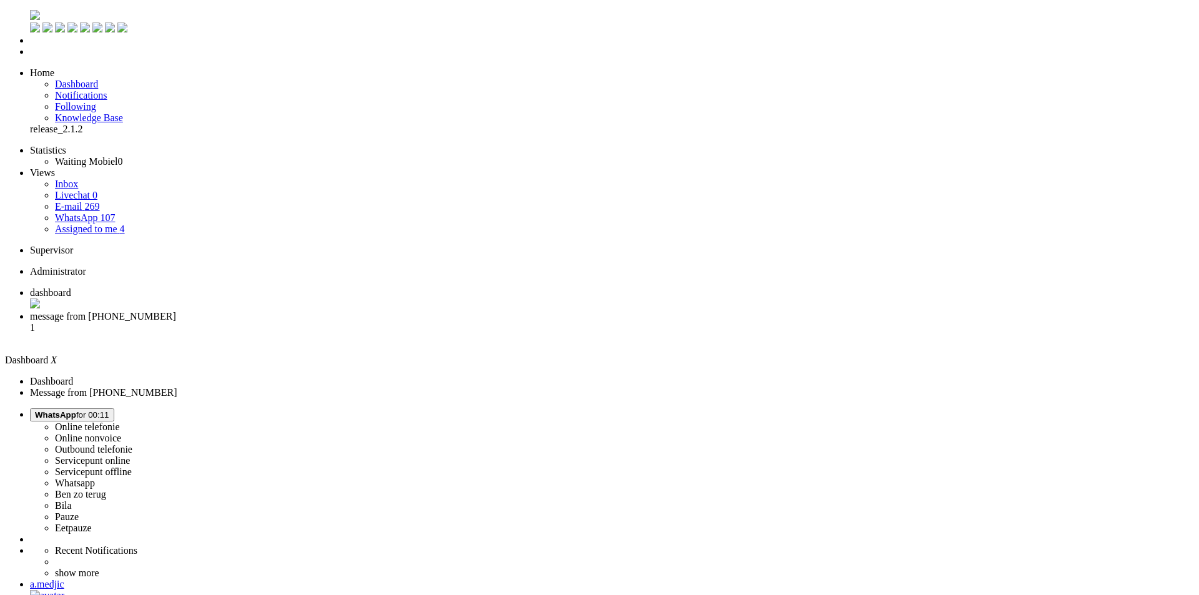
click at [176, 311] on span "message from +31683102866" at bounding box center [103, 316] width 146 height 11
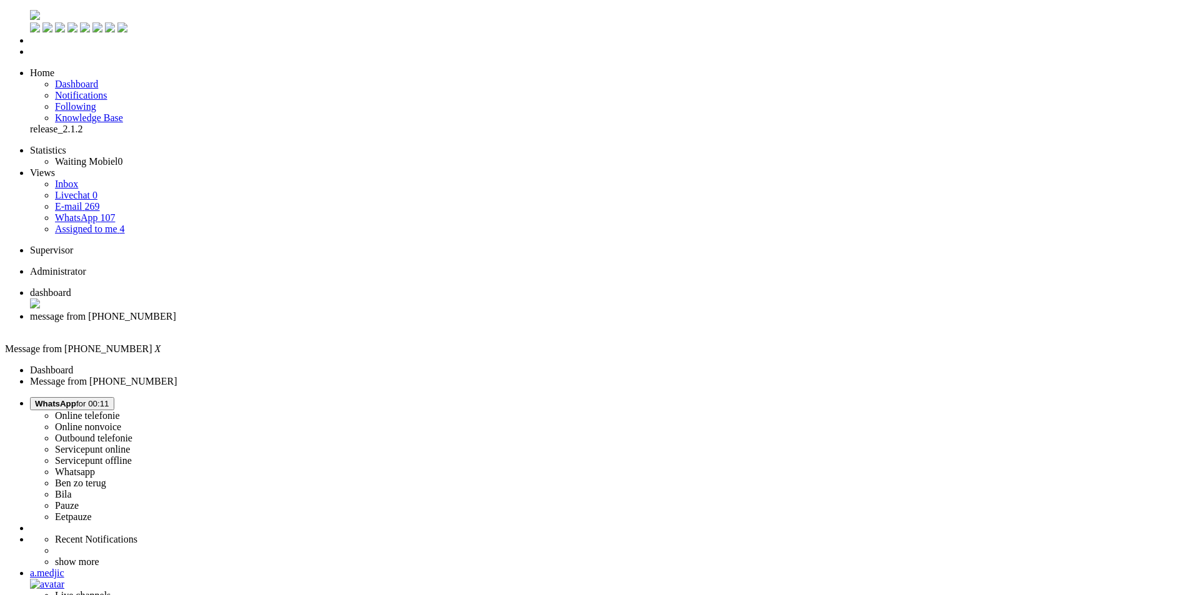
drag, startPoint x: 344, startPoint y: 304, endPoint x: 592, endPoint y: 362, distance: 254.8
drag, startPoint x: 344, startPoint y: 345, endPoint x: 774, endPoint y: 386, distance: 432.3
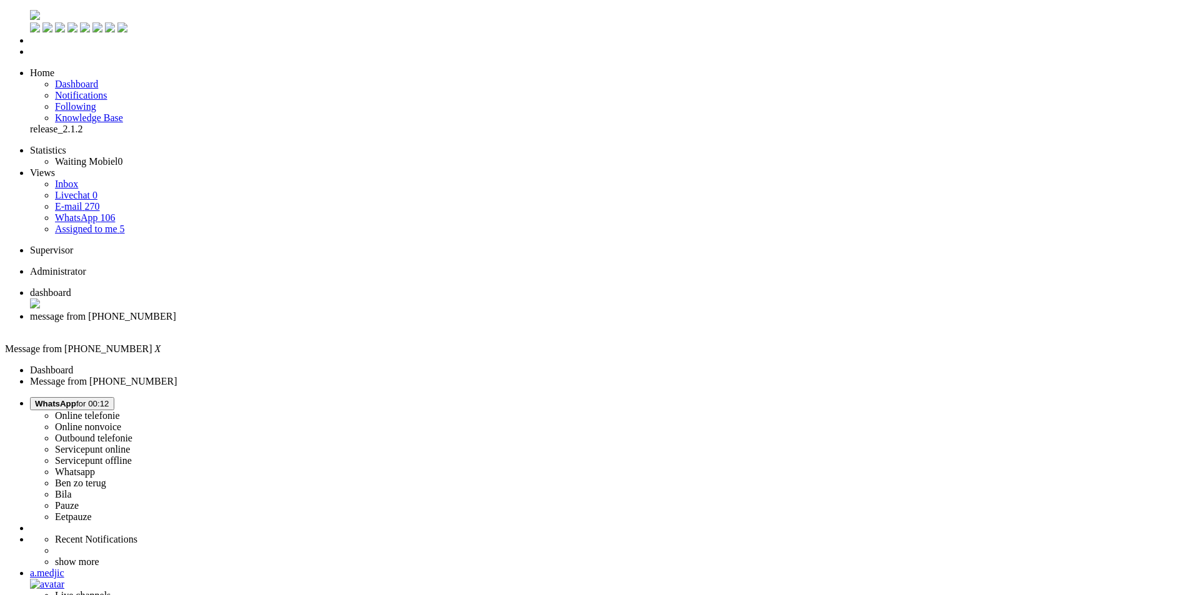
click at [359, 322] on div "Close tab" at bounding box center [607, 327] width 1155 height 11
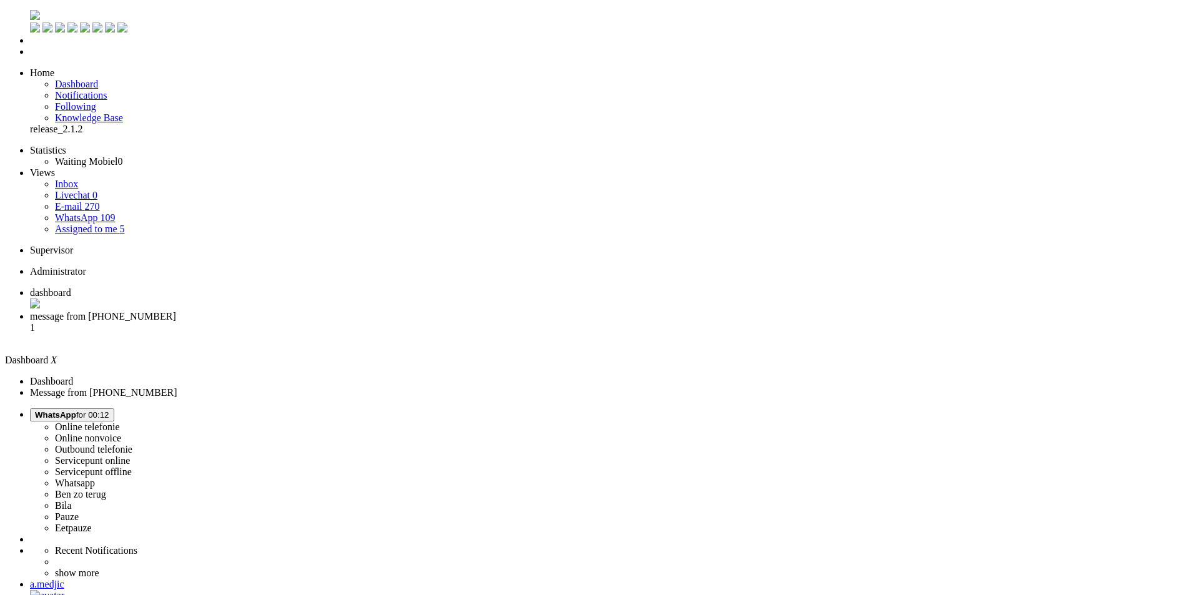
click at [176, 311] on span "message from +31636120946" at bounding box center [103, 316] width 146 height 11
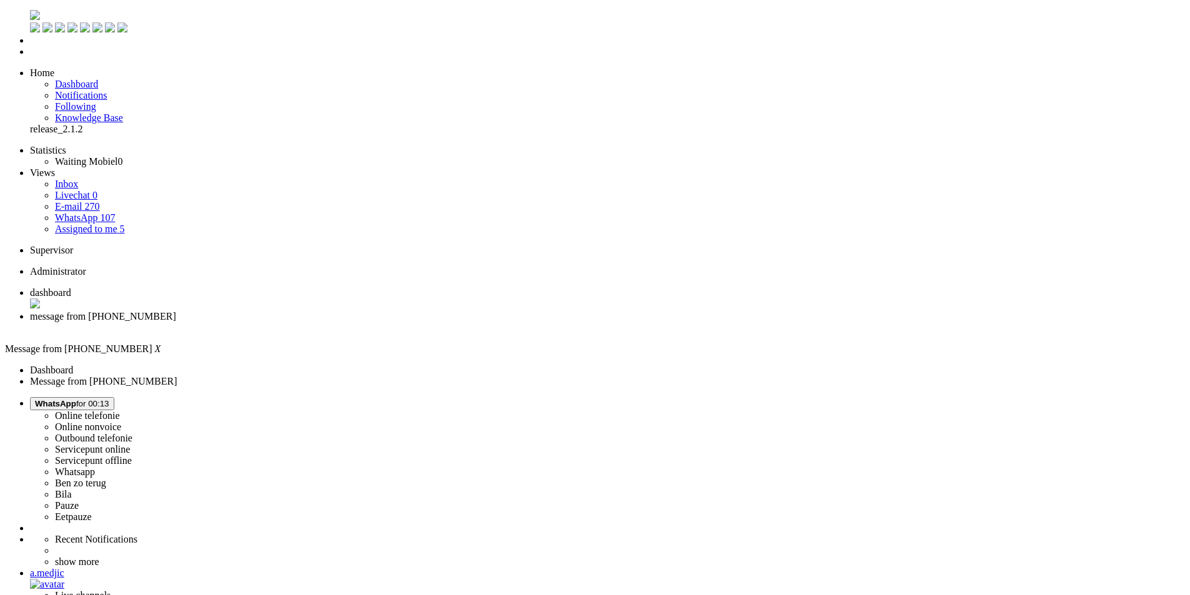
click at [361, 322] on div "Close tab" at bounding box center [607, 327] width 1155 height 11
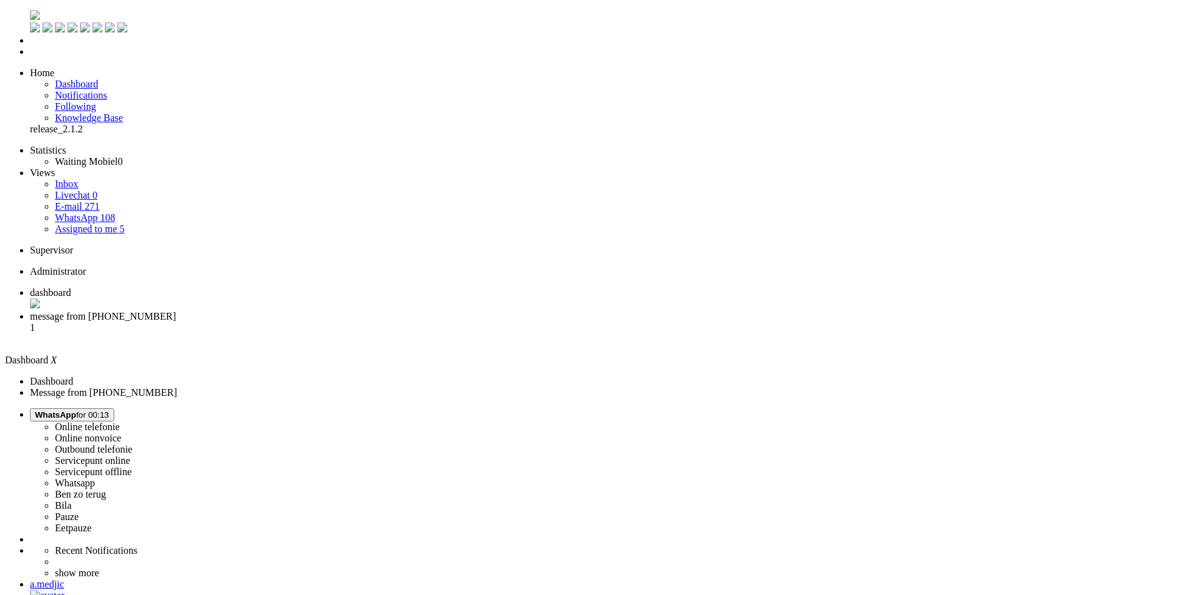
click at [176, 311] on span "message from +31619239646" at bounding box center [103, 316] width 146 height 11
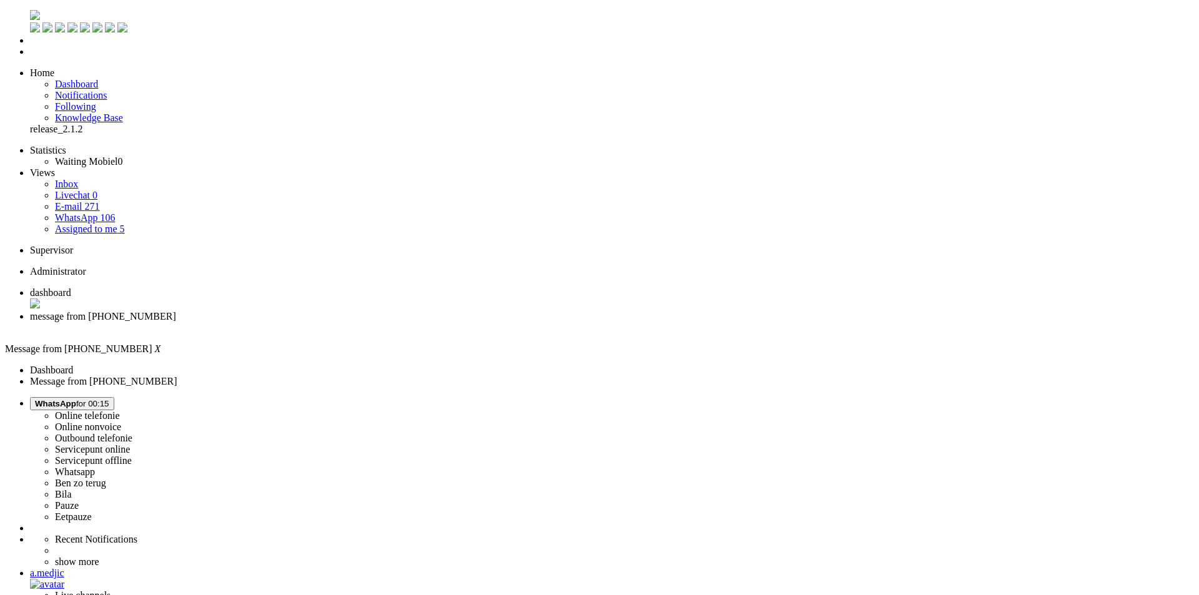
drag, startPoint x: 1050, startPoint y: 206, endPoint x: 1049, endPoint y: 215, distance: 9.5
click at [358, 322] on div "Close tab" at bounding box center [612, 327] width 1164 height 11
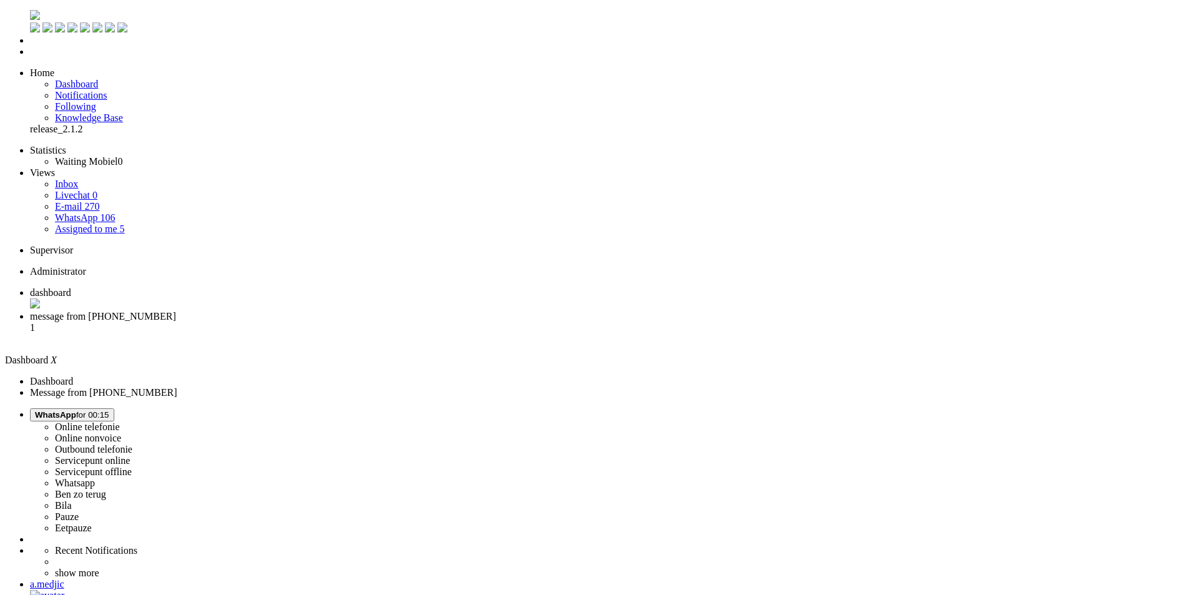
click at [312, 311] on li "message from +31631948208 1" at bounding box center [612, 328] width 1164 height 34
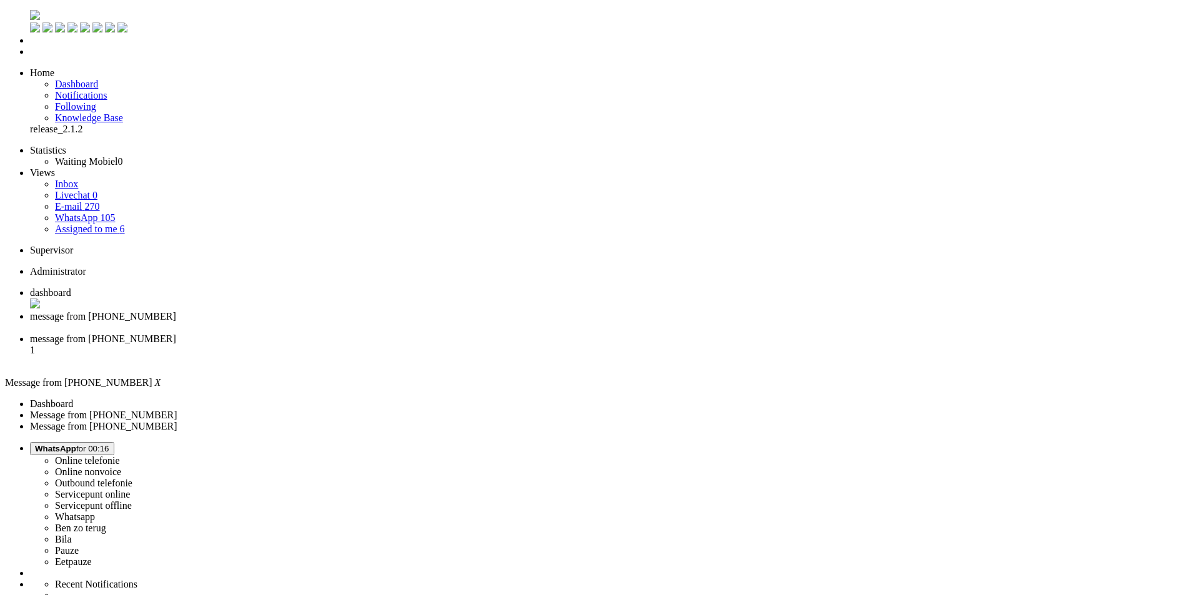
click at [361, 322] on div "Close tab" at bounding box center [607, 327] width 1155 height 11
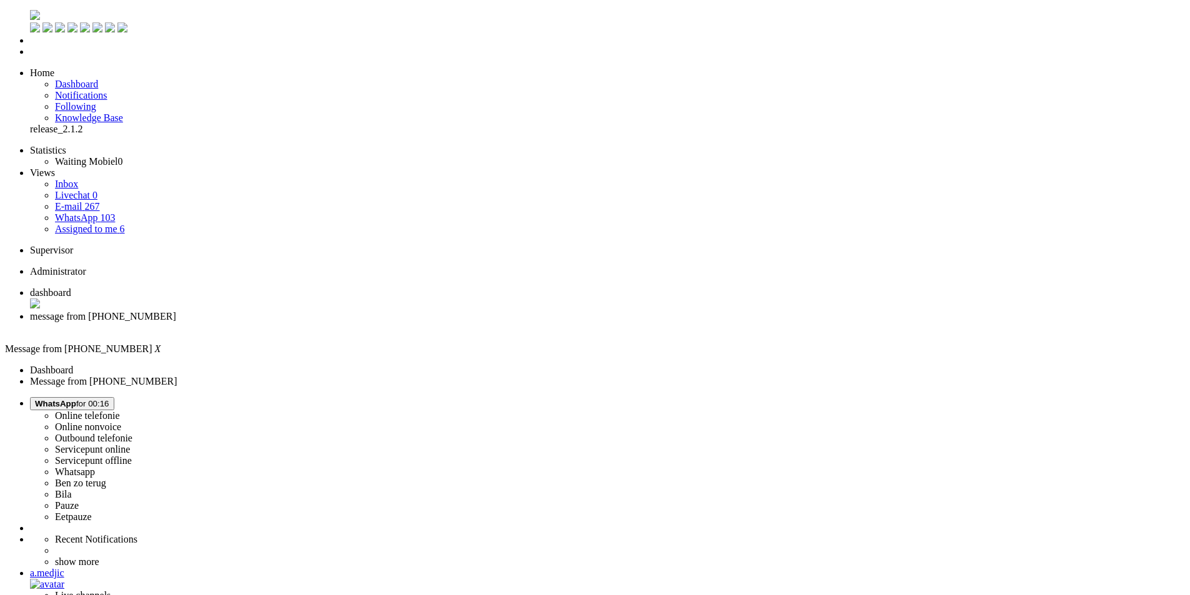
click at [360, 322] on div "Close tab" at bounding box center [607, 327] width 1155 height 11
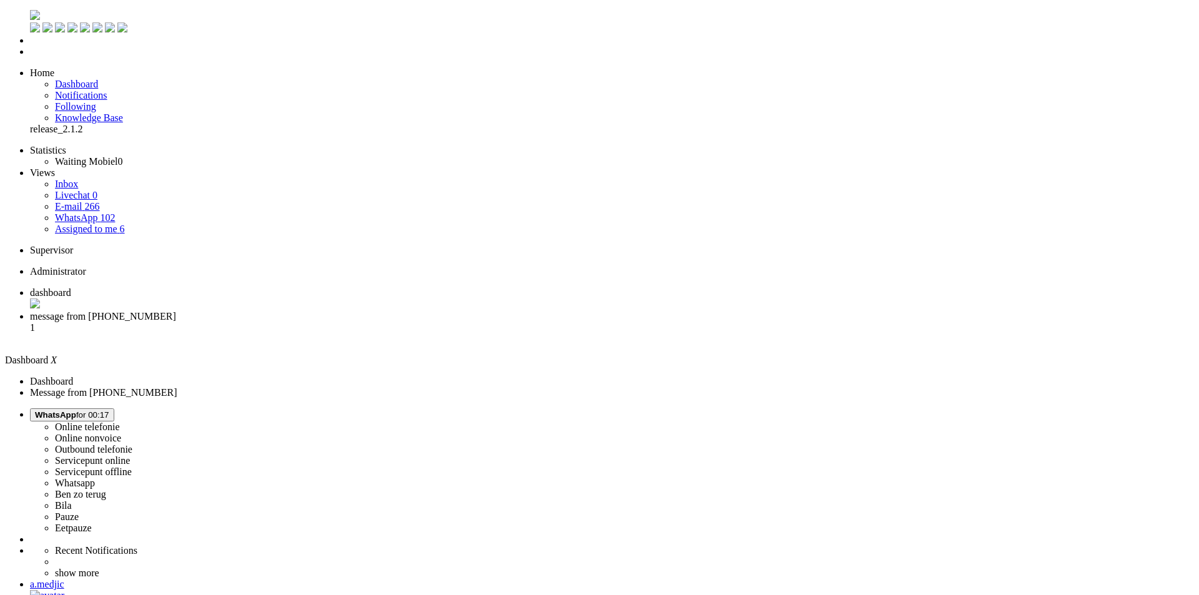
click at [176, 311] on span "message from +31683514120" at bounding box center [103, 316] width 146 height 11
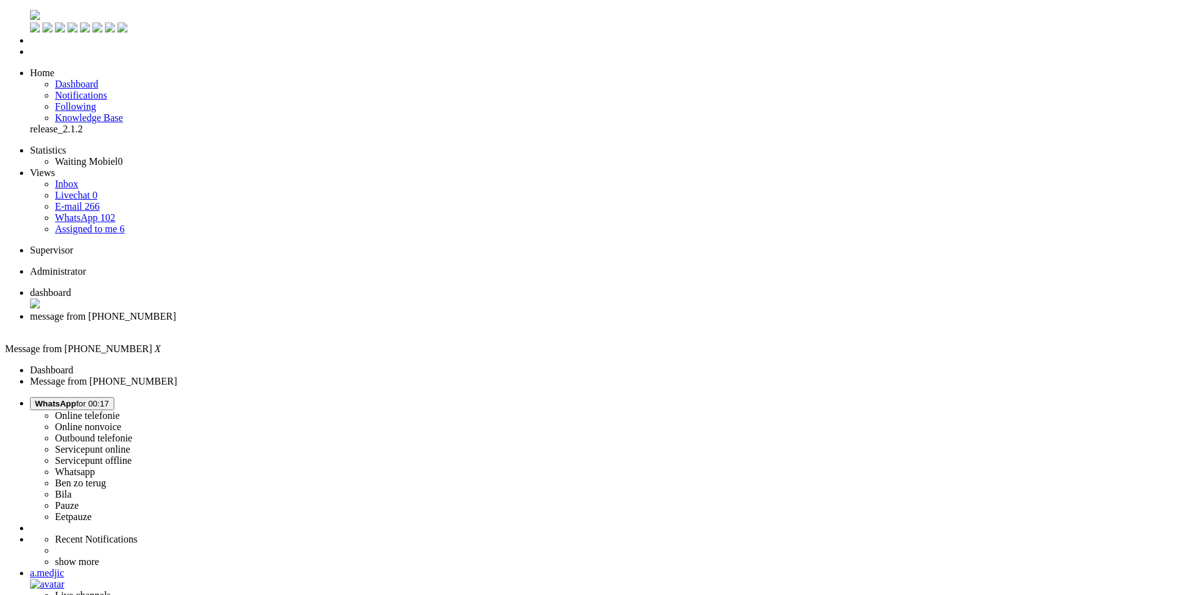
drag, startPoint x: 342, startPoint y: 347, endPoint x: 543, endPoint y: 420, distance: 214.6
drag, startPoint x: 517, startPoint y: 281, endPoint x: 542, endPoint y: 281, distance: 25.0
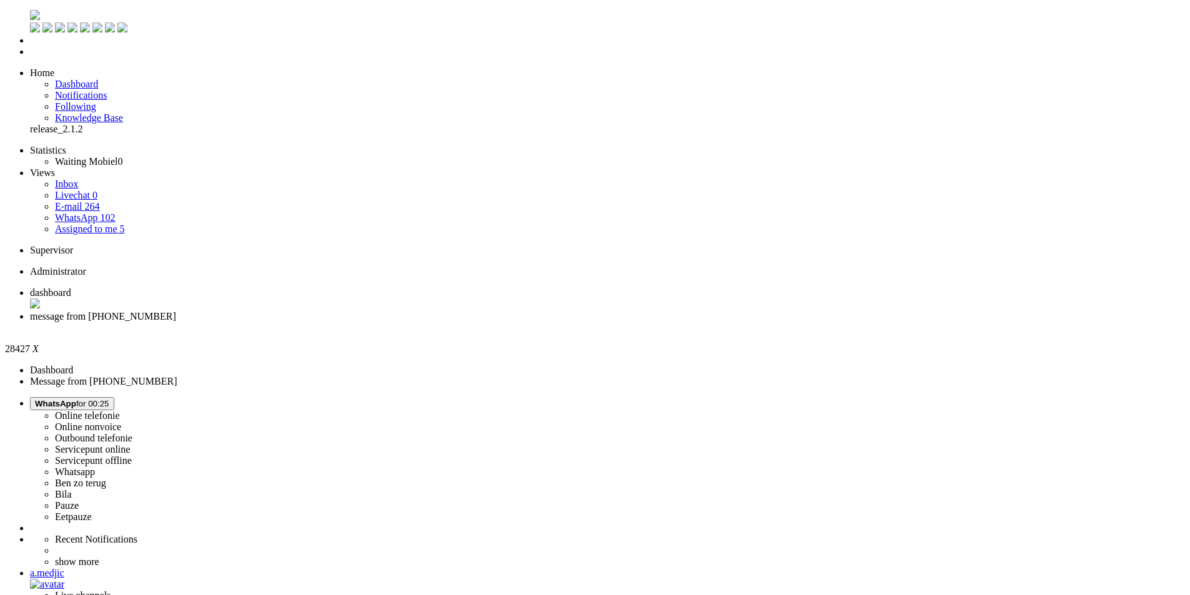
click at [359, 322] on div "Close tab" at bounding box center [607, 327] width 1155 height 11
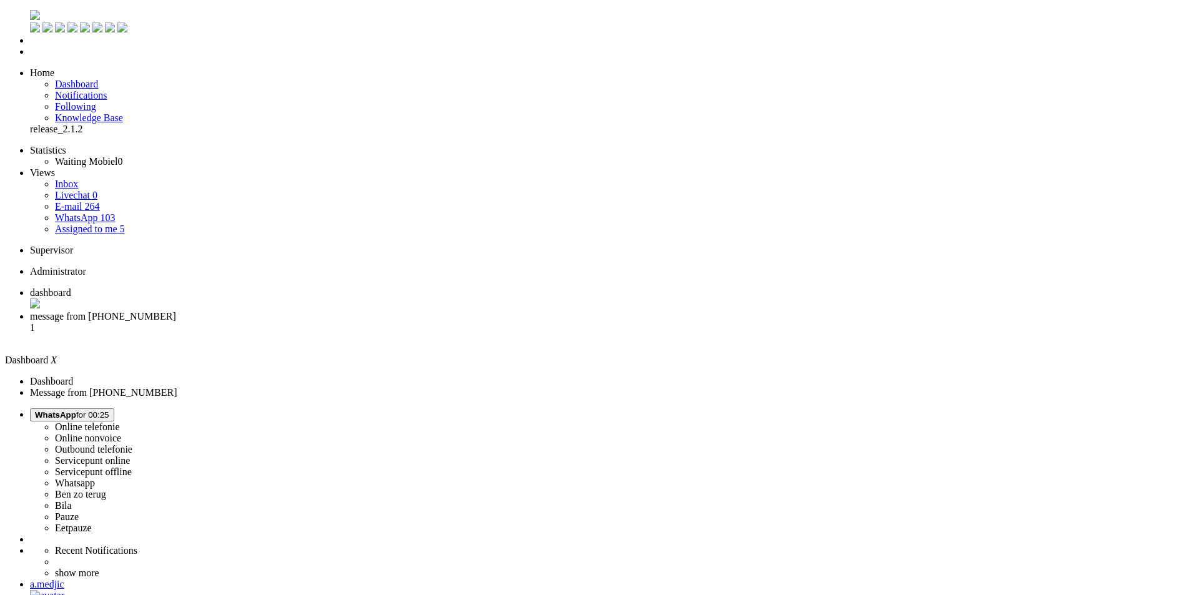
drag, startPoint x: 1174, startPoint y: 217, endPoint x: 317, endPoint y: 110, distance: 863.0
click at [176, 311] on span "message from +31614656540" at bounding box center [103, 316] width 146 height 11
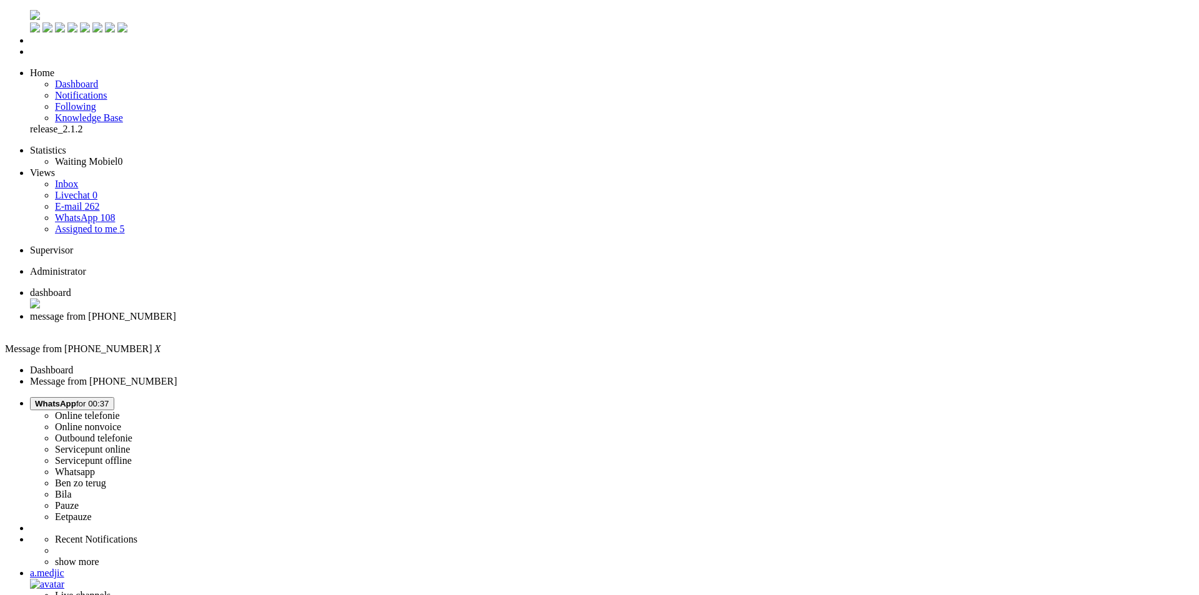
drag, startPoint x: 477, startPoint y: 2151, endPoint x: 364, endPoint y: 2149, distance: 112.4
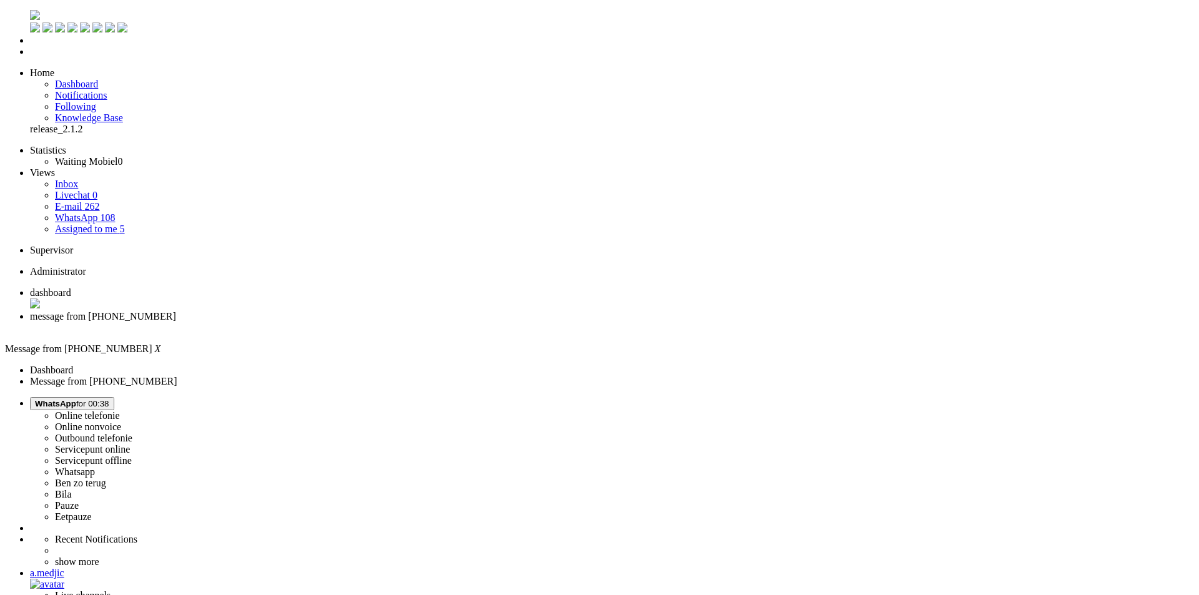
drag, startPoint x: 1046, startPoint y: 206, endPoint x: 1044, endPoint y: 229, distance: 22.5
click at [361, 322] on div "Close tab" at bounding box center [612, 327] width 1164 height 11
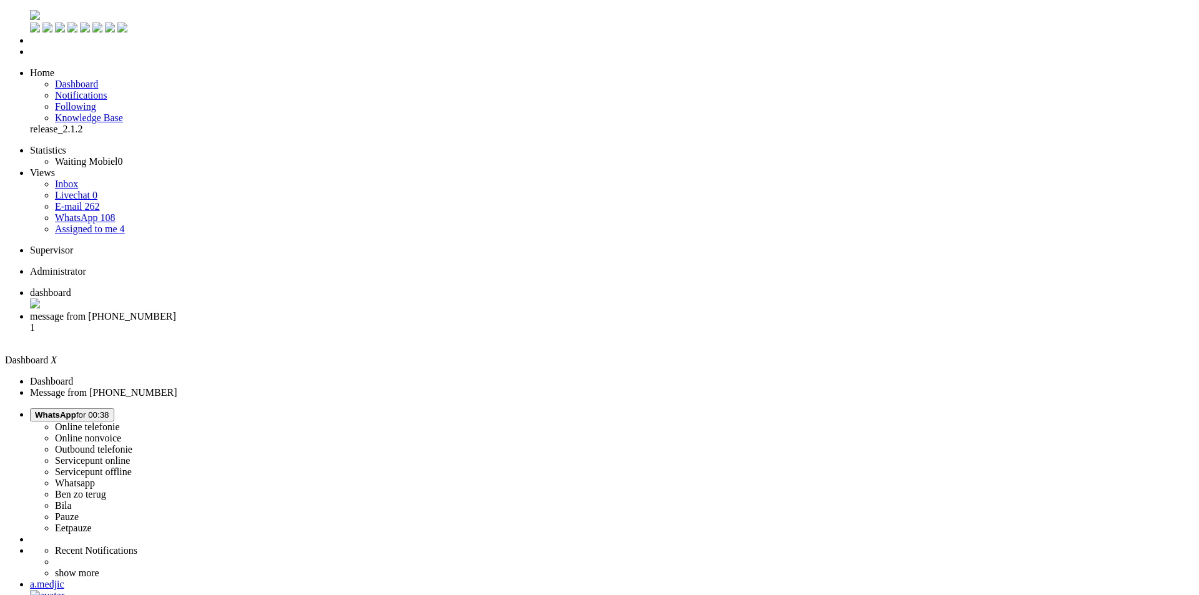
click at [330, 311] on li "message from +31628568863 1" at bounding box center [612, 328] width 1164 height 34
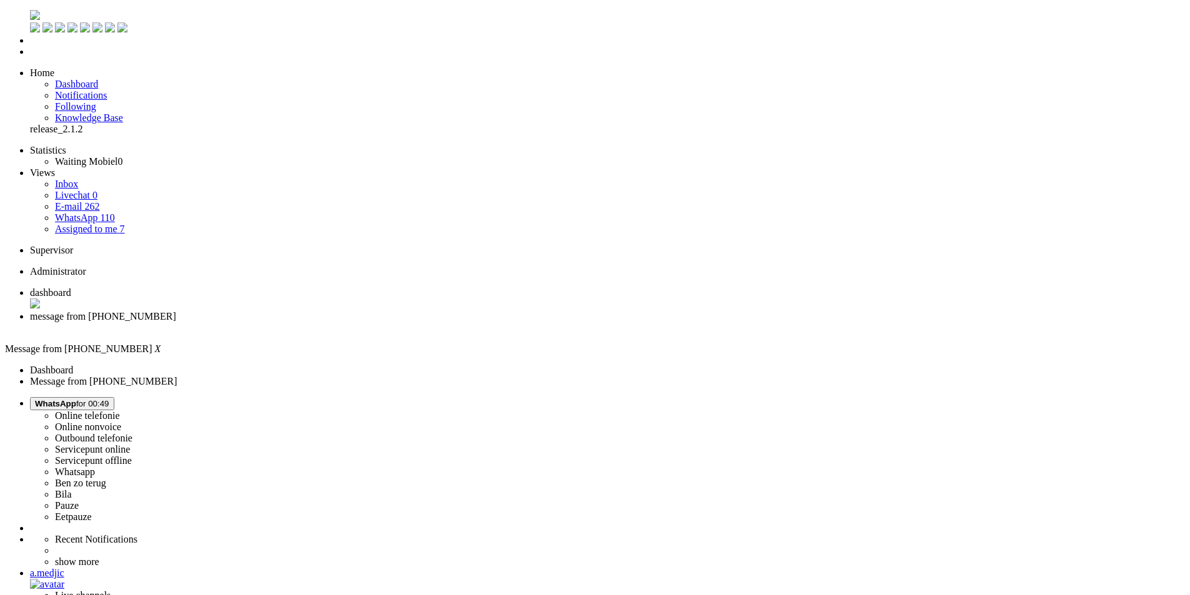
click at [208, 287] on li "dashboard" at bounding box center [607, 299] width 1155 height 24
click at [326, 311] on li "message from +31628568863" at bounding box center [612, 322] width 1164 height 22
click at [109, 399] on span "WhatsApp for 00:57" at bounding box center [72, 403] width 74 height 9
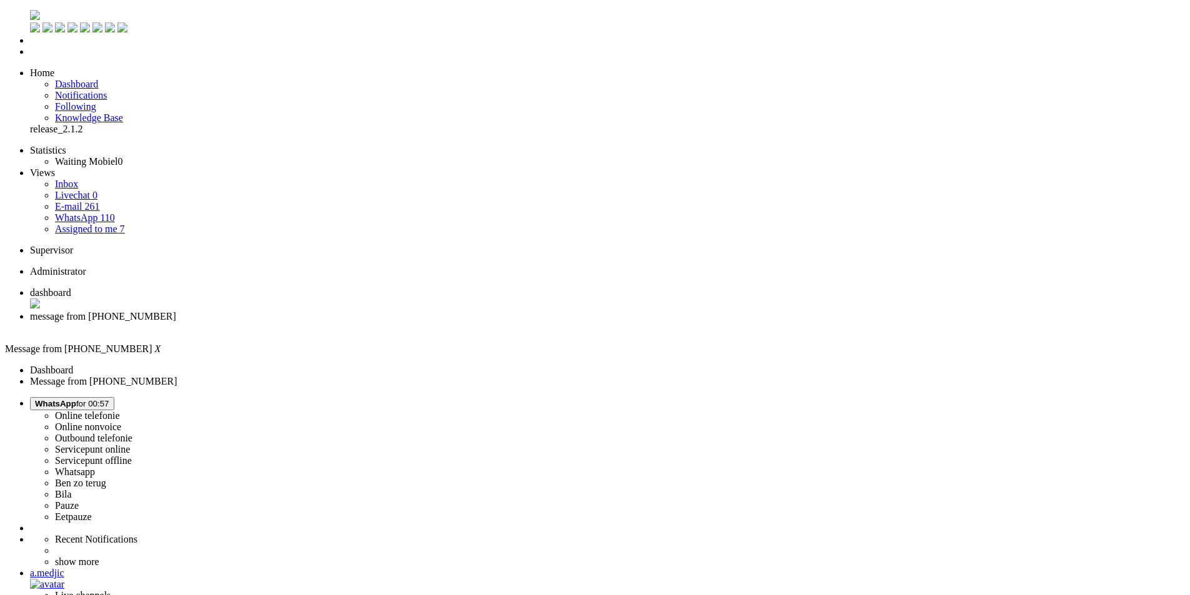
click at [121, 422] on label "Online nonvoice" at bounding box center [88, 427] width 66 height 11
click at [362, 322] on div "Close tab" at bounding box center [607, 327] width 1155 height 11
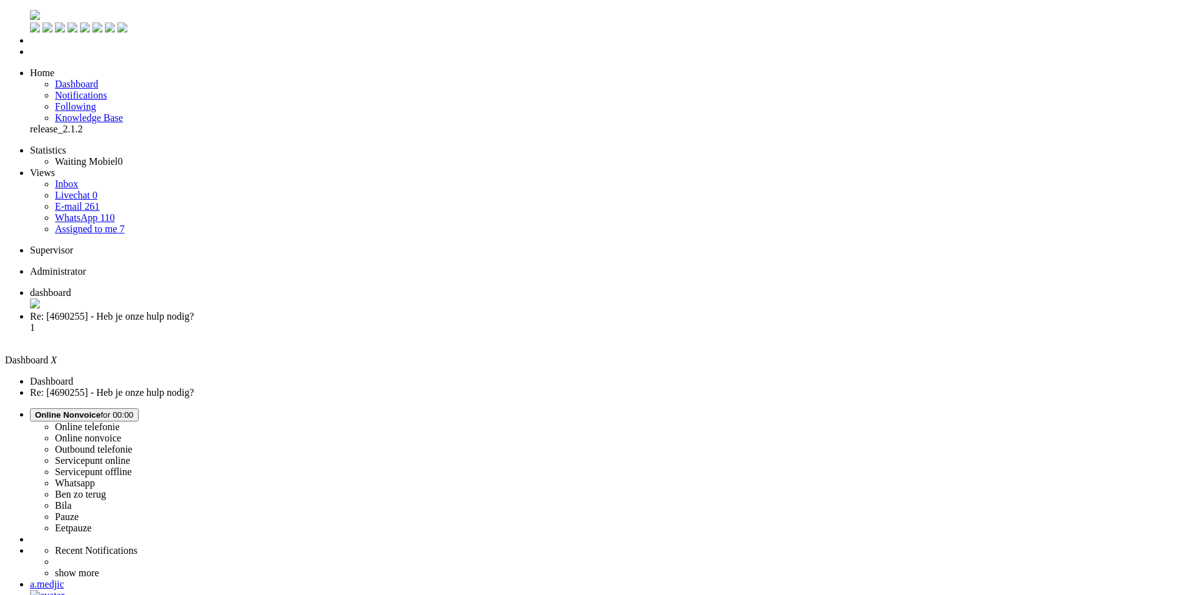
click at [194, 311] on span "Re: [4690255] - Heb je onze hulp nodig?" at bounding box center [112, 316] width 164 height 11
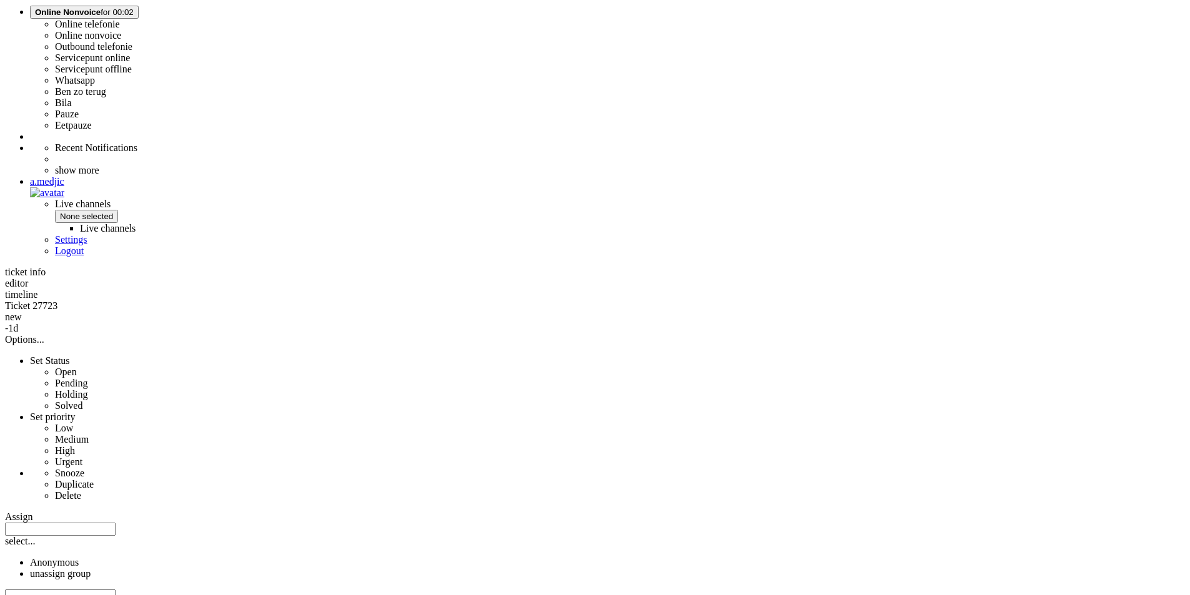
scroll to position [437, 0]
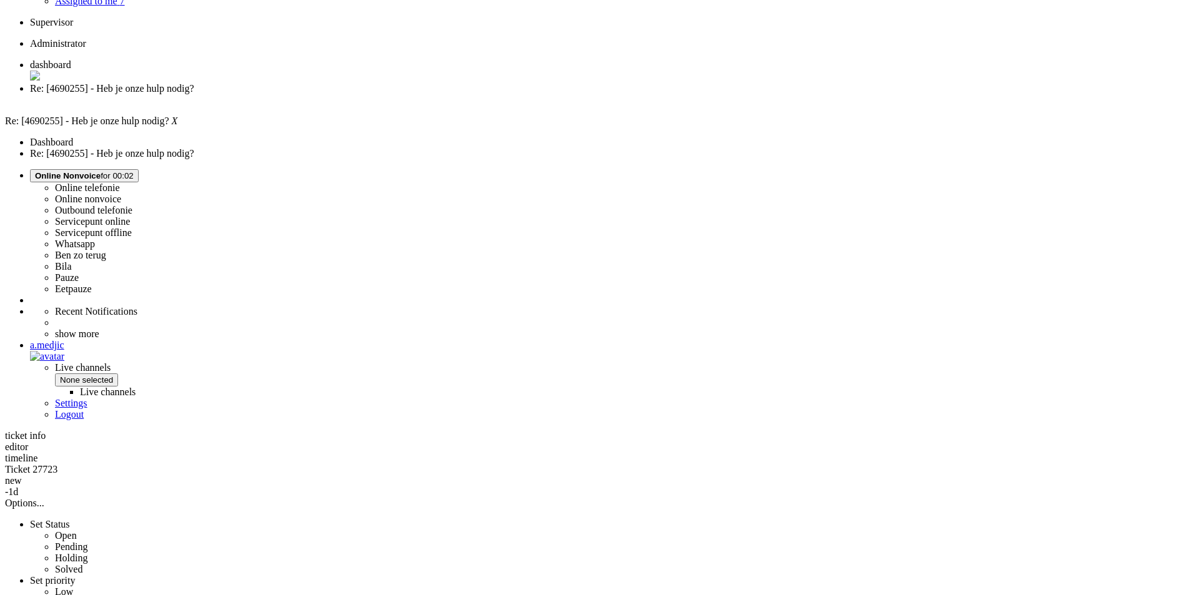
scroll to position [101, 0]
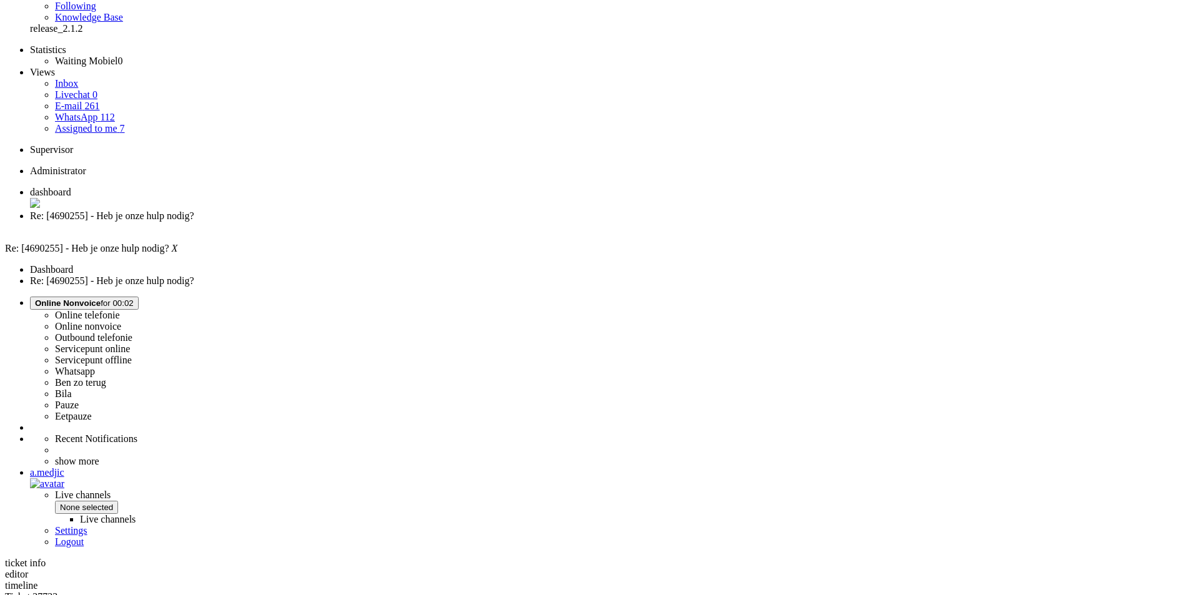
drag, startPoint x: 525, startPoint y: 318, endPoint x: 345, endPoint y: 272, distance: 185.6
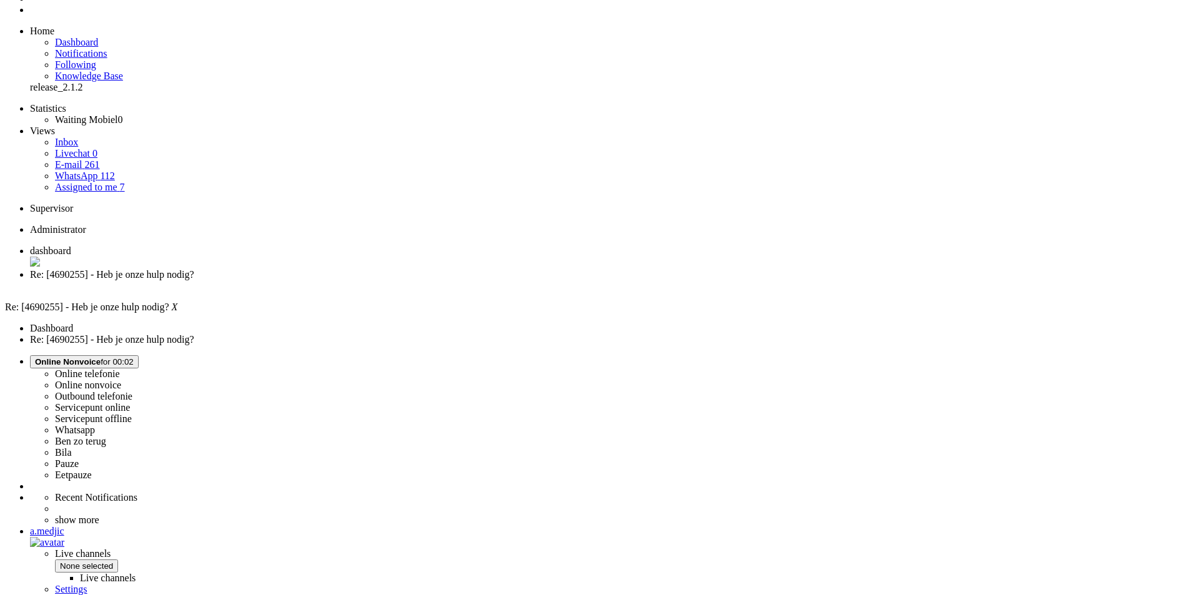
scroll to position [0, 0]
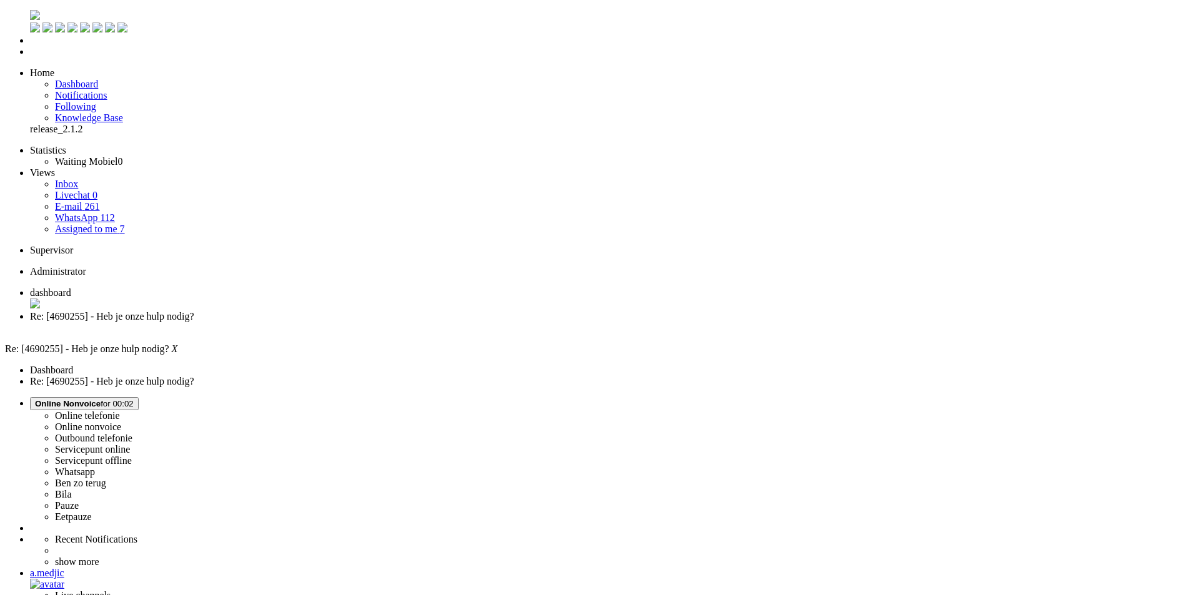
drag, startPoint x: 34, startPoint y: 2213, endPoint x: -7, endPoint y: 2212, distance: 40.6
drag, startPoint x: 223, startPoint y: 425, endPoint x: 220, endPoint y: 435, distance: 10.9
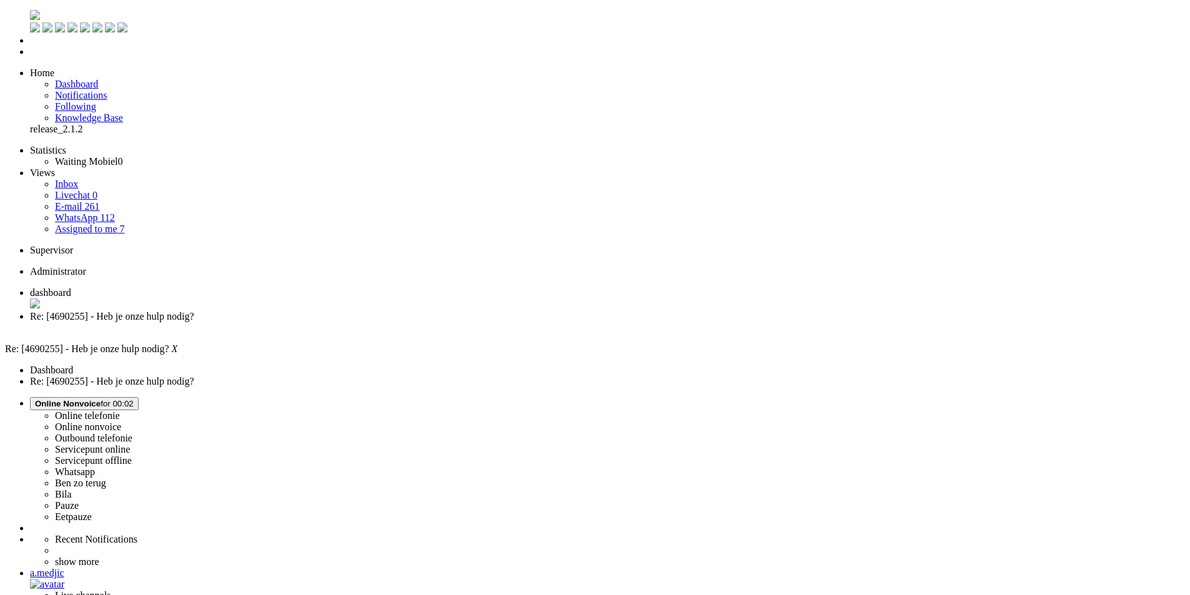
click at [362, 322] on div "Close tab" at bounding box center [607, 327] width 1155 height 11
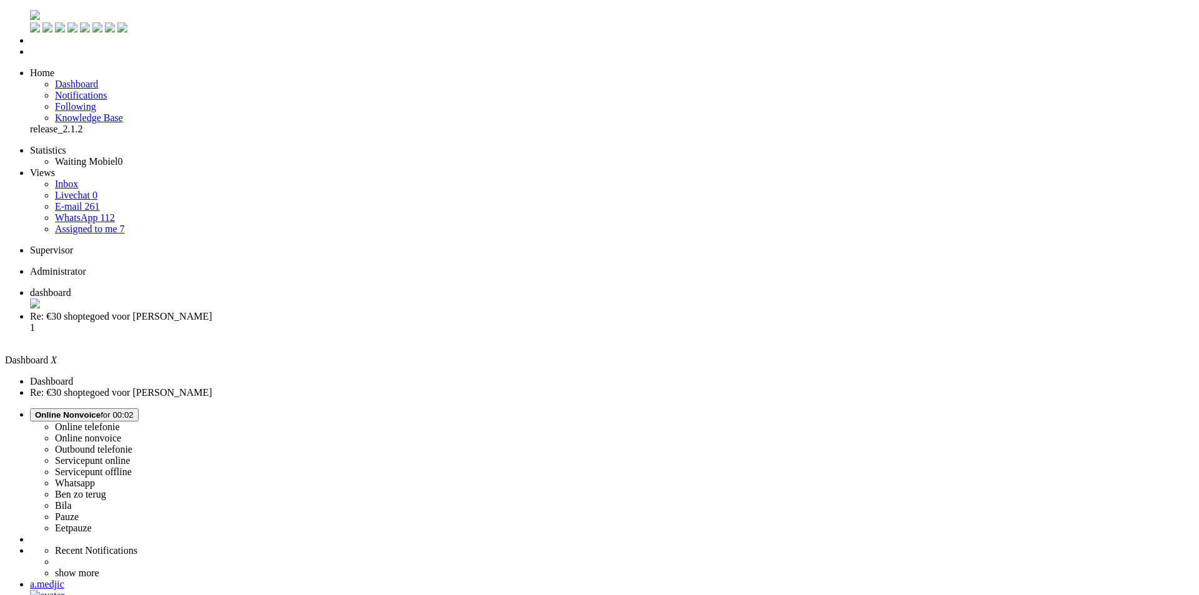
click at [212, 311] on span "Re: €30 shoptegoed voor Godfried" at bounding box center [121, 316] width 182 height 11
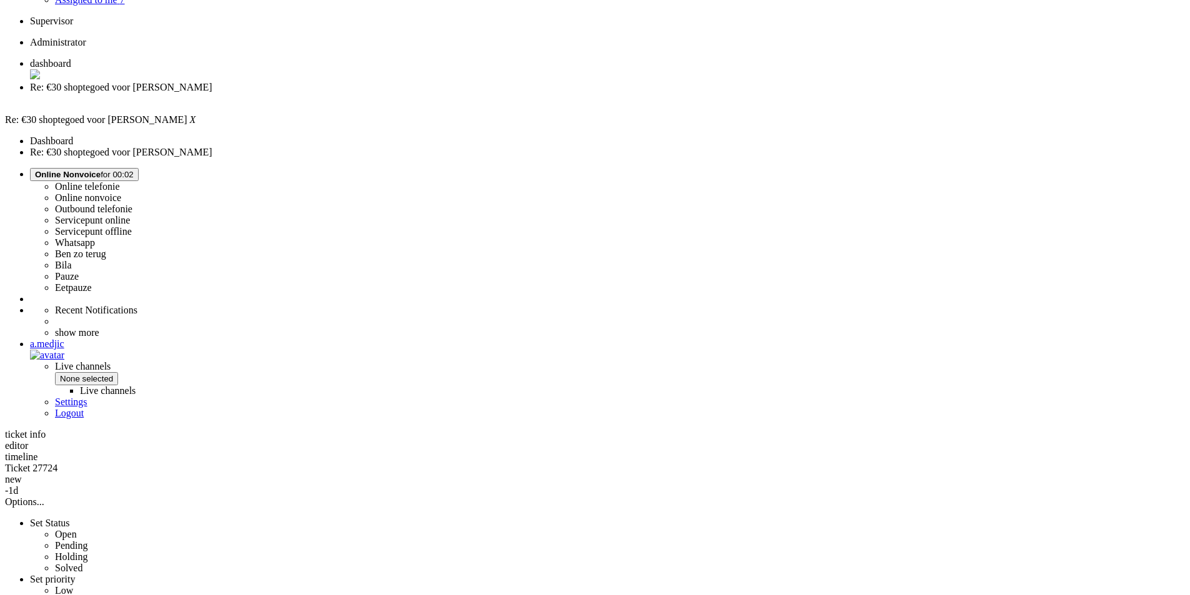
scroll to position [250, 0]
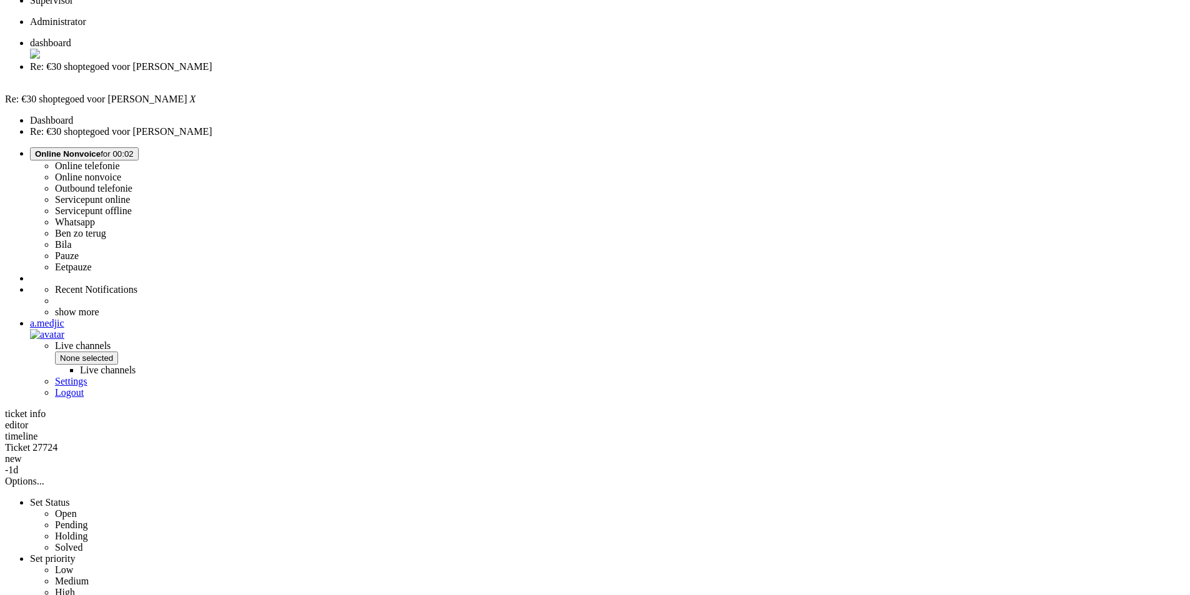
drag, startPoint x: 344, startPoint y: 417, endPoint x: 365, endPoint y: 409, distance: 22.7
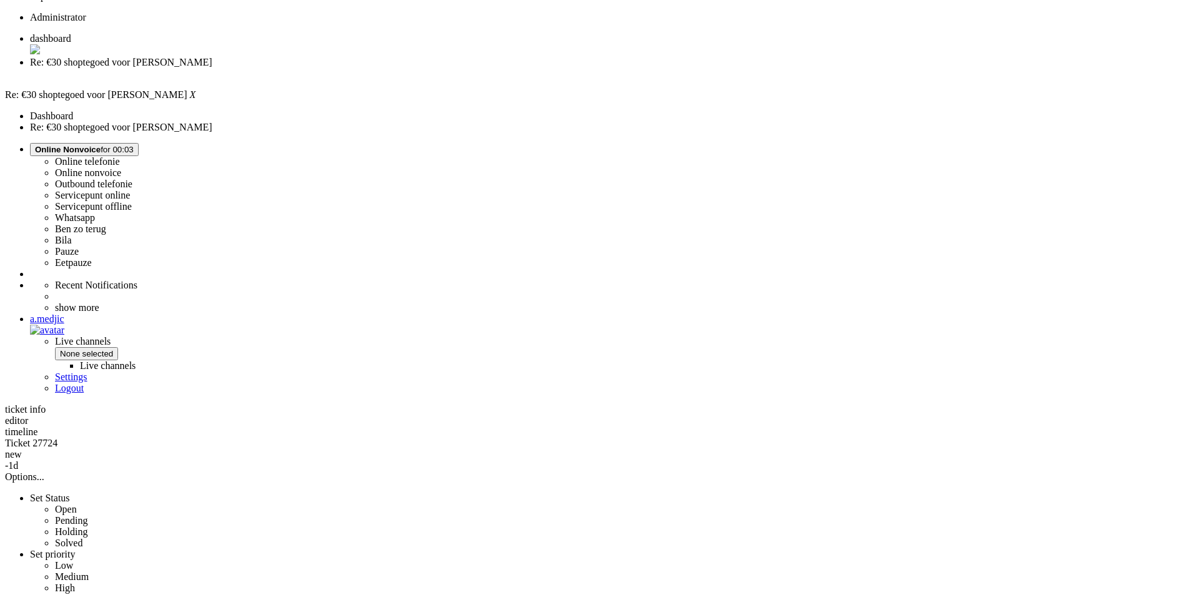
scroll to position [232, 0]
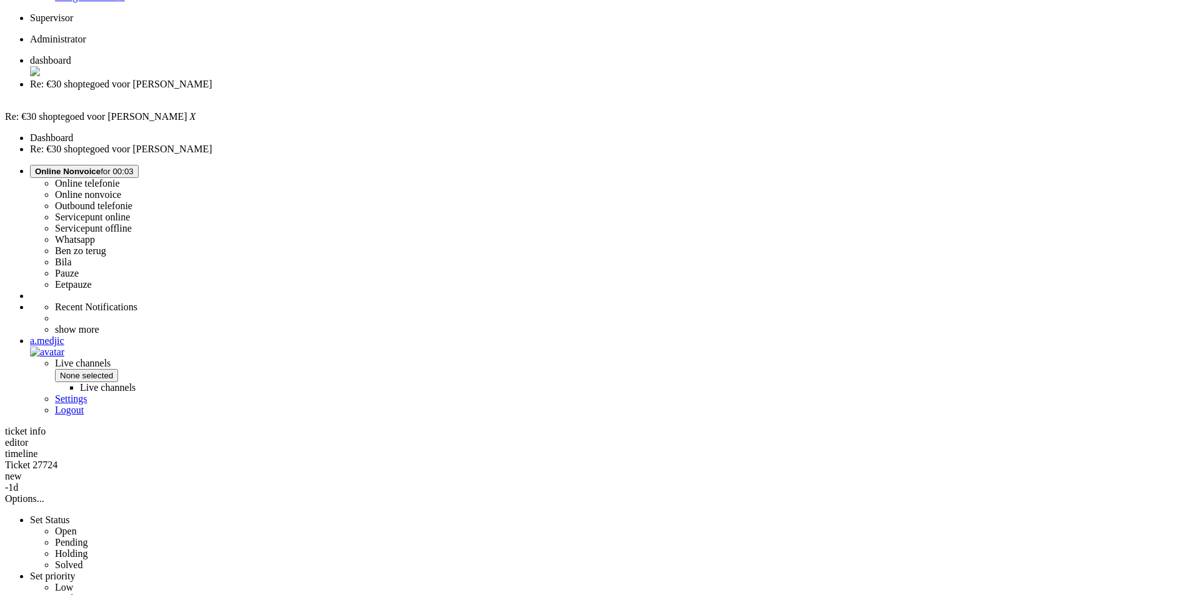
drag, startPoint x: 440, startPoint y: 450, endPoint x: 369, endPoint y: 378, distance: 101.2
drag, startPoint x: 340, startPoint y: 349, endPoint x: 434, endPoint y: 404, distance: 109.2
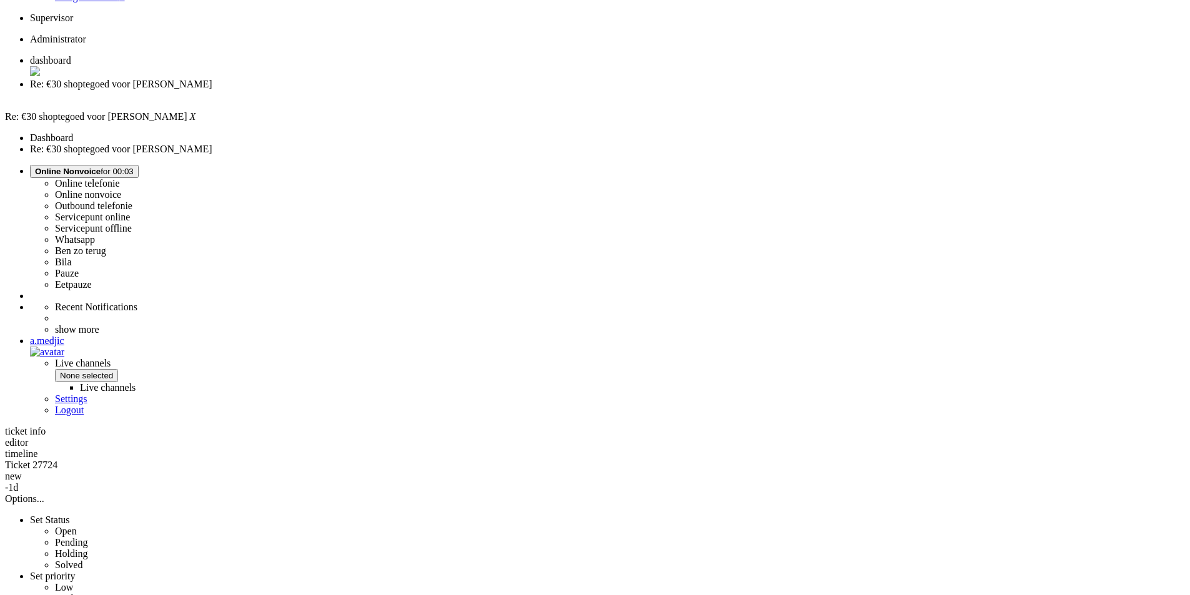
drag, startPoint x: 373, startPoint y: 402, endPoint x: 342, endPoint y: 352, distance: 59.1
drag, startPoint x: 341, startPoint y: 348, endPoint x: 386, endPoint y: 400, distance: 69.1
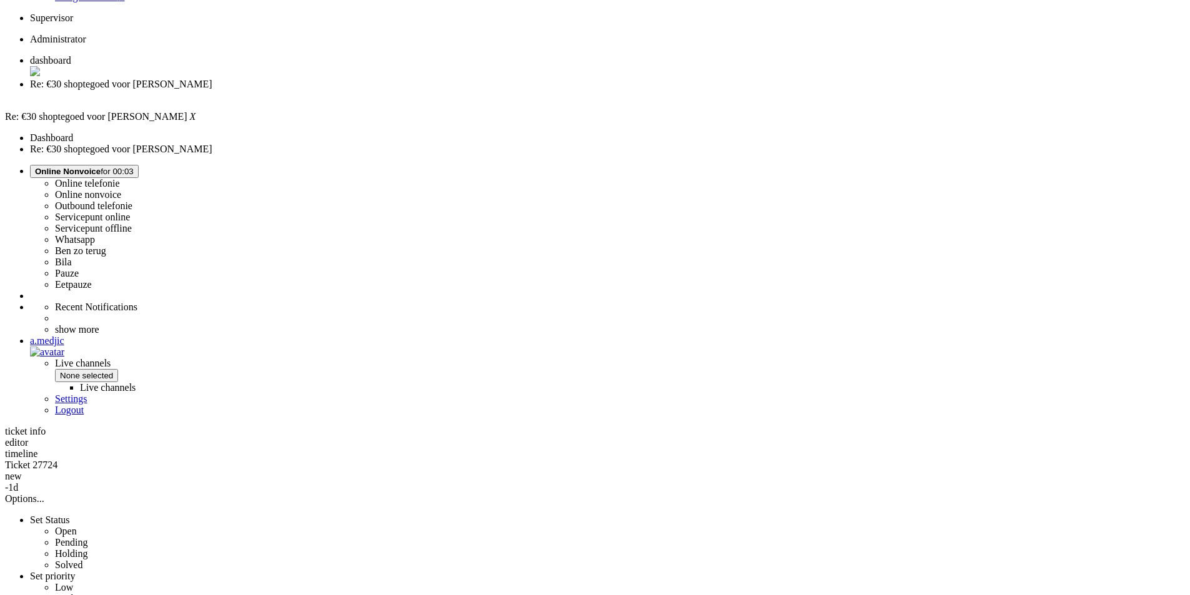
drag, startPoint x: 343, startPoint y: 349, endPoint x: 380, endPoint y: 355, distance: 38.1
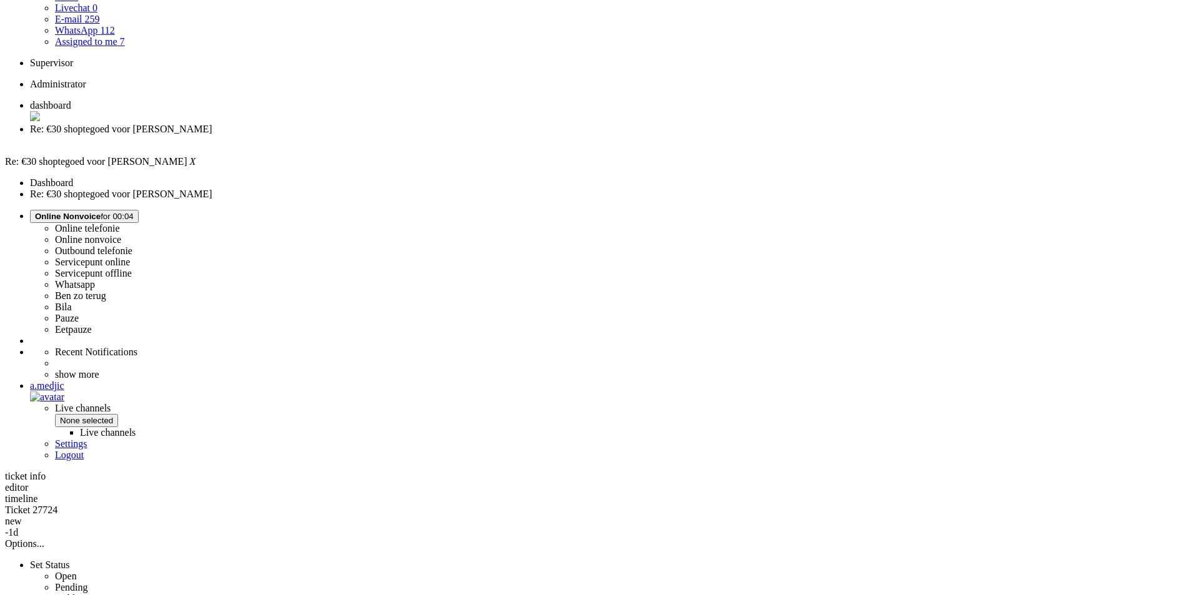
scroll to position [0, 0]
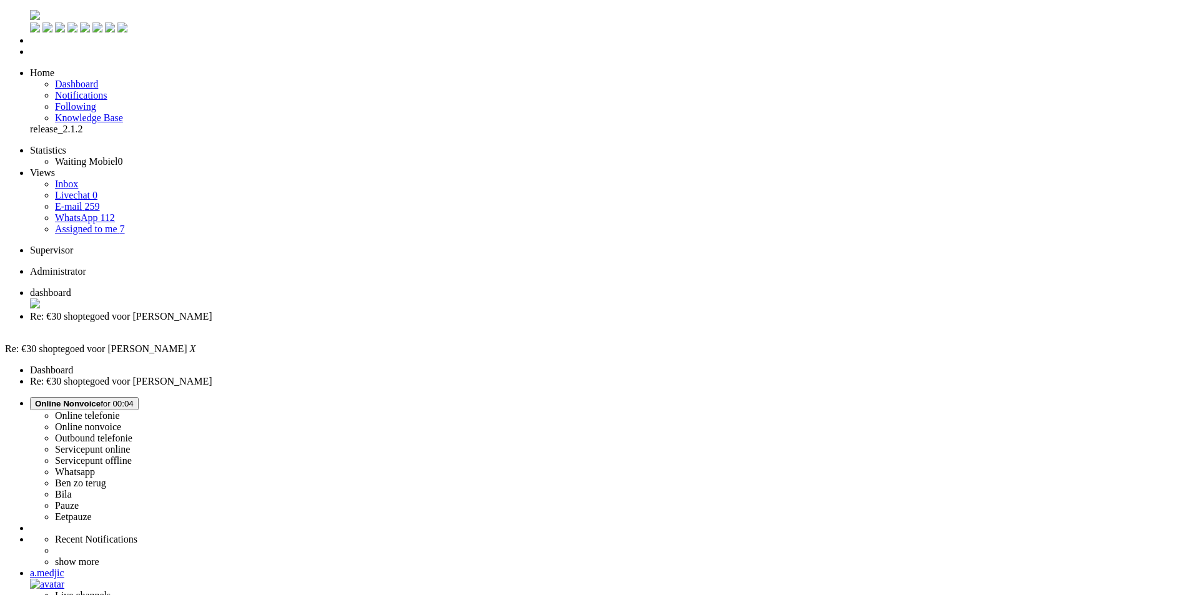
click at [101, 399] on span "Online Nonvoice" at bounding box center [68, 403] width 66 height 9
drag, startPoint x: 1016, startPoint y: 167, endPoint x: 710, endPoint y: 105, distance: 311.8
click at [92, 512] on label "Eetpauze" at bounding box center [73, 517] width 37 height 11
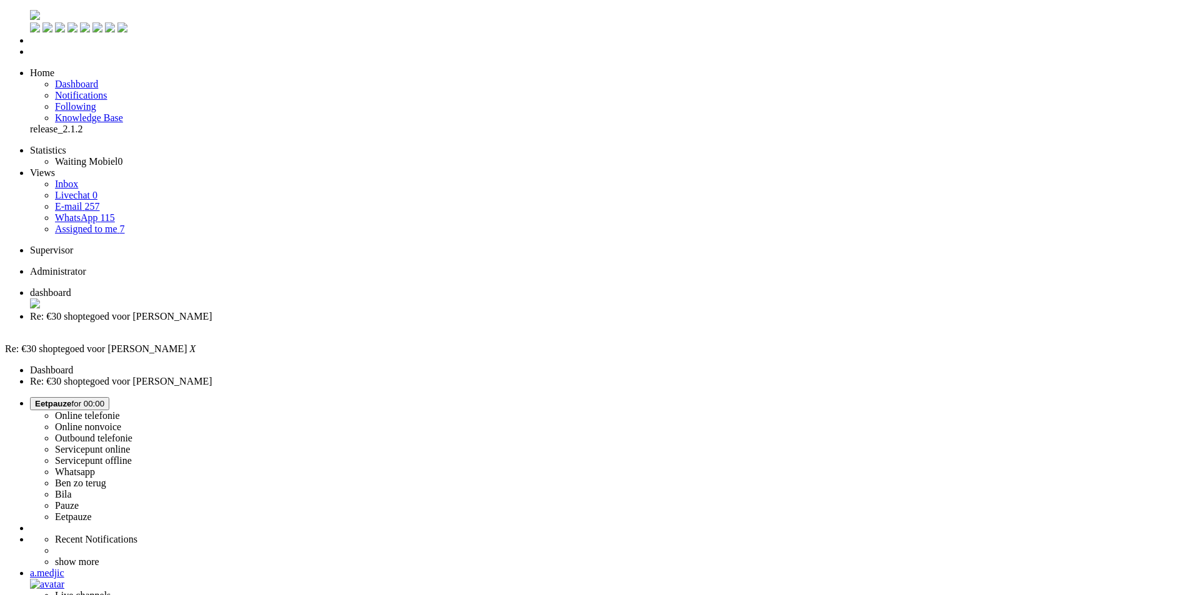
click at [357, 322] on div "Close tab" at bounding box center [607, 327] width 1155 height 11
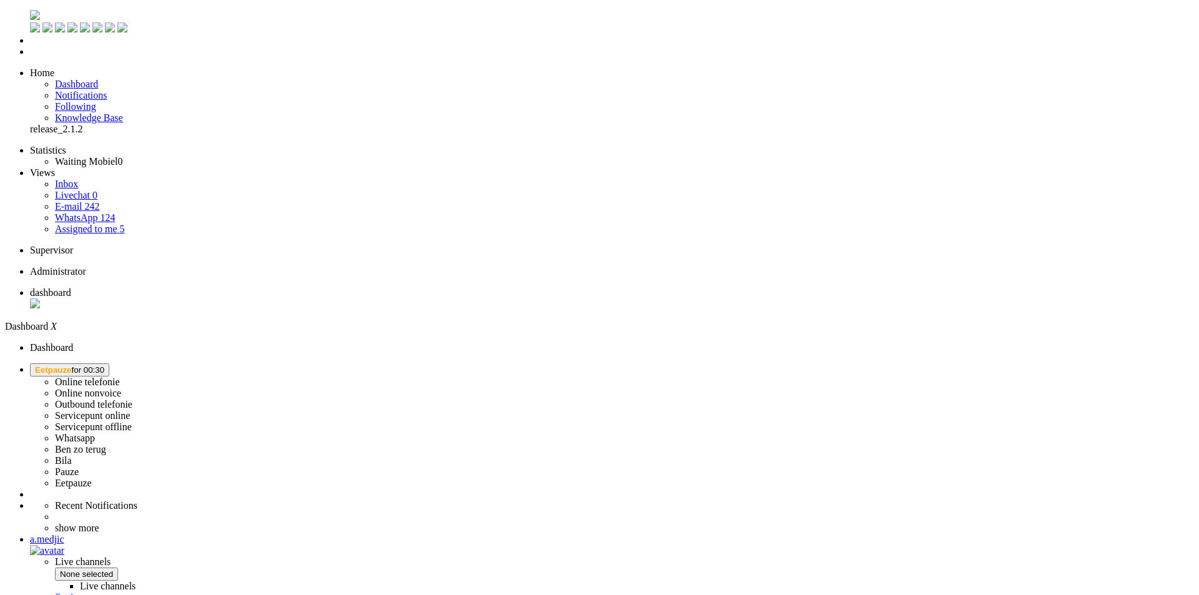
click at [104, 365] on span "Eetpauze for 00:30" at bounding box center [69, 369] width 69 height 9
click at [121, 388] on label "Online nonvoice" at bounding box center [88, 393] width 66 height 11
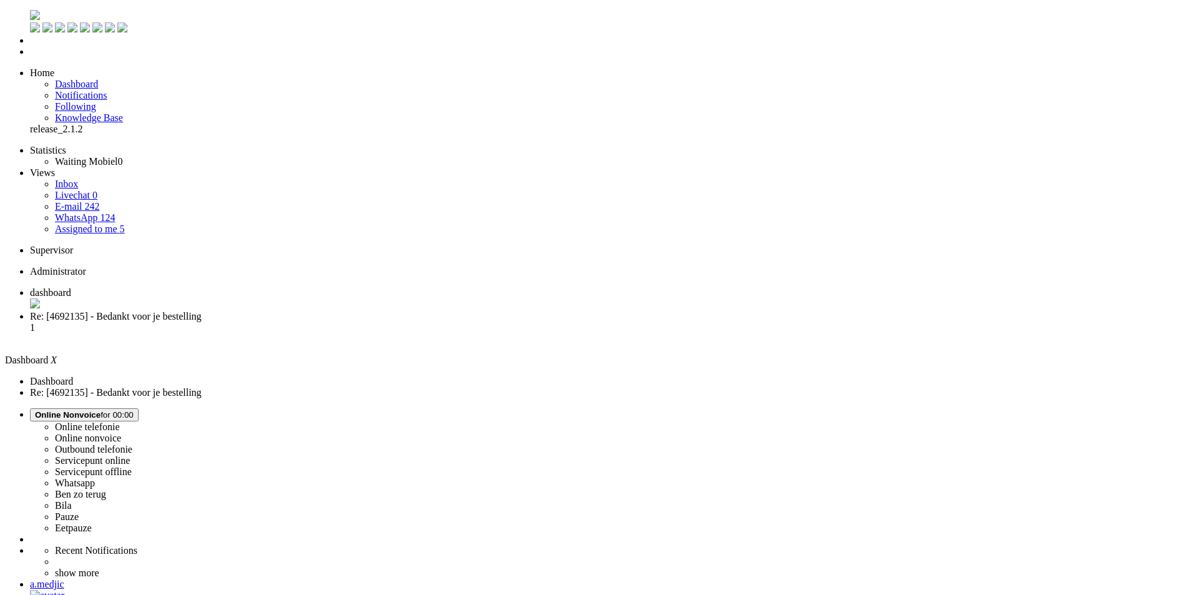
click at [334, 311] on li "Re: [4692135] - Bedankt voor je bestelling 1" at bounding box center [612, 328] width 1164 height 34
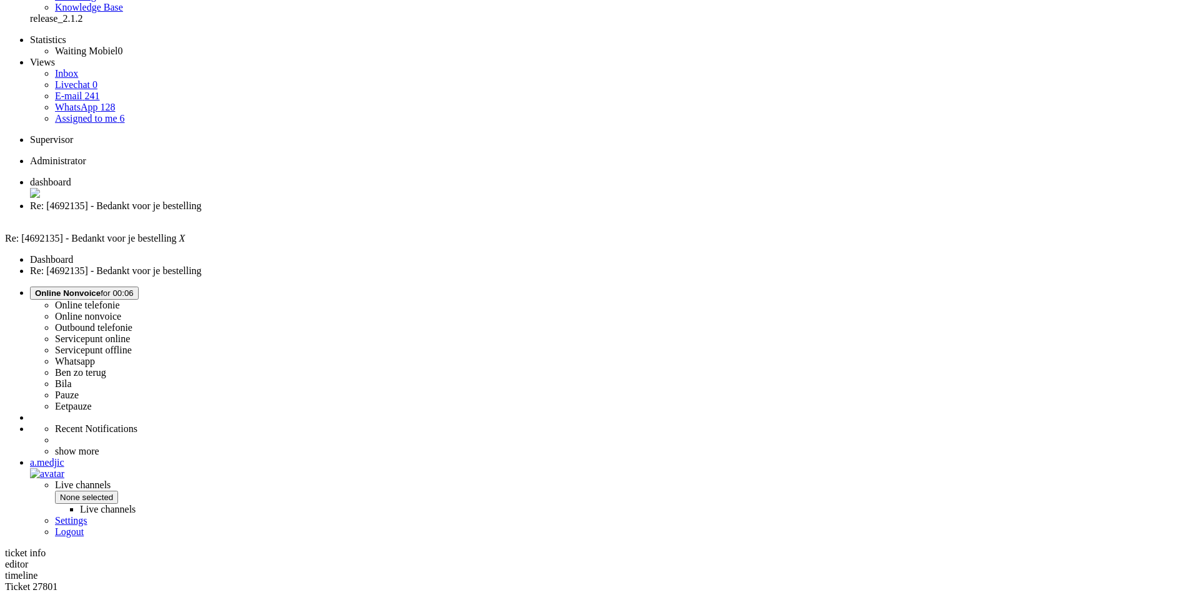
scroll to position [204, 0]
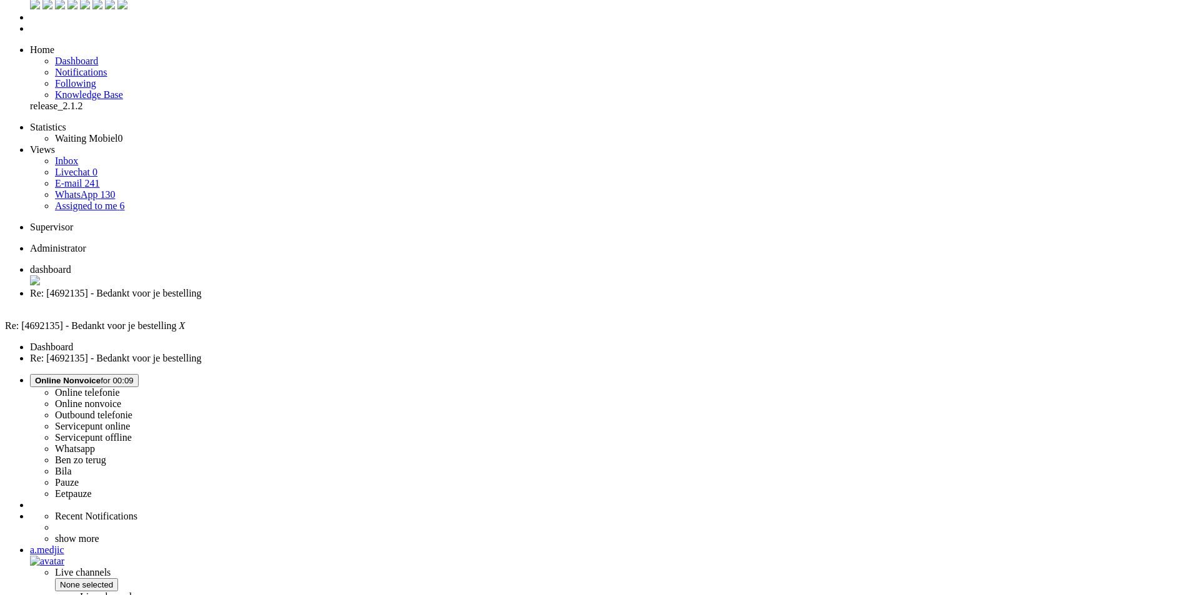
scroll to position [0, 0]
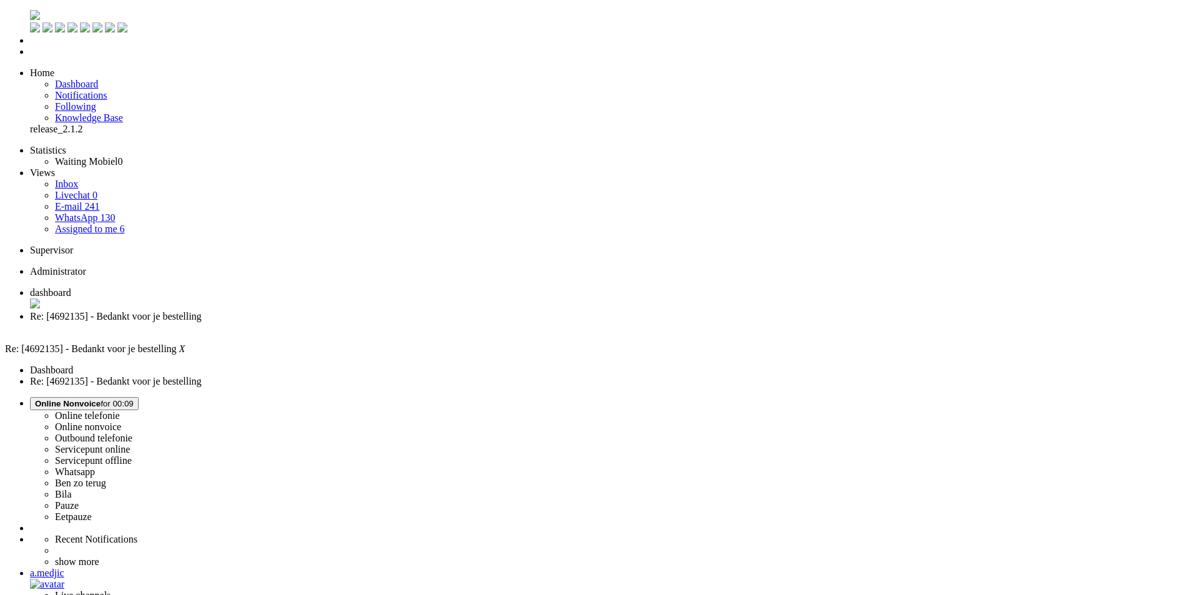
drag, startPoint x: 344, startPoint y: 369, endPoint x: 838, endPoint y: 387, distance: 495.0
paste body "Rich Text Area. Press ALT-0 for help."
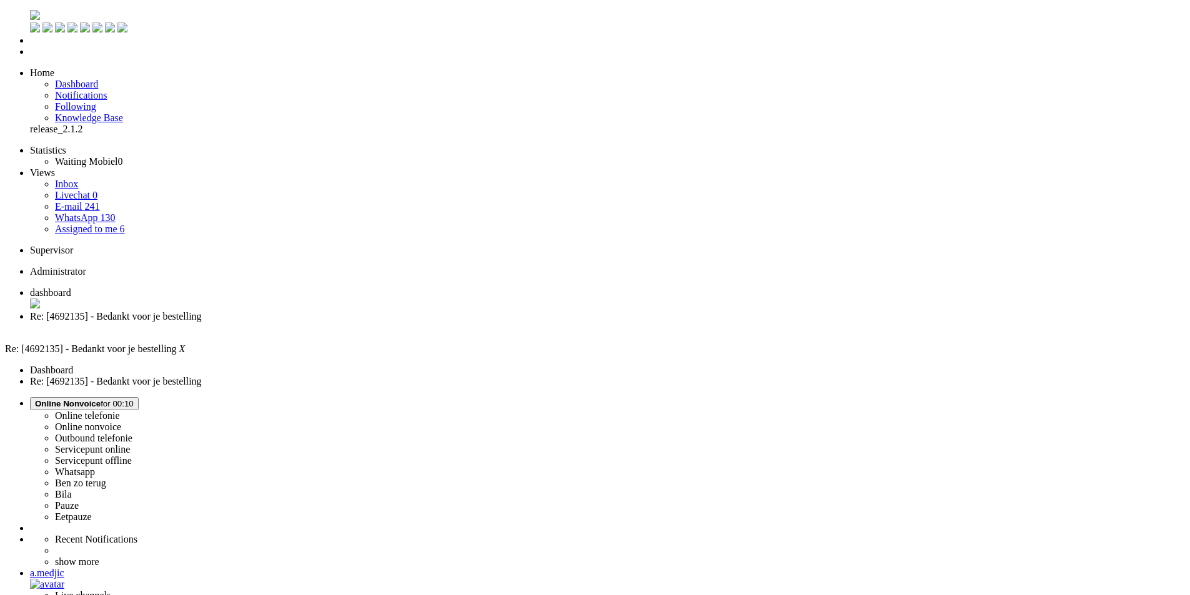
click at [355, 322] on div "Close tab" at bounding box center [607, 327] width 1155 height 11
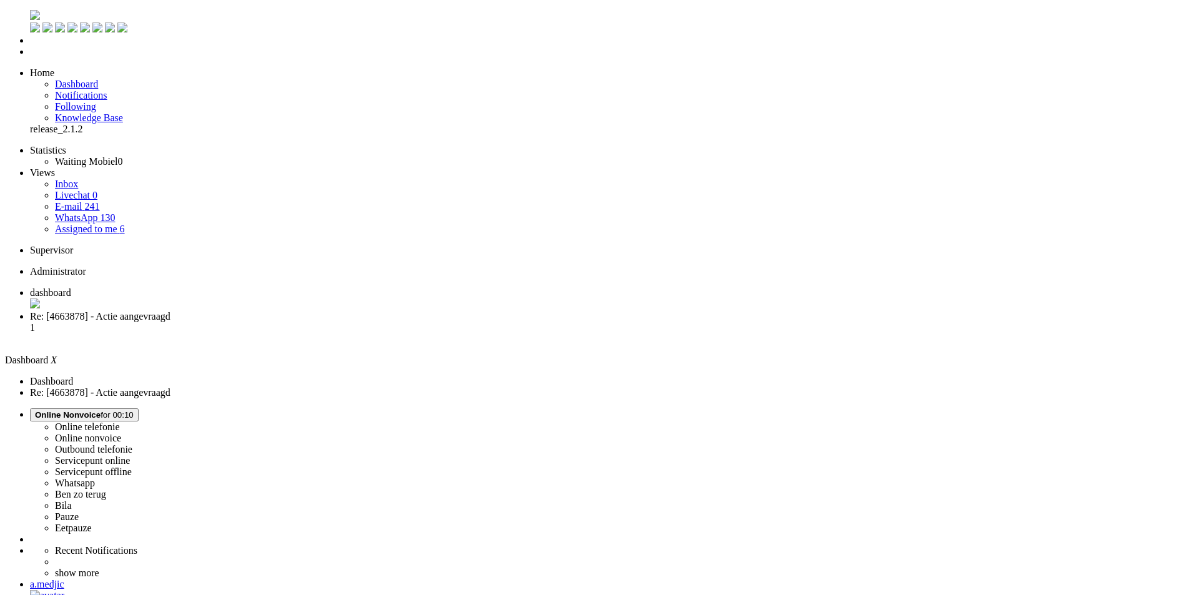
click at [302, 311] on li "Re: [4663878] - Actie aangevraagd 1" at bounding box center [612, 328] width 1164 height 34
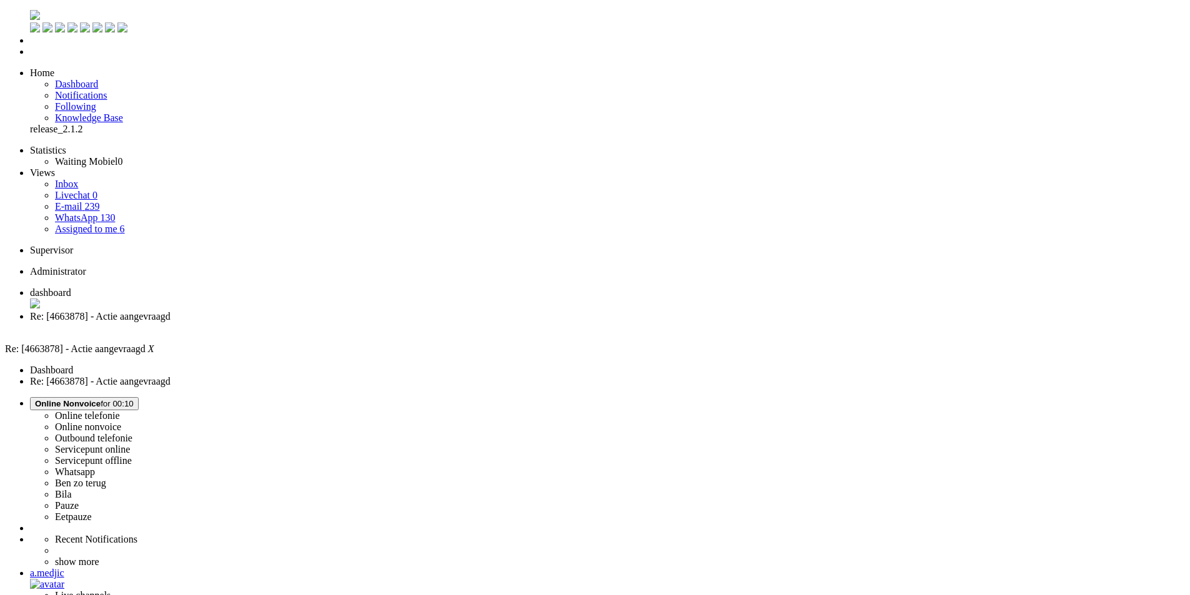
drag, startPoint x: 342, startPoint y: 370, endPoint x: 693, endPoint y: 396, distance: 351.3
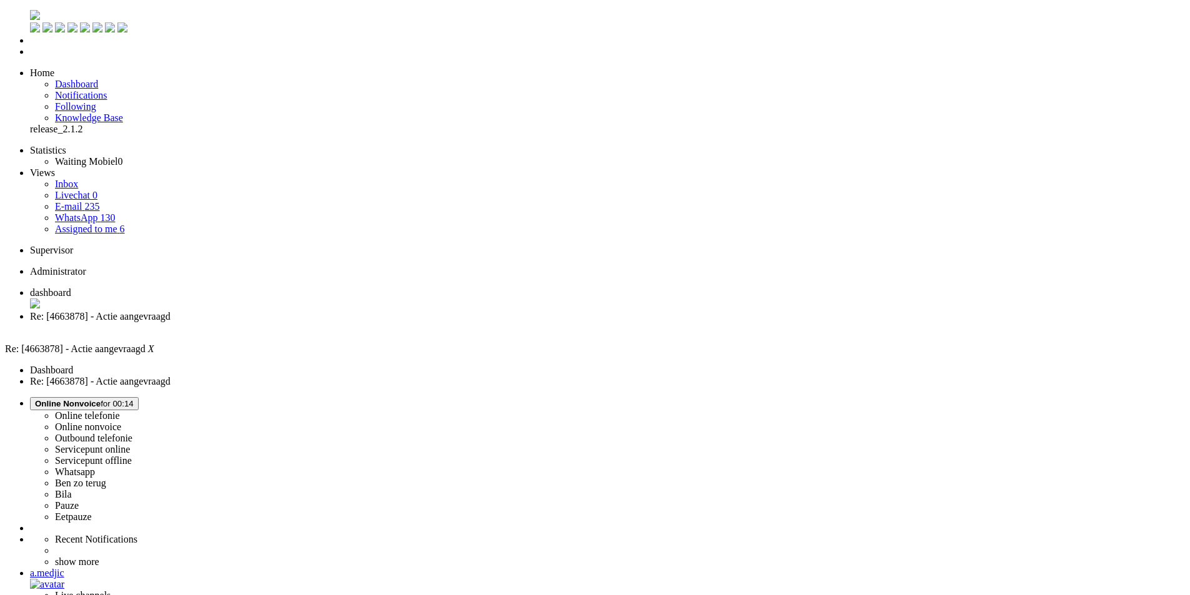
paste body "Rich Text Area. Press ALT-0 for help."
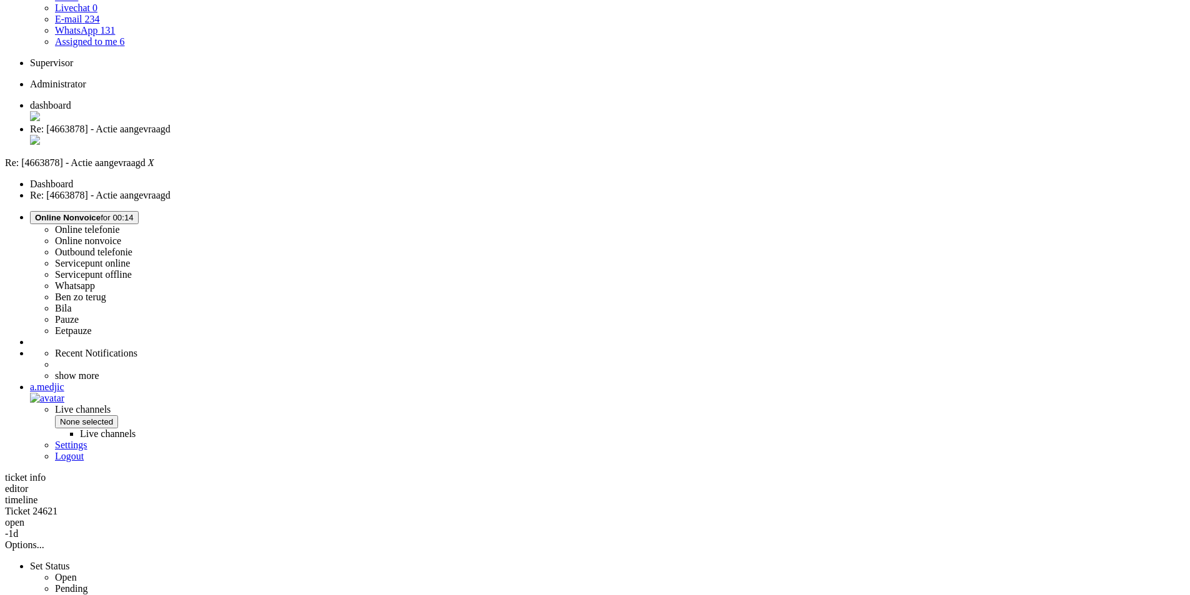
scroll to position [437, 0]
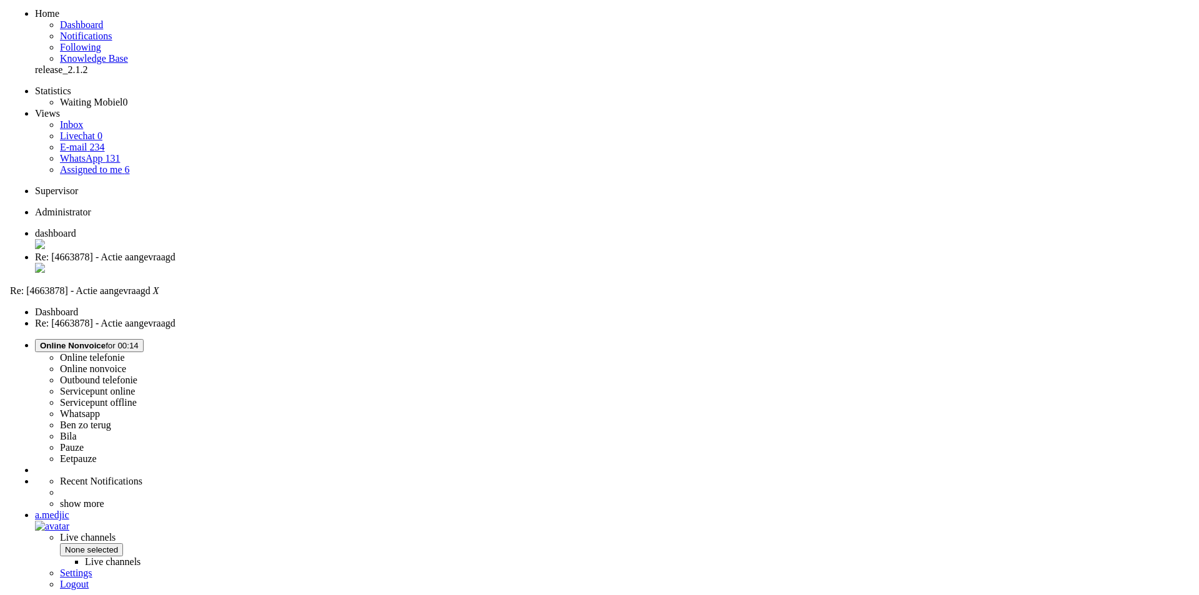
scroll to position [0, 0]
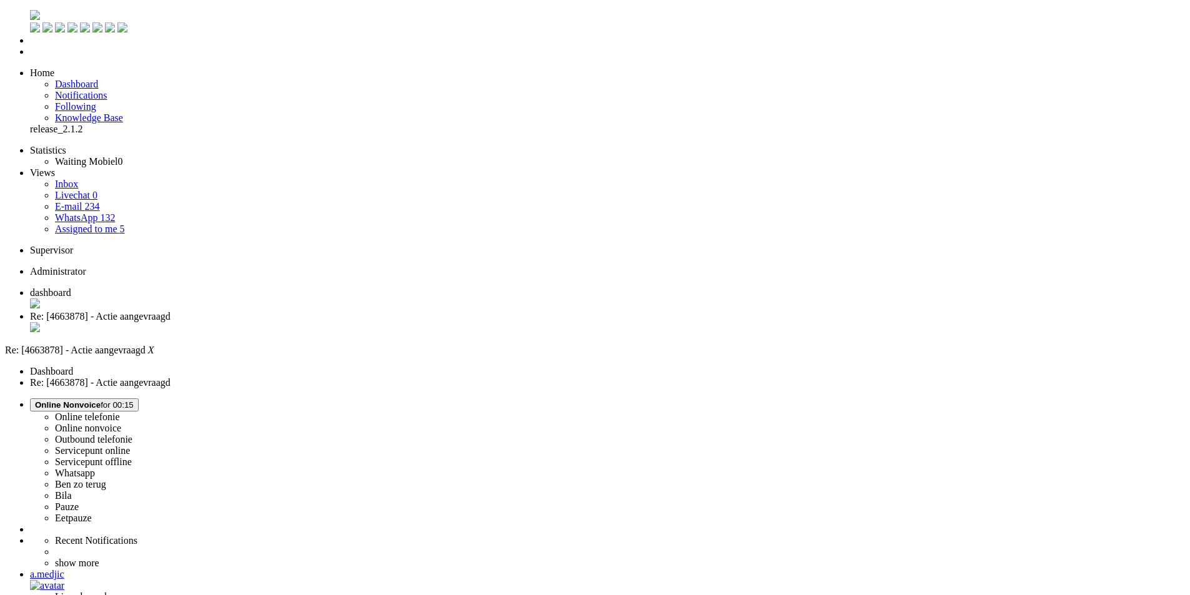
click at [358, 322] on div "Close tab" at bounding box center [607, 328] width 1155 height 12
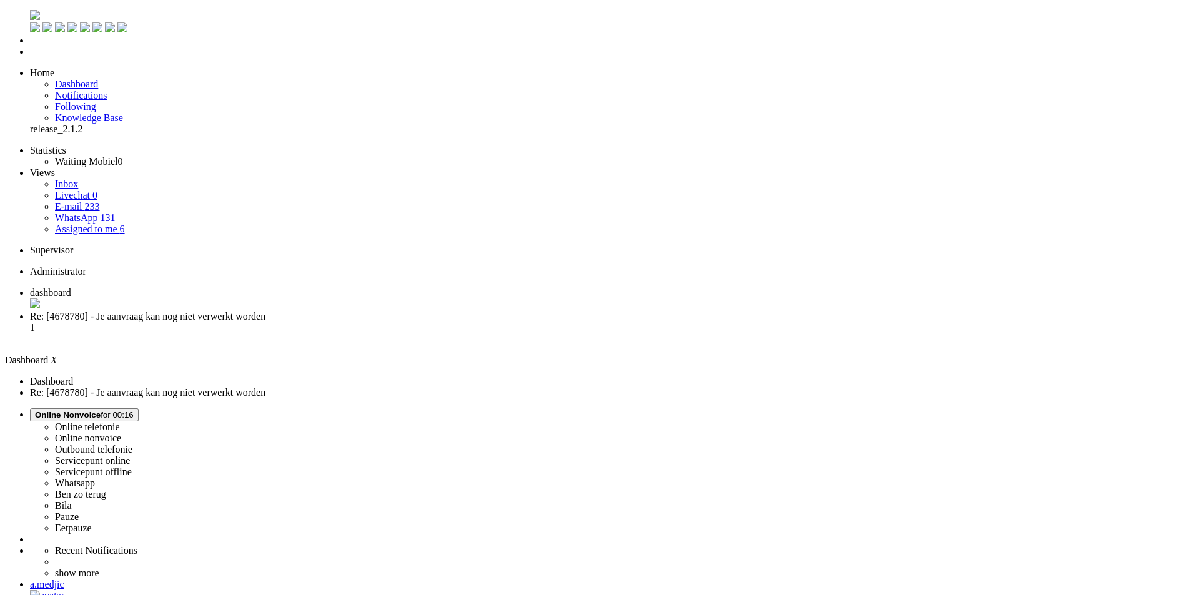
click at [265, 311] on span "Re: [4678780] - Je aanvraag kan nog niet verwerkt worden" at bounding box center [147, 316] width 235 height 11
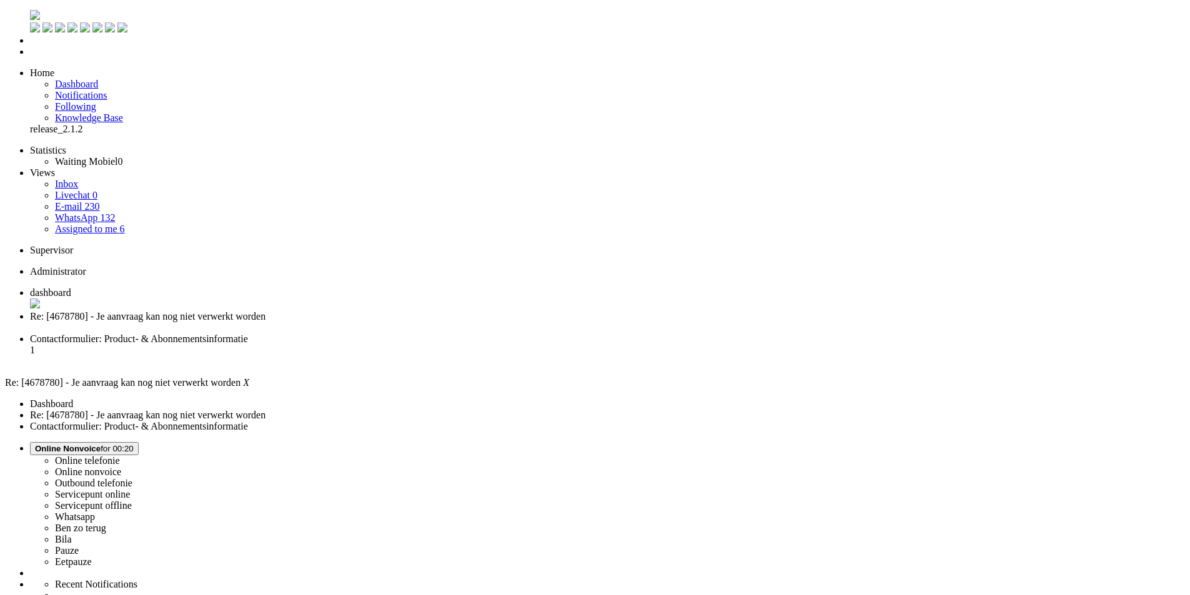
scroll to position [0, 0]
click at [360, 322] on div "Close tab" at bounding box center [607, 327] width 1155 height 11
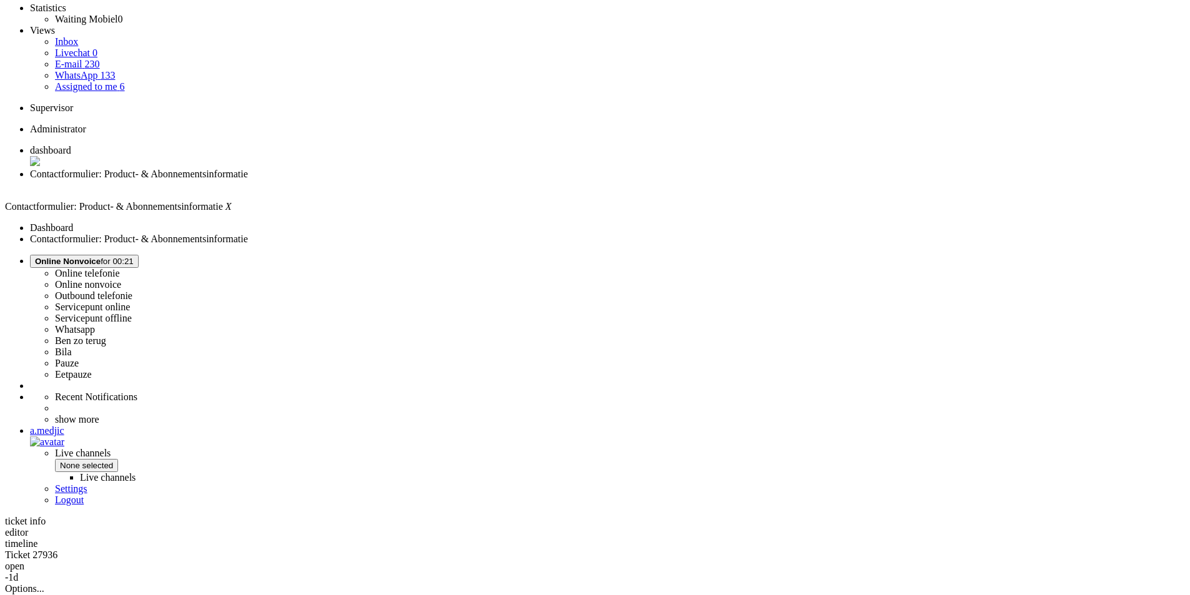
scroll to position [238, 0]
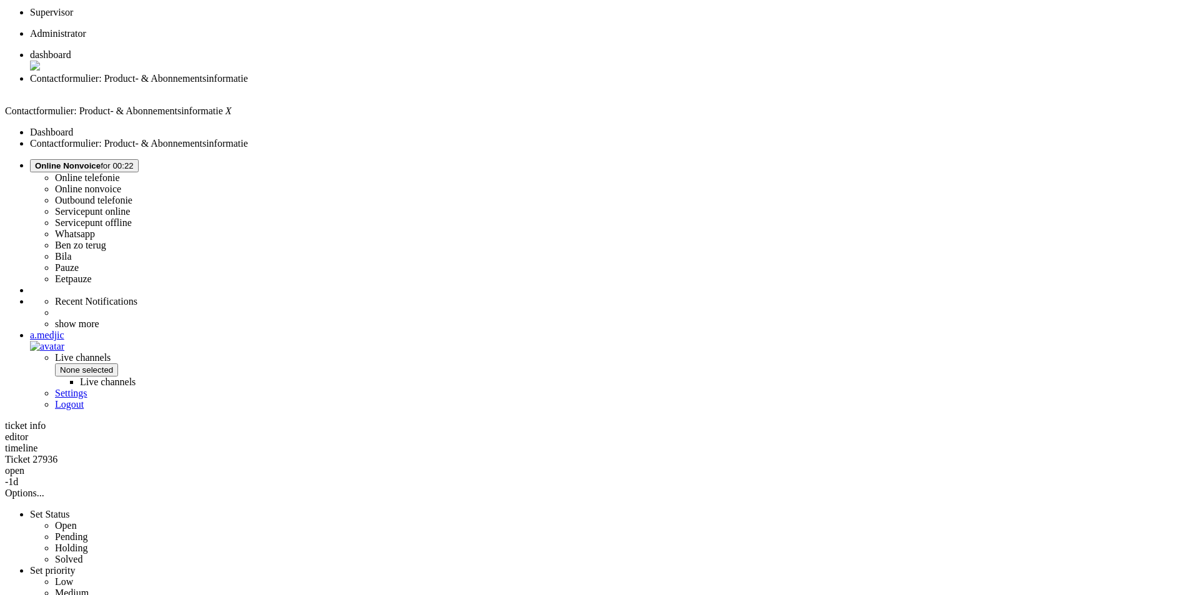
drag, startPoint x: 369, startPoint y: 206, endPoint x: 429, endPoint y: 207, distance: 60.0
drag, startPoint x: 461, startPoint y: 453, endPoint x: 482, endPoint y: 453, distance: 21.2
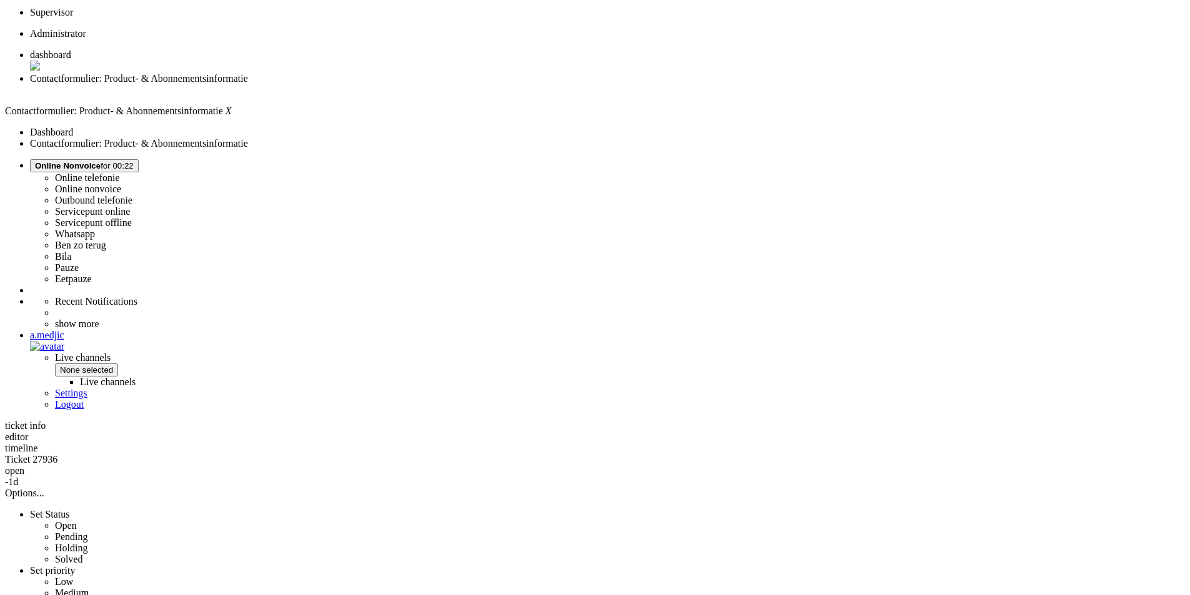
drag, startPoint x: 462, startPoint y: 455, endPoint x: 520, endPoint y: 452, distance: 58.8
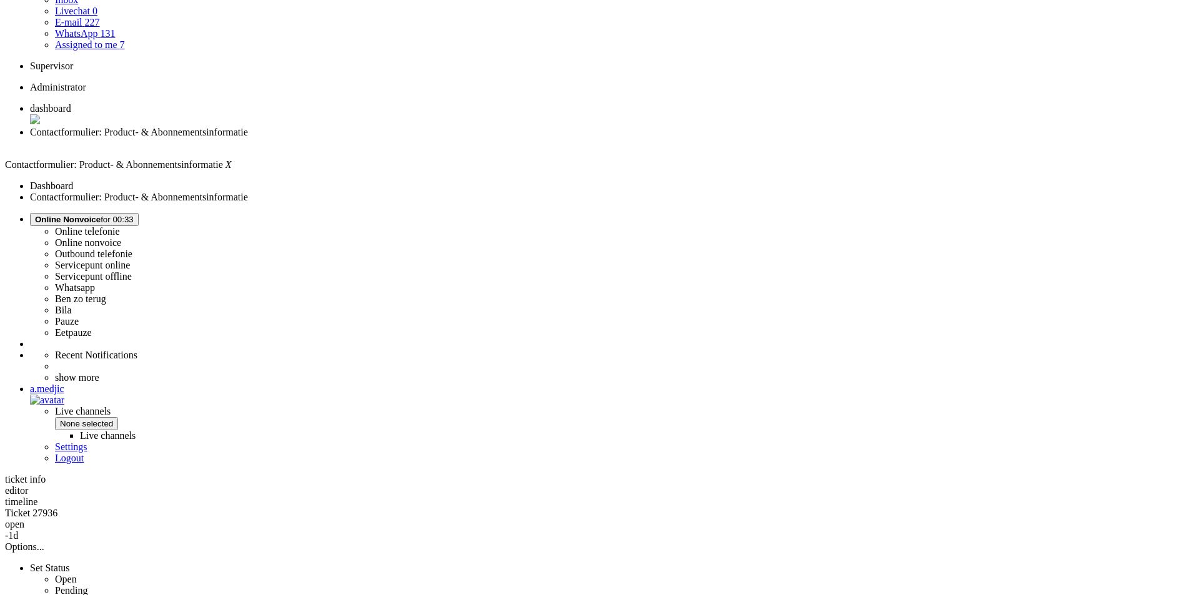
scroll to position [113, 0]
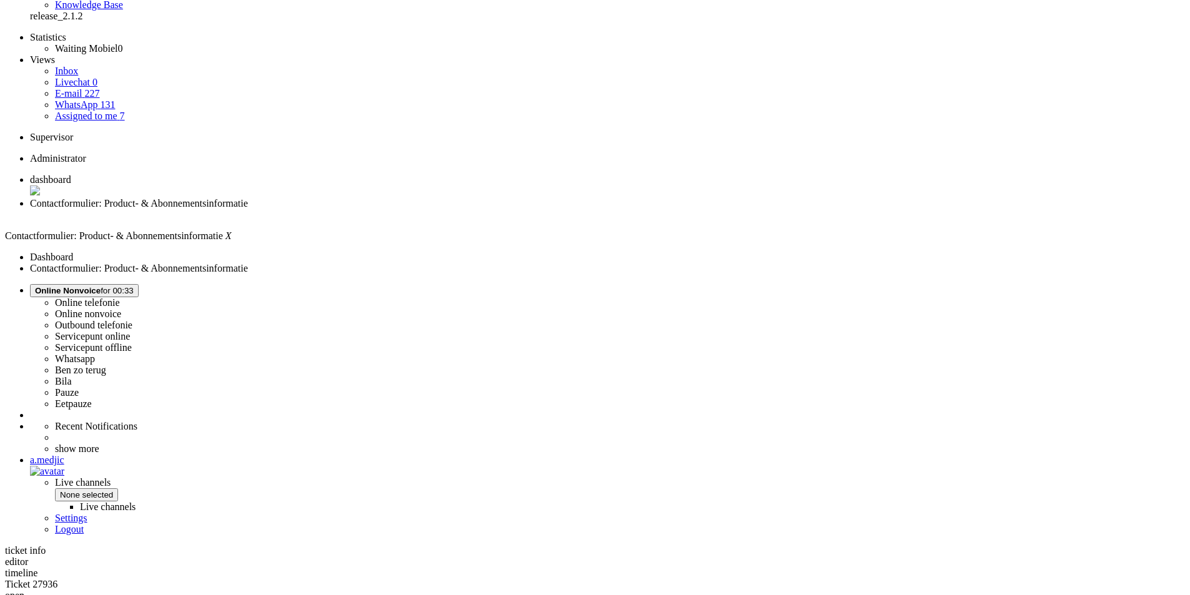
drag, startPoint x: 1022, startPoint y: 282, endPoint x: 343, endPoint y: 255, distance: 680.1
drag, startPoint x: 1016, startPoint y: 275, endPoint x: 329, endPoint y: 254, distance: 687.4
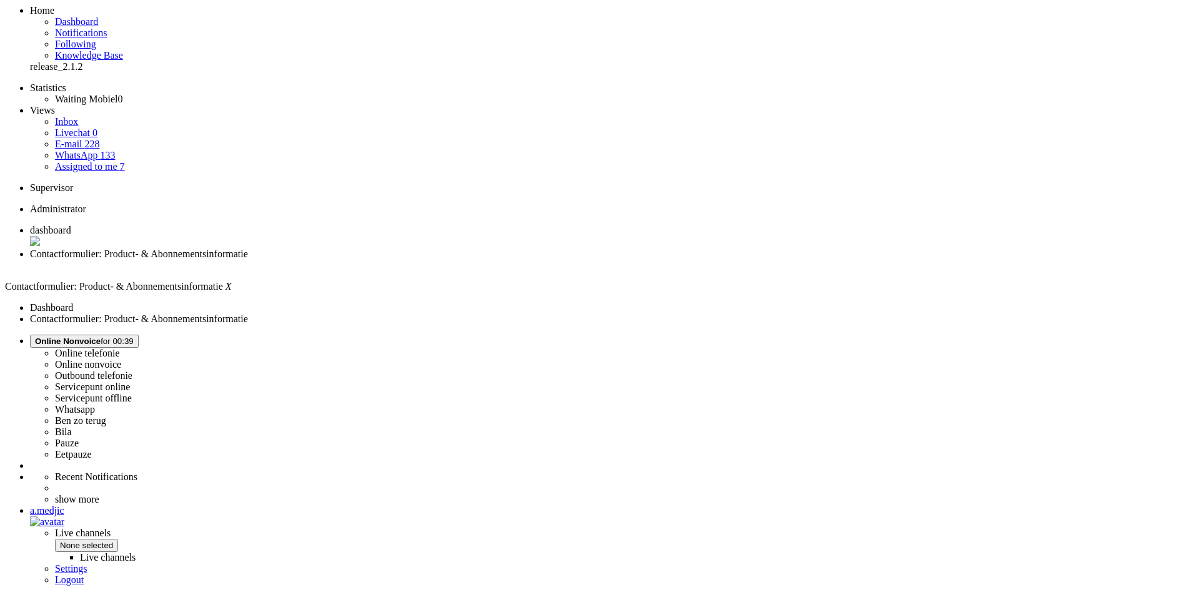
scroll to position [0, 0]
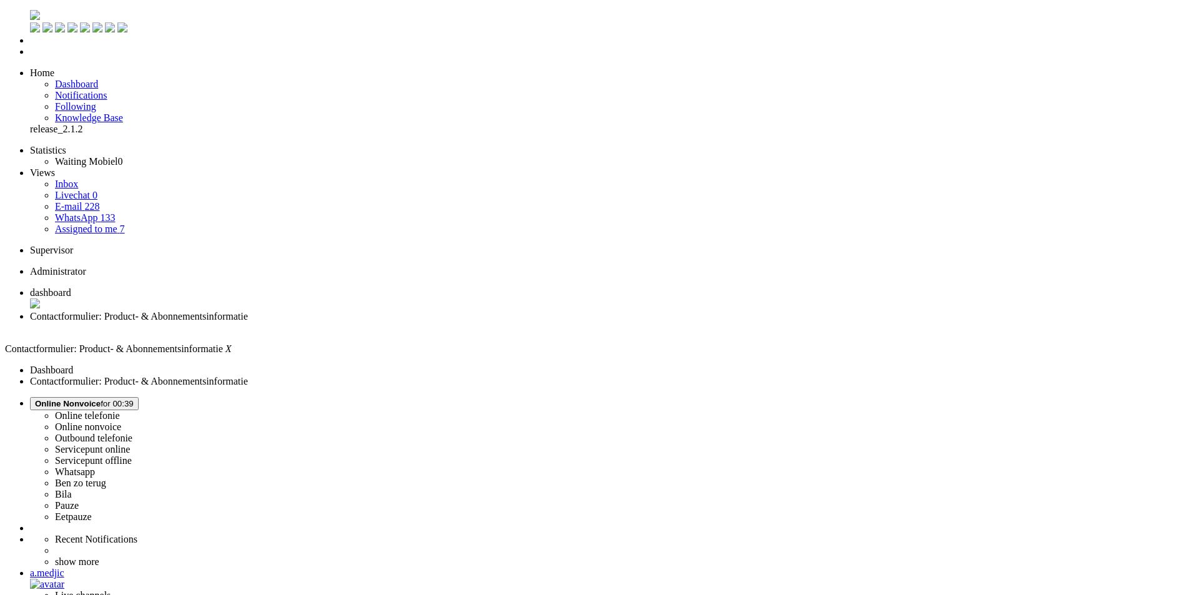
drag, startPoint x: 284, startPoint y: 2217, endPoint x: -19, endPoint y: 2219, distance: 302.9
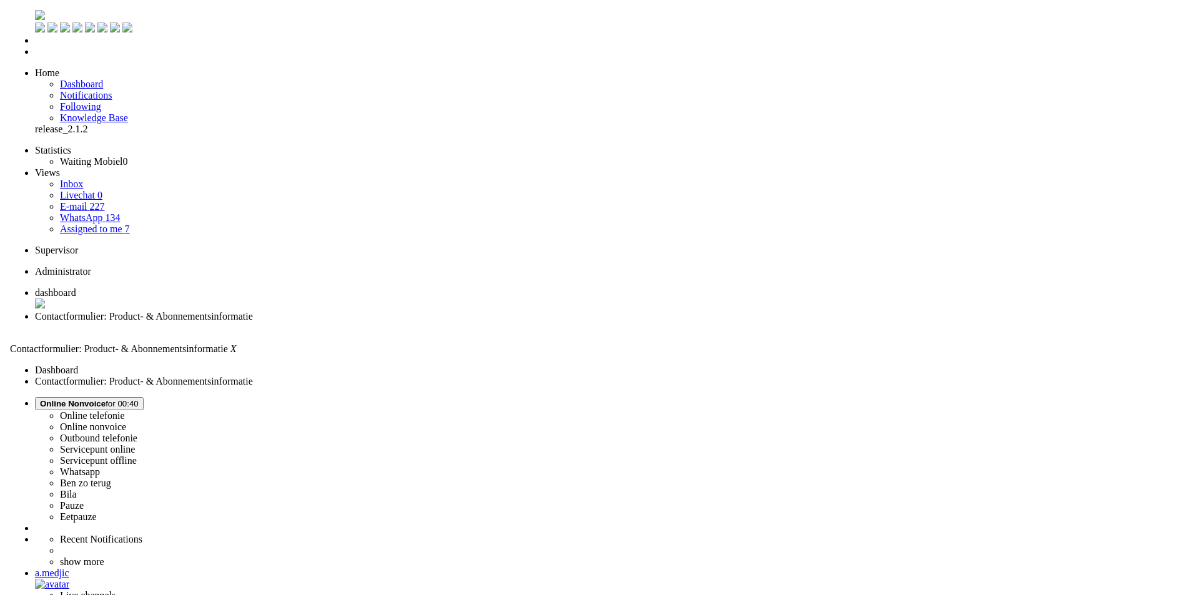
scroll to position [312, 0]
click at [362, 322] on div "Close tab" at bounding box center [607, 327] width 1155 height 11
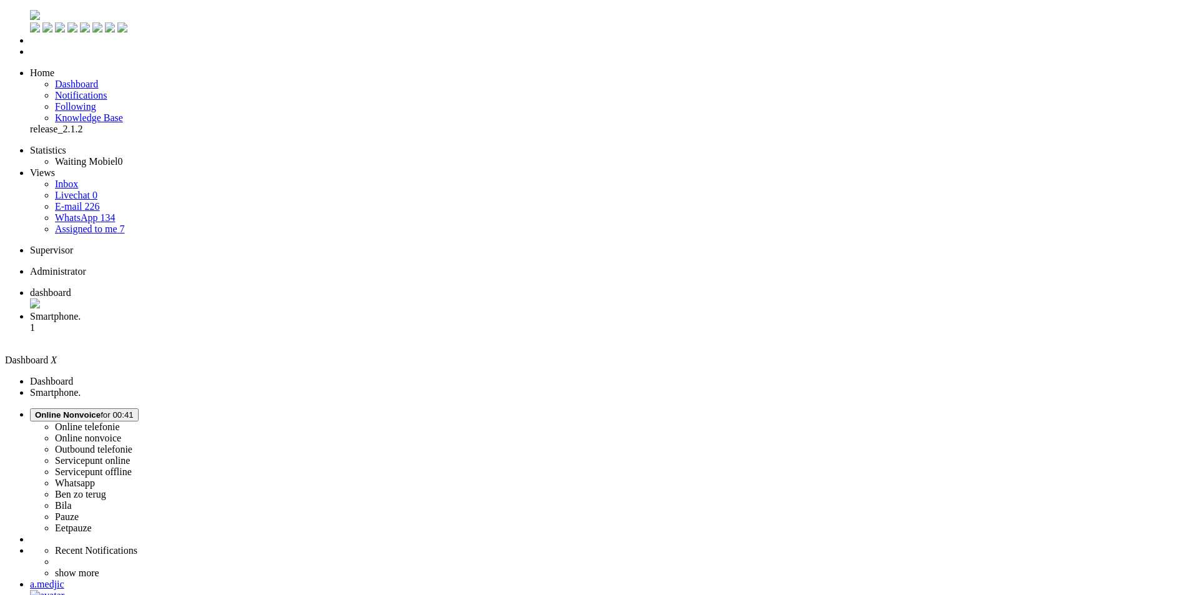
click at [81, 311] on span "Smartphone." at bounding box center [55, 316] width 51 height 11
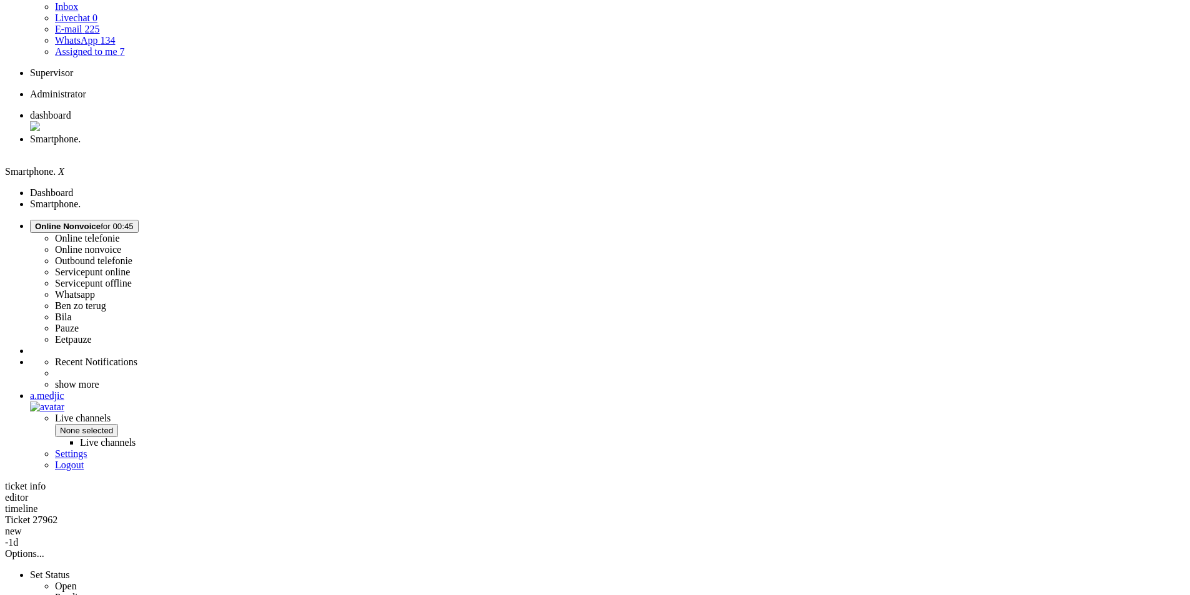
drag, startPoint x: 341, startPoint y: 418, endPoint x: 550, endPoint y: 458, distance: 212.3
drag, startPoint x: 346, startPoint y: 427, endPoint x: 417, endPoint y: 426, distance: 71.2
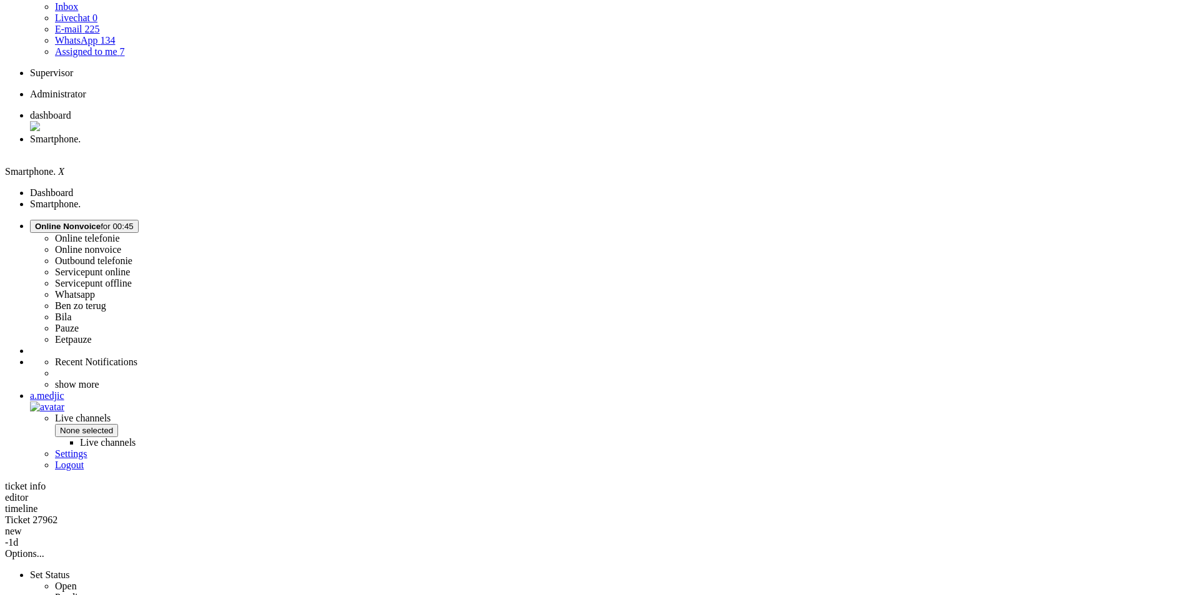
drag, startPoint x: 342, startPoint y: 425, endPoint x: 428, endPoint y: 457, distance: 91.7
drag, startPoint x: 547, startPoint y: 300, endPoint x: 389, endPoint y: 224, distance: 175.7
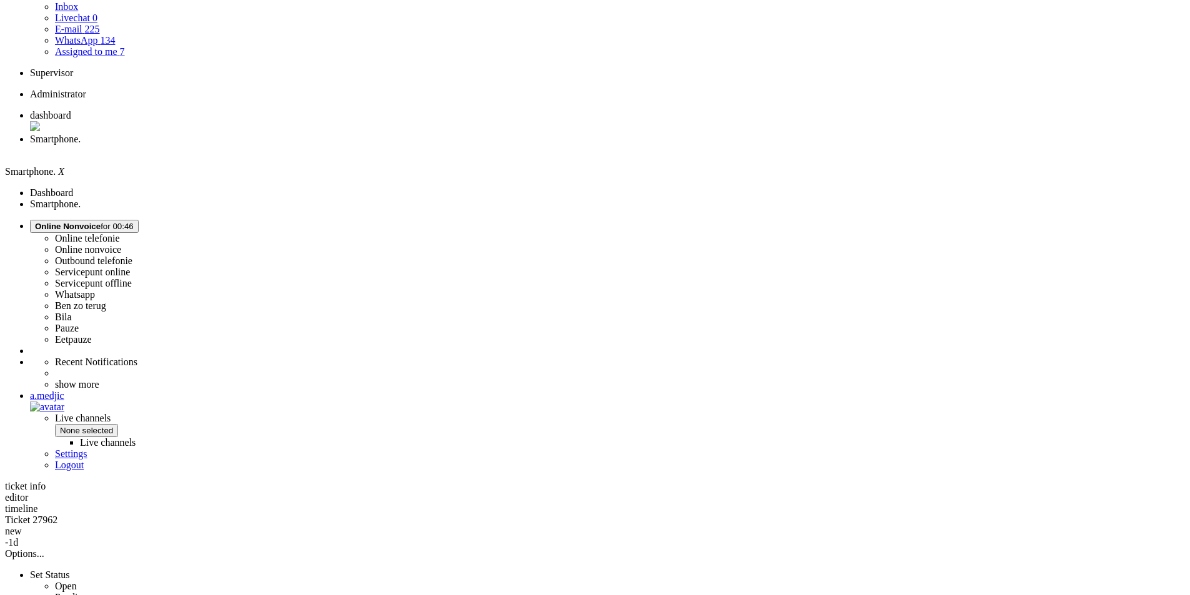
drag, startPoint x: 342, startPoint y: 193, endPoint x: 551, endPoint y: 299, distance: 233.8
drag, startPoint x: 399, startPoint y: 255, endPoint x: 340, endPoint y: 198, distance: 82.2
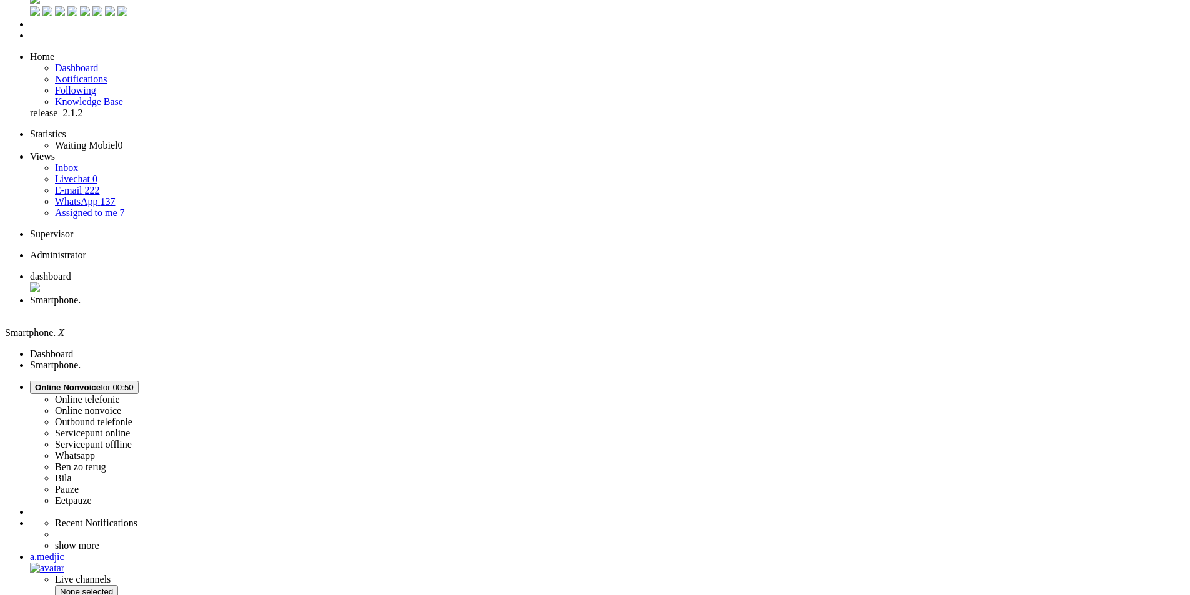
scroll to position [0, 0]
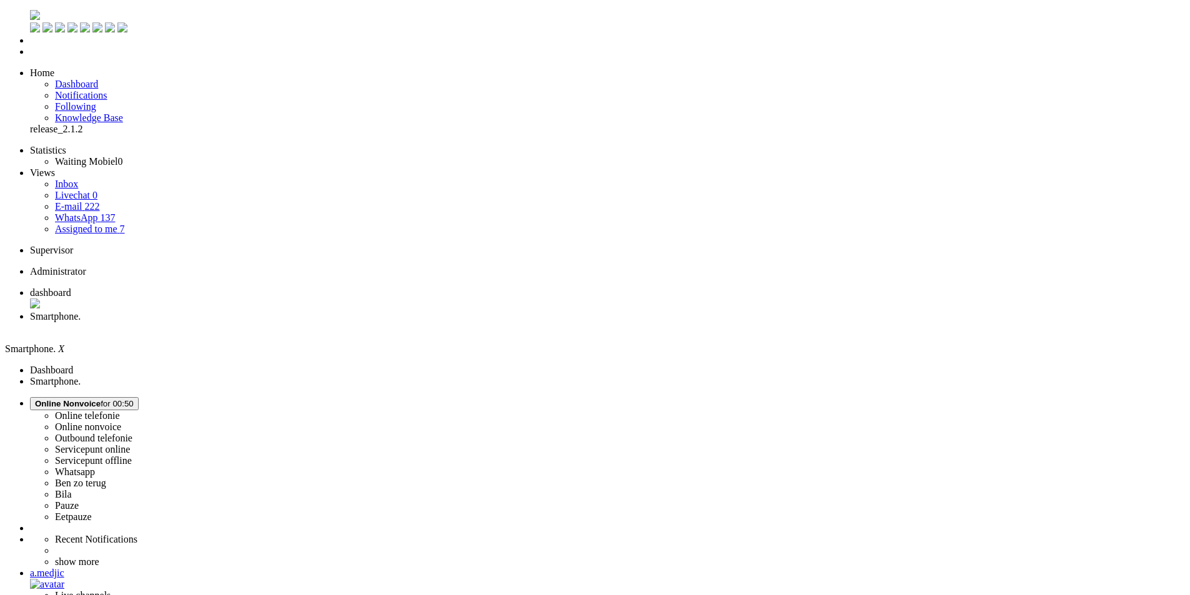
paste body "Rich Text Area. Press ALT-0 for help."
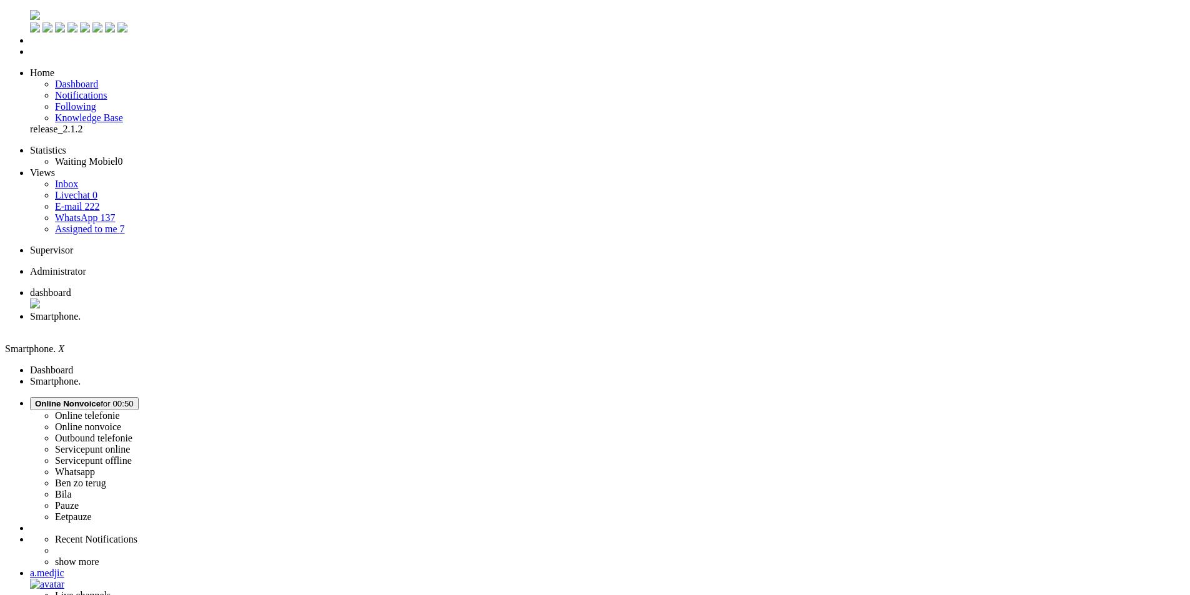
click at [363, 322] on div "Close tab" at bounding box center [607, 327] width 1155 height 11
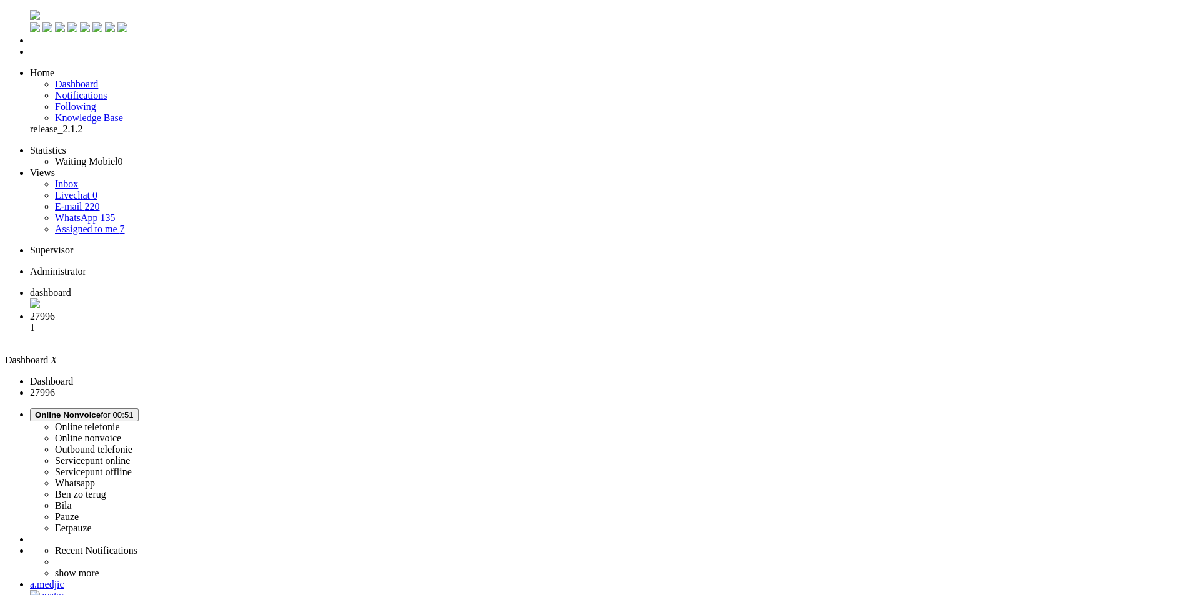
drag, startPoint x: 201, startPoint y: 96, endPoint x: 208, endPoint y: 96, distance: 6.9
click at [55, 311] on span "27996" at bounding box center [42, 316] width 25 height 11
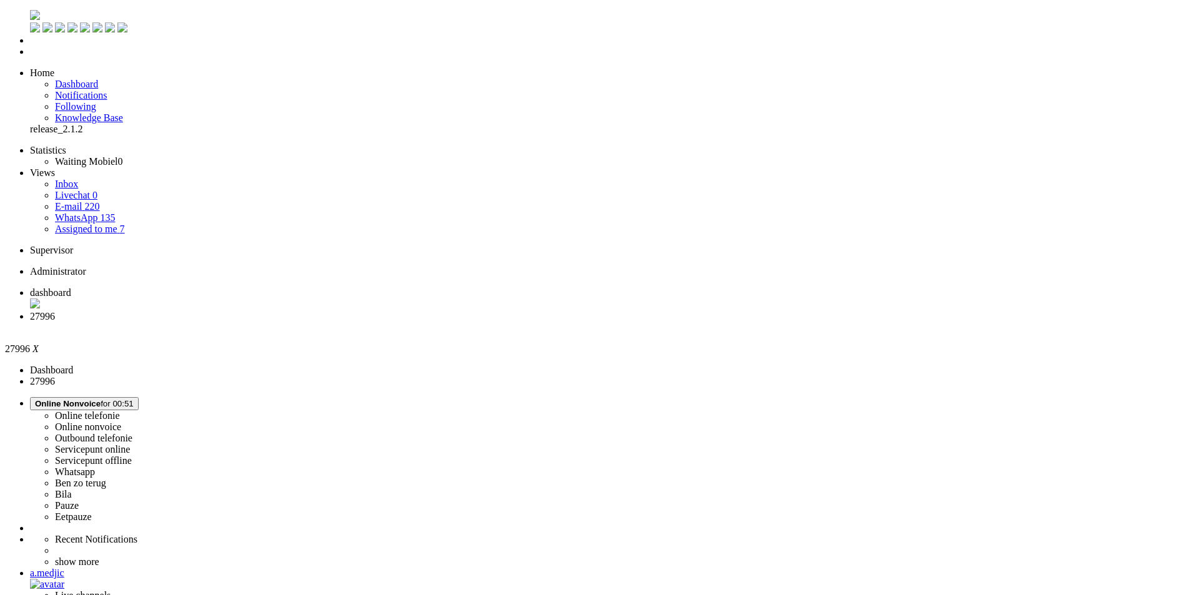
click at [101, 399] on span "Online Nonvoice" at bounding box center [68, 403] width 66 height 9
click at [79, 500] on label "Pauze" at bounding box center [67, 505] width 24 height 11
click at [92, 399] on span "Pauze for 00:16" at bounding box center [63, 403] width 57 height 9
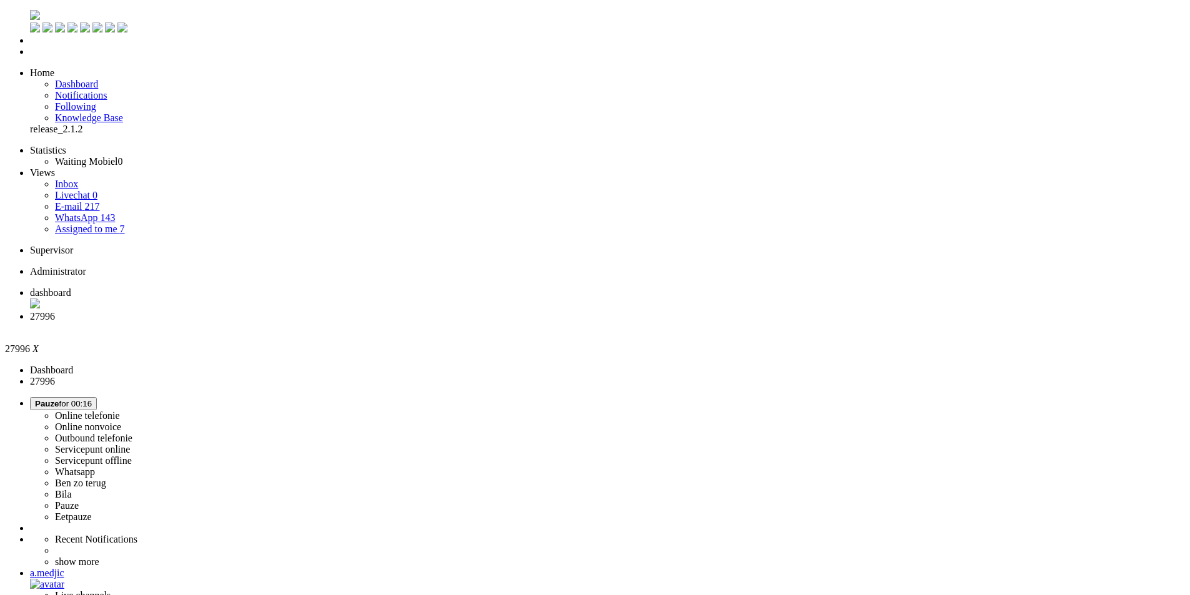
click at [121, 422] on label "Online nonvoice" at bounding box center [88, 427] width 66 height 11
drag, startPoint x: 343, startPoint y: 370, endPoint x: 460, endPoint y: 389, distance: 118.9
paste body "Rich Text Area. Press ALT-0 for help."
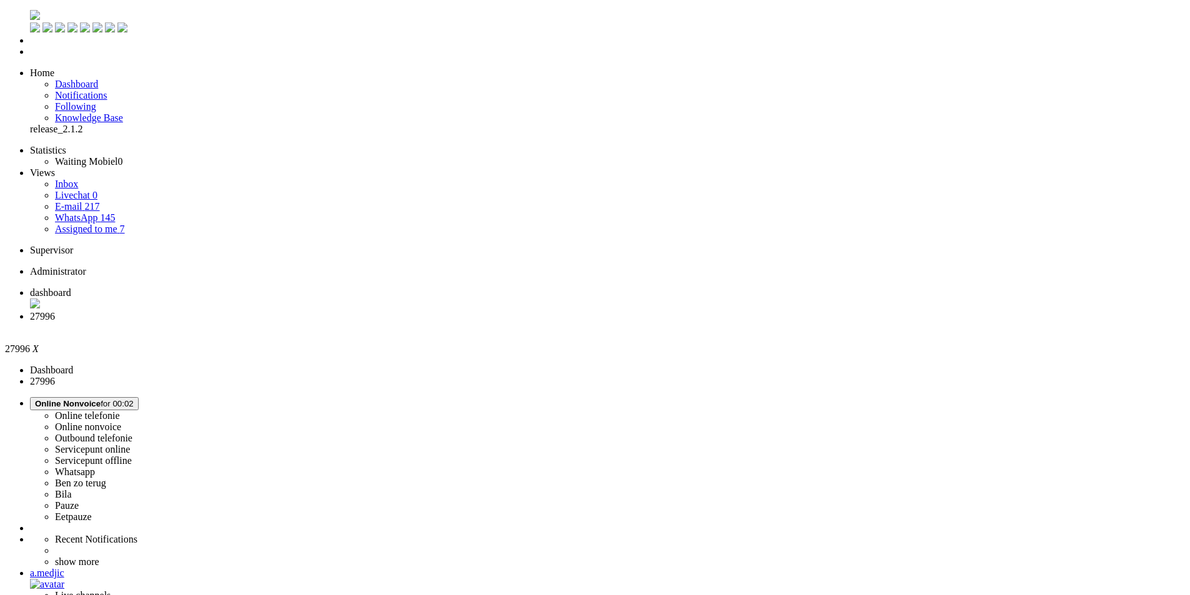
drag, startPoint x: 77, startPoint y: 2227, endPoint x: 104, endPoint y: 2229, distance: 26.3
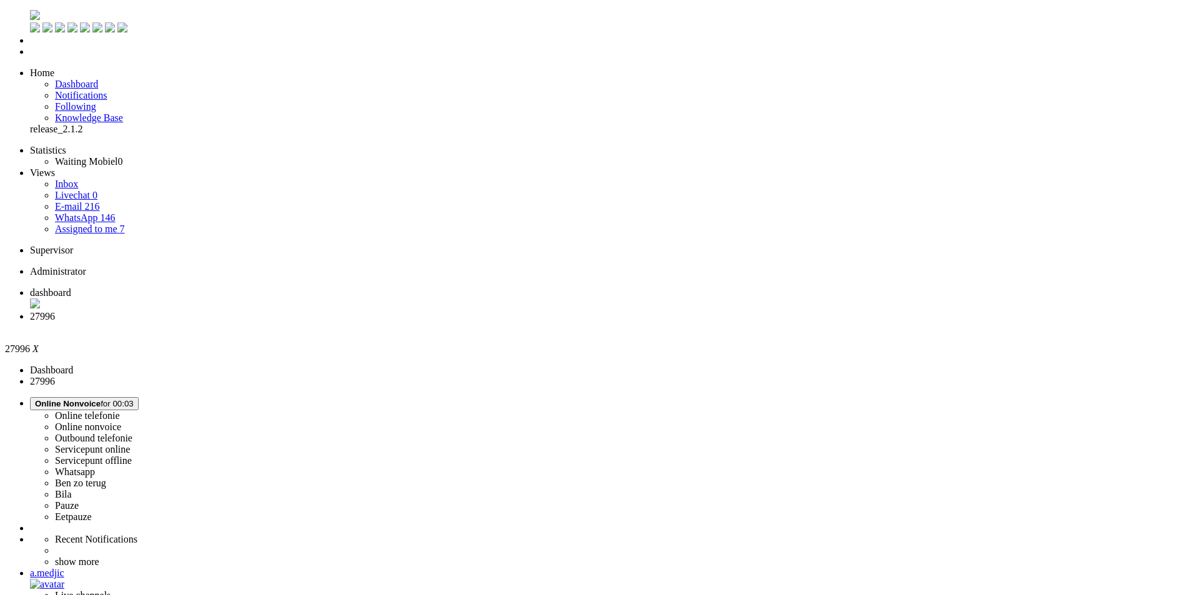
click at [101, 399] on span "Online Nonvoice" at bounding box center [68, 403] width 66 height 9
click at [356, 322] on div "Close tab" at bounding box center [607, 327] width 1155 height 11
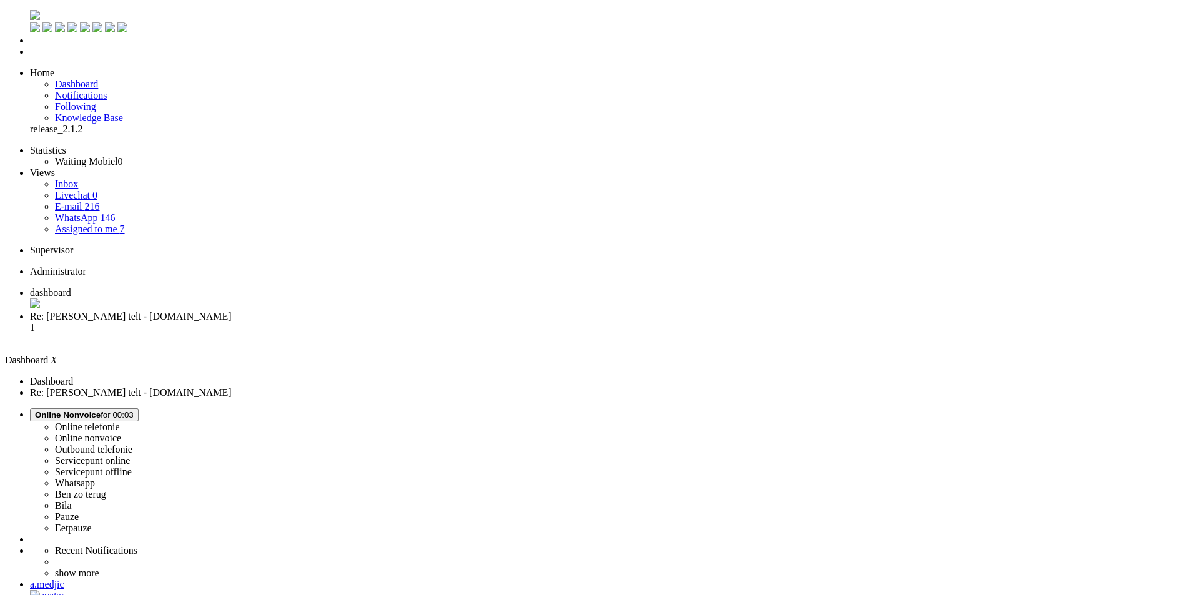
click at [232, 311] on span "Re: Jouw mening telt - Mobiel.nl" at bounding box center [131, 316] width 202 height 11
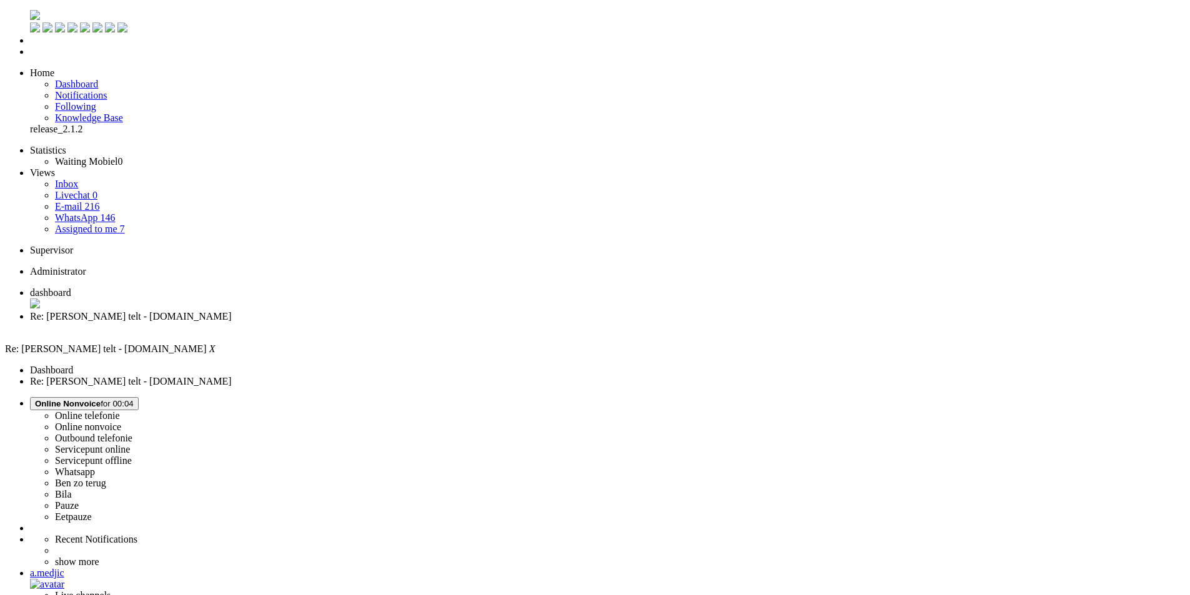
click at [1042, 397] on li "Online telefonie Online nonvoice Outbound telefonie Servicepunt online Servicep…" at bounding box center [607, 460] width 1155 height 126
click at [1035, 397] on li "Online telefonie Online nonvoice Outbound telefonie Servicepunt online Servicep…" at bounding box center [607, 460] width 1155 height 126
click at [134, 399] on span "Online Nonvoice for 00:04" at bounding box center [84, 403] width 99 height 9
click at [95, 467] on label "Whatsapp" at bounding box center [75, 472] width 40 height 11
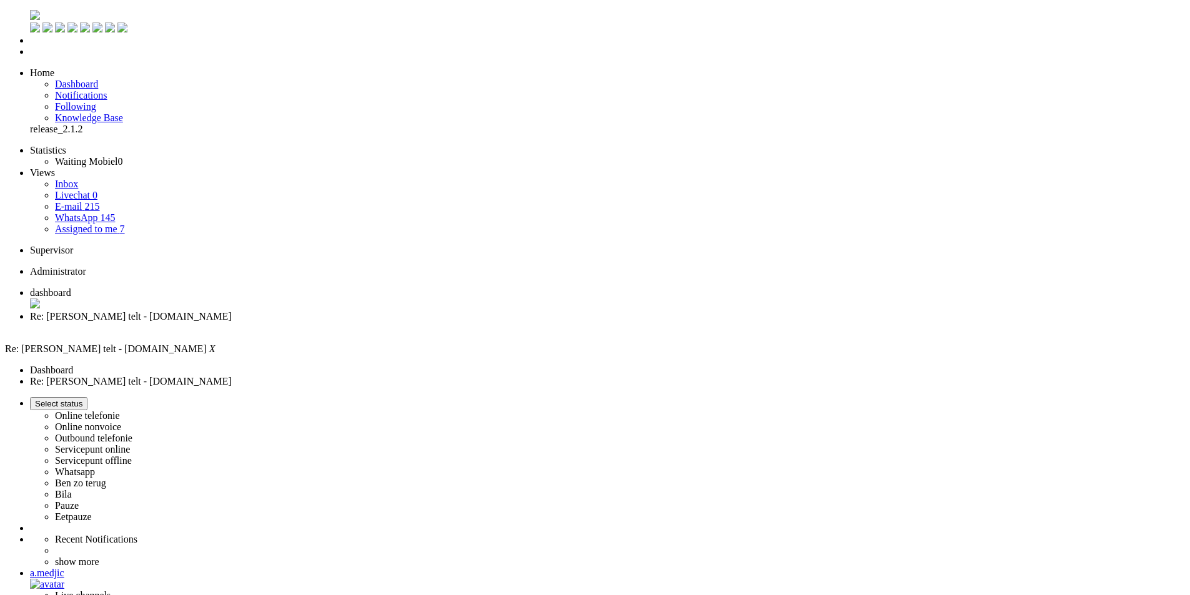
click at [362, 322] on div "Close tab" at bounding box center [607, 327] width 1155 height 11
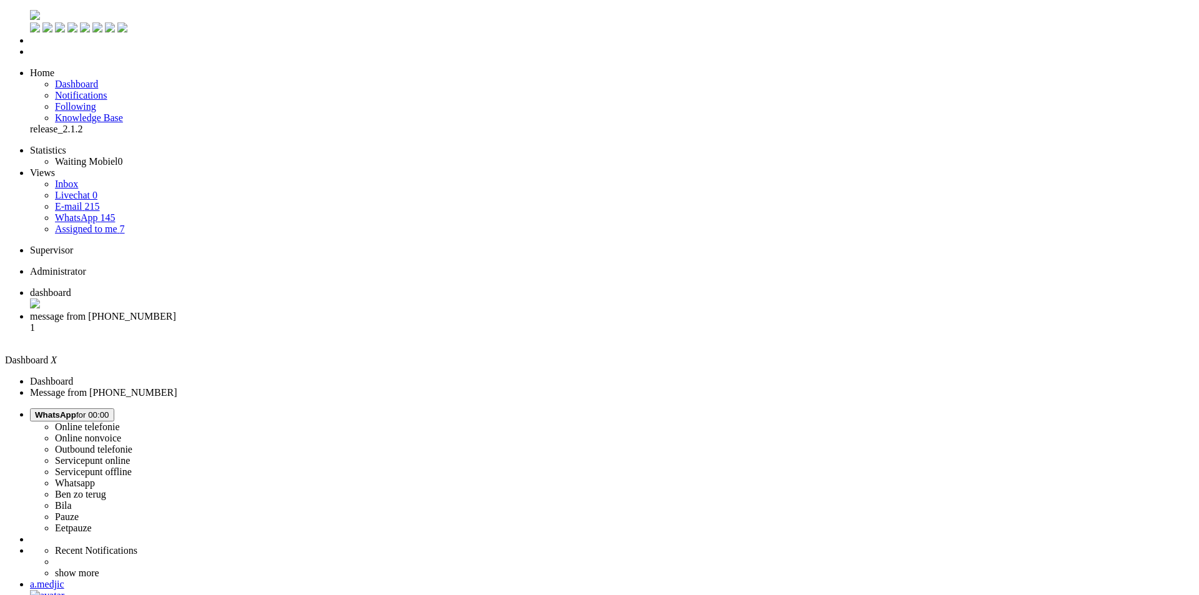
click at [176, 311] on span "message from +31687893266" at bounding box center [103, 316] width 146 height 11
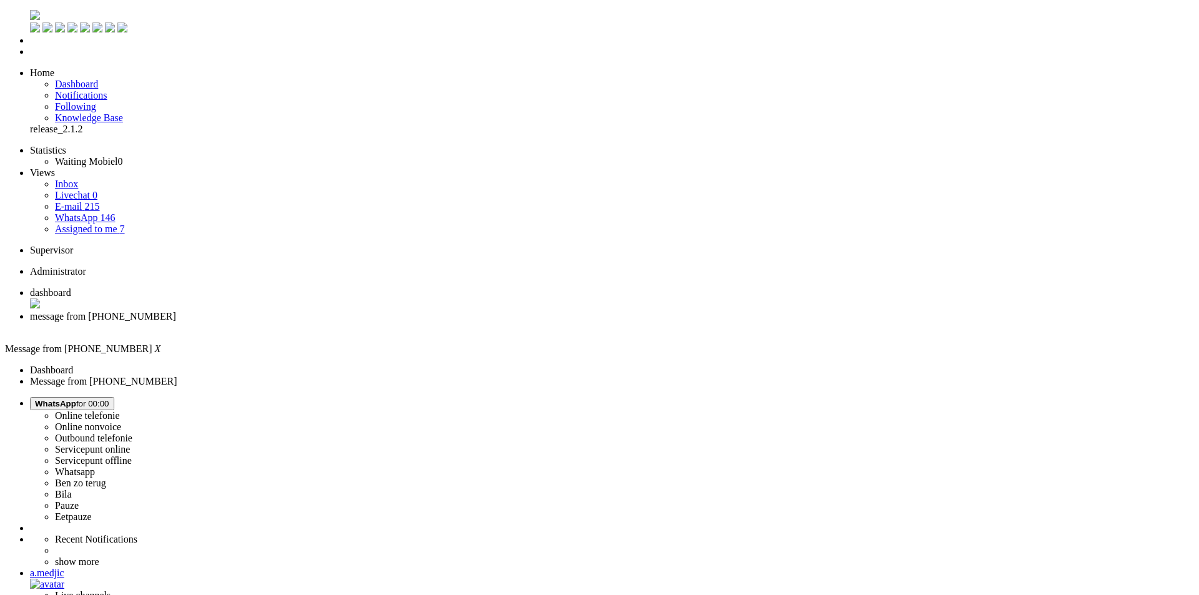
drag, startPoint x: 406, startPoint y: 245, endPoint x: 338, endPoint y: 249, distance: 68.2
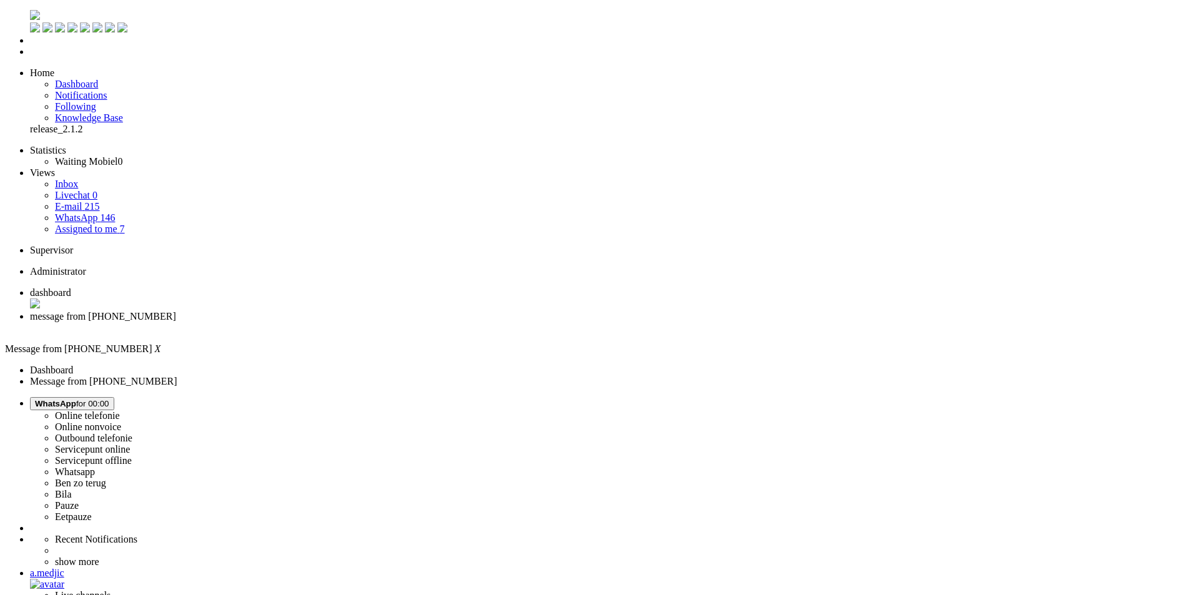
type input "reed"
drag, startPoint x: 156, startPoint y: 2166, endPoint x: 145, endPoint y: 2169, distance: 11.5
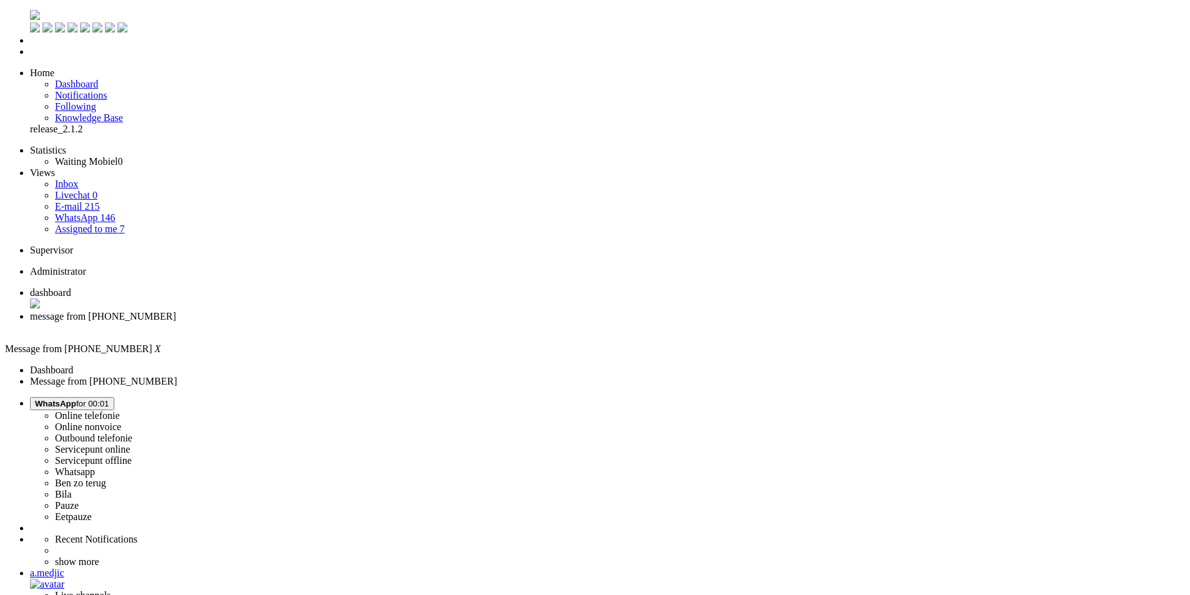
type input "re"
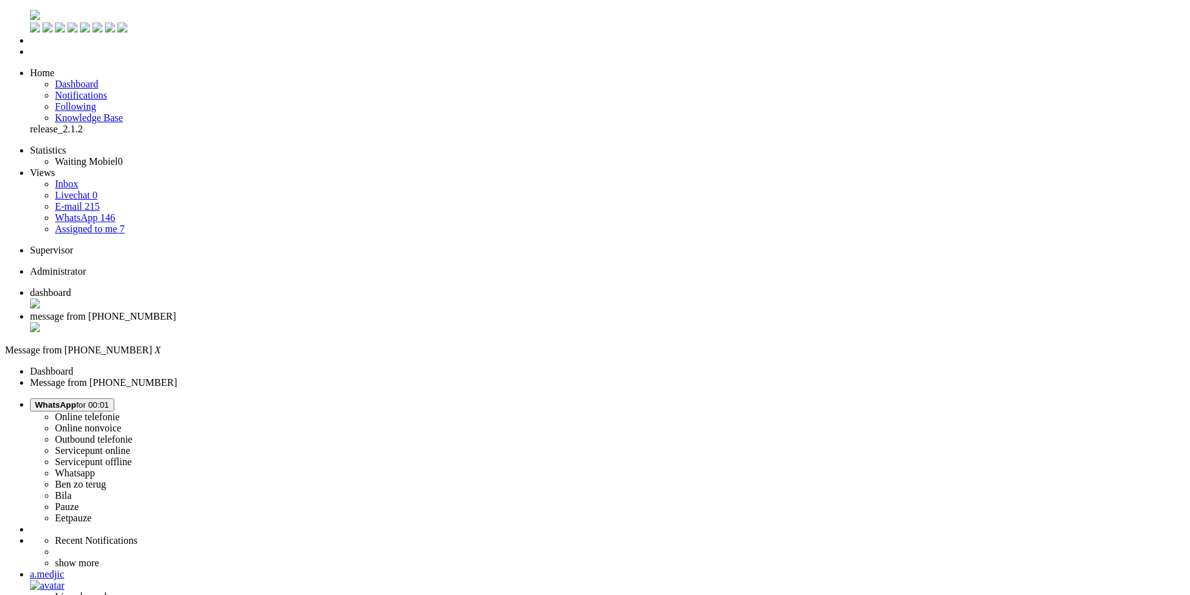
click at [363, 322] on div "Close tab" at bounding box center [607, 328] width 1155 height 12
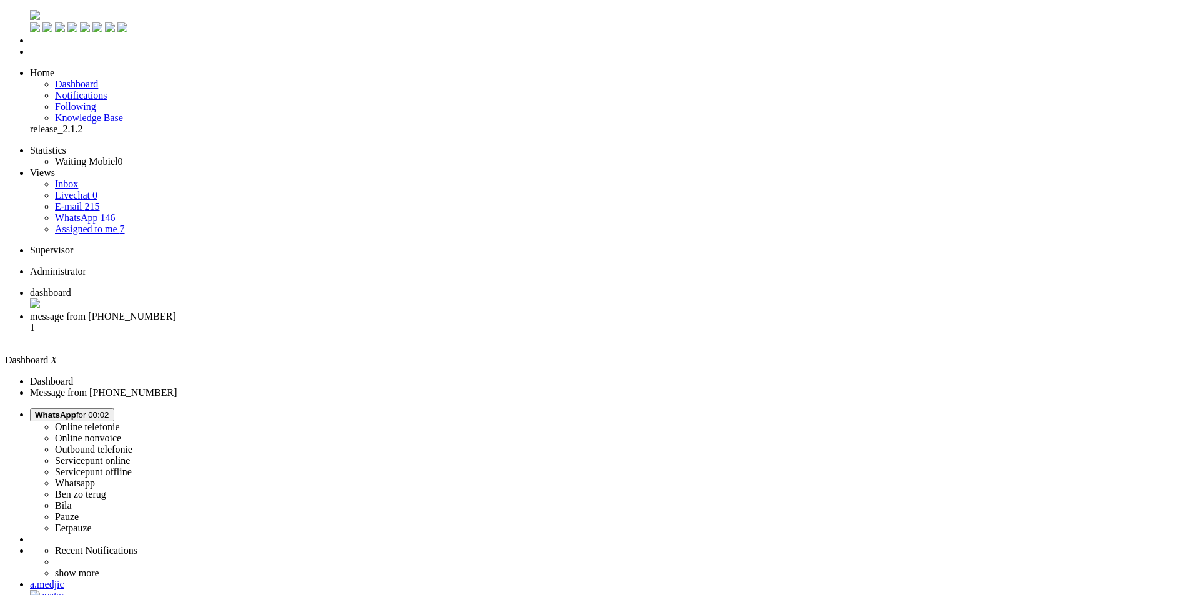
click at [314, 311] on li "message from +31614699585 1" at bounding box center [612, 328] width 1164 height 34
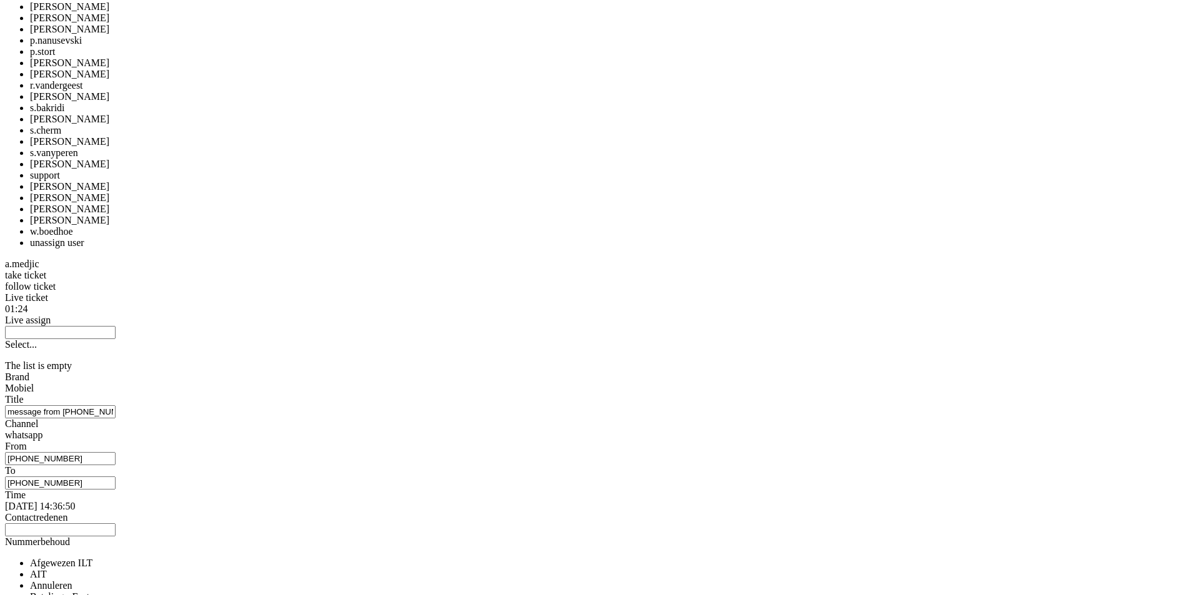
scroll to position [1286, 0]
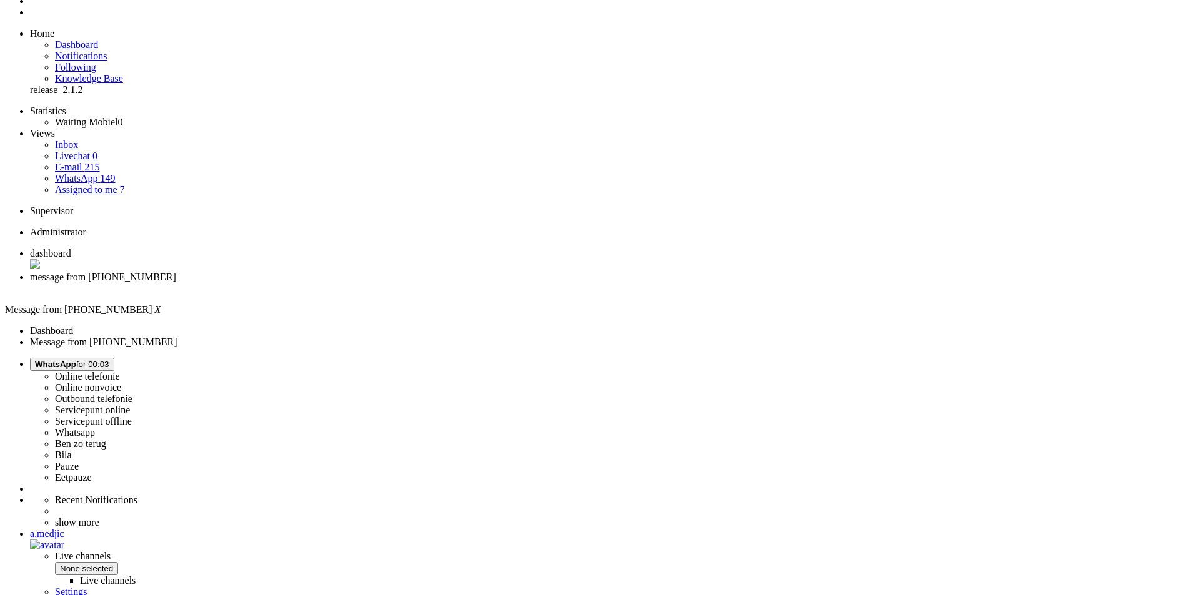
scroll to position [37, 0]
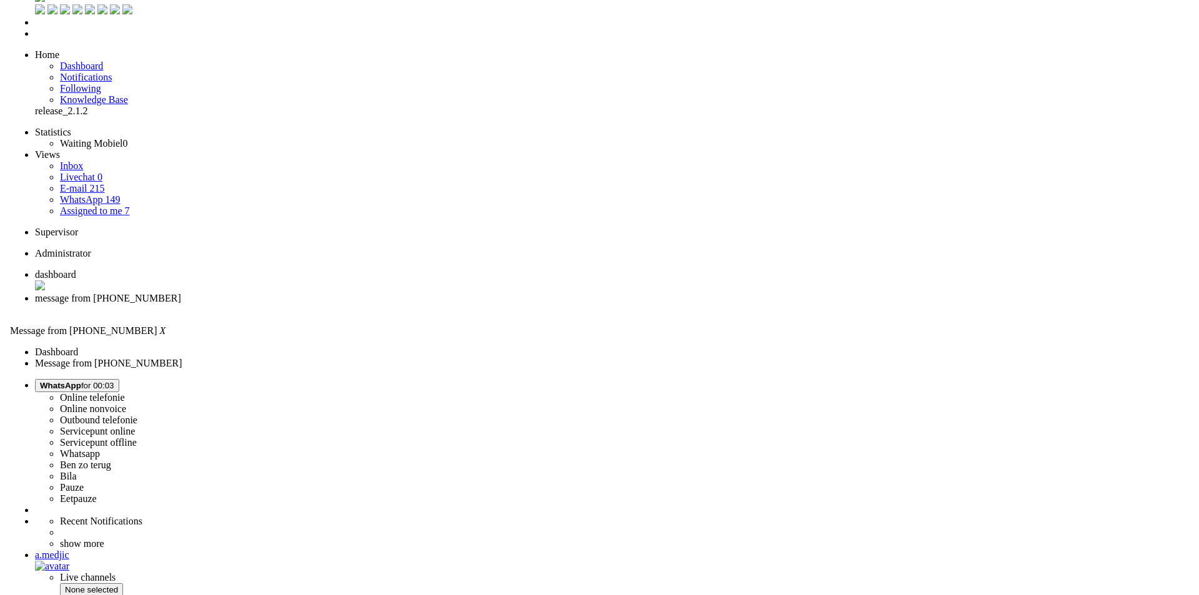
scroll to position [0, 0]
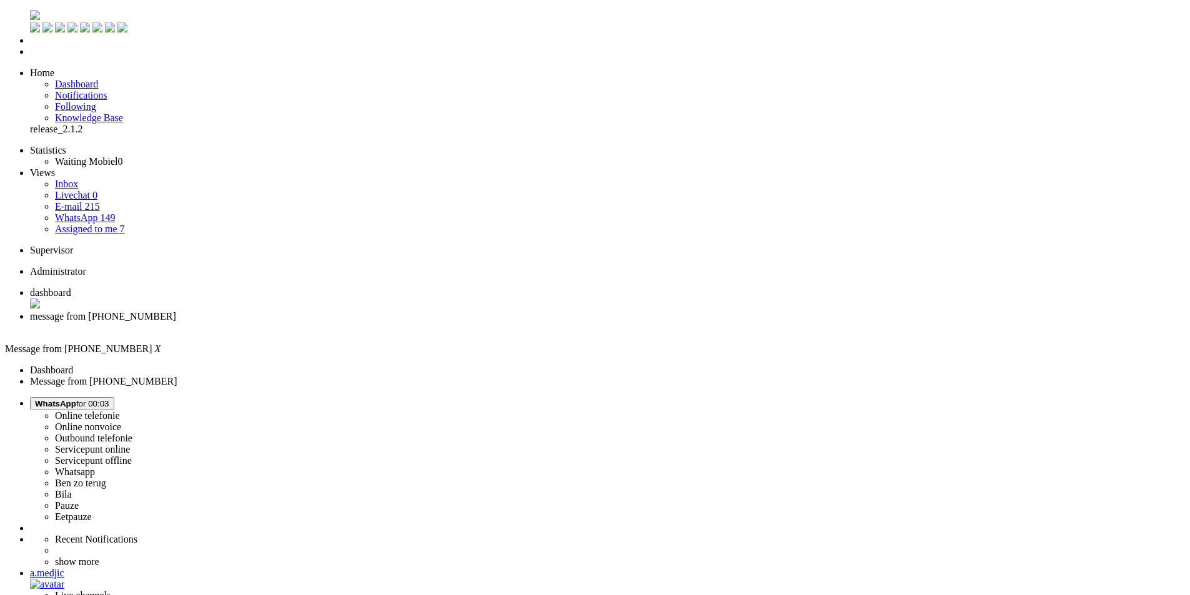
click at [109, 399] on span "WhatsApp for 00:03" at bounding box center [72, 403] width 74 height 9
drag, startPoint x: 1036, startPoint y: 55, endPoint x: 571, endPoint y: 22, distance: 465.9
click at [121, 422] on label "Online nonvoice" at bounding box center [88, 427] width 66 height 11
click at [362, 322] on div "Close tab" at bounding box center [607, 327] width 1155 height 11
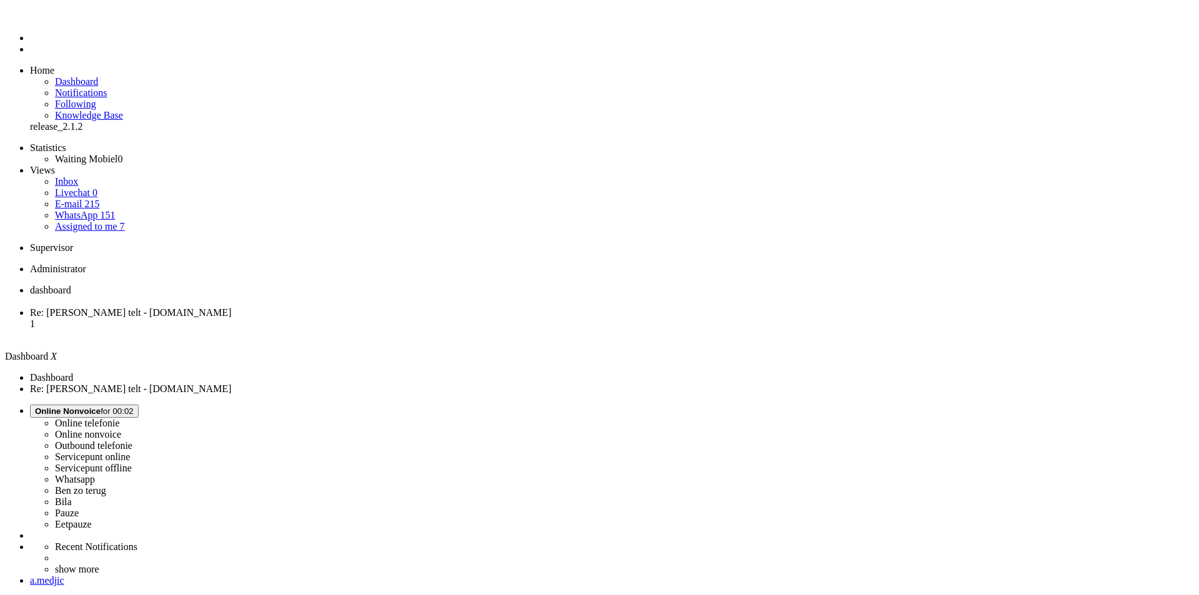
click at [232, 307] on span "Re: [PERSON_NAME] telt - [DOMAIN_NAME]" at bounding box center [131, 312] width 202 height 11
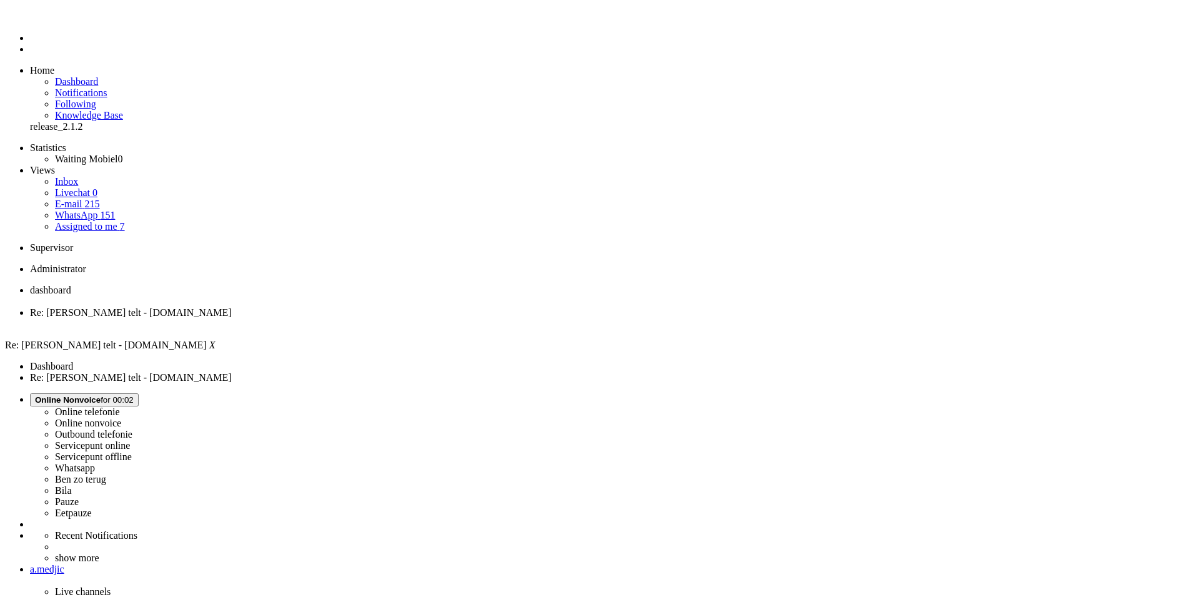
click at [111, 210] on link "WhatsApp 151" at bounding box center [85, 215] width 60 height 11
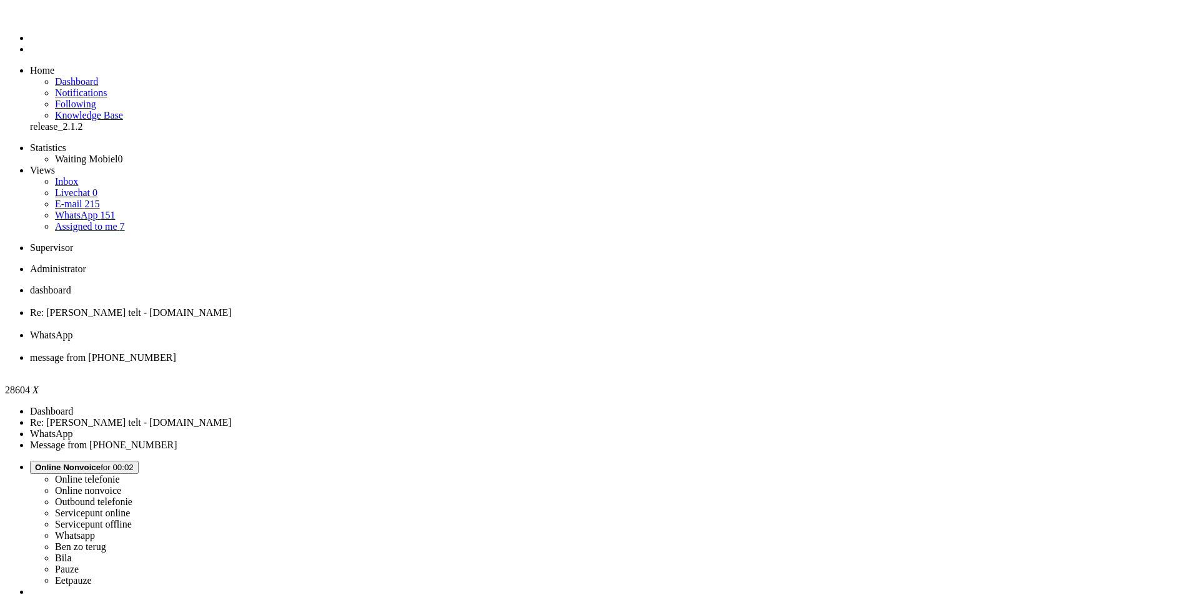
click at [571, 364] on div "Close tab" at bounding box center [607, 369] width 1155 height 11
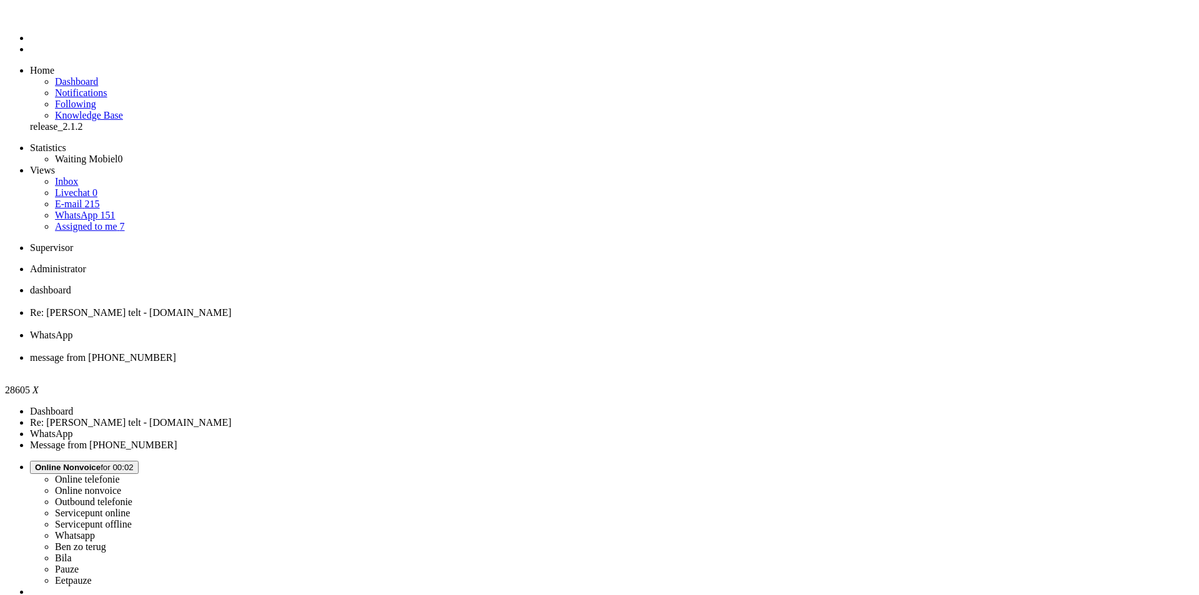
click at [572, 364] on div "Close tab" at bounding box center [612, 369] width 1164 height 11
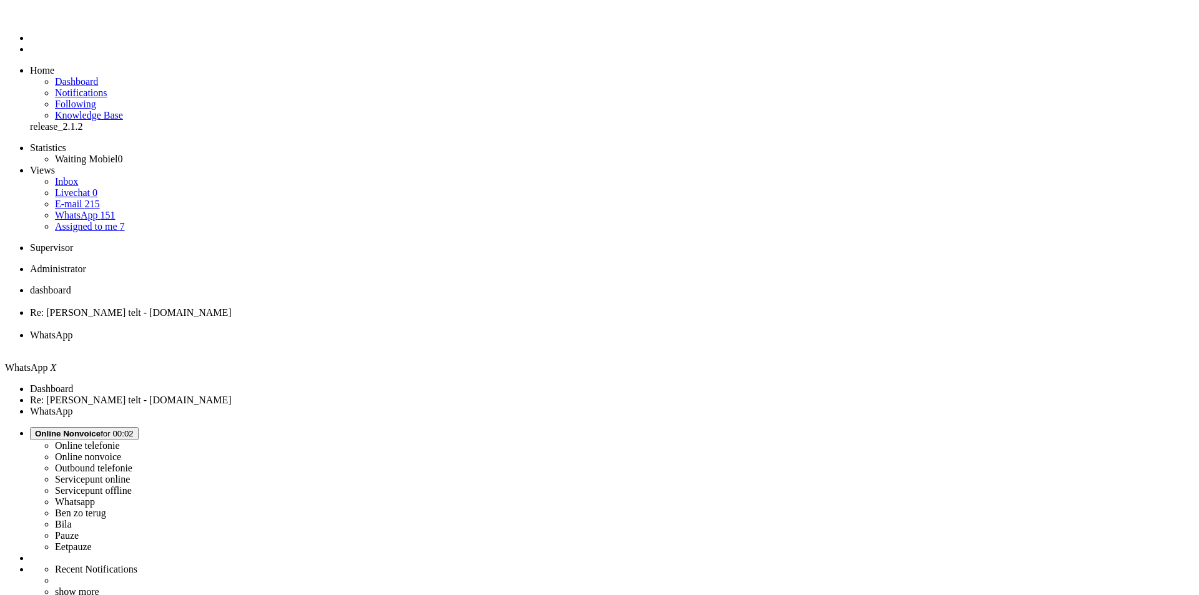
click at [468, 341] on div "Close tab" at bounding box center [612, 346] width 1164 height 11
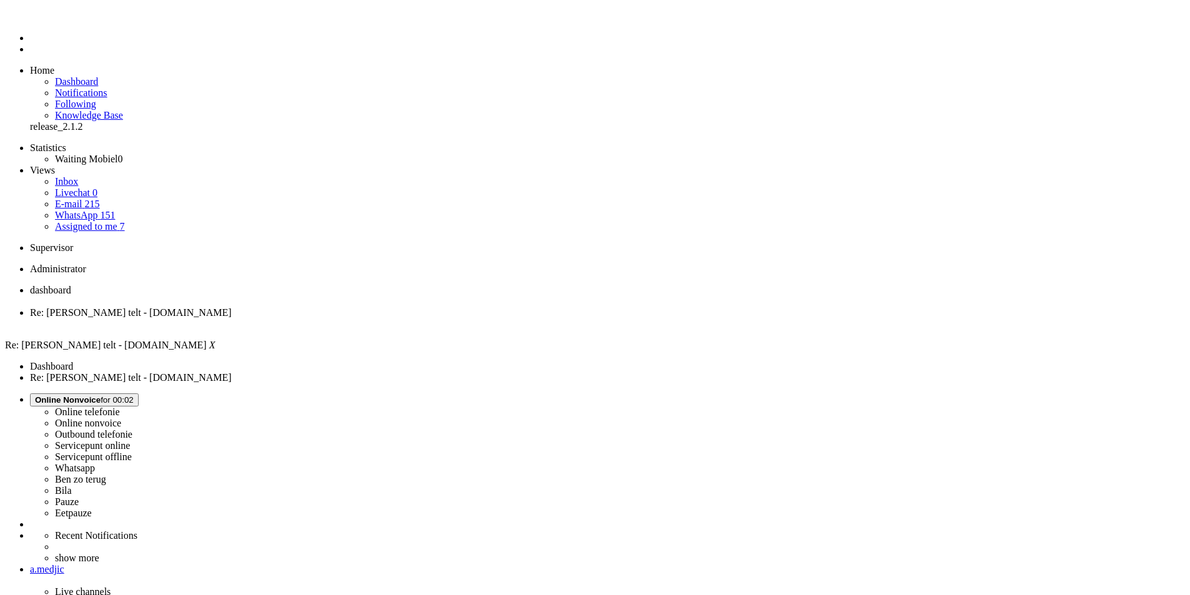
click at [71, 285] on span "dashboard" at bounding box center [50, 290] width 41 height 11
click at [232, 307] on span "Re: [PERSON_NAME] telt - [DOMAIN_NAME]" at bounding box center [131, 312] width 202 height 11
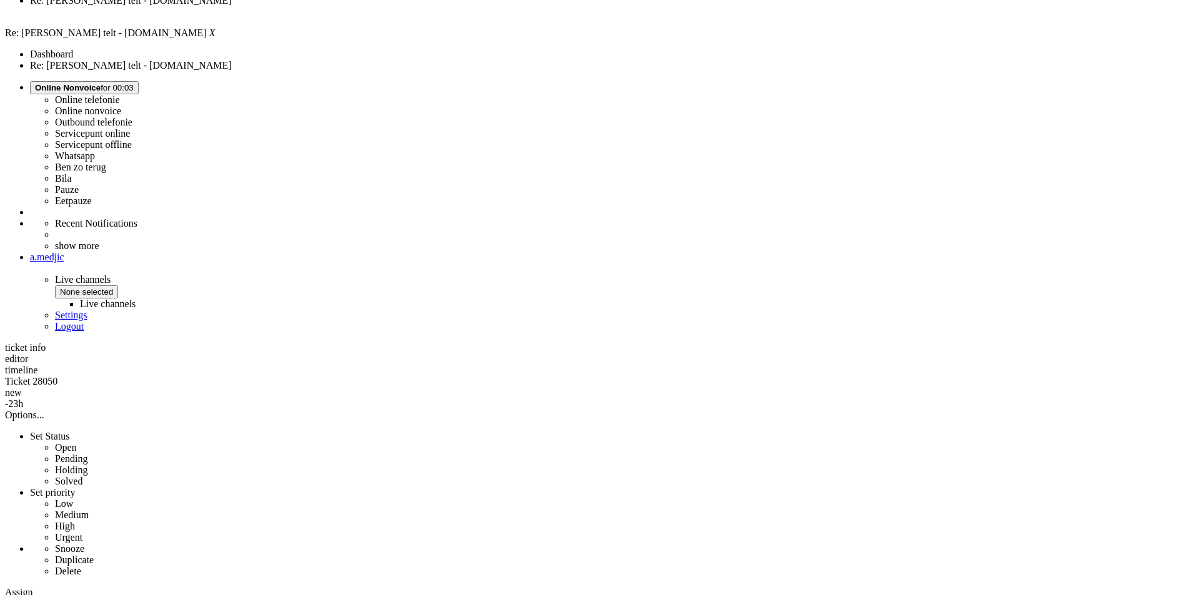
scroll to position [187, 0]
drag, startPoint x: 521, startPoint y: 343, endPoint x: 756, endPoint y: 575, distance: 330.4
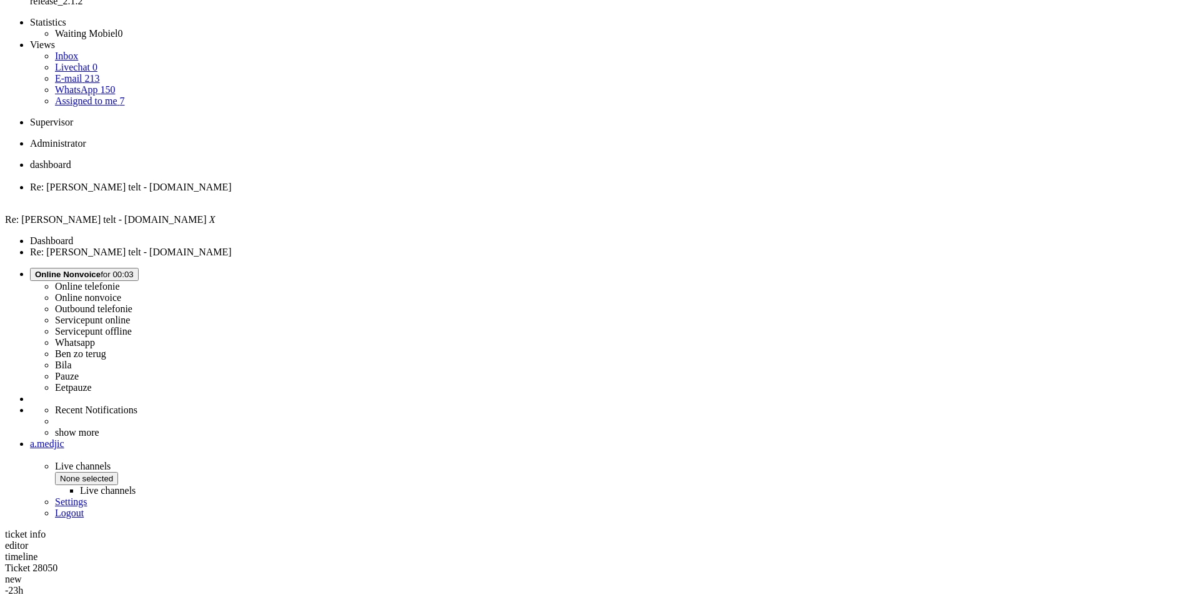
scroll to position [125, 0]
drag, startPoint x: 382, startPoint y: 280, endPoint x: 342, endPoint y: 245, distance: 52.7
copy div "Beste Meri, Bedankt voor je bericht. We hebben je bestelling 4651616 erbij gepa…"
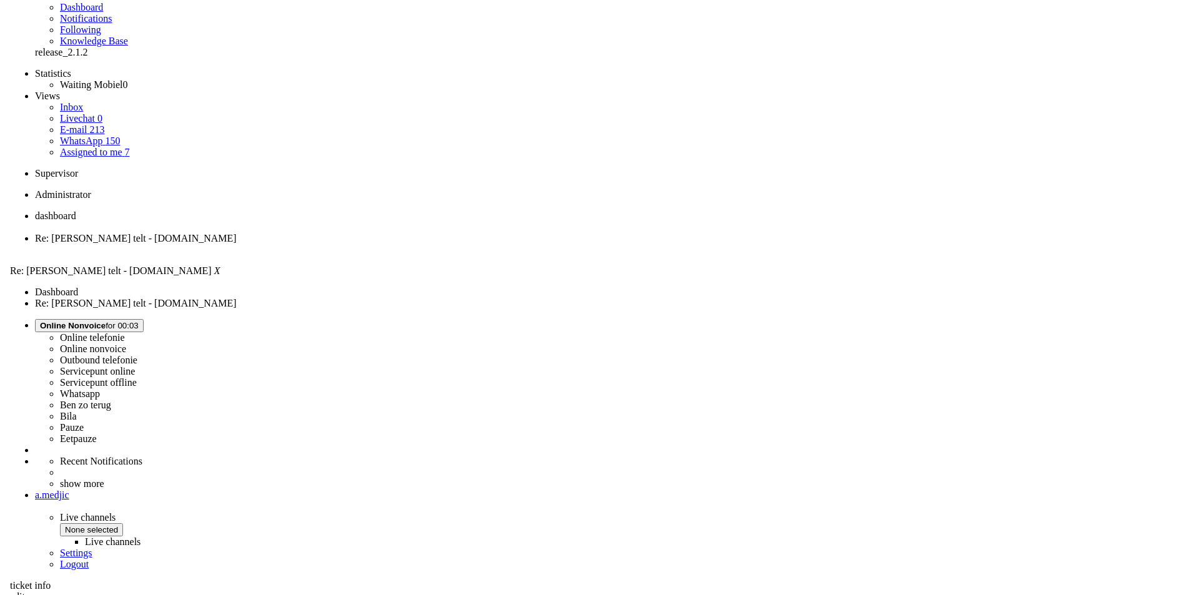
scroll to position [0, 0]
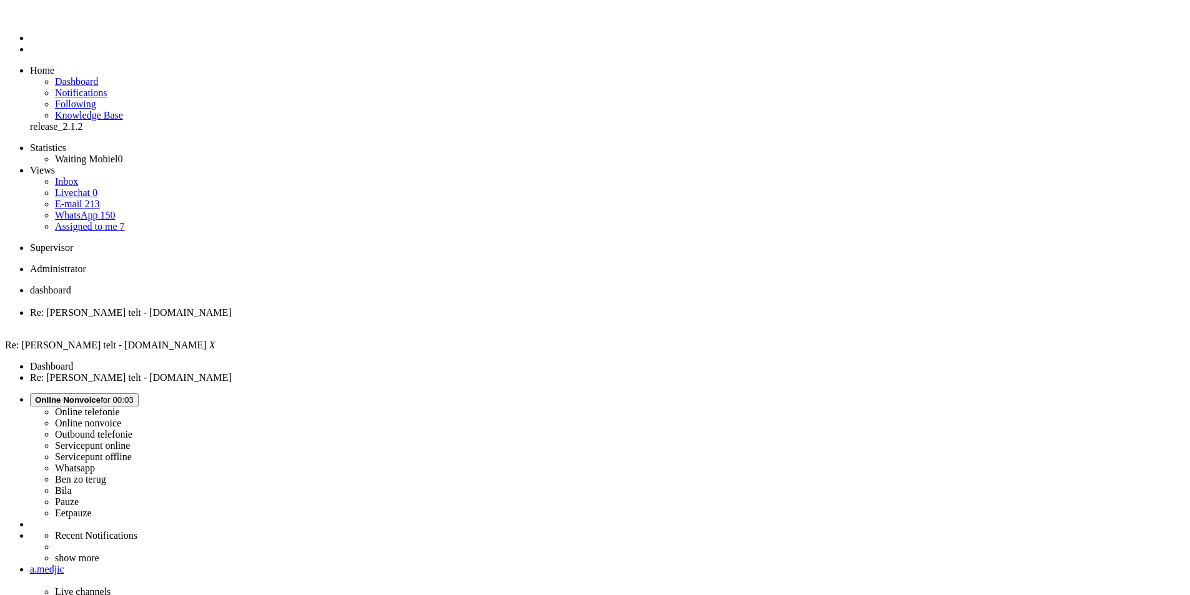
drag, startPoint x: -11, startPoint y: 2213, endPoint x: -26, endPoint y: 2212, distance: 15.0
drag, startPoint x: 27, startPoint y: 2207, endPoint x: 1, endPoint y: 2197, distance: 28.1
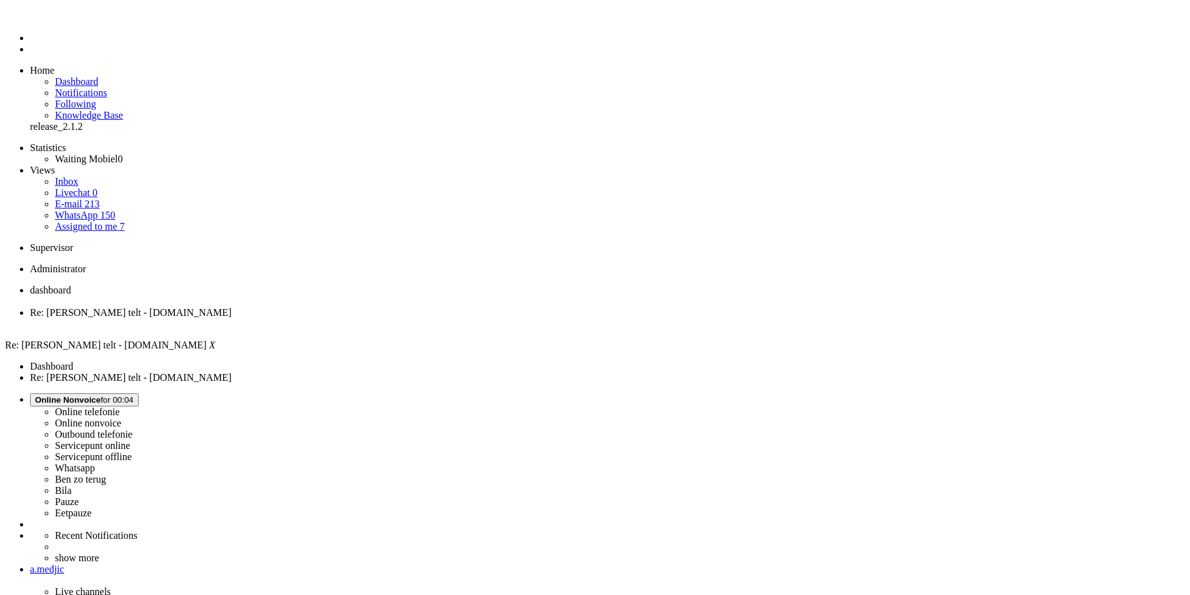
drag, startPoint x: 400, startPoint y: 2277, endPoint x: 385, endPoint y: 2279, distance: 14.5
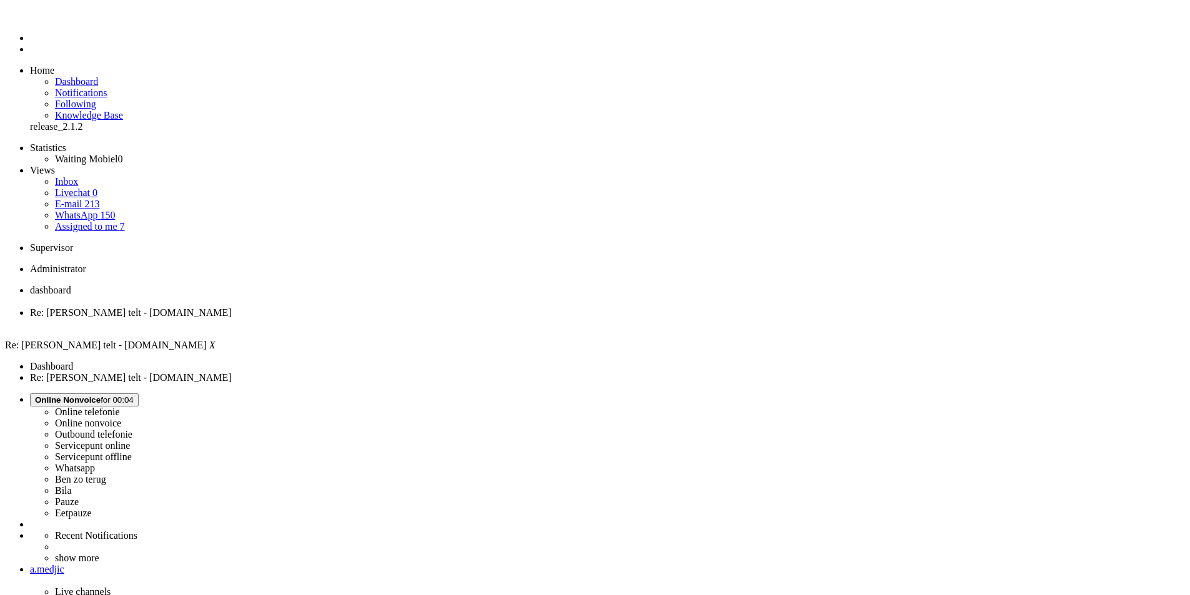
type input "sams"
click at [360, 319] on div "Close tab" at bounding box center [607, 324] width 1155 height 11
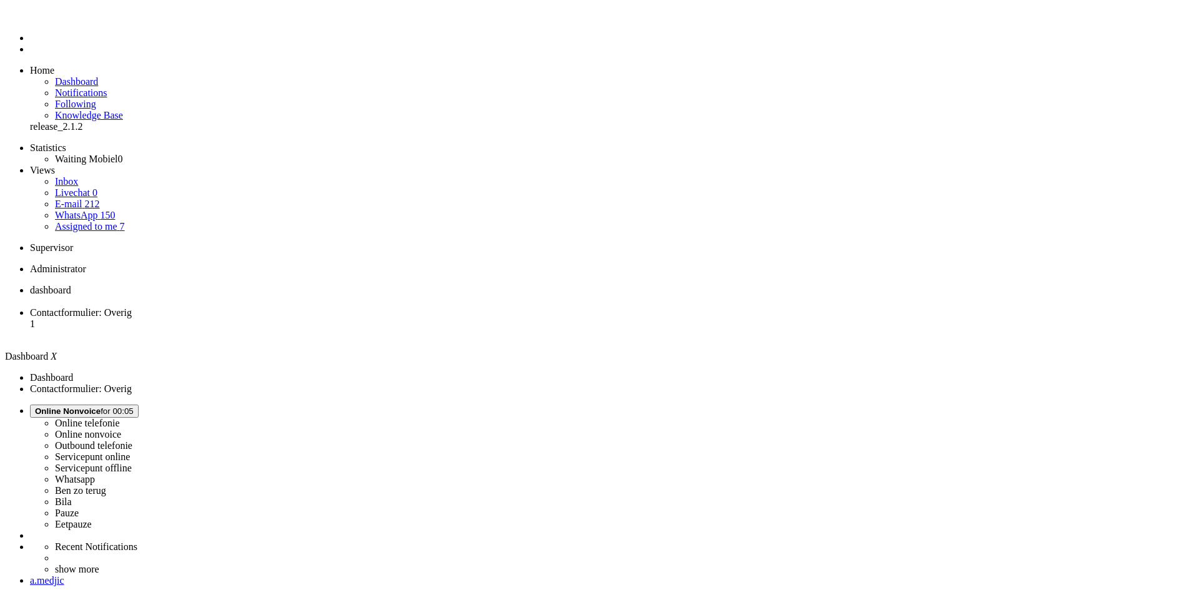
click at [315, 307] on li "Contactformulier: Overig 1" at bounding box center [612, 324] width 1164 height 34
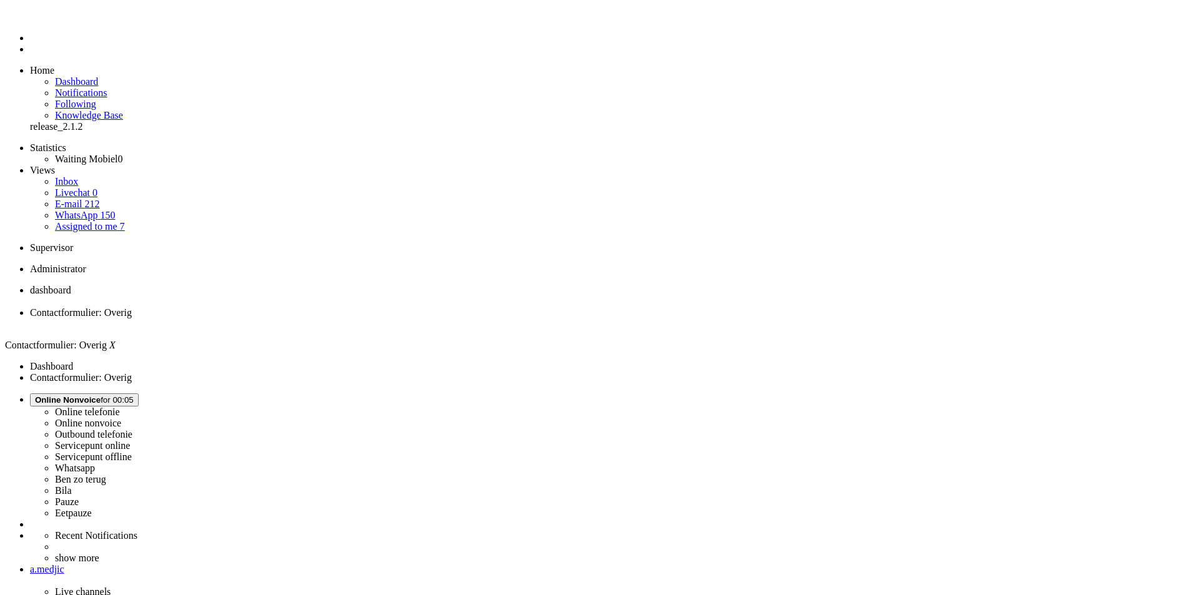
scroll to position [60, 0]
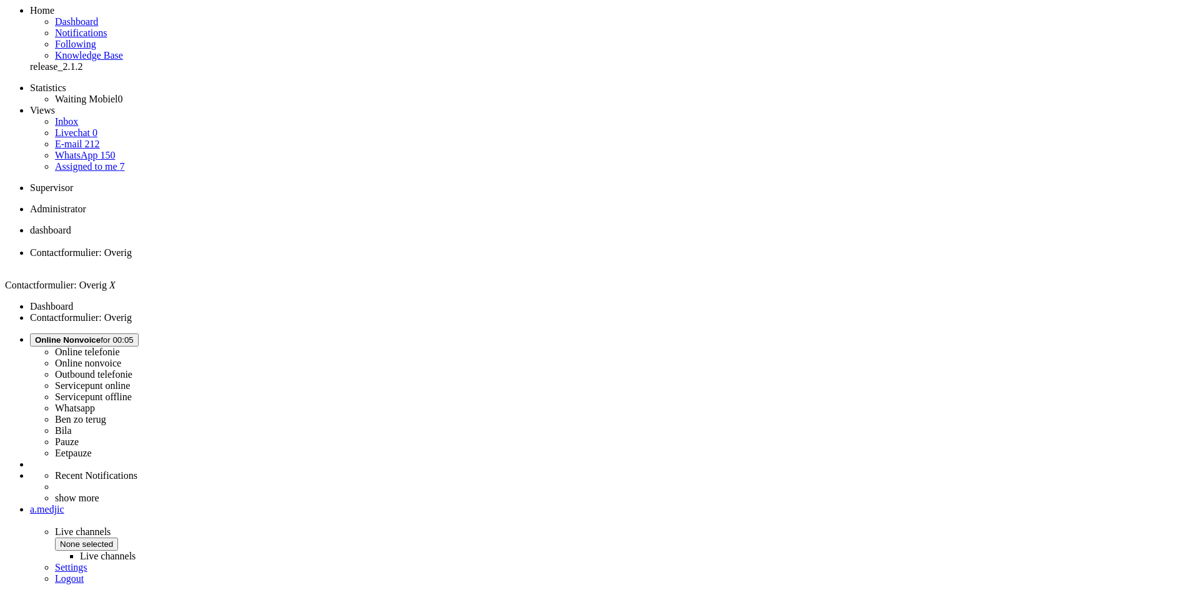
copy div "4691569"
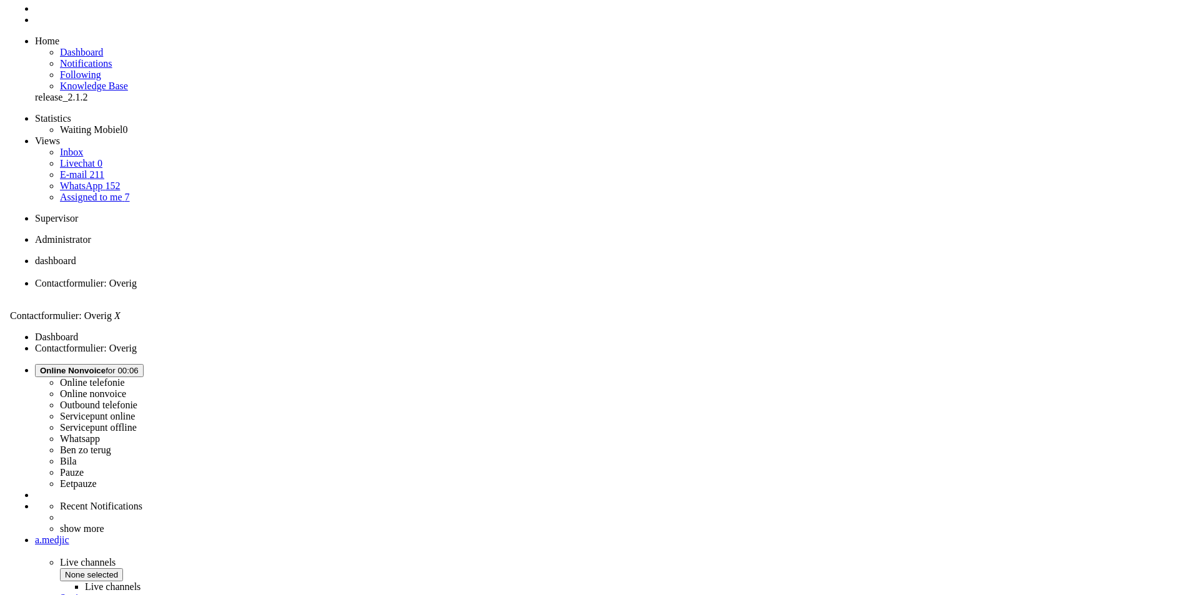
scroll to position [0, 0]
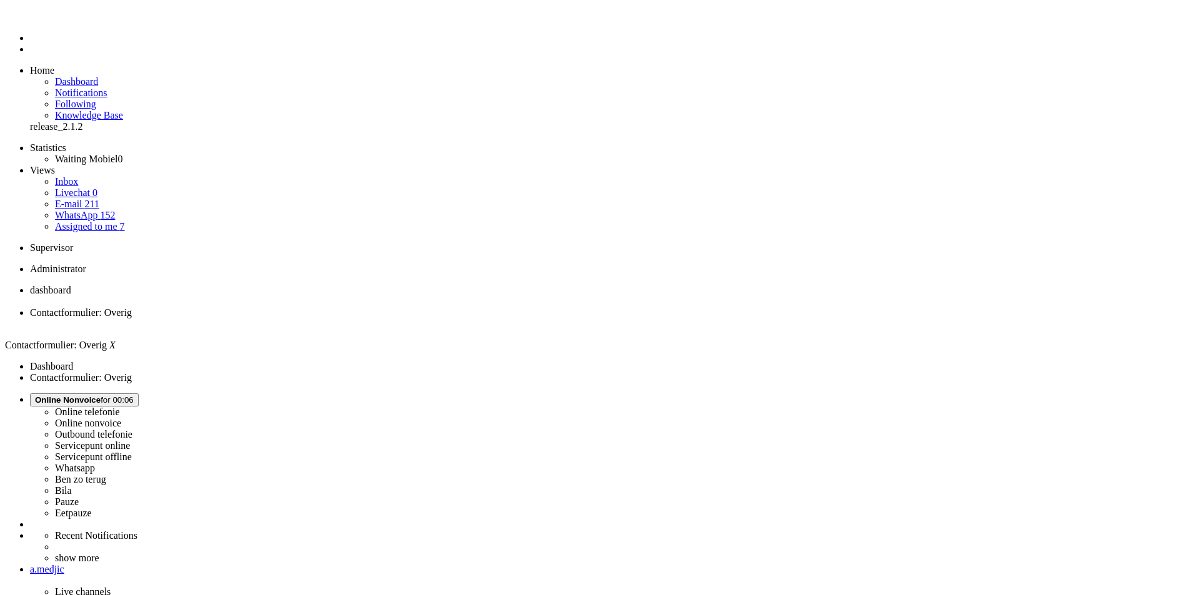
drag, startPoint x: 399, startPoint y: 2264, endPoint x: 384, endPoint y: 2266, distance: 15.2
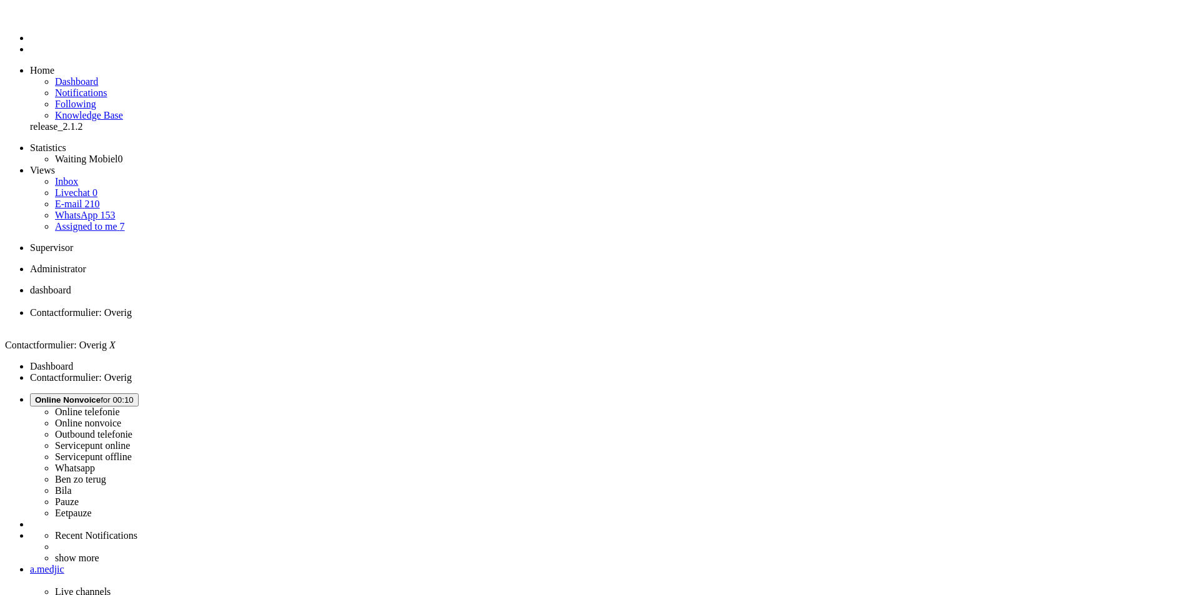
click at [359, 319] on div "Close tab" at bounding box center [607, 324] width 1155 height 11
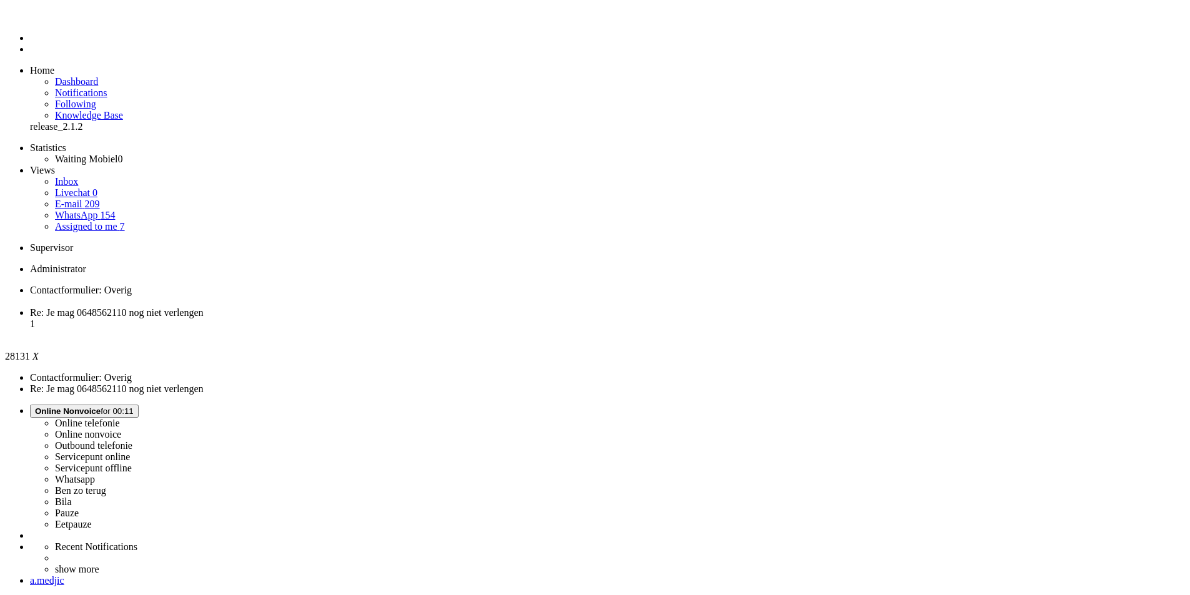
click at [204, 307] on span "Re: Je mag 0648562110 nog niet verlengen" at bounding box center [117, 312] width 174 height 11
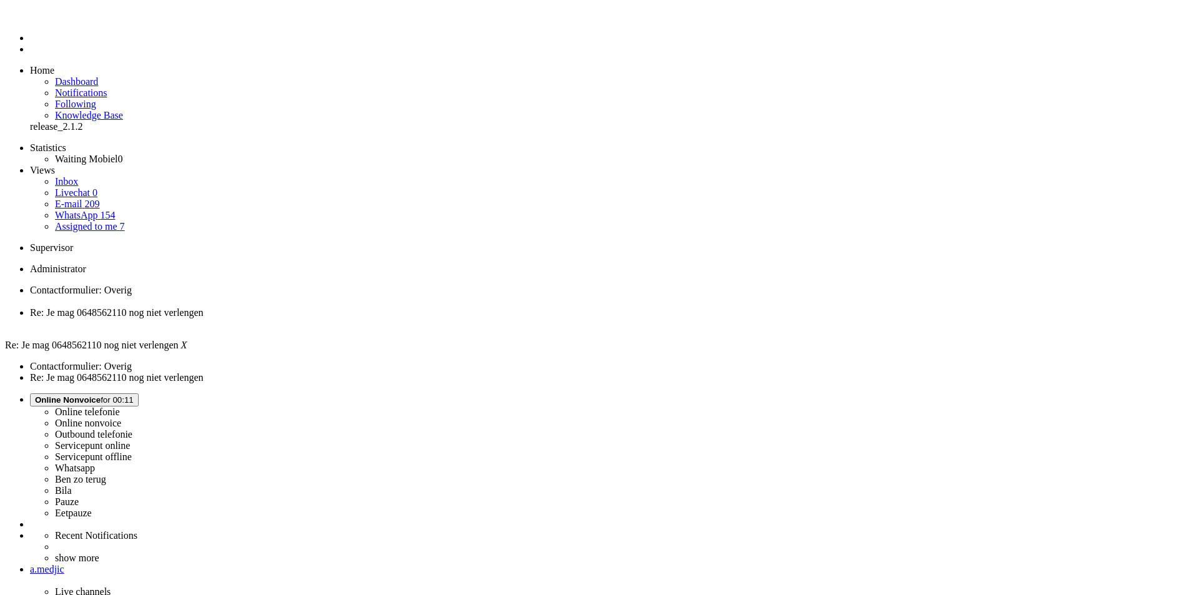
click at [132, 285] on span "Contactformulier: Overig" at bounding box center [81, 290] width 102 height 11
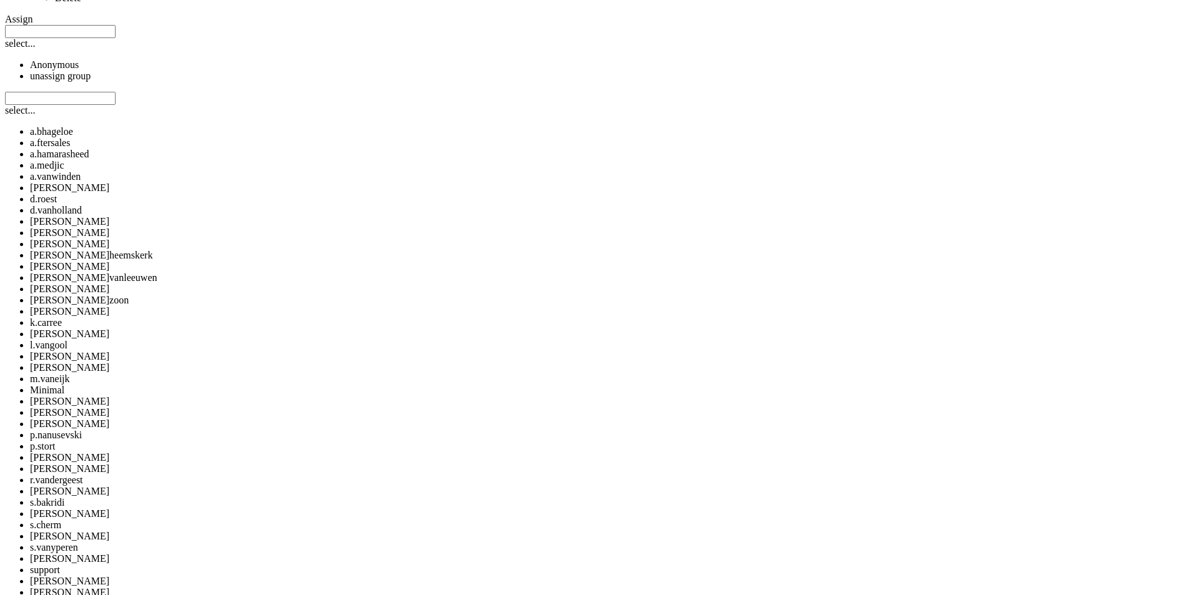
scroll to position [937, 0]
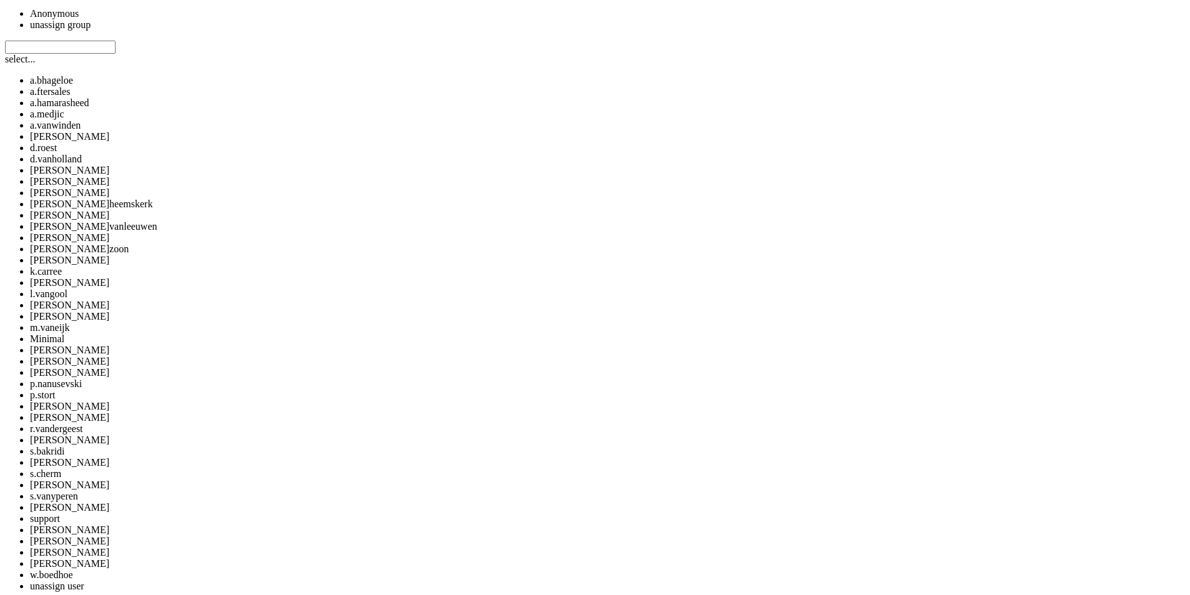
drag, startPoint x: 1025, startPoint y: 79, endPoint x: 374, endPoint y: 69, distance: 650.9
copy div "k heb voor 2 a 3 maand terug mijn abonnement bij jullie verlengt met een sim on…"
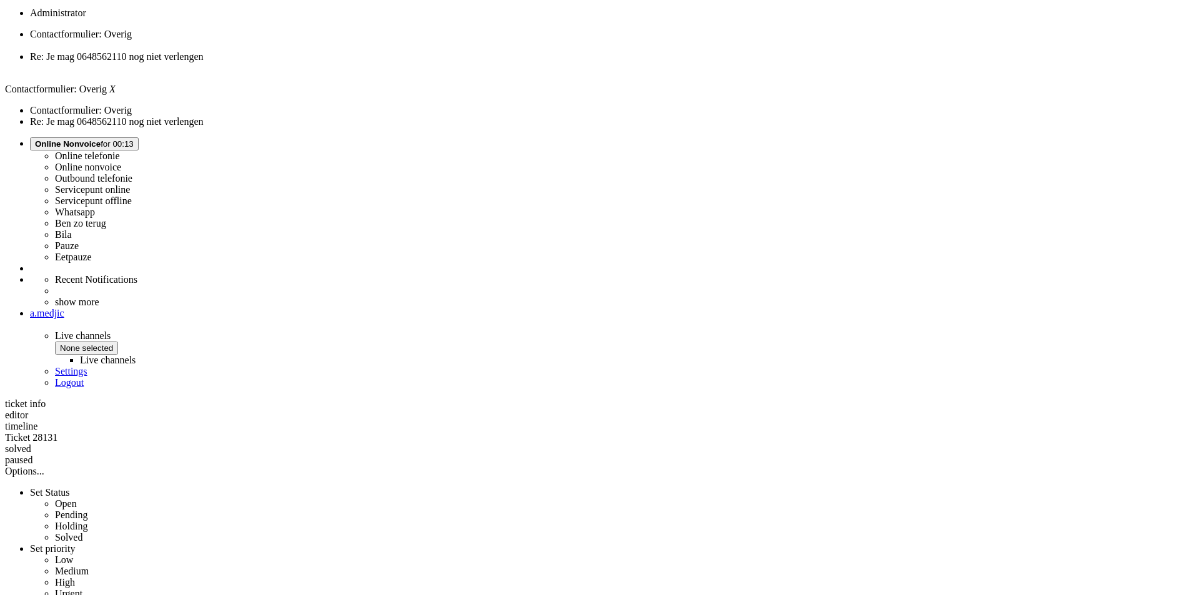
scroll to position [0, 0]
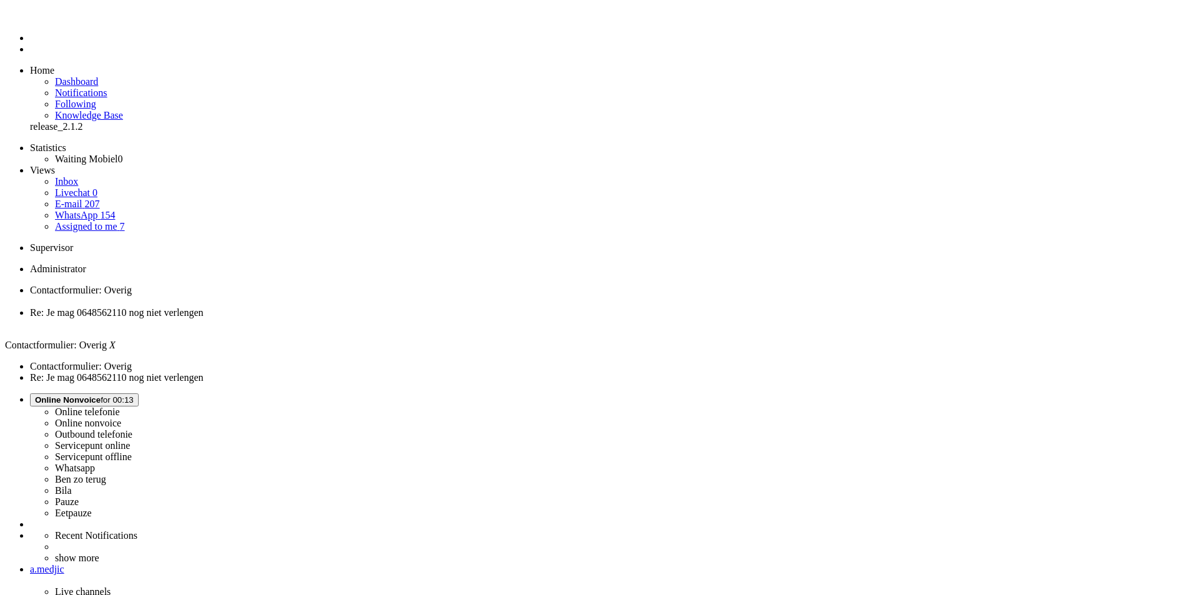
drag, startPoint x: 215, startPoint y: 413, endPoint x: 227, endPoint y: 164, distance: 248.8
drag, startPoint x: 274, startPoint y: 2181, endPoint x: 13, endPoint y: 2179, distance: 260.5
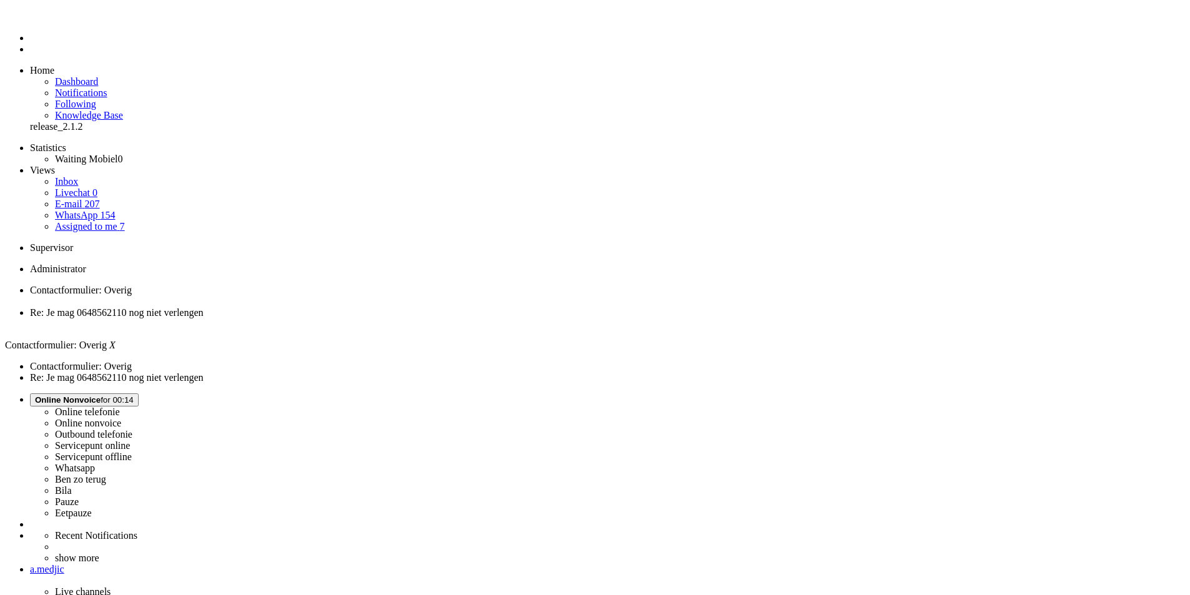
drag, startPoint x: 74, startPoint y: 2177, endPoint x: 298, endPoint y: 2235, distance: 231.6
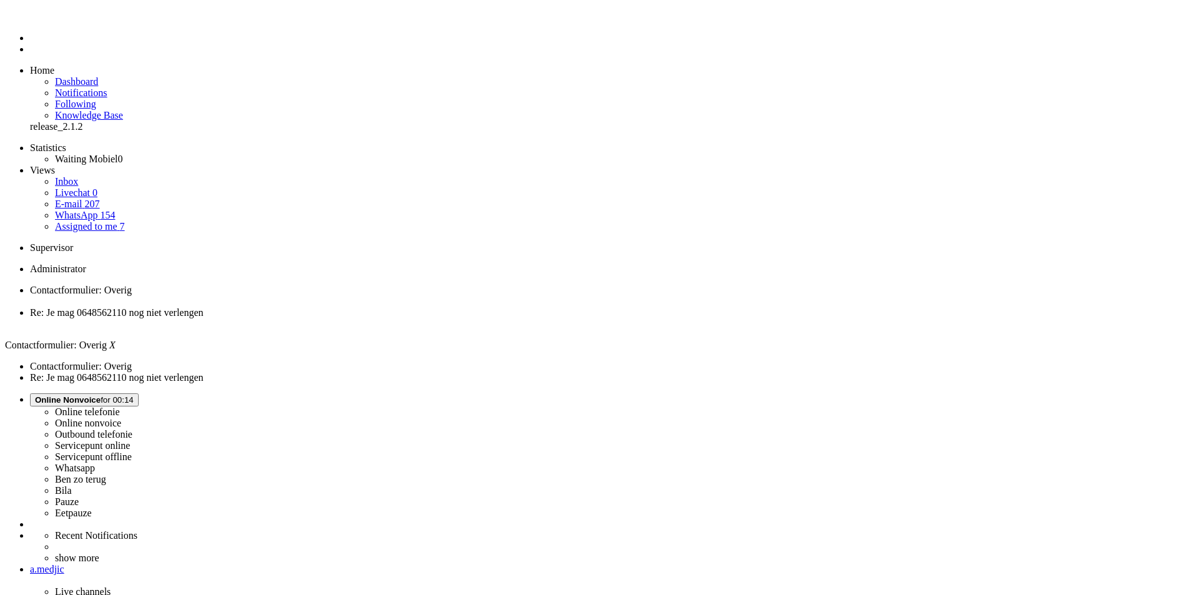
click at [257, 296] on div "Close tab" at bounding box center [607, 301] width 1155 height 11
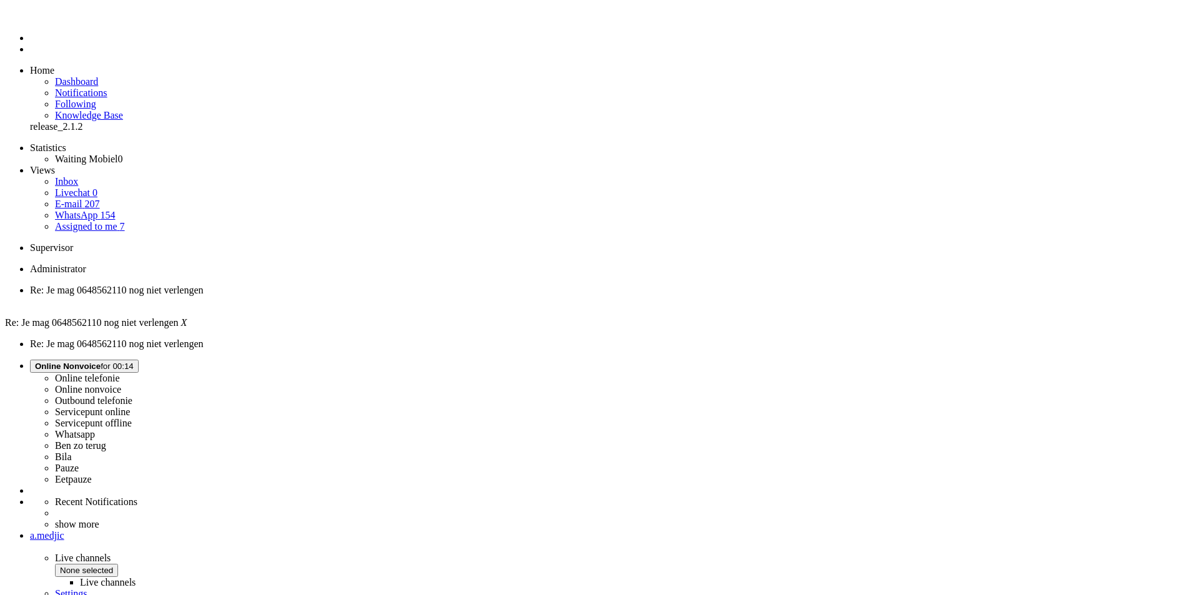
click at [1145, 530] on div "a.medjic" at bounding box center [607, 535] width 1155 height 11
click at [87, 588] on link "Settings" at bounding box center [71, 593] width 32 height 11
select select
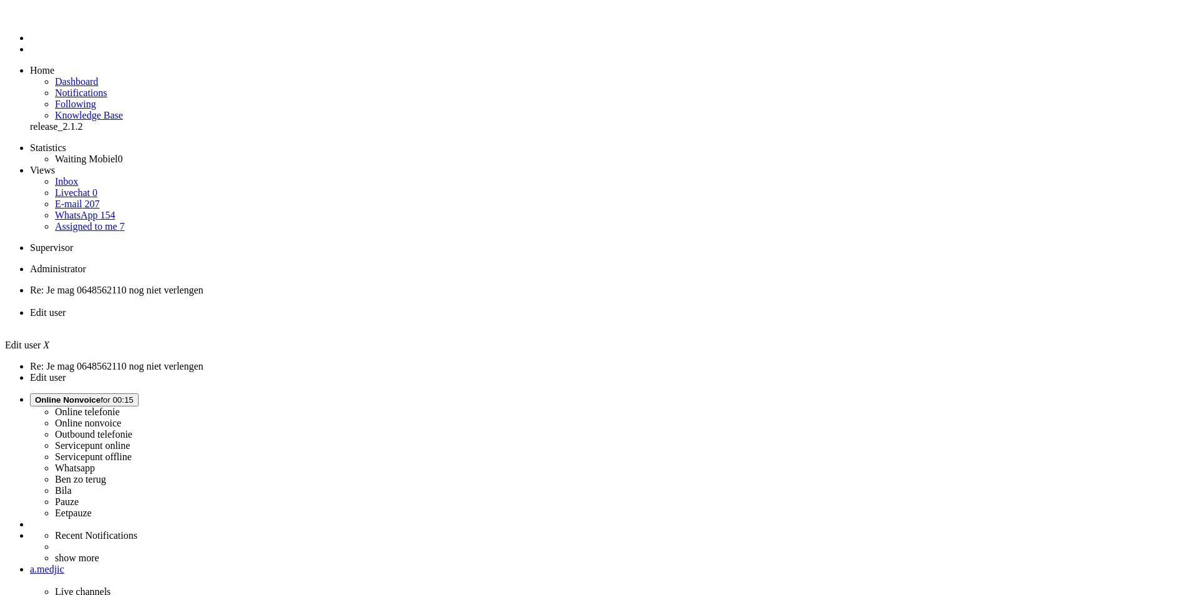
select select "browser"
type input "[EMAIL_ADDRESS][DOMAIN_NAME]"
type input "[PHONE_NUMBER]"
select select "en"
select select "nl_NL"
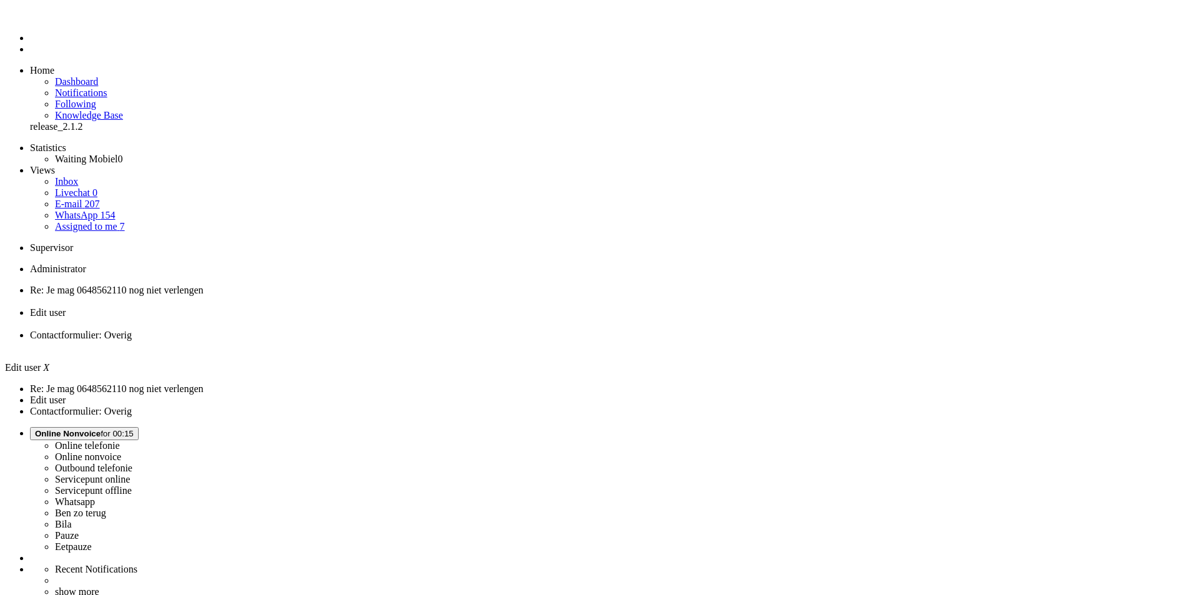
click at [427, 285] on ul "Re: Je mag 0648562110 nog niet verlengen Edit user Contactformulier: Overig" at bounding box center [595, 318] width 1180 height 67
click at [430, 330] on li "Contactformulier: Overig" at bounding box center [607, 341] width 1155 height 22
drag, startPoint x: 342, startPoint y: 401, endPoint x: 621, endPoint y: 478, distance: 289.1
copy p "Het is inderdaad nog mogelijk om je verlenging om te zetten van een sim only-ab…"
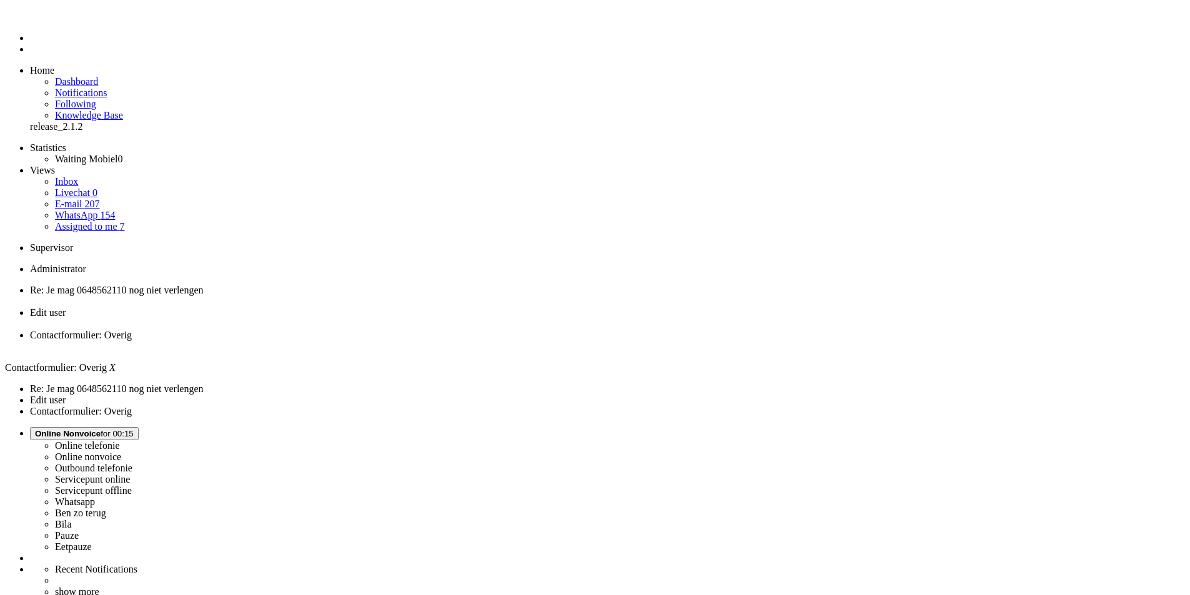
click at [468, 330] on li "Contactformulier: Overig" at bounding box center [607, 341] width 1155 height 22
click at [468, 341] on div "Close tab" at bounding box center [607, 346] width 1155 height 11
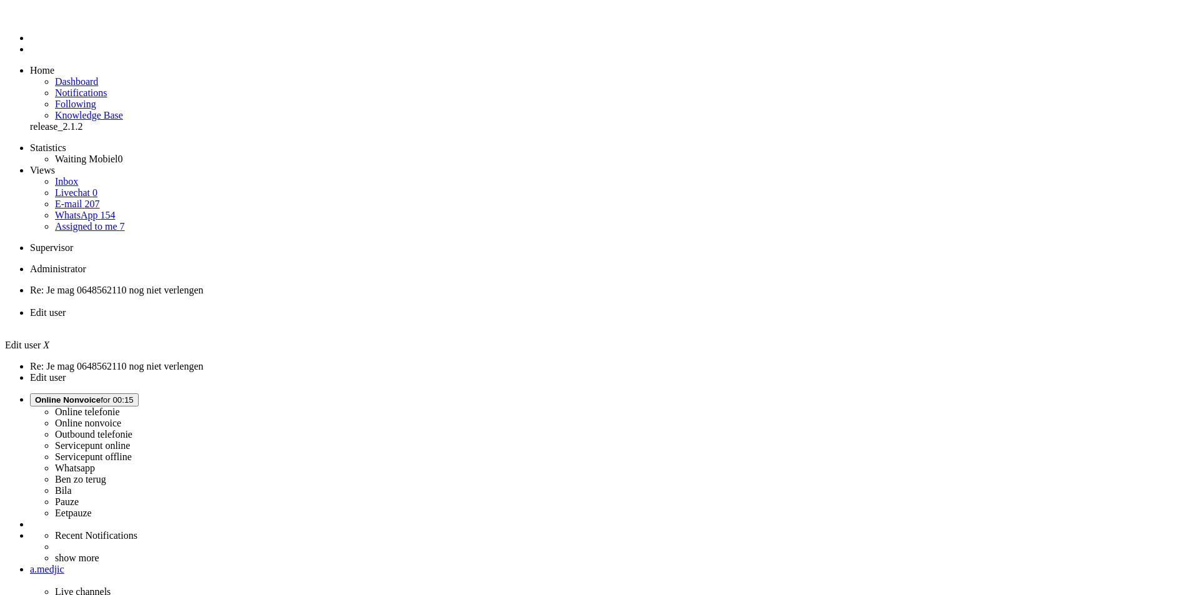
click at [359, 319] on div "Close tab" at bounding box center [607, 324] width 1155 height 11
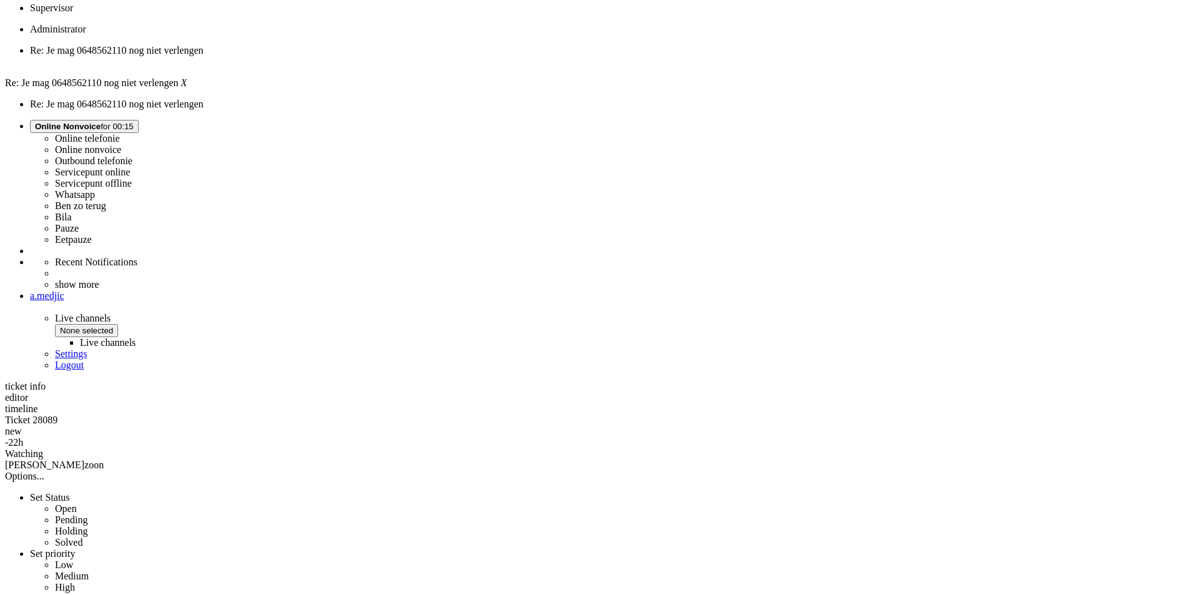
scroll to position [250, 0]
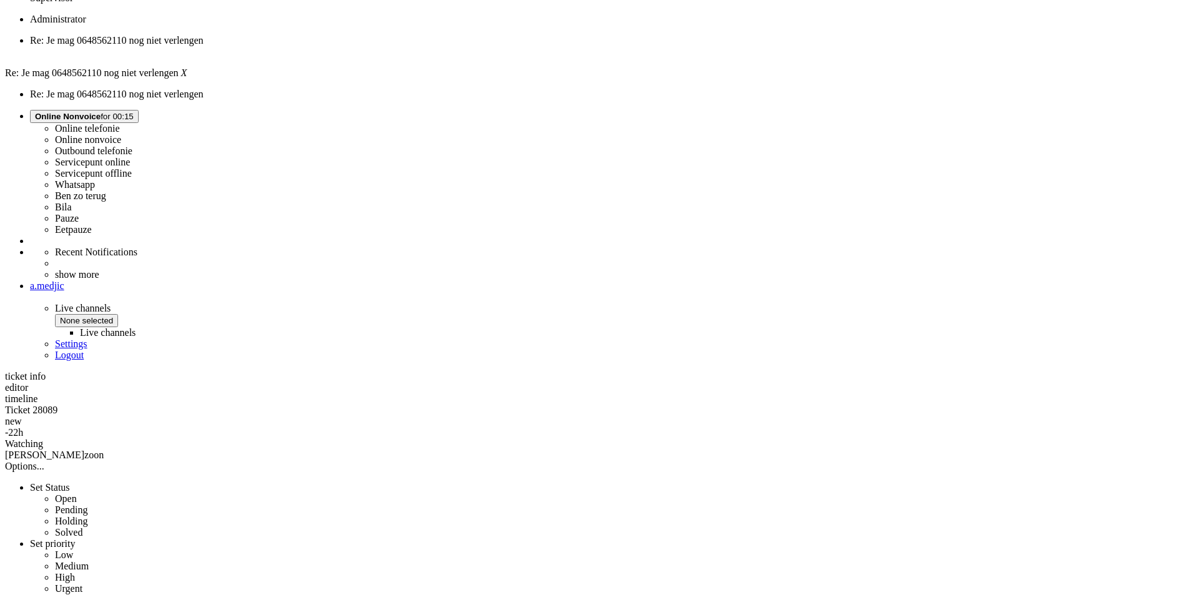
drag, startPoint x: 640, startPoint y: 372, endPoint x: 993, endPoint y: 374, distance: 352.9
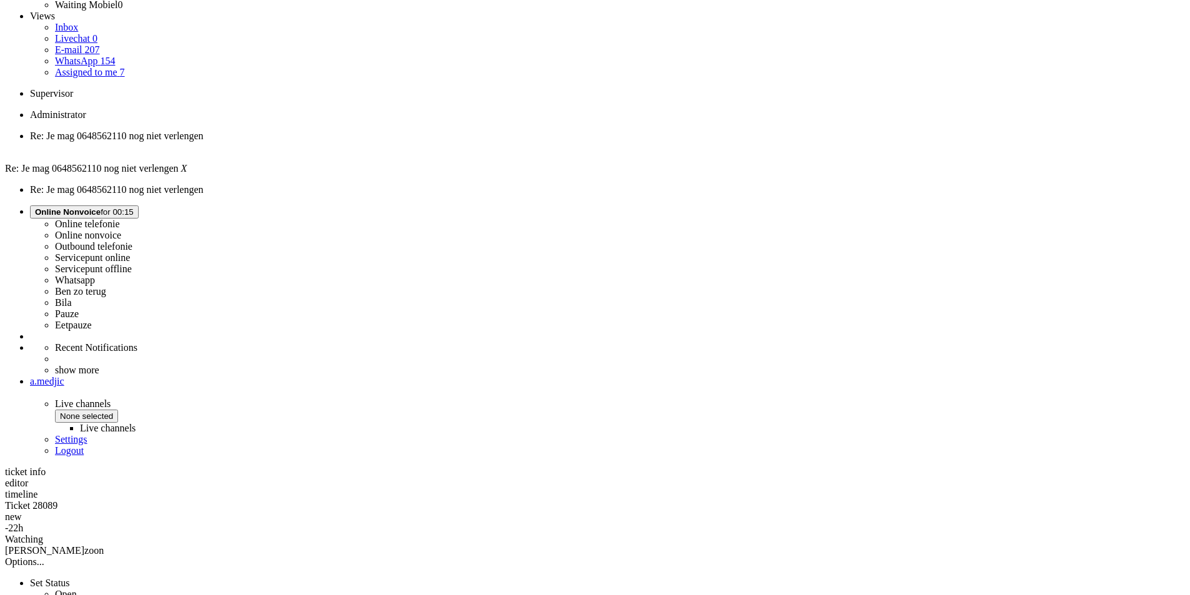
scroll to position [0, 0]
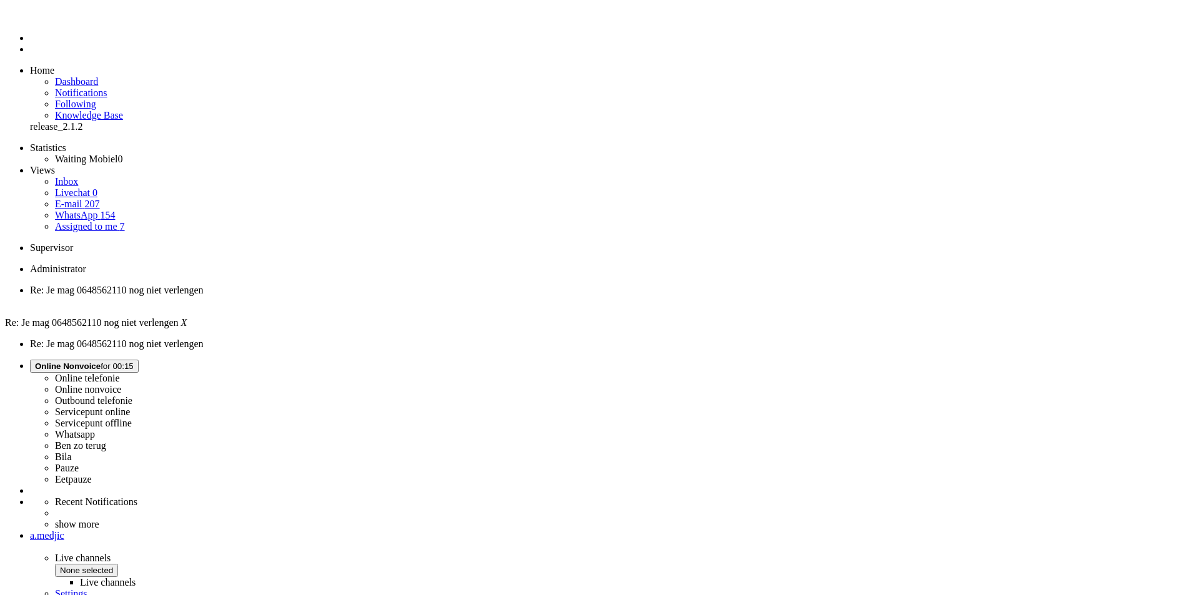
click at [101, 362] on span "Online Nonvoice" at bounding box center [68, 366] width 66 height 9
click at [95, 429] on label "Whatsapp" at bounding box center [75, 434] width 40 height 11
click at [256, 296] on div "Close tab" at bounding box center [607, 301] width 1155 height 11
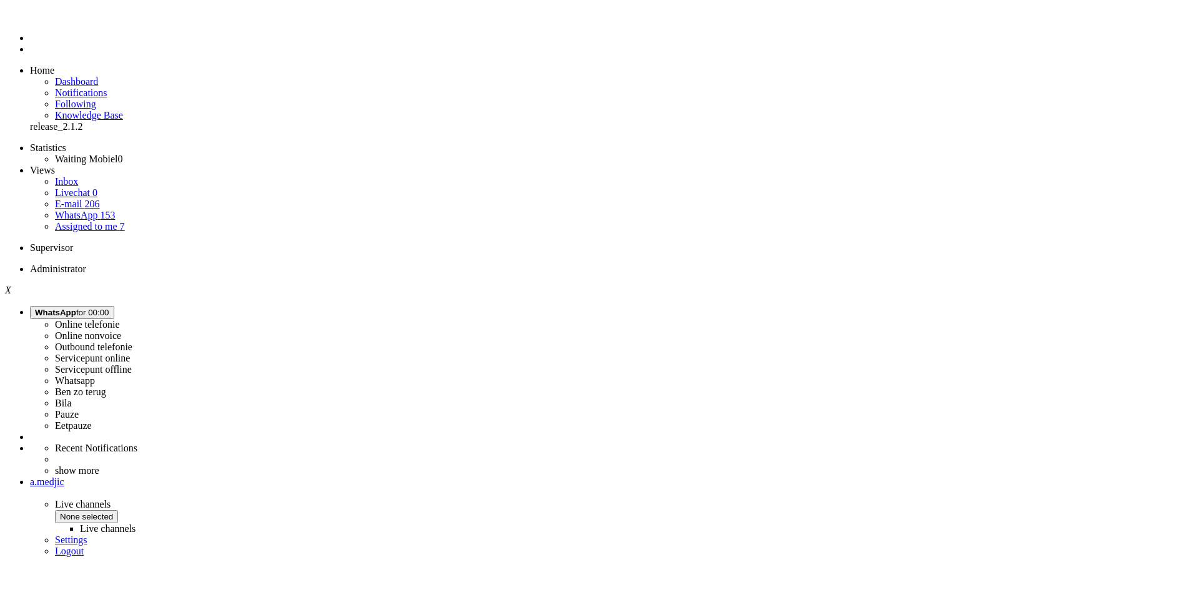
click at [0, 0] on icon at bounding box center [0, 0] width 0 height 0
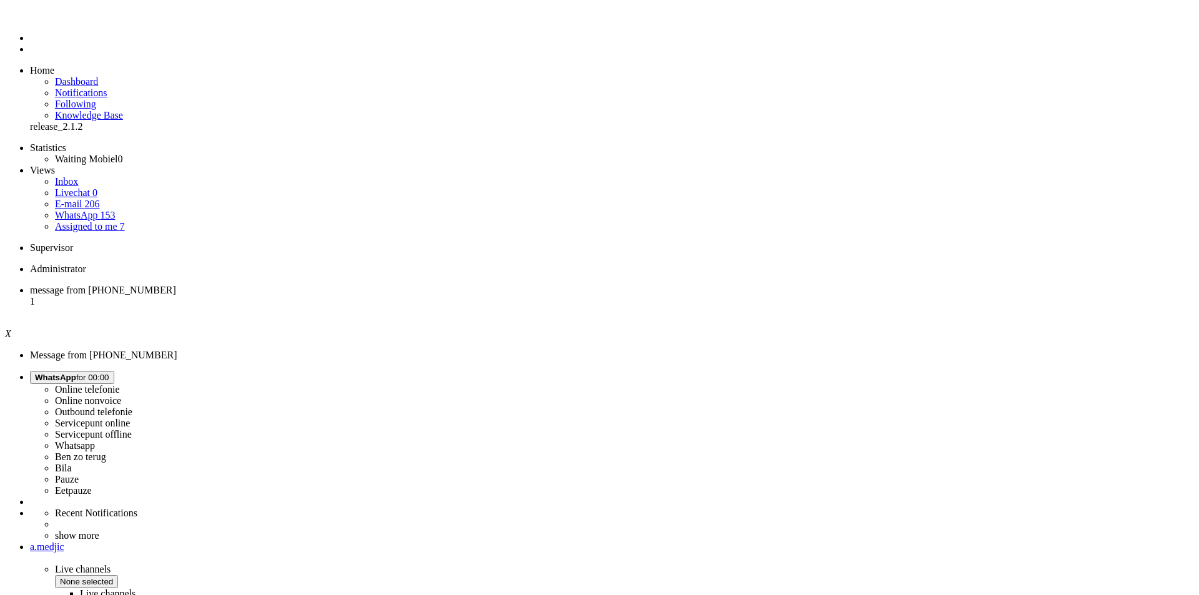
click at [209, 285] on li "message from [PHONE_NUMBER] 1" at bounding box center [612, 302] width 1164 height 34
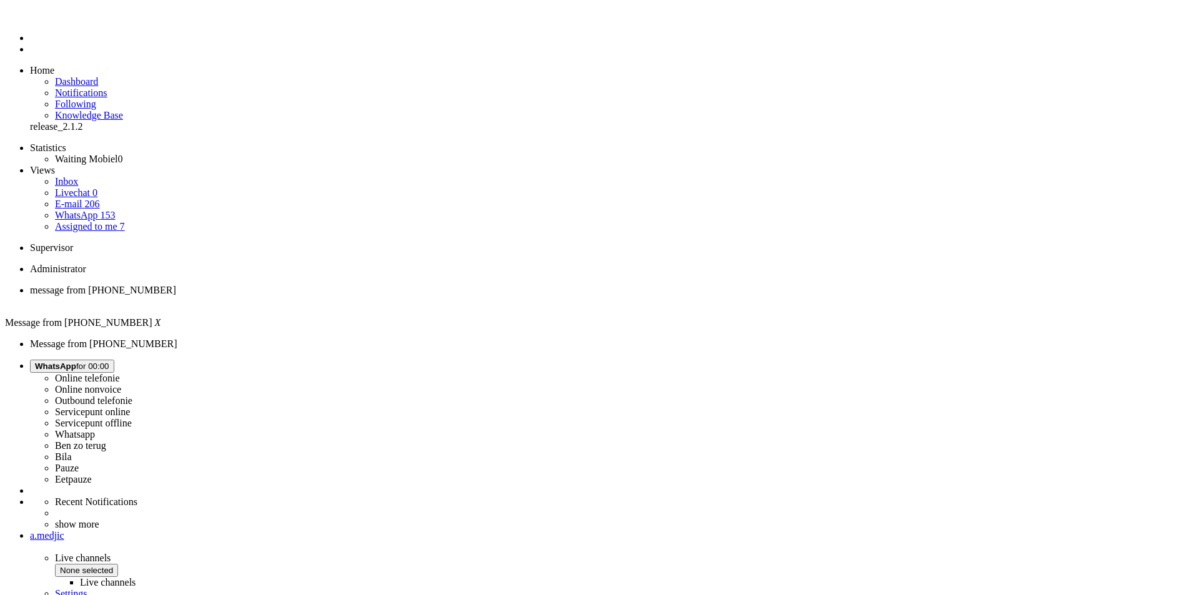
click at [59, 176] on span "Inbox" at bounding box center [66, 181] width 23 height 11
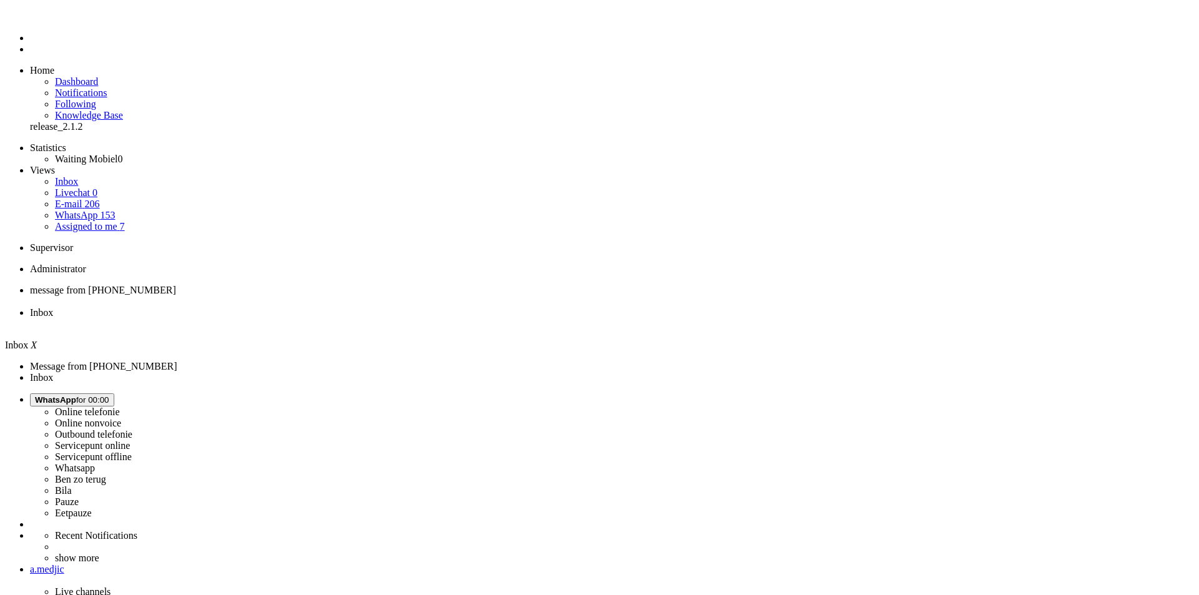
click at [365, 319] on div "Close tab" at bounding box center [612, 324] width 1164 height 11
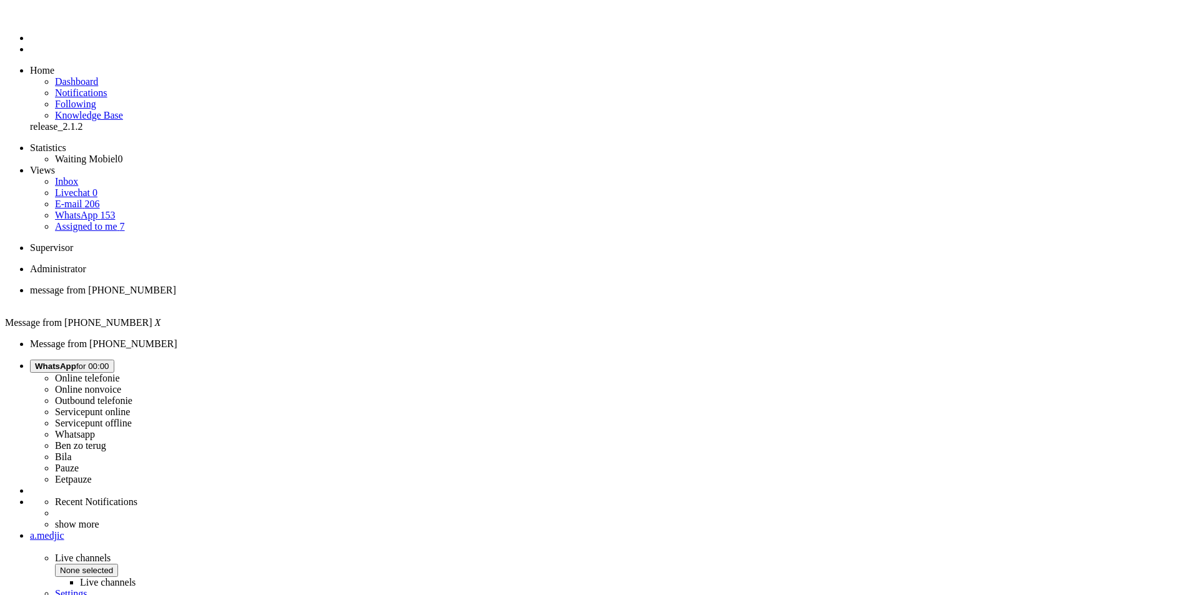
click at [30, 44] on li "Dashboard menu" at bounding box center [607, 37] width 1155 height 11
click at [70, 76] on span "Dashboard" at bounding box center [76, 81] width 43 height 11
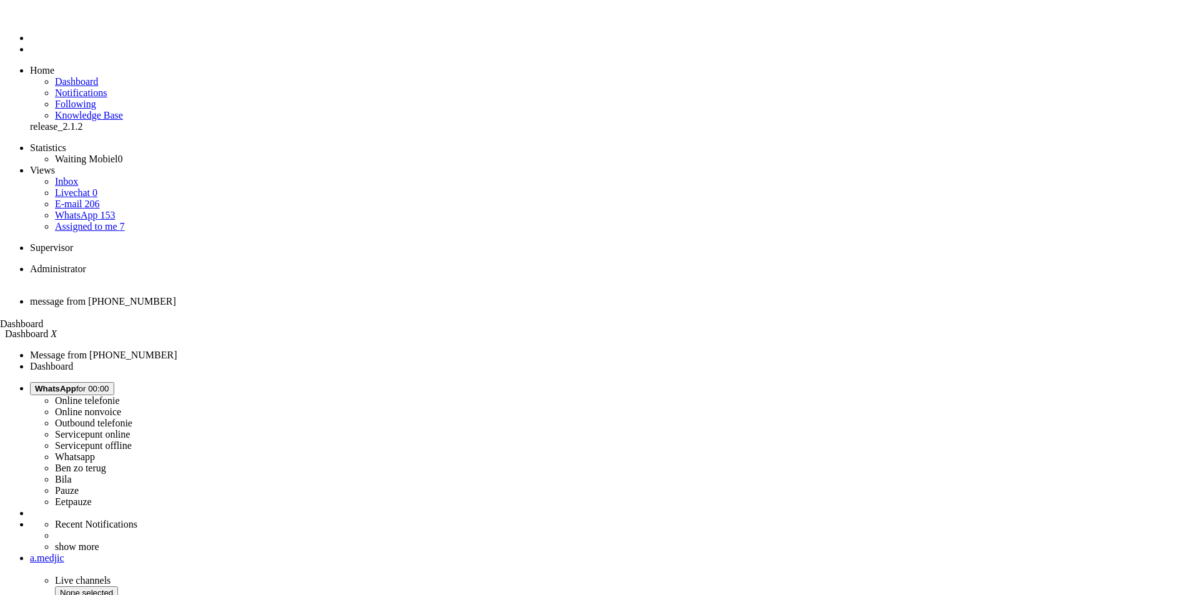
drag, startPoint x: 267, startPoint y: 17, endPoint x: 217, endPoint y: 34, distance: 52.1
click at [43, 319] on span "Dashboard" at bounding box center [21, 324] width 43 height 11
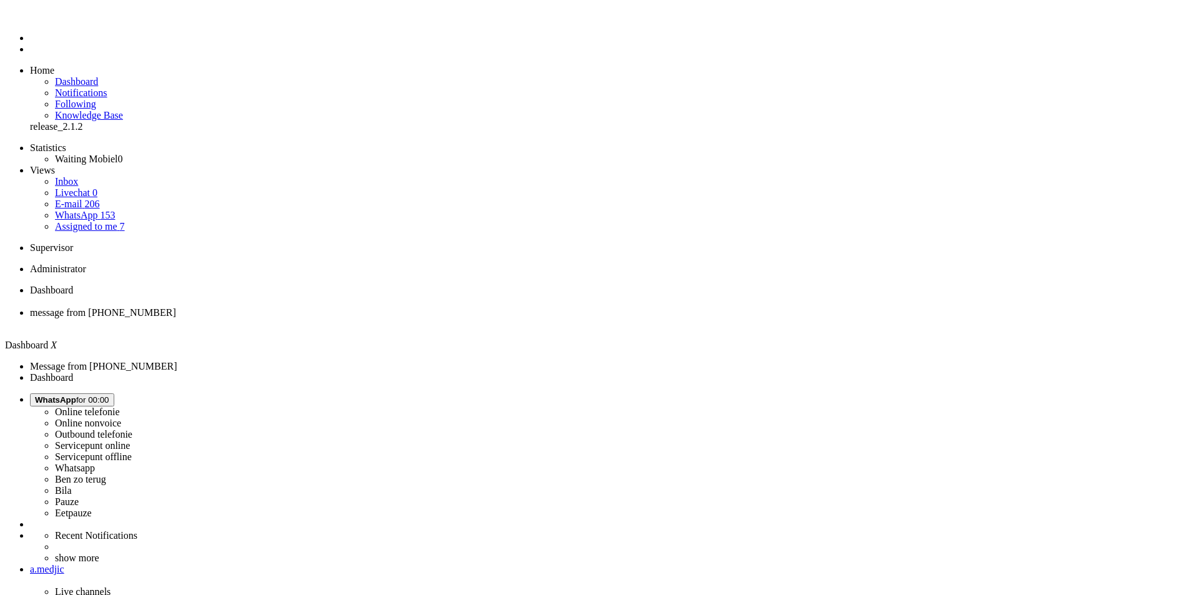
click at [303, 307] on li "message from [PHONE_NUMBER]" at bounding box center [612, 318] width 1164 height 22
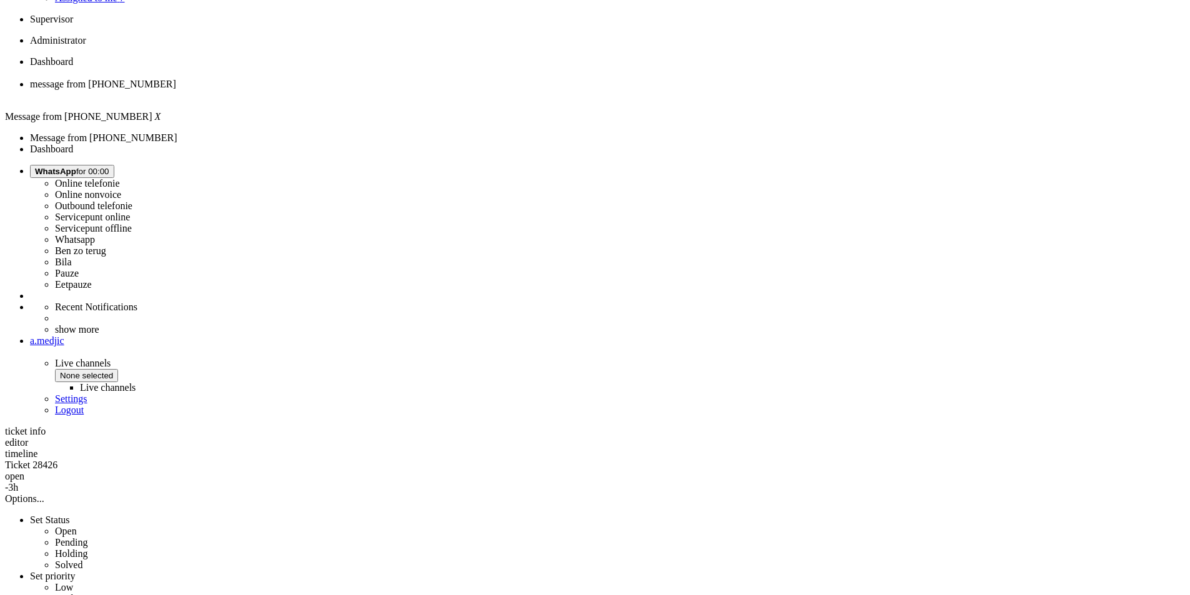
scroll to position [62, 0]
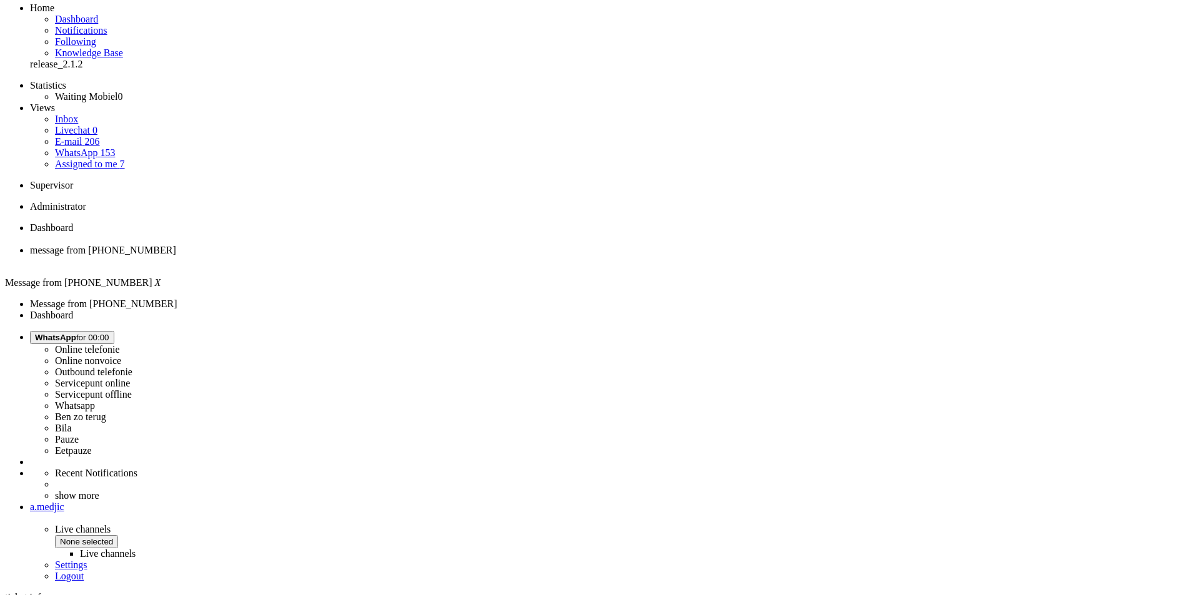
drag, startPoint x: 365, startPoint y: 184, endPoint x: 777, endPoint y: 187, distance: 412.3
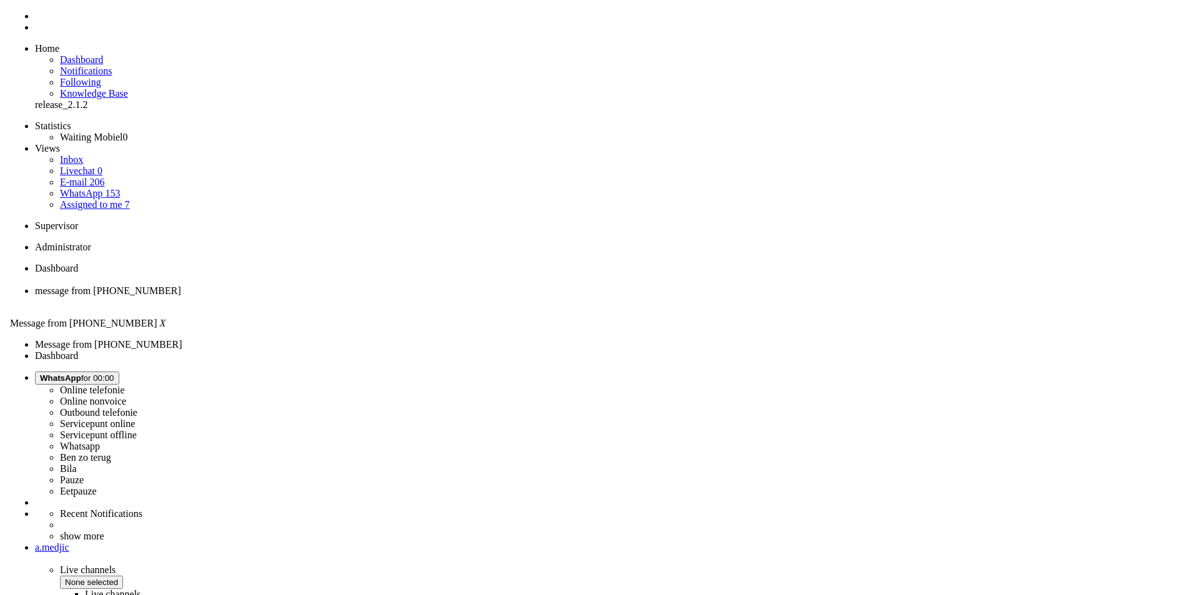
scroll to position [0, 0]
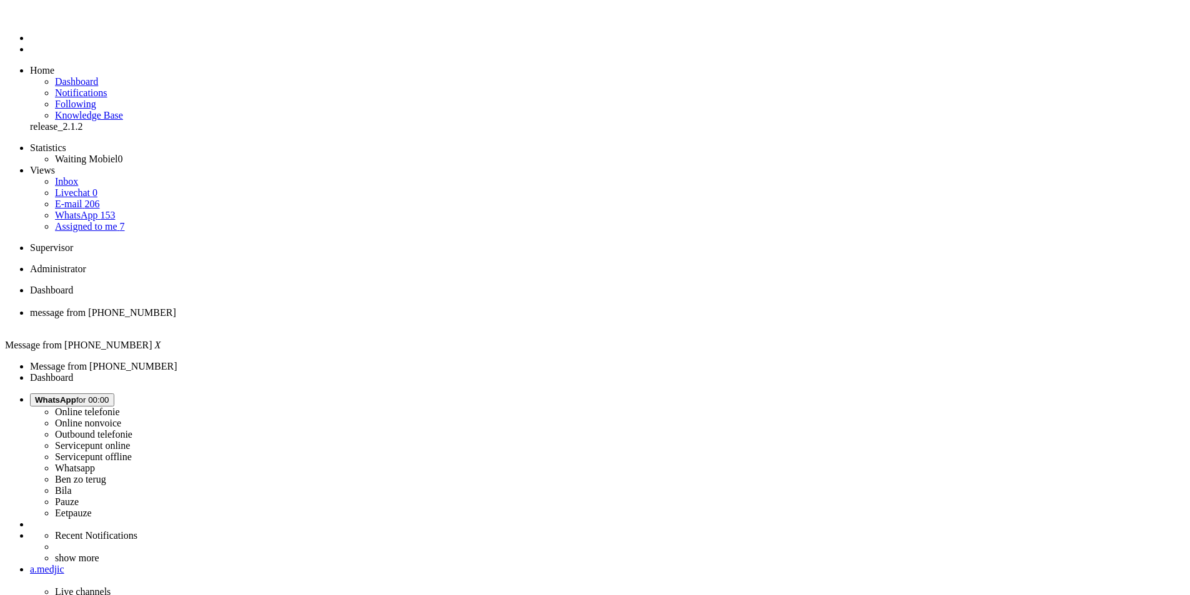
click at [114, 394] on button "WhatsApp for 00:00" at bounding box center [72, 400] width 84 height 13
click at [121, 418] on label "Online nonvoice" at bounding box center [88, 423] width 66 height 11
click at [363, 319] on div "Close tab" at bounding box center [607, 324] width 1155 height 11
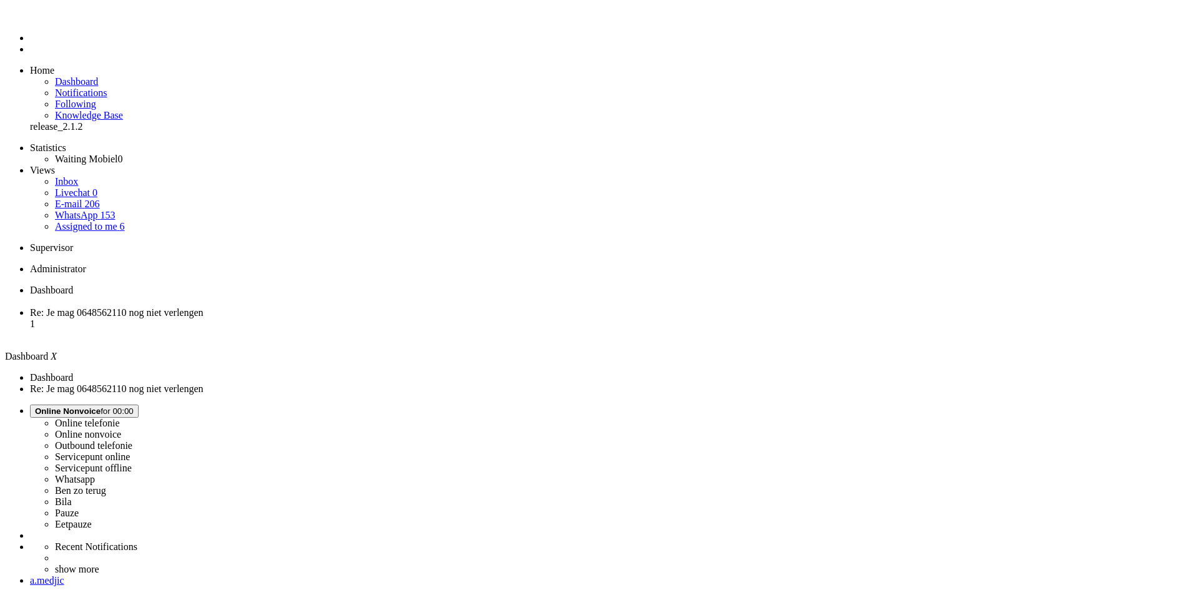
click at [204, 307] on span "Re: Je mag 0648562110 nog niet verlengen" at bounding box center [117, 312] width 174 height 11
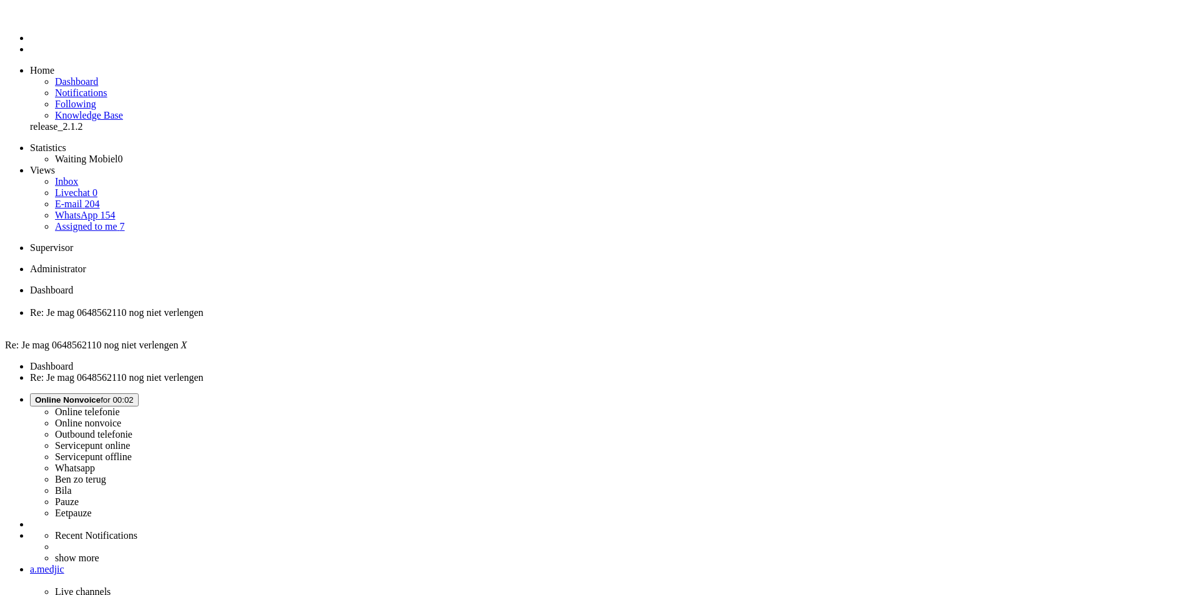
click at [30, 44] on li "Dashboard menu" at bounding box center [607, 37] width 1155 height 11
click at [10, 55] on ul "Menu" at bounding box center [595, 32] width 1180 height 45
click at [30, 55] on li "Tickets menu" at bounding box center [607, 49] width 1155 height 11
click at [30, 19] on img "Omnidesk" at bounding box center [41, 19] width 22 height 0
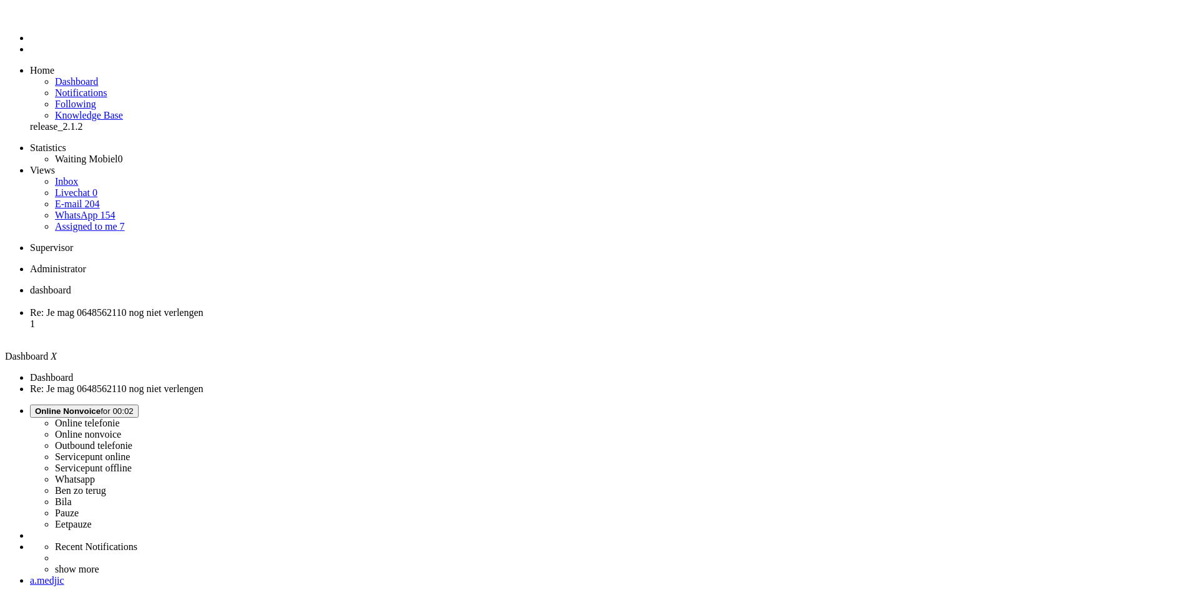
click at [30, 19] on img "Omnidesk" at bounding box center [41, 19] width 22 height 0
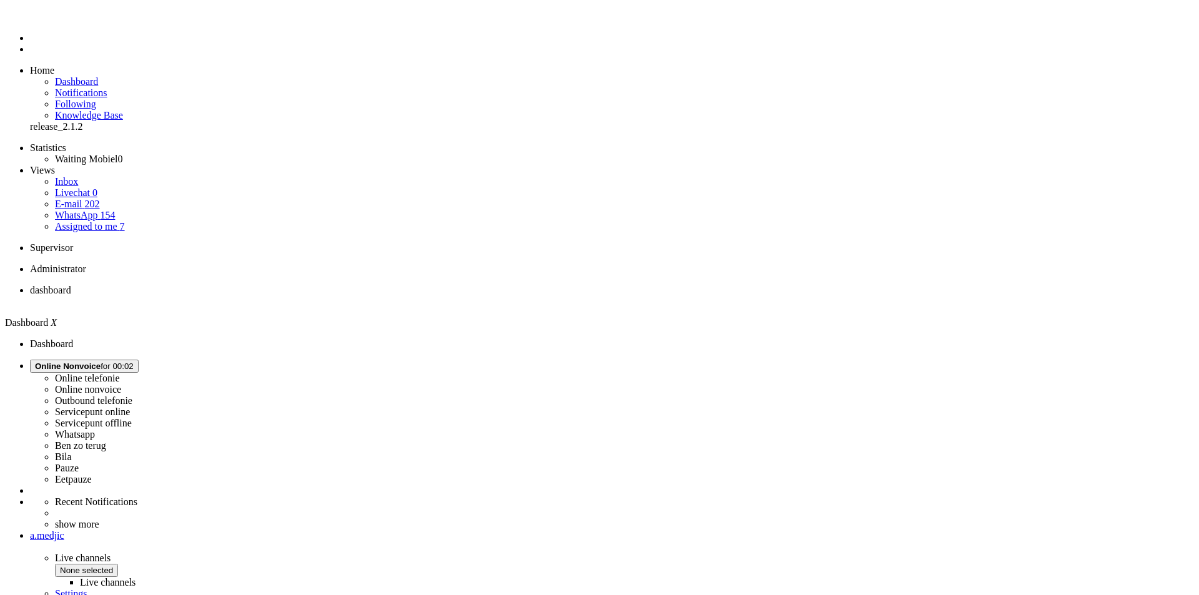
click at [100, 199] on link "E-mail 202" at bounding box center [77, 204] width 45 height 11
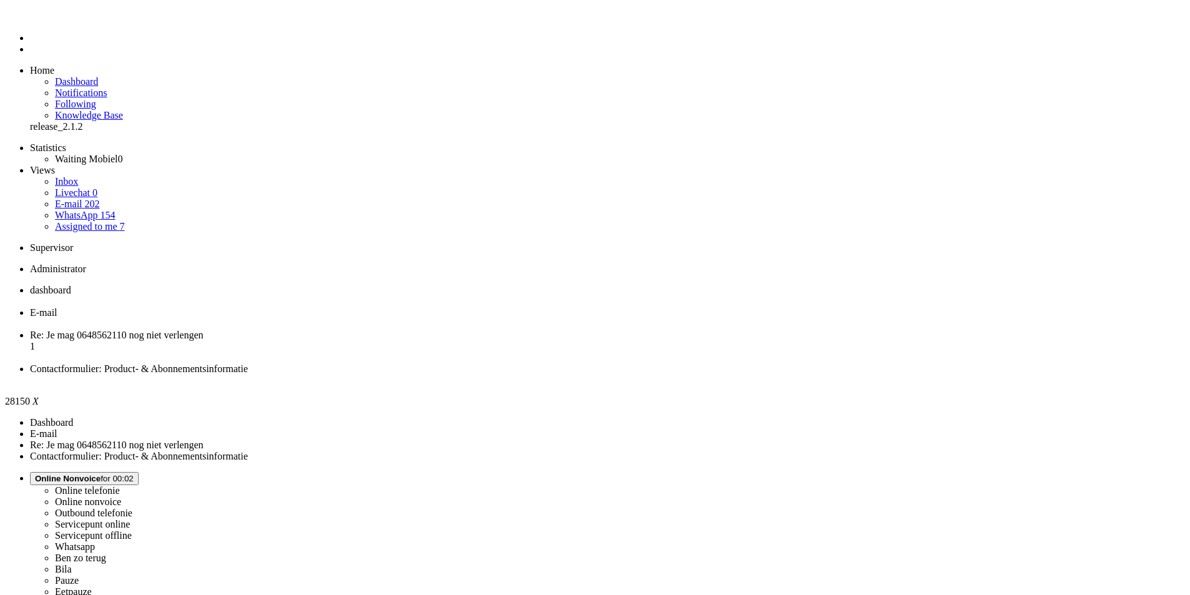
click at [312, 307] on li "E-mail" at bounding box center [607, 318] width 1155 height 22
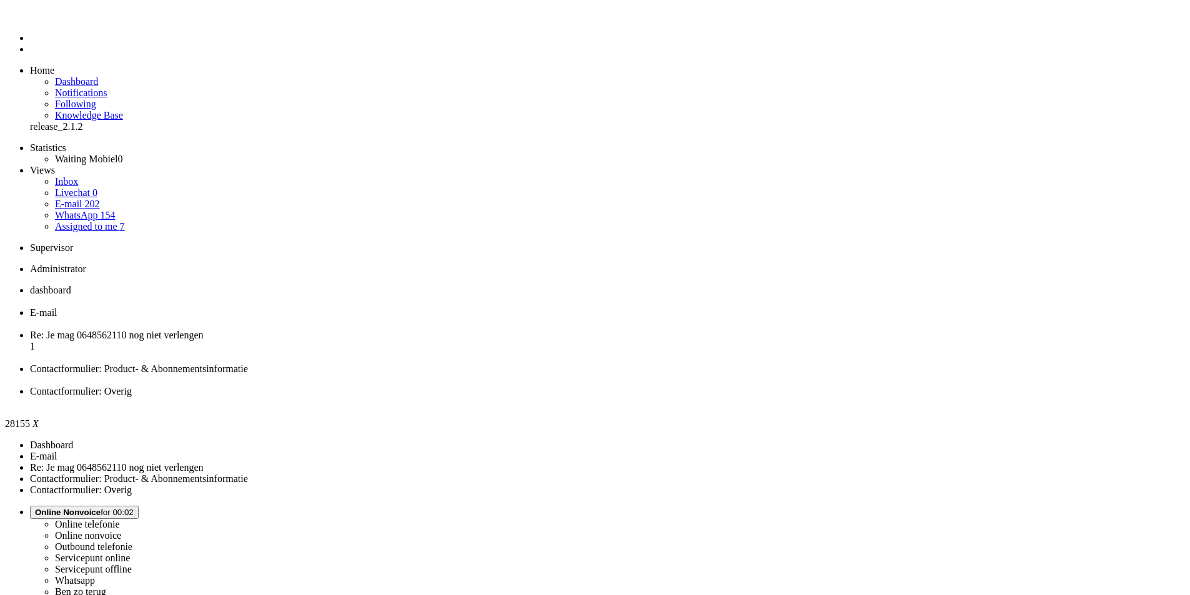
click at [71, 285] on span "dashboard" at bounding box center [50, 290] width 41 height 11
click at [57, 307] on span "E-mail" at bounding box center [43, 312] width 27 height 11
drag, startPoint x: 322, startPoint y: 260, endPoint x: 49, endPoint y: 198, distance: 280.6
click at [57, 307] on span "E-mail" at bounding box center [43, 312] width 27 height 11
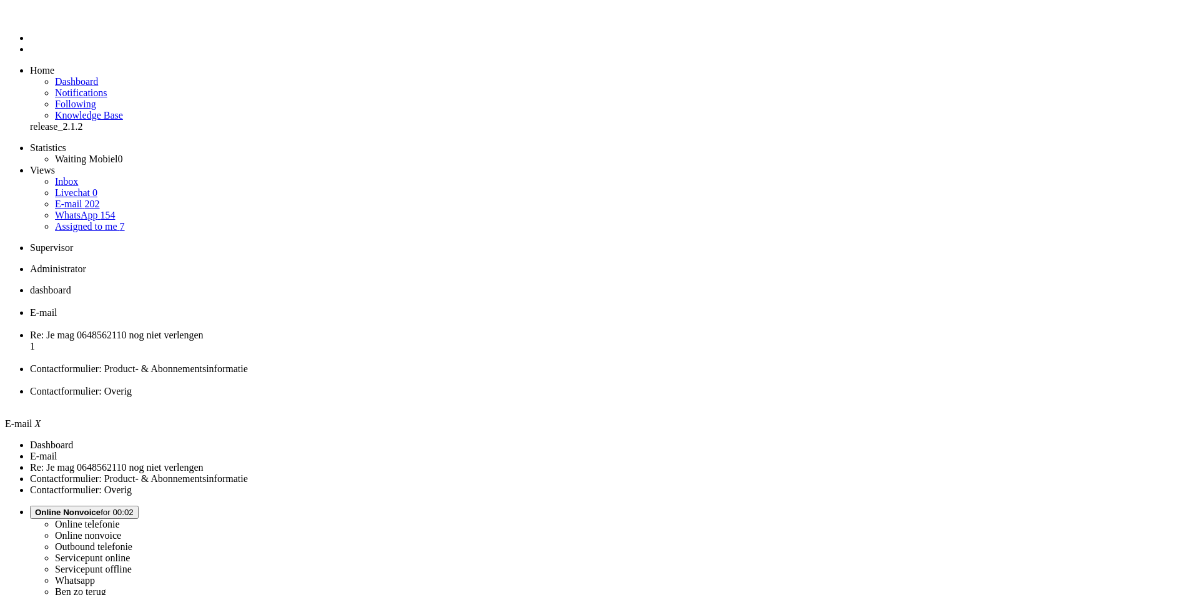
type input "wesley"
click at [361, 319] on div "Close tab" at bounding box center [612, 324] width 1164 height 11
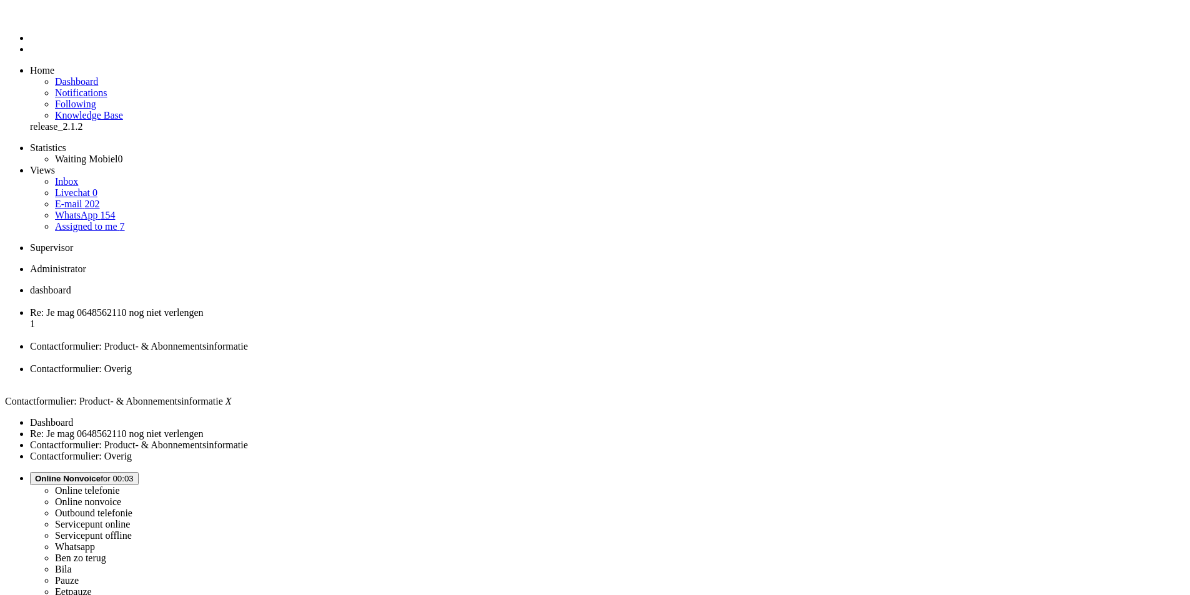
click at [468, 352] on div "Close tab" at bounding box center [607, 357] width 1155 height 11
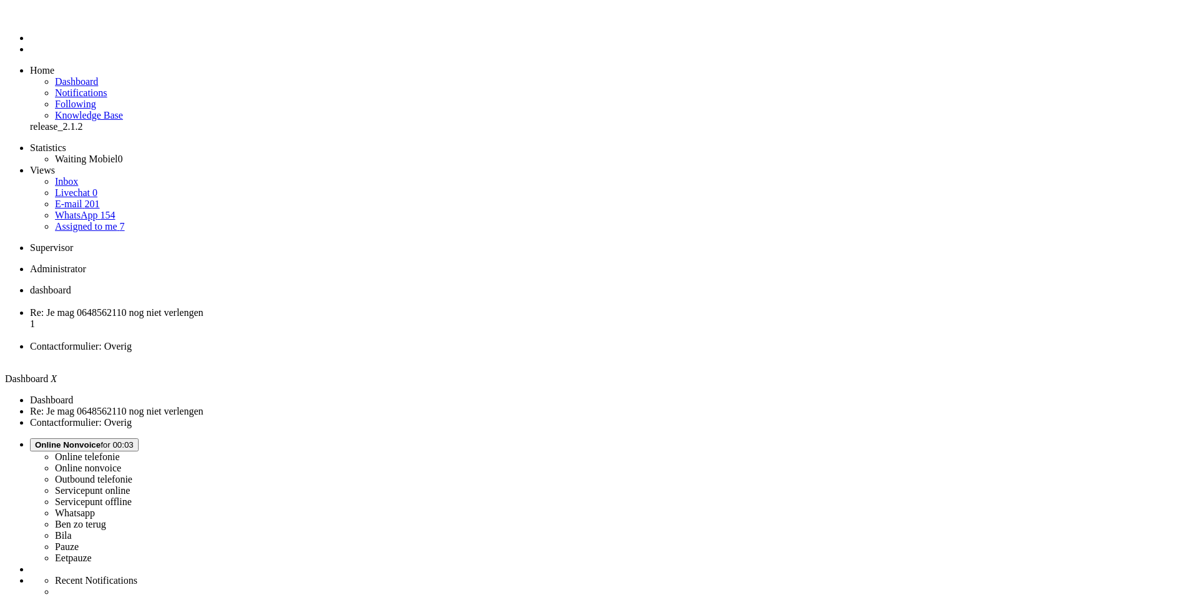
click at [204, 307] on span "Re: Je mag 0648562110 nog niet verlengen" at bounding box center [117, 312] width 174 height 11
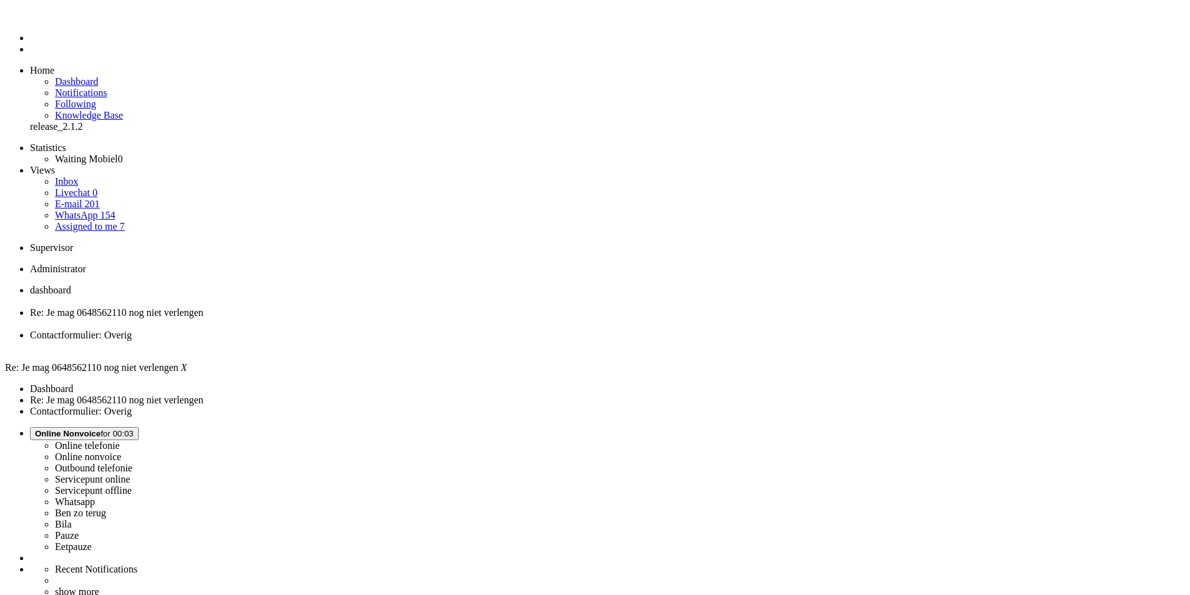
click at [132, 330] on span "Contactformulier: Overig" at bounding box center [81, 335] width 102 height 11
click at [465, 341] on div "Close tab" at bounding box center [607, 346] width 1155 height 11
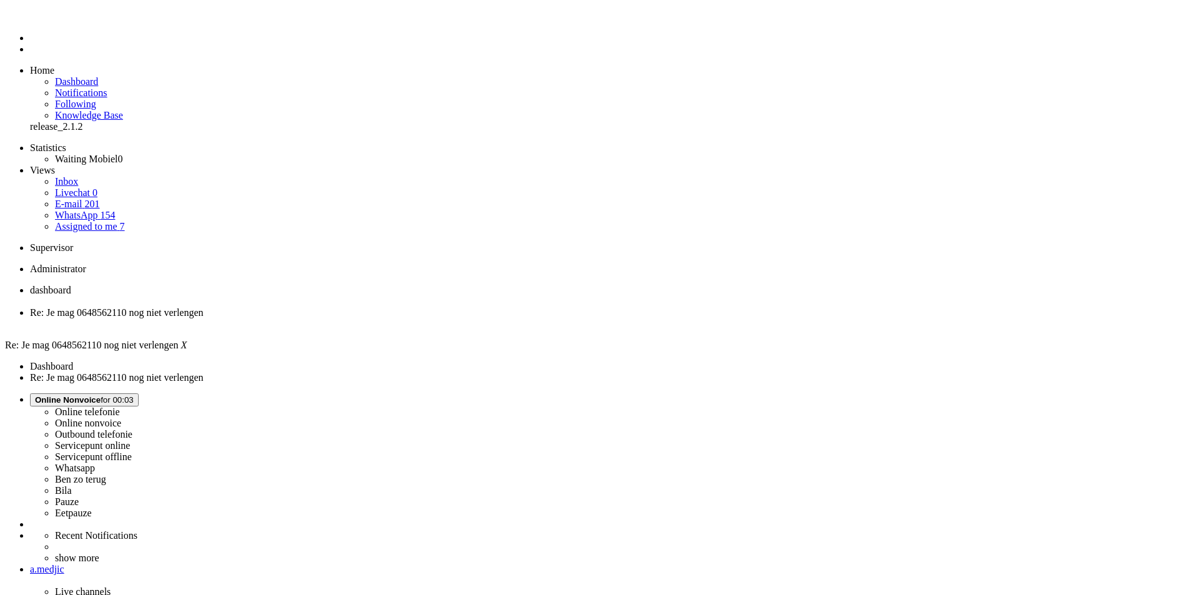
click at [215, 285] on li "dashboard" at bounding box center [607, 296] width 1155 height 22
click at [92, 199] on link "E-mail 201" at bounding box center [77, 204] width 45 height 11
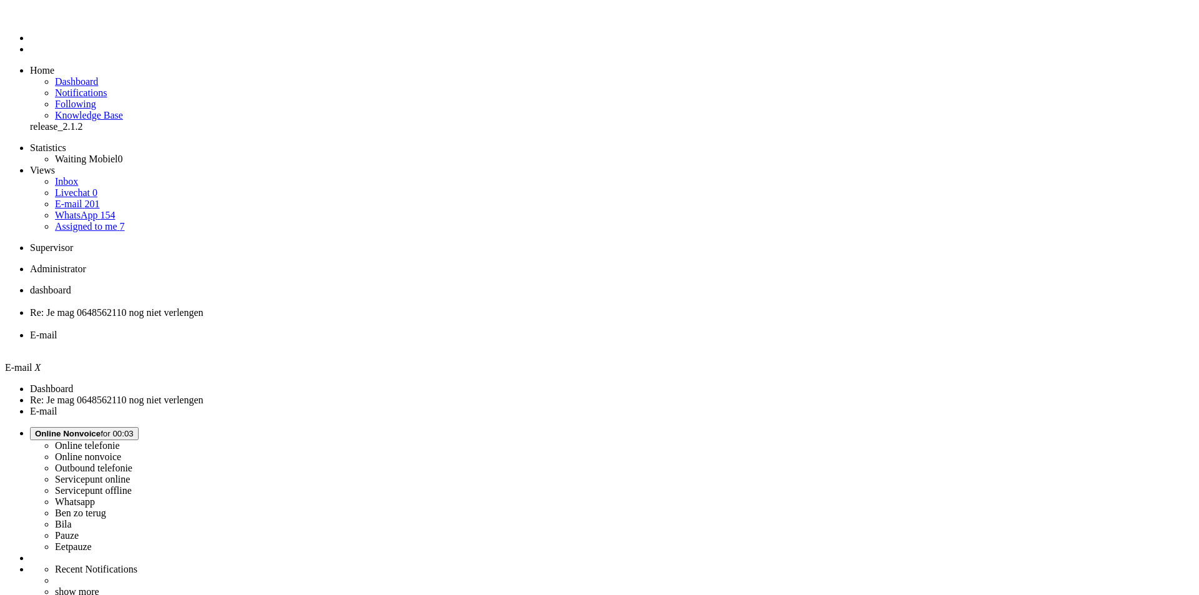
type input "2"
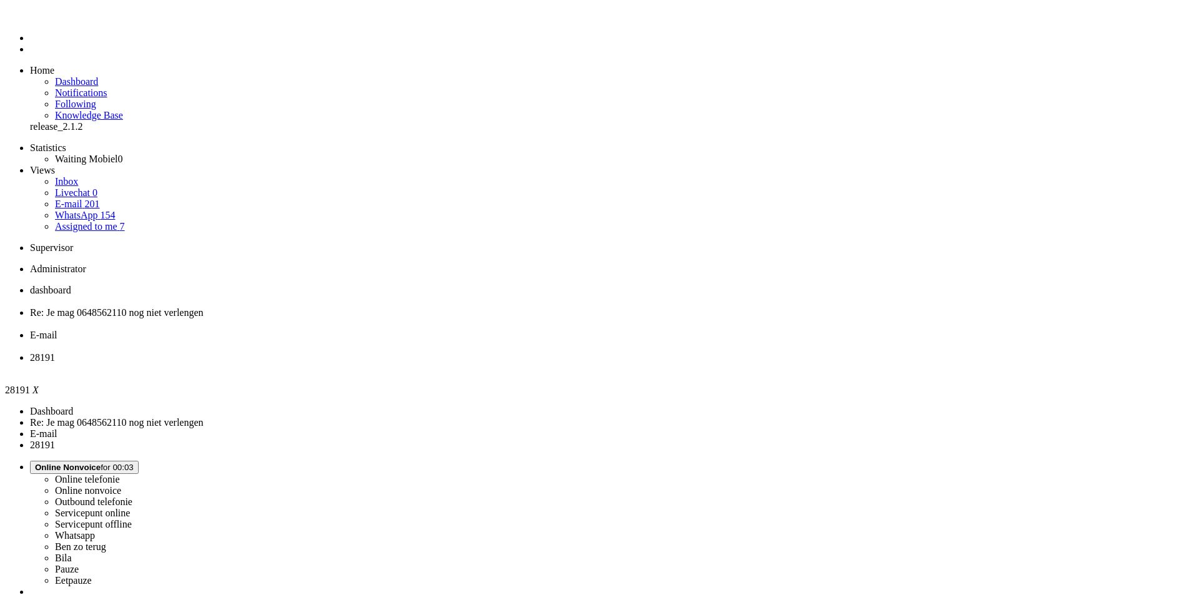
drag, startPoint x: 262, startPoint y: 115, endPoint x: 262, endPoint y: 101, distance: 13.7
click at [57, 330] on span "E-mail" at bounding box center [43, 335] width 27 height 11
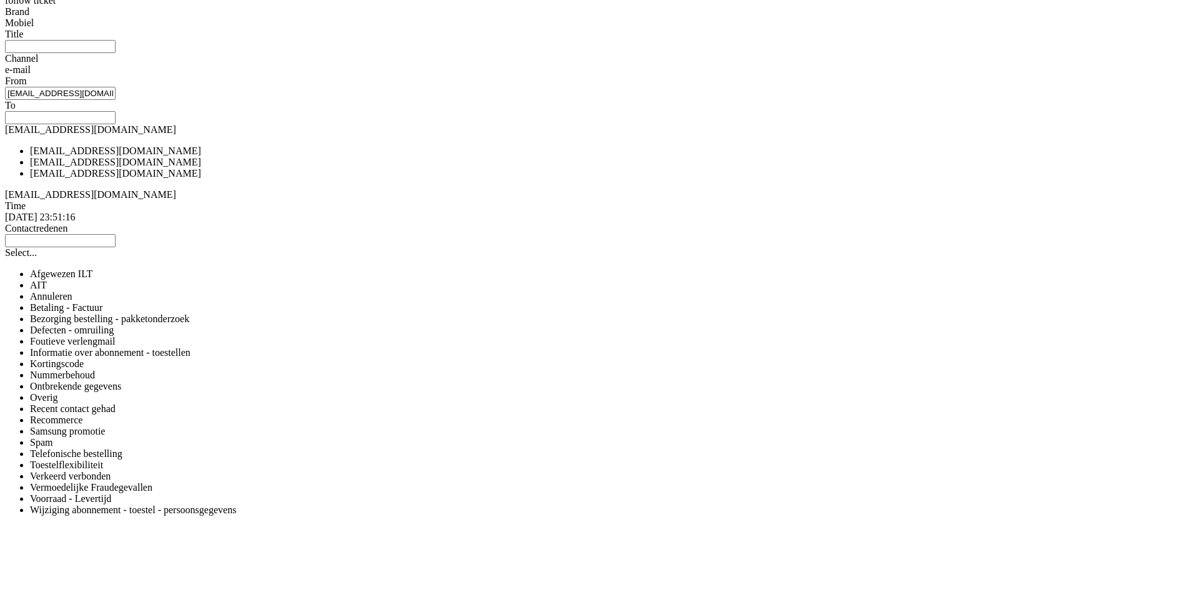
scroll to position [2, 0]
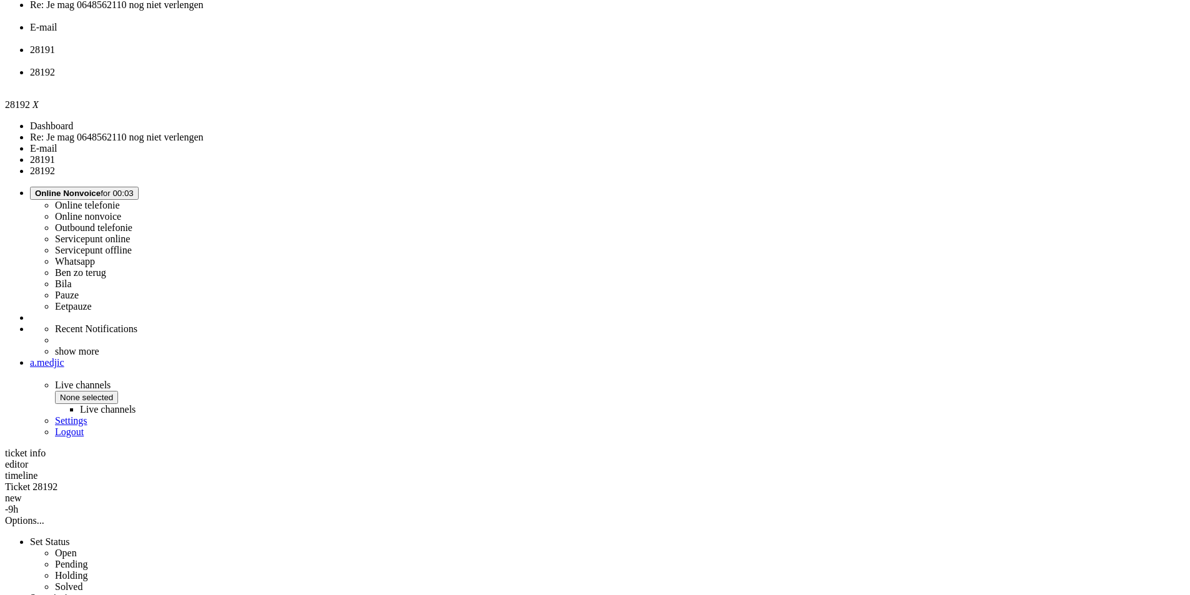
drag, startPoint x: 269, startPoint y: 354, endPoint x: 274, endPoint y: 144, distance: 209.9
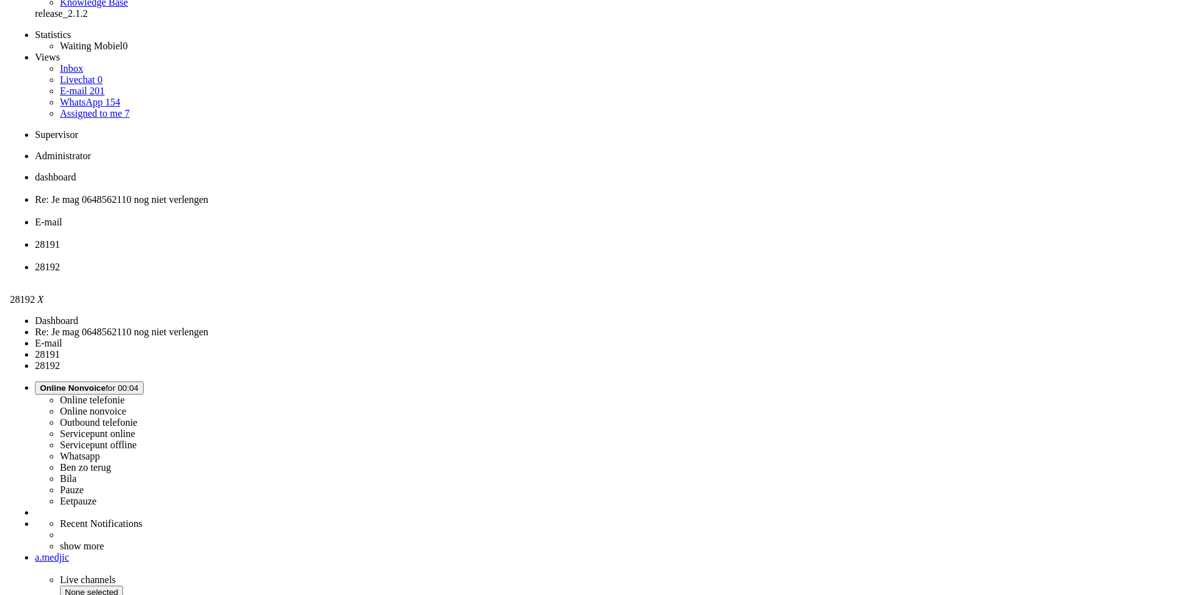
scroll to position [0, 0]
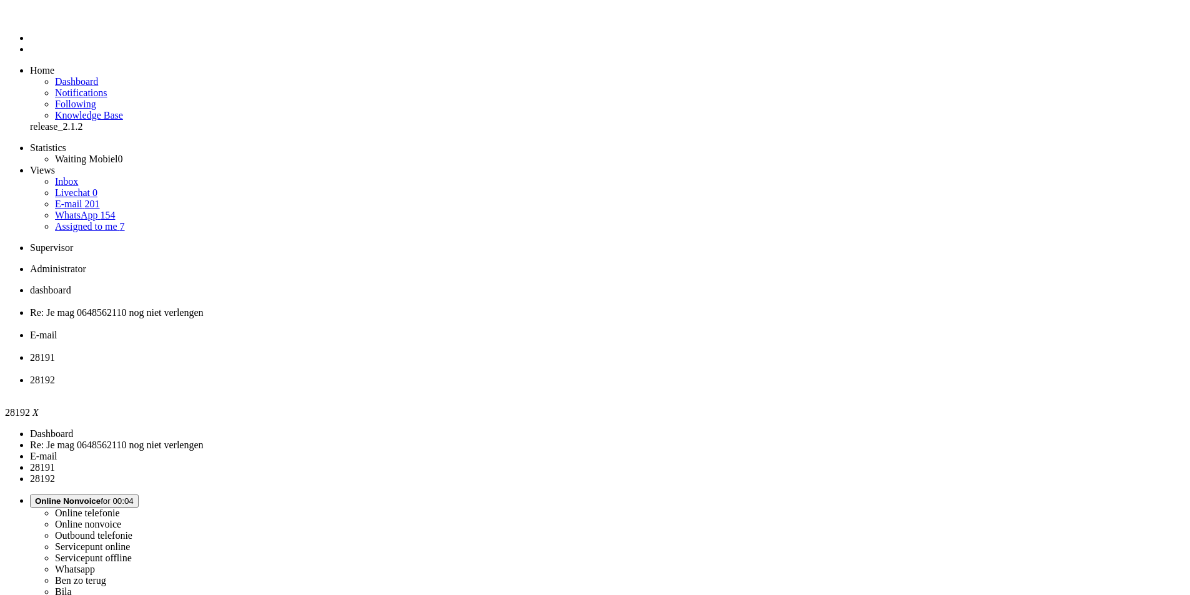
click at [573, 364] on div "Close tab" at bounding box center [607, 369] width 1155 height 11
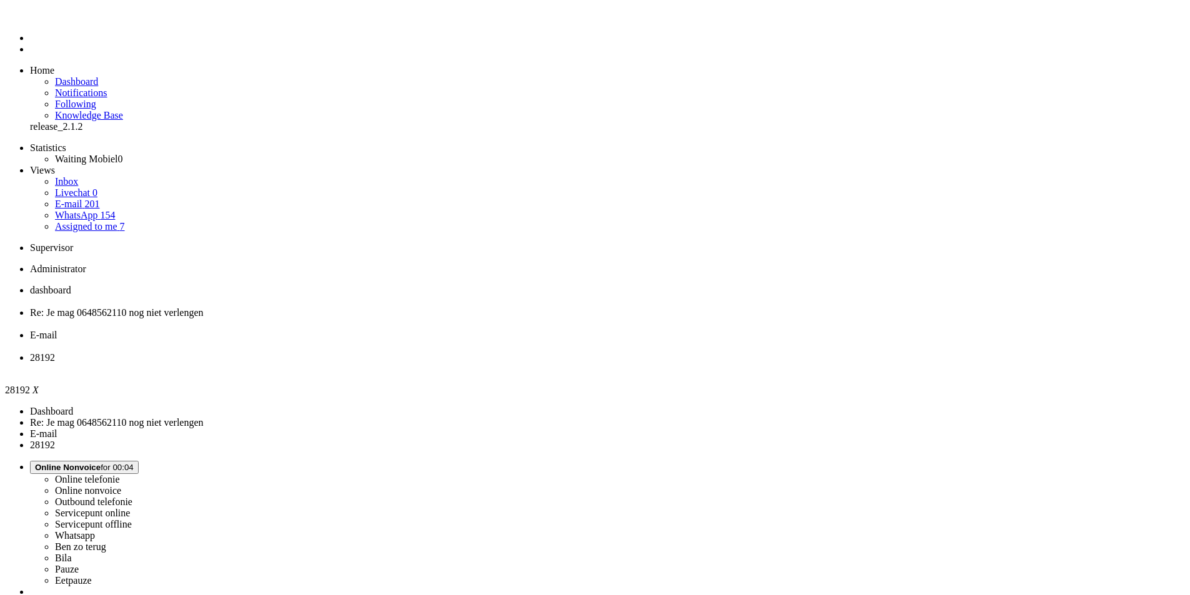
click at [573, 364] on div "Close tab" at bounding box center [607, 369] width 1155 height 11
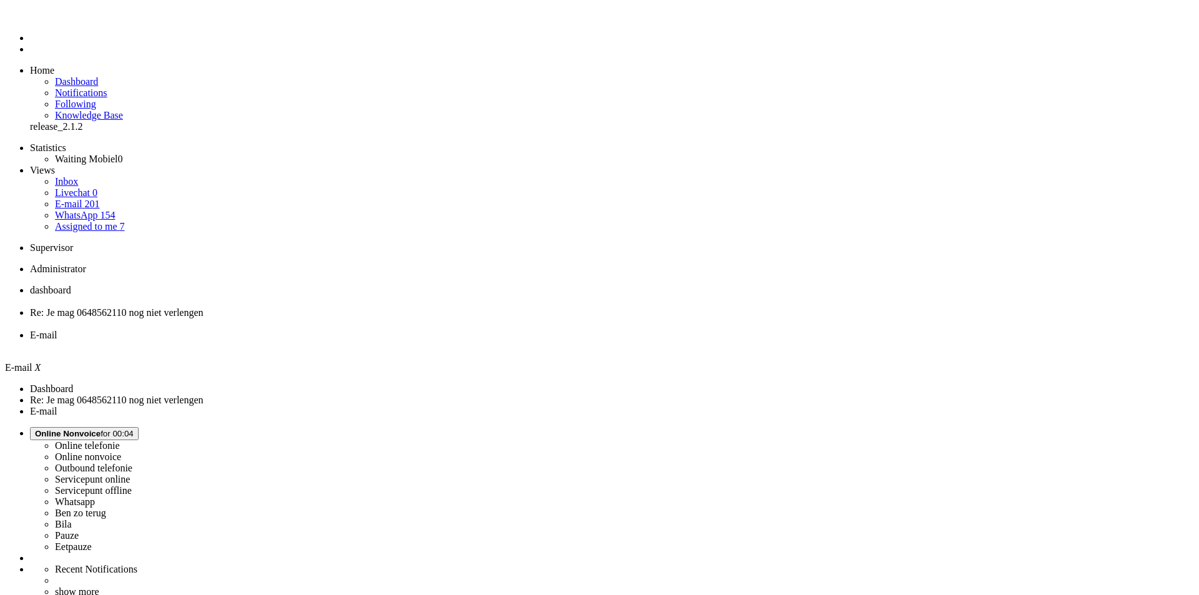
type input "3"
type input "4"
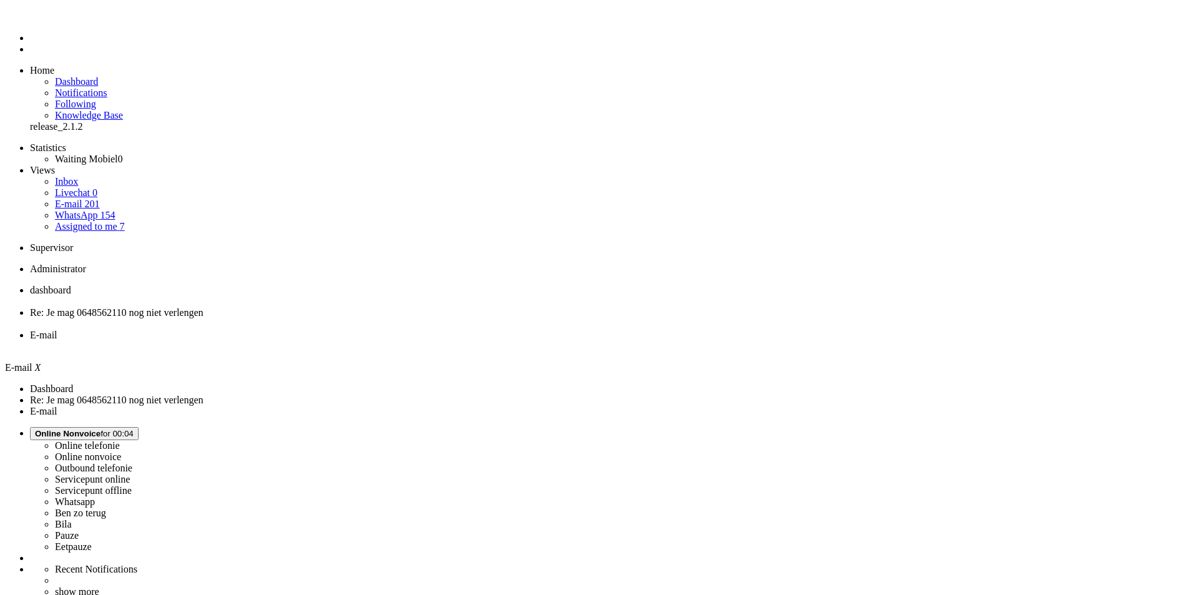
type input "4"
type input "5"
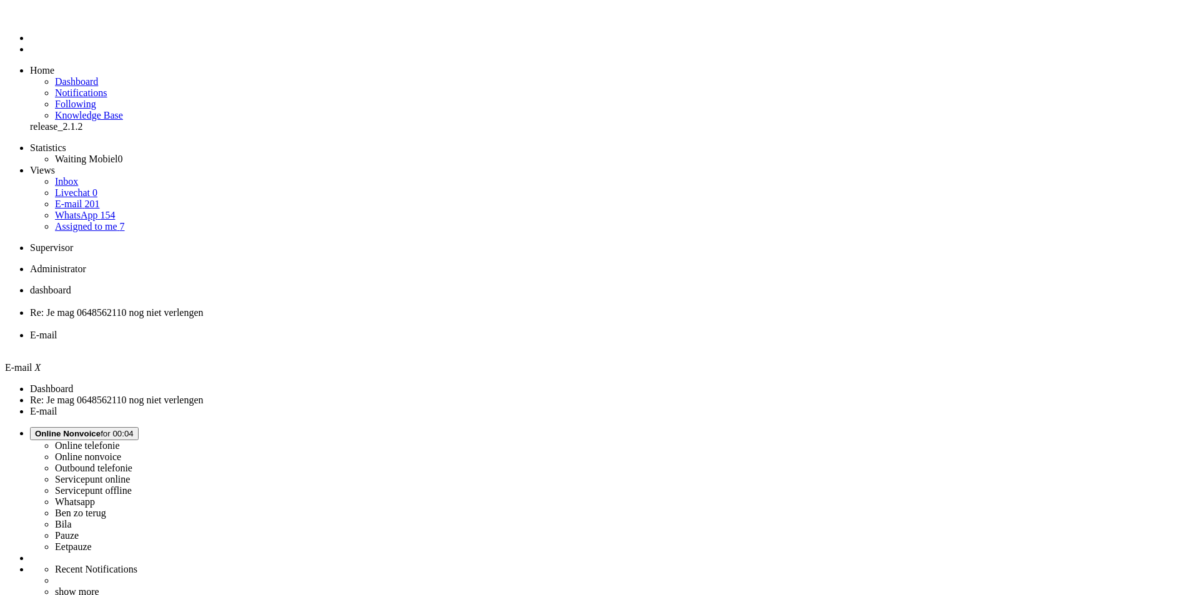
type input "6"
type input "7"
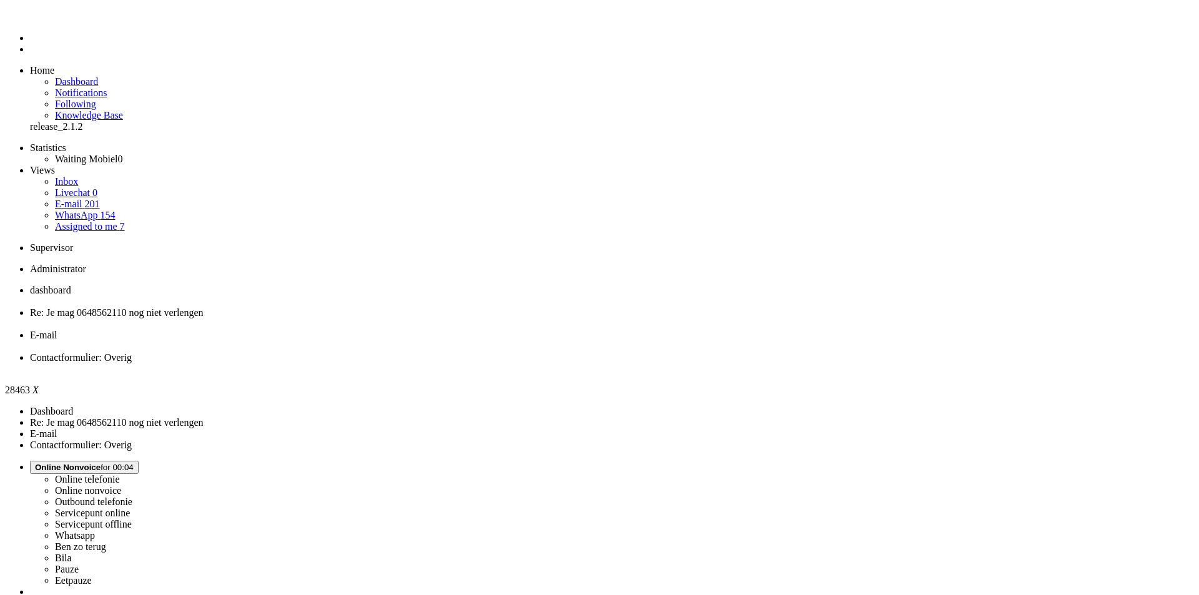
click at [57, 330] on span "E-mail" at bounding box center [43, 335] width 27 height 11
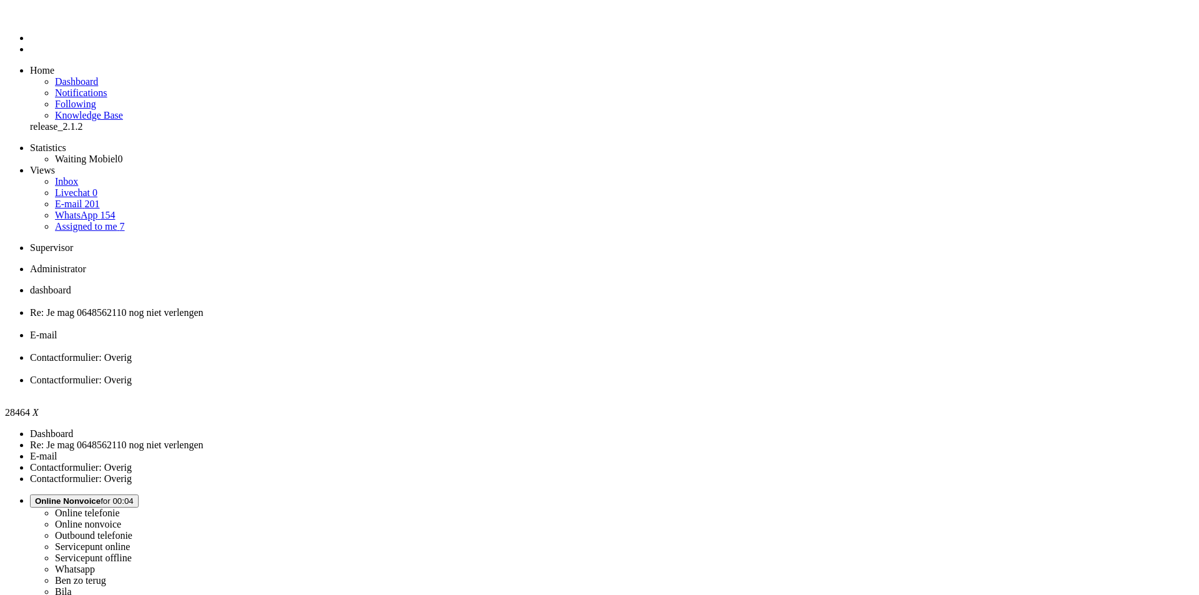
click at [438, 330] on li "E-mail" at bounding box center [612, 341] width 1164 height 22
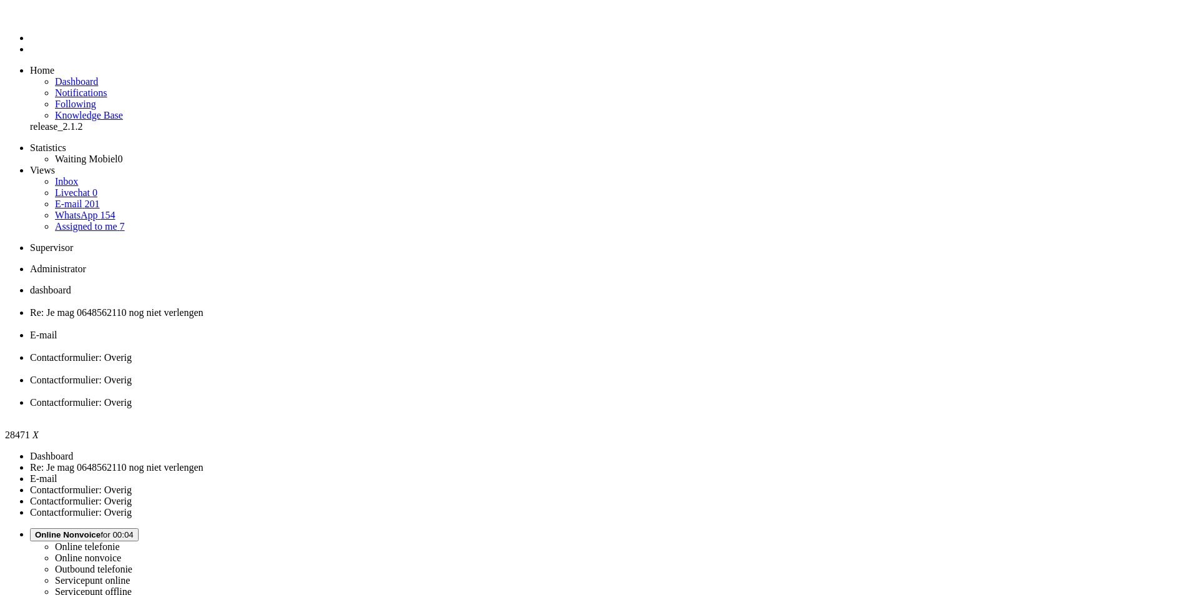
click at [132, 352] on span "Contactformulier: Overig" at bounding box center [81, 357] width 102 height 11
click at [627, 375] on li "Contactformulier: Overig" at bounding box center [612, 386] width 1164 height 22
click at [132, 397] on span "Contactformulier: Overig" at bounding box center [81, 402] width 102 height 11
click at [533, 352] on li "Contactformulier: Overig" at bounding box center [612, 363] width 1164 height 22
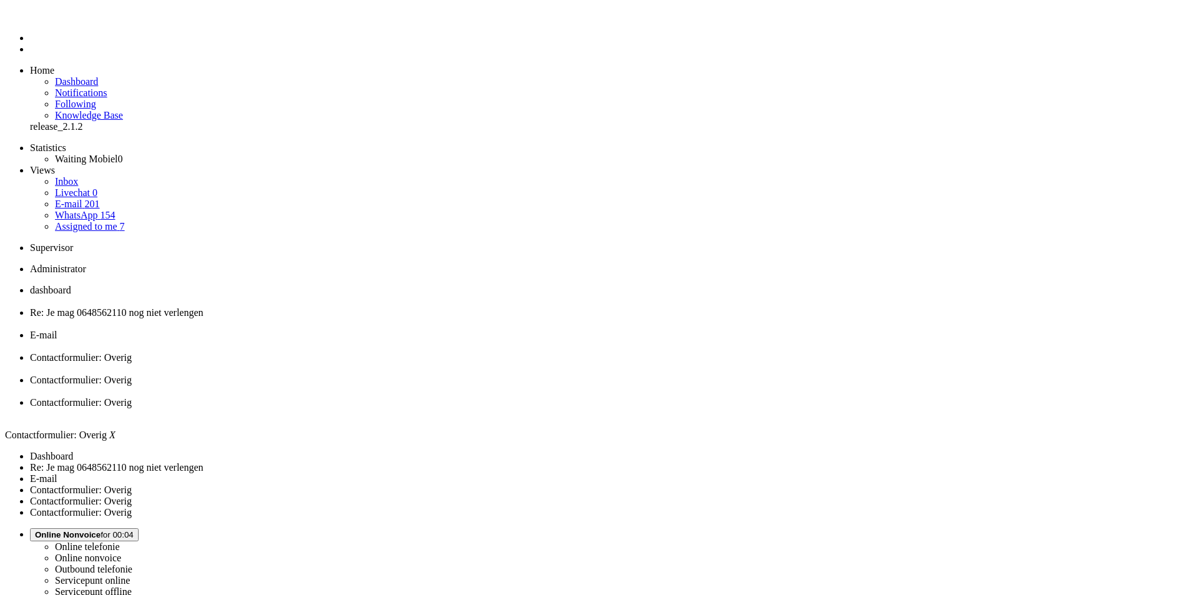
scroll to position [187, 0]
click at [574, 364] on div "Close tab" at bounding box center [612, 369] width 1164 height 11
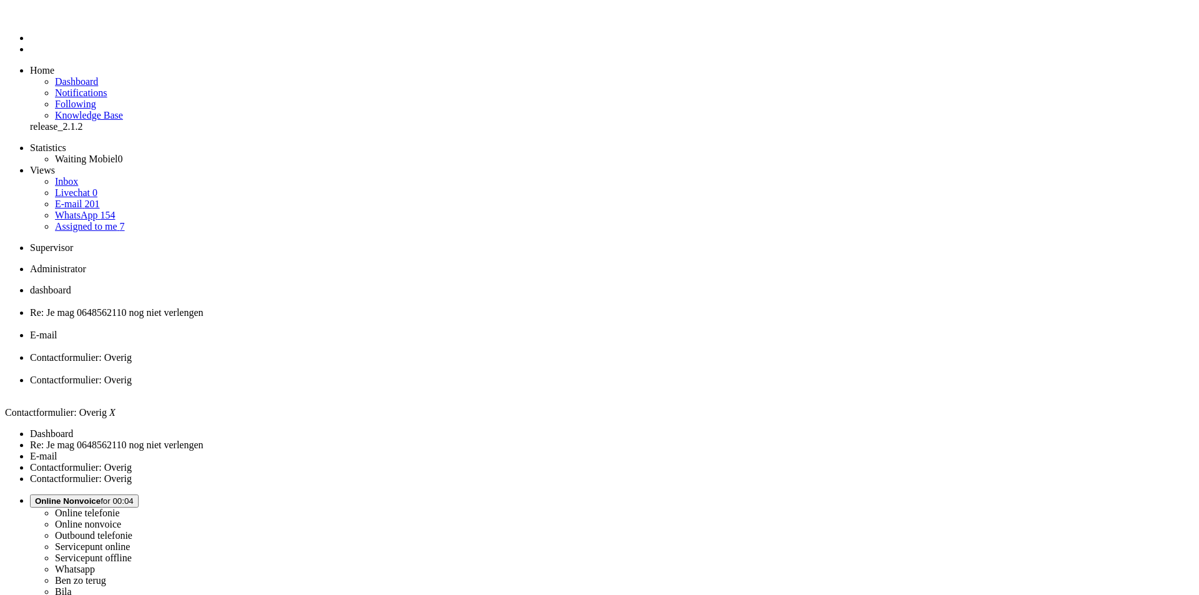
click at [680, 386] on div "Close tab" at bounding box center [612, 391] width 1164 height 11
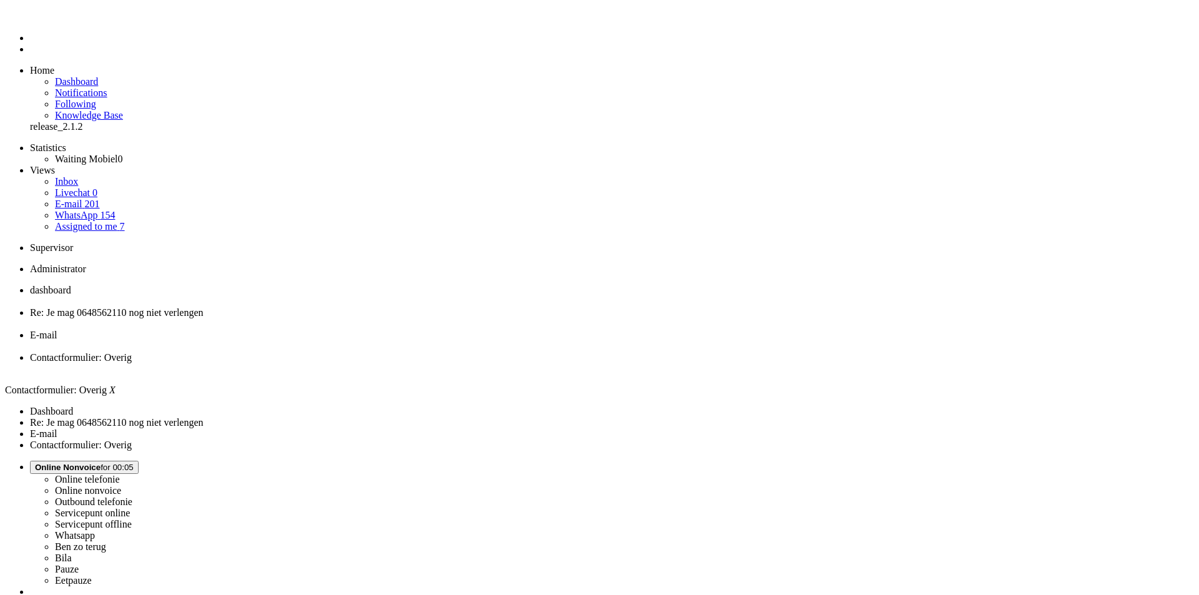
click at [572, 364] on div "Close tab" at bounding box center [612, 369] width 1164 height 11
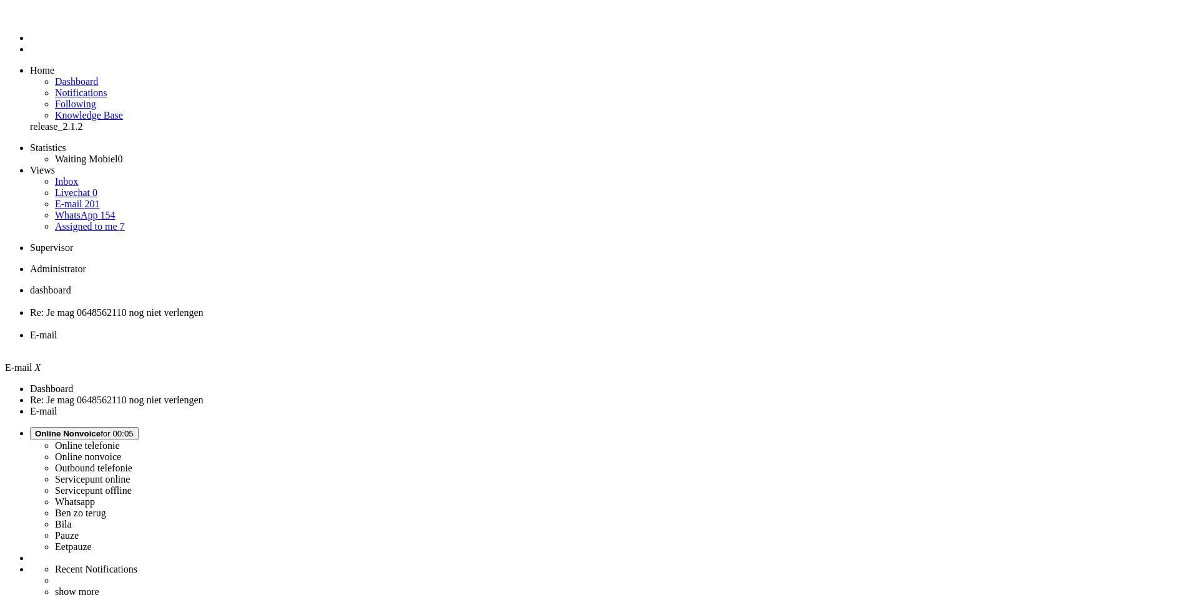
type input "8"
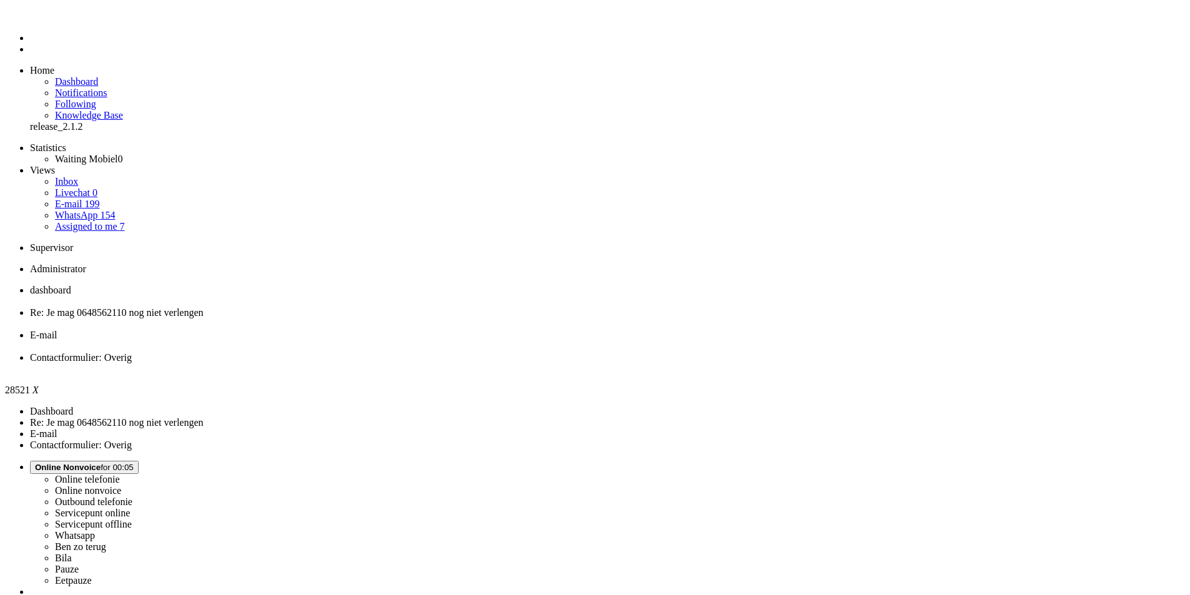
click at [570, 364] on div "Close tab" at bounding box center [607, 369] width 1155 height 11
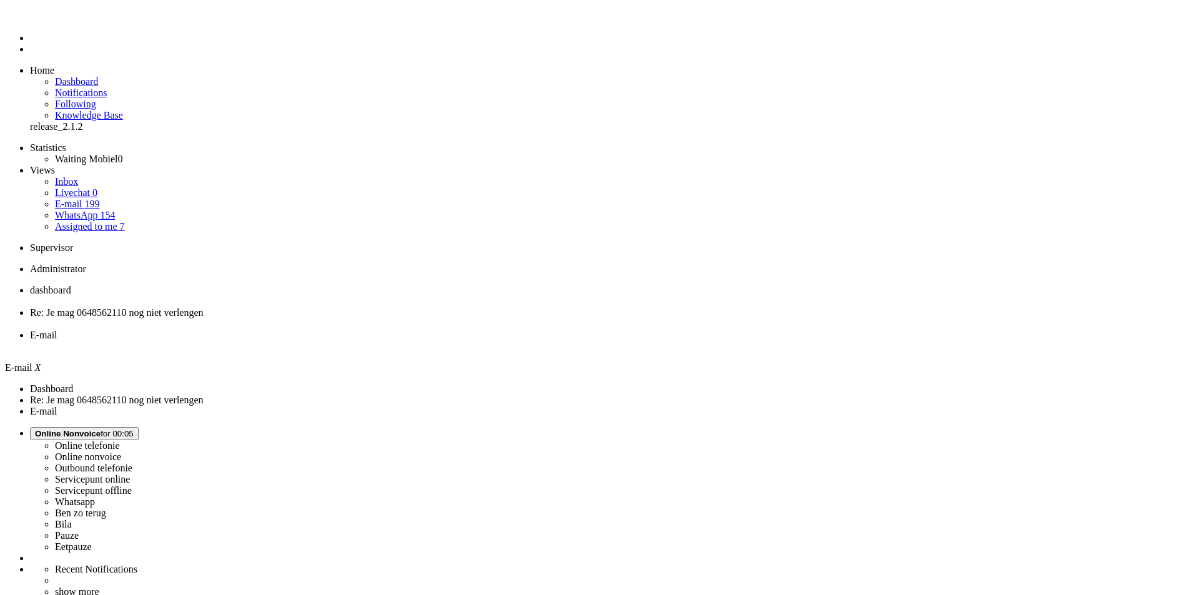
type input "9"
type input "10"
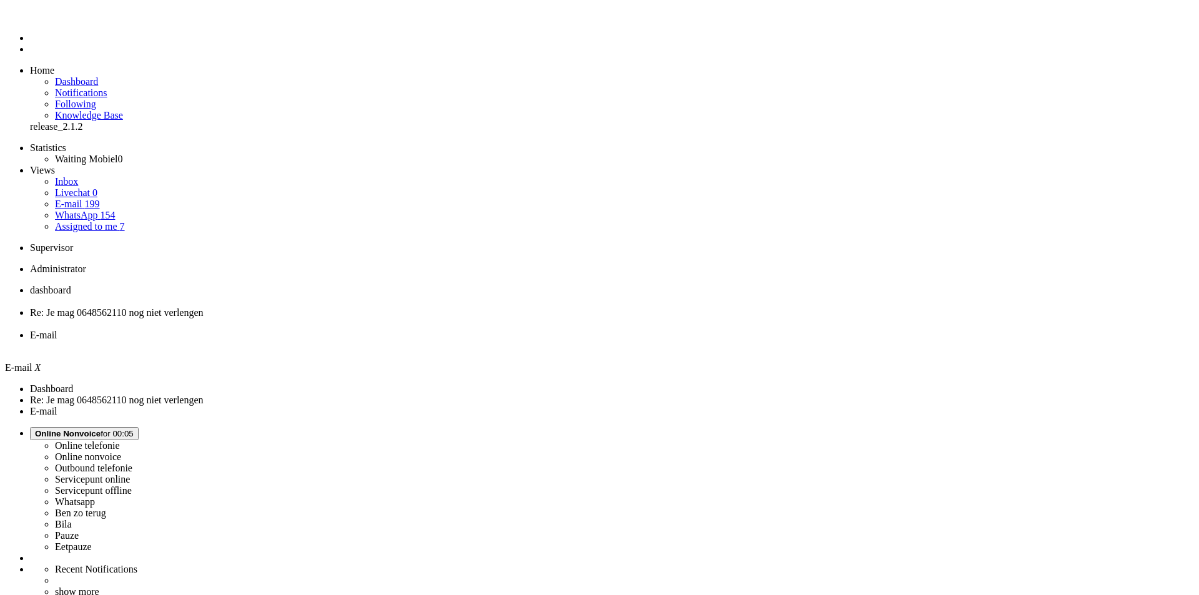
type input "10"
type input "11"
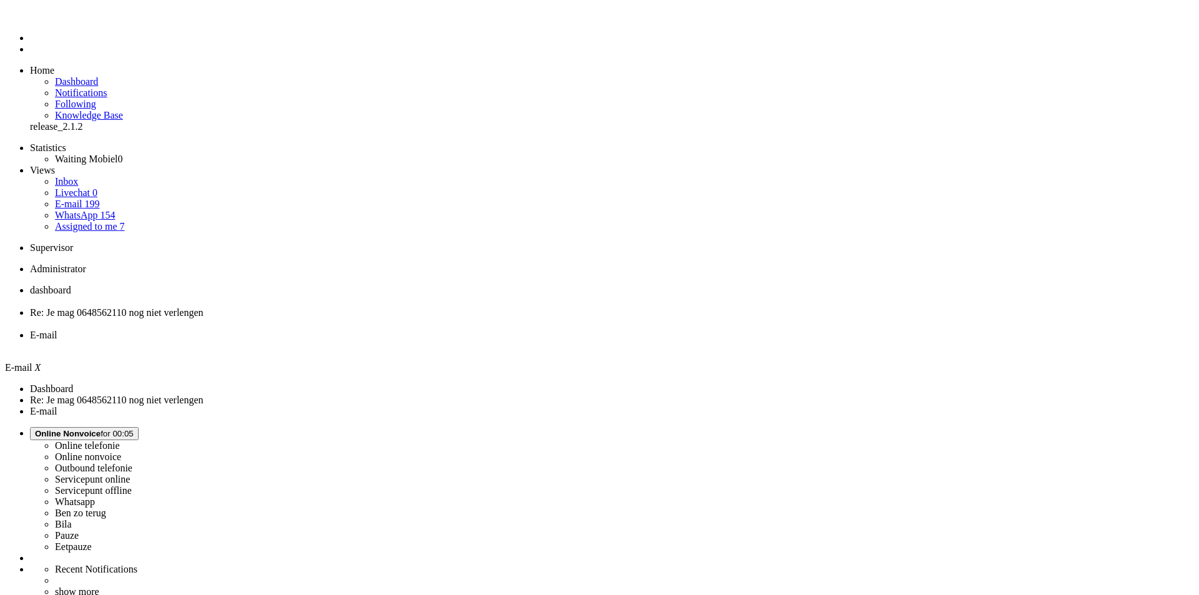
type input "12"
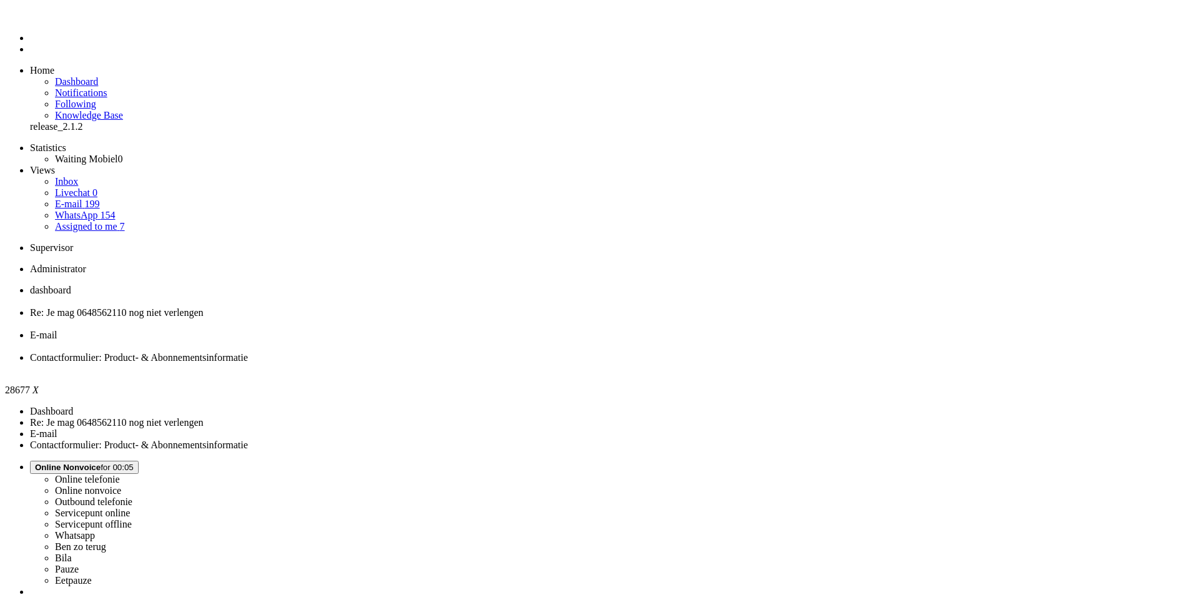
click at [572, 364] on div "Close tab" at bounding box center [607, 369] width 1155 height 11
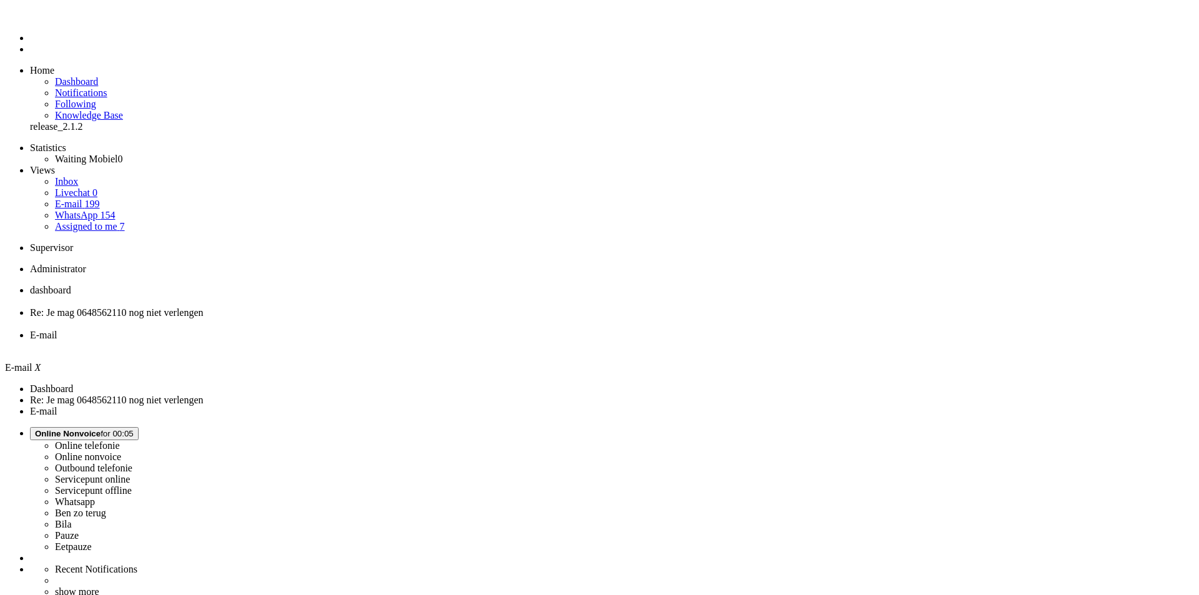
type input "13"
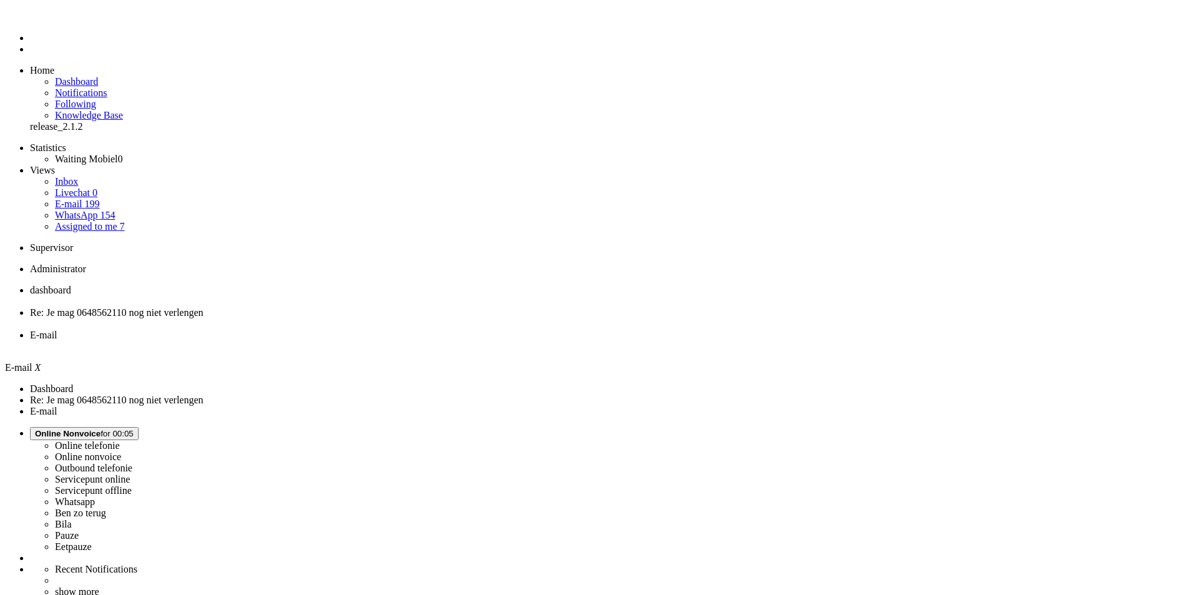
type input "14"
click at [467, 341] on div "Close tab" at bounding box center [612, 346] width 1164 height 11
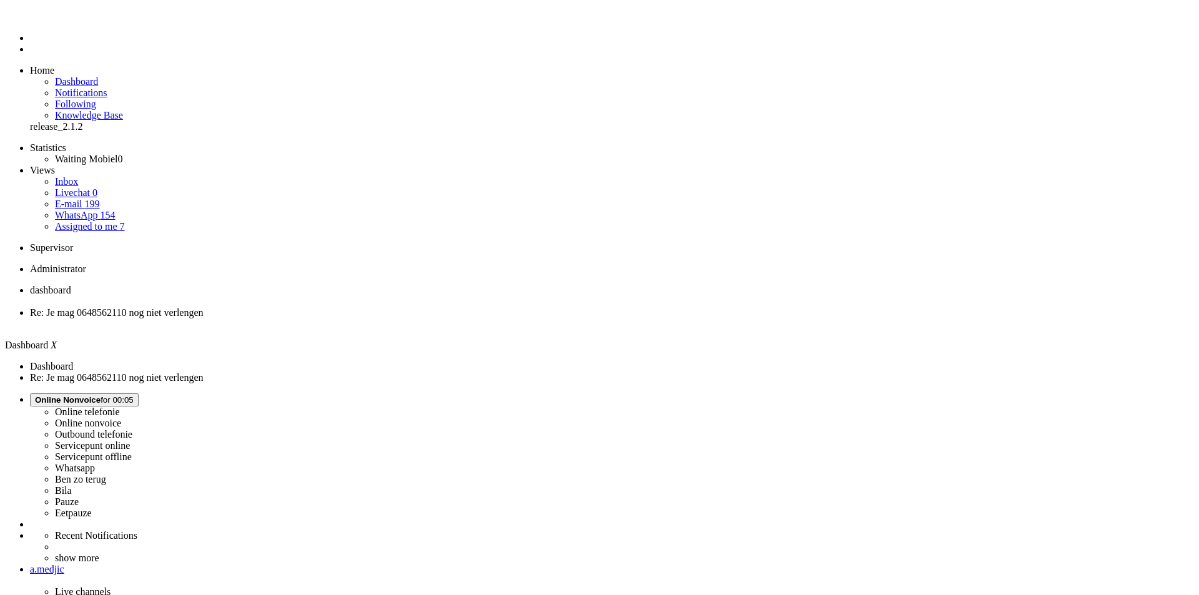
click at [333, 307] on li "Re: Je mag 0648562110 nog niet verlengen" at bounding box center [612, 318] width 1164 height 22
click at [101, 395] on span "Online Nonvoice" at bounding box center [68, 399] width 66 height 9
drag, startPoint x: 1020, startPoint y: 112, endPoint x: 716, endPoint y: 50, distance: 310.5
click at [95, 463] on label "Whatsapp" at bounding box center [75, 468] width 40 height 11
click at [360, 319] on div "Close tab" at bounding box center [607, 324] width 1155 height 11
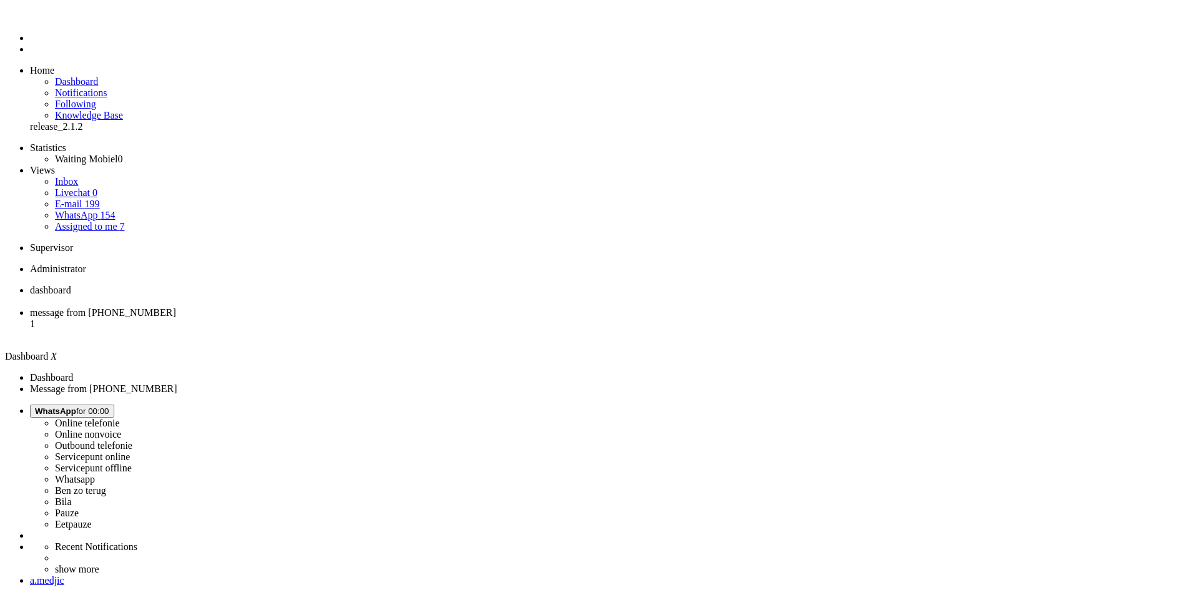
click at [176, 307] on span "message from [PHONE_NUMBER]" at bounding box center [103, 312] width 146 height 11
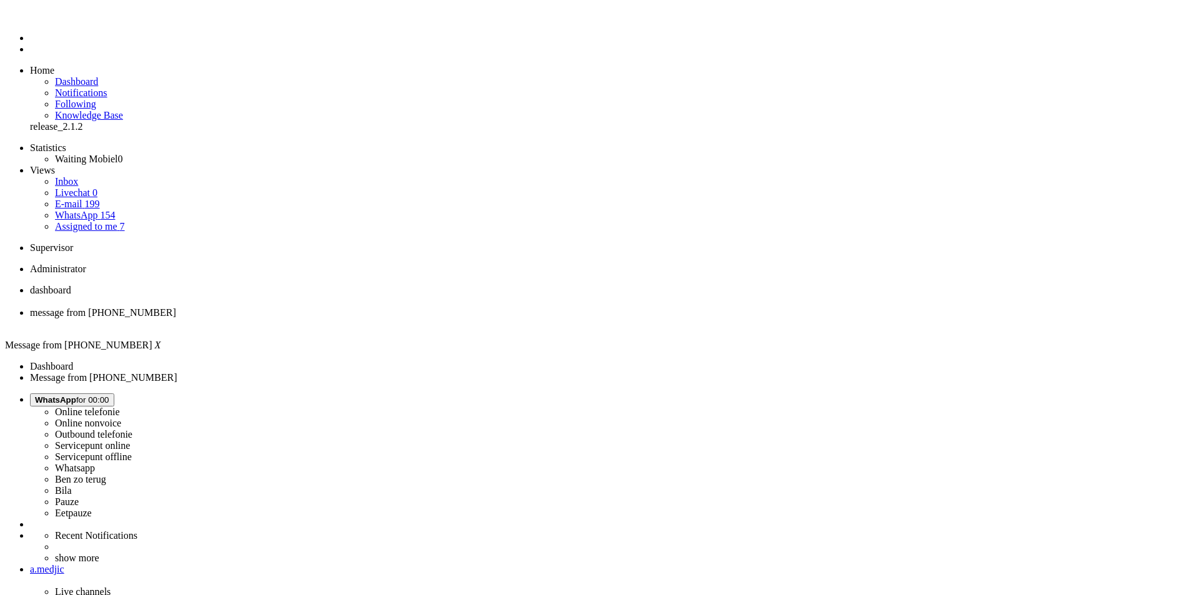
click at [359, 319] on div "Close tab" at bounding box center [607, 324] width 1155 height 11
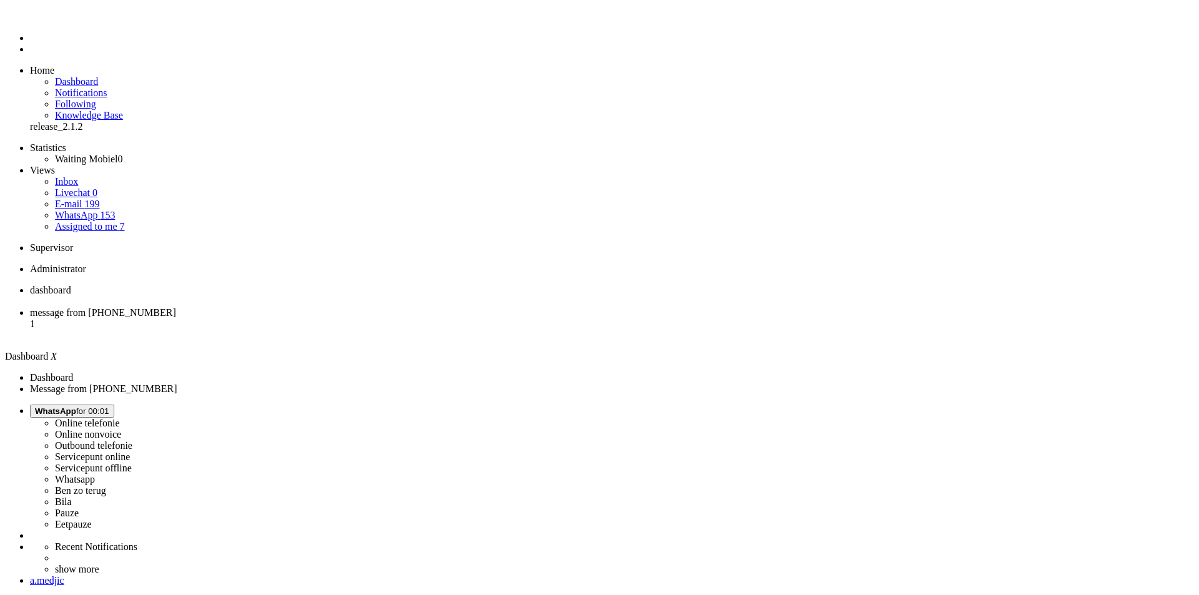
click at [321, 285] on ul "dashboard message from [PHONE_NUMBER] 1" at bounding box center [599, 313] width 1189 height 56
click at [326, 307] on li "message from [PHONE_NUMBER] 1" at bounding box center [612, 324] width 1164 height 34
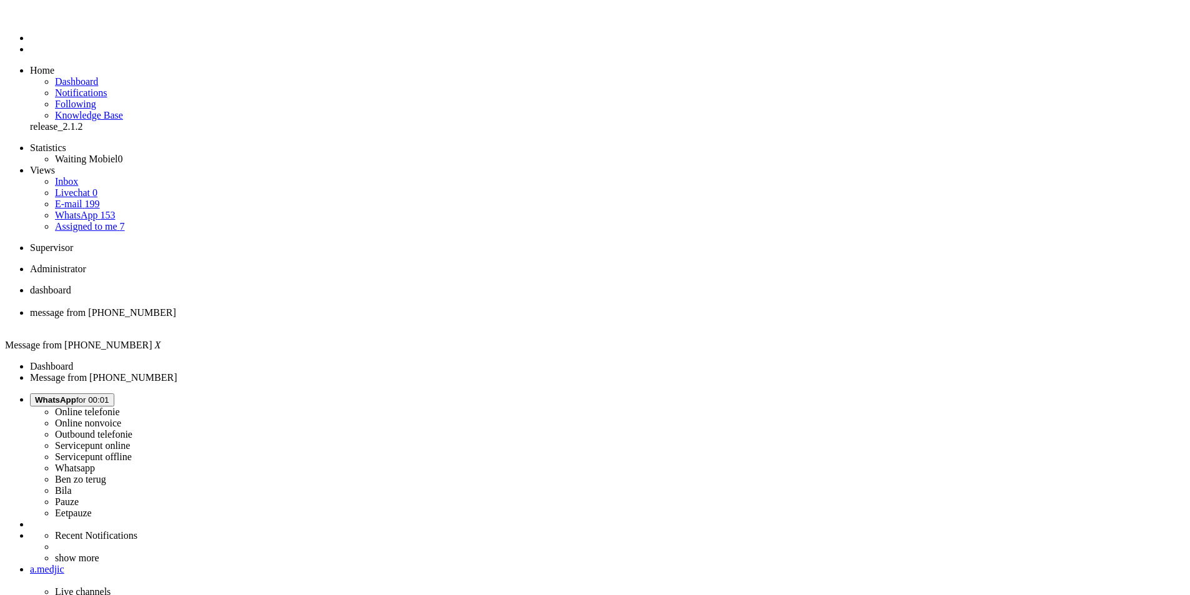
copy div "4696452"
drag, startPoint x: 270, startPoint y: 2185, endPoint x: 259, endPoint y: 2187, distance: 12.0
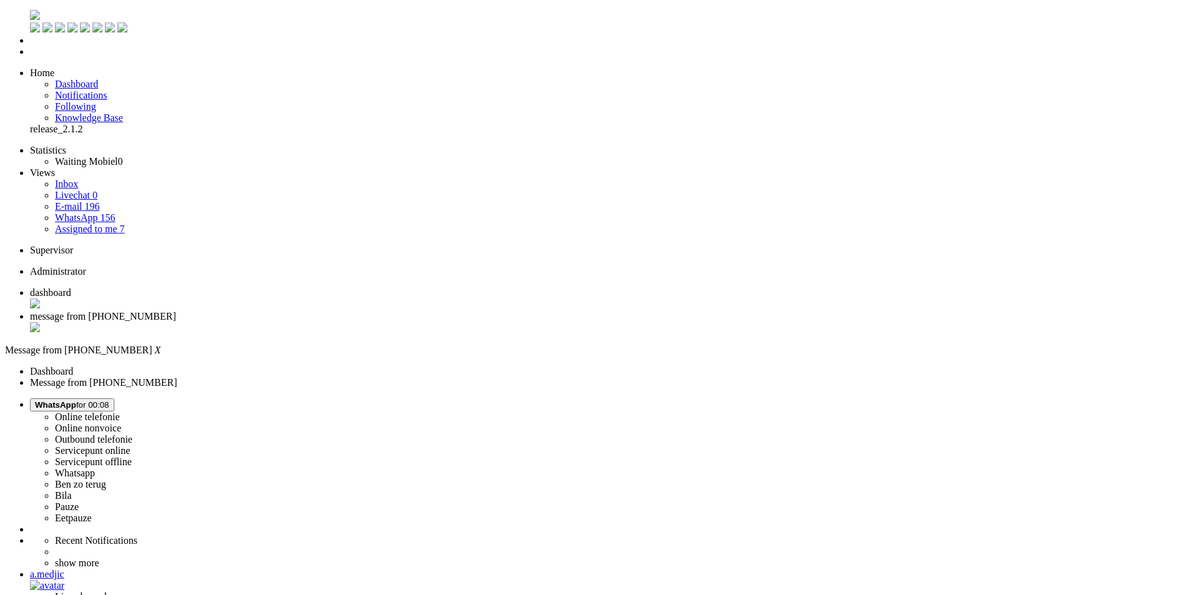
click at [360, 322] on div "Close tab" at bounding box center [607, 328] width 1155 height 12
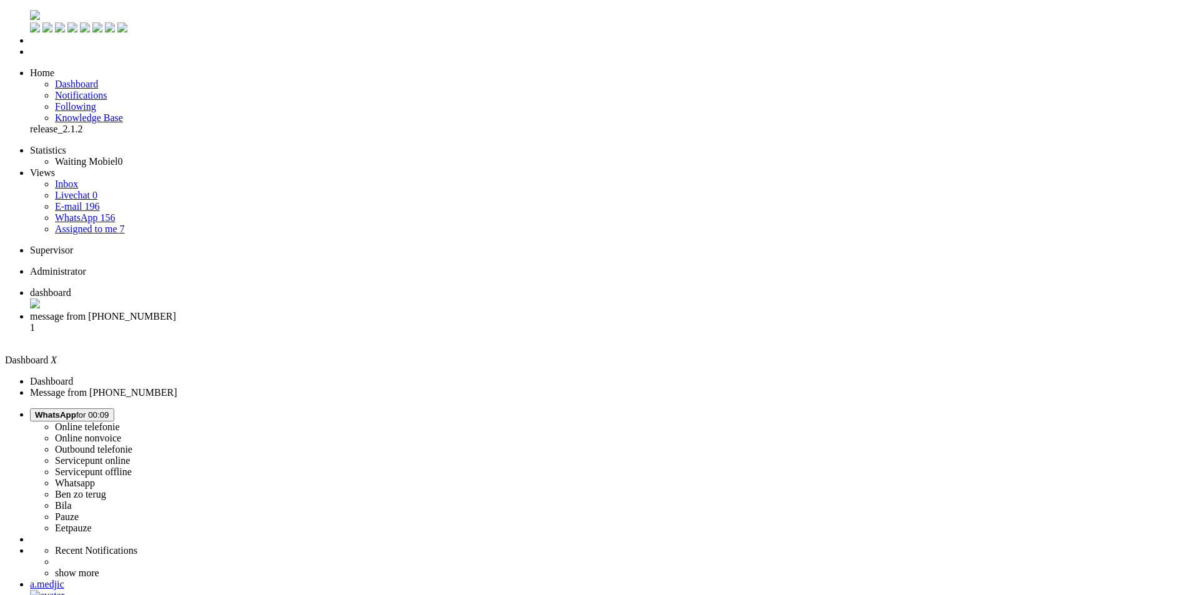
click at [319, 311] on li "message from [PHONE_NUMBER] 1" at bounding box center [612, 328] width 1164 height 34
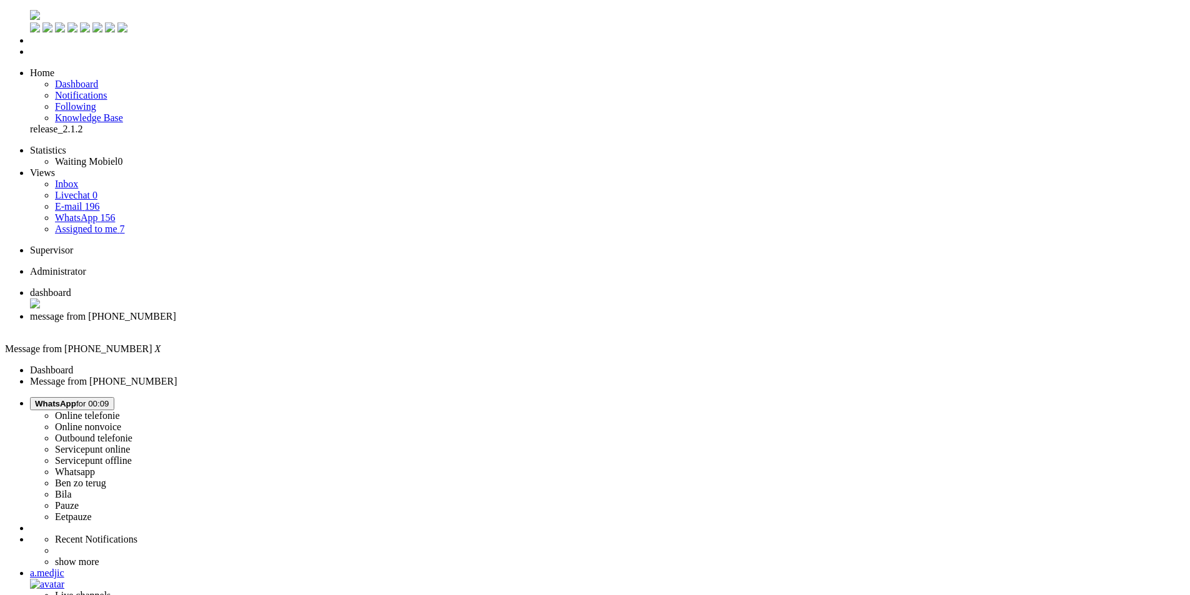
click at [114, 397] on button "WhatsApp for 00:09" at bounding box center [72, 403] width 84 height 13
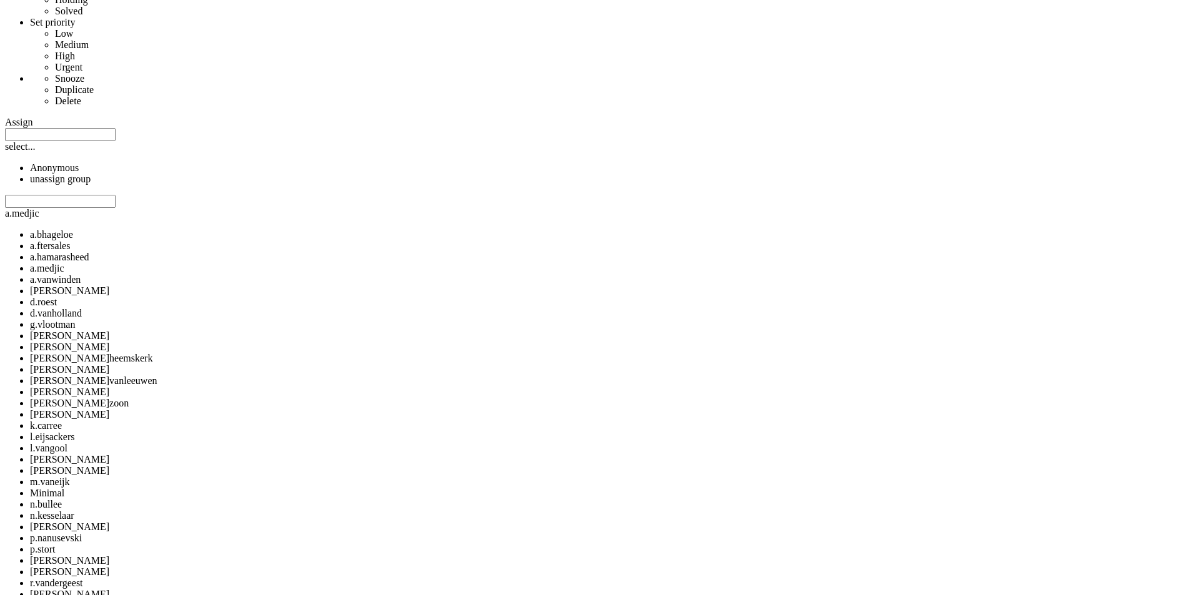
scroll to position [937, 0]
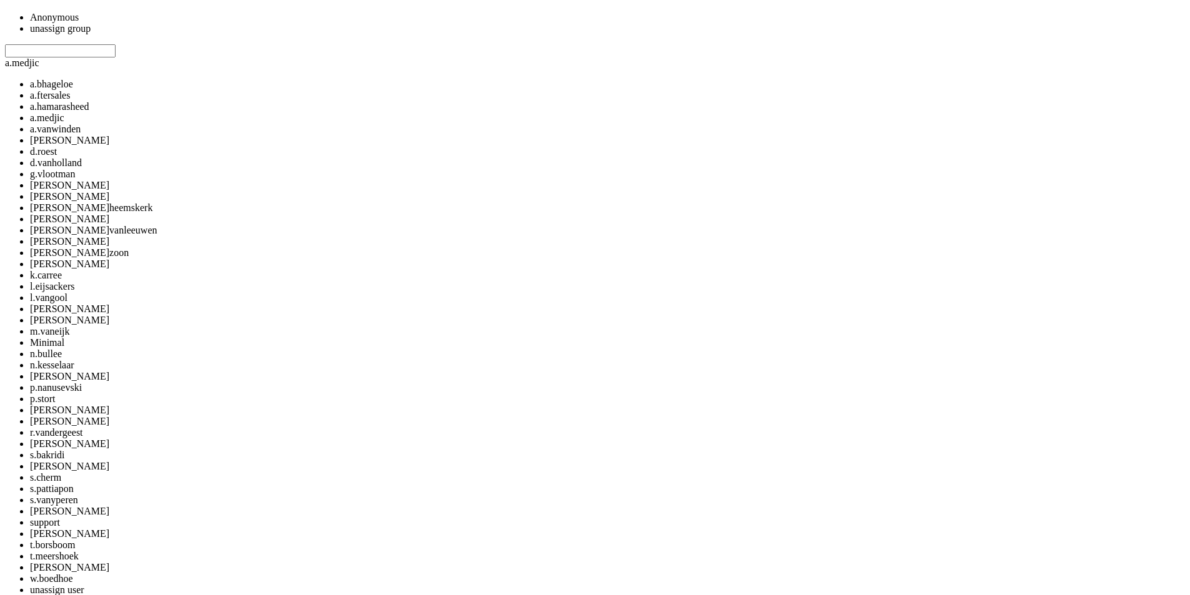
copy div "4695662"
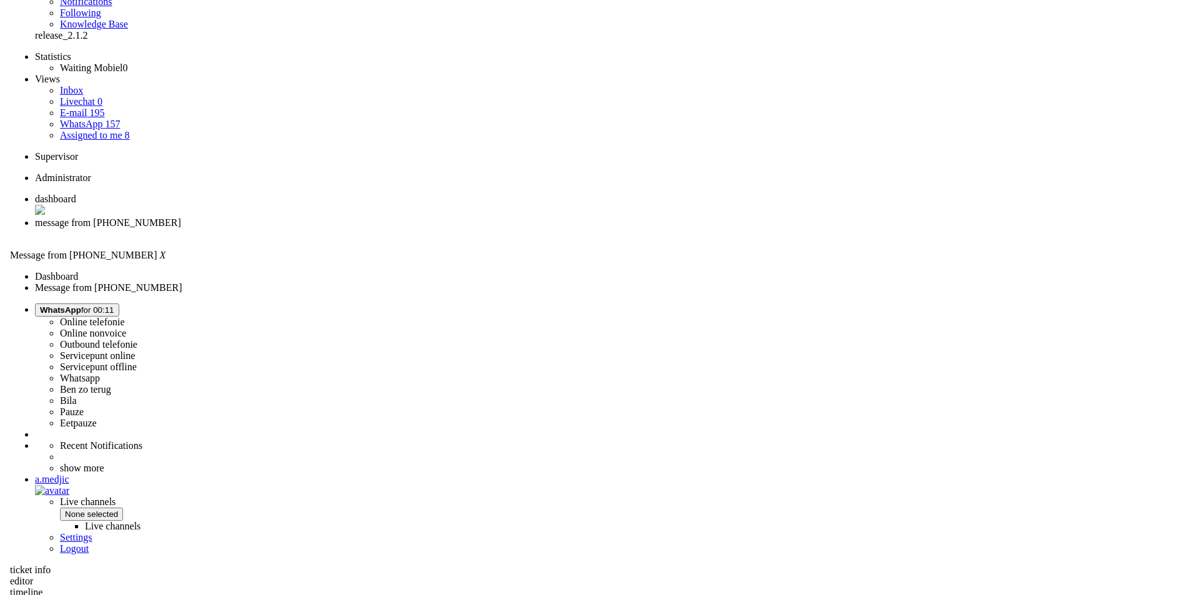
scroll to position [0, 0]
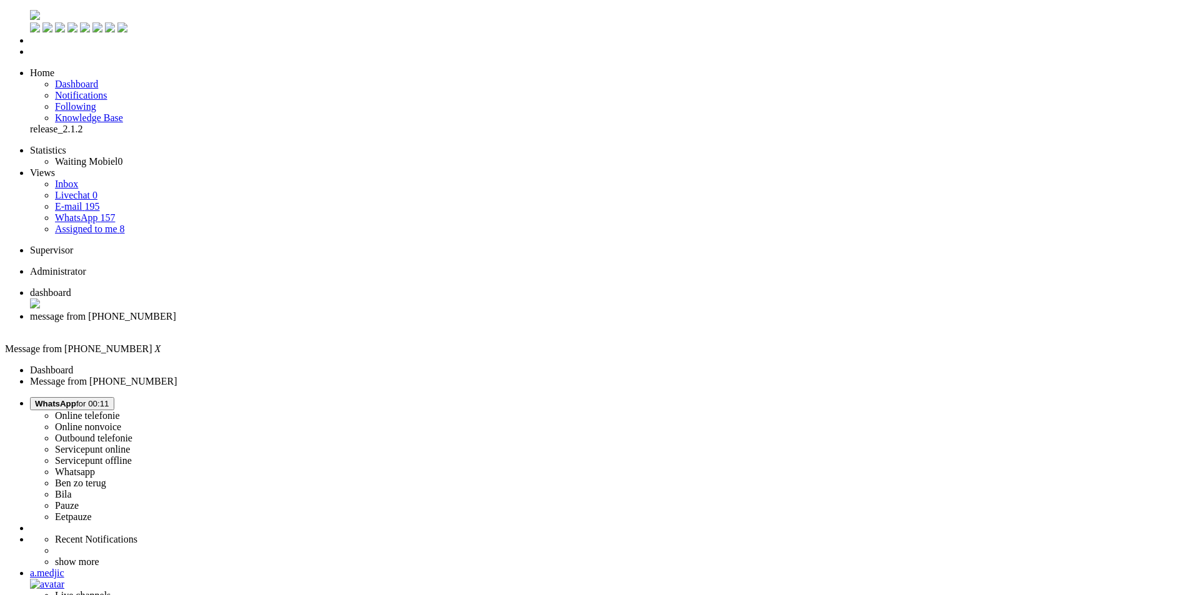
drag, startPoint x: 698, startPoint y: 269, endPoint x: 334, endPoint y: 268, distance: 363.5
copy div "In ieder geval wil ik mijn bestelling bij KPN laten aanpassen zodat ik een nieu…"
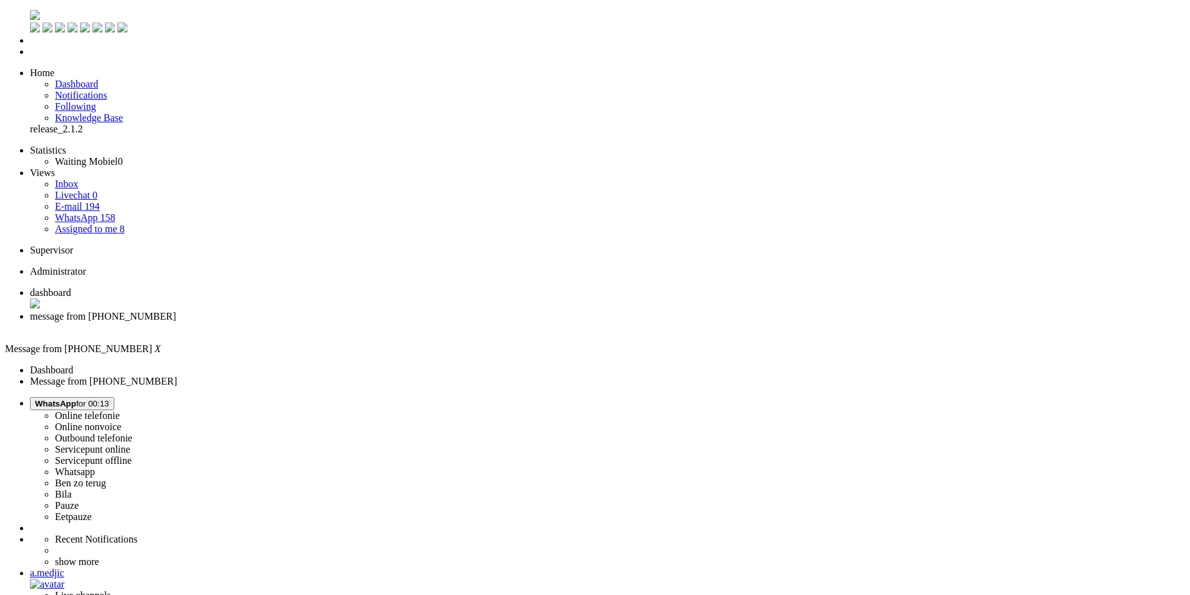
click at [363, 322] on div "Close tab" at bounding box center [607, 327] width 1155 height 11
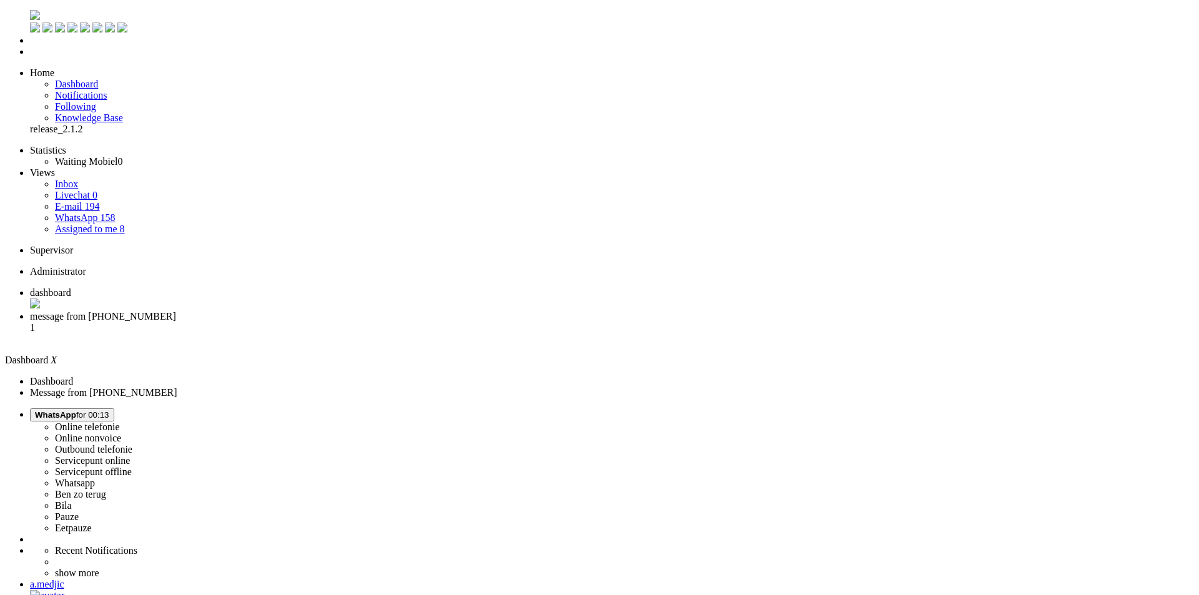
click at [176, 311] on span "message from [PHONE_NUMBER]" at bounding box center [103, 316] width 146 height 11
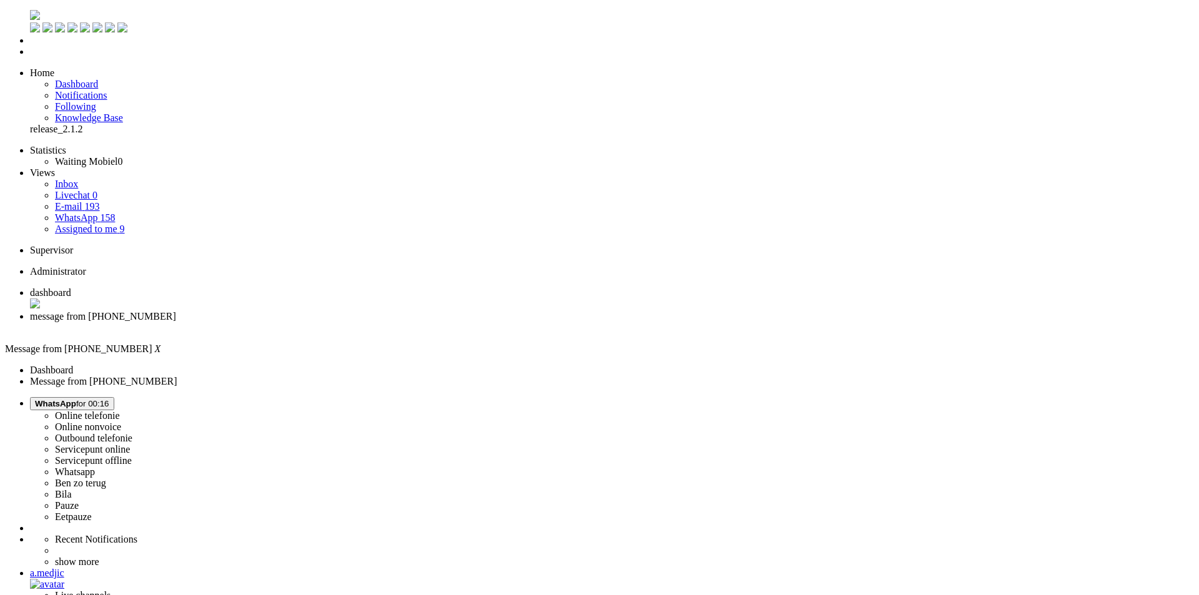
copy div "4696076"
drag, startPoint x: 502, startPoint y: 412, endPoint x: 527, endPoint y: 410, distance: 24.4
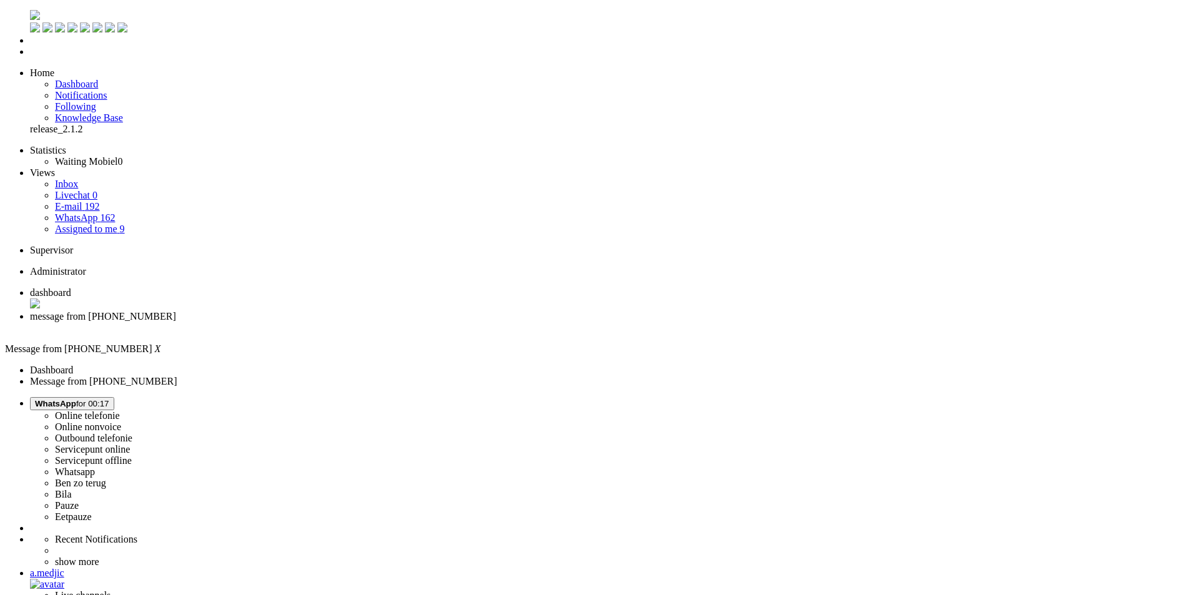
copy div "6521AP"
copy div "69"
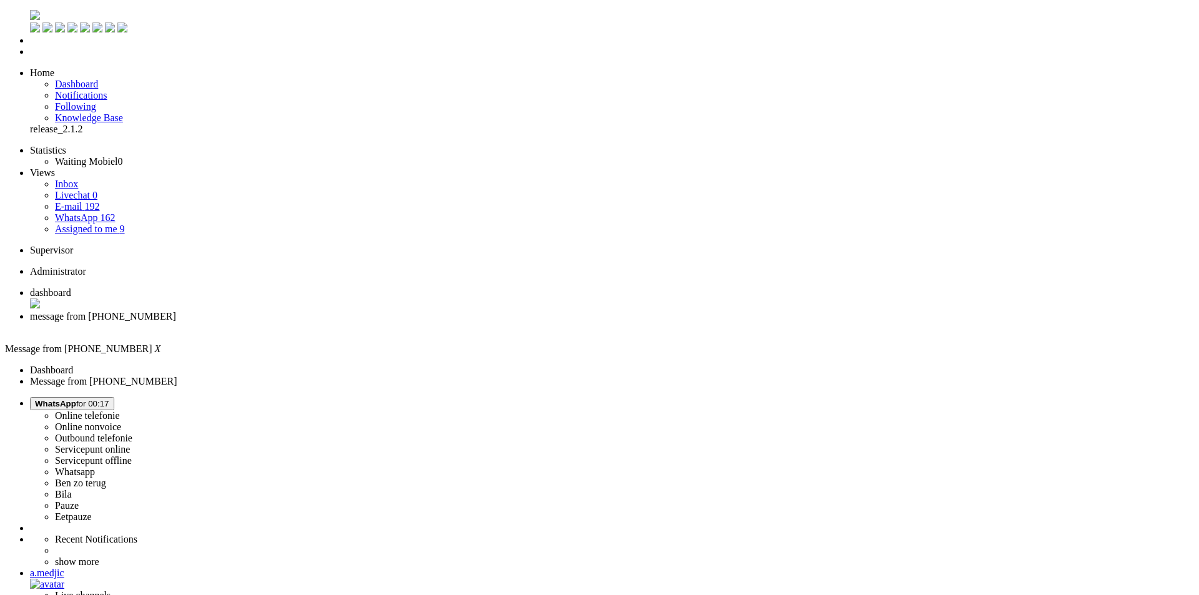
copy div "6521AP"
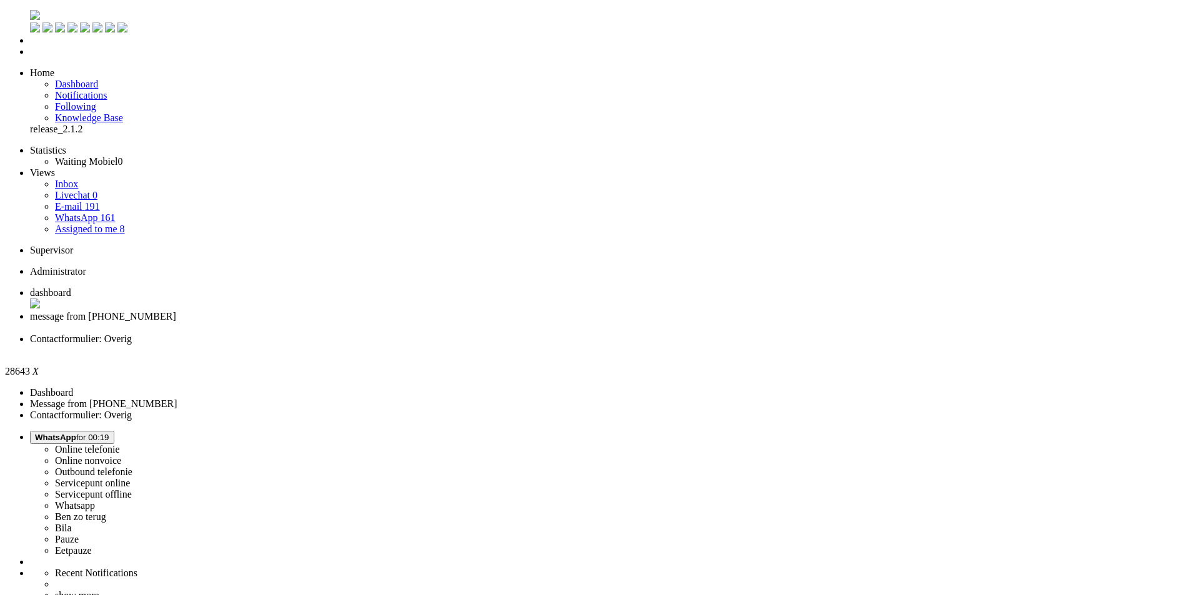
paste body "Rich Text Area. Press ALT-0 for help."
drag, startPoint x: 41, startPoint y: 2165, endPoint x: 116, endPoint y: 2166, distance: 75.6
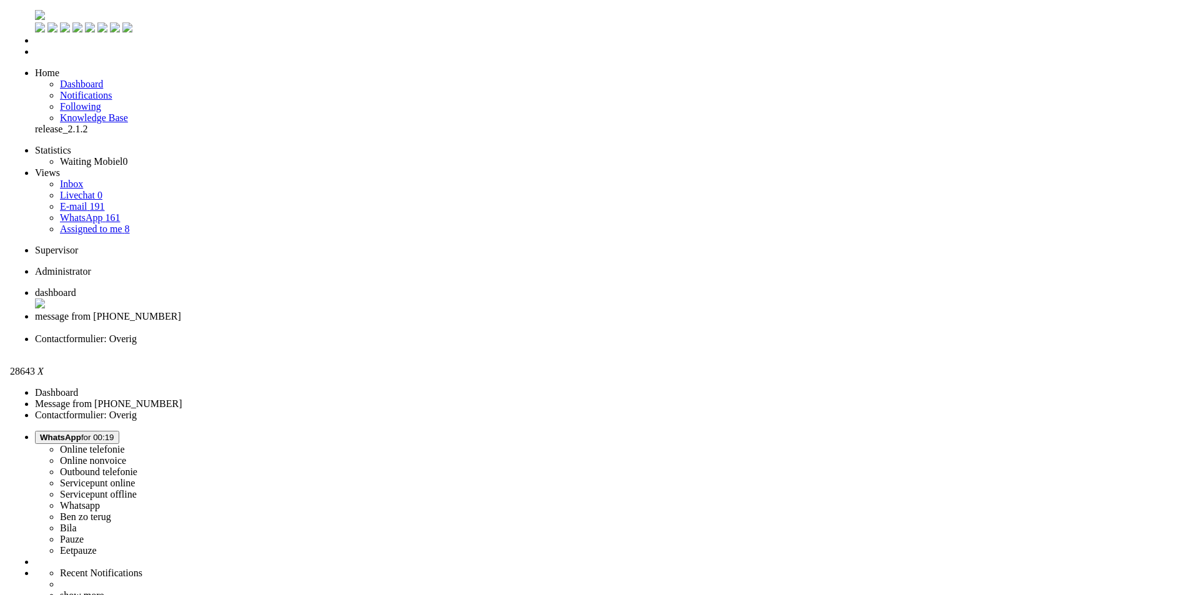
scroll to position [187, 0]
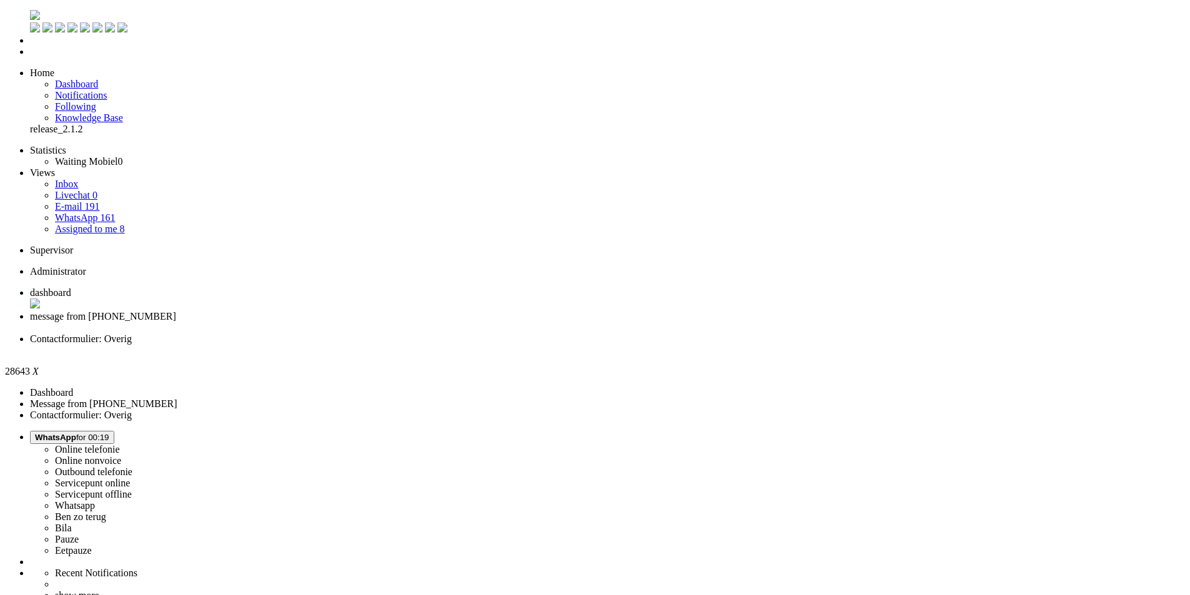
click at [464, 345] on div "Close tab" at bounding box center [607, 350] width 1155 height 11
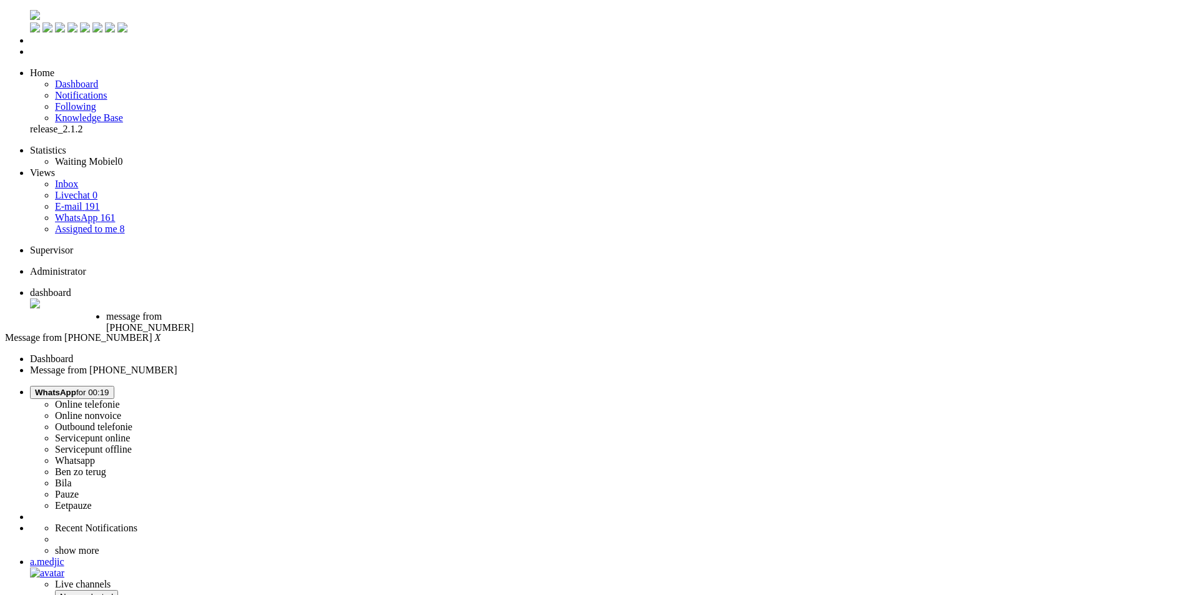
click at [209, 334] on div "Close tab" at bounding box center [157, 339] width 103 height 11
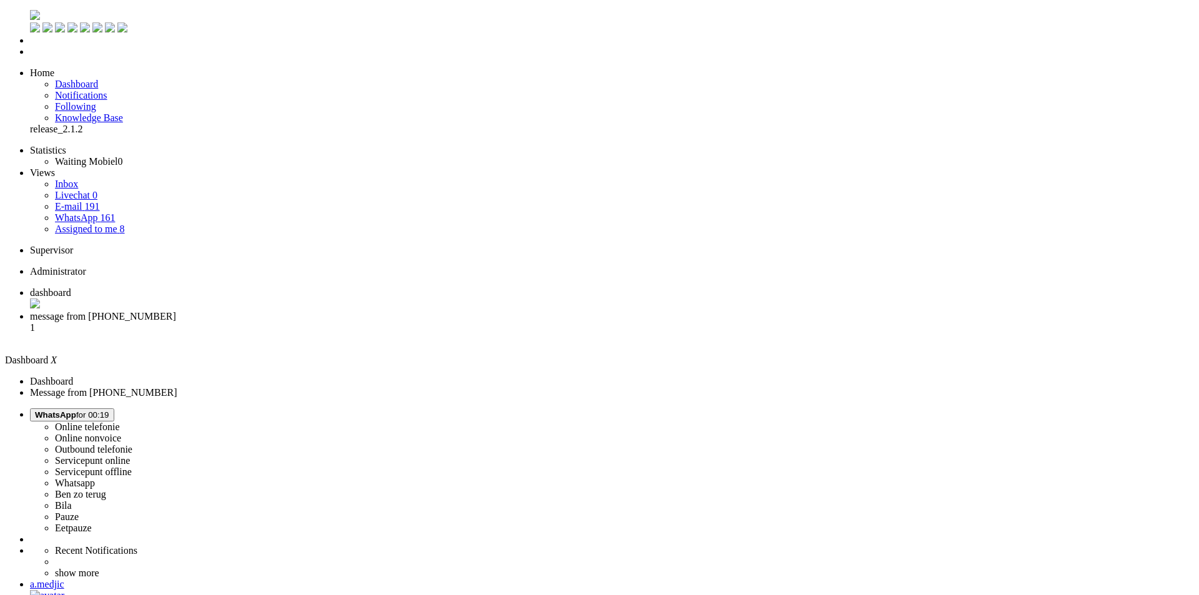
click at [176, 311] on span "message from [PHONE_NUMBER]" at bounding box center [103, 316] width 146 height 11
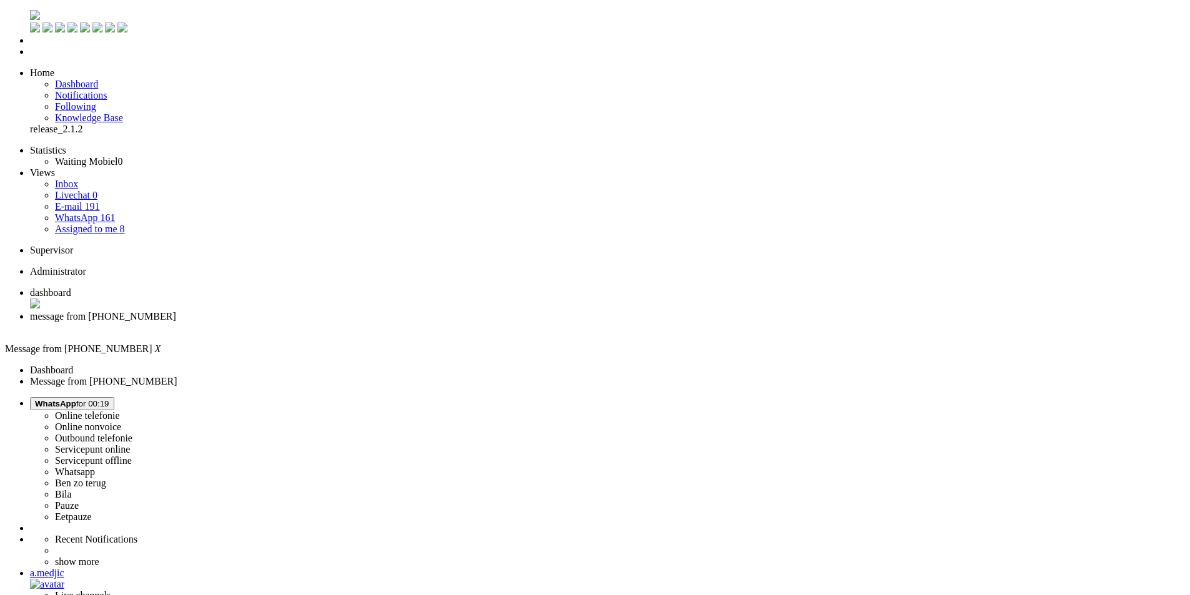
click at [109, 399] on span "WhatsApp for 00:32" at bounding box center [72, 403] width 74 height 9
click at [121, 422] on label "Online nonvoice" at bounding box center [88, 427] width 66 height 11
click at [364, 322] on div "Close tab" at bounding box center [607, 327] width 1155 height 11
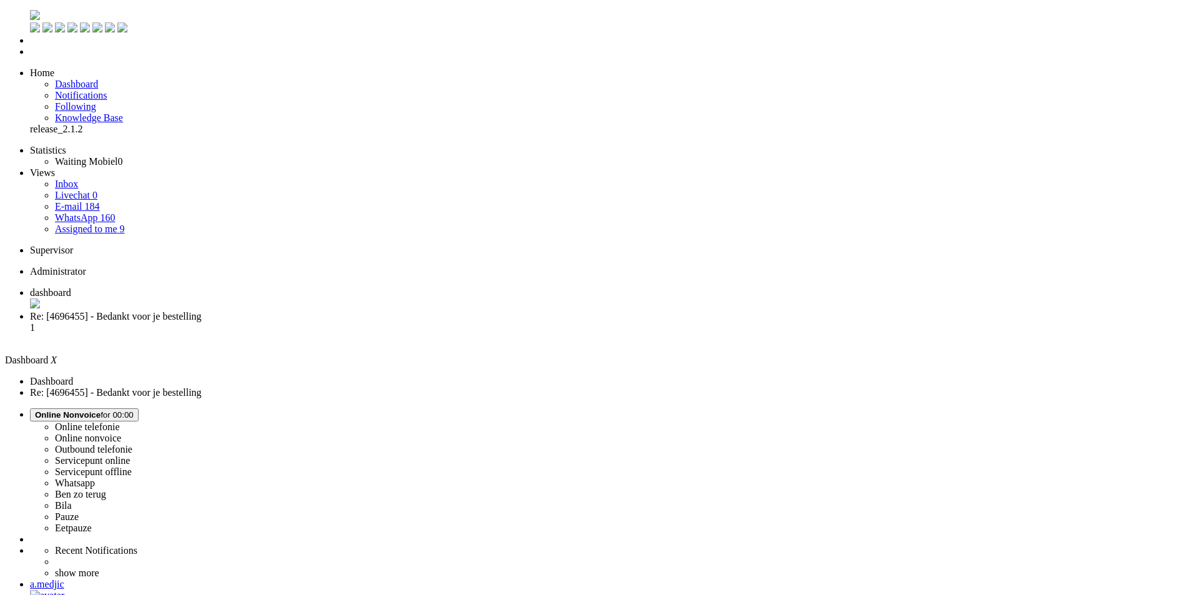
click at [327, 311] on li "Re: [4696455] - Bedankt voor je bestelling 1" at bounding box center [612, 328] width 1164 height 34
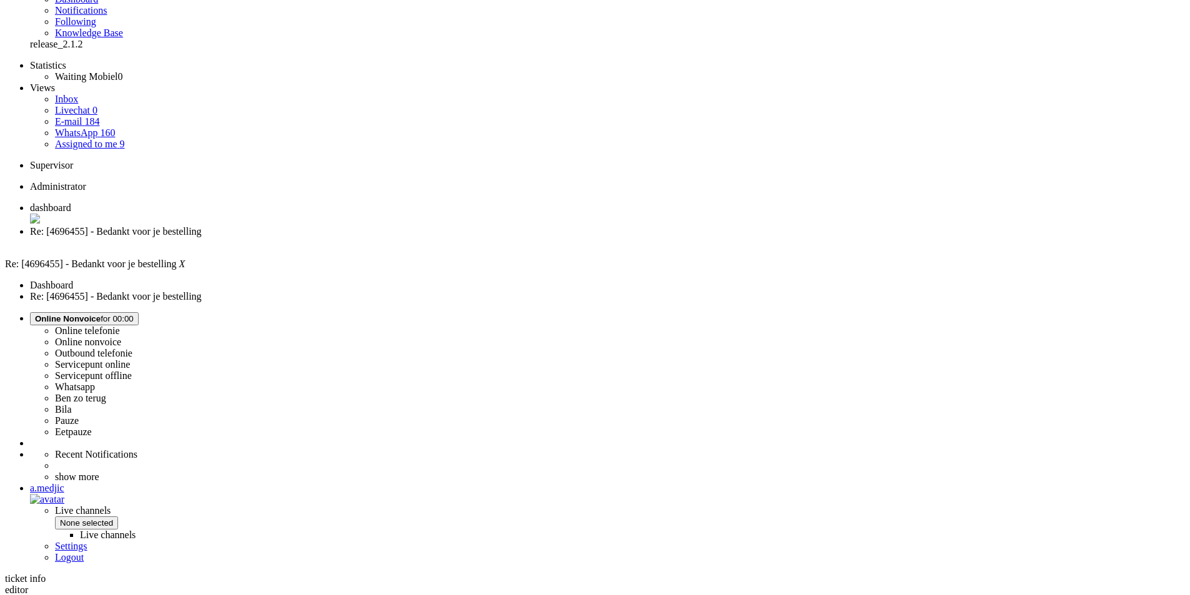
scroll to position [86, 0]
drag, startPoint x: 540, startPoint y: 432, endPoint x: 343, endPoint y: 437, distance: 196.8
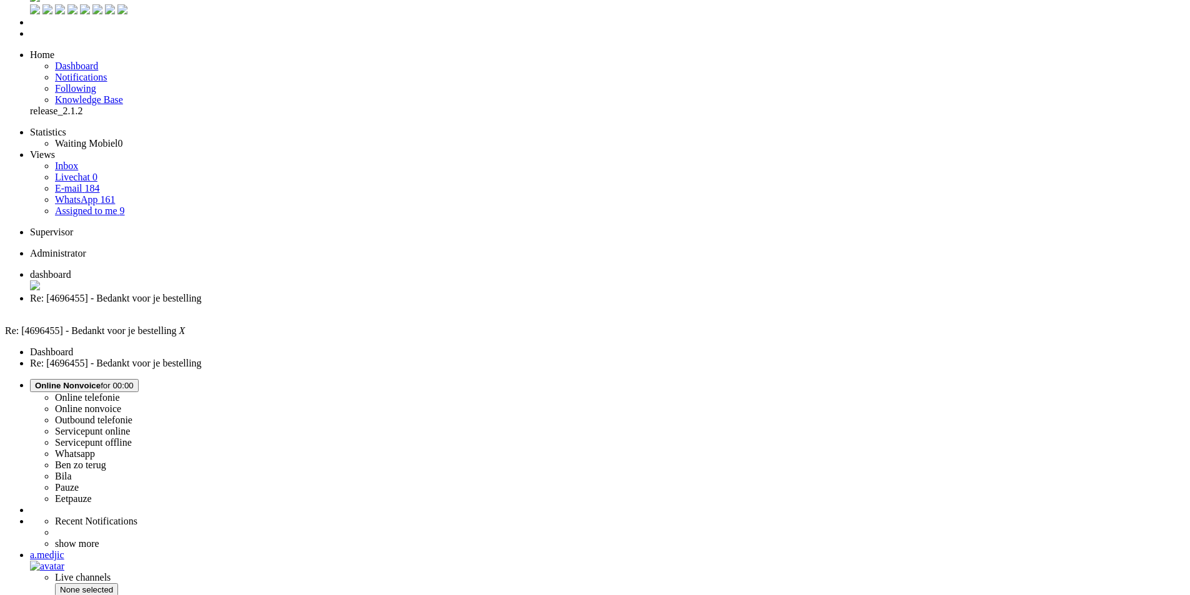
scroll to position [0, 0]
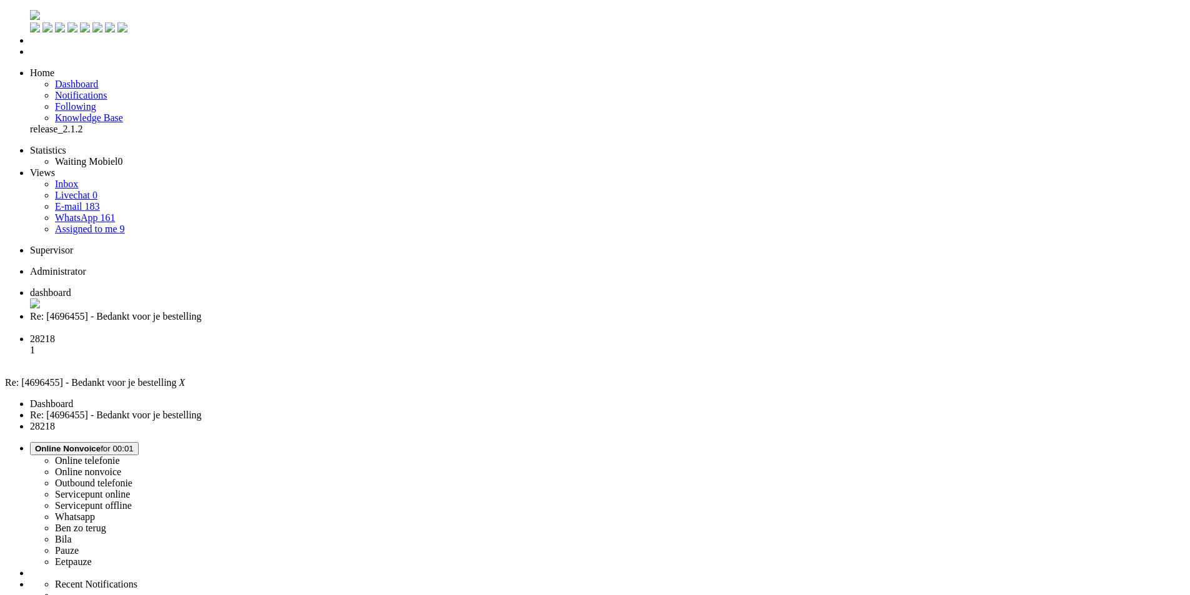
click at [361, 322] on div "Close tab" at bounding box center [607, 327] width 1155 height 11
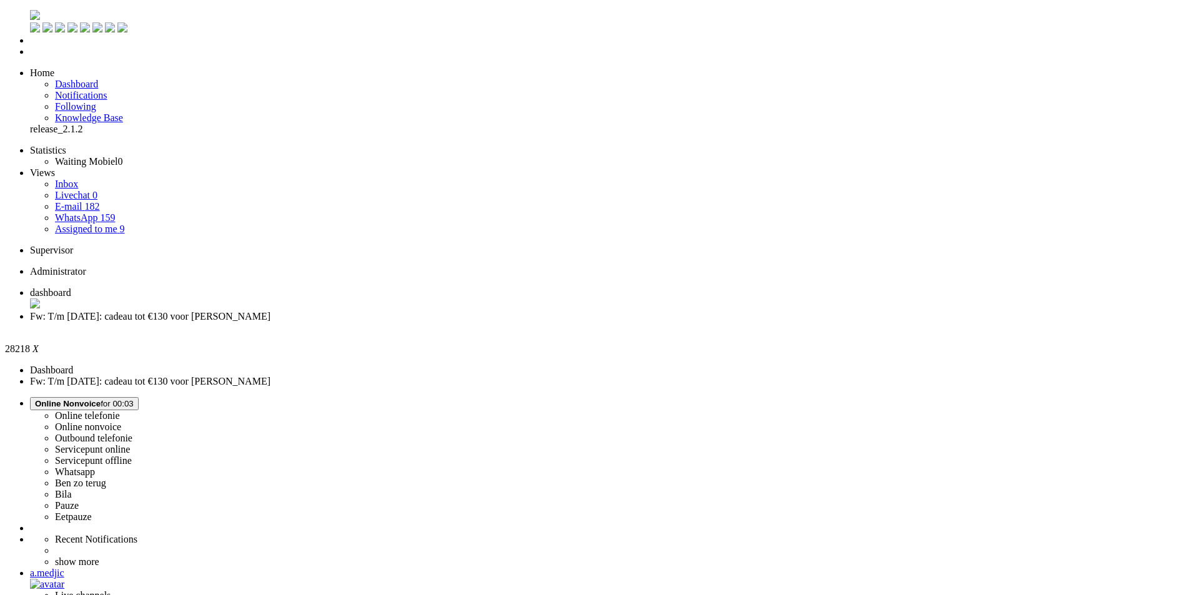
paste body "Rich Text Area. Press ALT-0 for help."
drag, startPoint x: 40, startPoint y: 2211, endPoint x: 134, endPoint y: 2209, distance: 93.7
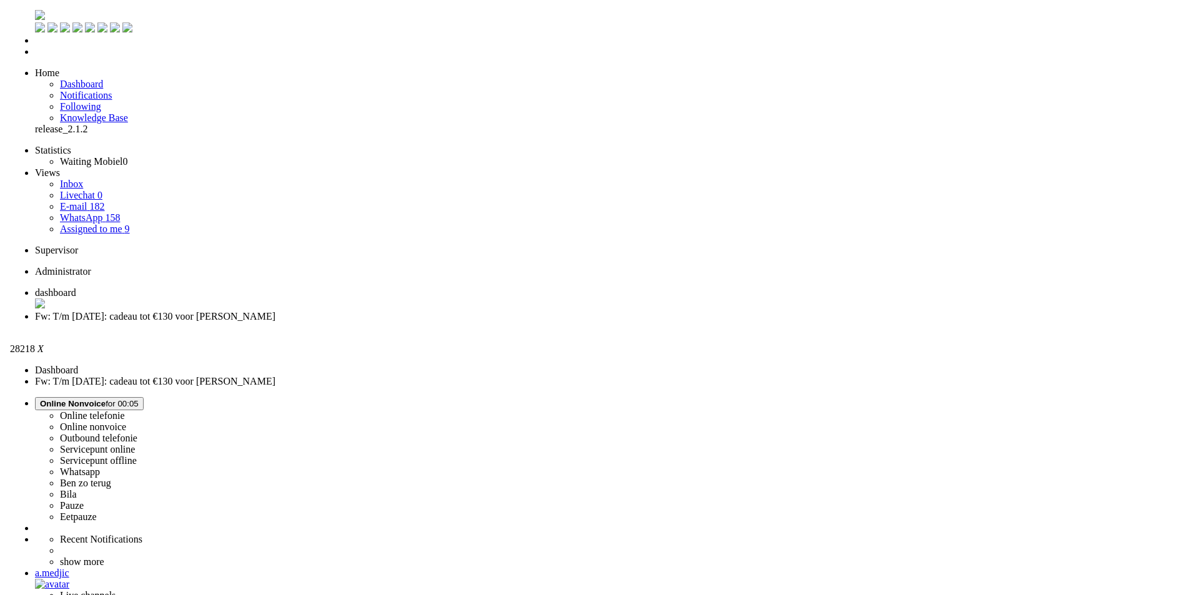
scroll to position [62, 0]
click at [363, 322] on div "Close tab" at bounding box center [607, 327] width 1155 height 11
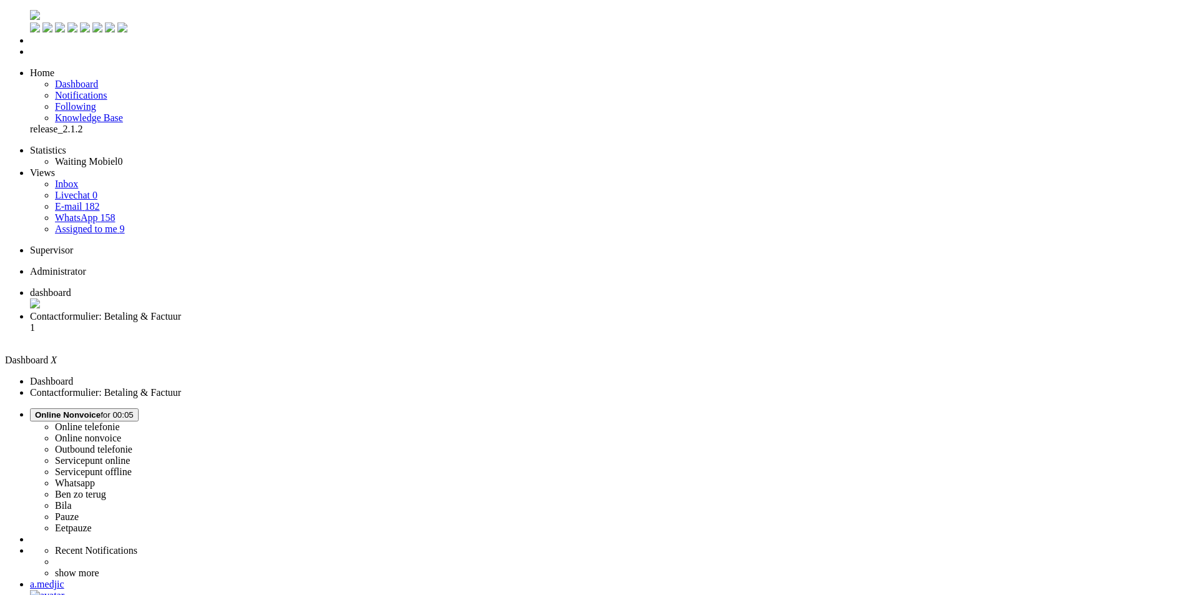
click at [308, 311] on li "Contactformulier: Betaling & Factuur 1" at bounding box center [612, 328] width 1164 height 34
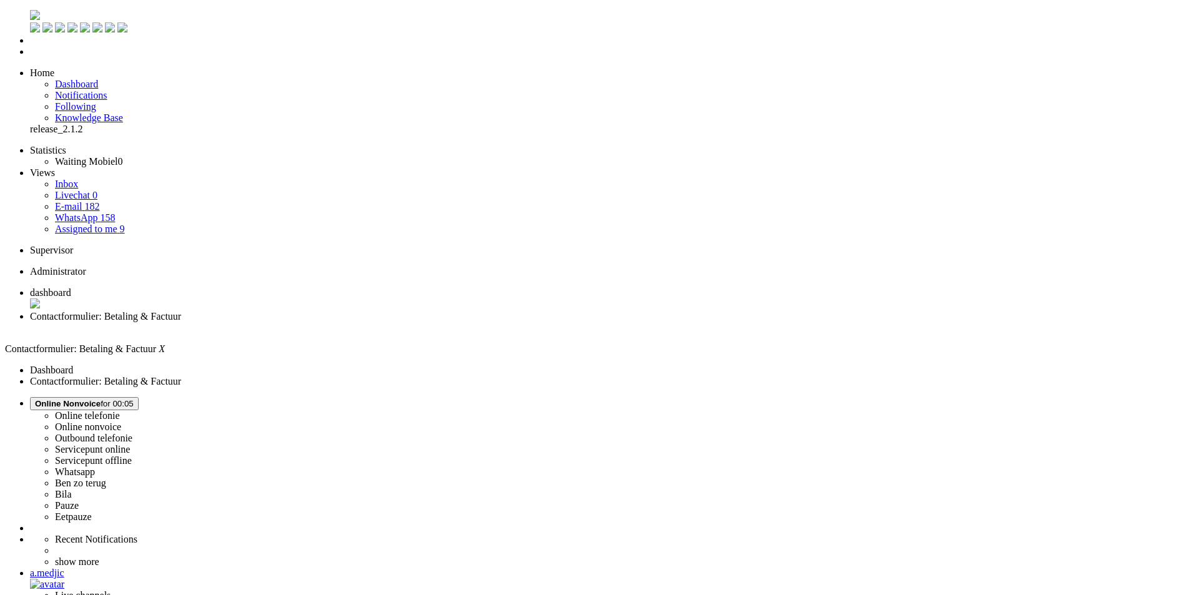
drag, startPoint x: 25, startPoint y: 2215, endPoint x: 4, endPoint y: 2212, distance: 20.8
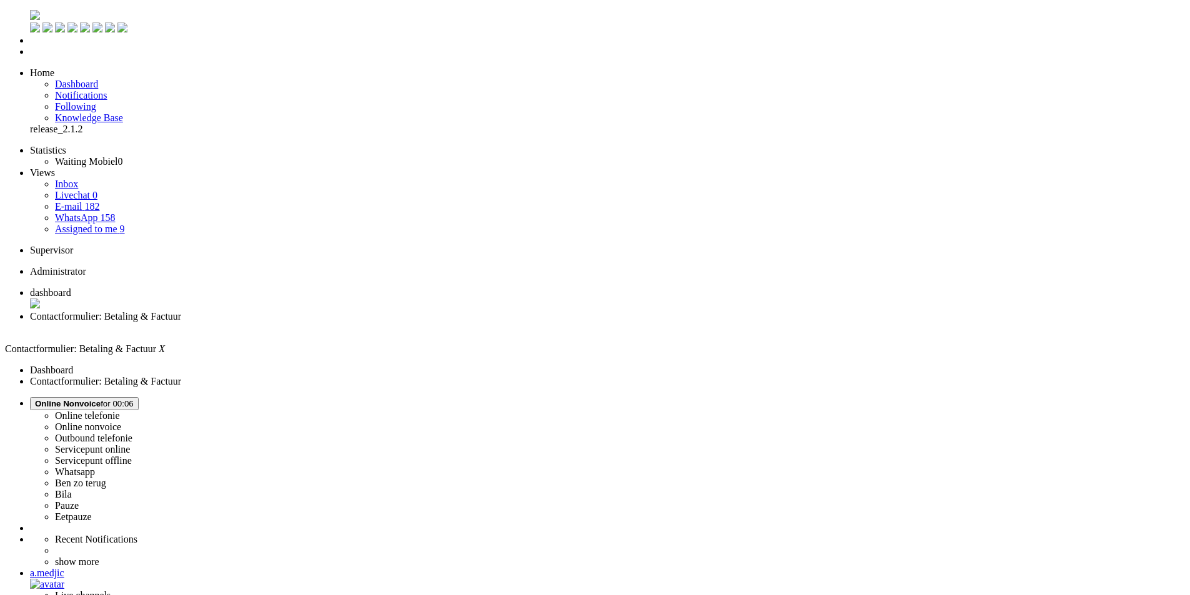
copy div "Alsten"
drag, startPoint x: 39, startPoint y: 2219, endPoint x: 133, endPoint y: 2219, distance: 94.3
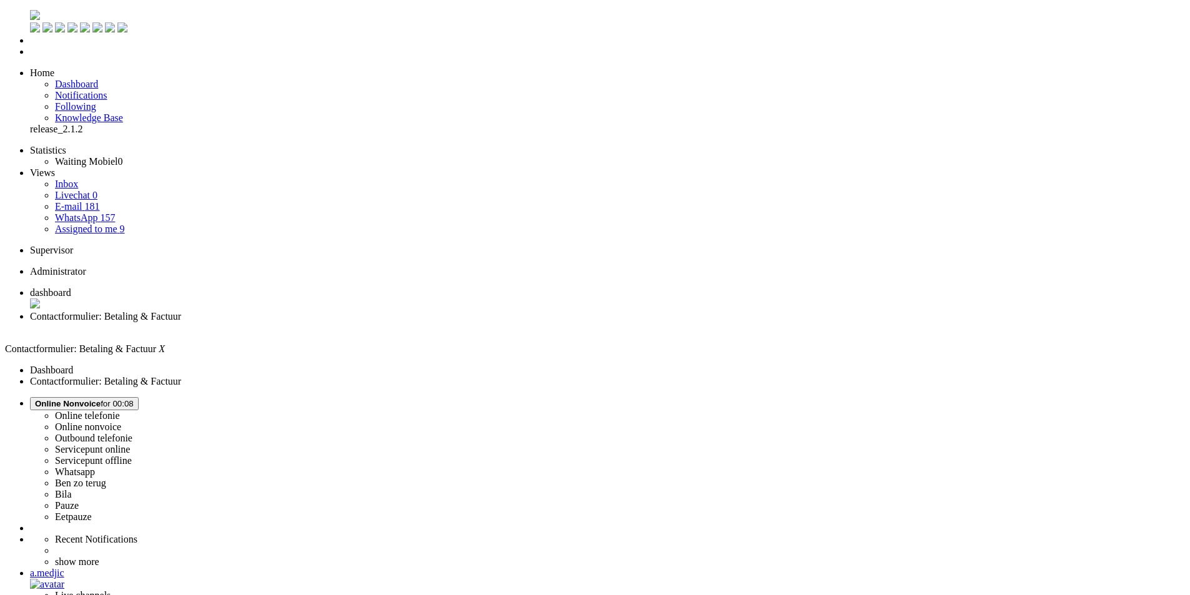
click at [364, 322] on div "Close tab" at bounding box center [607, 327] width 1155 height 11
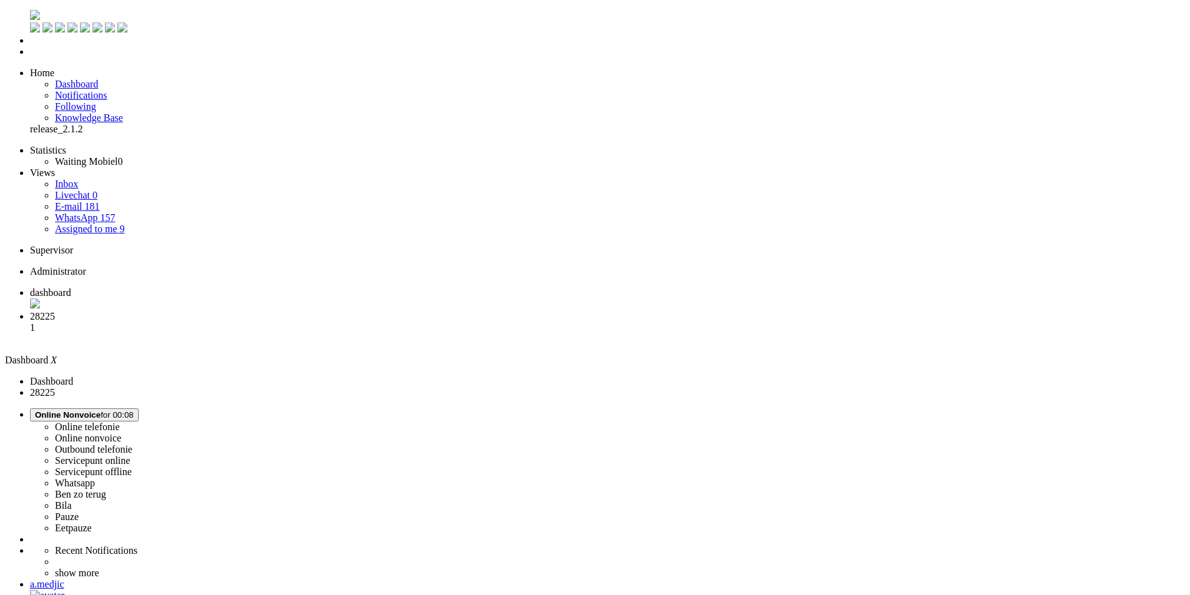
click at [248, 311] on span "Contactformulier: Product- & Abonnementsinformatie" at bounding box center [139, 316] width 218 height 11
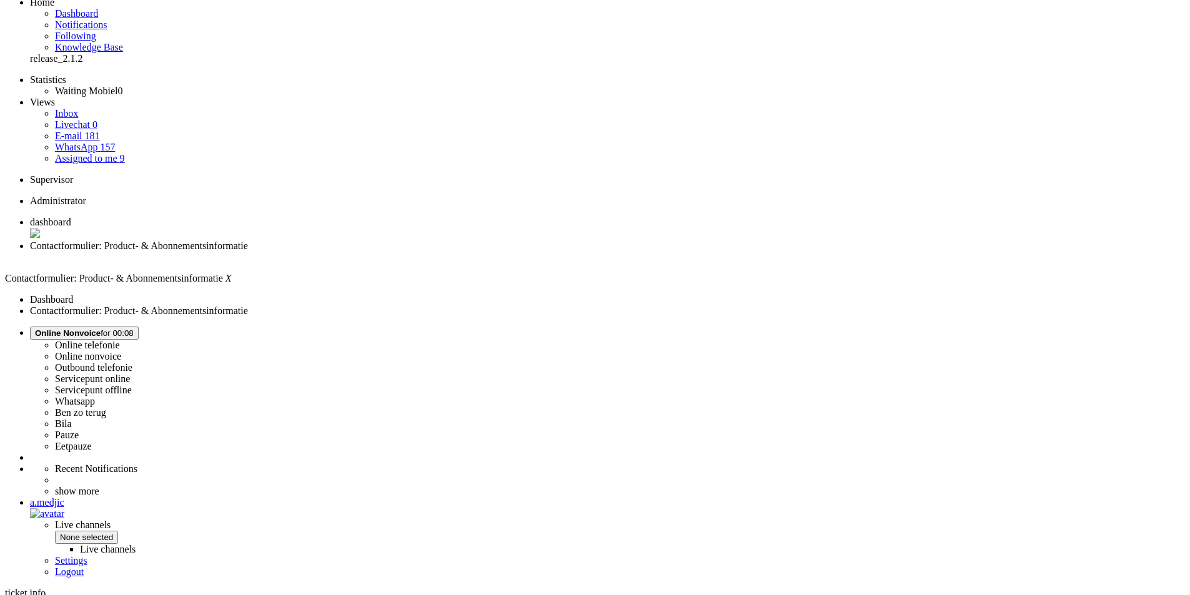
scroll to position [181, 0]
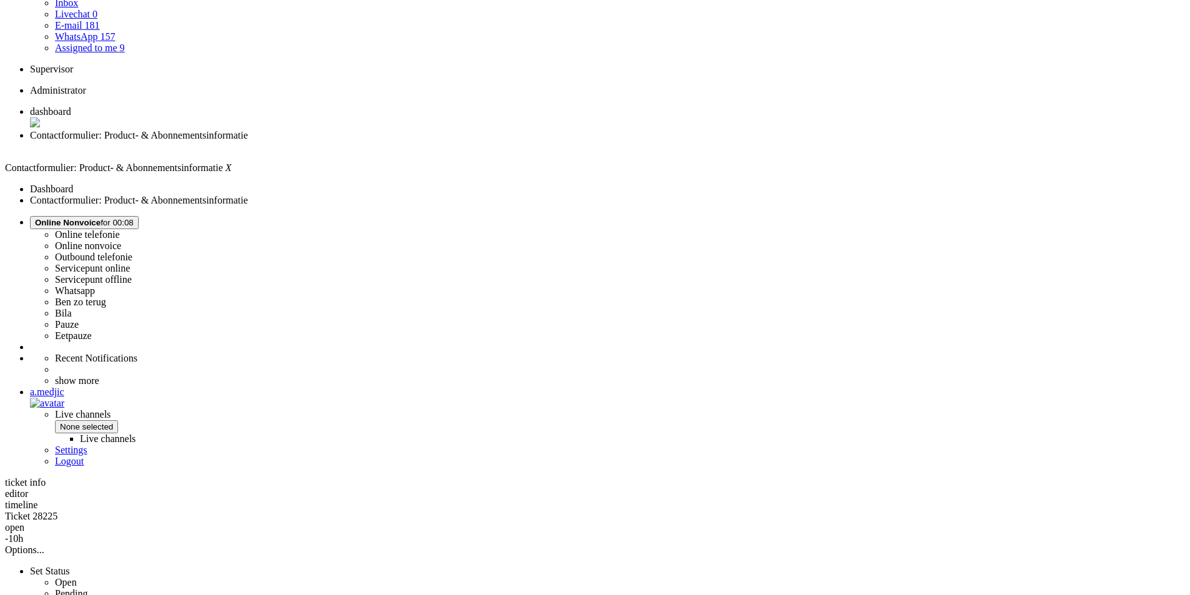
copy div "4641861"
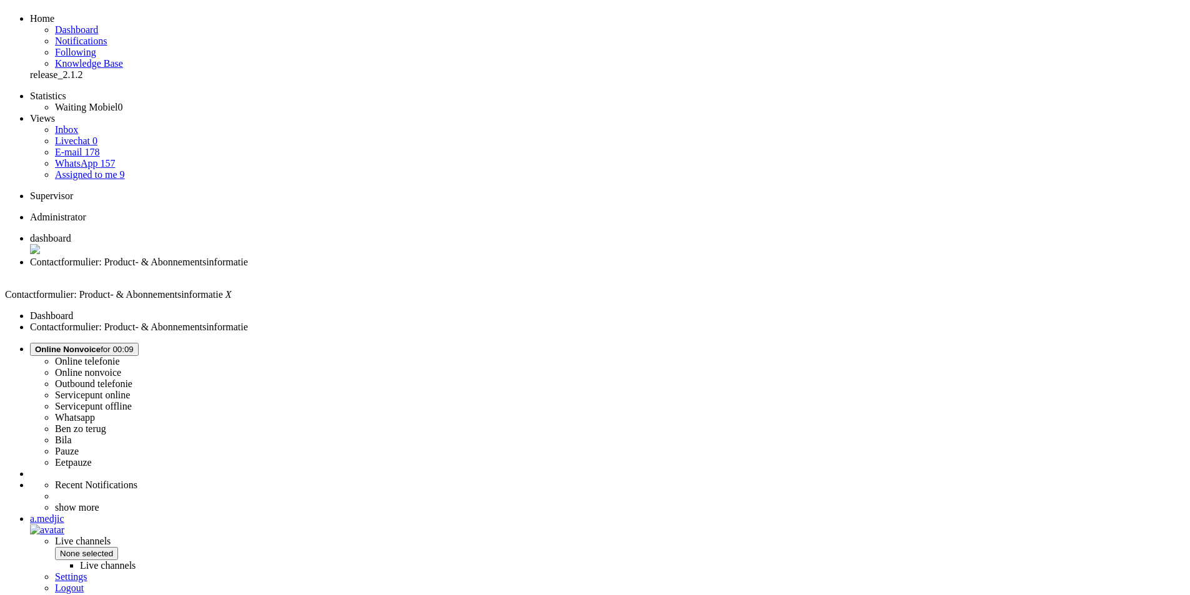
scroll to position [0, 0]
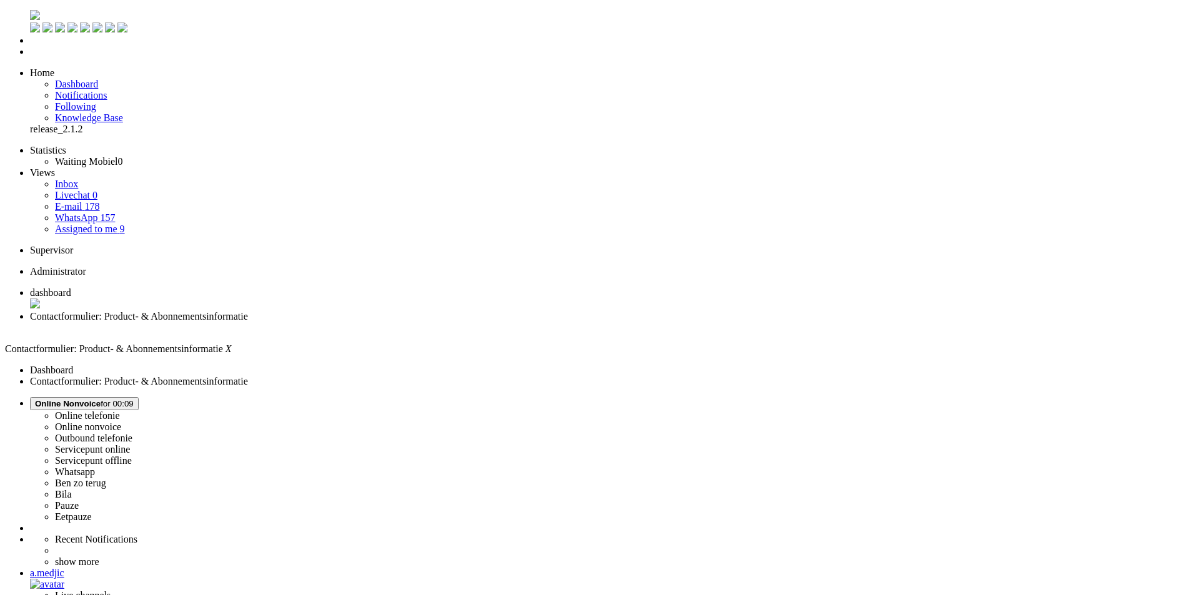
click at [71, 287] on span "dashboard" at bounding box center [50, 292] width 41 height 11
click at [248, 311] on span "Contactformulier: Product- & Abonnementsinformatie" at bounding box center [139, 316] width 218 height 11
click at [71, 287] on span "dashboard" at bounding box center [50, 292] width 41 height 11
click at [248, 311] on span "Contactformulier: Product- & Abonnementsinformatie" at bounding box center [139, 316] width 218 height 11
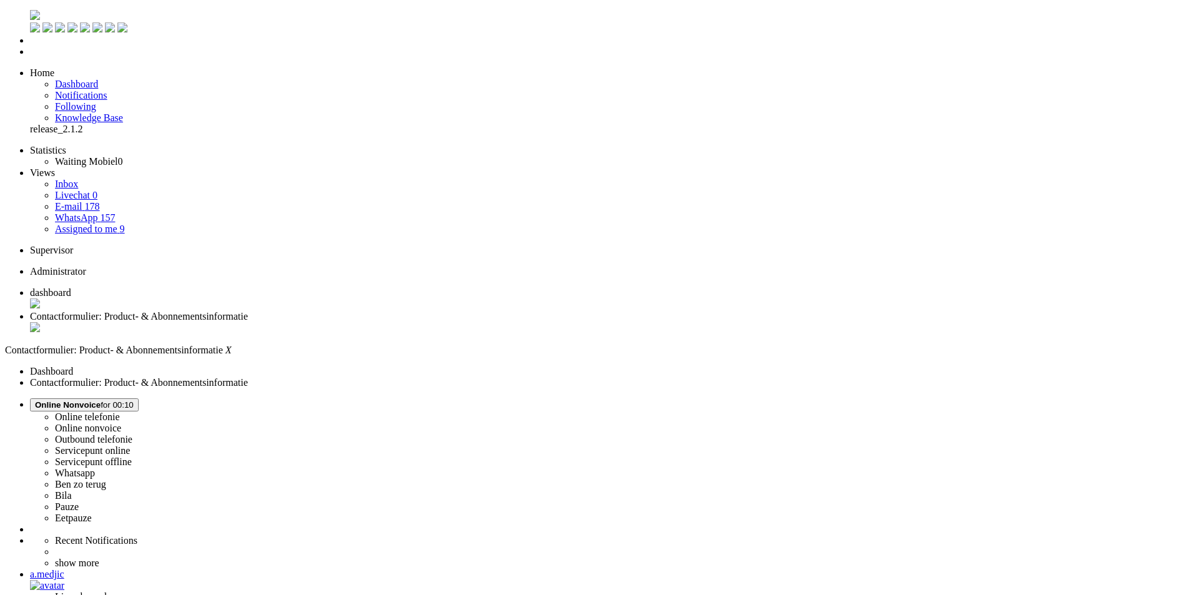
click at [71, 287] on span "dashboard" at bounding box center [50, 292] width 41 height 11
click at [248, 311] on span "Contactformulier: Product- & Abonnementsinformatie" at bounding box center [139, 316] width 218 height 11
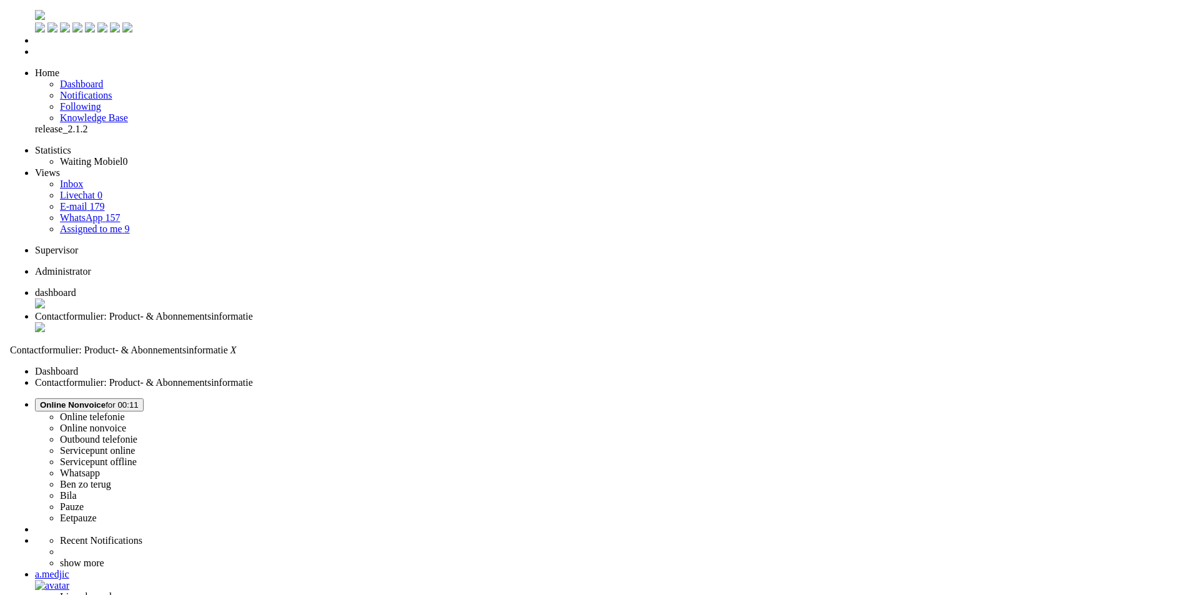
scroll to position [187, 0]
click at [360, 322] on div "Close tab" at bounding box center [607, 328] width 1155 height 12
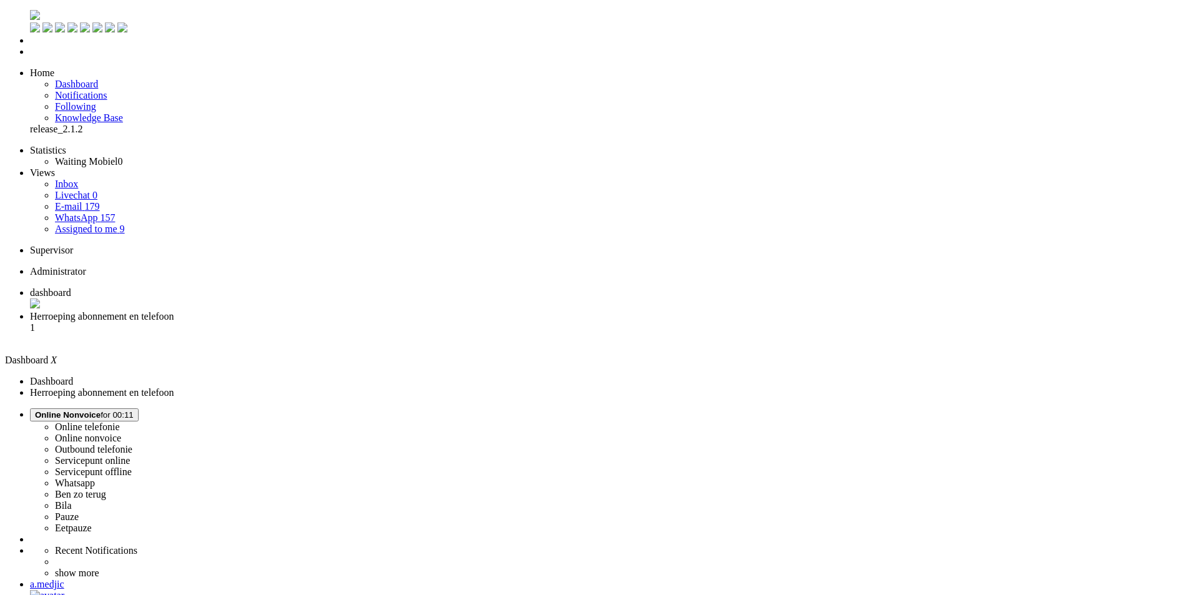
click at [174, 311] on span "Herroeping abonnement en telefoon" at bounding box center [102, 316] width 144 height 11
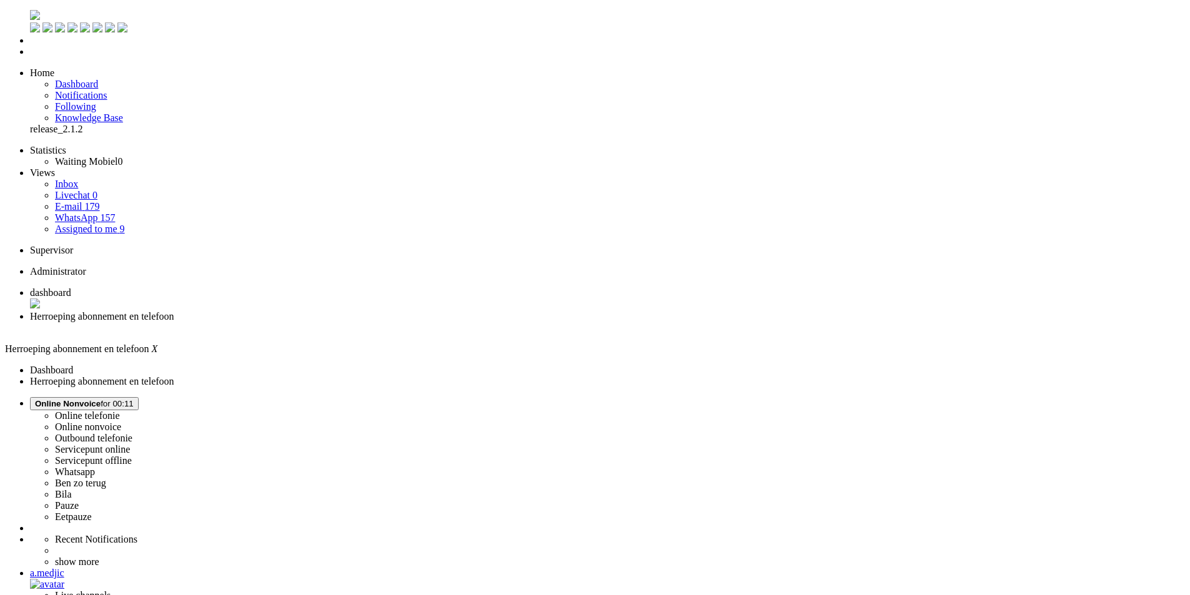
drag, startPoint x: 259, startPoint y: 374, endPoint x: 255, endPoint y: 223, distance: 150.6
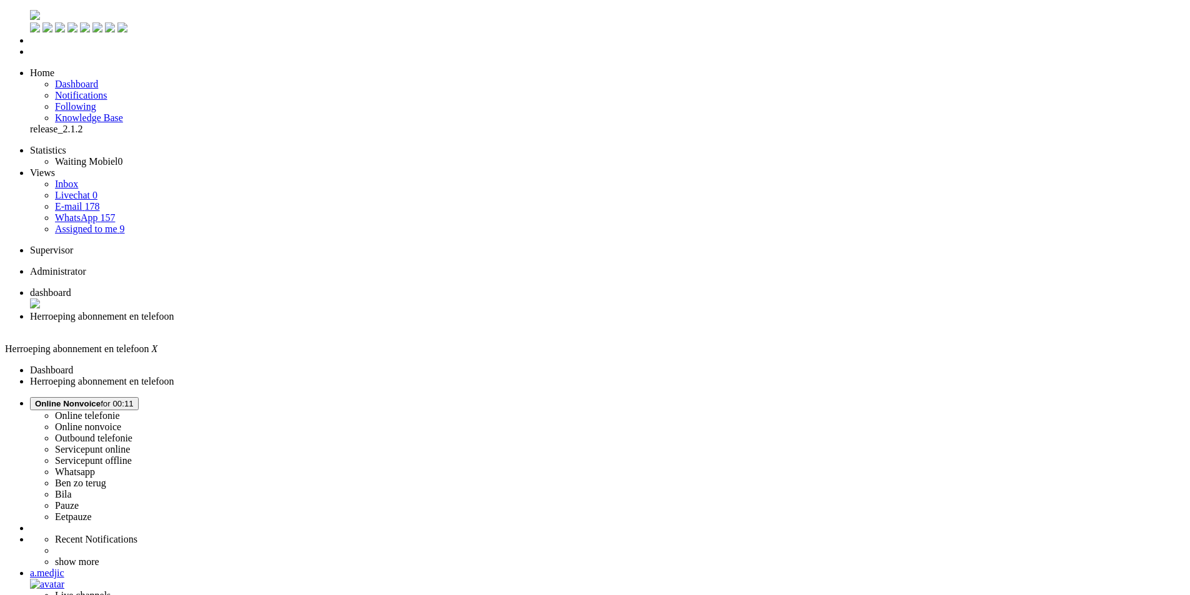
click at [362, 322] on div "Close tab" at bounding box center [607, 327] width 1155 height 11
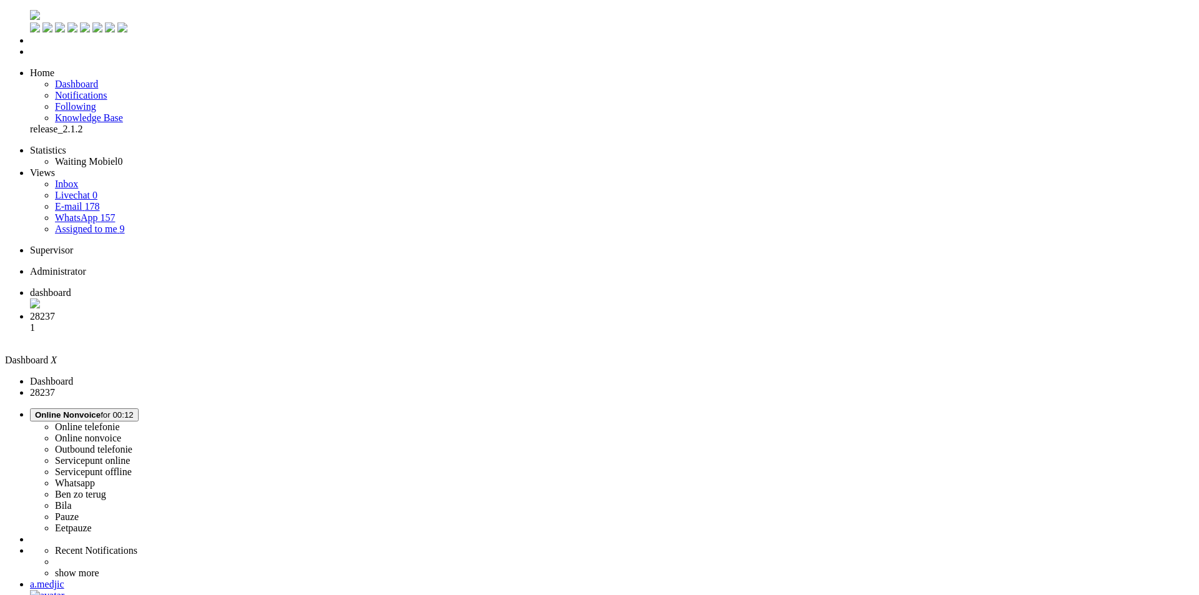
click at [315, 311] on li "spoedverzoek - [4696131] - Maak je bestelling compleet 1" at bounding box center [612, 328] width 1164 height 34
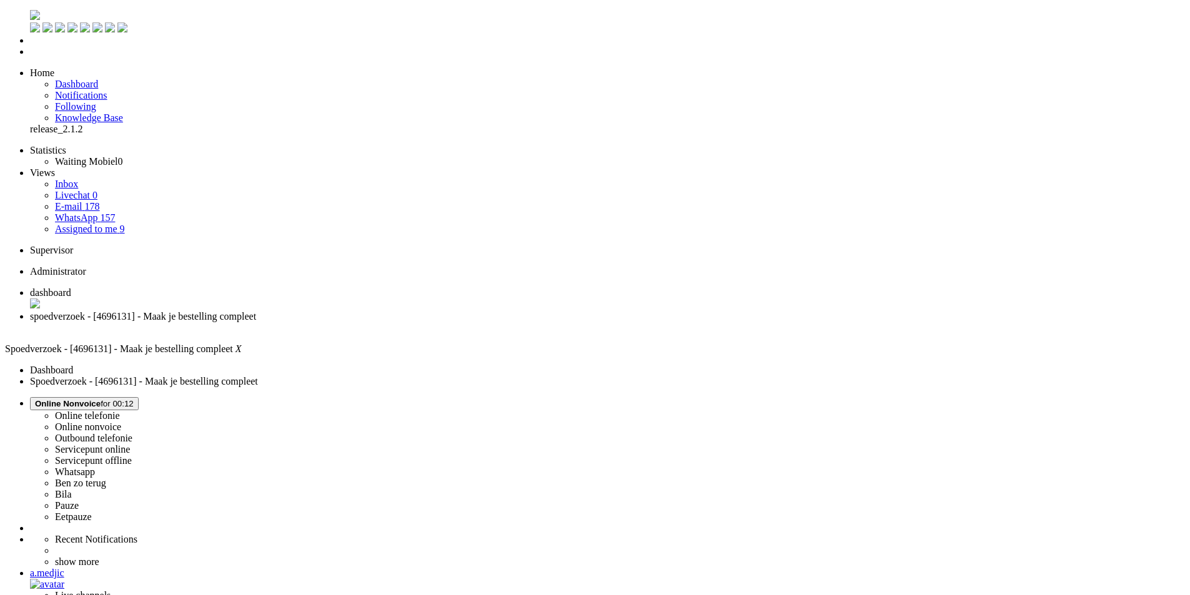
drag, startPoint x: 726, startPoint y: 2589, endPoint x: 734, endPoint y: 2413, distance: 176.3
click at [134, 399] on span "Online Nonvoice for 00:12" at bounding box center [84, 403] width 99 height 9
click at [95, 467] on label "Whatsapp" at bounding box center [75, 472] width 40 height 11
click at [359, 322] on div "Close tab" at bounding box center [607, 327] width 1155 height 11
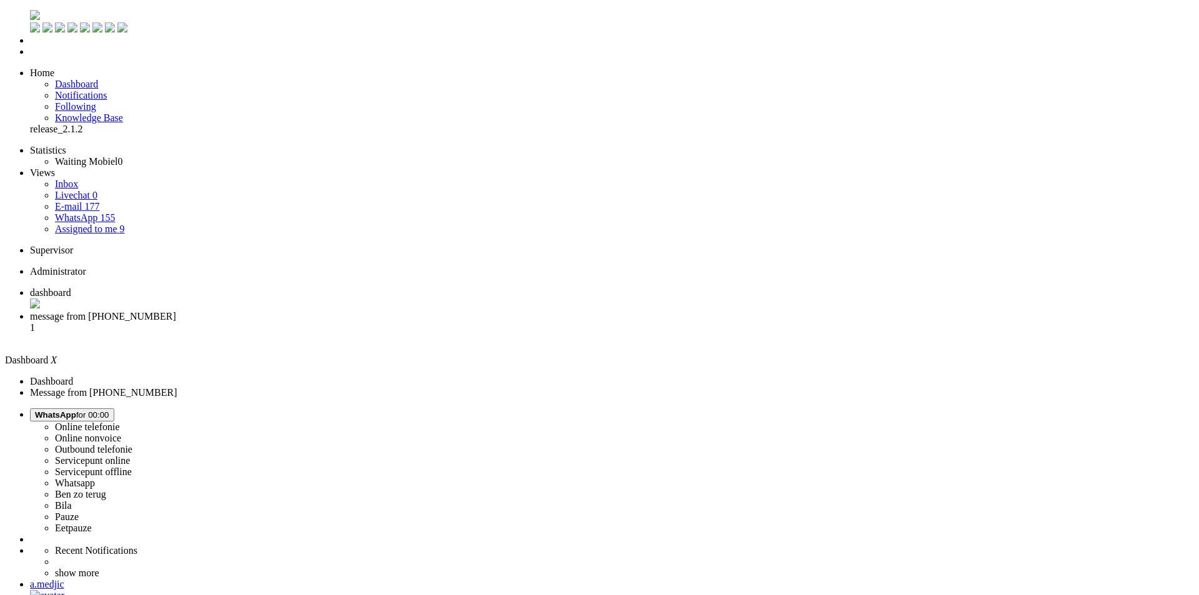
click at [176, 311] on span "message from [PHONE_NUMBER]" at bounding box center [103, 316] width 146 height 11
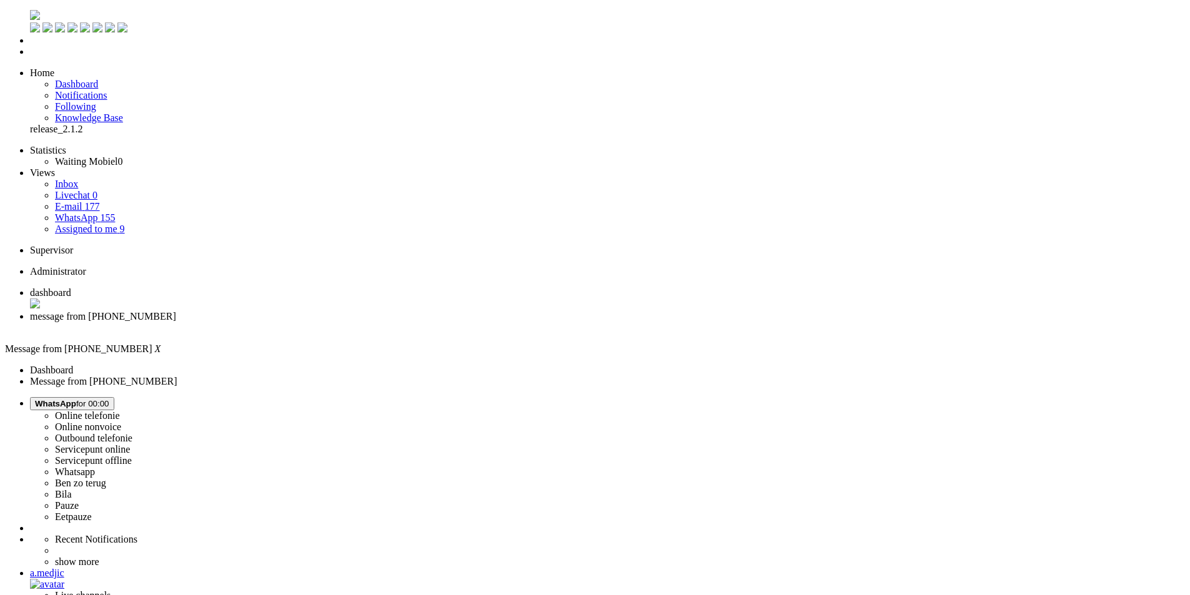
click at [357, 322] on div "Close tab" at bounding box center [607, 327] width 1155 height 11
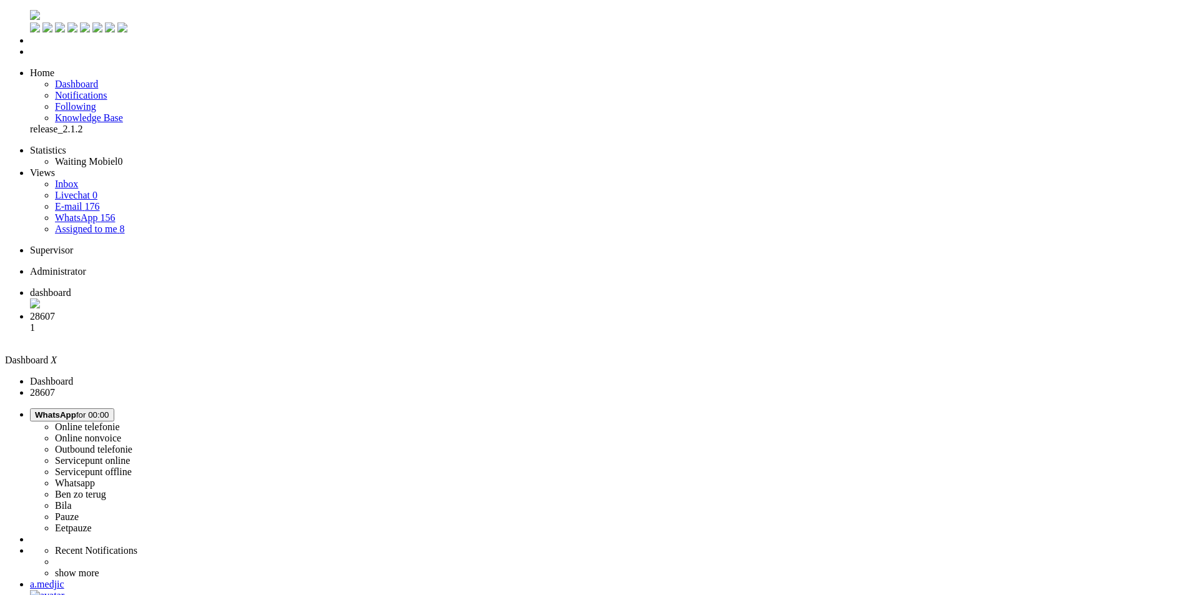
click at [55, 311] on span "28607" at bounding box center [42, 316] width 25 height 11
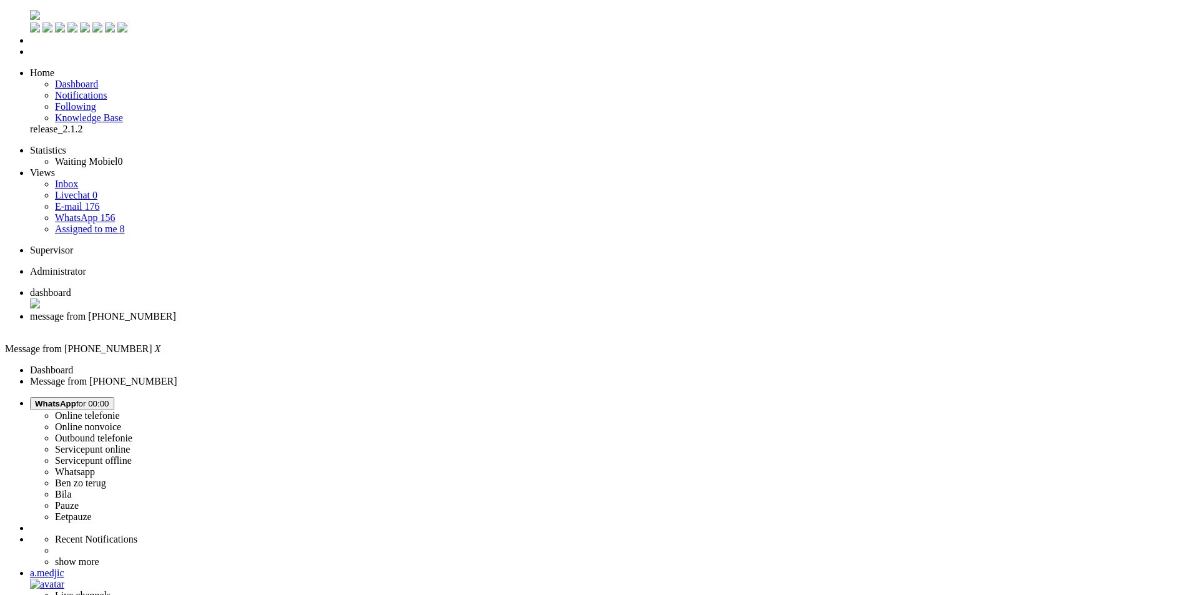
click at [360, 322] on div "Close tab" at bounding box center [612, 327] width 1164 height 11
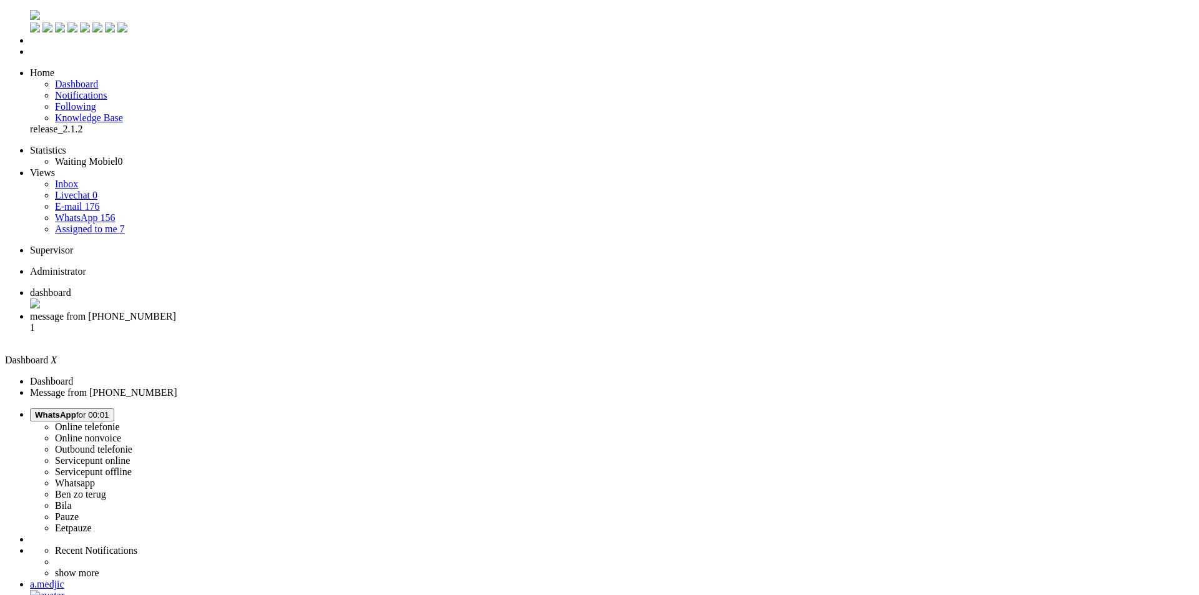
click at [176, 311] on span "message from [PHONE_NUMBER]" at bounding box center [103, 316] width 146 height 11
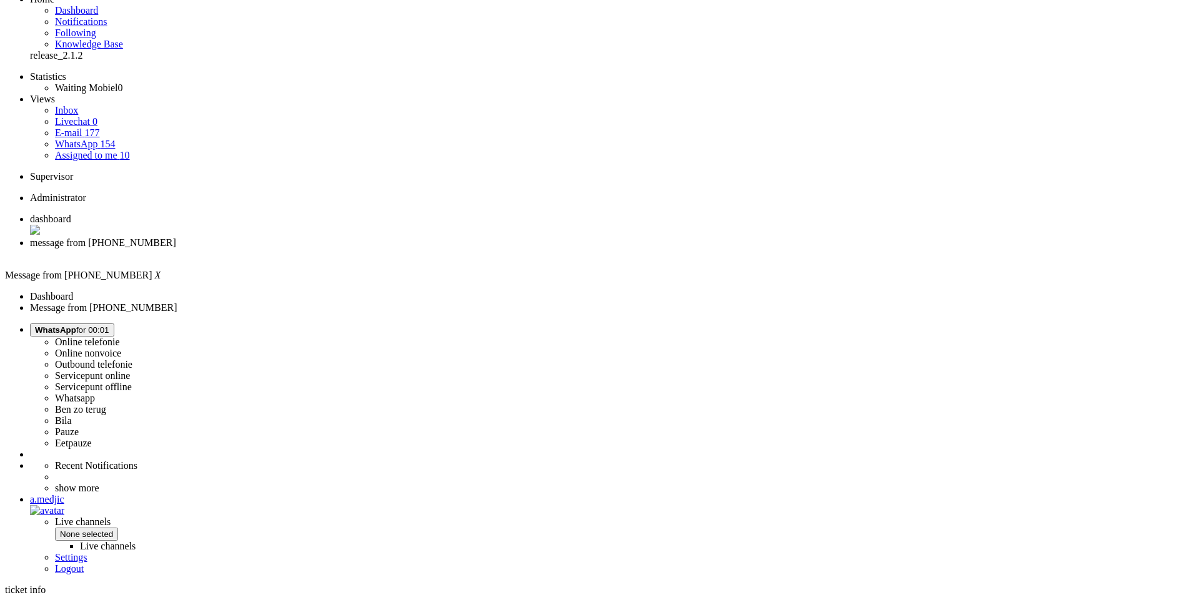
scroll to position [187, 0]
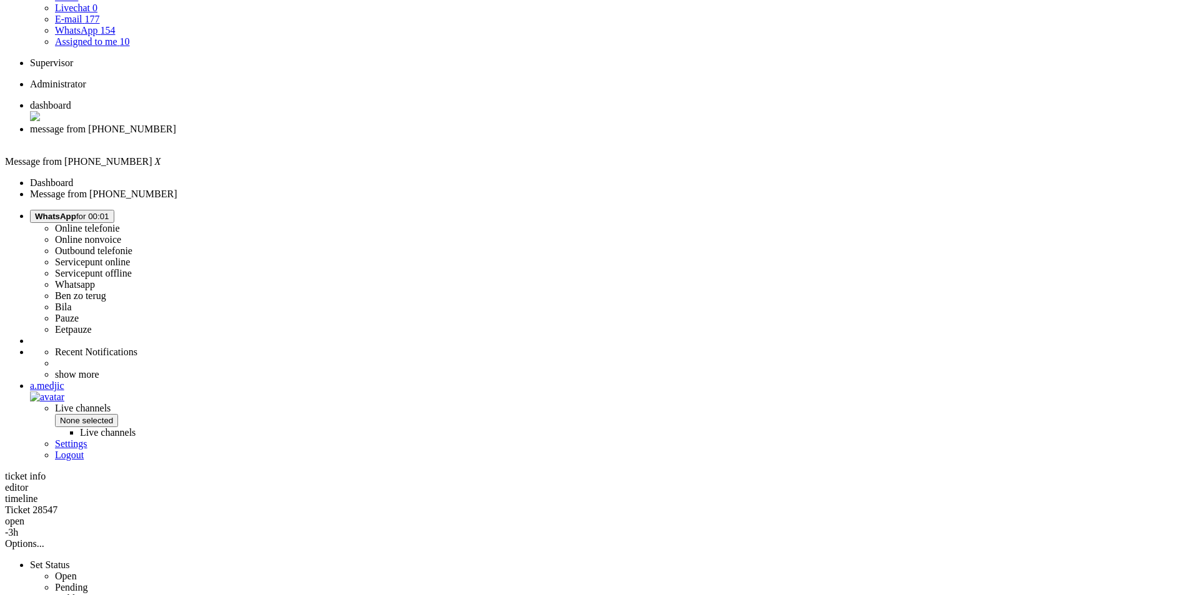
drag, startPoint x: 647, startPoint y: 287, endPoint x: 790, endPoint y: 287, distance: 143.0
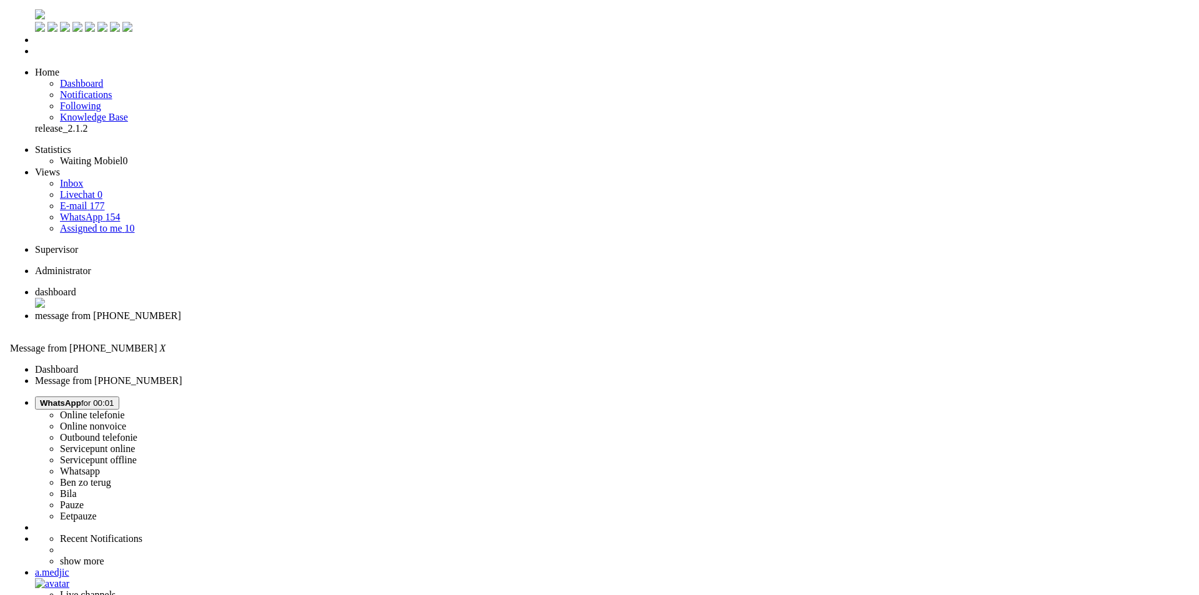
scroll to position [0, 0]
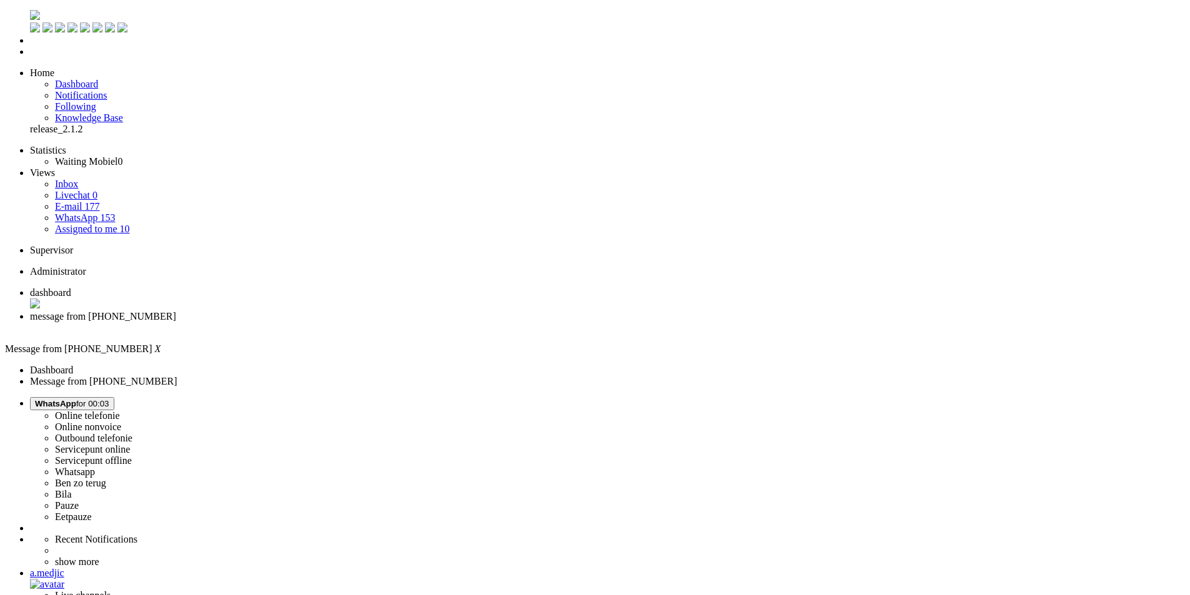
click at [357, 322] on div "Close tab" at bounding box center [607, 327] width 1155 height 11
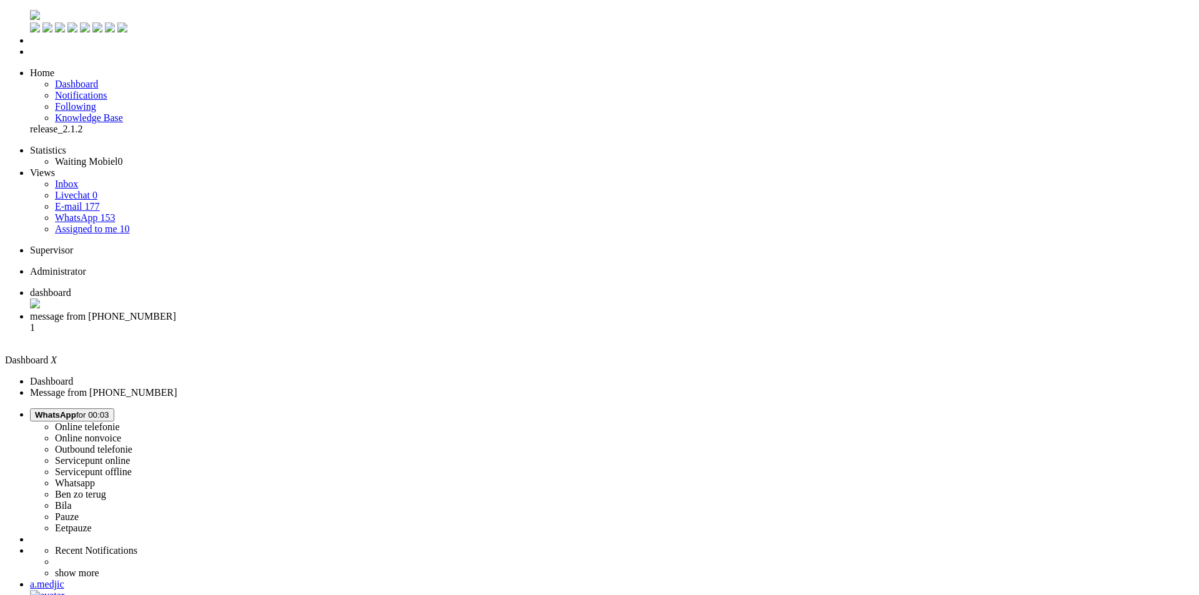
click at [176, 311] on span "message from [PHONE_NUMBER]" at bounding box center [103, 316] width 146 height 11
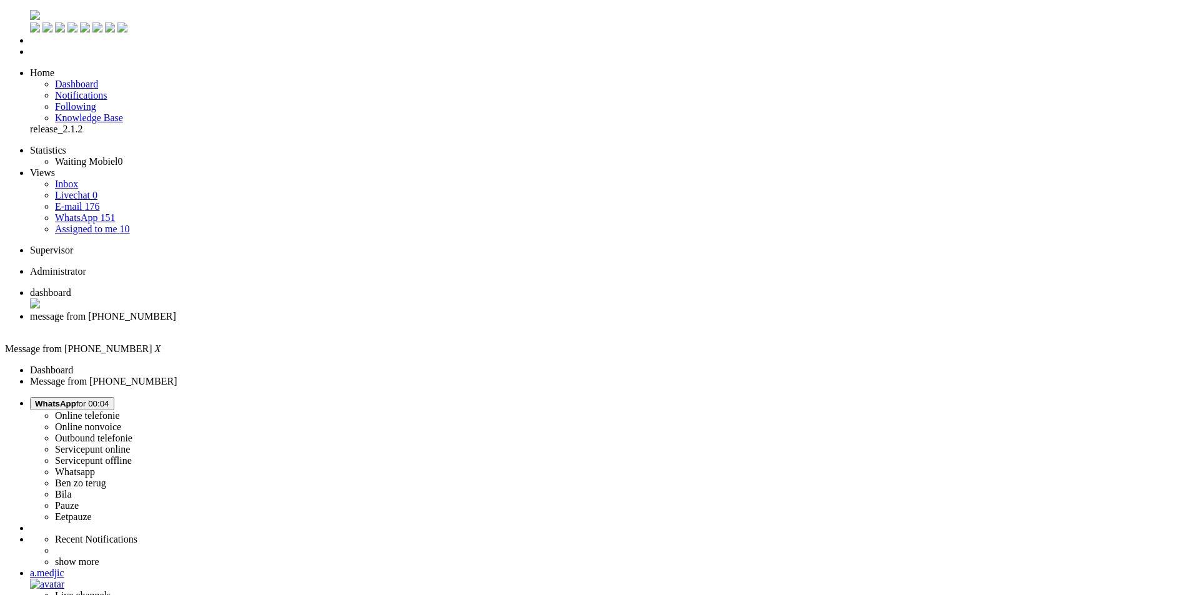
click at [363, 322] on div "Close tab" at bounding box center [607, 327] width 1155 height 11
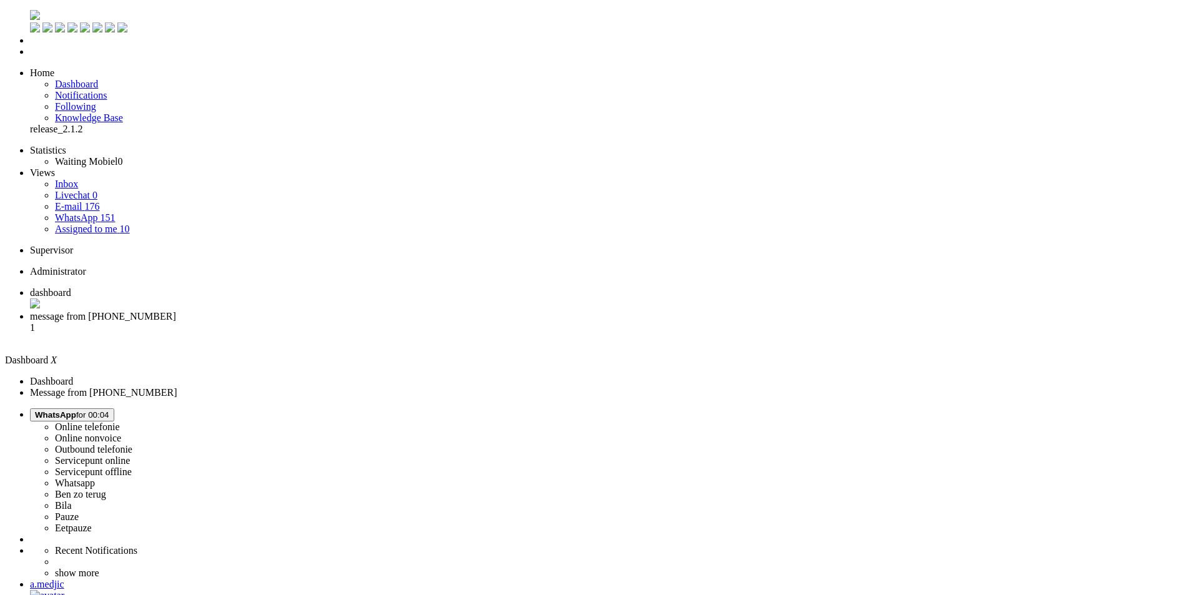
click at [176, 311] on span "message from [PHONE_NUMBER]" at bounding box center [103, 316] width 146 height 11
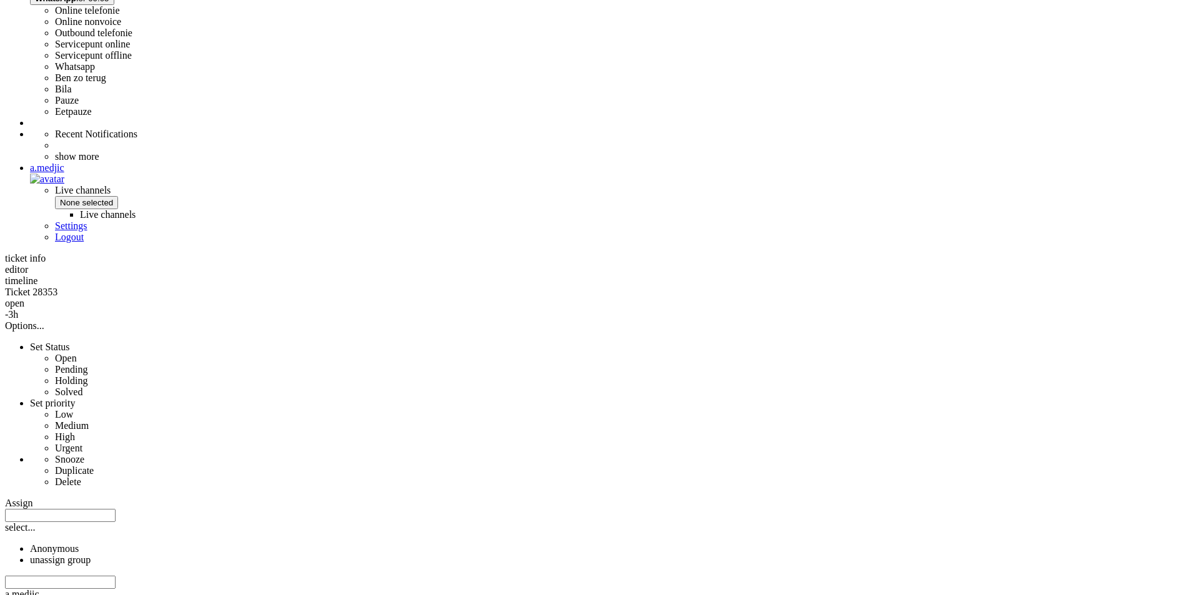
scroll to position [500, 0]
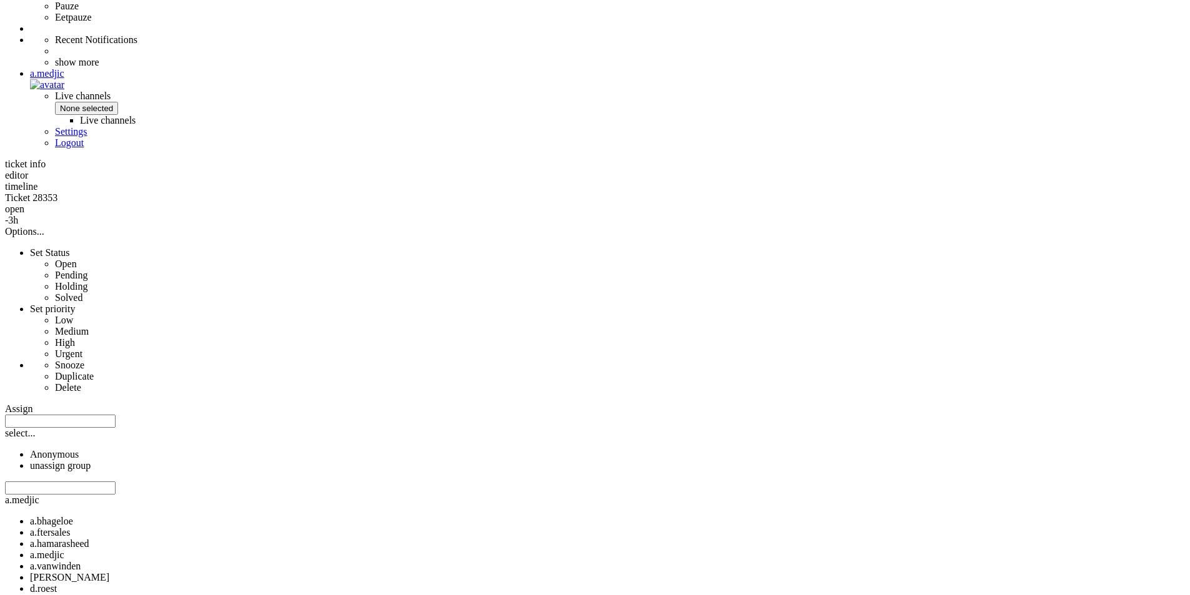
copy div "4649860"
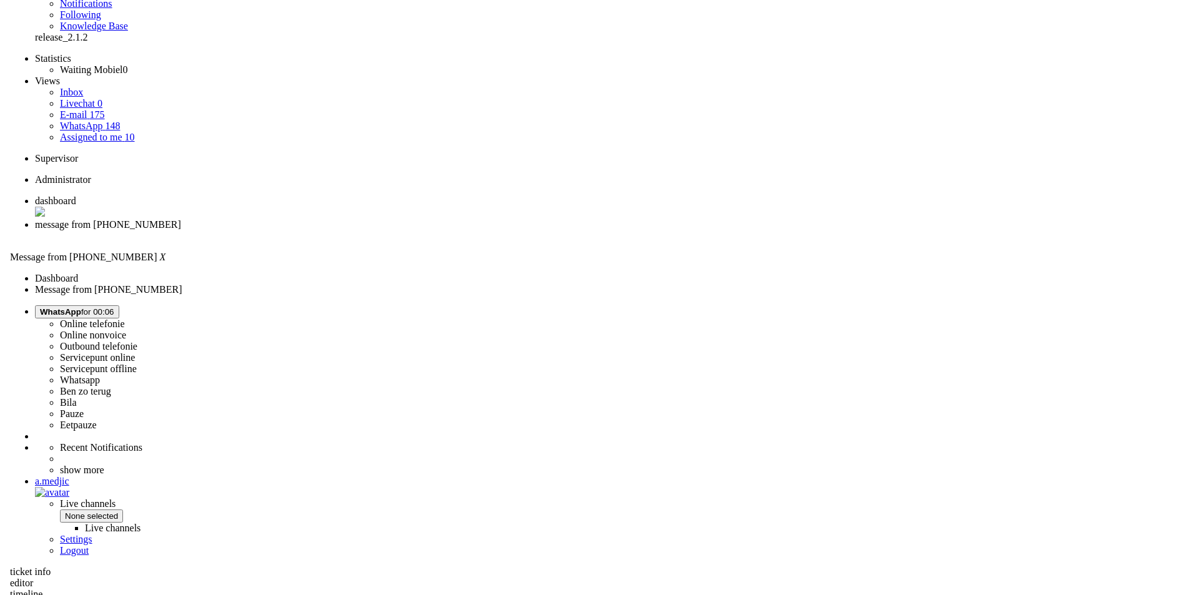
scroll to position [0, 0]
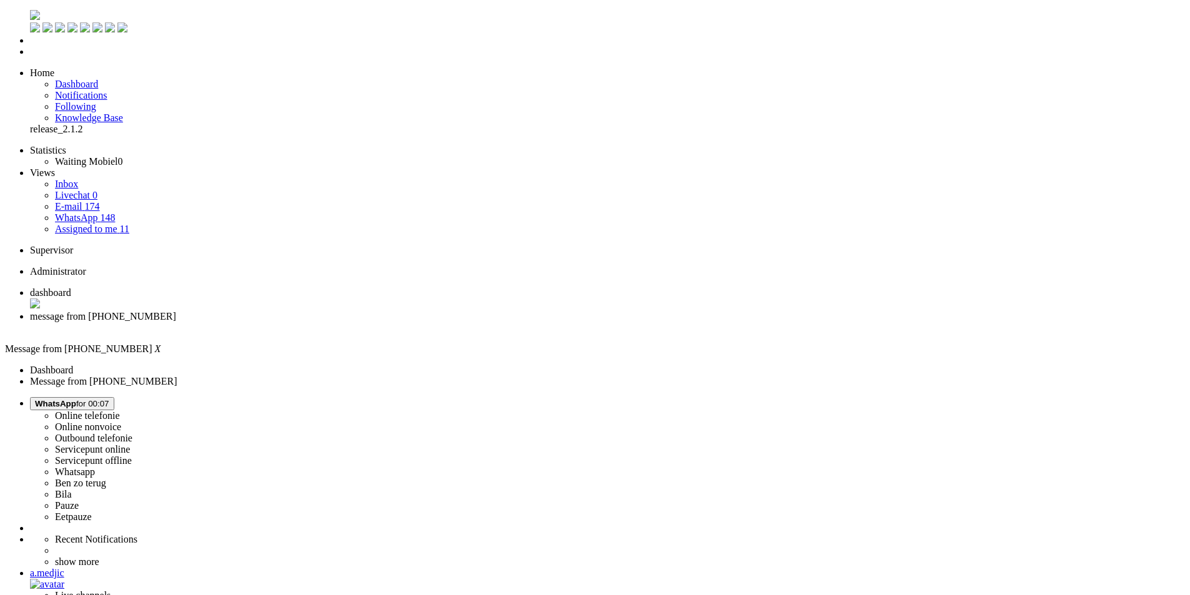
click at [357, 322] on div "Close tab" at bounding box center [607, 327] width 1155 height 11
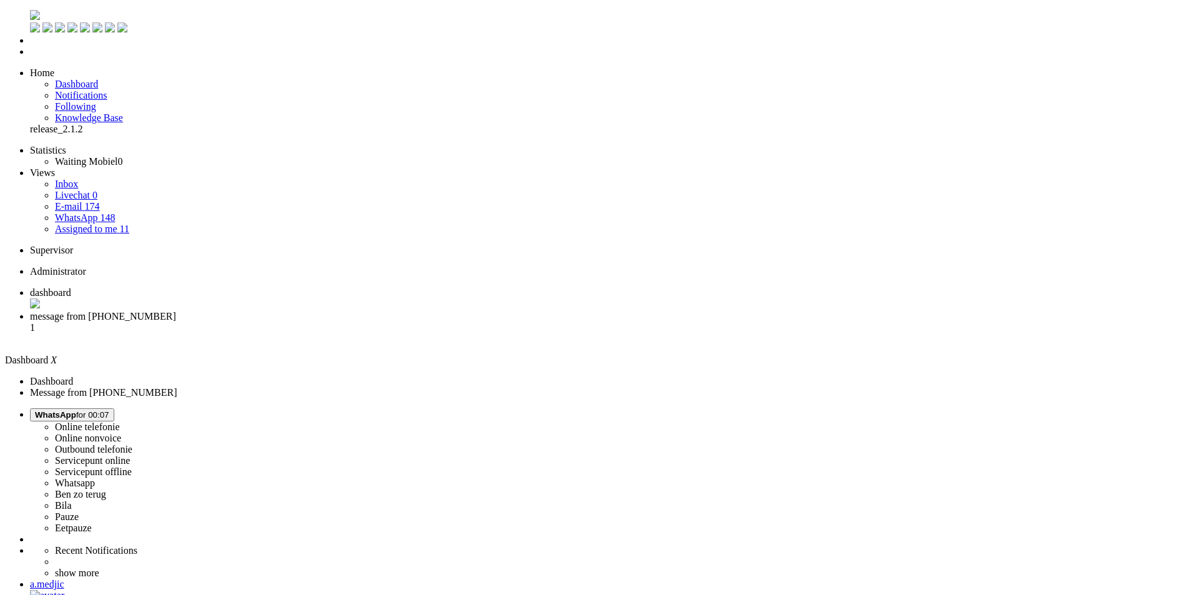
click at [339, 311] on li "message from [PHONE_NUMBER] 1" at bounding box center [612, 328] width 1164 height 34
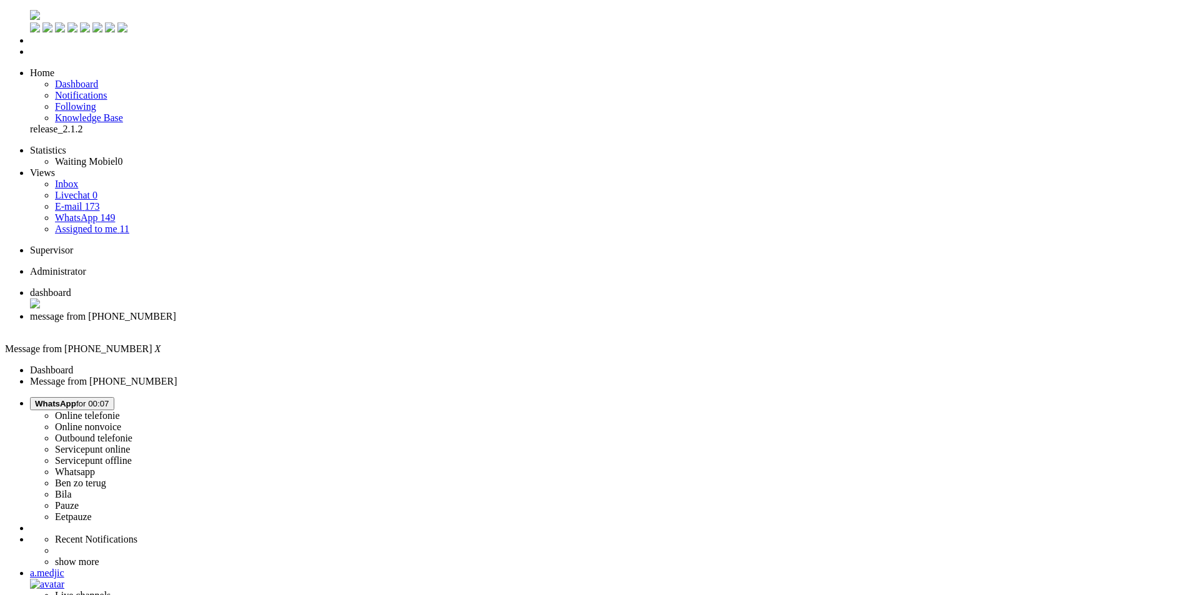
drag, startPoint x: 490, startPoint y: 247, endPoint x: 558, endPoint y: 244, distance: 68.2
drag, startPoint x: 575, startPoint y: 246, endPoint x: 493, endPoint y: 244, distance: 81.9
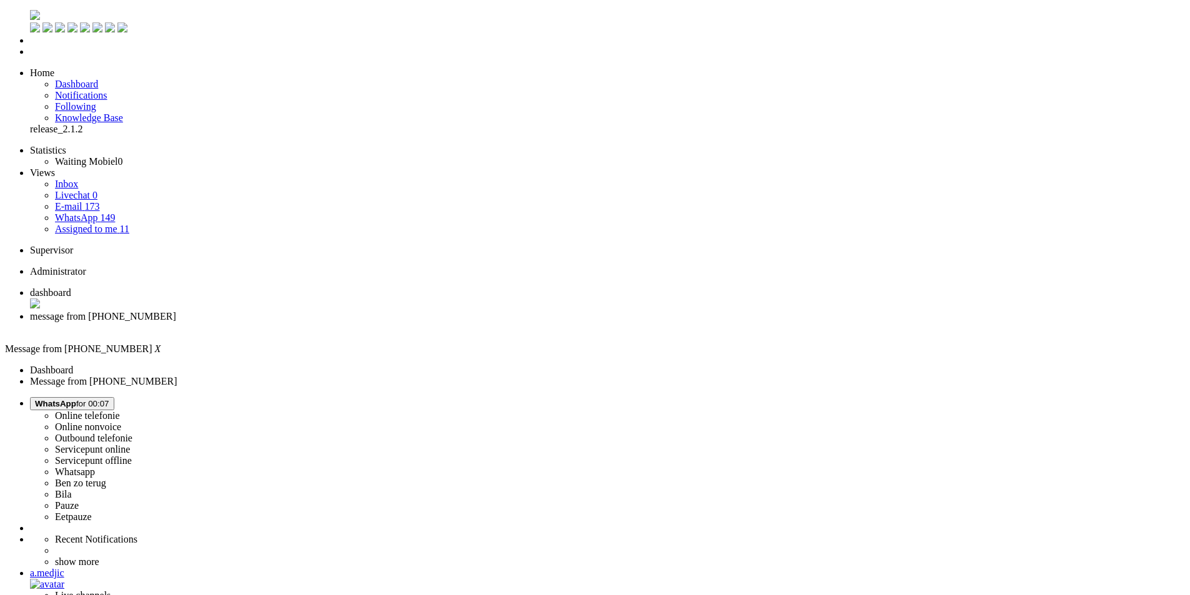
drag, startPoint x: 379, startPoint y: 248, endPoint x: 592, endPoint y: 255, distance: 212.5
drag, startPoint x: 587, startPoint y: 246, endPoint x: 618, endPoint y: 245, distance: 30.6
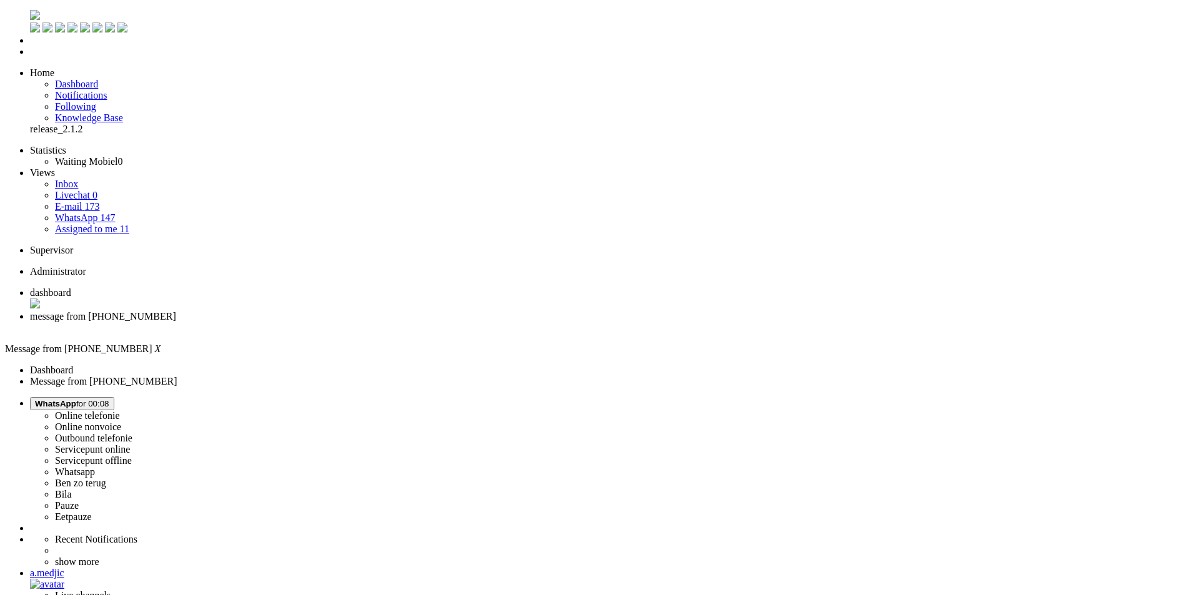
drag, startPoint x: 578, startPoint y: 249, endPoint x: 984, endPoint y: 246, distance: 405.4
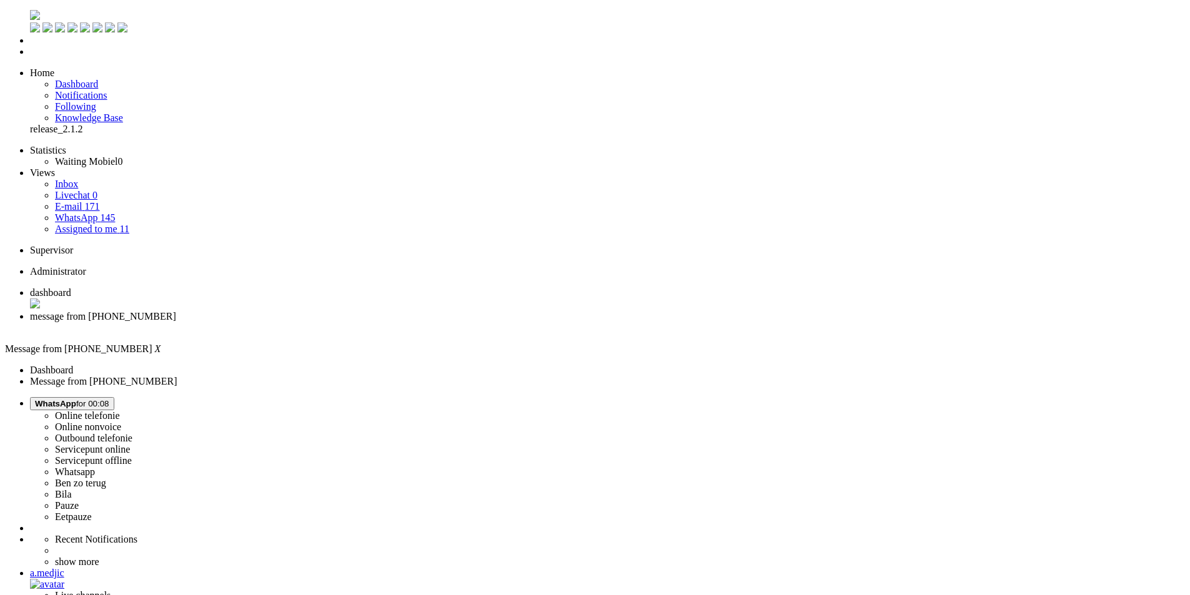
drag, startPoint x: 496, startPoint y: 244, endPoint x: 585, endPoint y: 256, distance: 89.5
drag, startPoint x: 614, startPoint y: 256, endPoint x: 827, endPoint y: 253, distance: 213.0
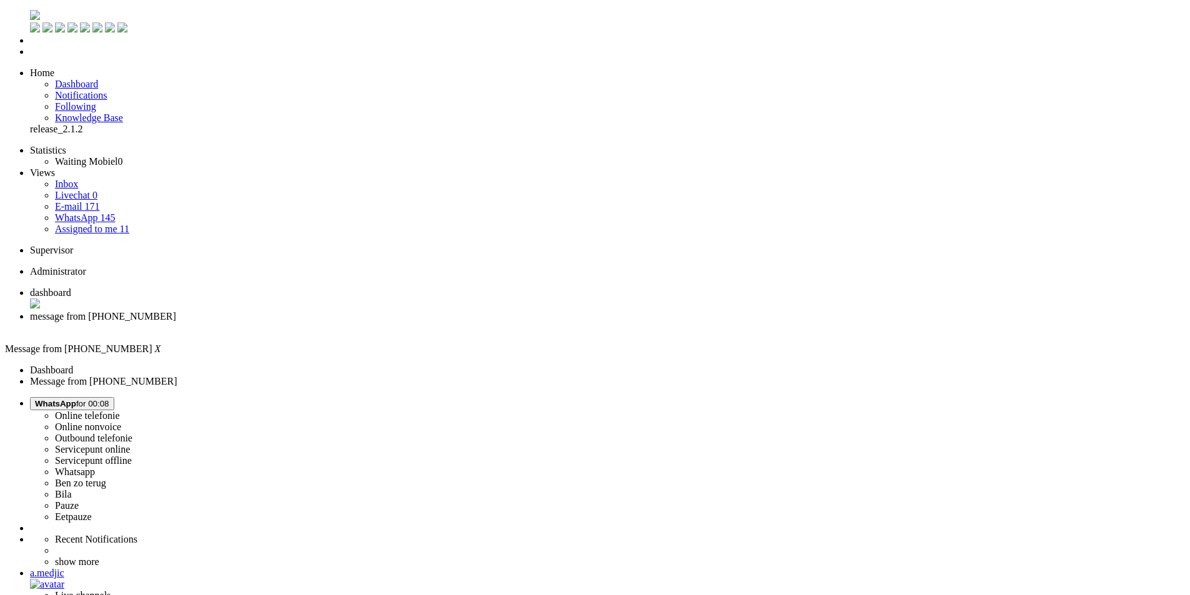
click at [109, 399] on span "WhatsApp for 00:09" at bounding box center [72, 403] width 74 height 9
click at [121, 422] on label "Online nonvoice" at bounding box center [88, 427] width 66 height 11
click at [362, 322] on div "Close tab" at bounding box center [607, 327] width 1155 height 11
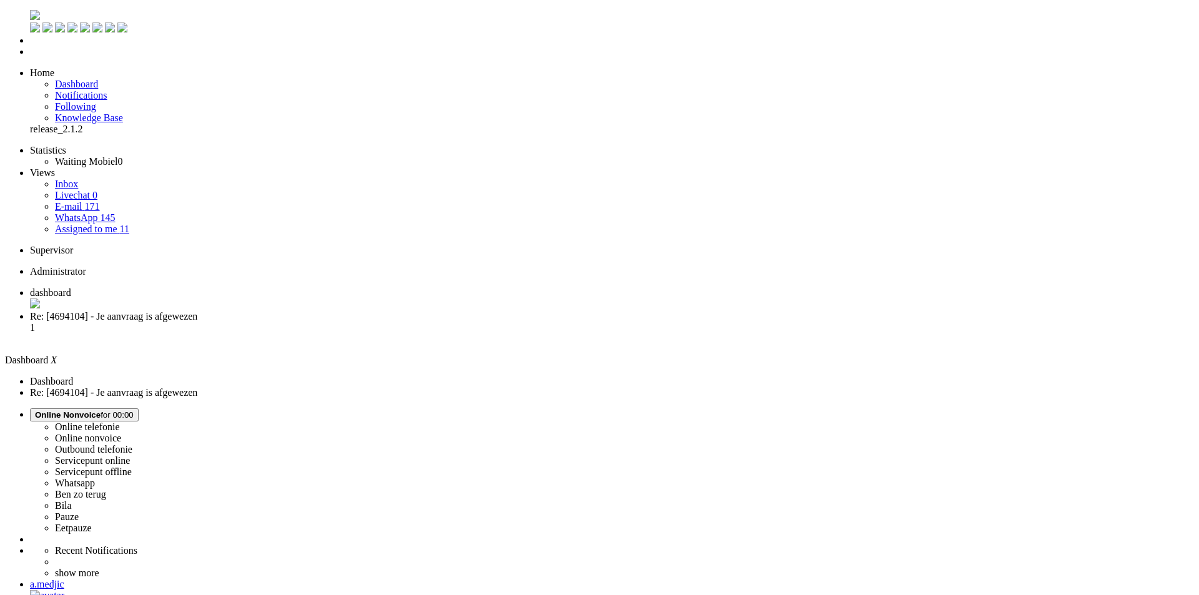
click at [337, 311] on li "Re: [4694104] - Je aanvraag is afgewezen 1" at bounding box center [612, 328] width 1164 height 34
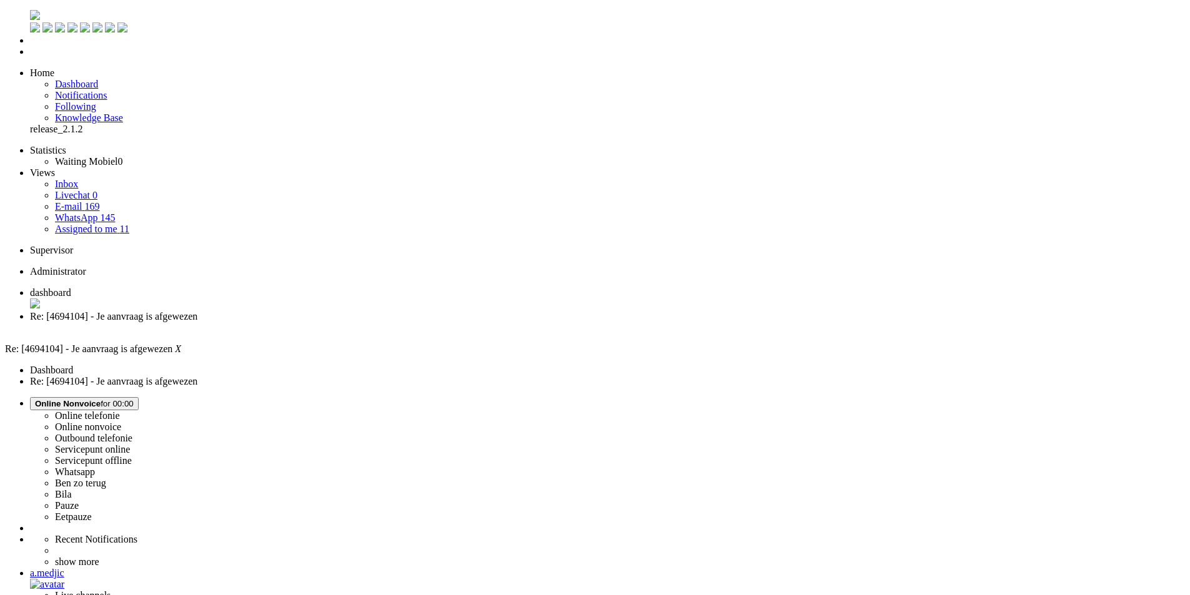
drag, startPoint x: 706, startPoint y: 392, endPoint x: 344, endPoint y: 367, distance: 363.1
paste body "Rich Text Area. Press ALT-0 for help."
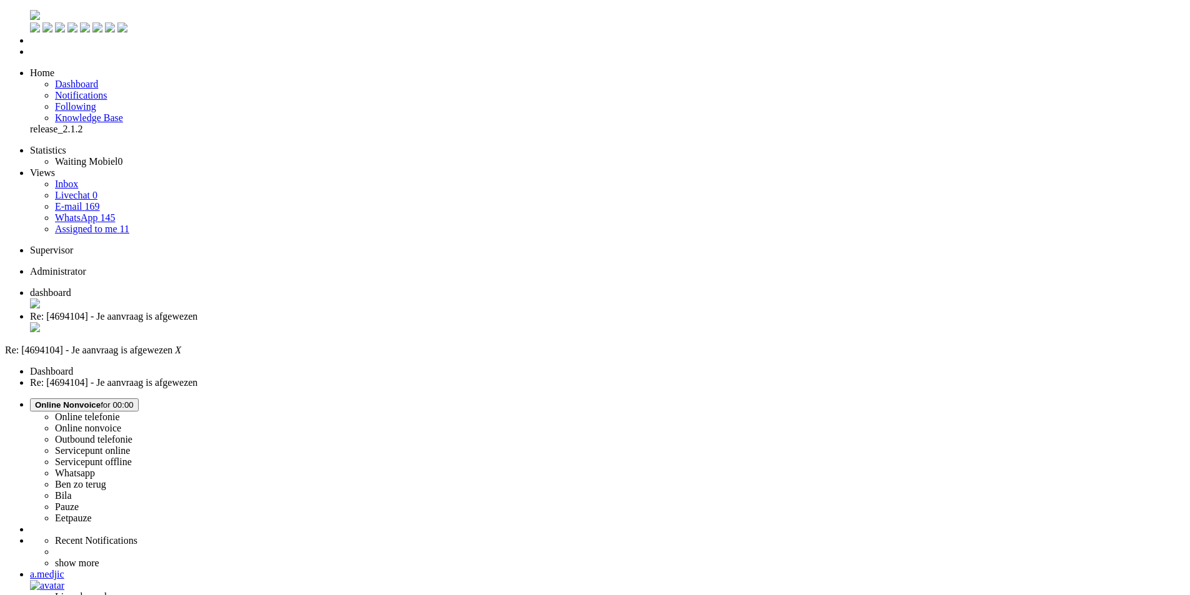
drag, startPoint x: 396, startPoint y: 2279, endPoint x: 387, endPoint y: 2281, distance: 9.7
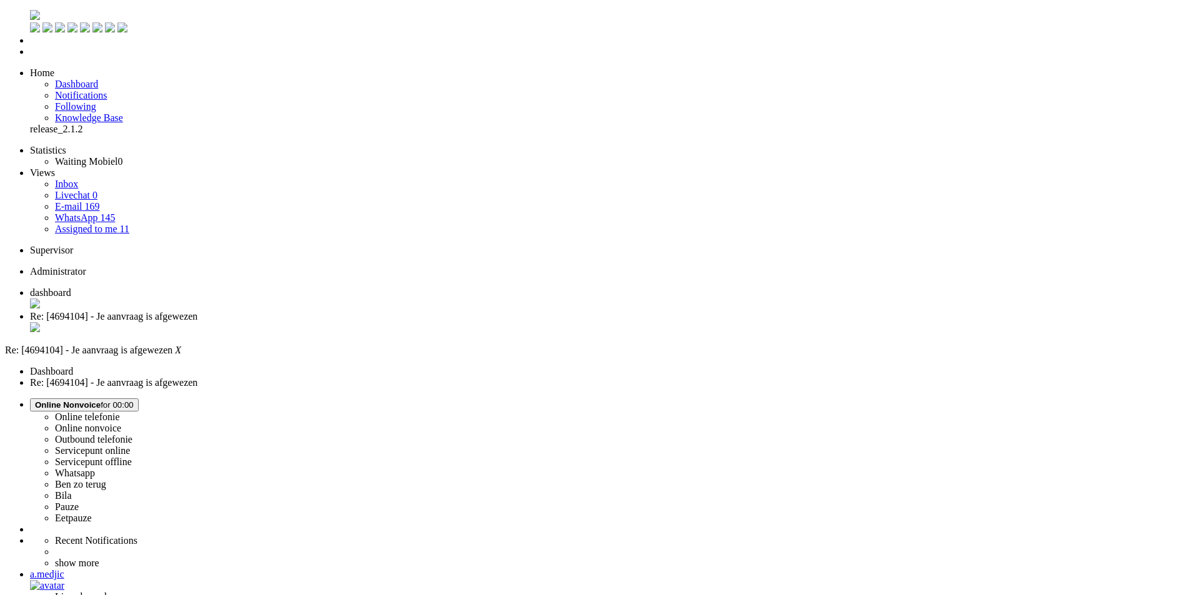
click at [358, 322] on div "Close tab" at bounding box center [607, 328] width 1155 height 12
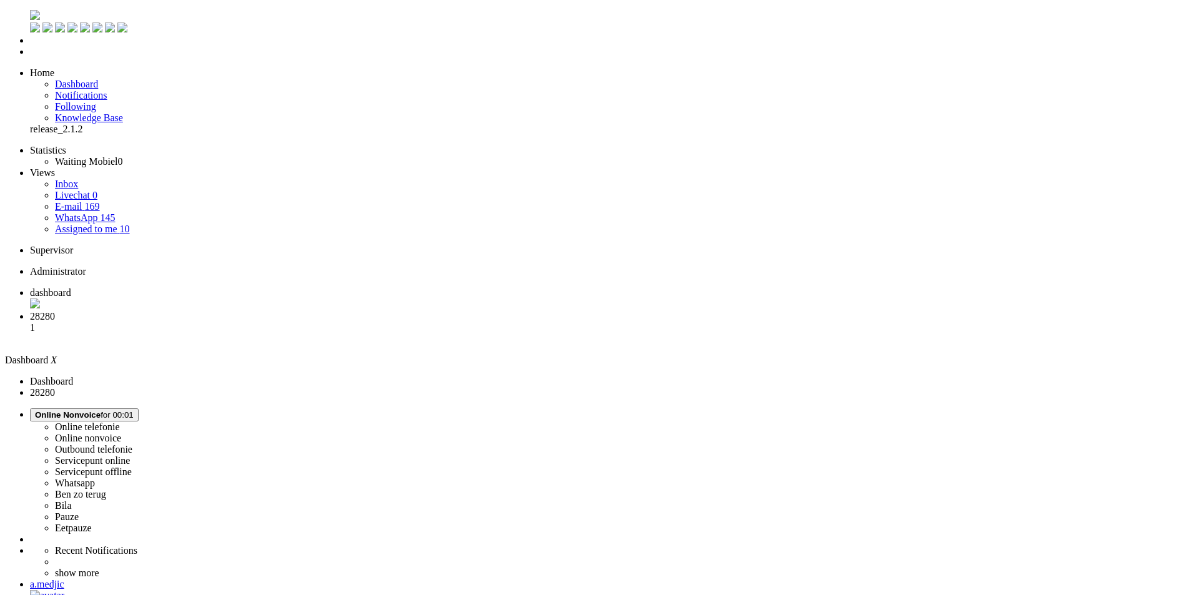
click at [336, 311] on li "28280 1" at bounding box center [612, 328] width 1164 height 34
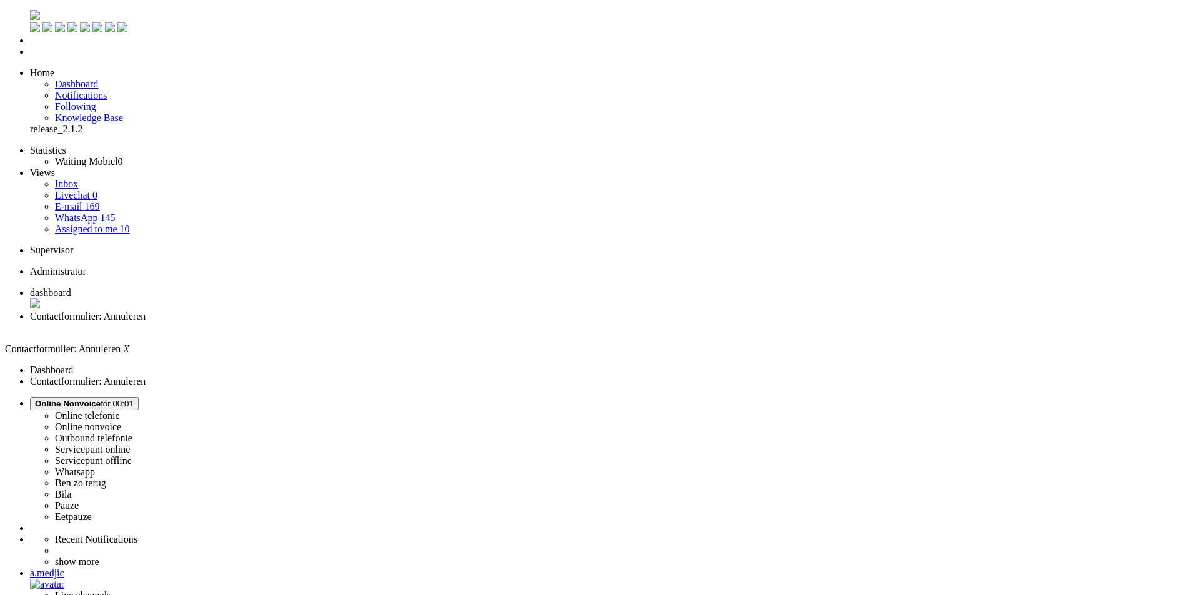
click at [139, 397] on button "Online Nonvoice for 00:01" at bounding box center [84, 403] width 109 height 13
click at [95, 467] on label "Whatsapp" at bounding box center [75, 472] width 40 height 11
click at [82, 399] on span "Select status" at bounding box center [58, 403] width 47 height 9
click at [95, 467] on label "Whatsapp" at bounding box center [75, 472] width 40 height 11
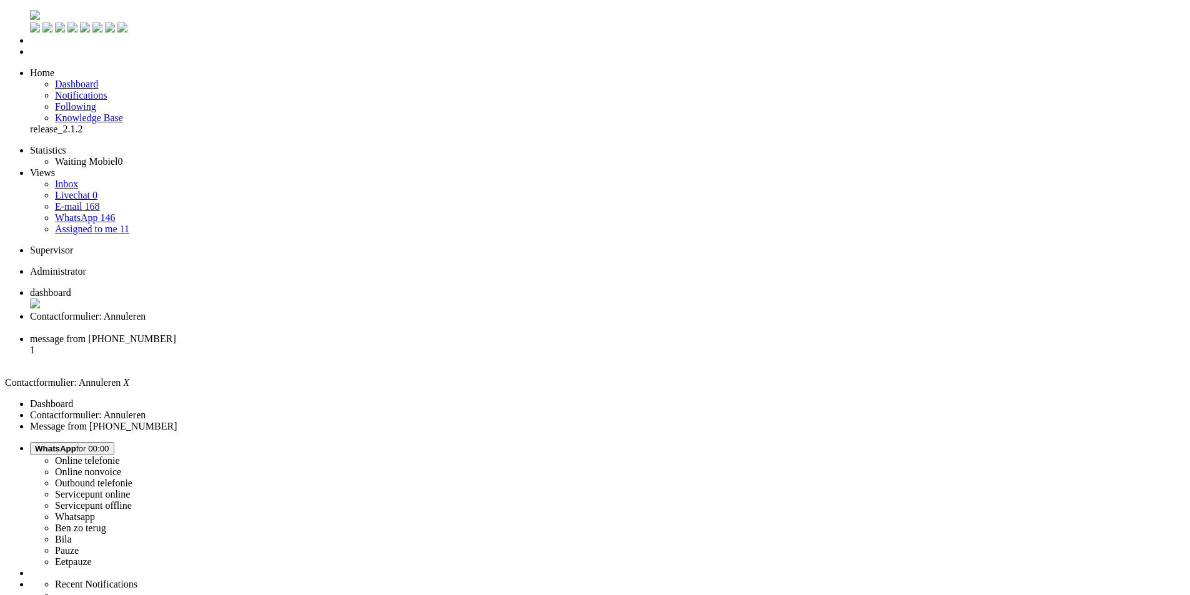
click at [362, 322] on div "Close tab" at bounding box center [607, 327] width 1155 height 11
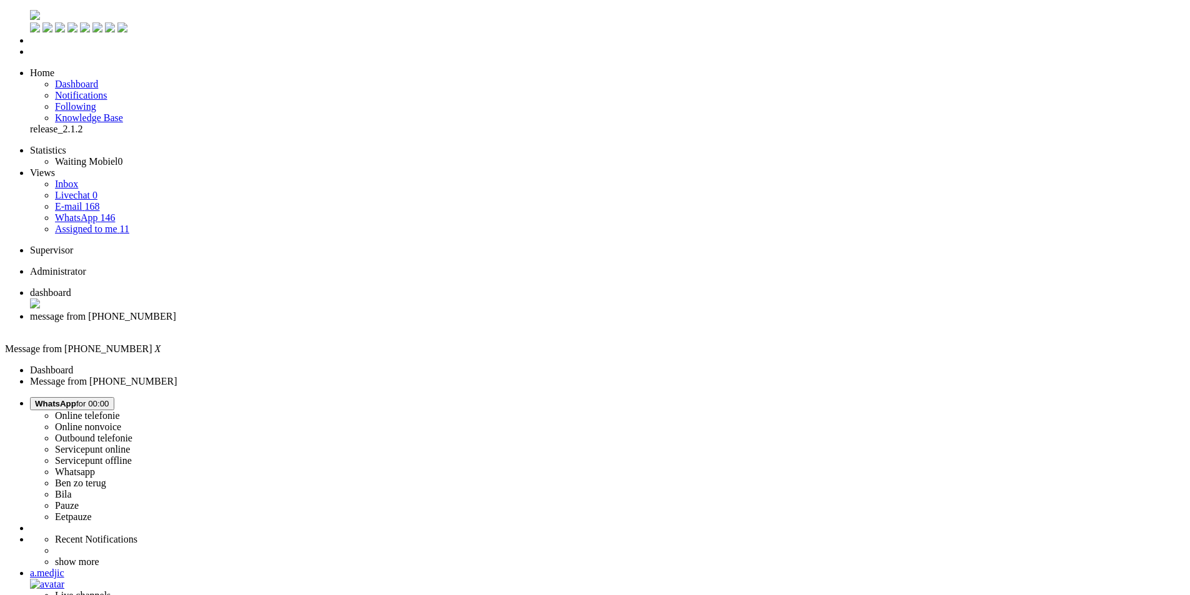
click at [219, 287] on li "dashboard" at bounding box center [607, 299] width 1155 height 24
click at [1151, 568] on div "a.medjic" at bounding box center [612, 573] width 1164 height 11
